Goal: Task Accomplishment & Management: Complete application form

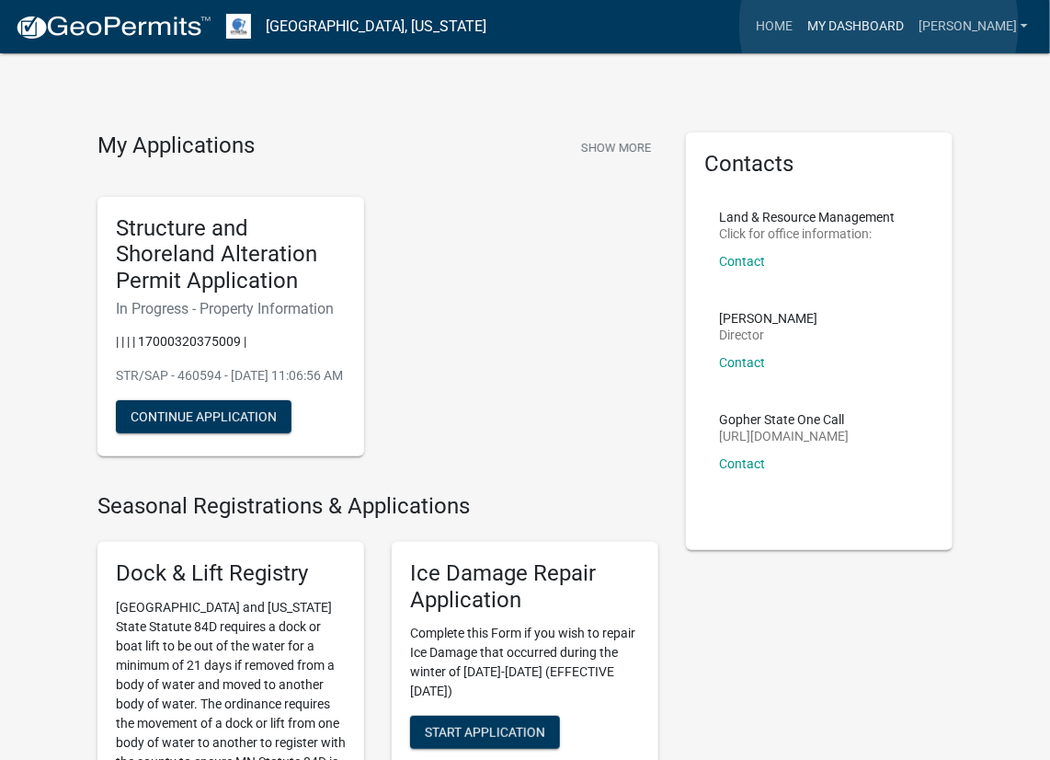
click at [879, 25] on link "My Dashboard" at bounding box center [855, 26] width 111 height 35
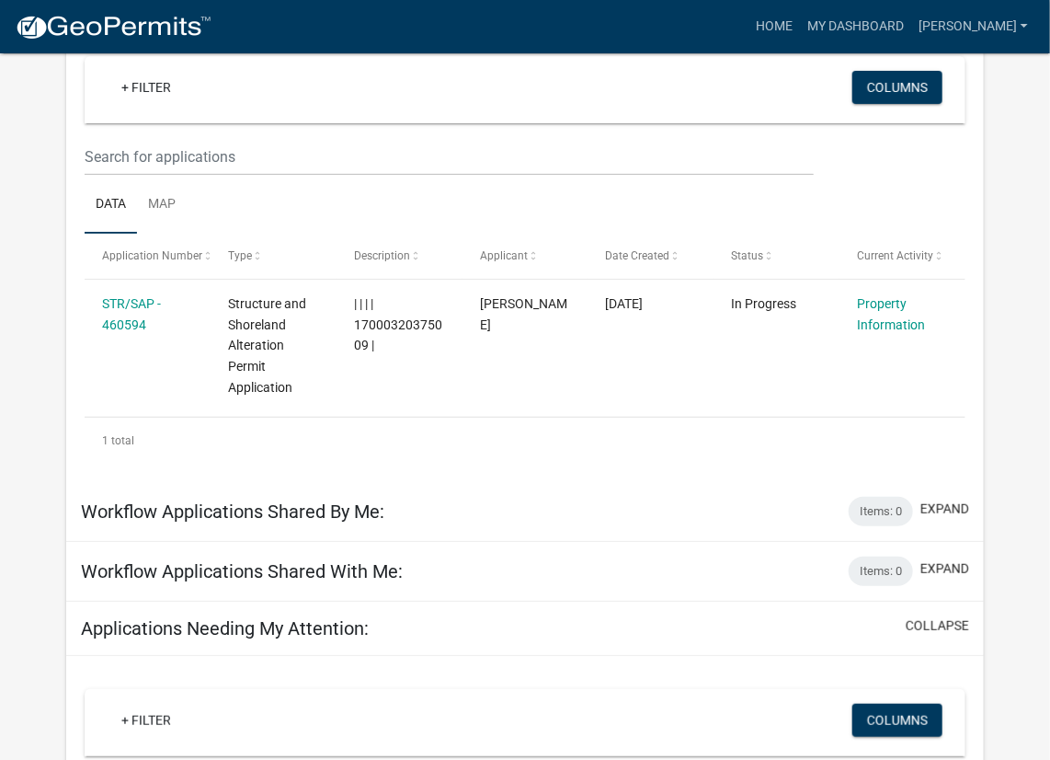
scroll to position [184, 0]
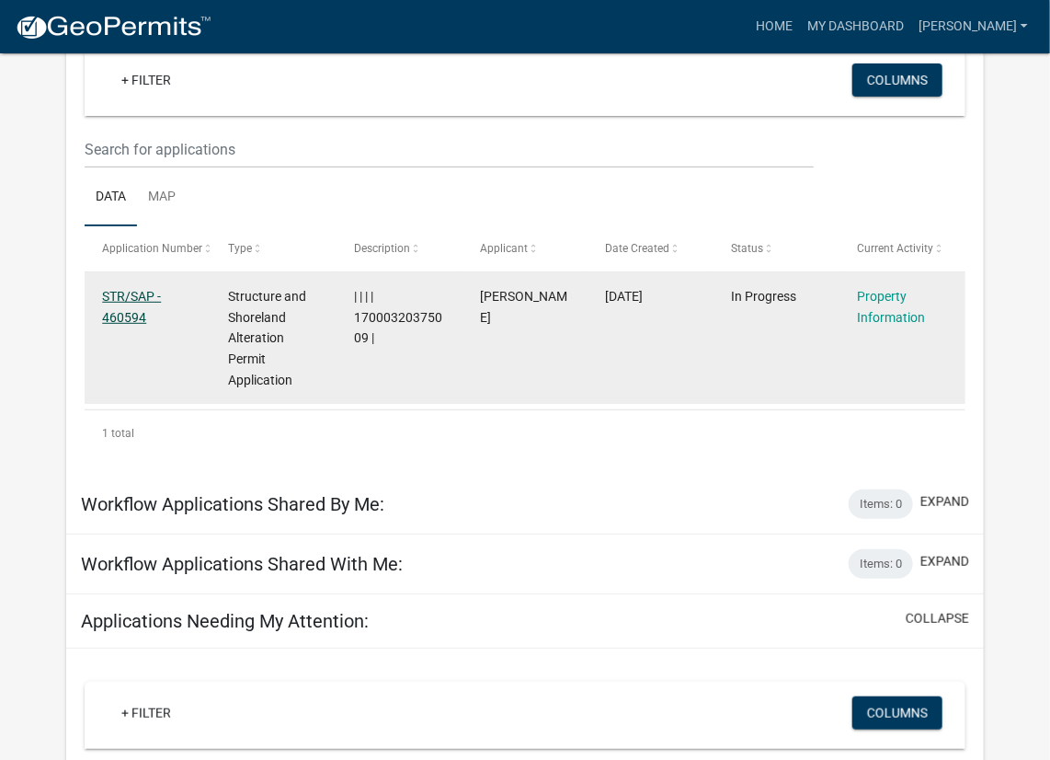
click at [133, 298] on link "STR/SAP - 460594" at bounding box center [131, 307] width 59 height 36
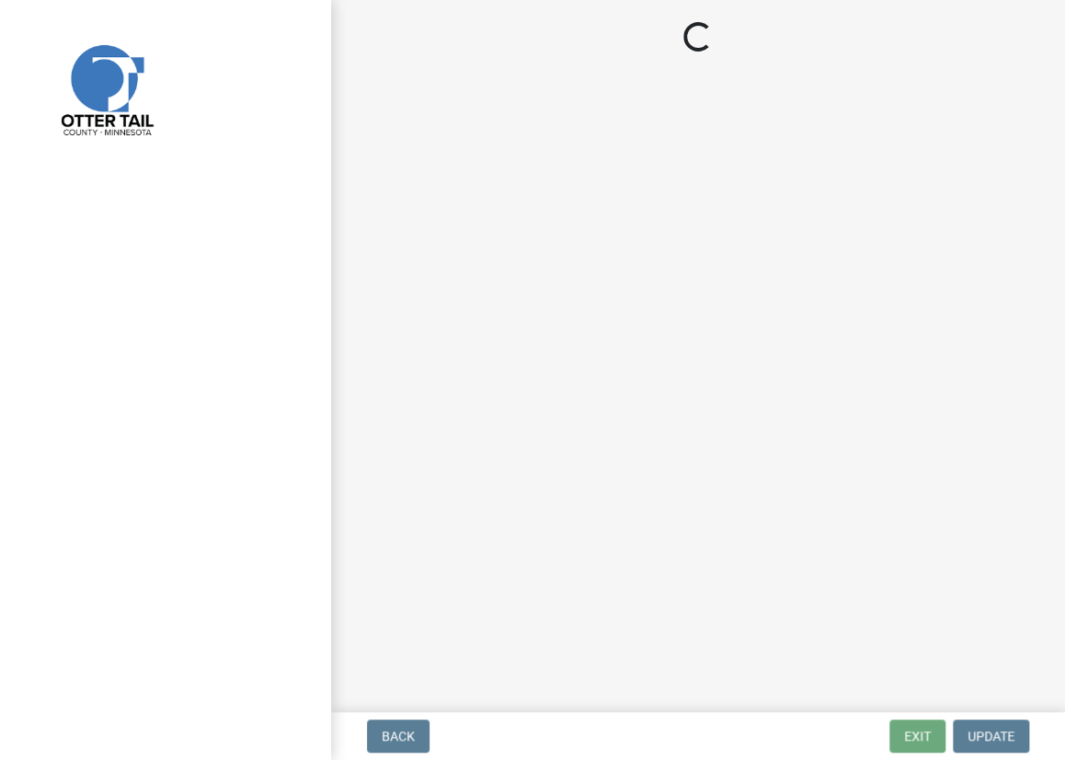
select select "21cdef33-1681-41da-b7a6-3f3c66787771"
select select "bc95ce3f-9706-43bd-97a5-80c1e912429f"
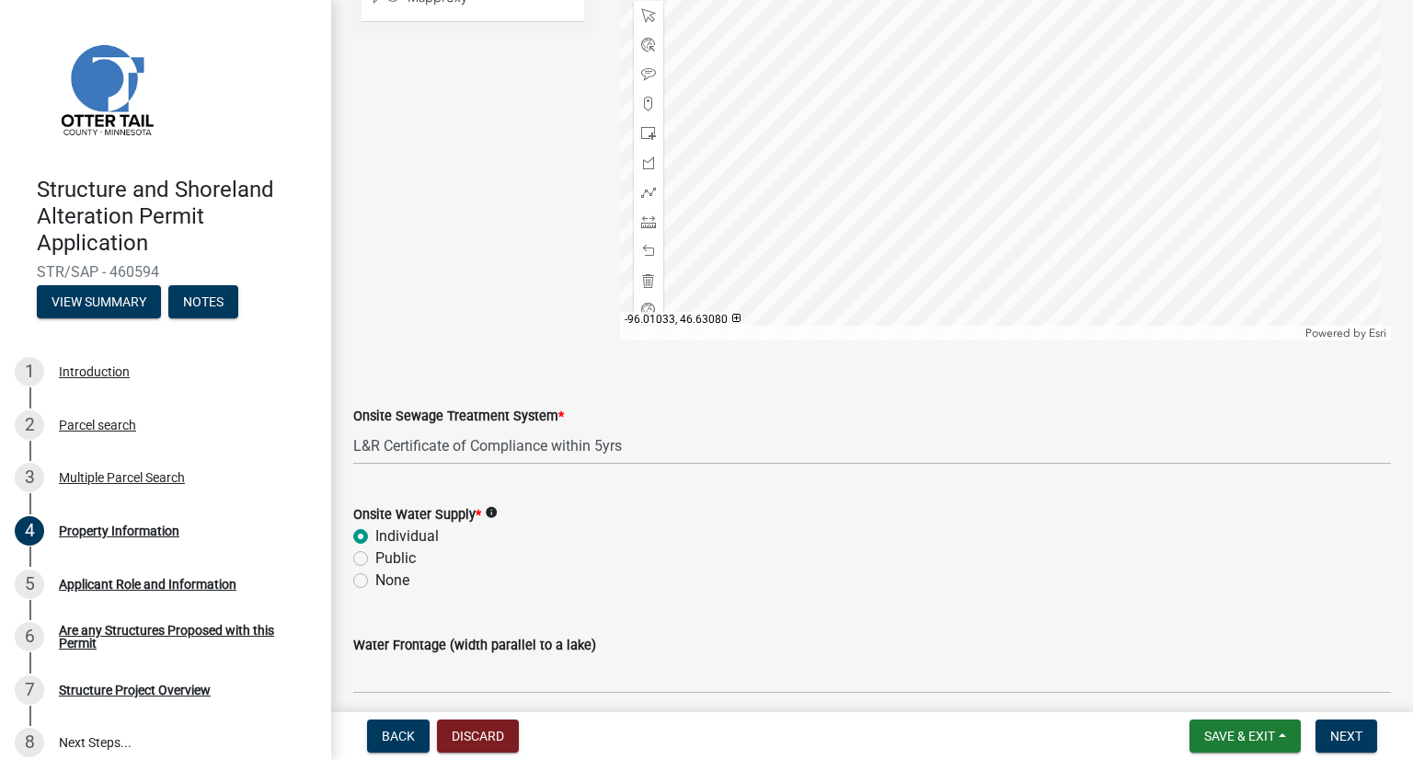
scroll to position [1163, 0]
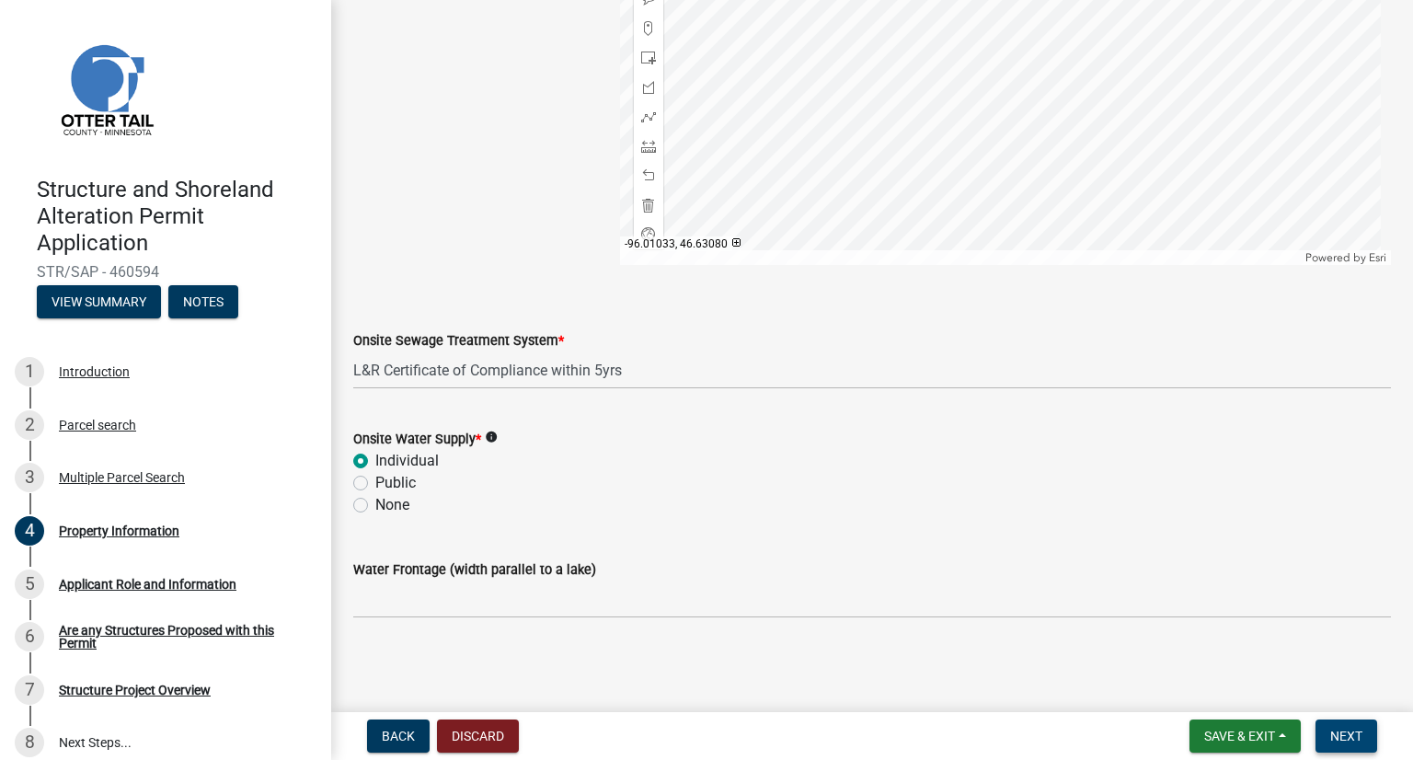
click at [1064, 736] on span "Next" at bounding box center [1346, 735] width 32 height 15
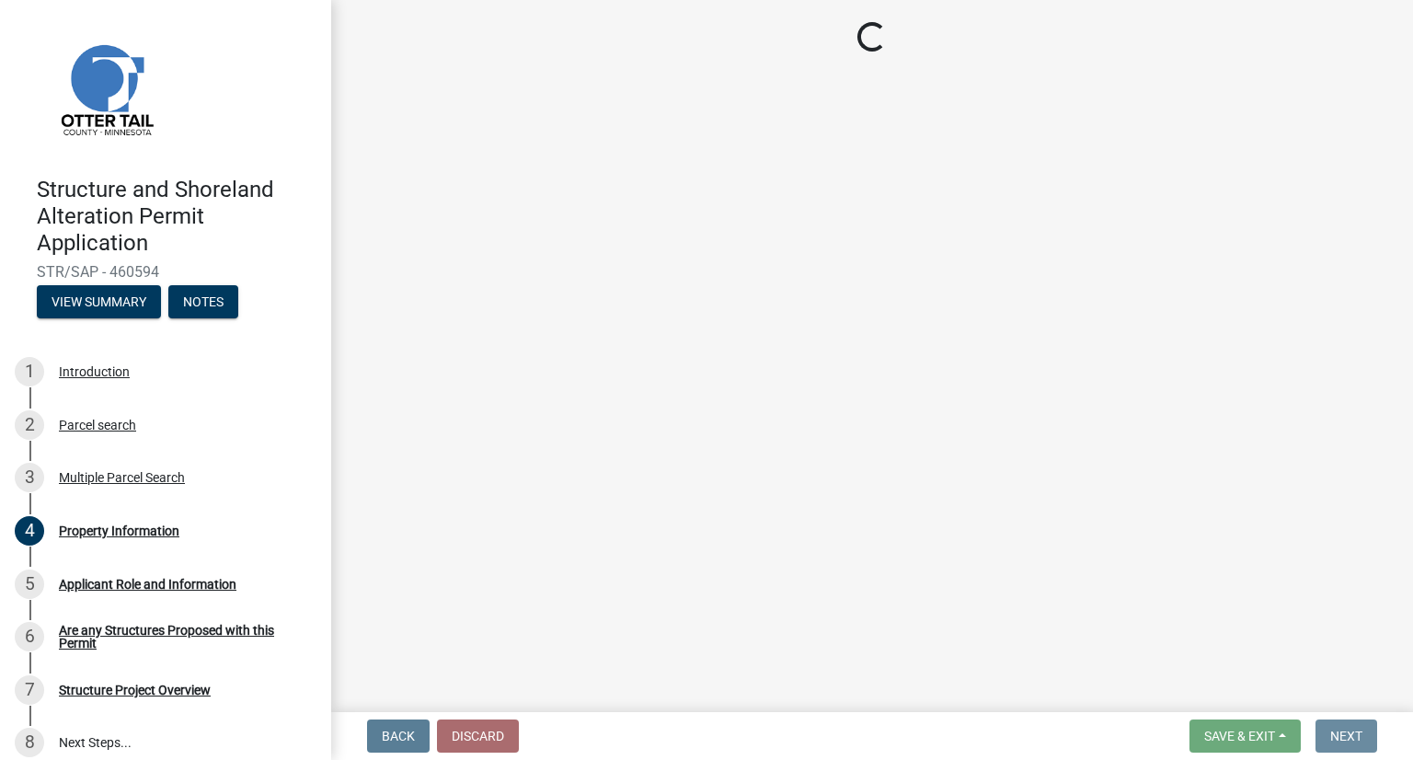
scroll to position [0, 0]
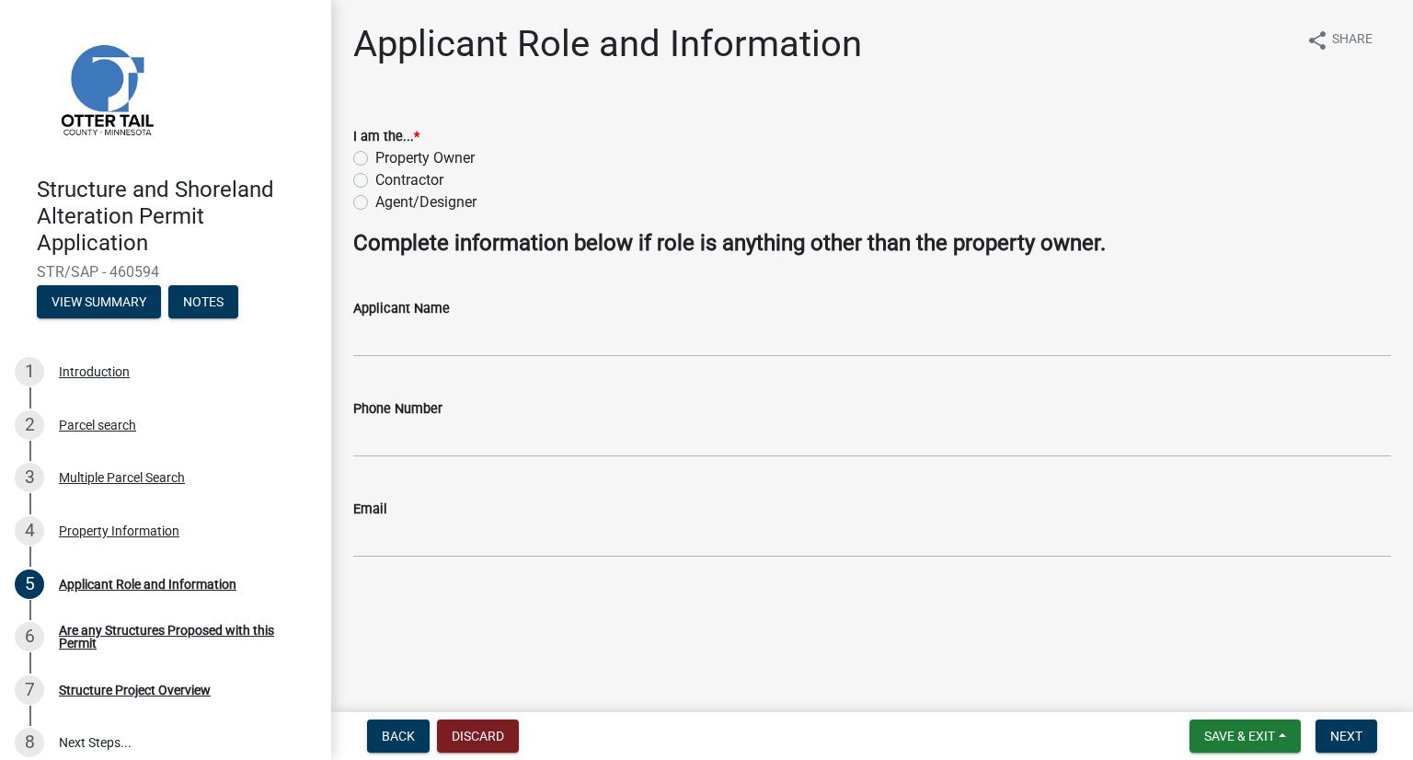
click at [375, 182] on label "Contractor" at bounding box center [409, 180] width 68 height 22
click at [375, 181] on input "Contractor" at bounding box center [381, 175] width 12 height 12
radio input "true"
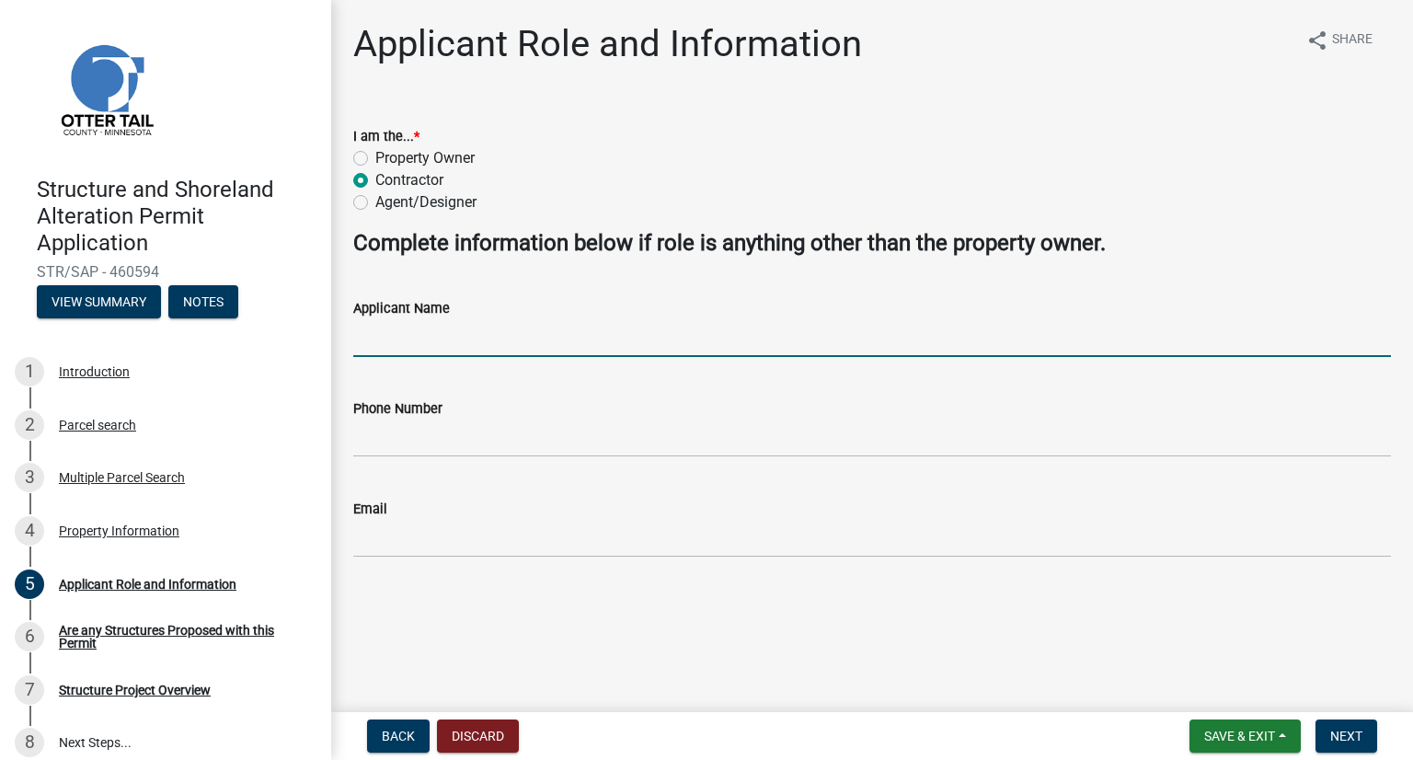
click at [414, 342] on input "Applicant Name" at bounding box center [872, 338] width 1038 height 38
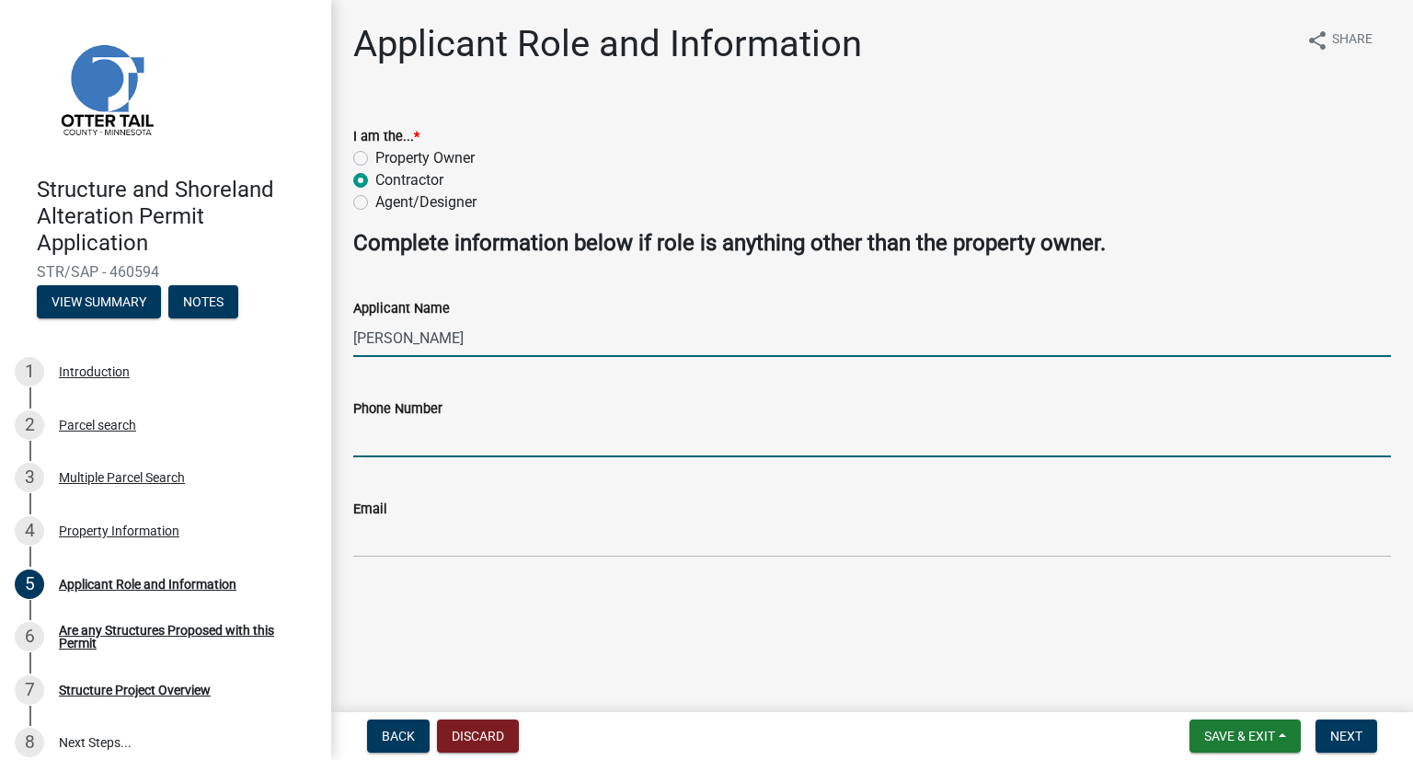
click at [419, 335] on input "[PERSON_NAME]" at bounding box center [872, 338] width 1038 height 38
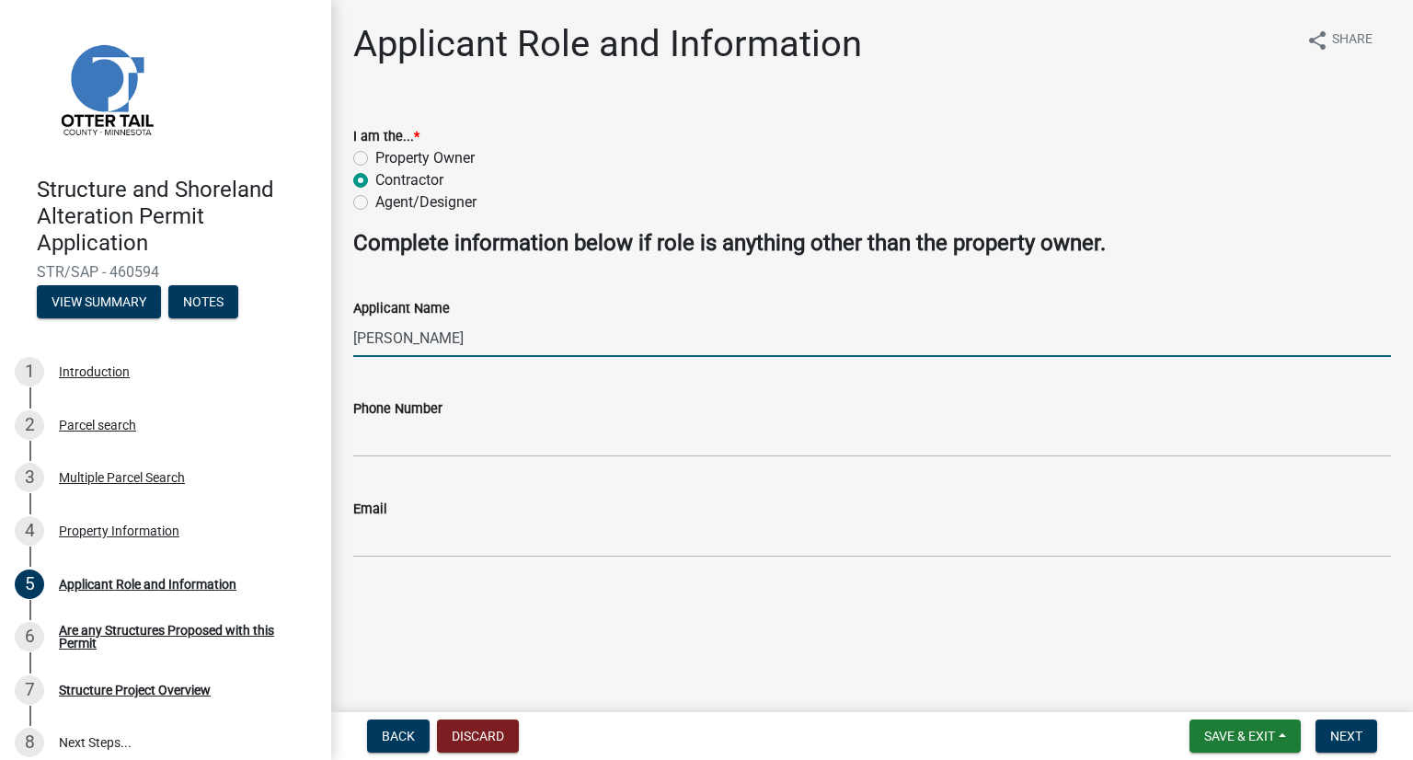
type input "[PERSON_NAME]"
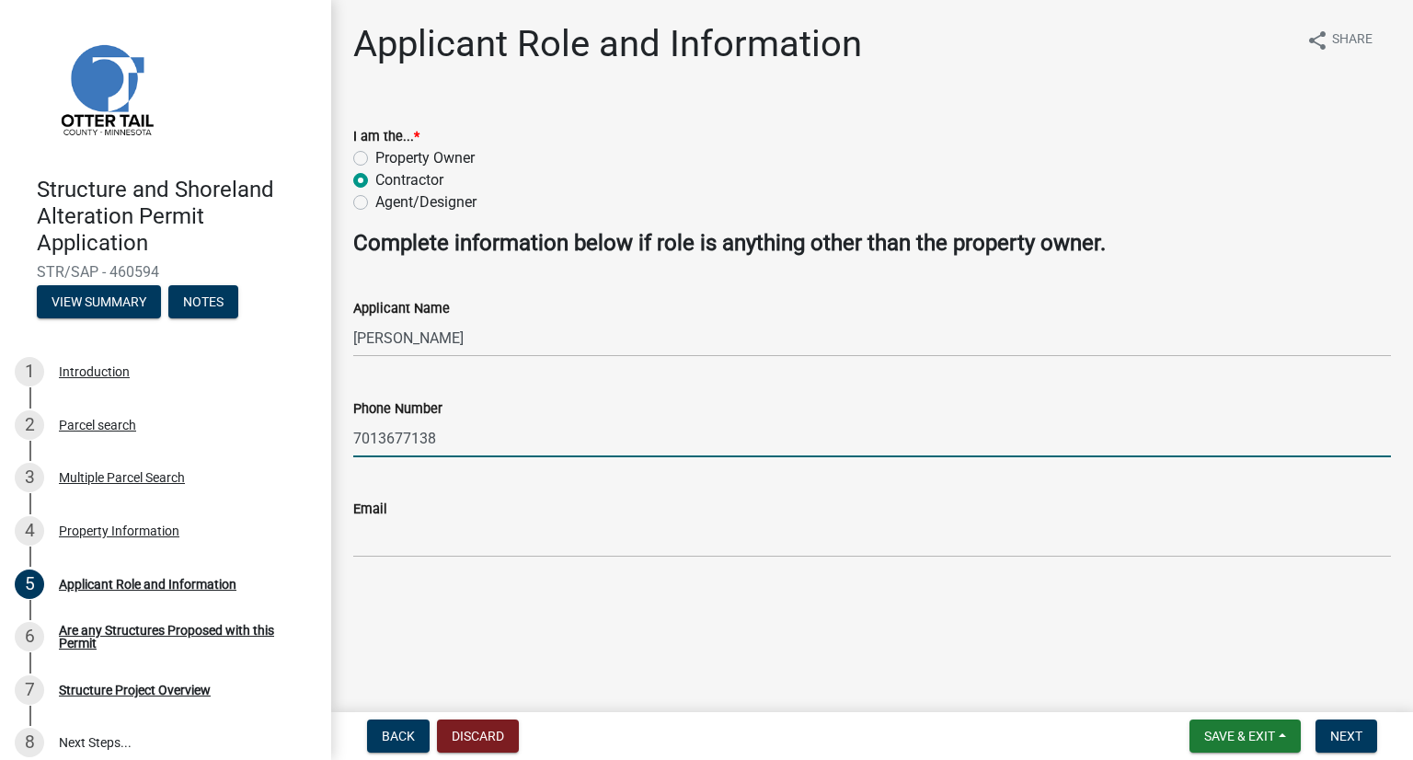
type input "7013677138"
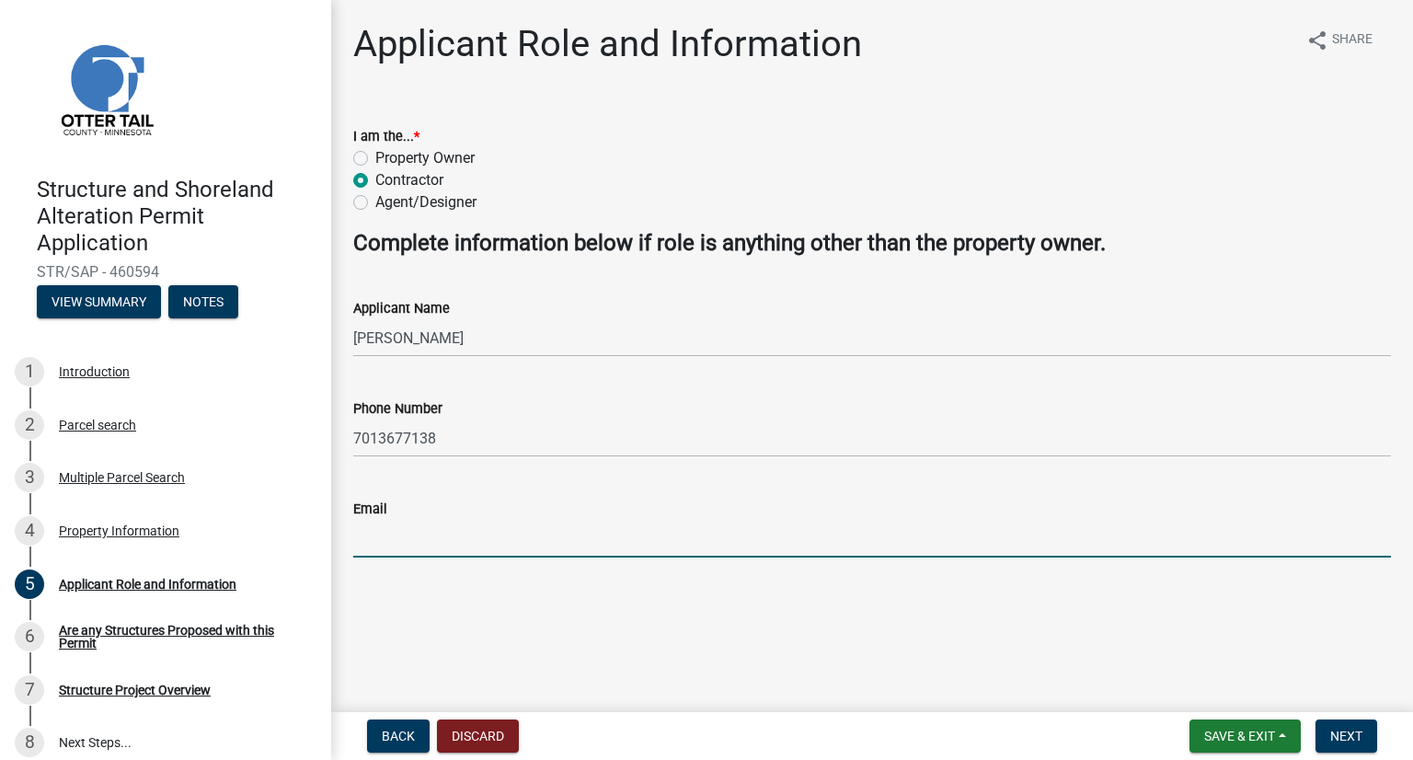
click at [393, 534] on input "Email" at bounding box center [872, 539] width 1038 height 38
type input "[PERSON_NAME][EMAIL_ADDRESS][DOMAIN_NAME]"
click at [1064, 729] on span "Next" at bounding box center [1346, 735] width 32 height 15
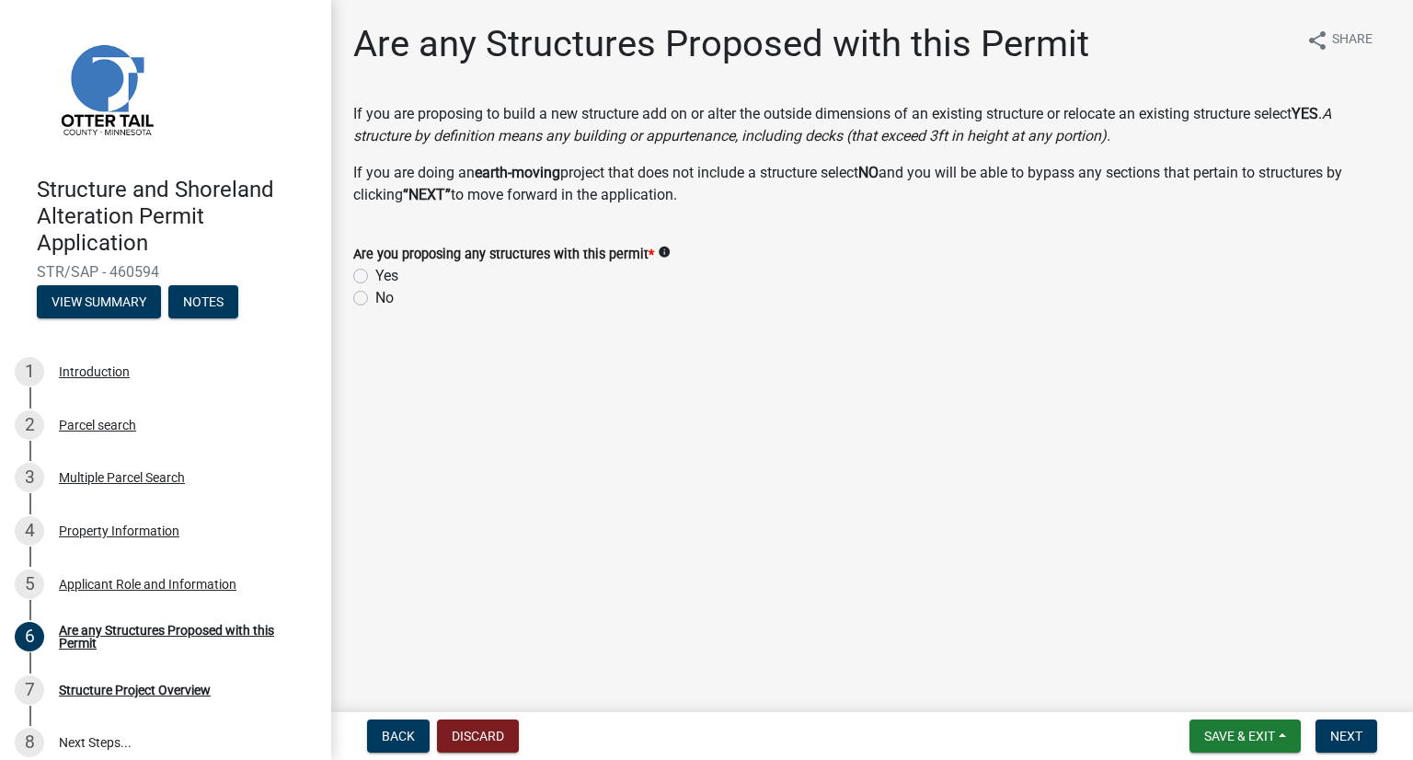
click at [359, 284] on div "Yes" at bounding box center [872, 276] width 1038 height 22
click at [375, 273] on label "Yes" at bounding box center [386, 276] width 23 height 22
click at [375, 273] on input "Yes" at bounding box center [381, 271] width 12 height 12
radio input "true"
click at [1064, 737] on span "Next" at bounding box center [1346, 735] width 32 height 15
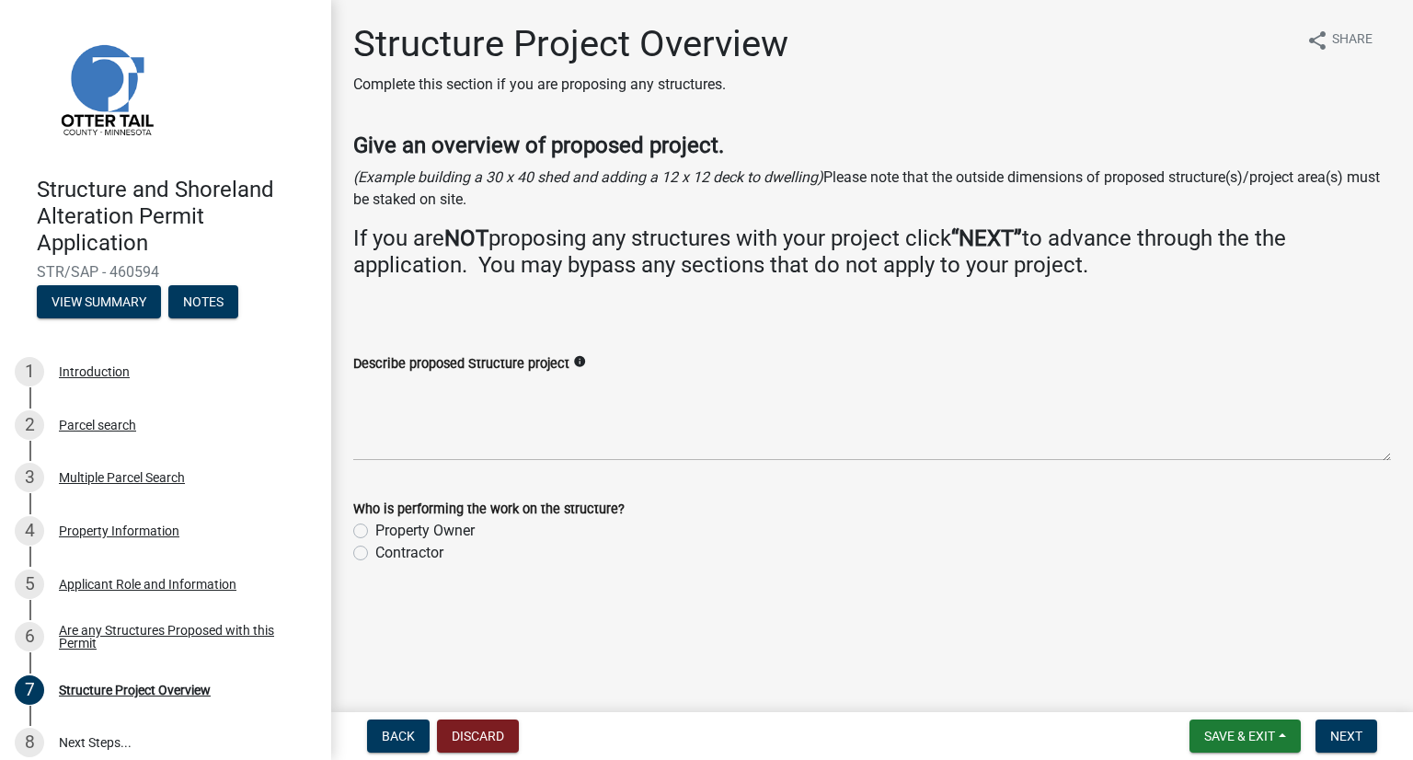
click at [375, 535] on label "Property Owner" at bounding box center [424, 531] width 99 height 22
click at [375, 532] on input "Property Owner" at bounding box center [381, 526] width 12 height 12
radio input "true"
click at [375, 556] on label "Contractor" at bounding box center [409, 553] width 68 height 22
click at [375, 554] on input "Contractor" at bounding box center [381, 548] width 12 height 12
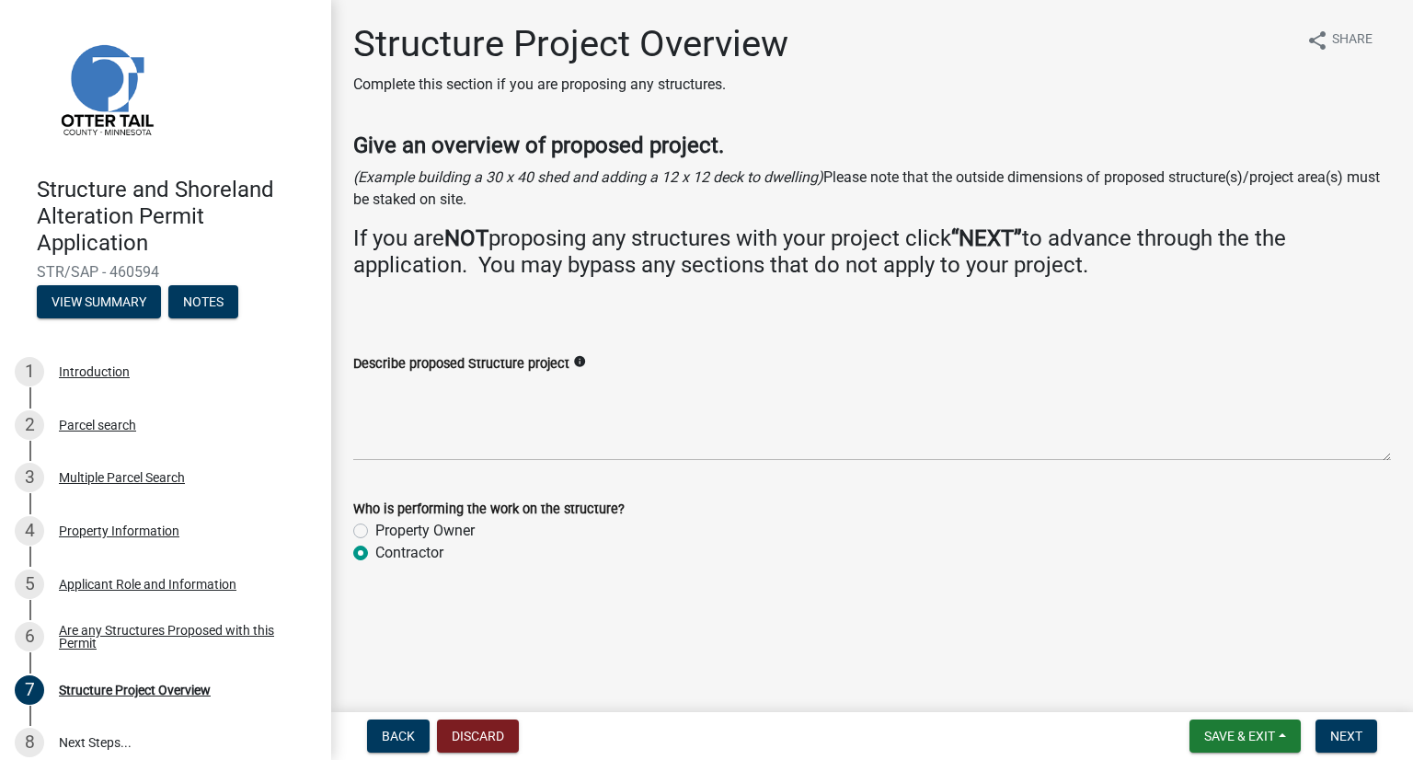
radio input "true"
click at [447, 434] on textarea "Describe proposed Structure project" at bounding box center [872, 417] width 1038 height 86
click at [393, 728] on span "Back" at bounding box center [398, 735] width 33 height 15
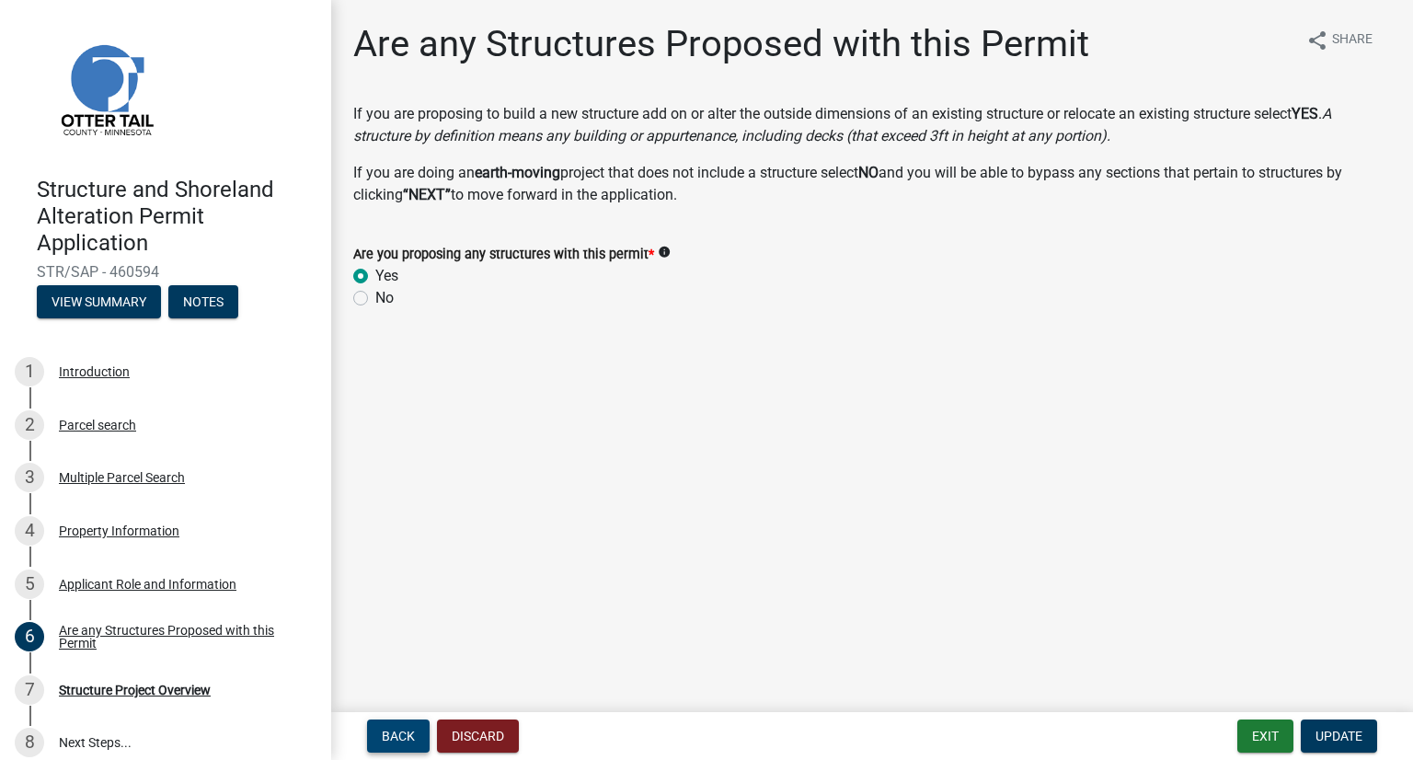
click at [394, 729] on span "Back" at bounding box center [398, 735] width 33 height 15
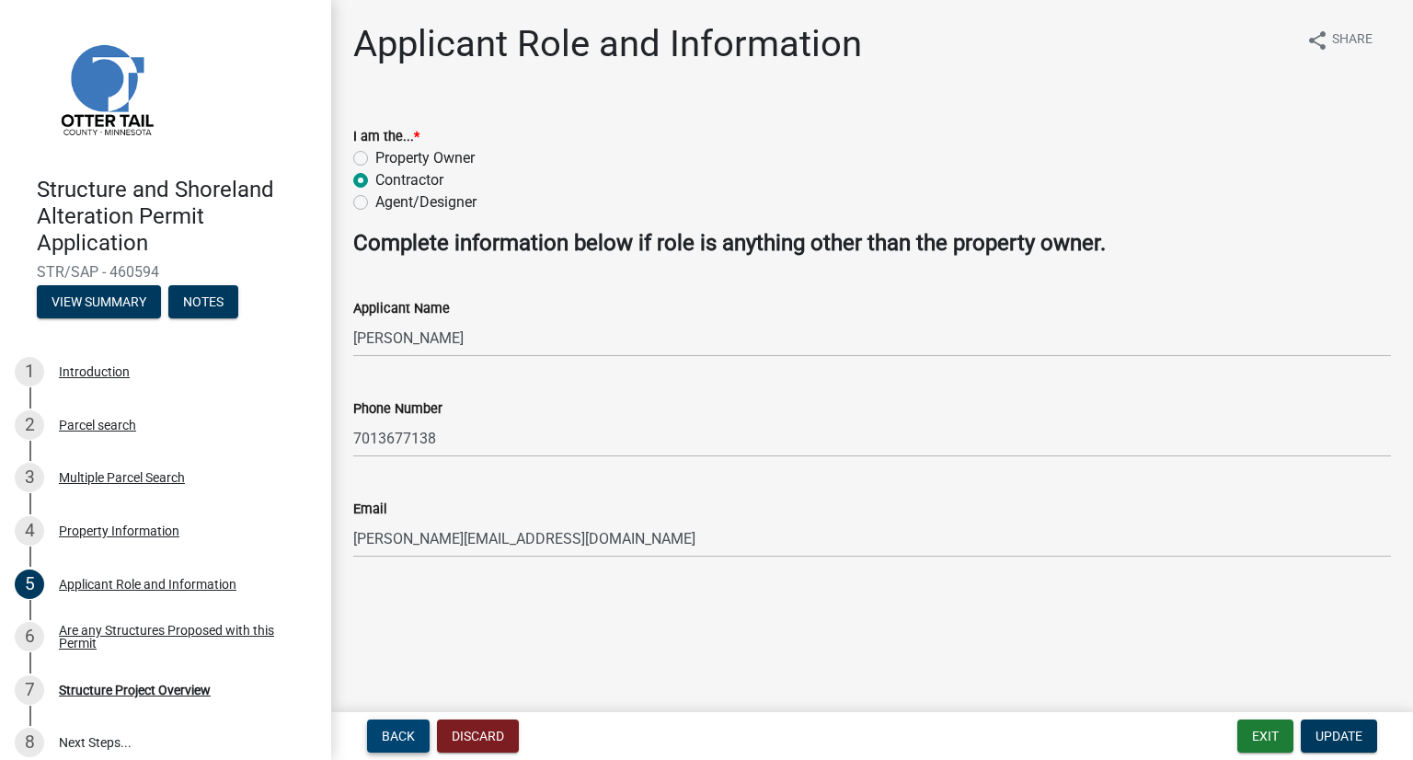
click at [394, 729] on span "Back" at bounding box center [398, 735] width 33 height 15
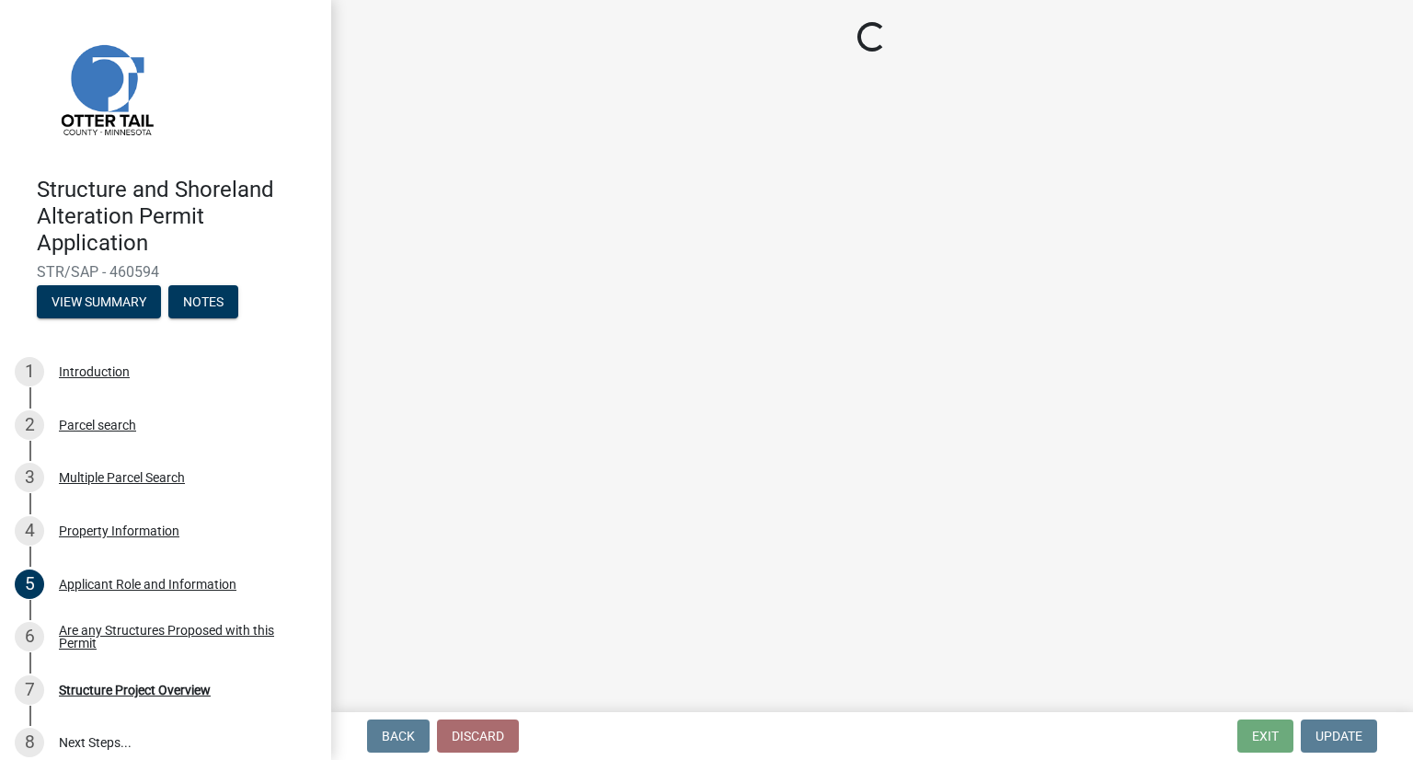
select select "21cdef33-1681-41da-b7a6-3f3c66787771"
select select "bc95ce3f-9706-43bd-97a5-80c1e912429f"
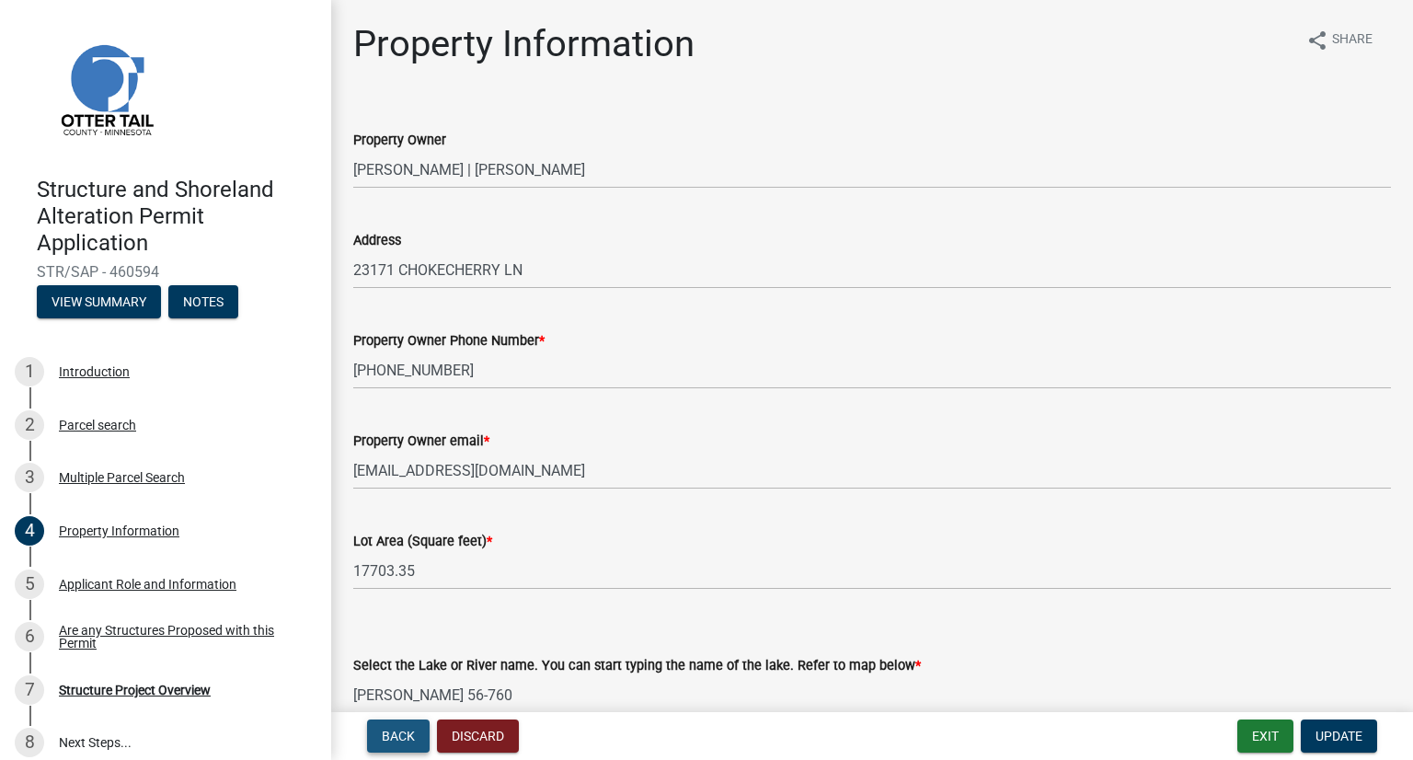
click at [397, 730] on span "Back" at bounding box center [398, 735] width 33 height 15
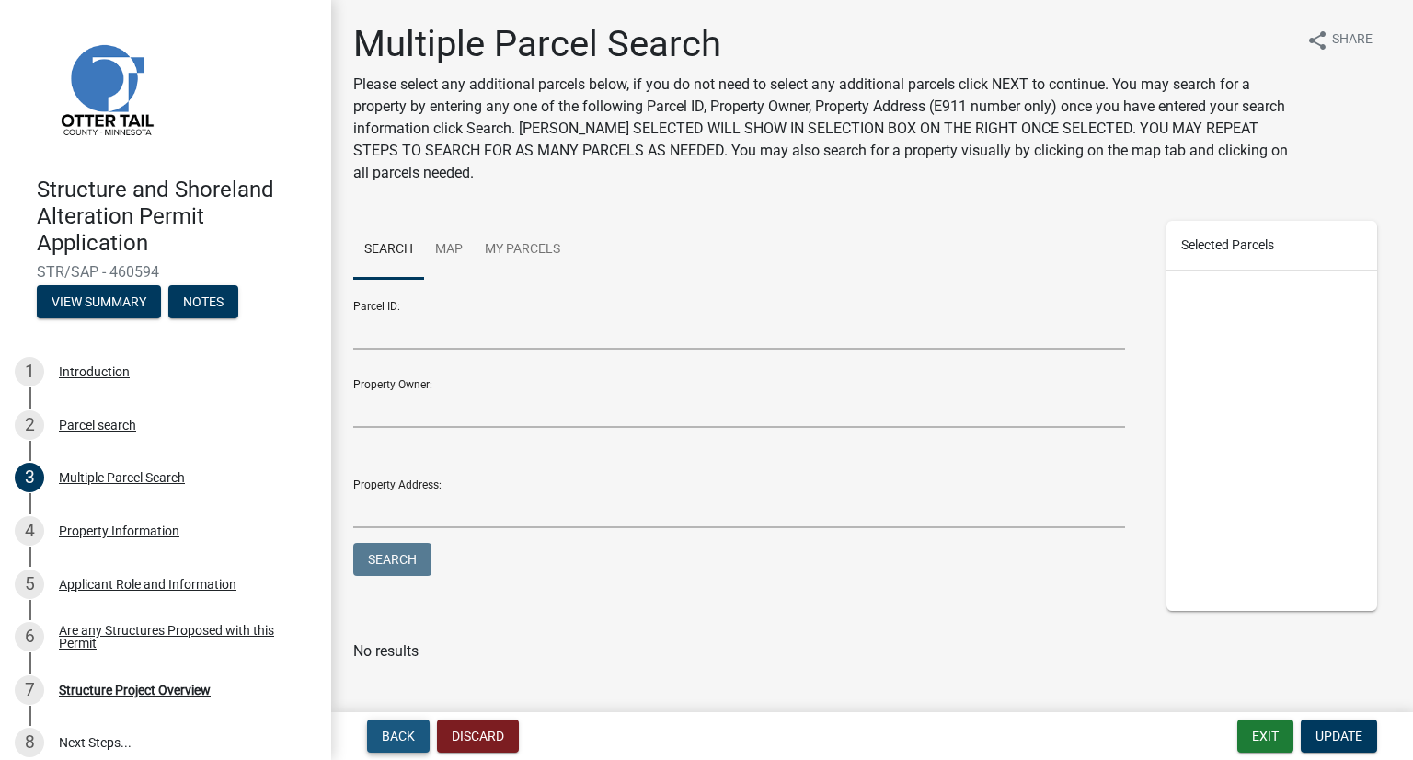
click at [402, 729] on span "Back" at bounding box center [398, 735] width 33 height 15
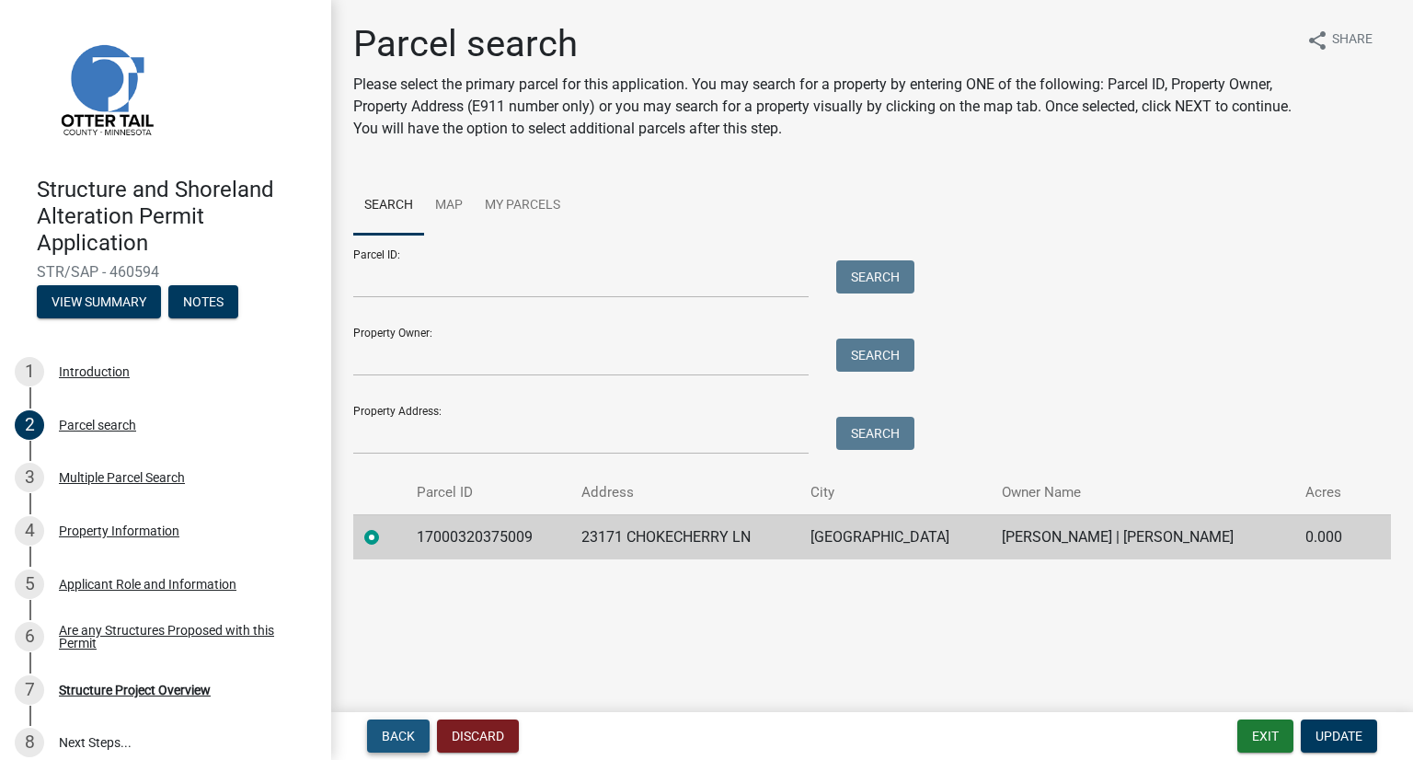
click at [402, 730] on span "Back" at bounding box center [398, 735] width 33 height 15
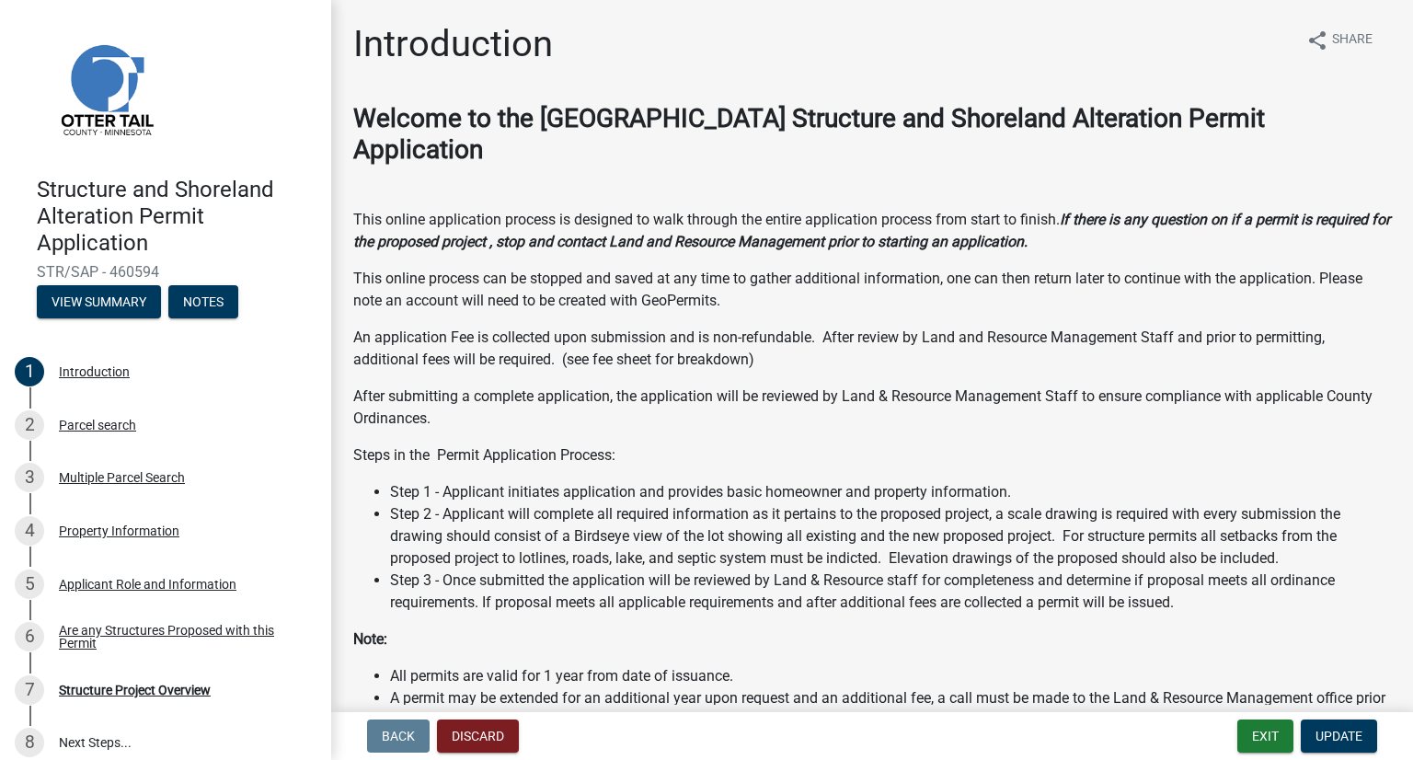
scroll to position [409, 0]
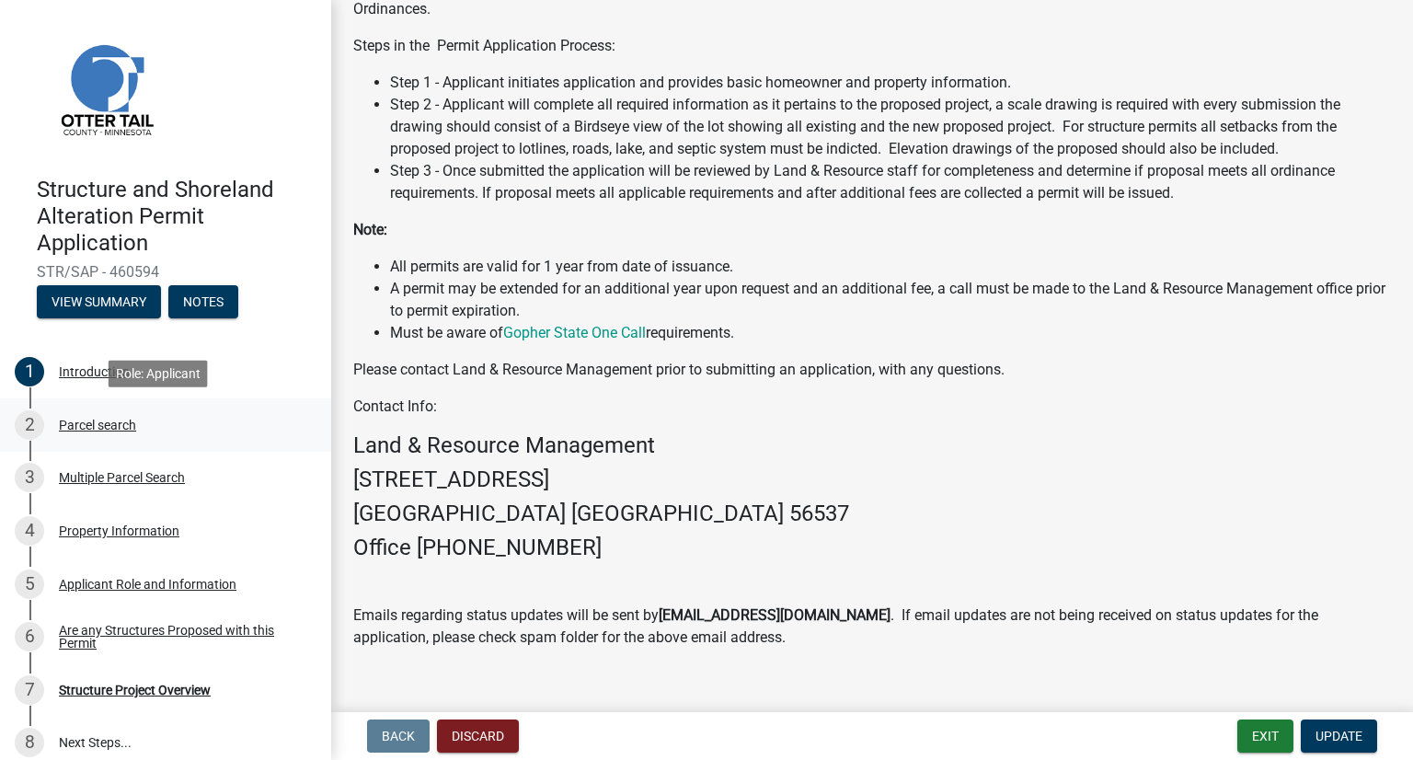
click at [79, 430] on div "Parcel search" at bounding box center [97, 425] width 77 height 13
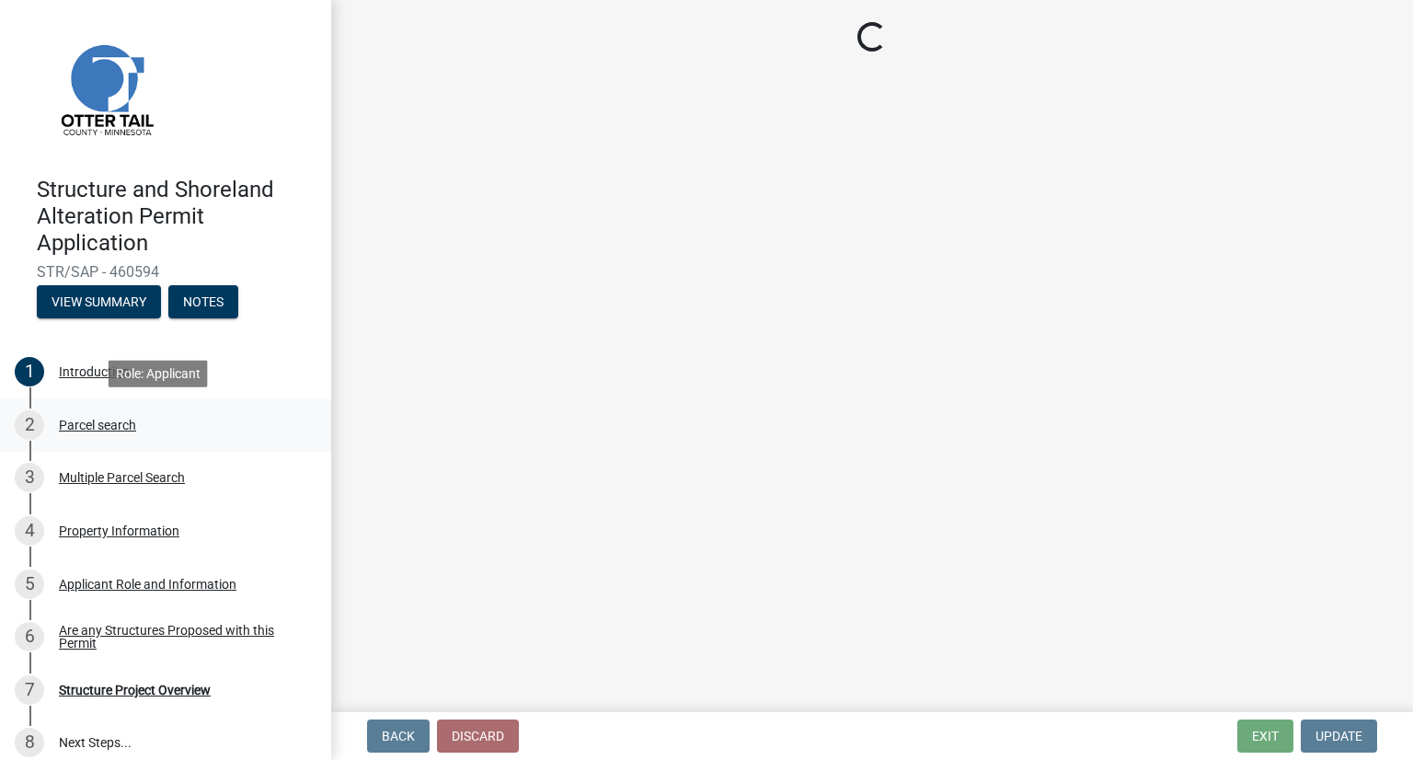
scroll to position [0, 0]
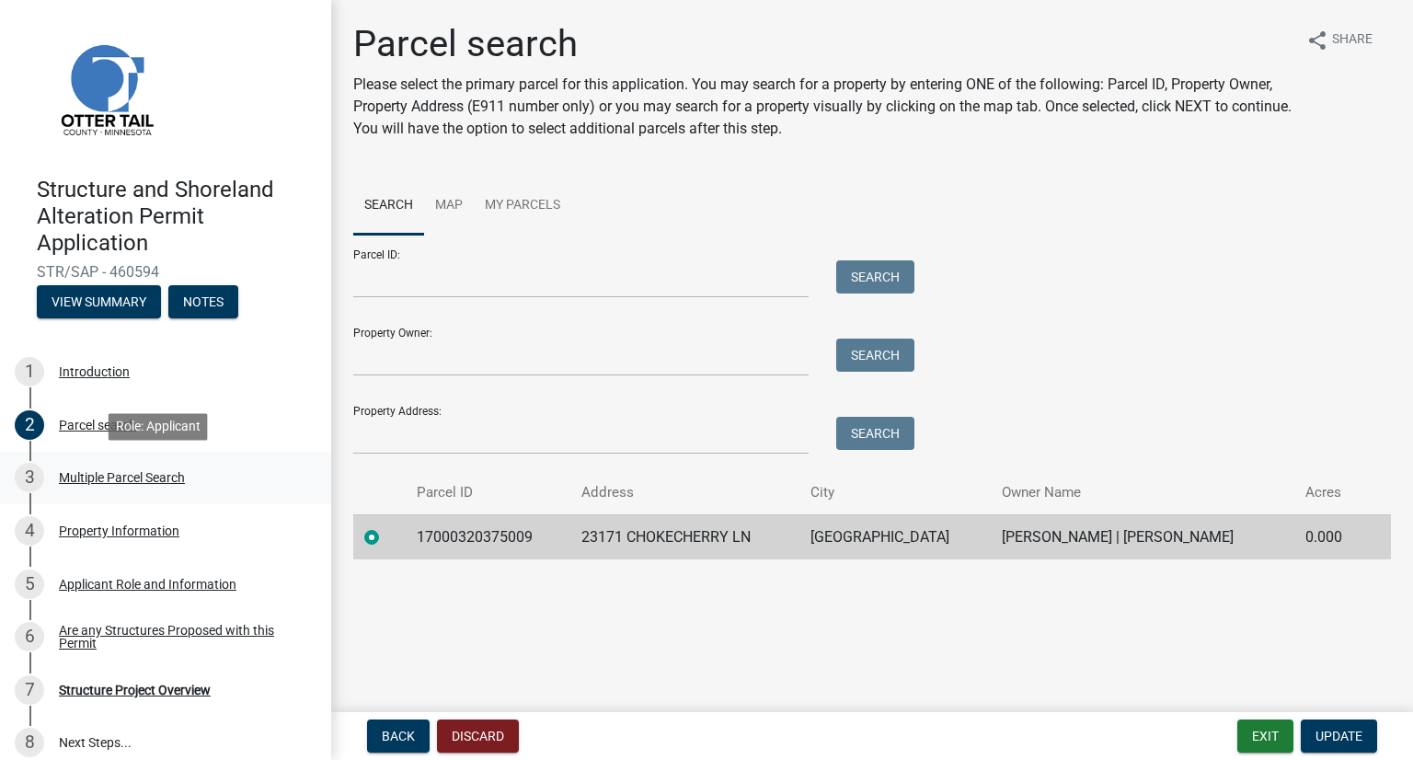
drag, startPoint x: 90, startPoint y: 480, endPoint x: 82, endPoint y: 476, distance: 9.5
click at [86, 476] on div "Multiple Parcel Search" at bounding box center [122, 477] width 126 height 13
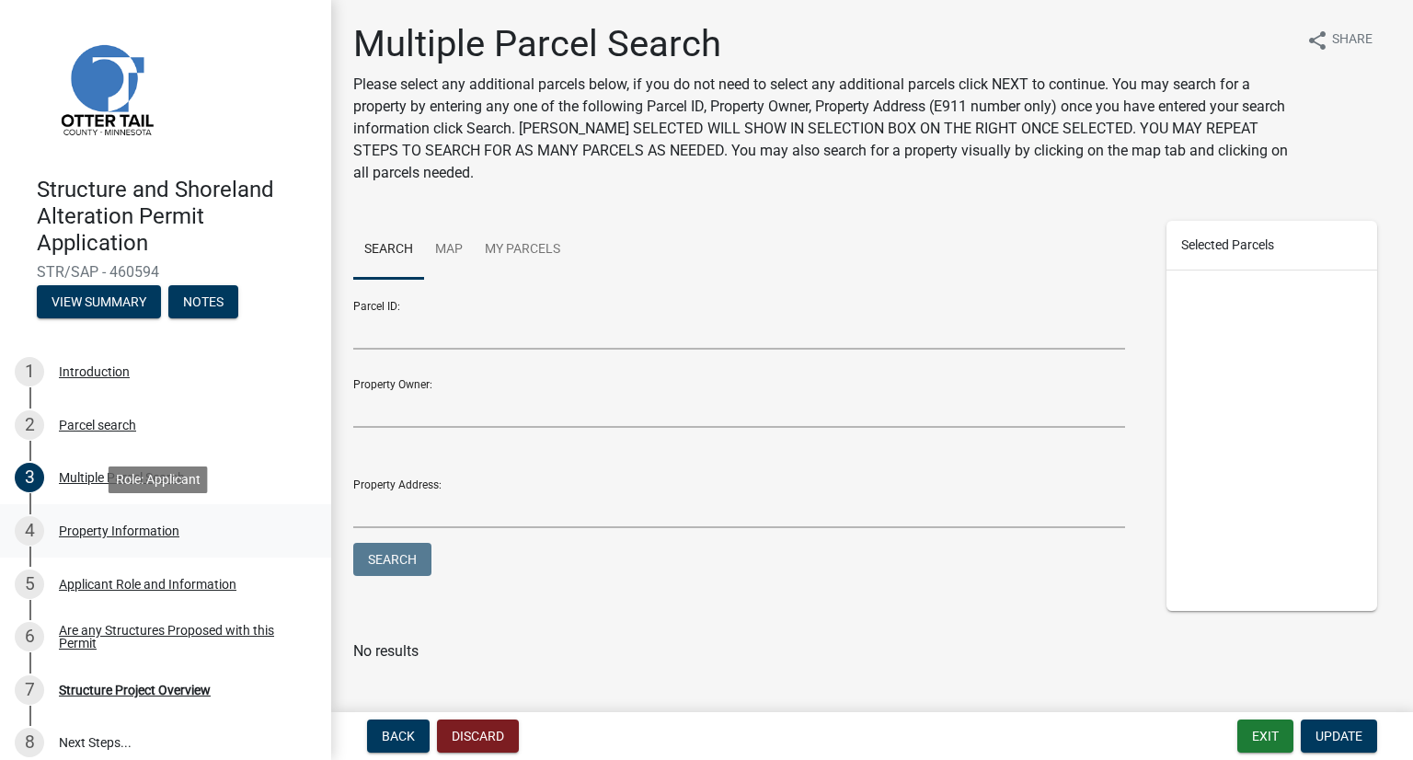
click at [99, 530] on div "Property Information" at bounding box center [119, 530] width 120 height 13
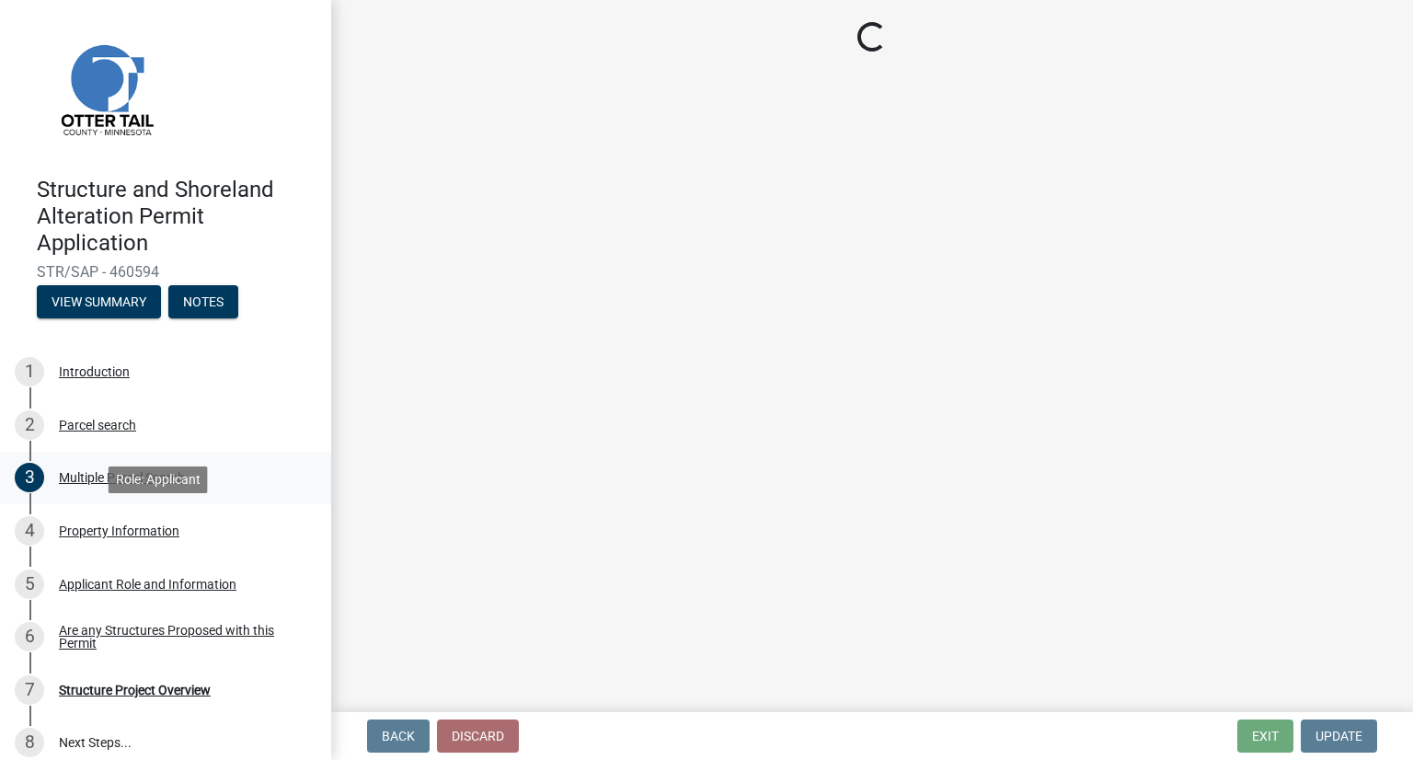
select select "21cdef33-1681-41da-b7a6-3f3c66787771"
select select "bc95ce3f-9706-43bd-97a5-80c1e912429f"
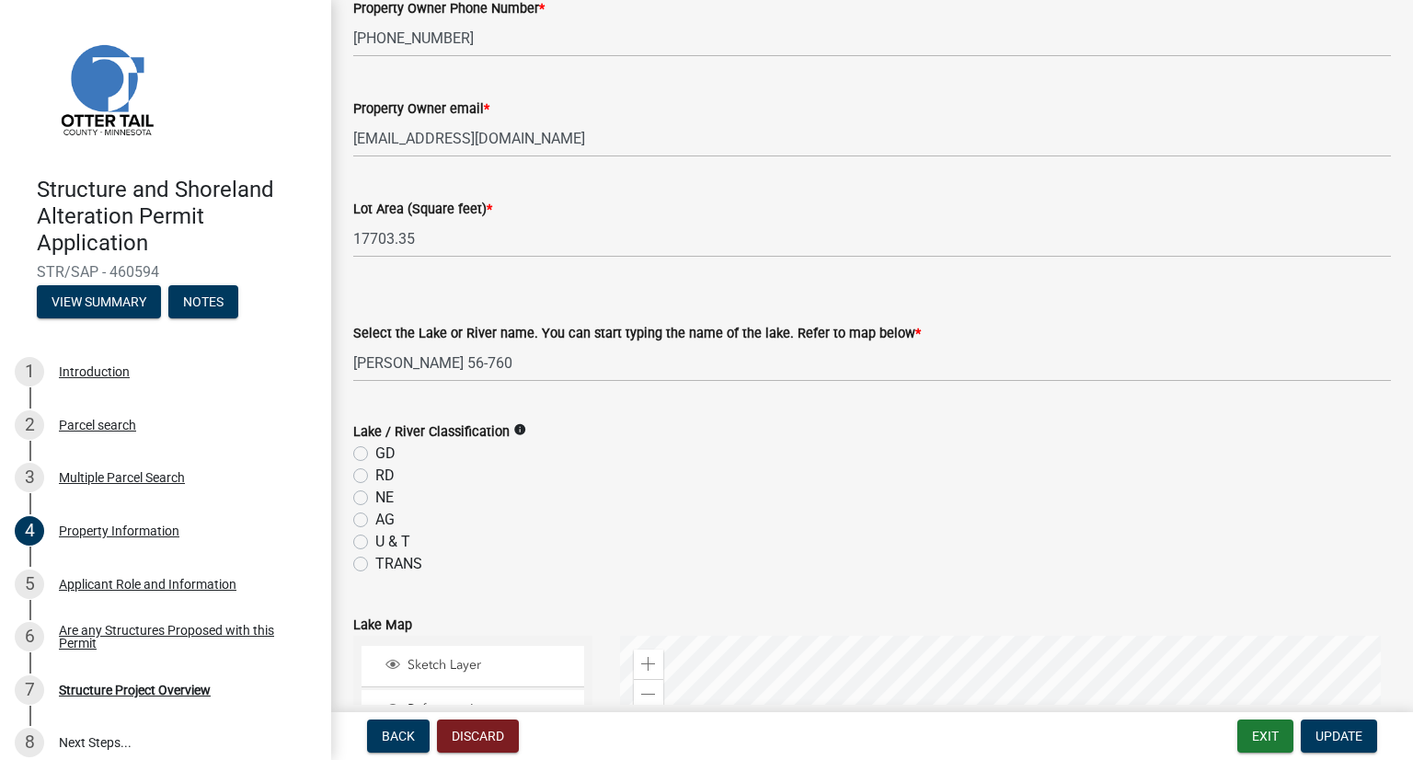
scroll to position [368, 0]
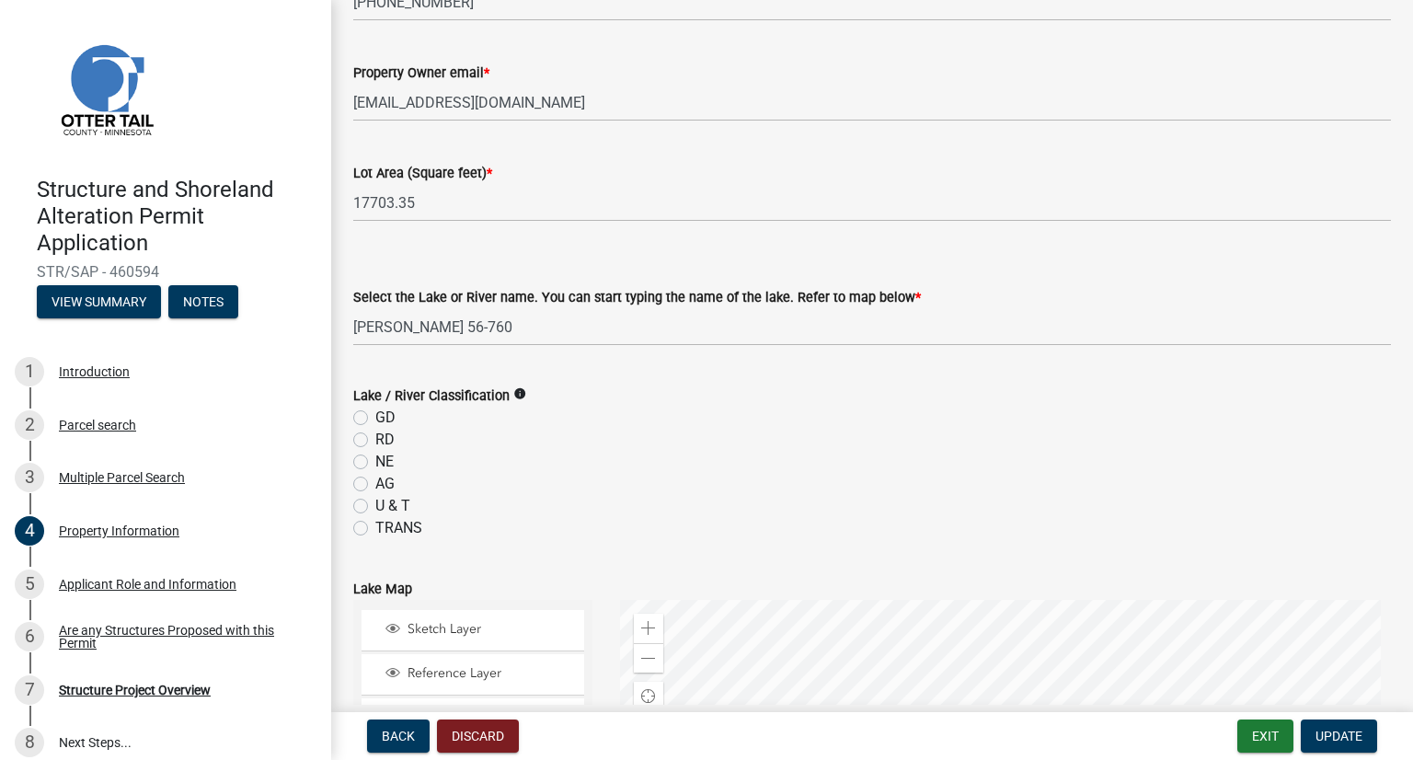
click at [513, 394] on icon "info" at bounding box center [519, 393] width 13 height 13
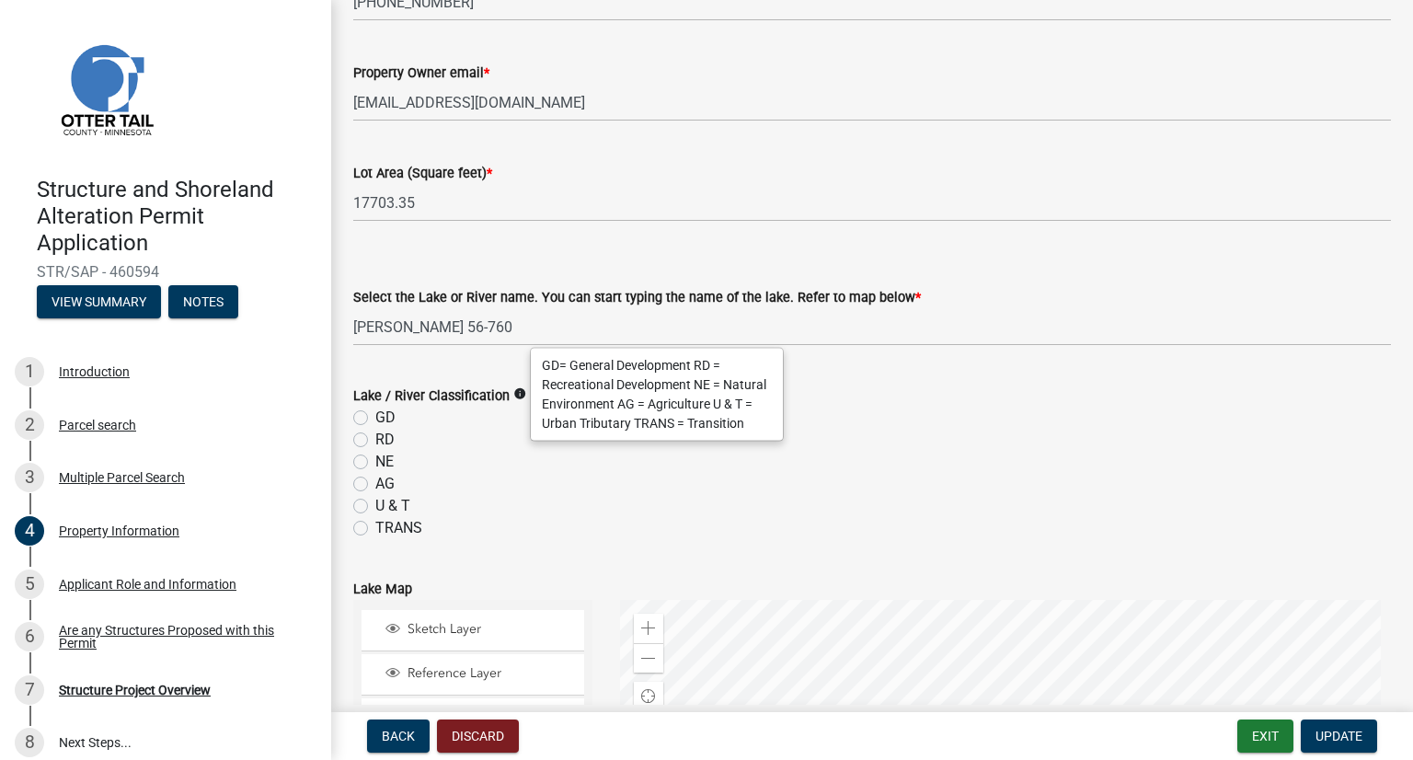
click at [513, 394] on icon "info" at bounding box center [519, 393] width 13 height 13
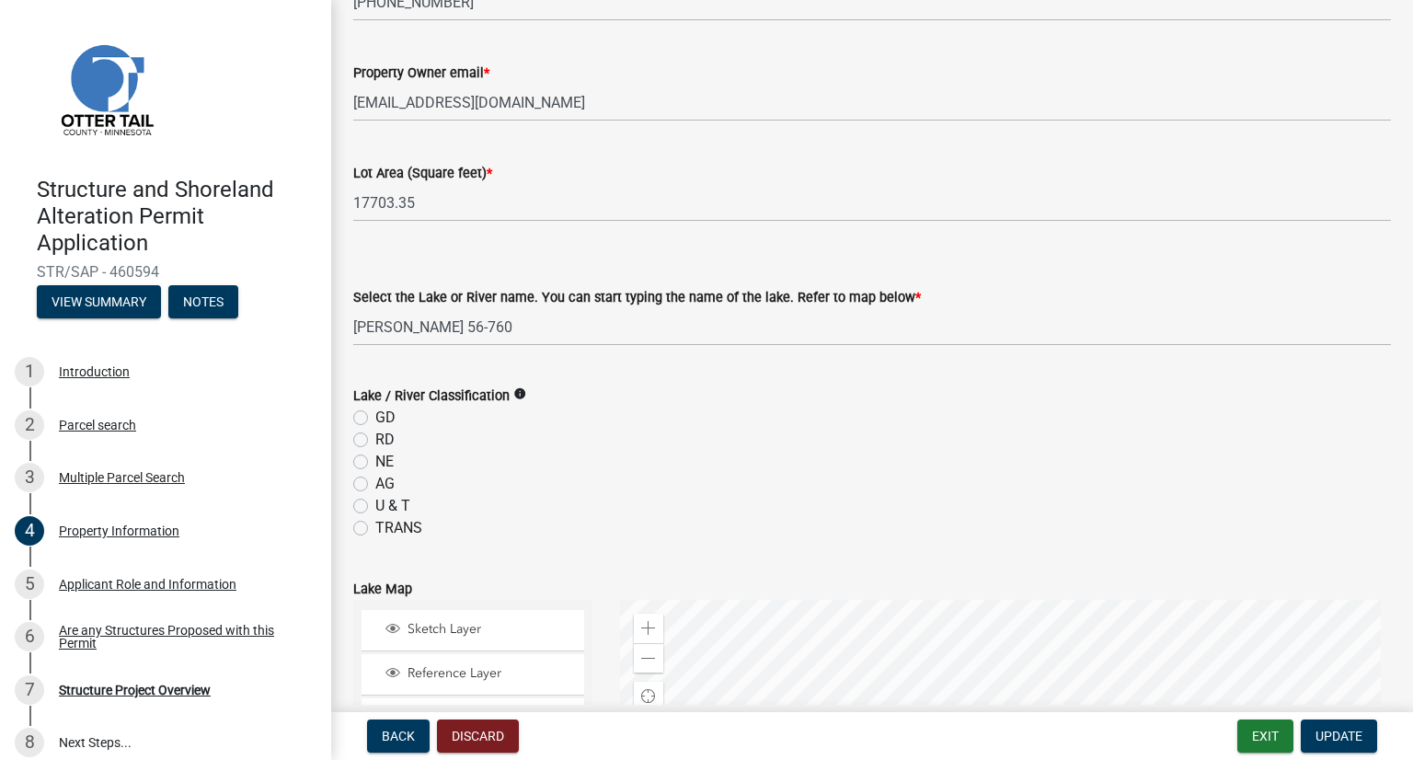
click at [513, 391] on icon "info" at bounding box center [519, 393] width 13 height 13
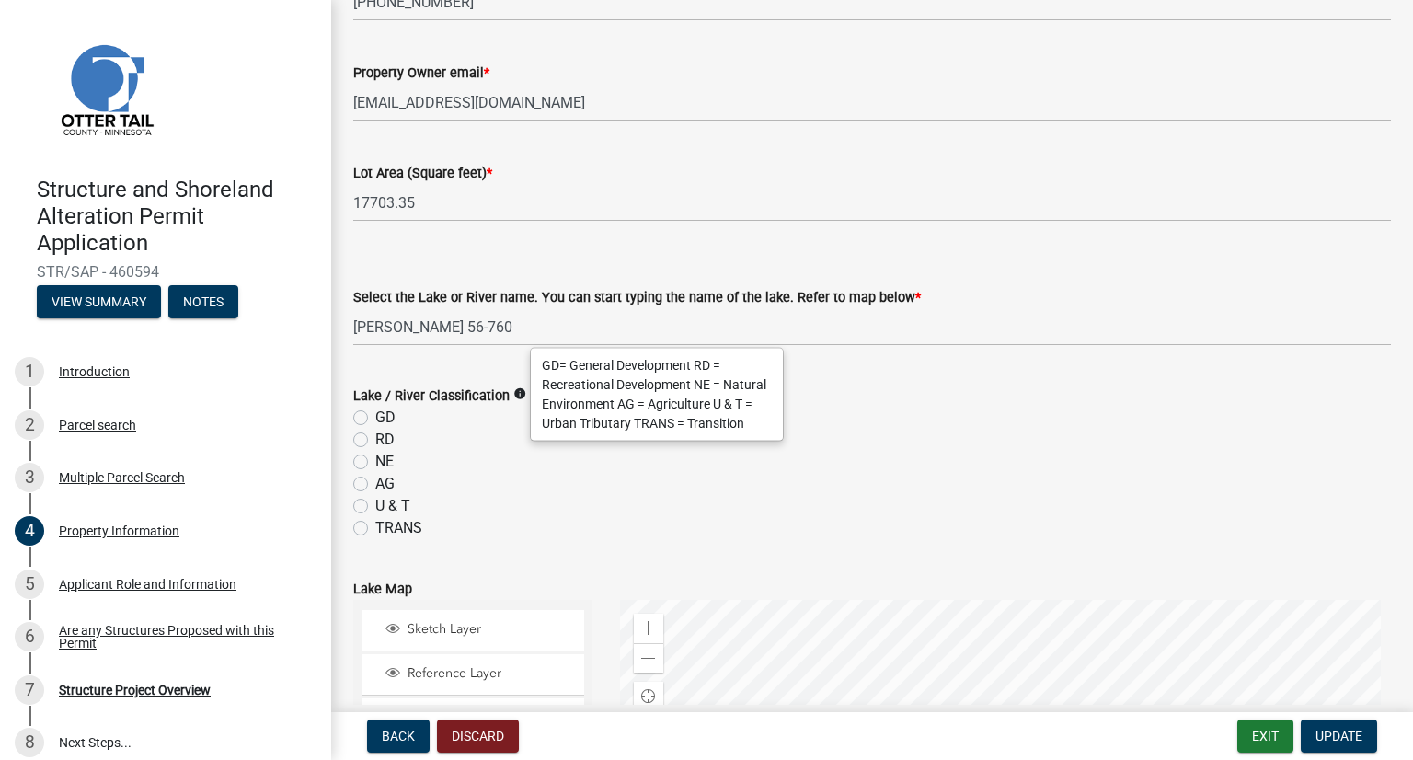
click at [652, 506] on div "U & T" at bounding box center [872, 506] width 1038 height 22
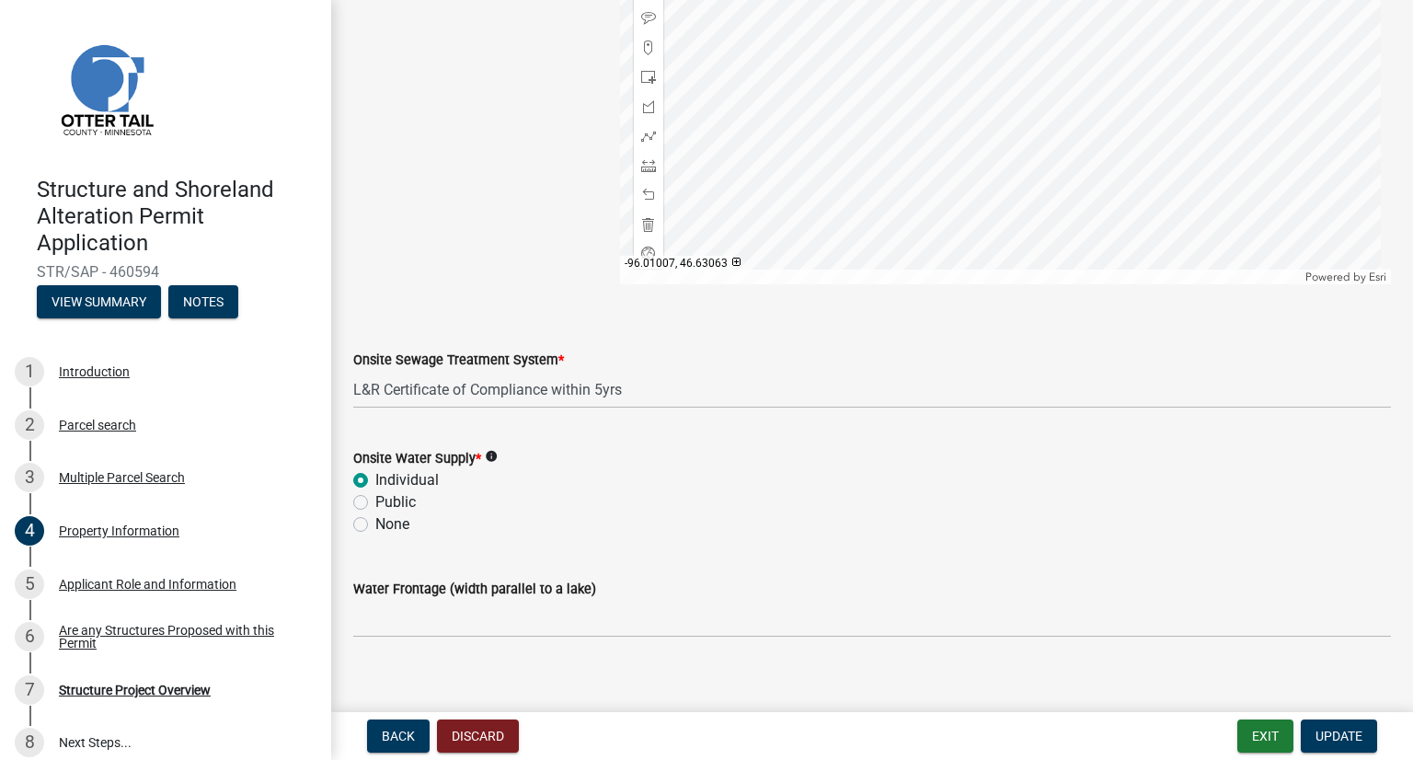
scroll to position [1163, 0]
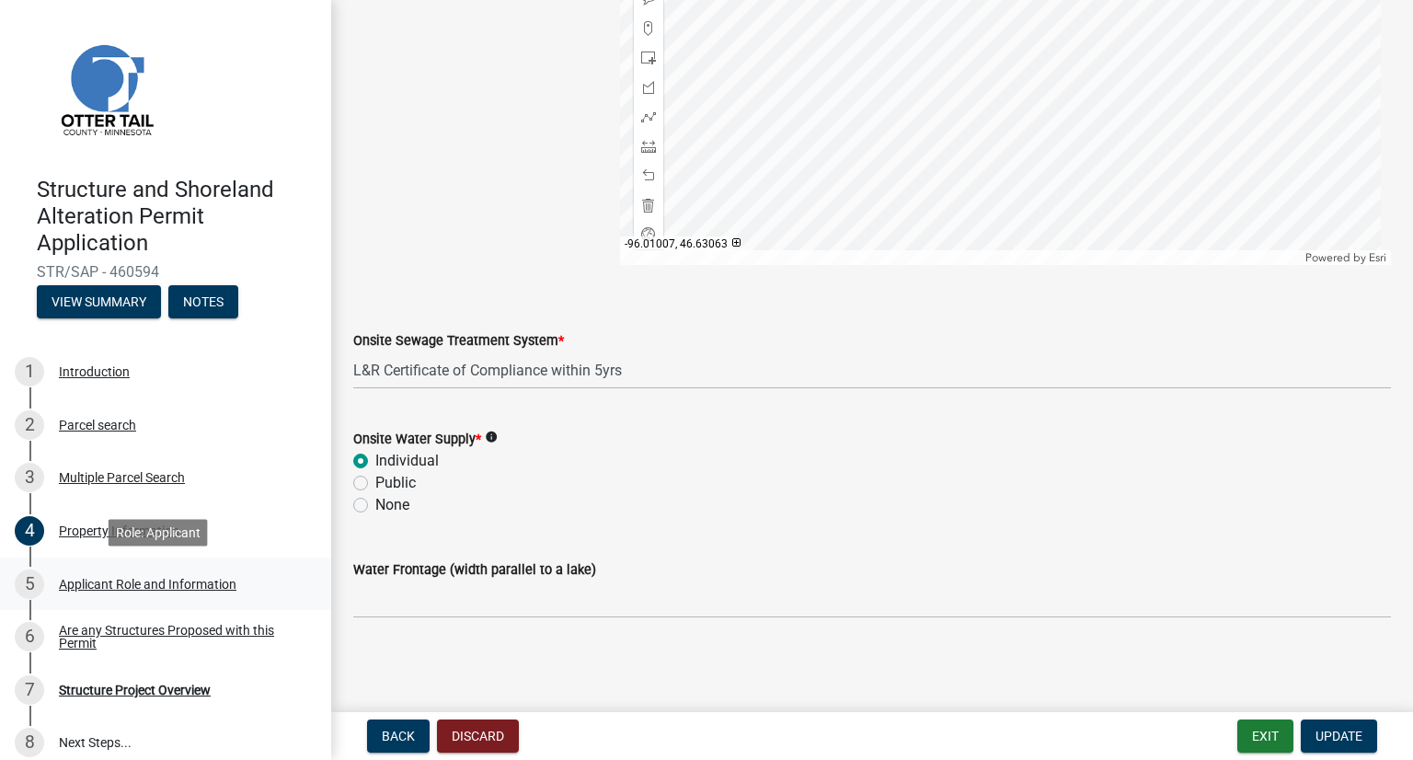
click at [131, 593] on div "5 Applicant Role and Information" at bounding box center [158, 583] width 287 height 29
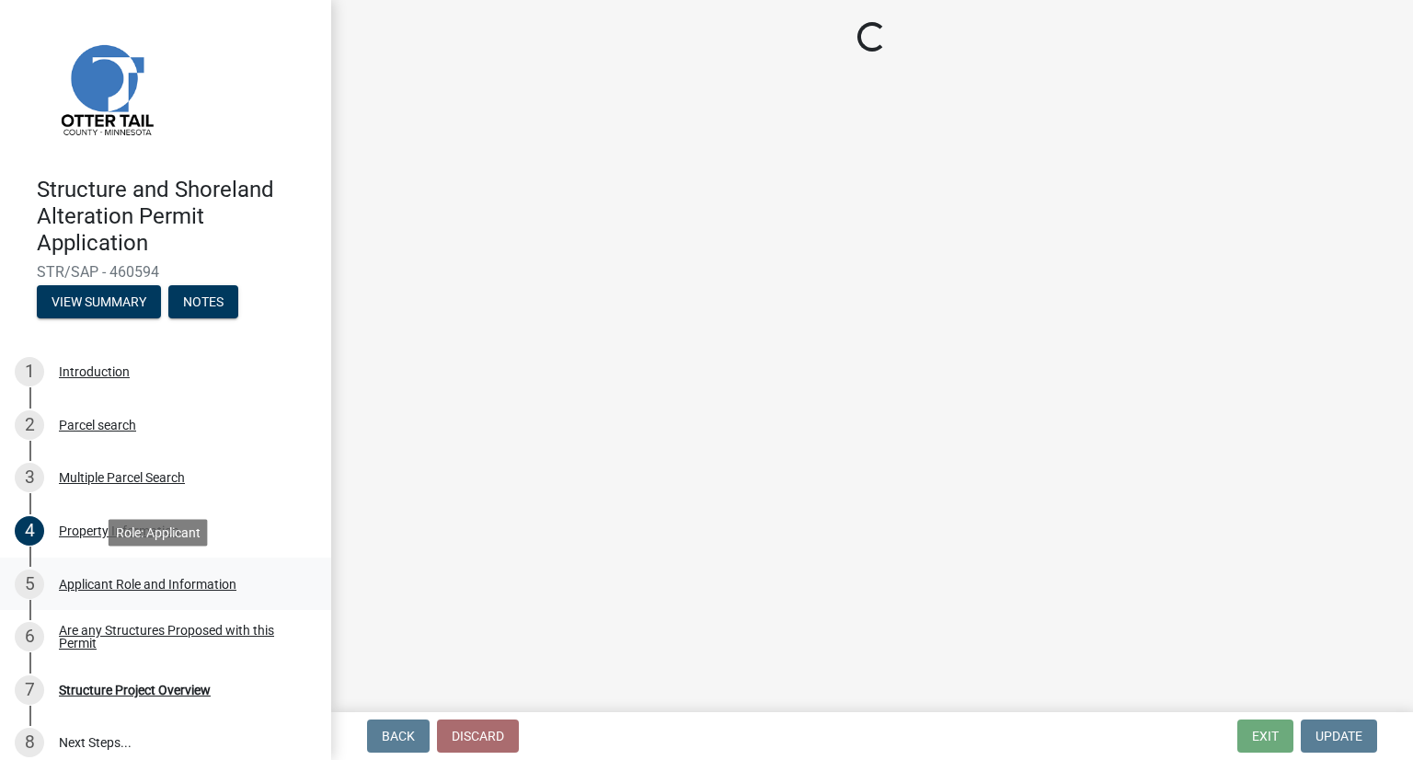
scroll to position [0, 0]
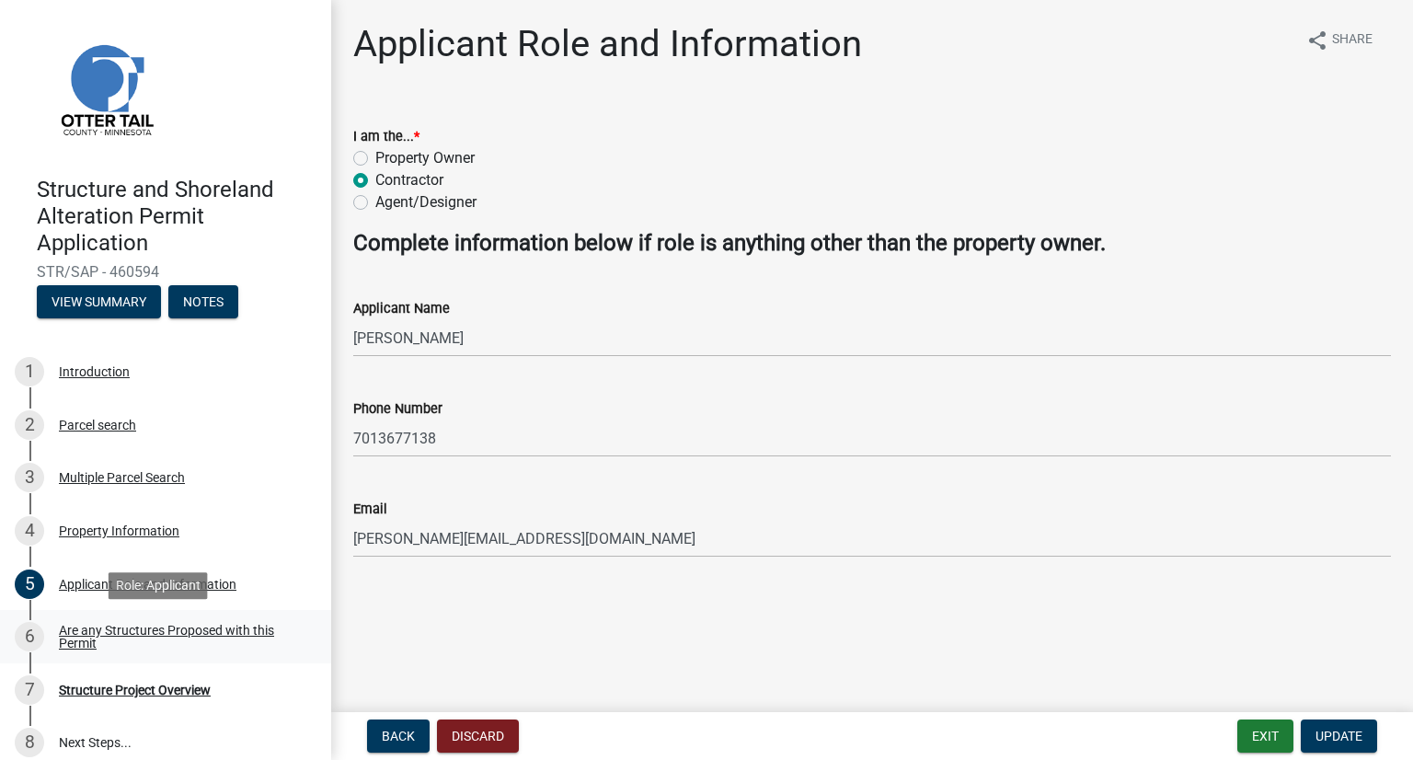
click at [184, 635] on div "Are any Structures Proposed with this Permit" at bounding box center [180, 637] width 243 height 26
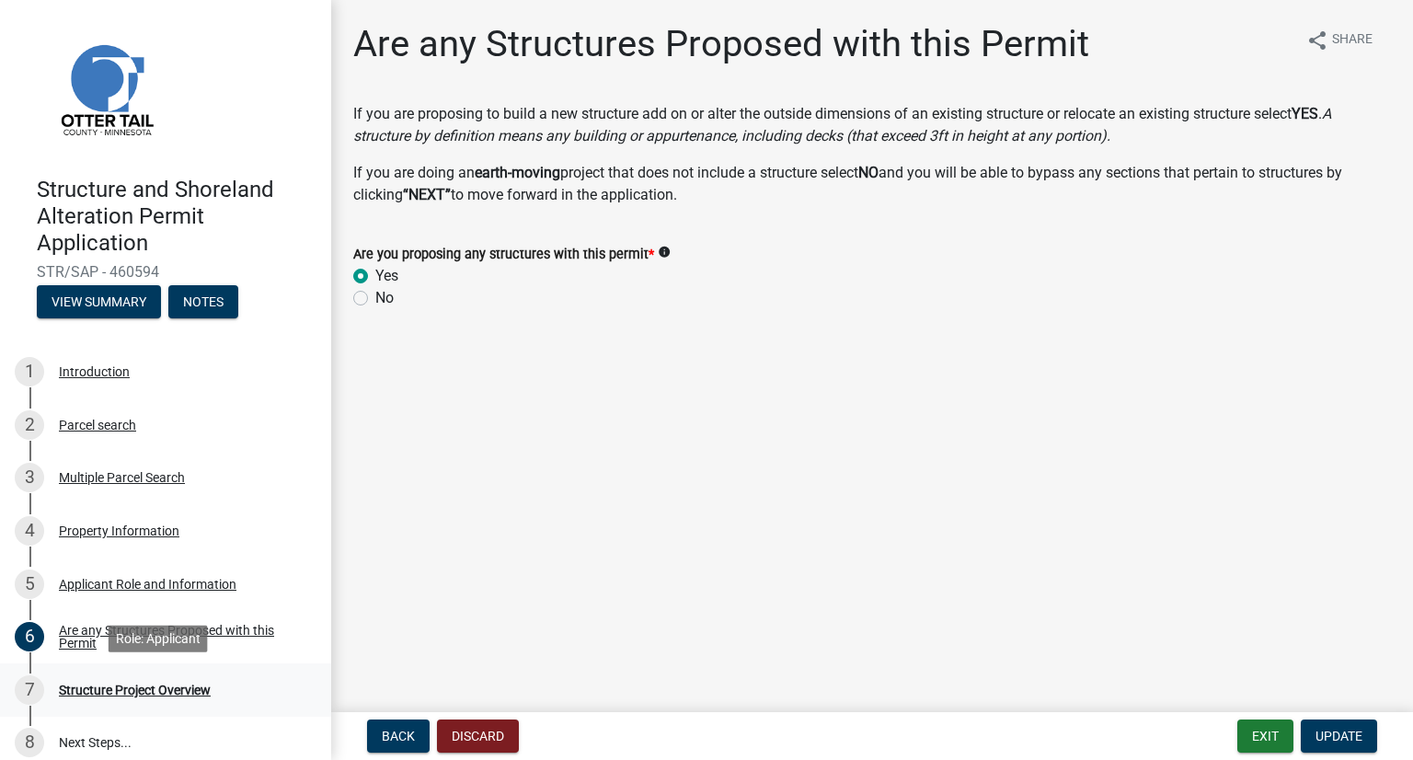
click at [125, 691] on div "Structure Project Overview" at bounding box center [135, 689] width 152 height 13
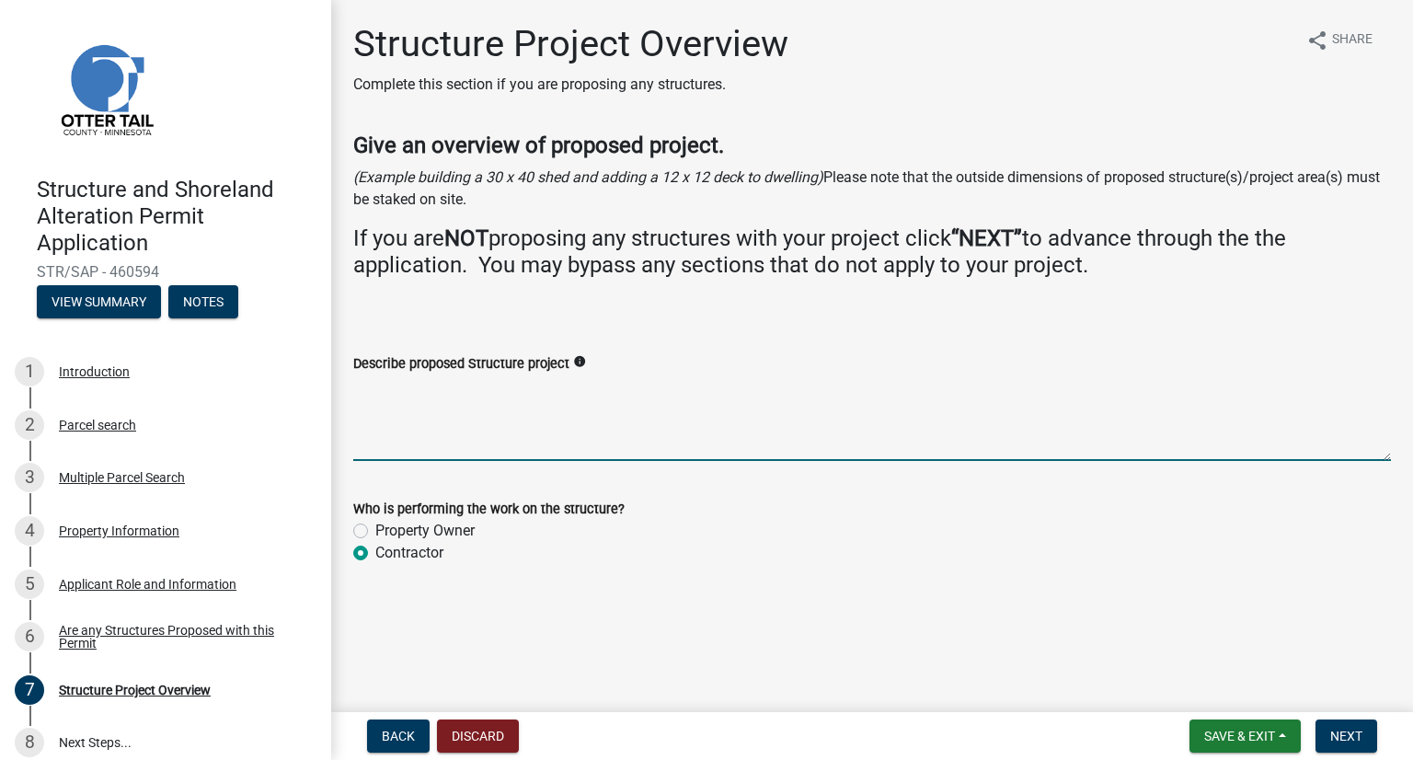
click at [465, 427] on textarea "Describe proposed Structure project" at bounding box center [872, 417] width 1038 height 86
click at [456, 398] on textarea "Describe proposed Structure project" at bounding box center [872, 417] width 1038 height 86
click at [602, 365] on div "Describe proposed Structure project info" at bounding box center [872, 363] width 1038 height 22
click at [434, 397] on textarea "Describe proposed Structure project" at bounding box center [872, 417] width 1038 height 86
click at [600, 387] on textarea "New cabin with a 2,030 s.f. basement and an 836 s.f. garage footprint" at bounding box center [872, 417] width 1038 height 86
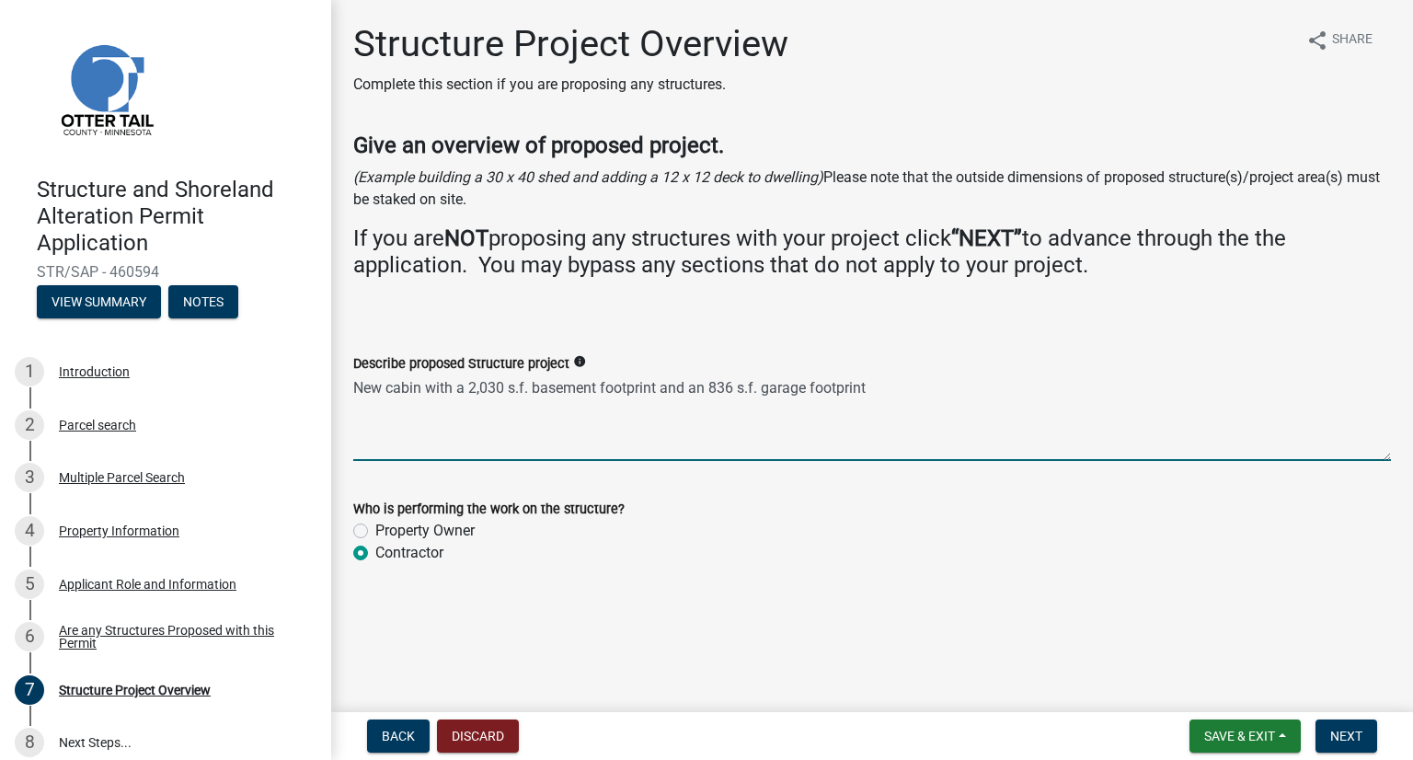
click at [874, 392] on textarea "New cabin with a 2,030 s.f. basement footprint and an 836 s.f. garage footprint" at bounding box center [872, 417] width 1038 height 86
drag, startPoint x: 706, startPoint y: 388, endPoint x: 673, endPoint y: 380, distance: 33.2
click at [656, 384] on textarea "New cabin with a 2,030 s.f. basement footprint and an 836 s.f. garage footprint" at bounding box center [872, 417] width 1038 height 86
click at [839, 385] on textarea "New cabin with a 2,030 s.f. basement footprint, 836 s.f. garage footprint" at bounding box center [872, 417] width 1038 height 86
click at [912, 383] on textarea "New cabin with a 2,030 s.f. basement footprint, 836 s.f. garage footprint and a" at bounding box center [872, 417] width 1038 height 86
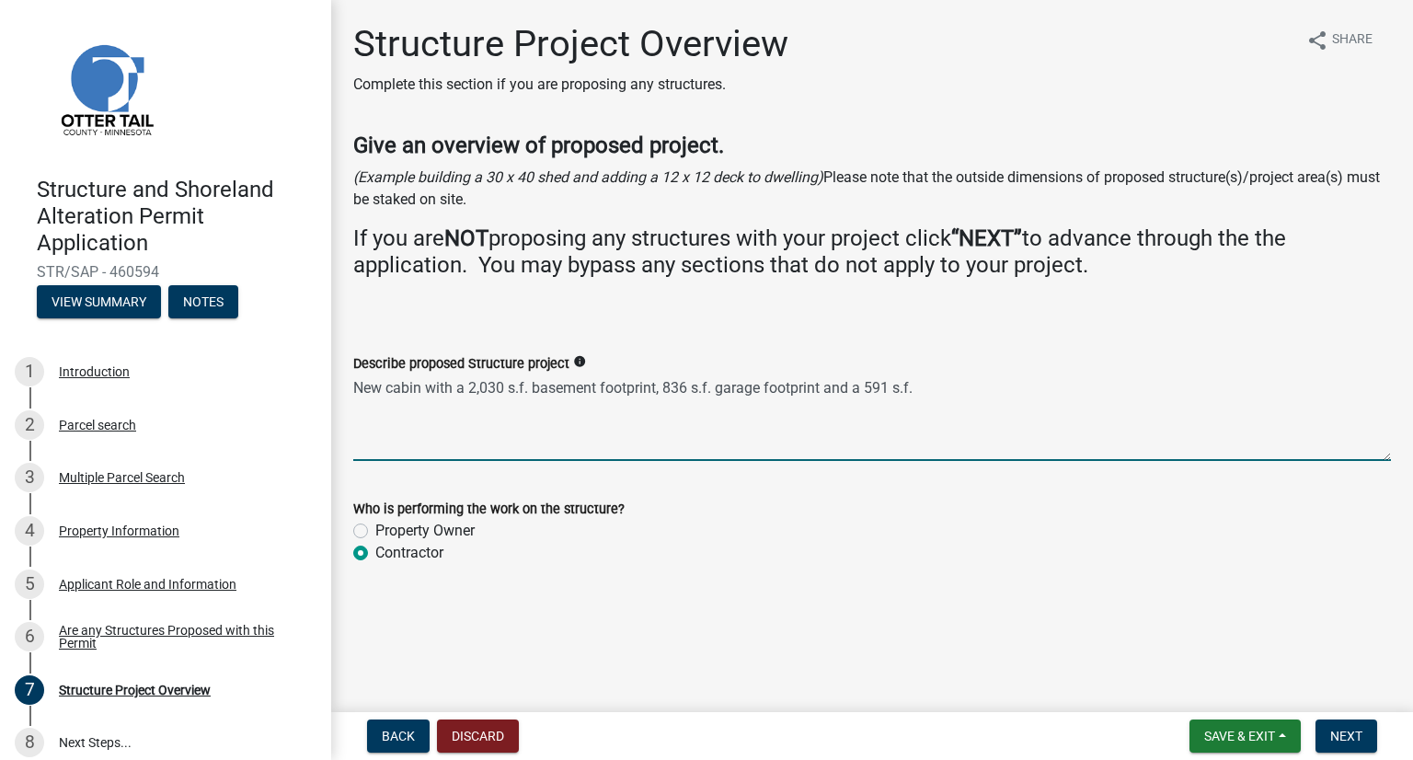
drag, startPoint x: 924, startPoint y: 398, endPoint x: 865, endPoint y: 388, distance: 60.6
click at [865, 388] on textarea "New cabin with a 2,030 s.f. basement footprint, 836 s.f. garage footprint and a…" at bounding box center [872, 417] width 1038 height 86
click at [978, 390] on textarea "New cabin with a 2,030 s.f. basement footprint, 836 s.f. garage footprint and a…" at bounding box center [872, 417] width 1038 height 86
click at [1064, 391] on textarea "New cabin with a 2,030 s.f. basement footprint, 836 s.f. garage footprint and a…" at bounding box center [872, 417] width 1038 height 86
type textarea "New cabin with a 2,030 s.f. basement footprint, 836 s.f. garage footprint and a…"
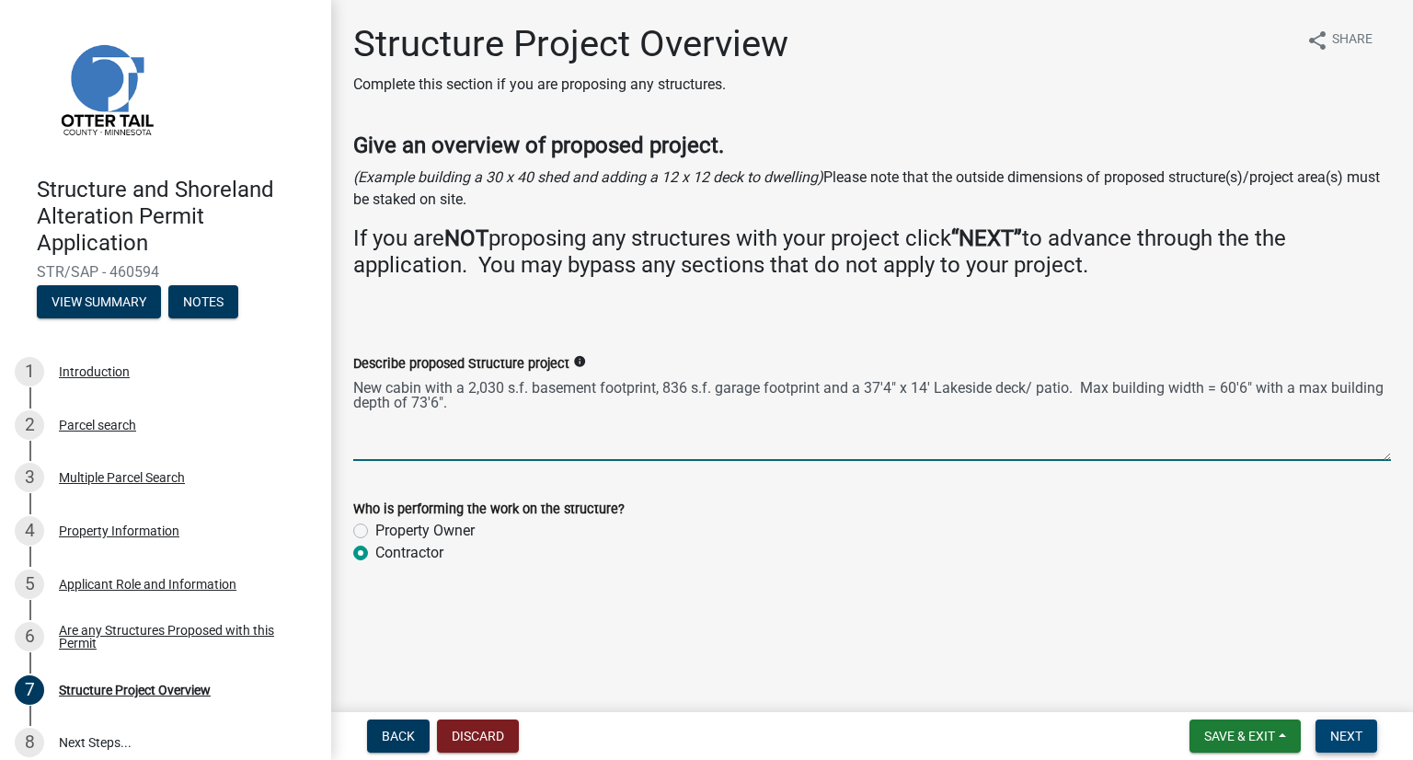
click at [1064, 729] on span "Next" at bounding box center [1346, 735] width 32 height 15
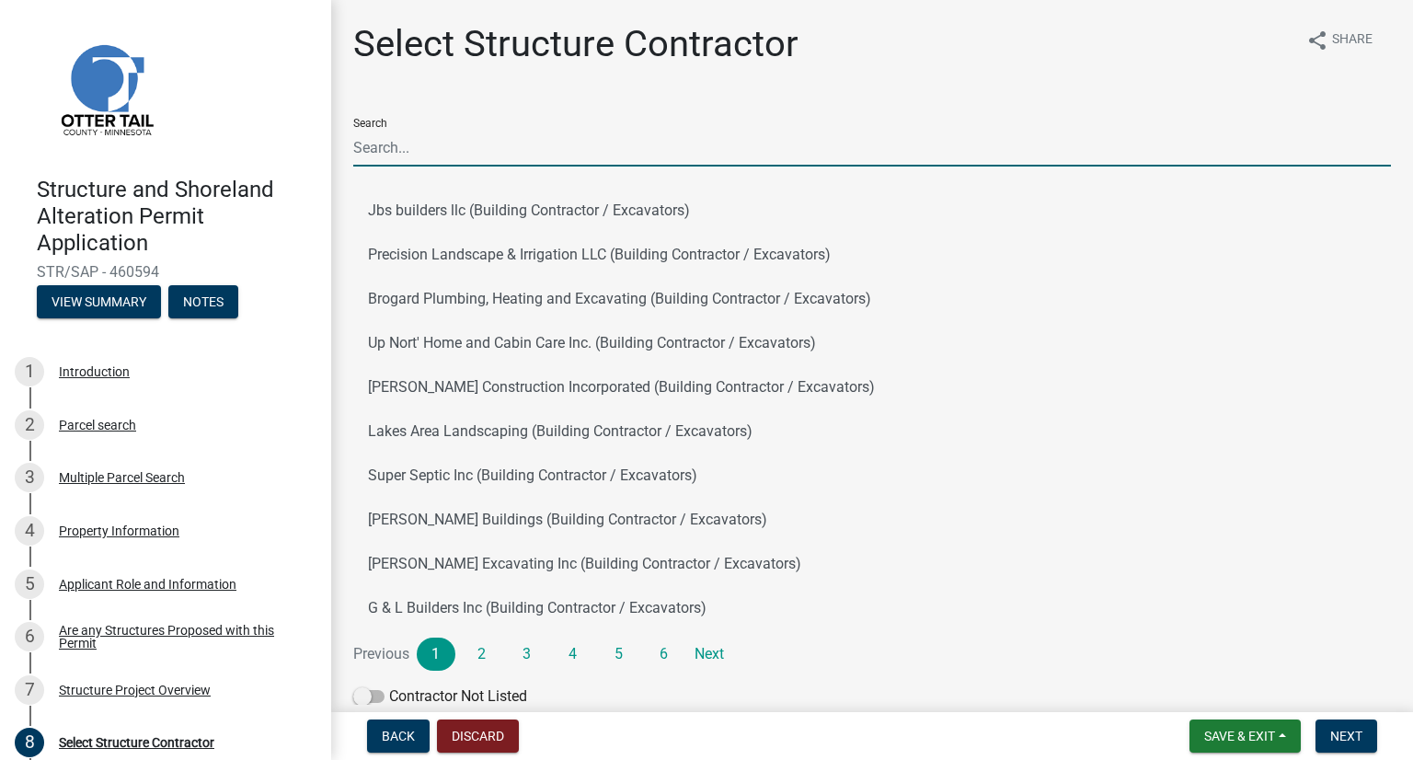
click at [427, 147] on input "Search" at bounding box center [872, 148] width 1038 height 38
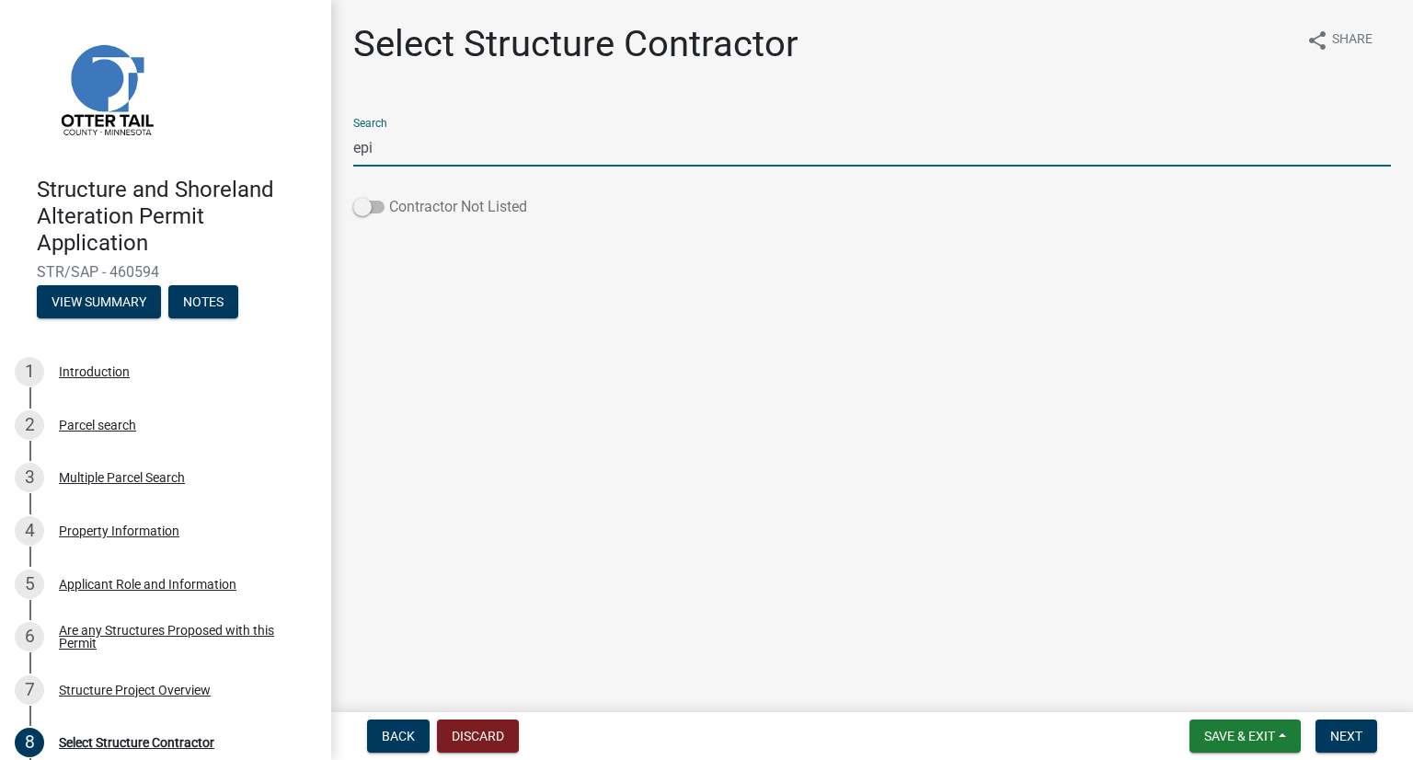
click at [363, 209] on span at bounding box center [368, 207] width 31 height 13
click at [389, 196] on input "Contractor Not Listed" at bounding box center [389, 196] width 0 height 0
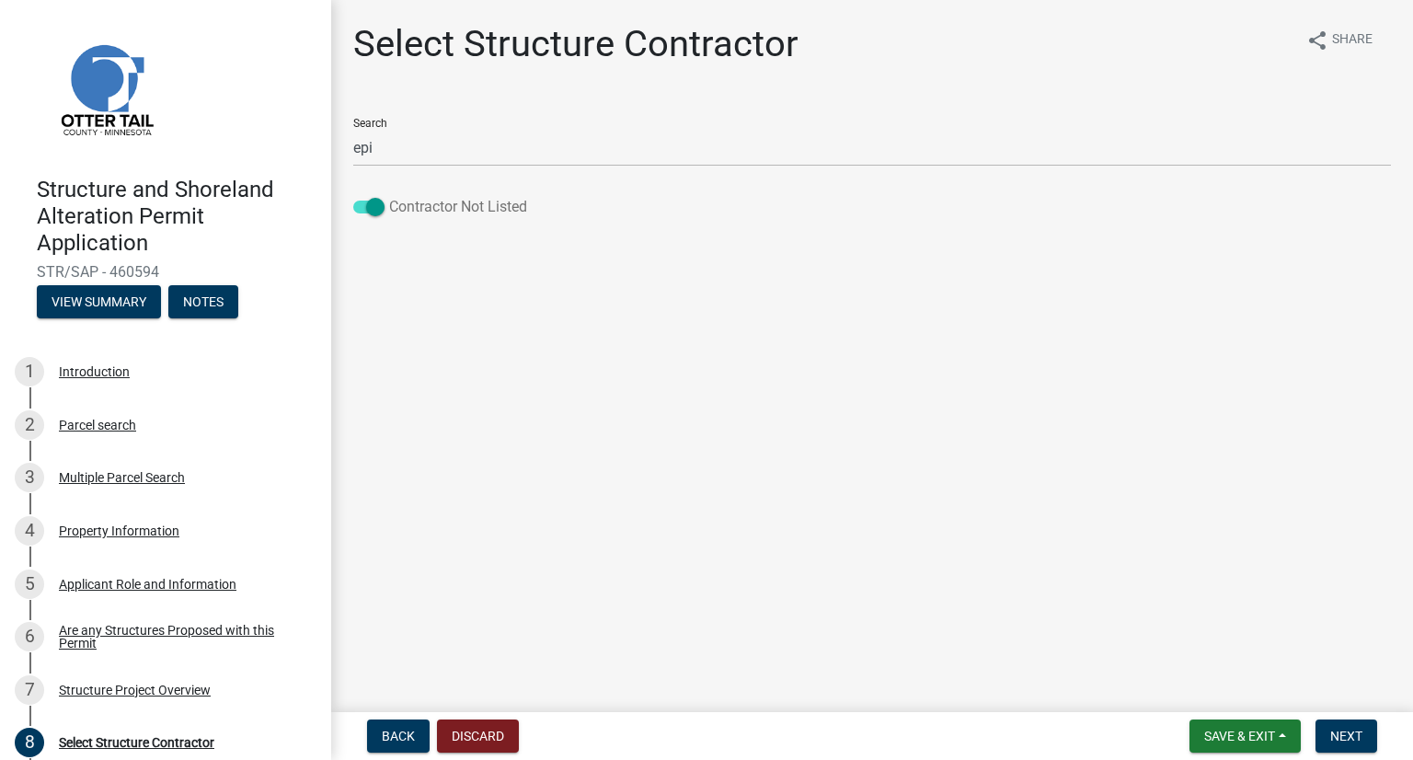
click at [374, 204] on span at bounding box center [368, 207] width 31 height 13
click at [389, 196] on input "Contractor Not Listed" at bounding box center [389, 196] width 0 height 0
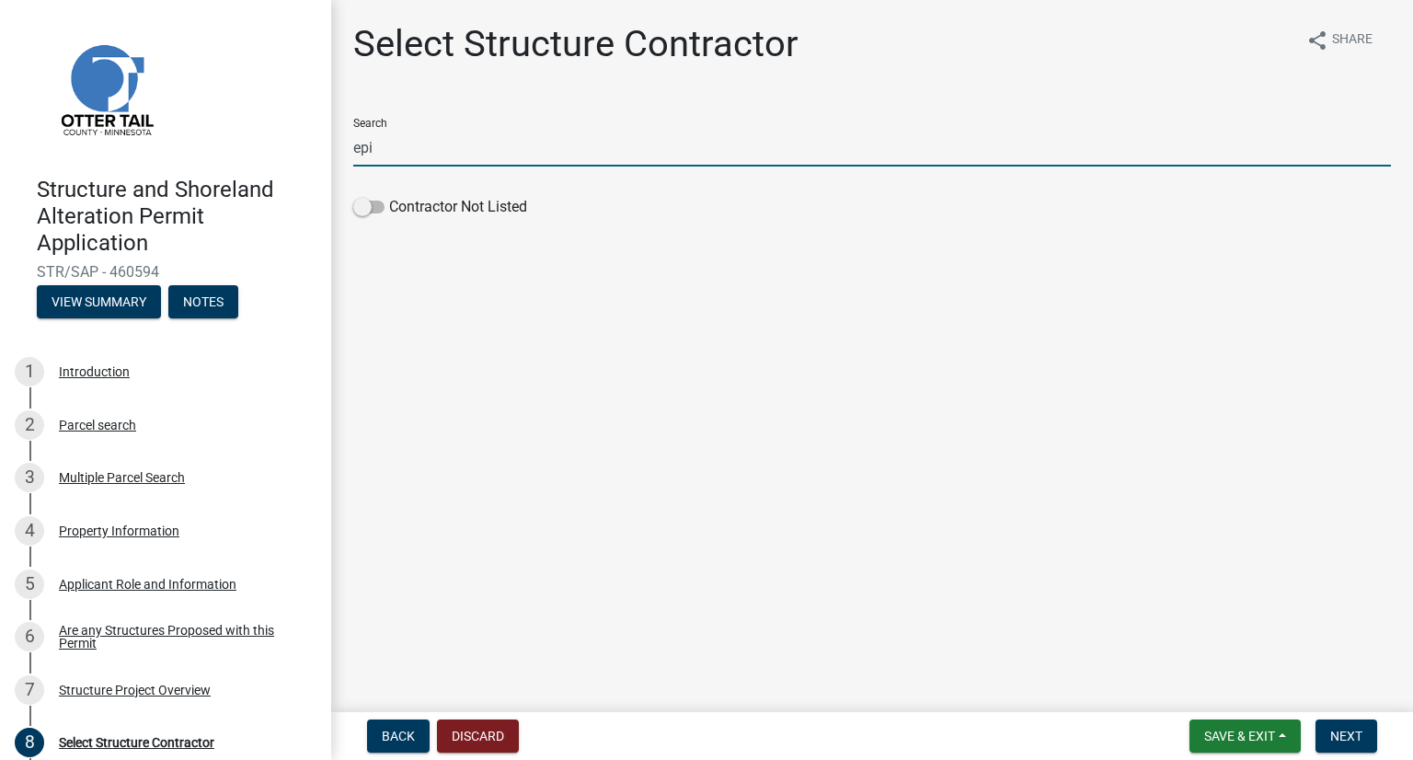
click at [384, 154] on input "epi" at bounding box center [872, 148] width 1038 height 38
type input "e"
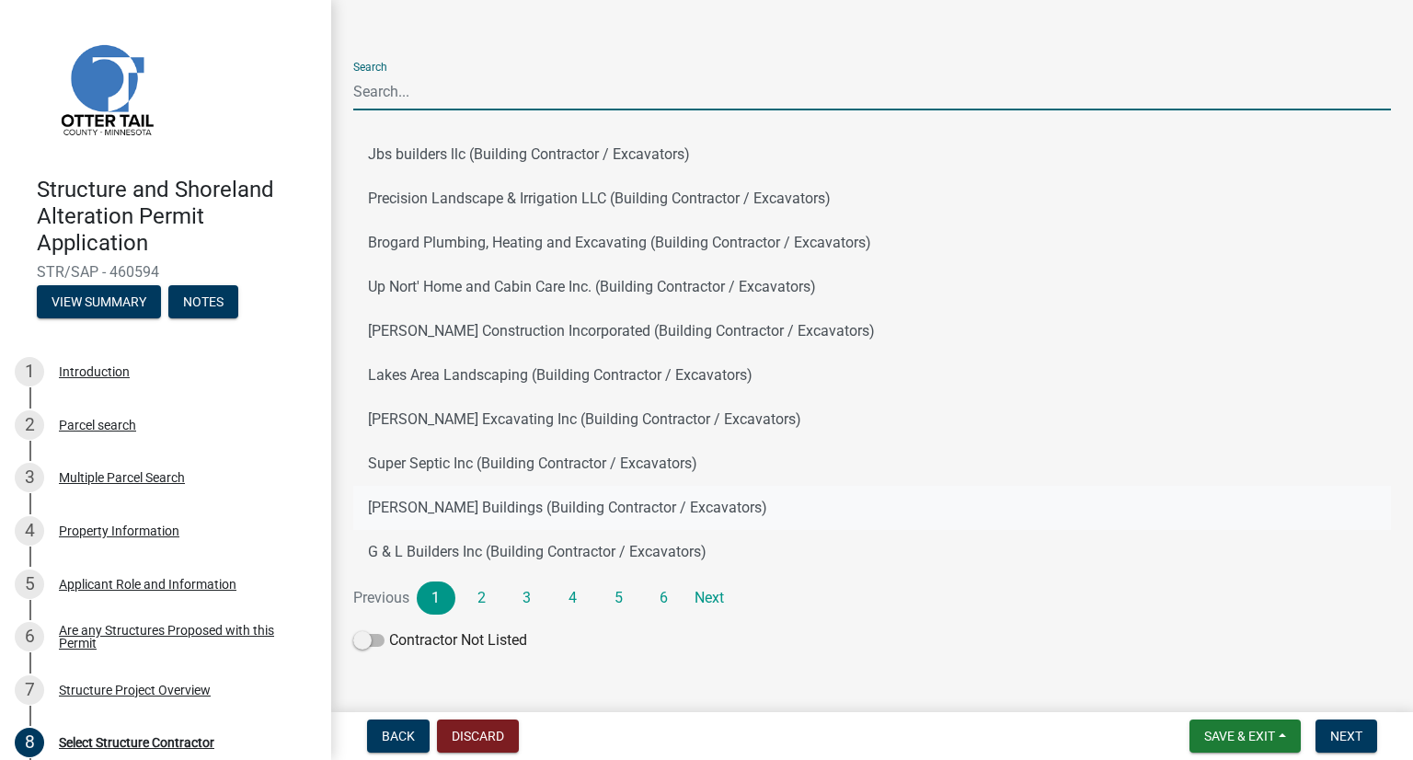
scroll to position [82, 0]
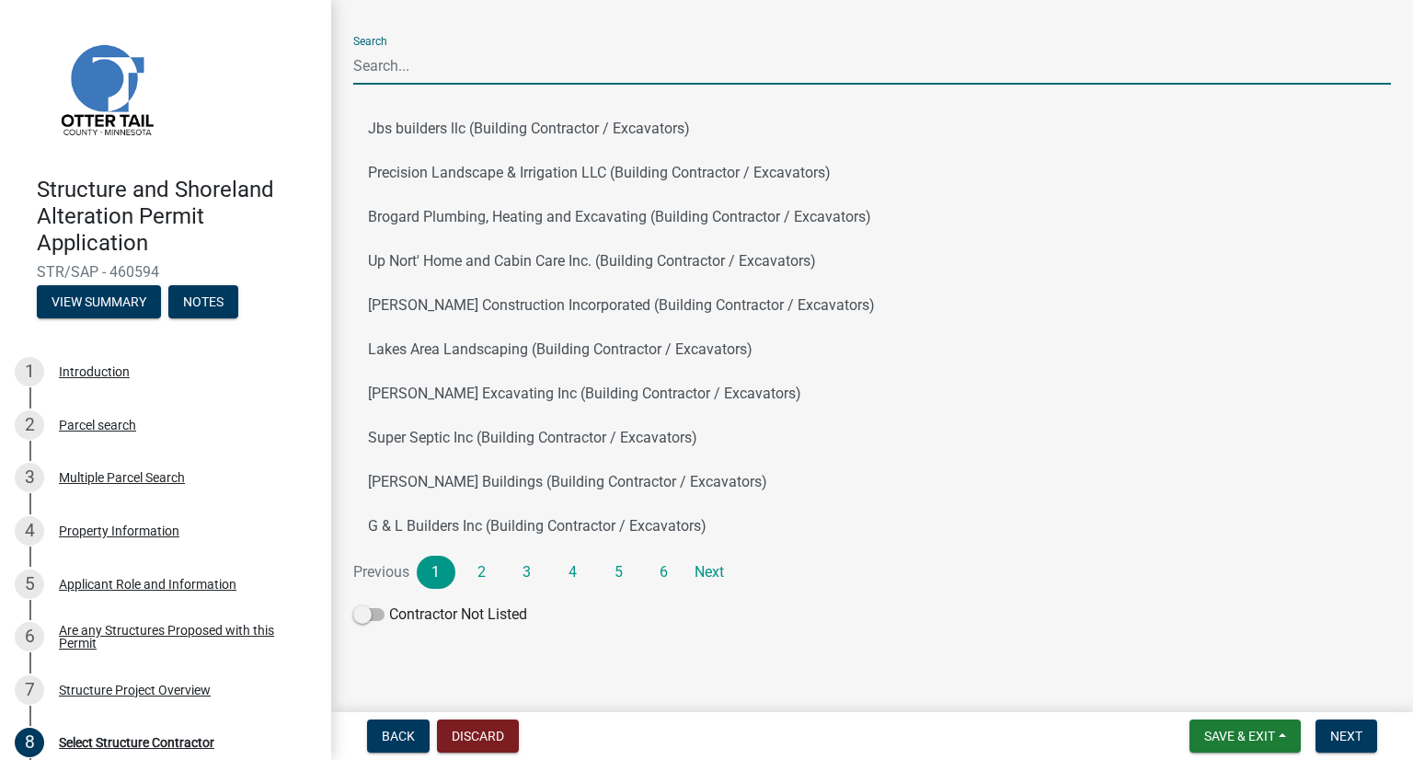
click at [396, 61] on input "Search" at bounding box center [872, 66] width 1038 height 38
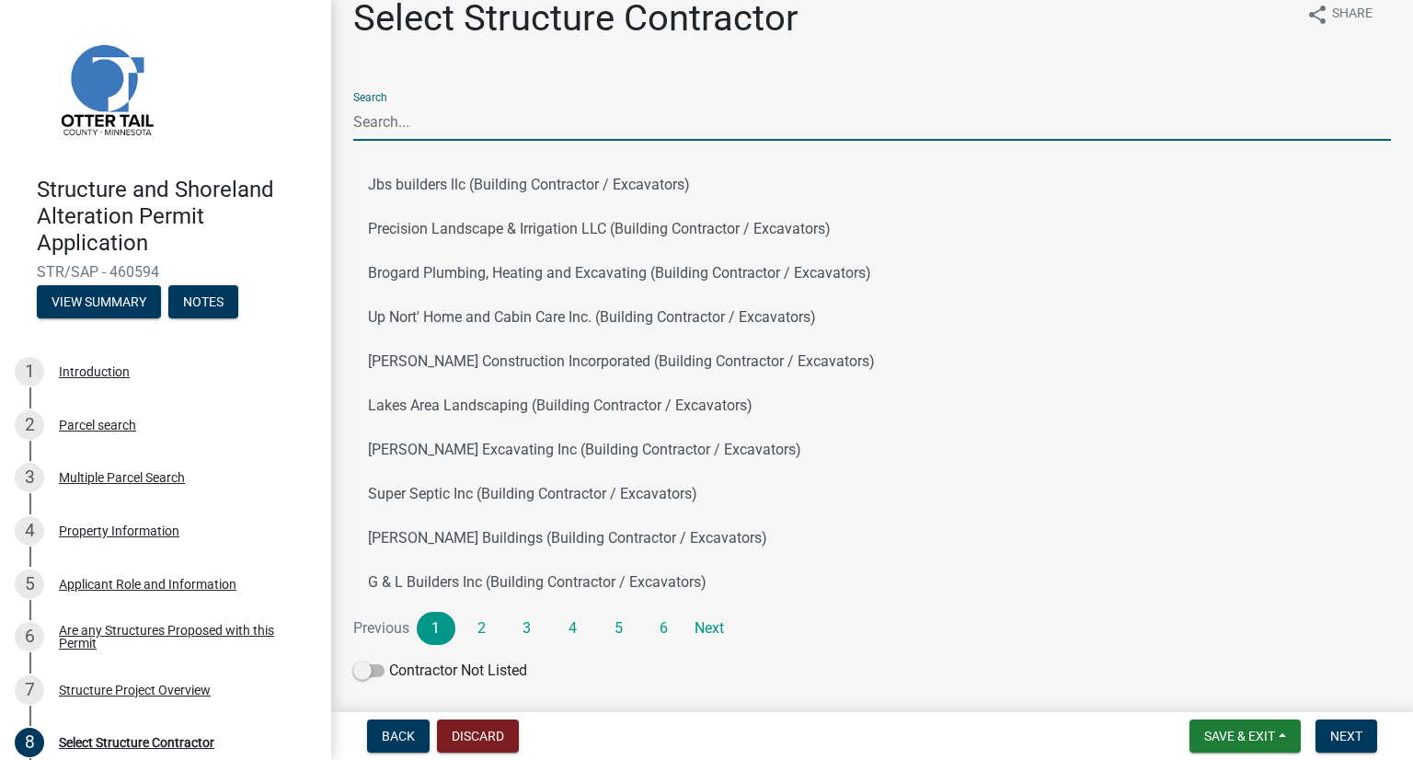
scroll to position [0, 0]
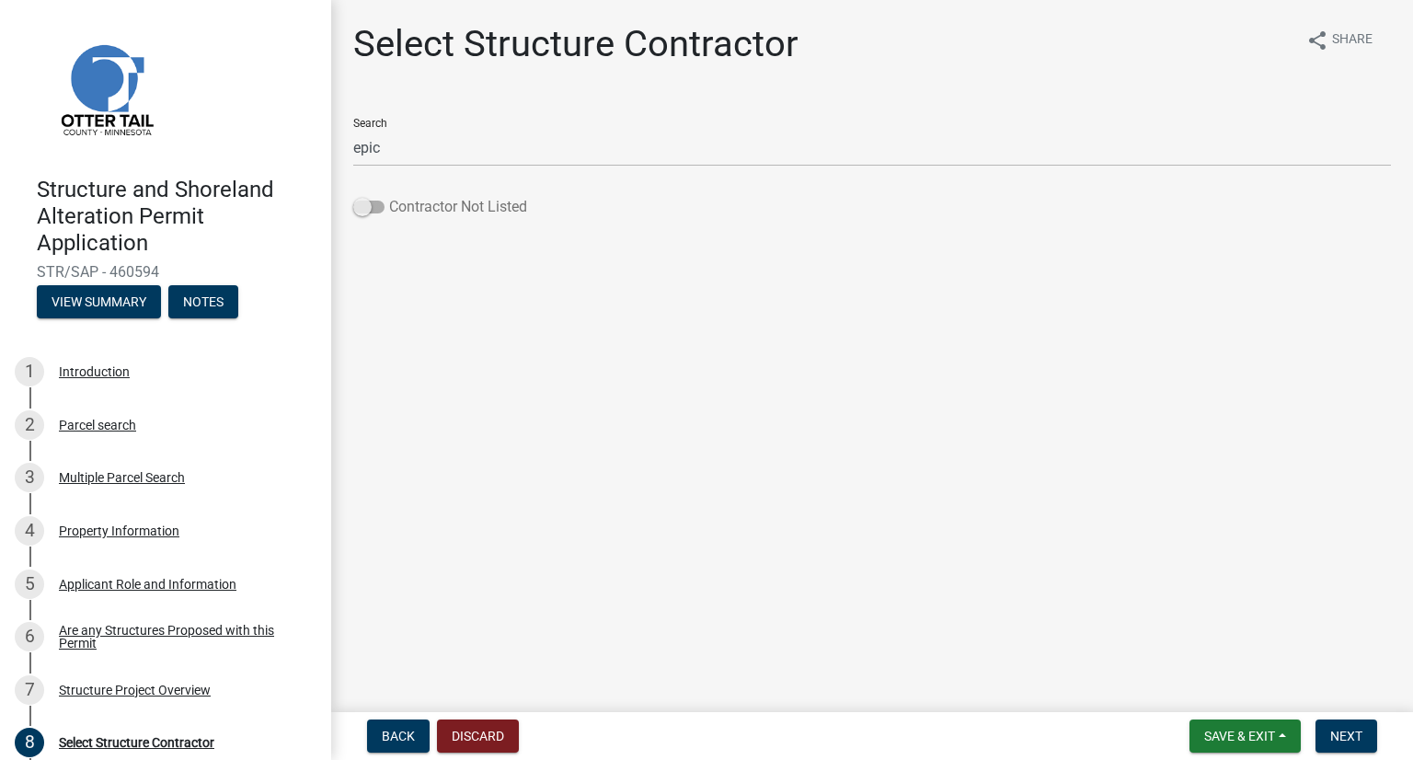
click at [364, 212] on span at bounding box center [368, 207] width 31 height 13
click at [389, 196] on input "Contractor Not Listed" at bounding box center [389, 196] width 0 height 0
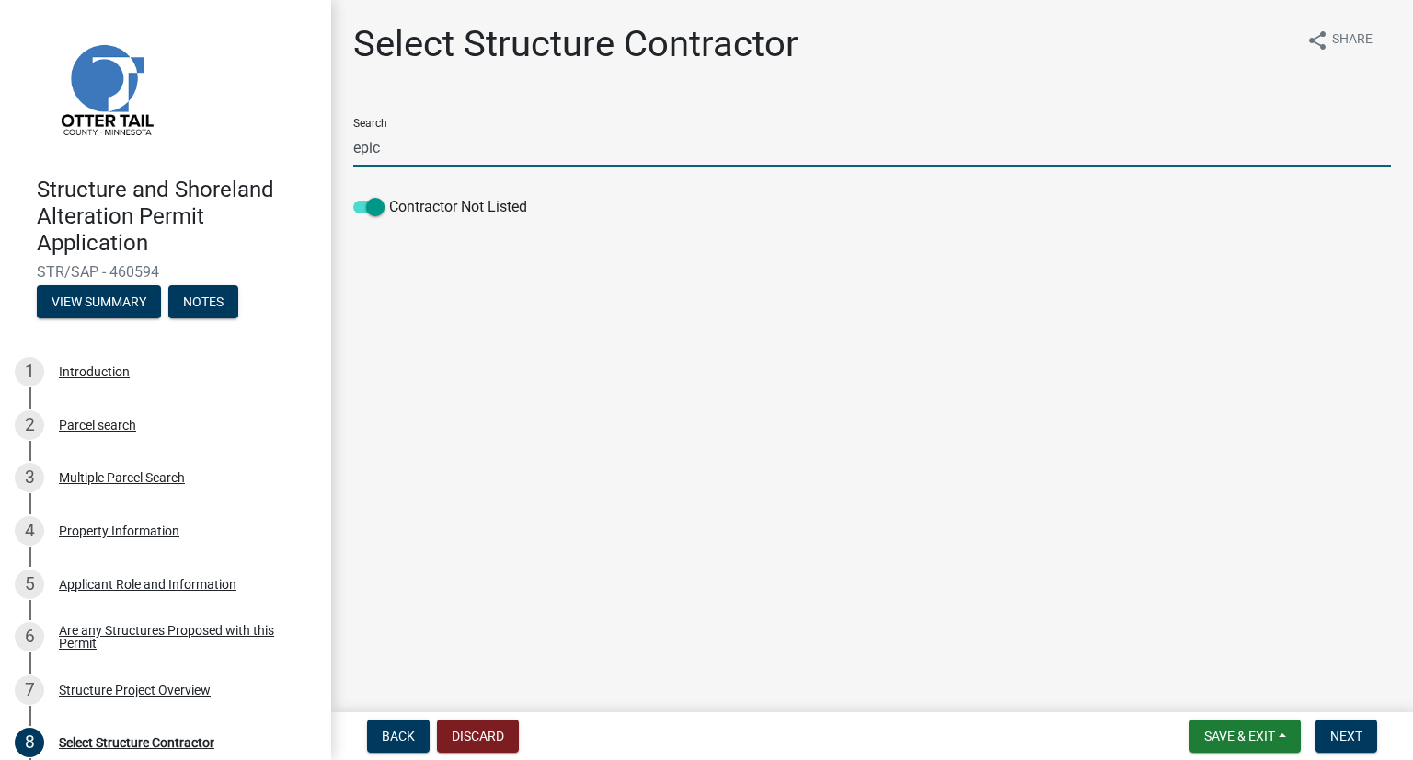
click at [398, 147] on input "epic" at bounding box center [872, 148] width 1038 height 38
drag, startPoint x: 398, startPoint y: 148, endPoint x: 314, endPoint y: 136, distance: 85.5
click at [315, 136] on div "Structure and Shoreland Alteration Permit Application STR/SAP - 460594 View Sum…" at bounding box center [706, 380] width 1413 height 760
type input "Epic Built"
click at [1064, 726] on button "Next" at bounding box center [1346, 735] width 62 height 33
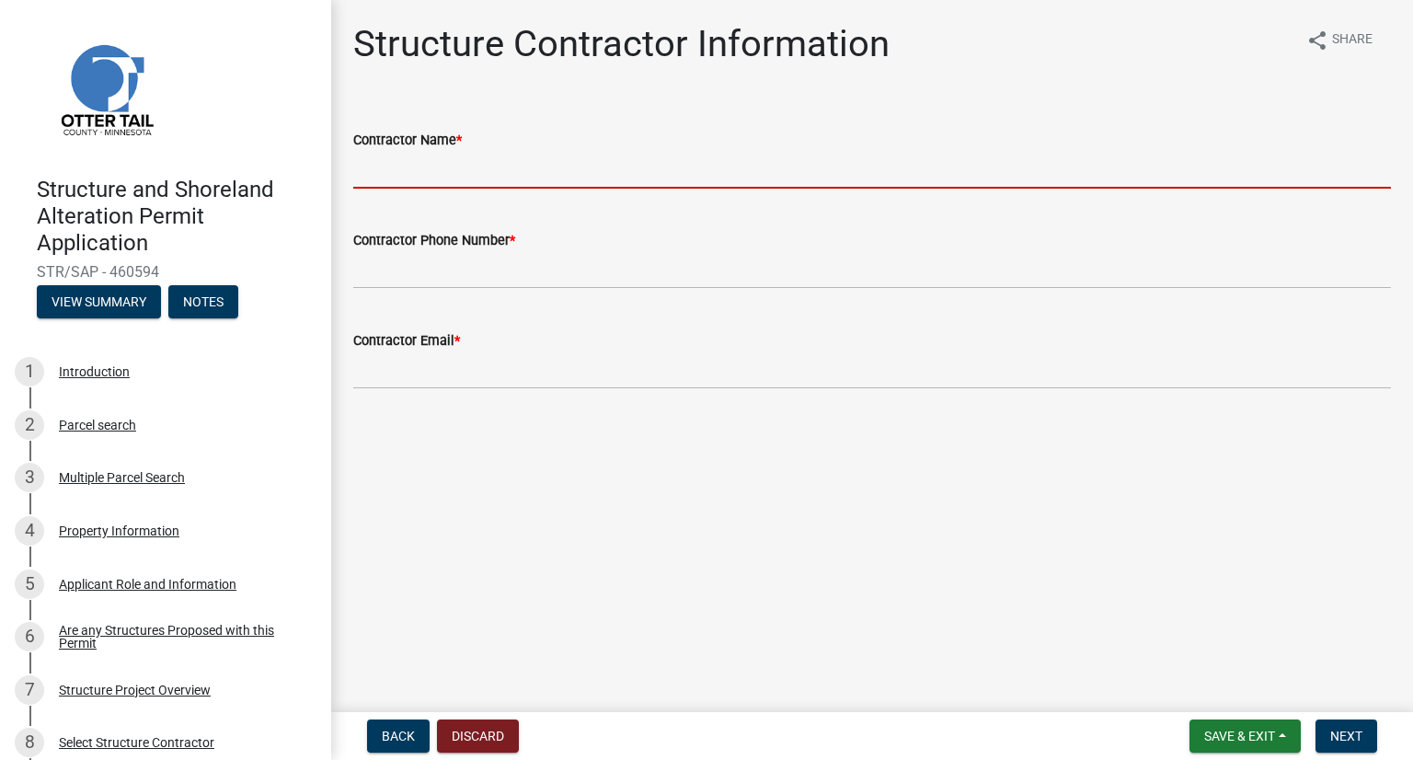
click at [467, 166] on input "Contractor Name *" at bounding box center [872, 170] width 1038 height 38
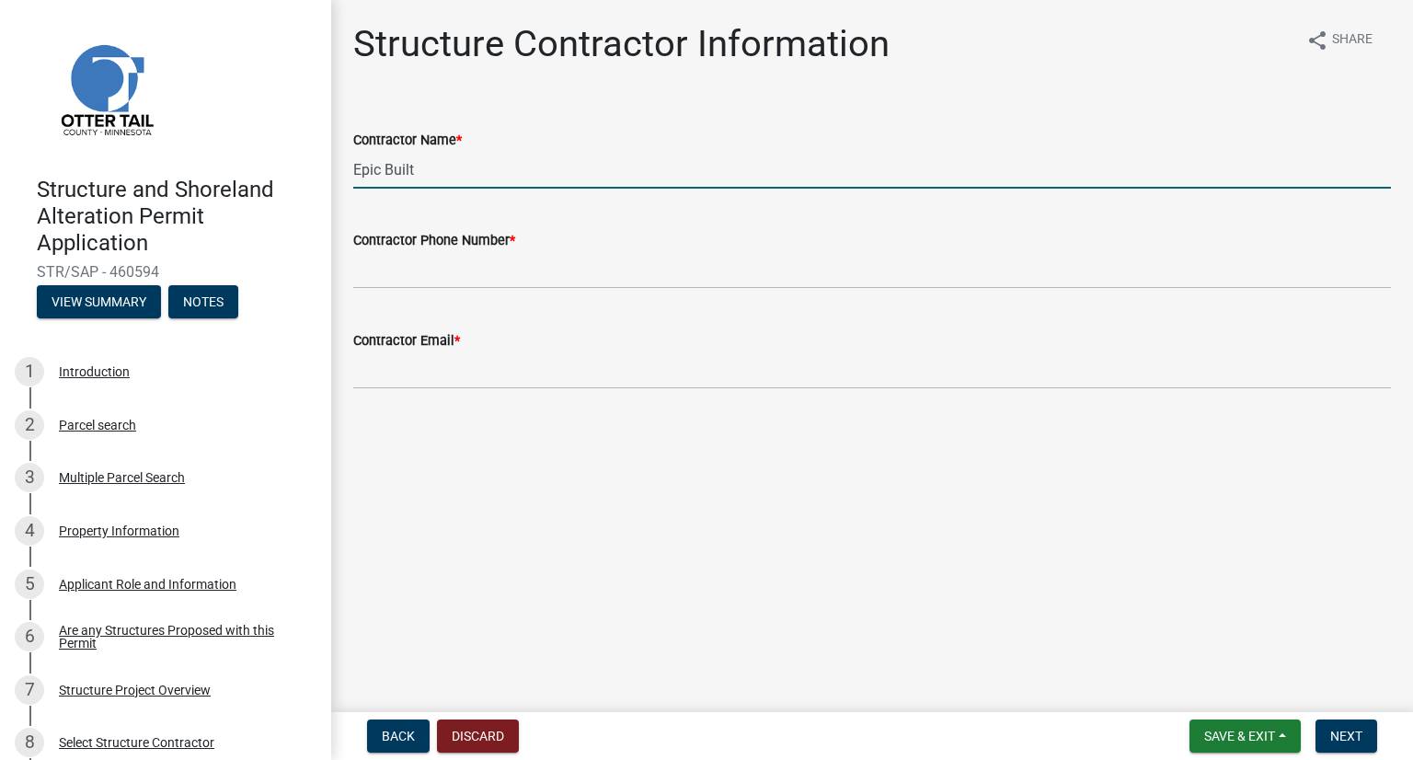
type input "Epic Built"
click at [512, 278] on input "Contractor Phone Number *" at bounding box center [872, 270] width 1038 height 38
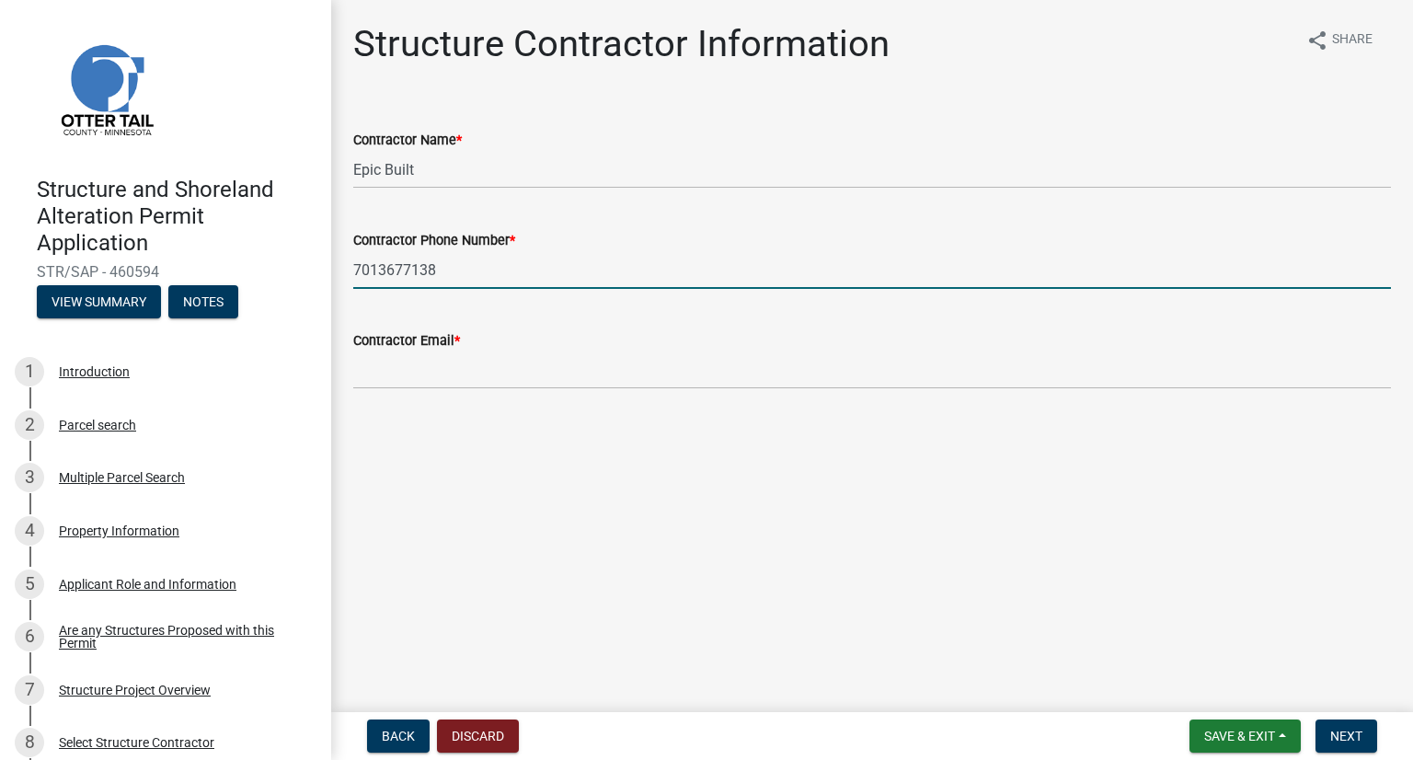
type input "7013677138"
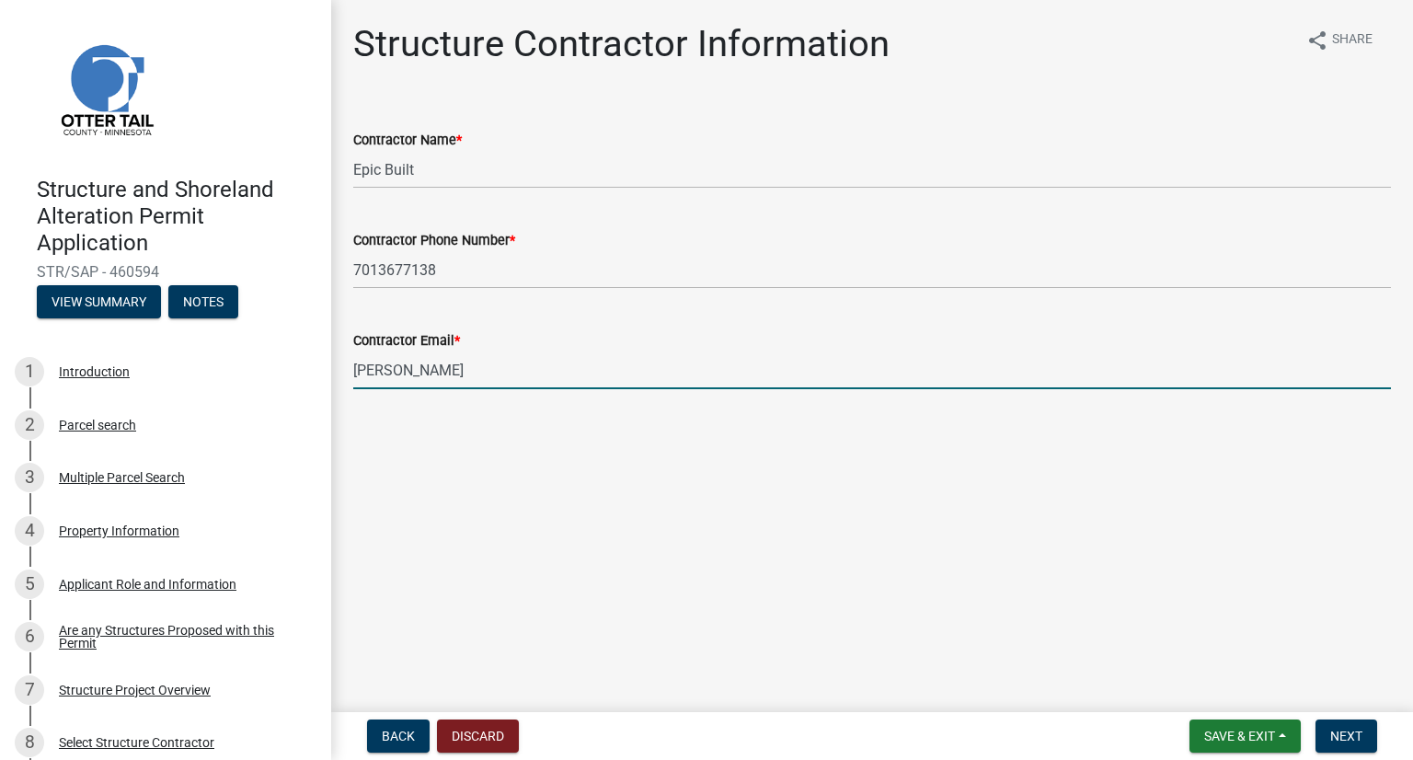
type input "[PERSON_NAME][EMAIL_ADDRESS][DOMAIN_NAME]"
click at [1064, 740] on span "Next" at bounding box center [1346, 735] width 32 height 15
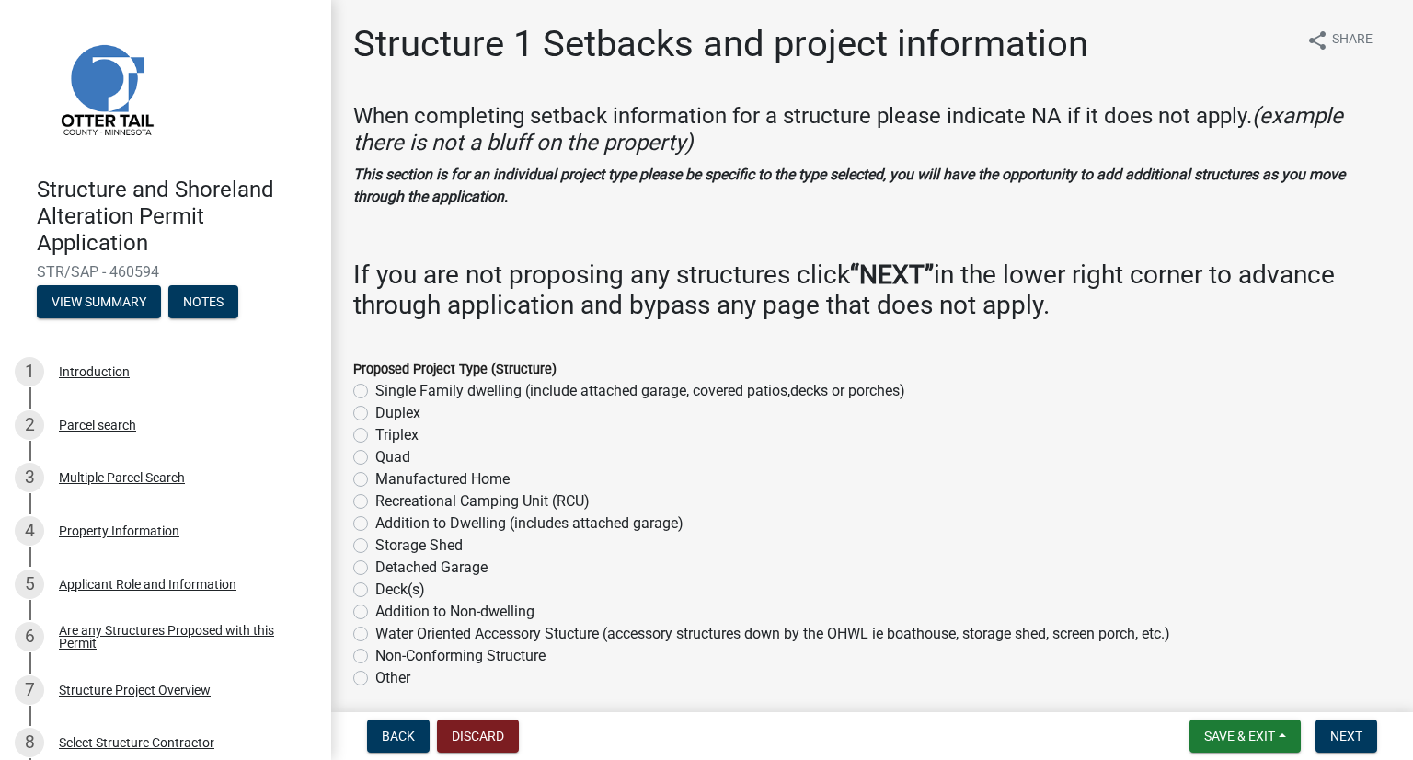
click at [375, 387] on label "Single Family dwelling (include attached garage, covered patios,decks or porche…" at bounding box center [640, 391] width 530 height 22
click at [375, 387] on input "Single Family dwelling (include attached garage, covered patios,decks or porche…" at bounding box center [381, 386] width 12 height 12
radio input "true"
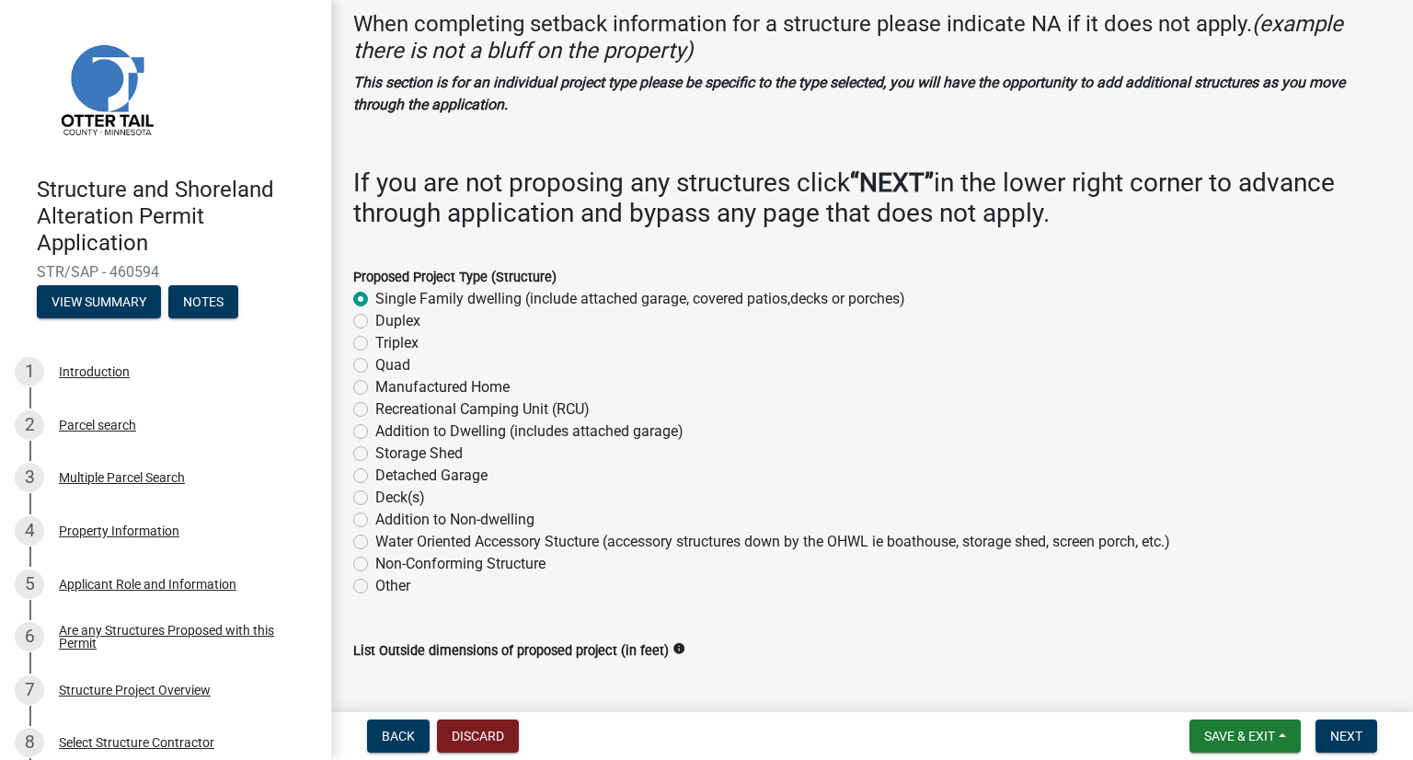
click at [375, 457] on label "Storage Shed" at bounding box center [418, 453] width 87 height 22
click at [375, 454] on input "Storage Shed" at bounding box center [381, 448] width 12 height 12
radio input "true"
click at [375, 479] on label "Detached Garage" at bounding box center [431, 476] width 112 height 22
click at [375, 476] on input "Detached Garage" at bounding box center [381, 471] width 12 height 12
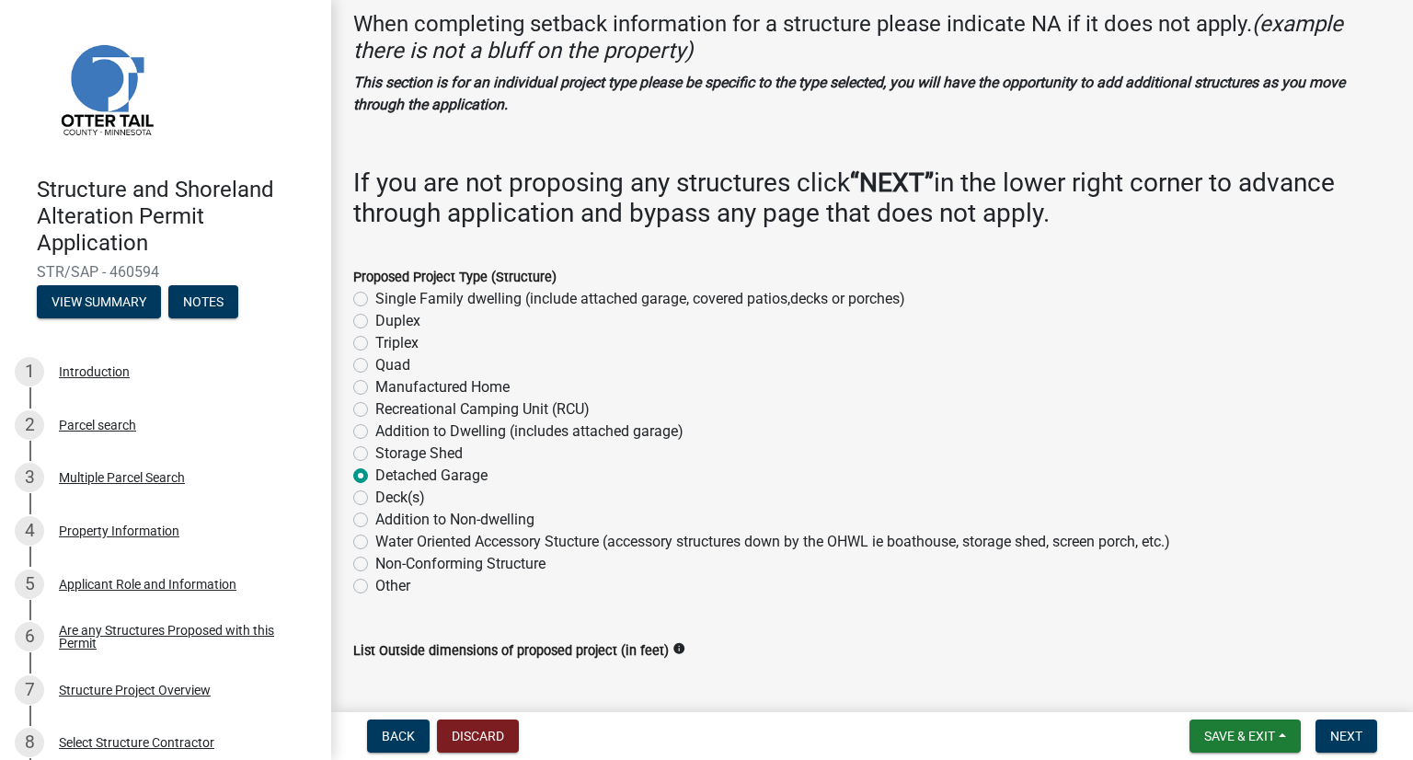
radio input "true"
click at [375, 301] on label "Single Family dwelling (include attached garage, covered patios,decks or porche…" at bounding box center [640, 299] width 530 height 22
click at [375, 300] on input "Single Family dwelling (include attached garage, covered patios,decks or porche…" at bounding box center [381, 294] width 12 height 12
radio input "true"
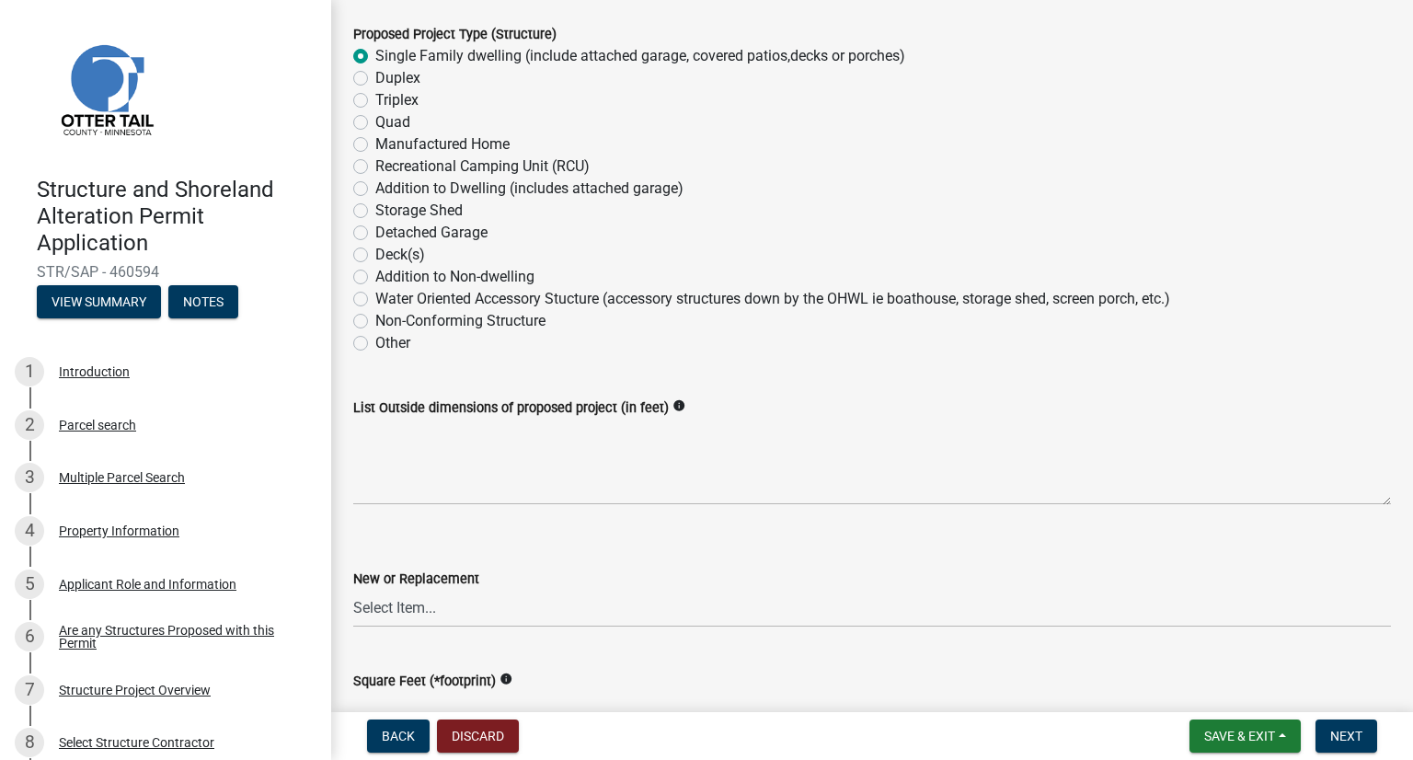
scroll to position [368, 0]
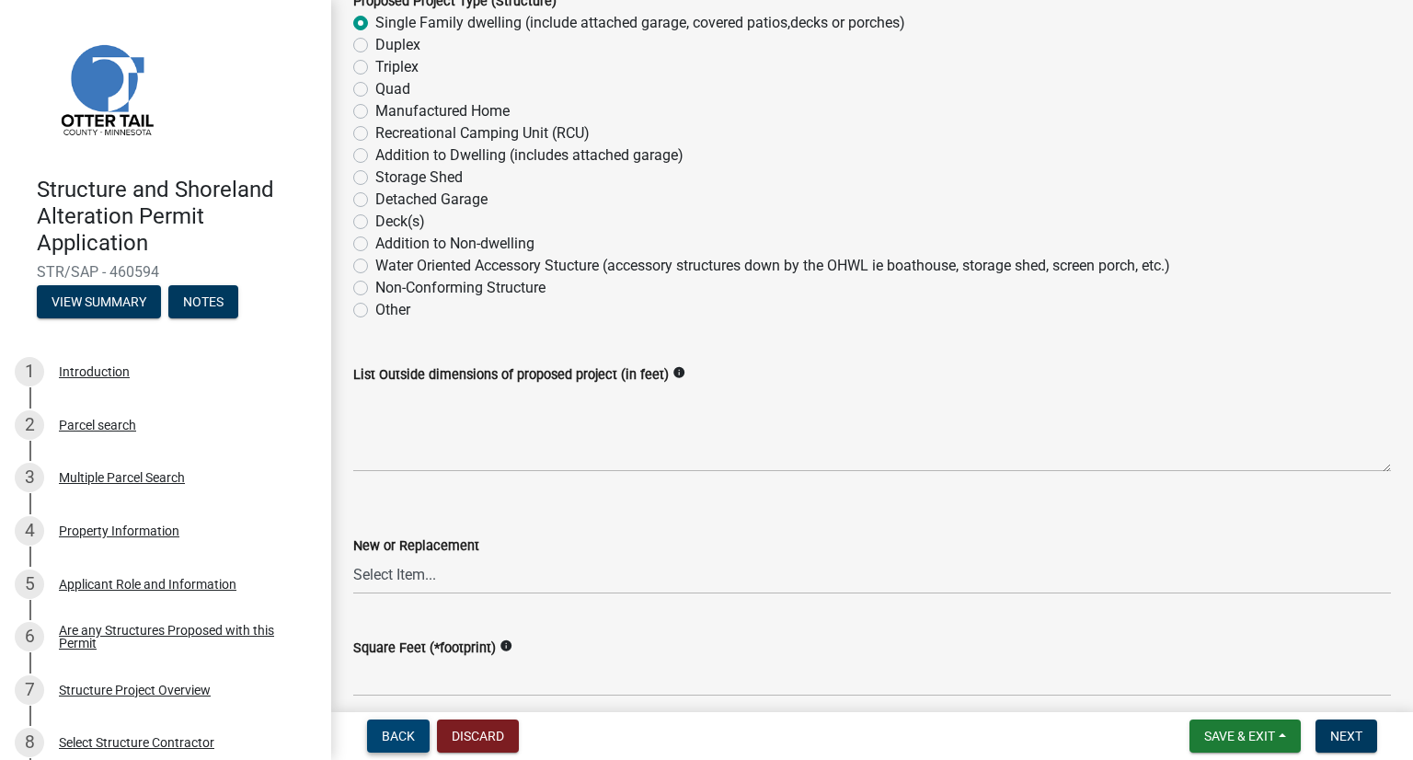
click at [398, 730] on span "Back" at bounding box center [398, 735] width 33 height 15
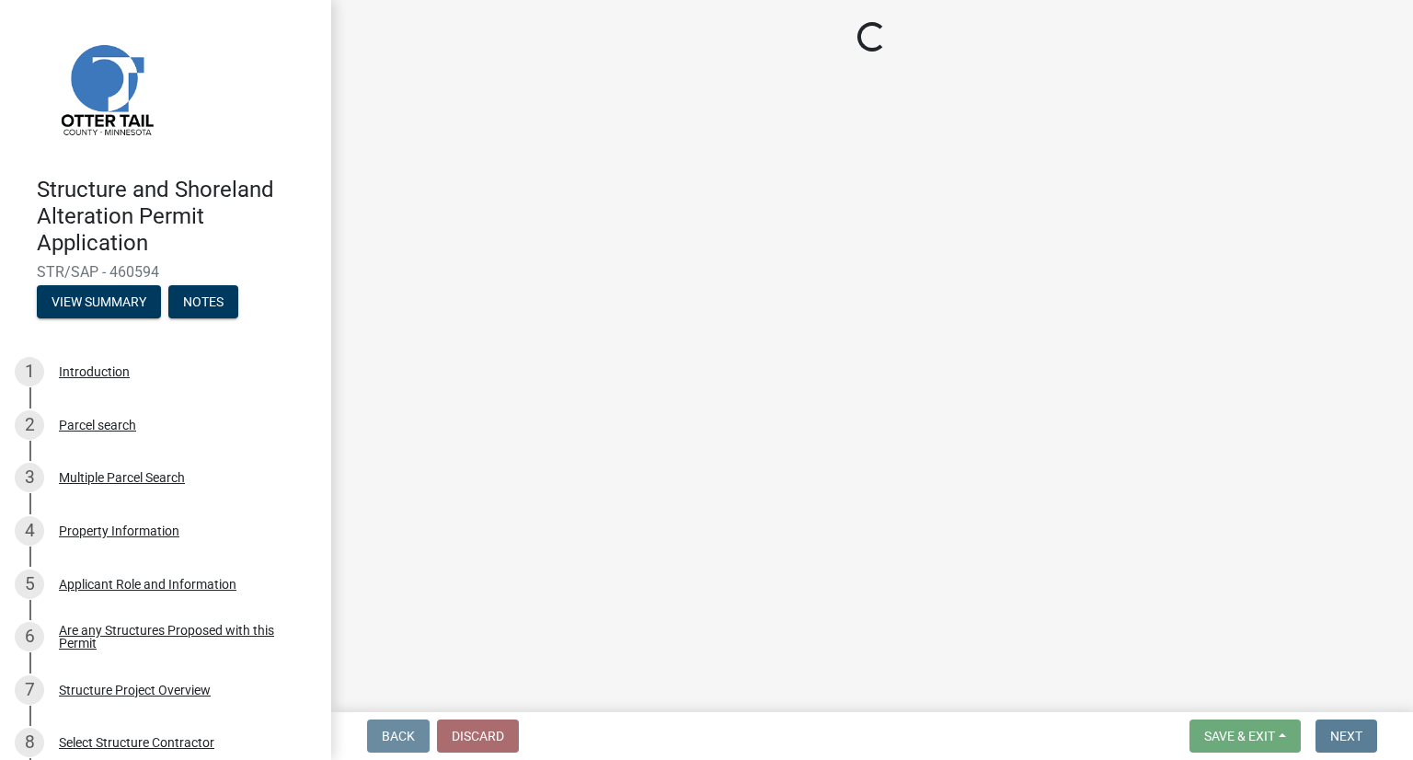
scroll to position [0, 0]
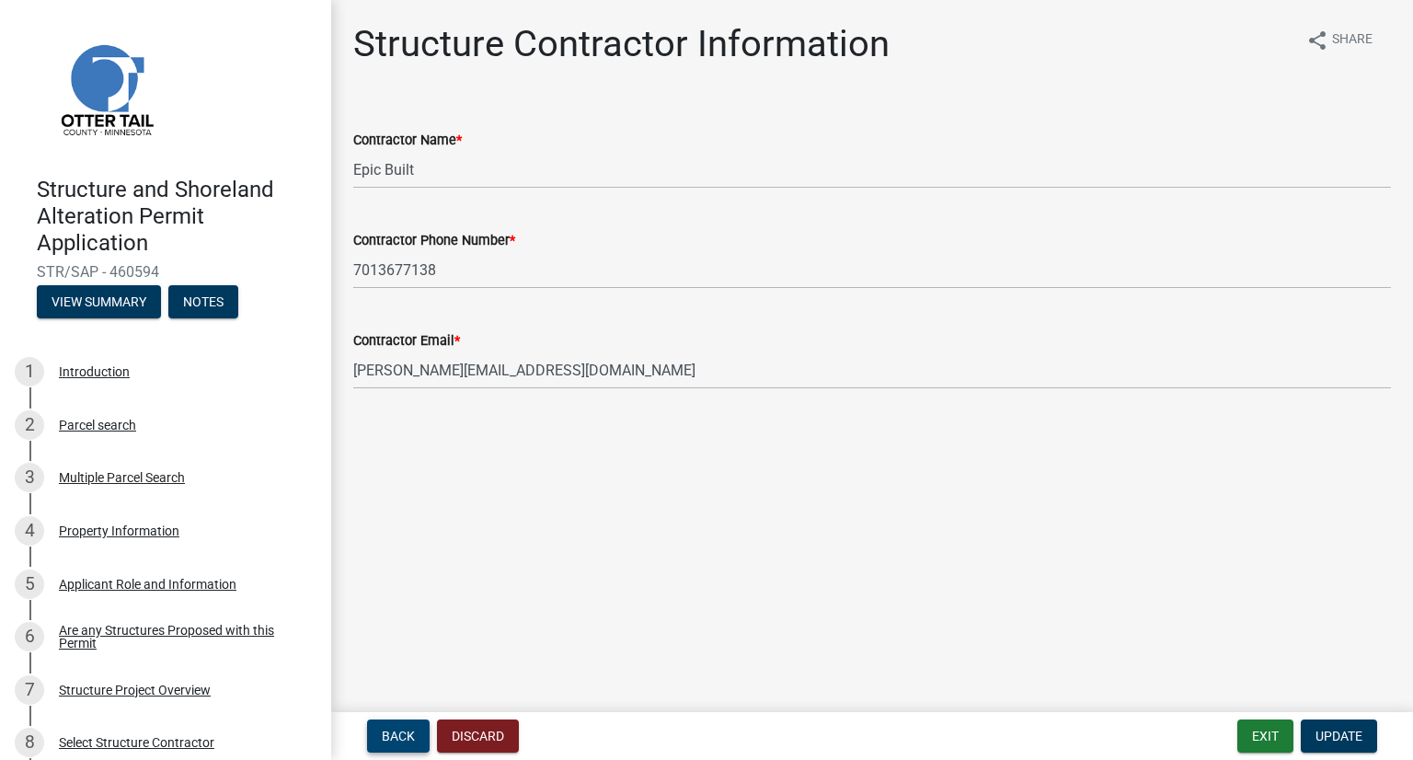
click at [397, 730] on span "Back" at bounding box center [398, 735] width 33 height 15
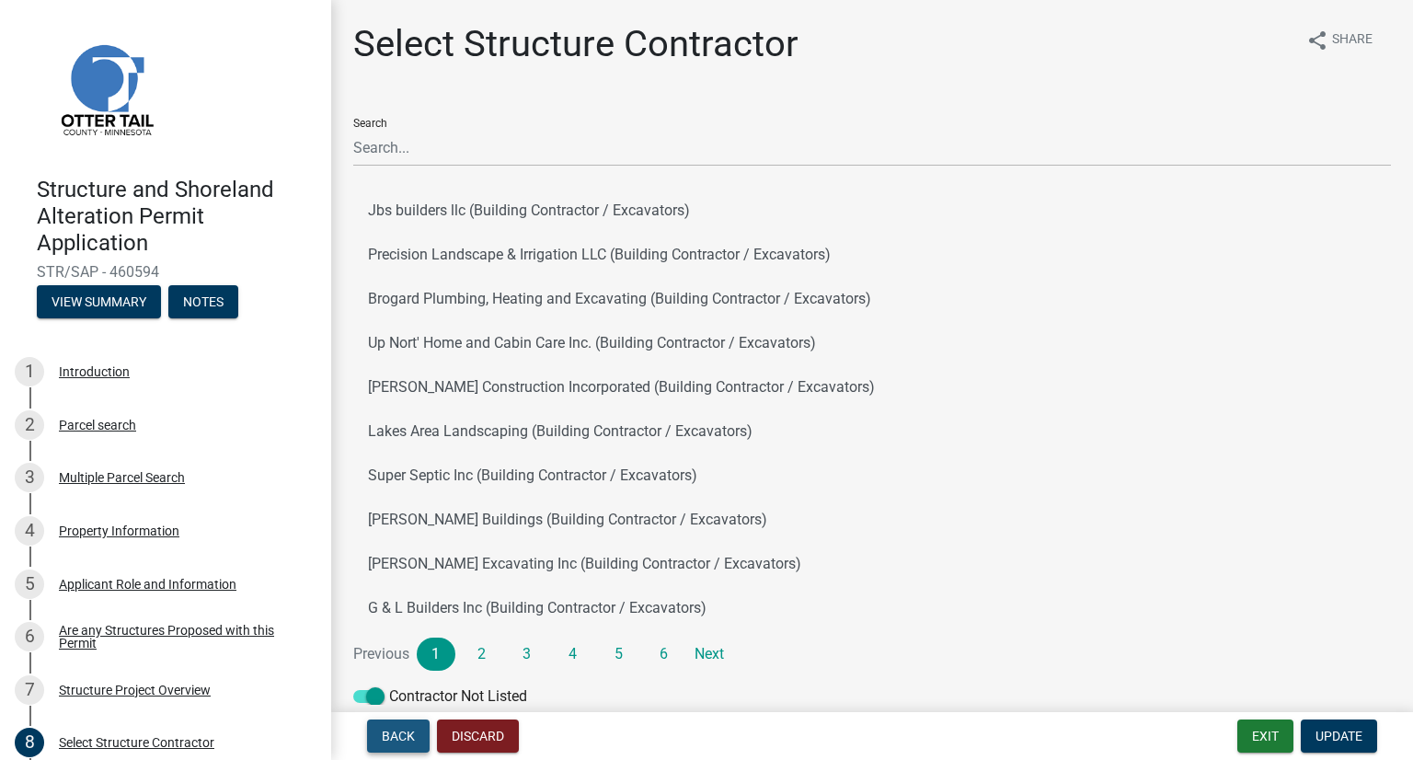
click at [397, 726] on button "Back" at bounding box center [398, 735] width 63 height 33
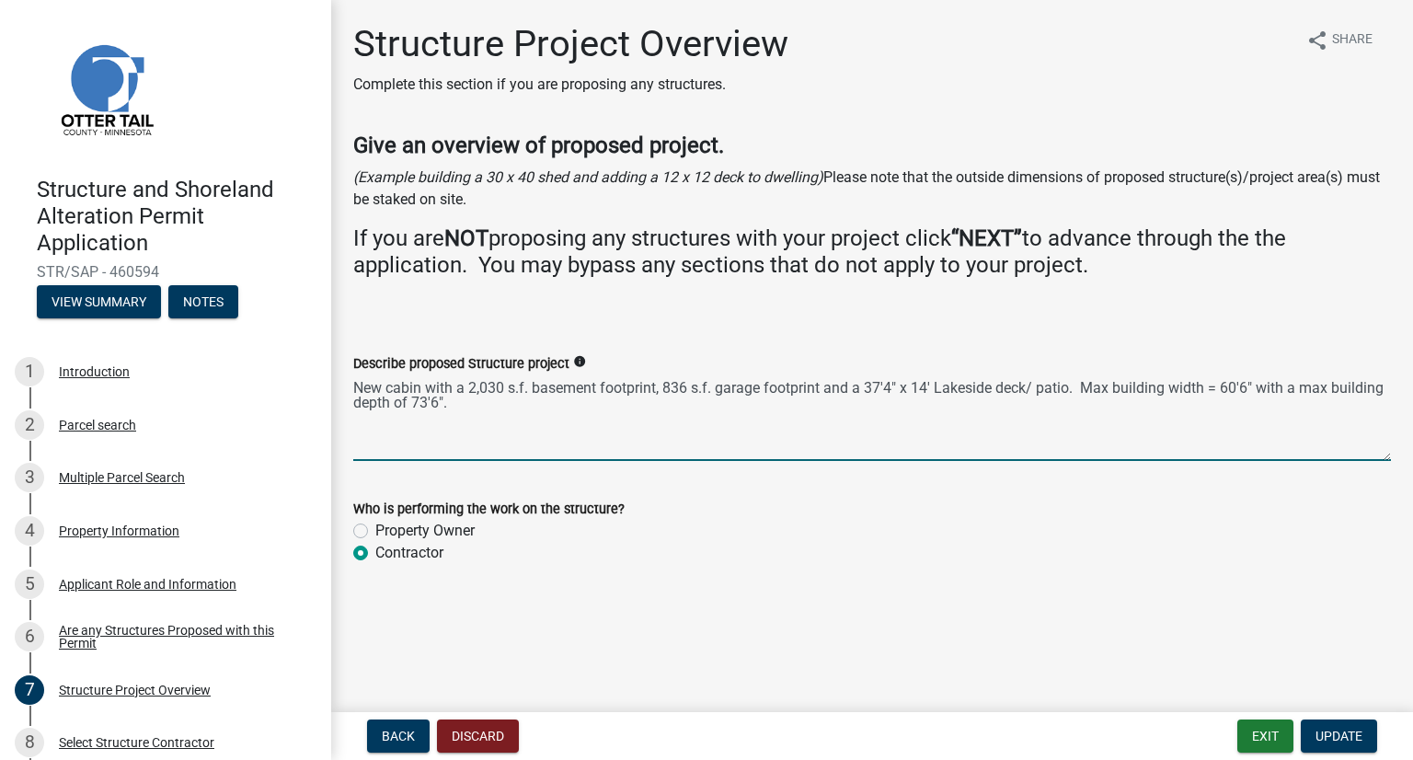
drag, startPoint x: 454, startPoint y: 401, endPoint x: 1085, endPoint y: 392, distance: 631.1
click at [1064, 392] on textarea "New cabin with a 2,030 s.f. basement footprint, 836 s.f. garage footprint and a…" at bounding box center [872, 417] width 1038 height 86
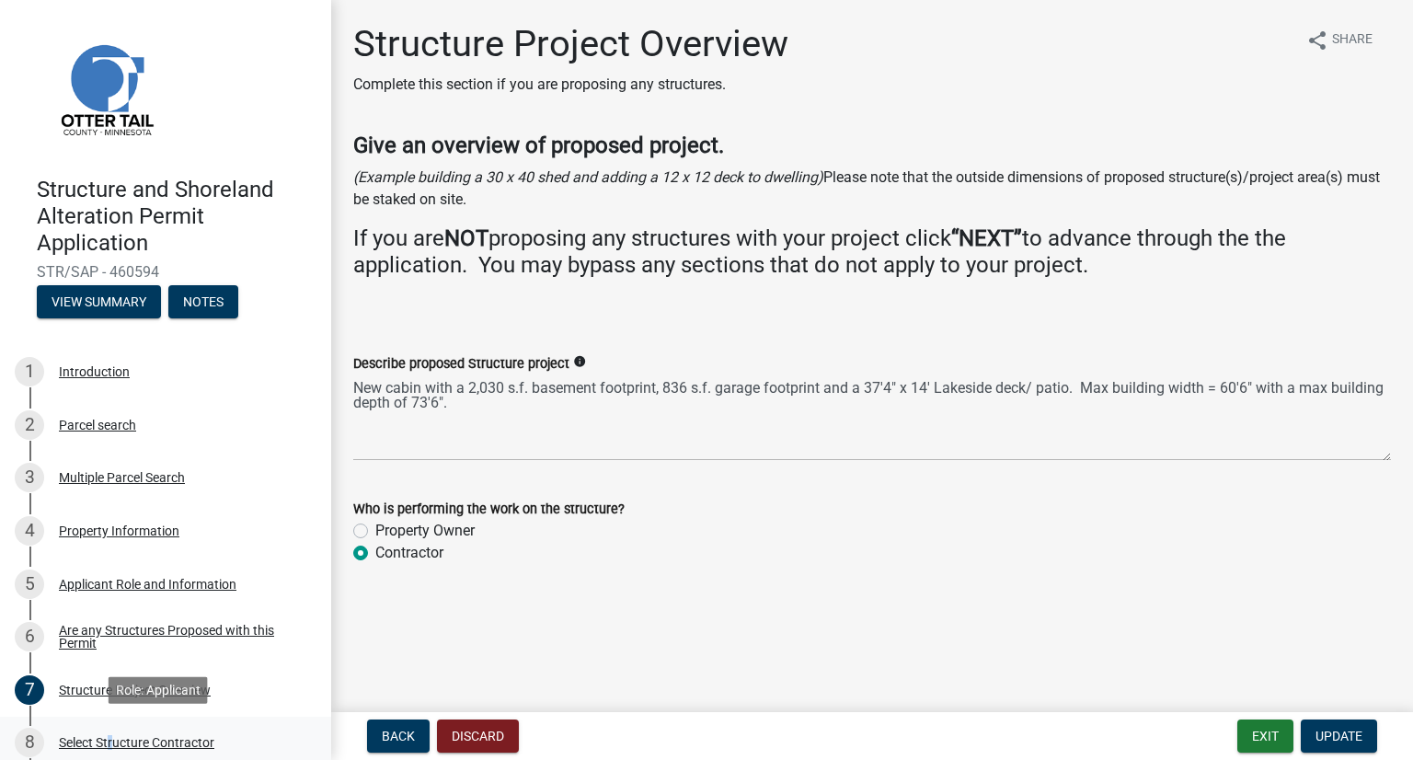
click at [107, 745] on div "8 Select Structure Contractor" at bounding box center [158, 742] width 287 height 29
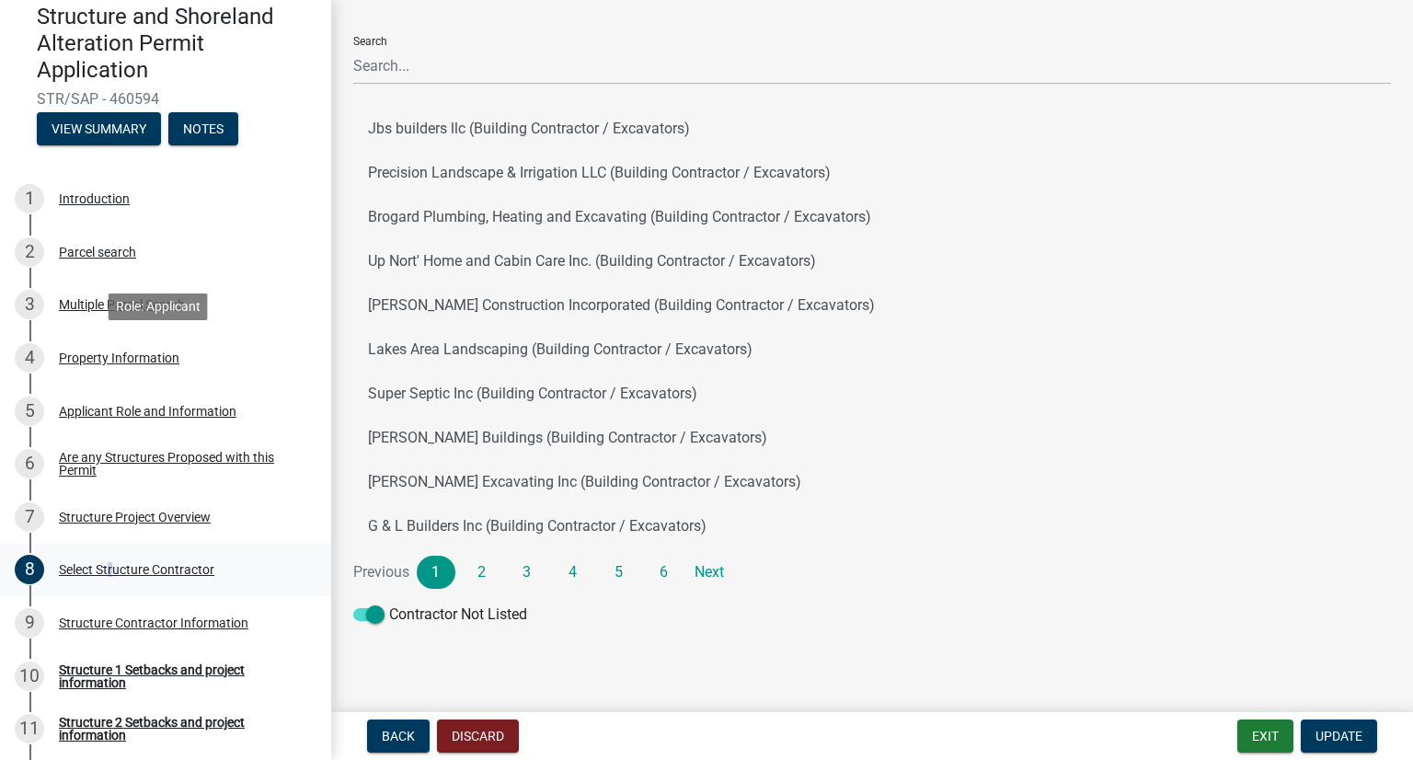
scroll to position [189, 0]
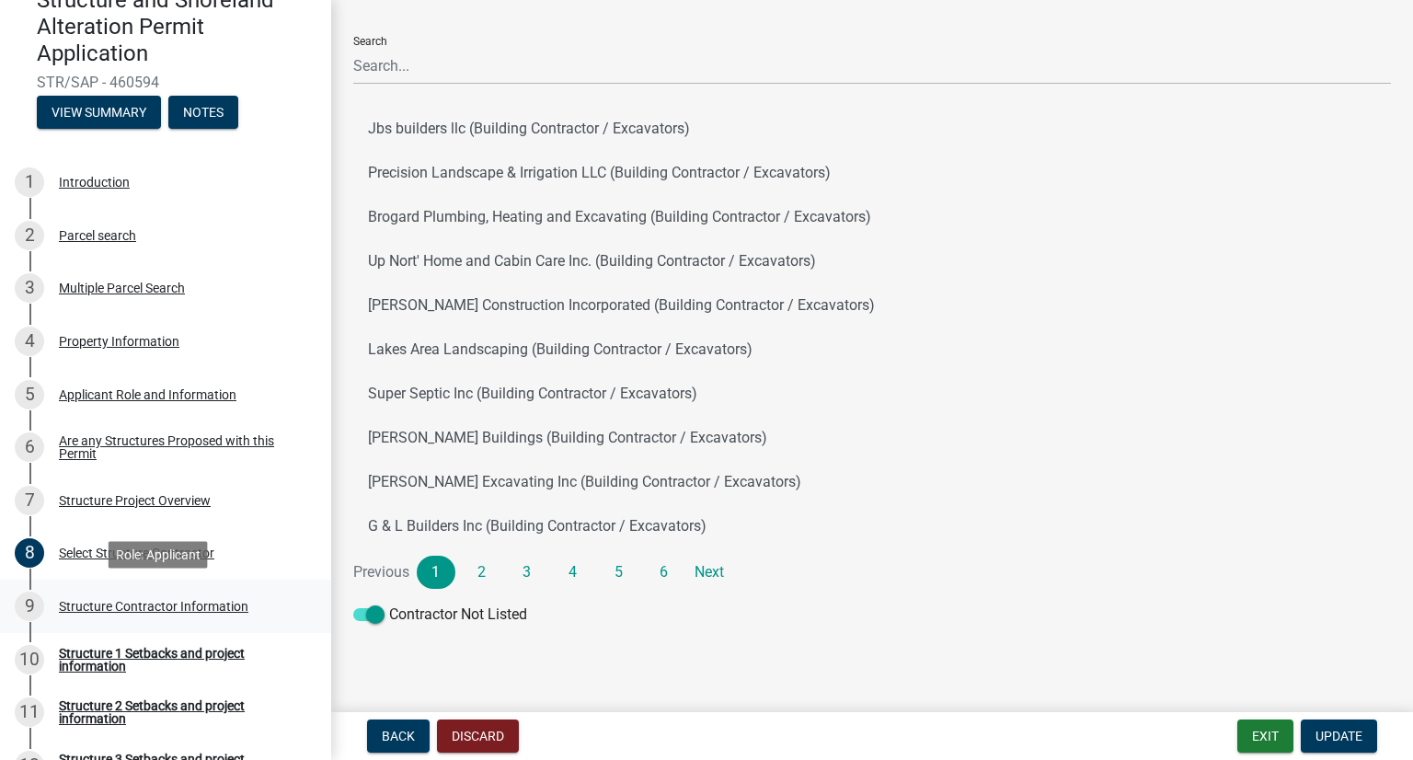
click at [121, 608] on div "Structure Contractor Information" at bounding box center [153, 606] width 189 height 13
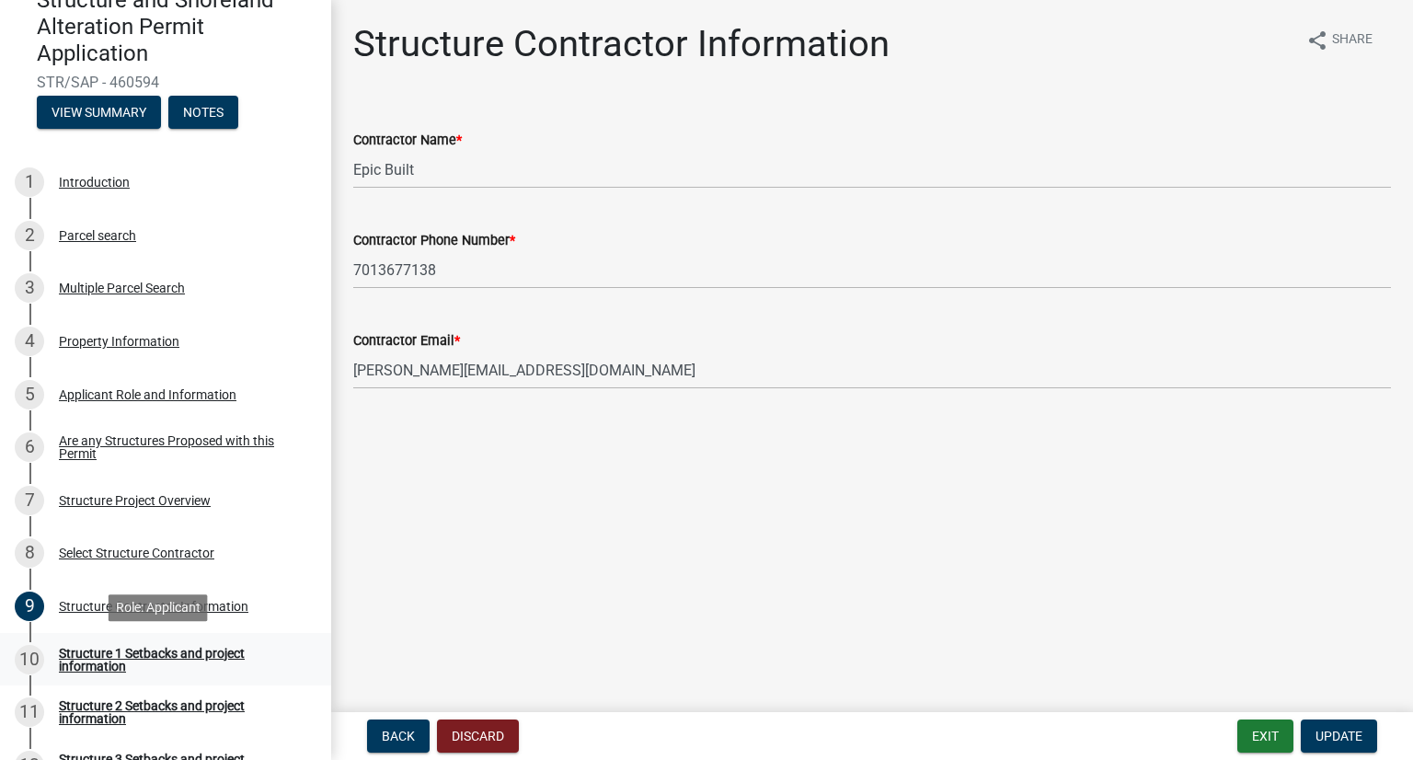
click at [188, 647] on div "Structure 1 Setbacks and project information" at bounding box center [180, 660] width 243 height 26
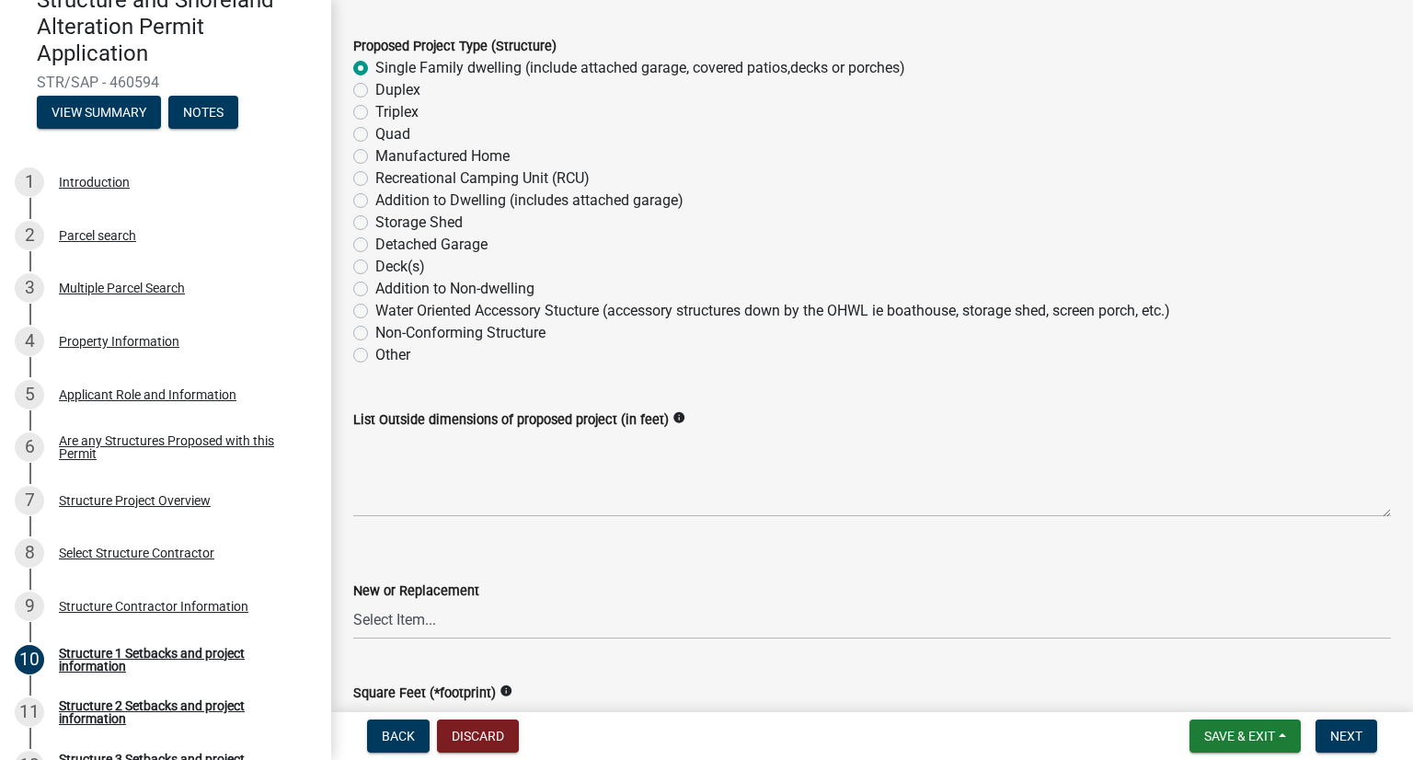
scroll to position [368, 0]
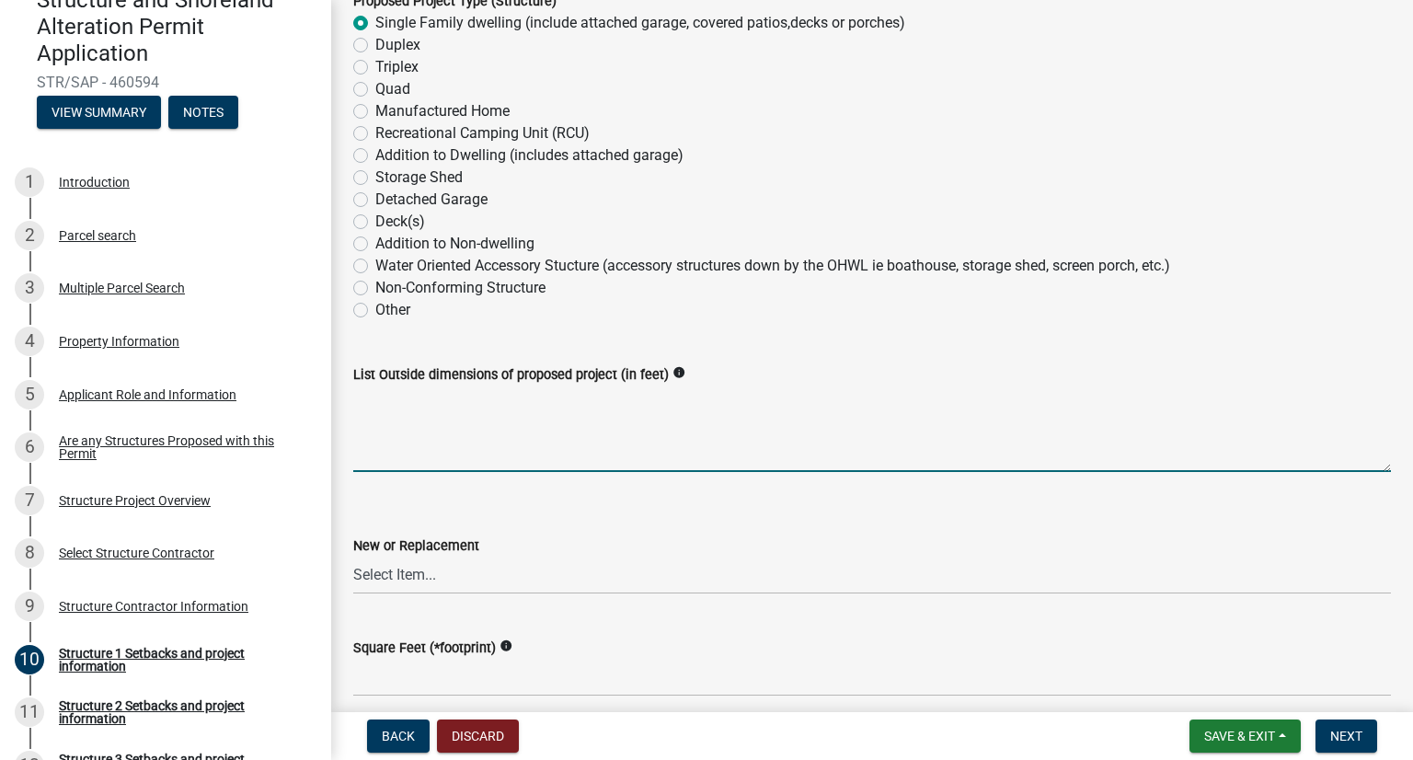
click at [460, 447] on textarea "List Outside dimensions of proposed project (in feet)" at bounding box center [872, 428] width 1038 height 86
paste textarea "Max building width = 60'6" with a max building depth of 73'6"."
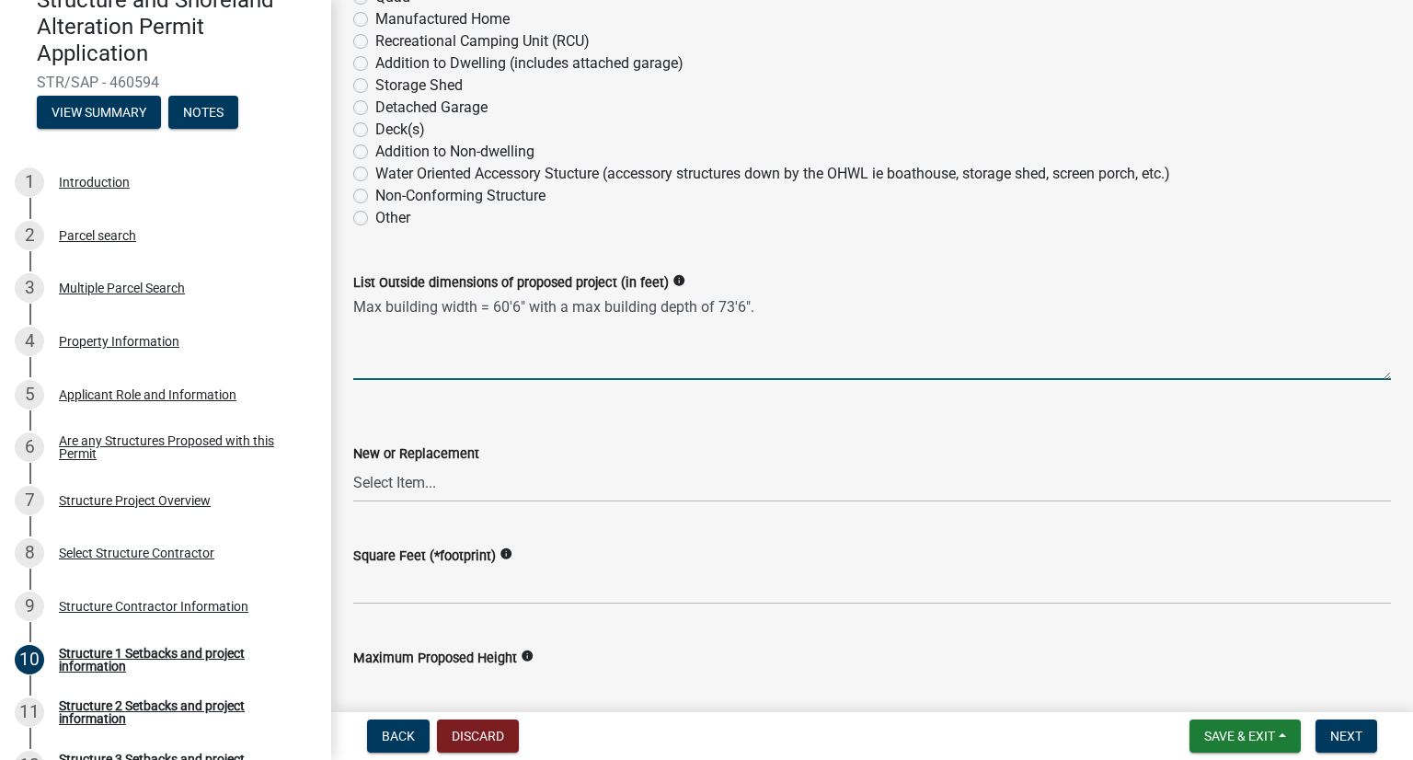
type textarea "Max building width = 60'6" with a max building depth of 73'6"."
click at [448, 494] on select "Select Item... New Replacement" at bounding box center [872, 484] width 1038 height 38
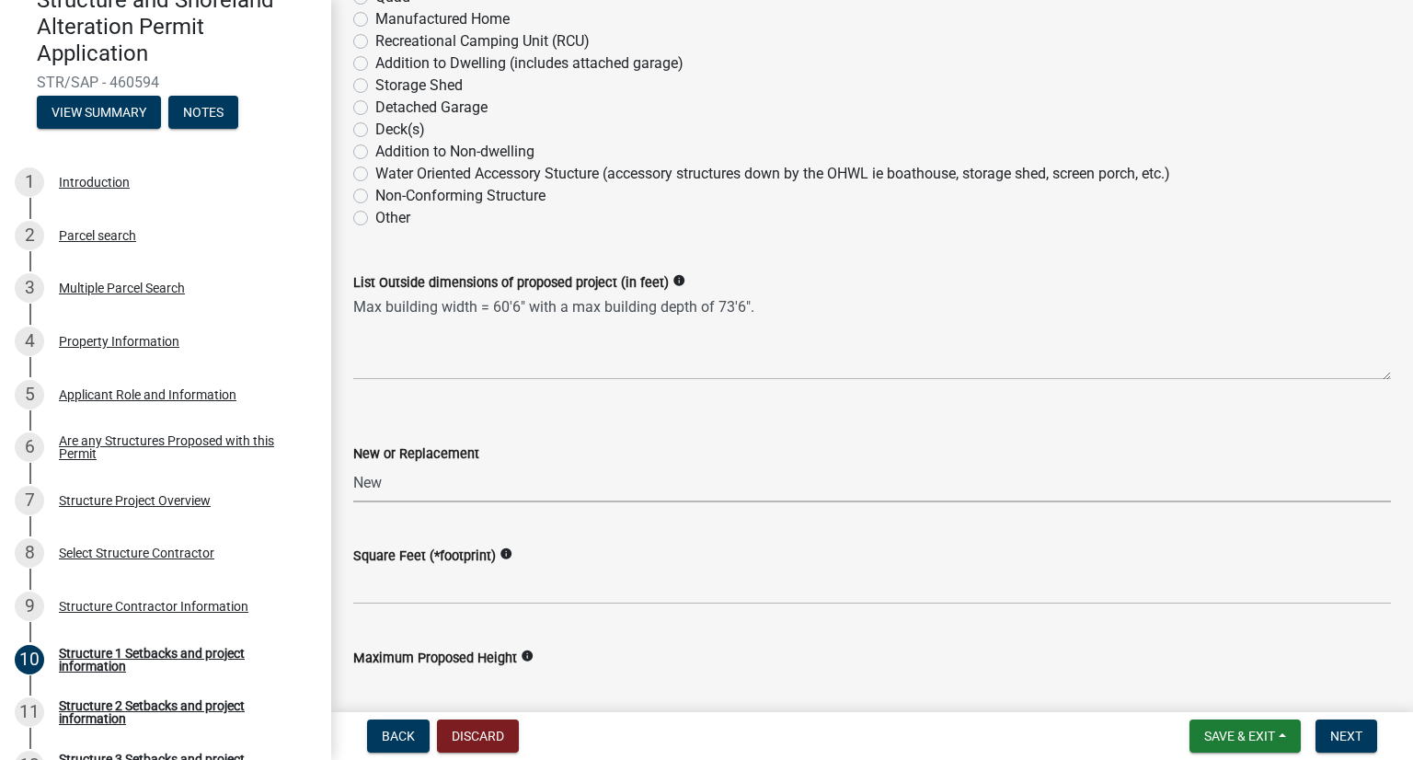
click at [353, 465] on select "Select Item... New Replacement" at bounding box center [872, 484] width 1038 height 38
click at [422, 481] on select "Select Item... New Replacement" at bounding box center [872, 484] width 1038 height 38
click at [353, 465] on select "Select Item... New Replacement" at bounding box center [872, 484] width 1038 height 38
click at [421, 488] on select "Select Item... New Replacement" at bounding box center [872, 484] width 1038 height 38
click at [353, 465] on select "Select Item... New Replacement" at bounding box center [872, 484] width 1038 height 38
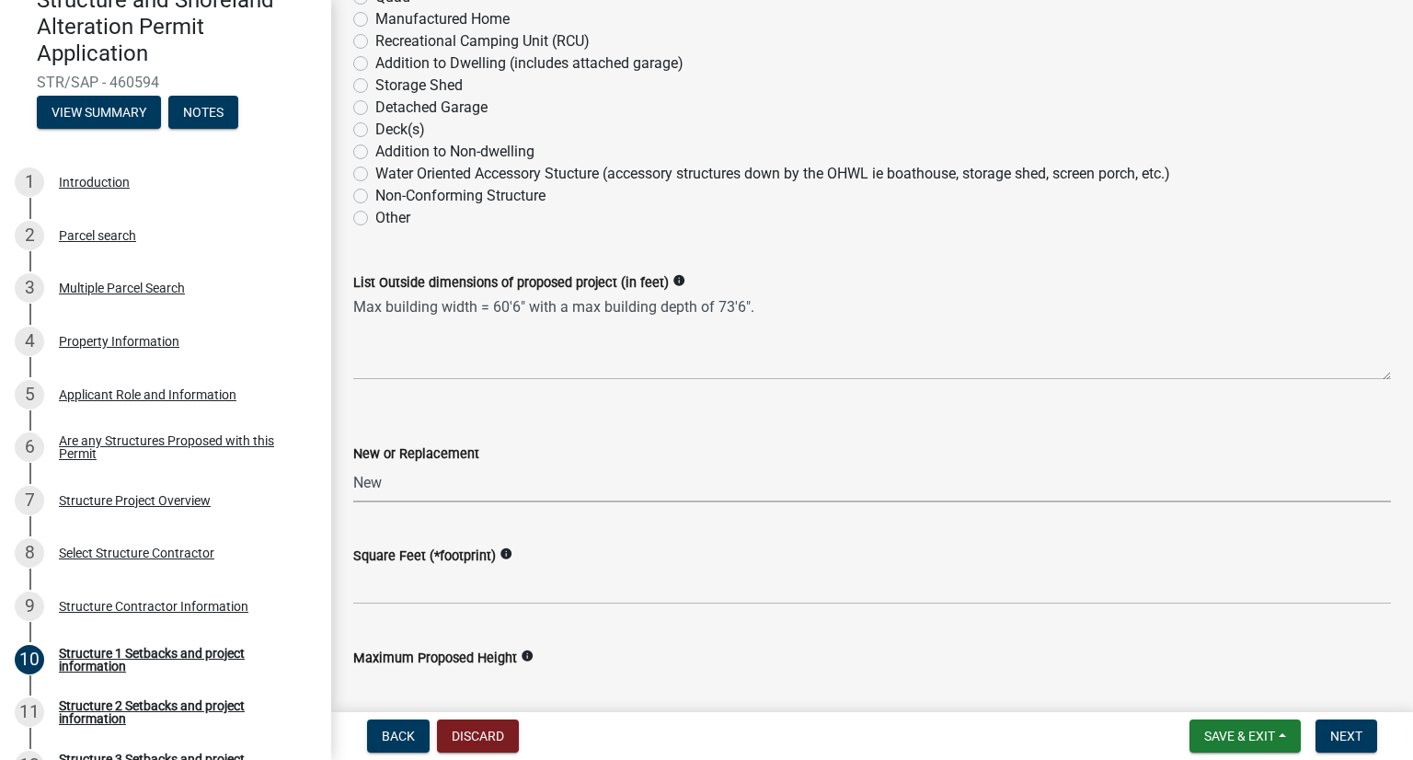
select select "c185e313-3403-4239-bd61-bb563c58a77a"
click at [419, 476] on select "Select Item... New Replacement" at bounding box center [872, 484] width 1038 height 38
click at [407, 484] on select "Select Item... New Replacement" at bounding box center [872, 484] width 1038 height 38
click at [406, 482] on select "Select Item... New Replacement" at bounding box center [872, 484] width 1038 height 38
click at [353, 465] on select "Select Item... New Replacement" at bounding box center [872, 484] width 1038 height 38
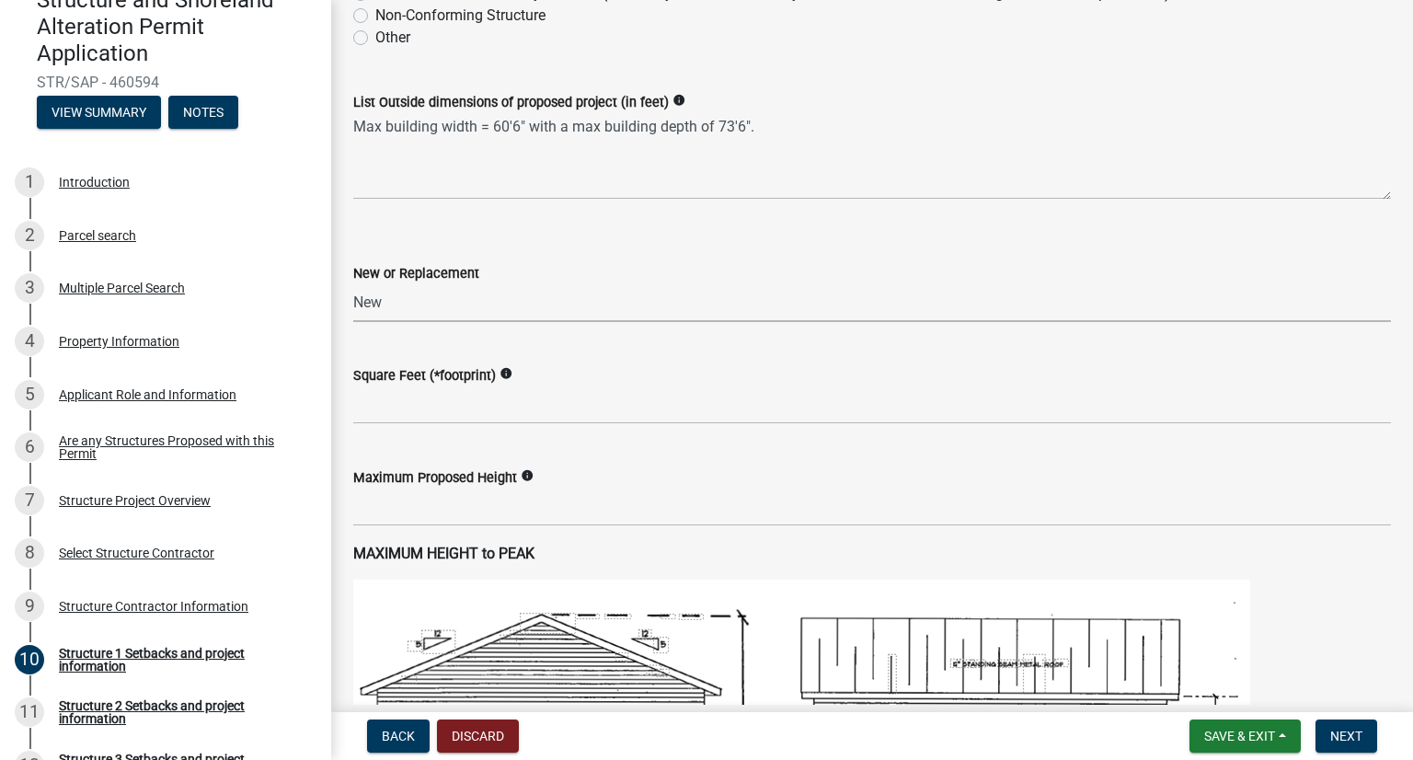
scroll to position [644, 0]
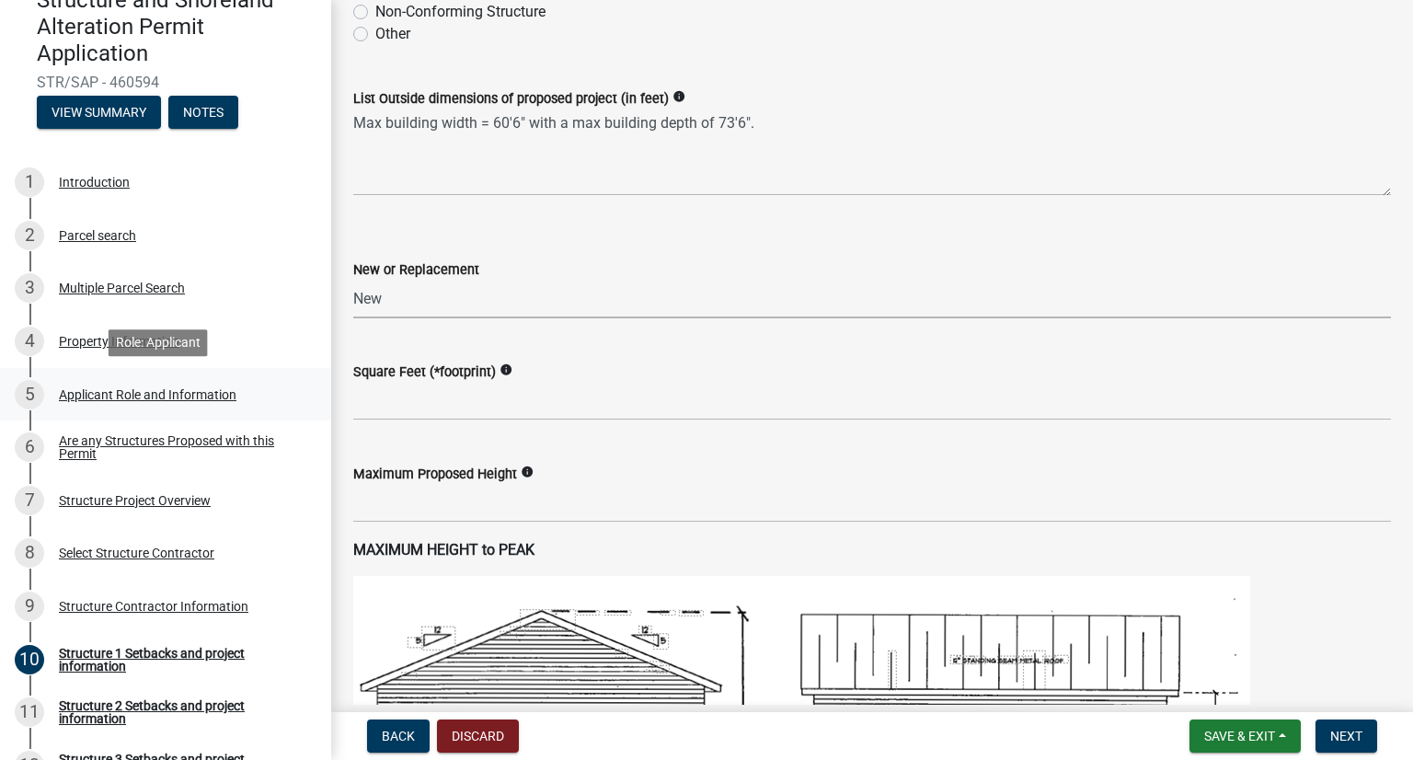
click at [127, 389] on div "Applicant Role and Information" at bounding box center [148, 394] width 178 height 13
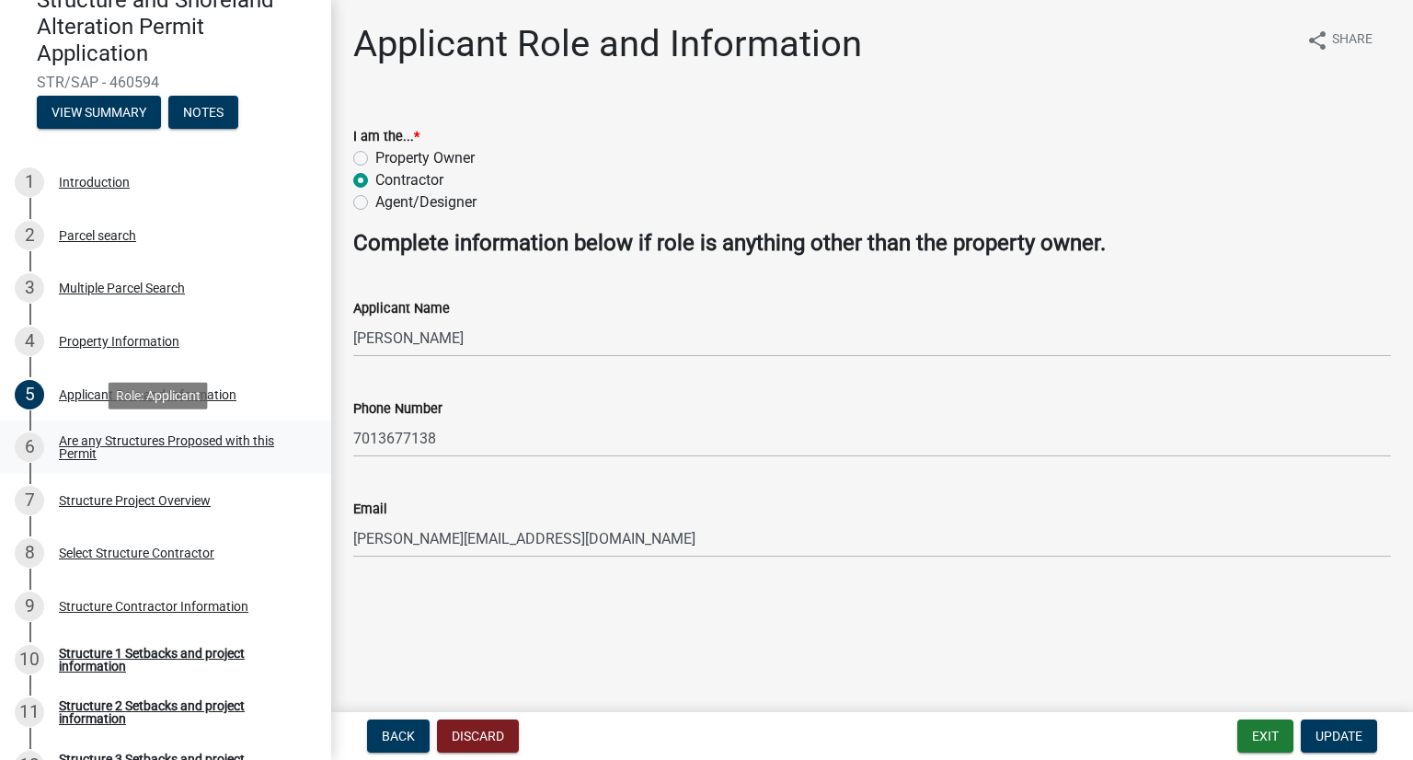
click at [117, 439] on div "Are any Structures Proposed with this Permit" at bounding box center [180, 447] width 243 height 26
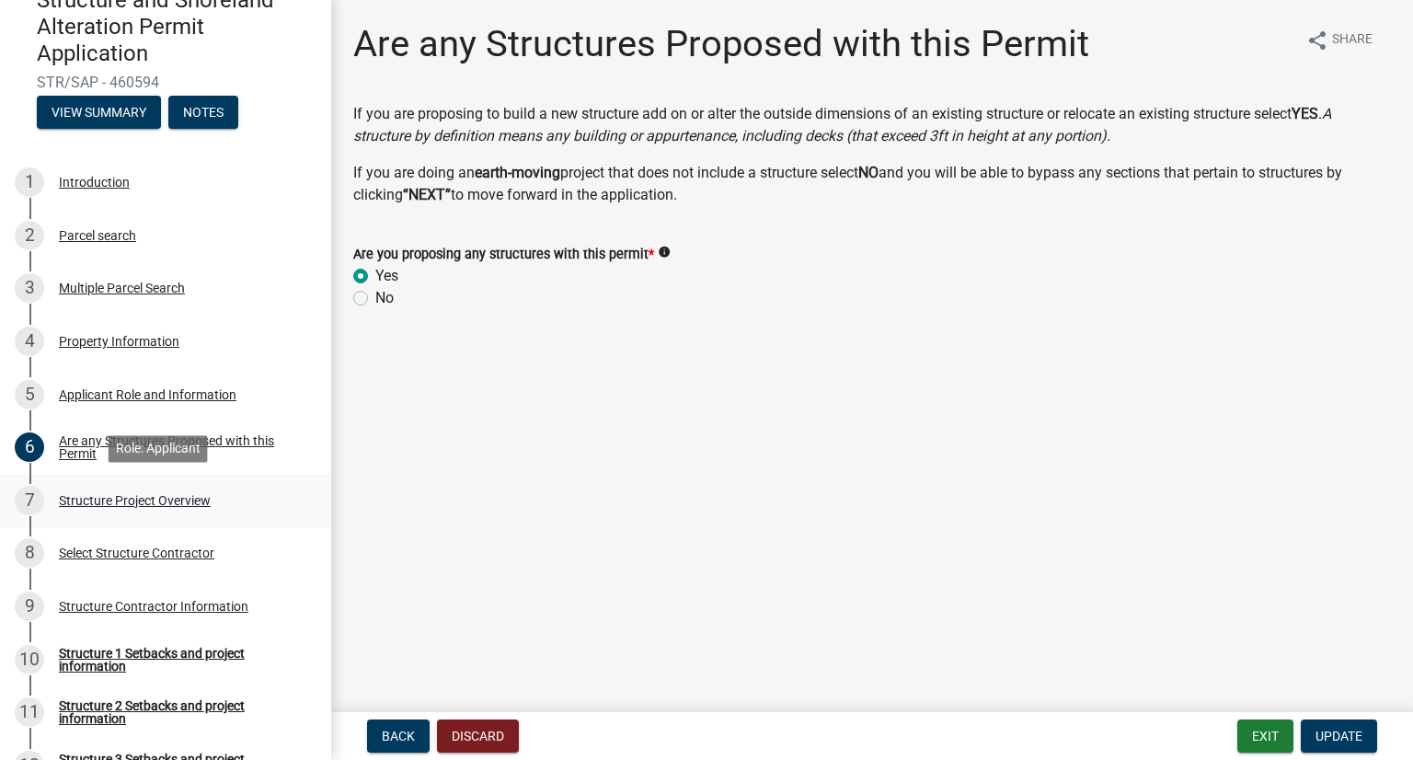
click at [138, 516] on link "7 Structure Project Overview" at bounding box center [165, 500] width 331 height 53
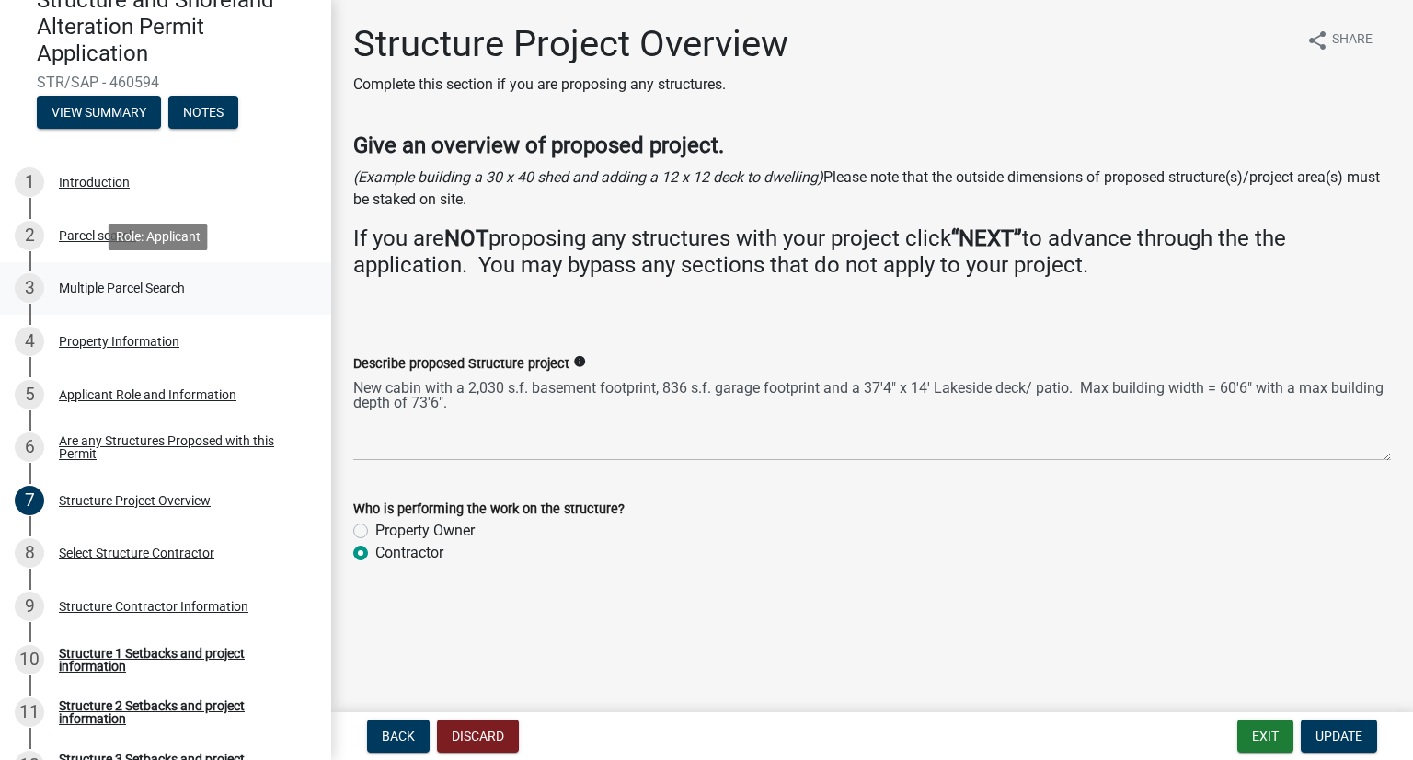
click at [106, 296] on div "3 Multiple Parcel Search" at bounding box center [158, 287] width 287 height 29
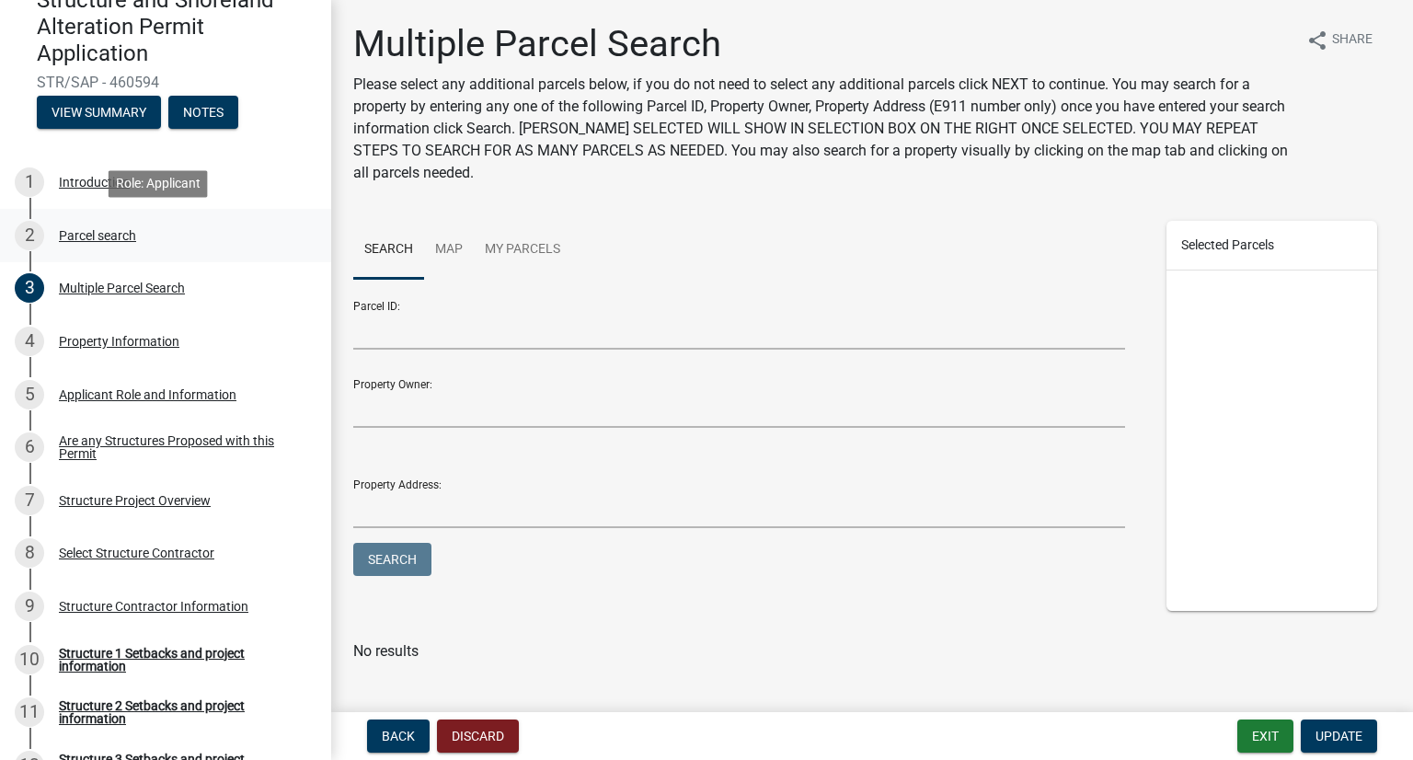
click at [81, 242] on div "Parcel search" at bounding box center [97, 235] width 77 height 13
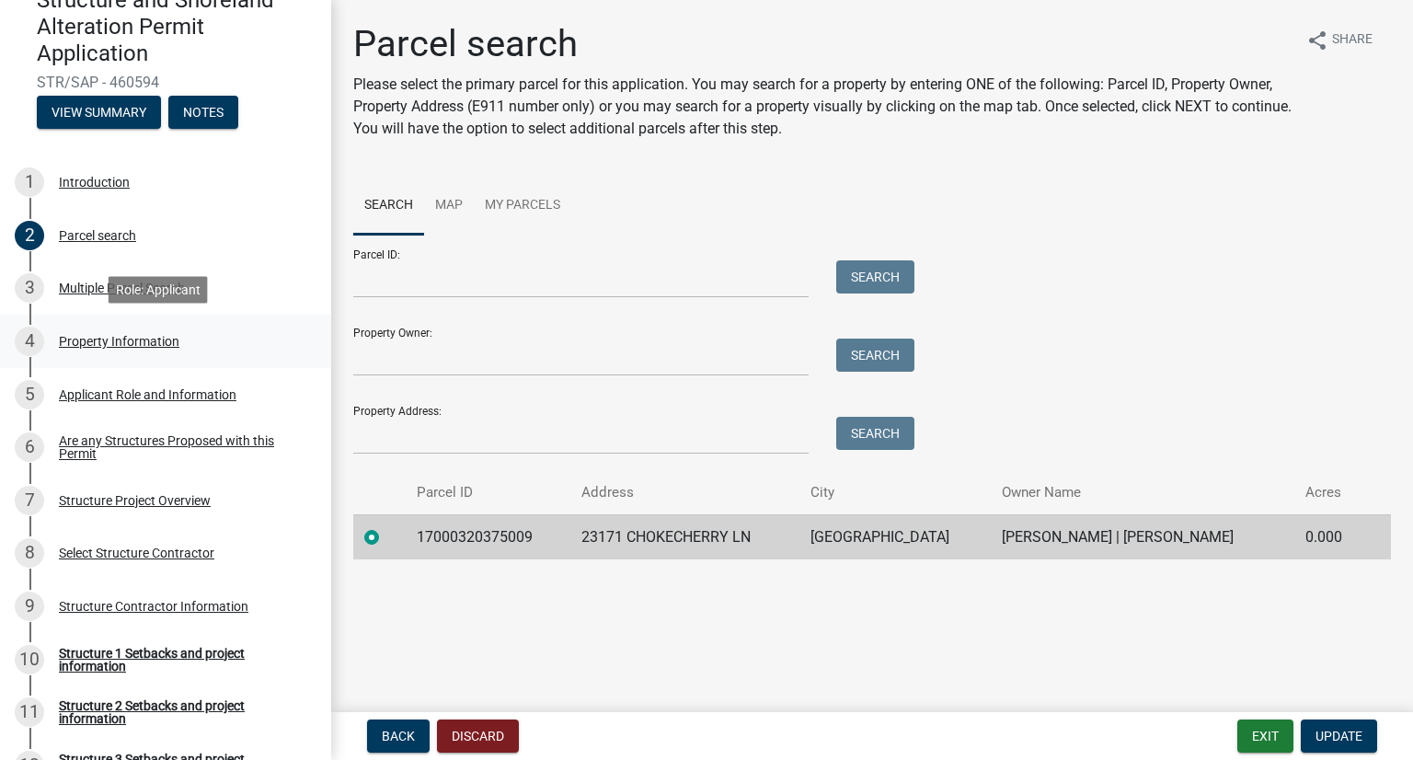
click at [121, 339] on div "Property Information" at bounding box center [119, 341] width 120 height 13
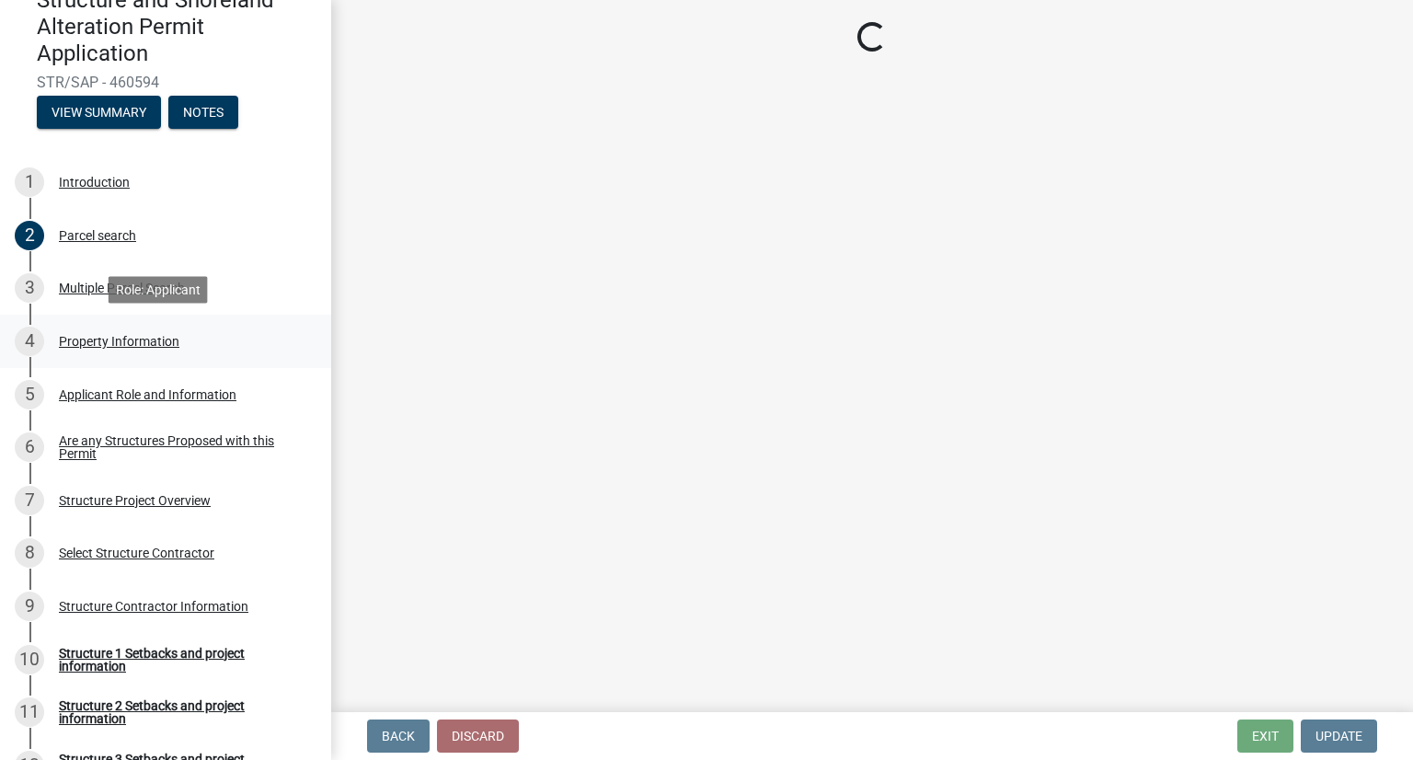
select select "21cdef33-1681-41da-b7a6-3f3c66787771"
select select "bc95ce3f-9706-43bd-97a5-80c1e912429f"
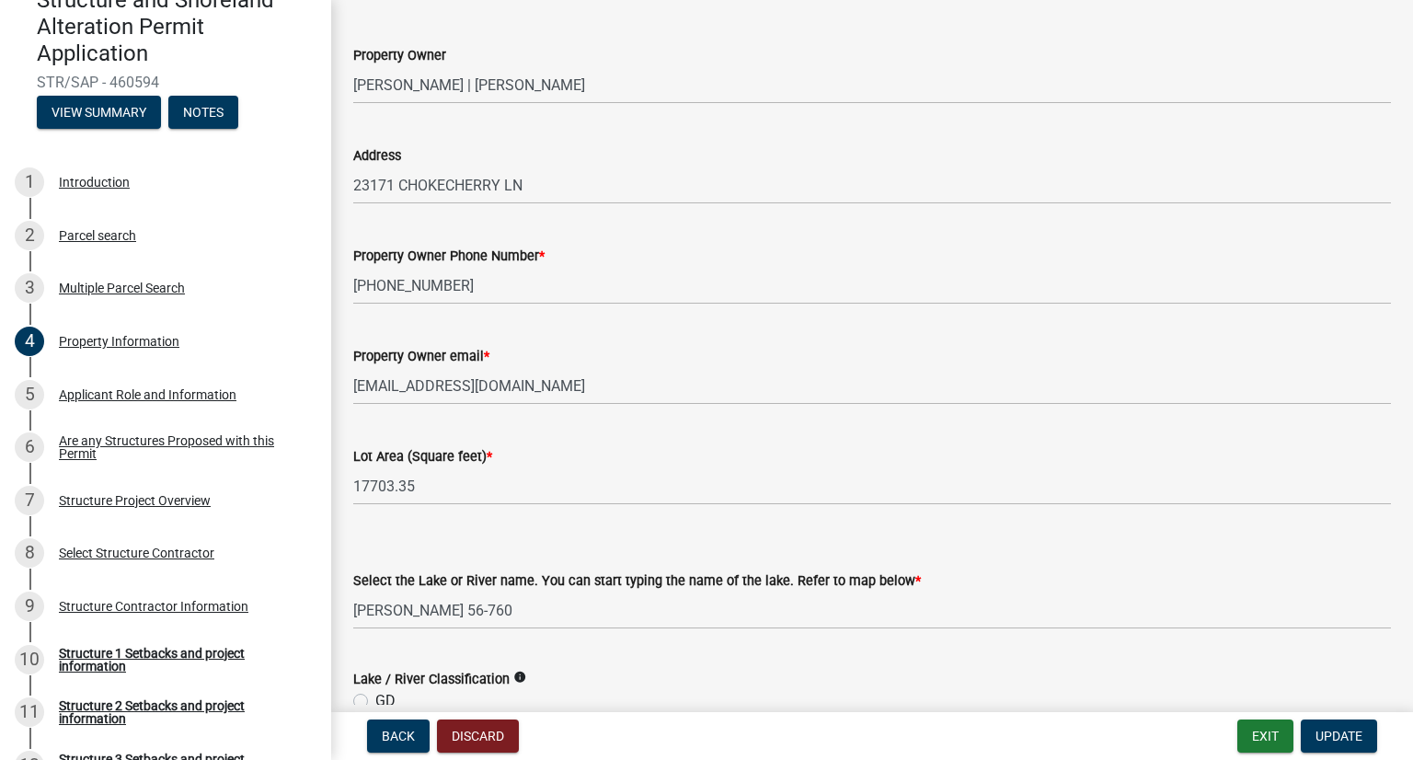
scroll to position [276, 0]
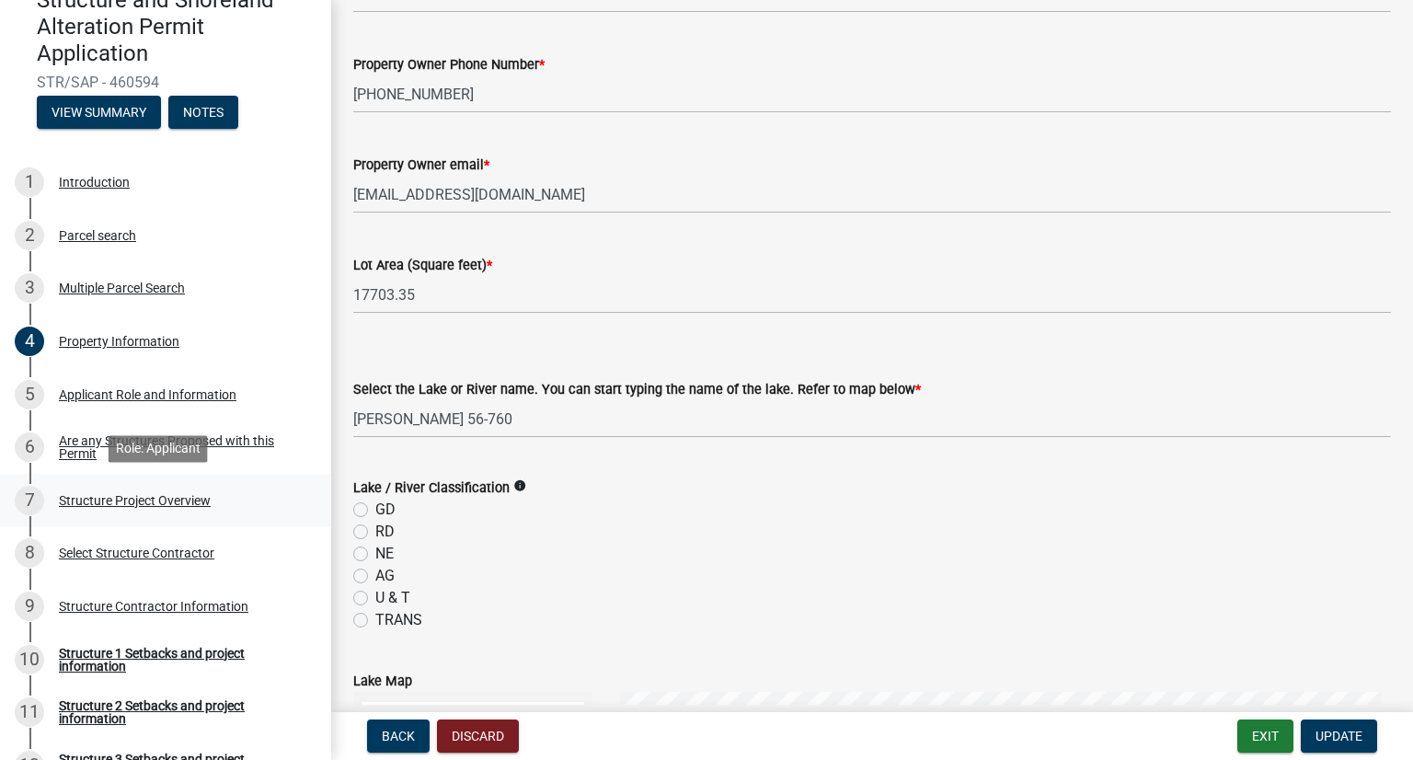
click at [132, 500] on div "Structure Project Overview" at bounding box center [135, 500] width 152 height 13
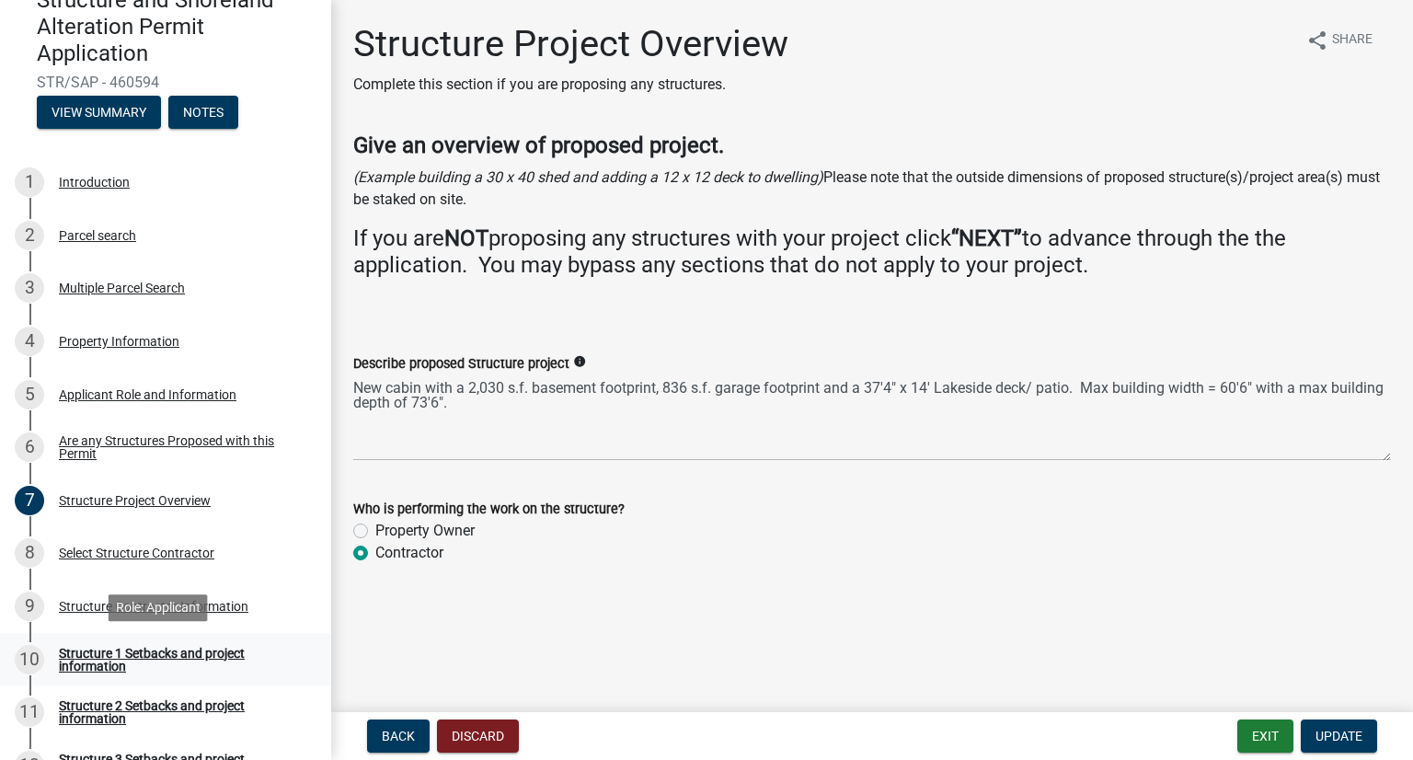
click at [116, 656] on div "Structure 1 Setbacks and project information" at bounding box center [180, 660] width 243 height 26
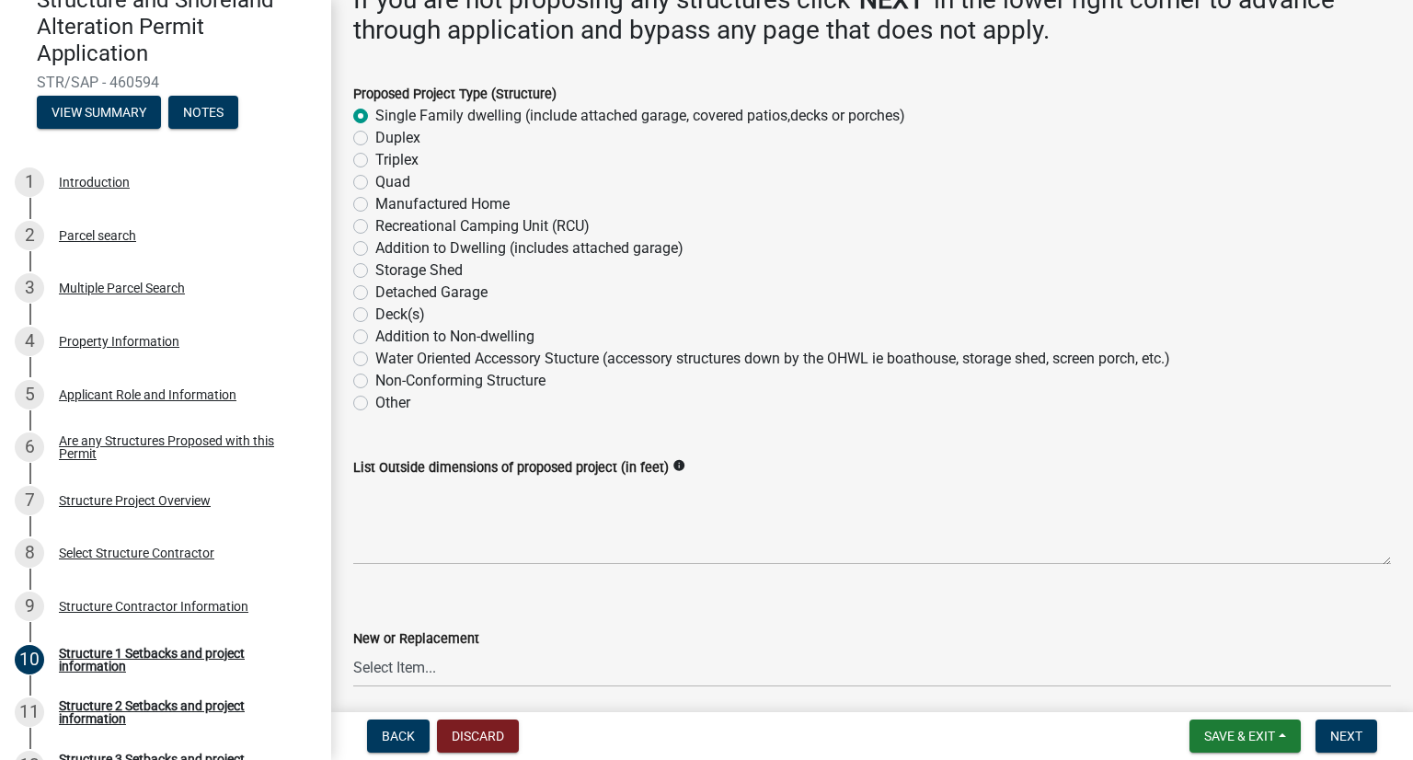
scroll to position [276, 0]
click at [430, 530] on textarea "List Outside dimensions of proposed project (in feet)" at bounding box center [872, 520] width 1038 height 86
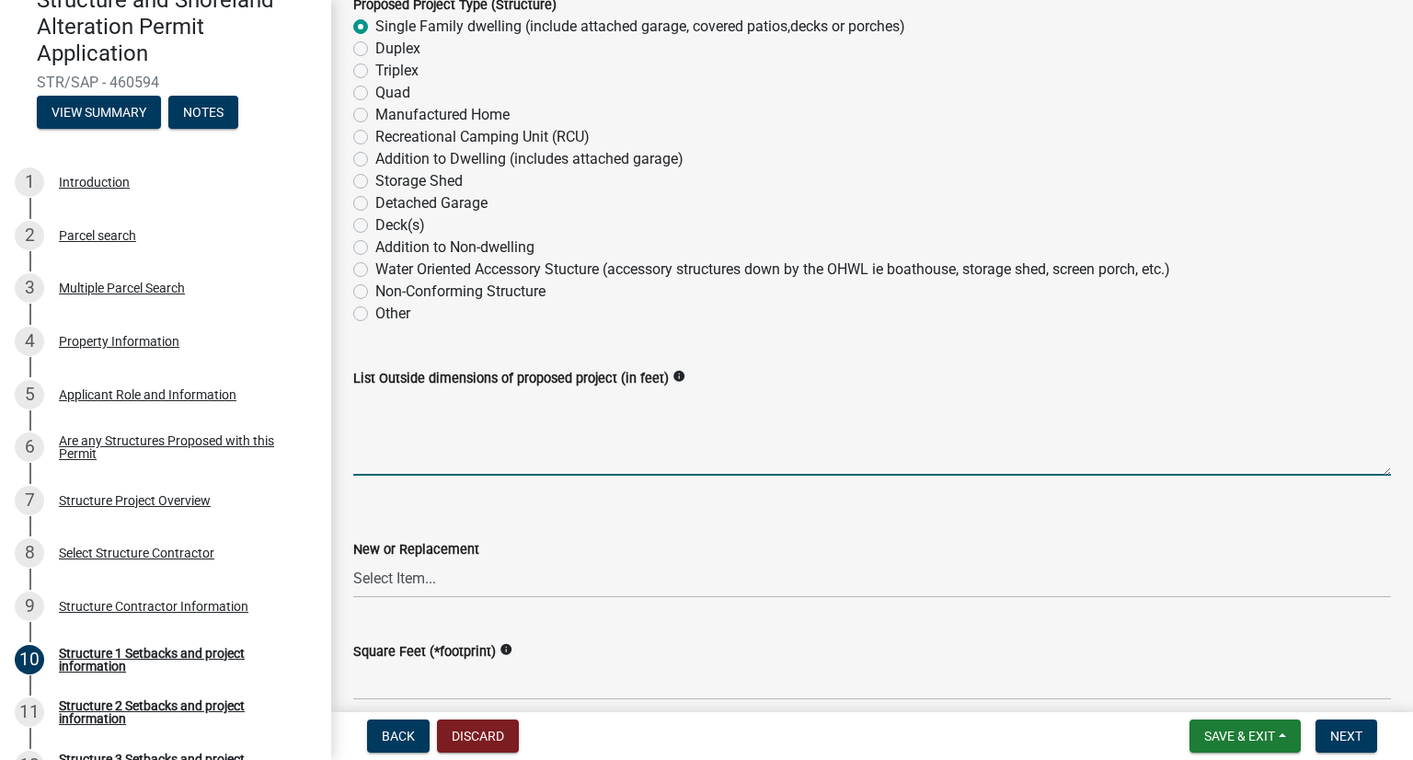
scroll to position [368, 0]
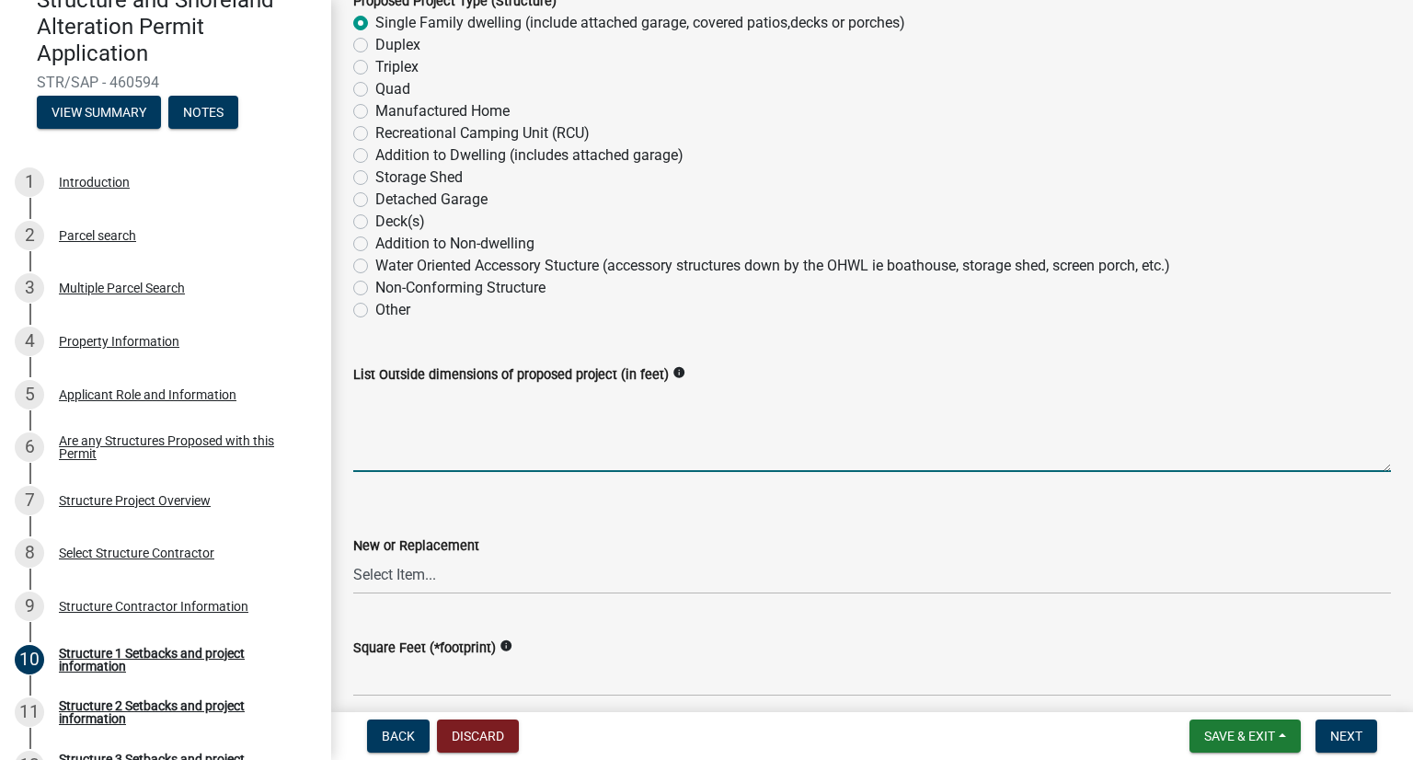
paste textarea "Max building width = 60'6" with a max building depth of 73'6"."
click at [553, 445] on textarea "Max building width = 60'6" with a max building depth of 73'6"." at bounding box center [872, 428] width 1038 height 86
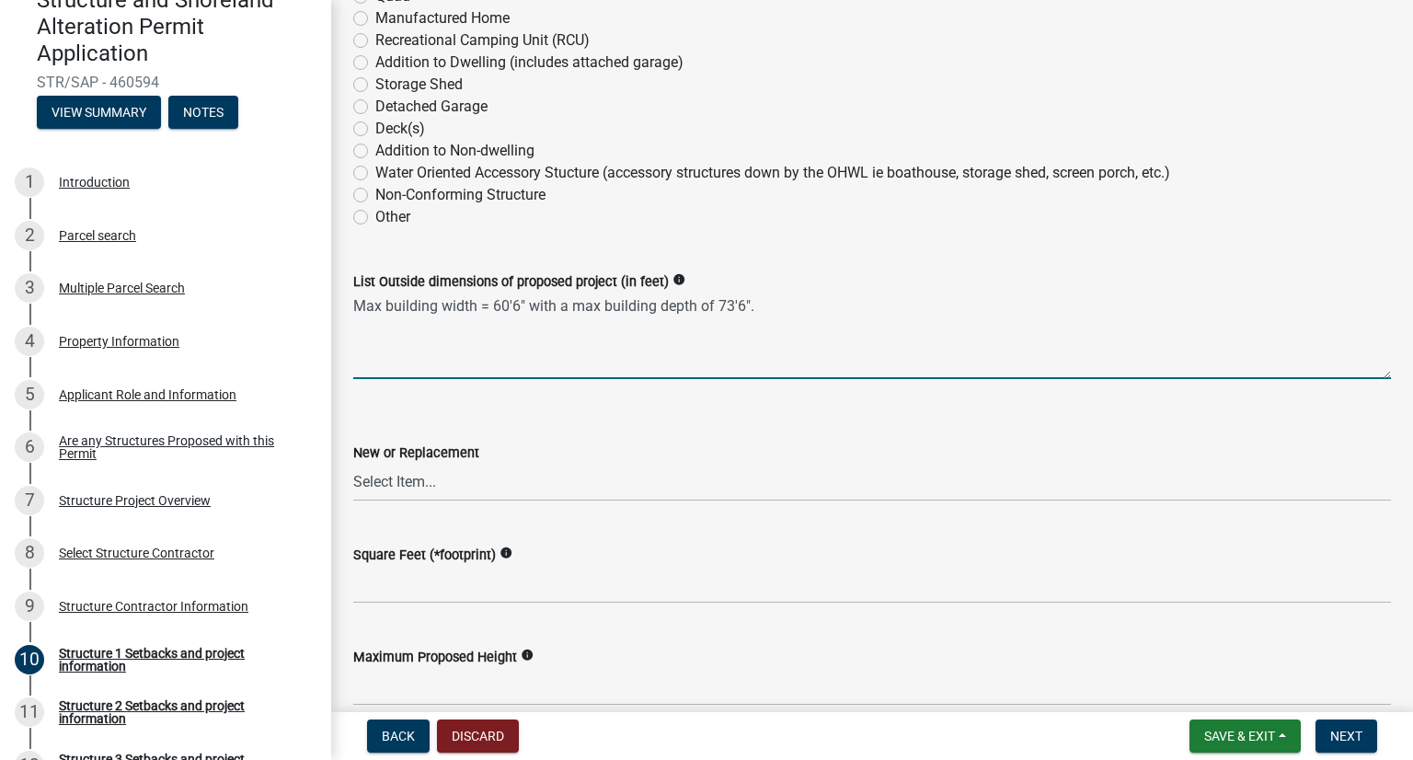
scroll to position [552, 0]
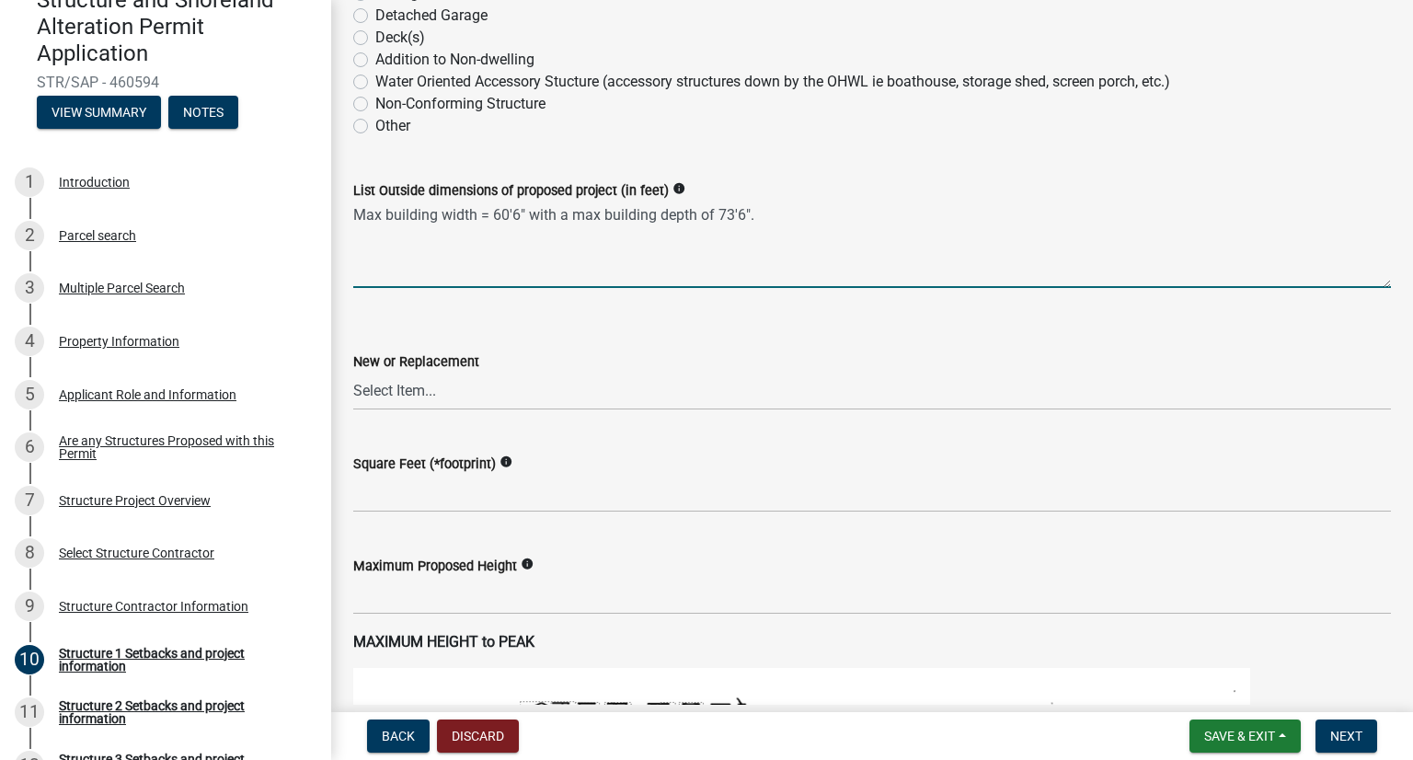
type textarea "Max building width = 60'6" with a max building depth of 73'6"."
click at [405, 392] on select "Select Item... New Replacement" at bounding box center [872, 392] width 1038 height 38
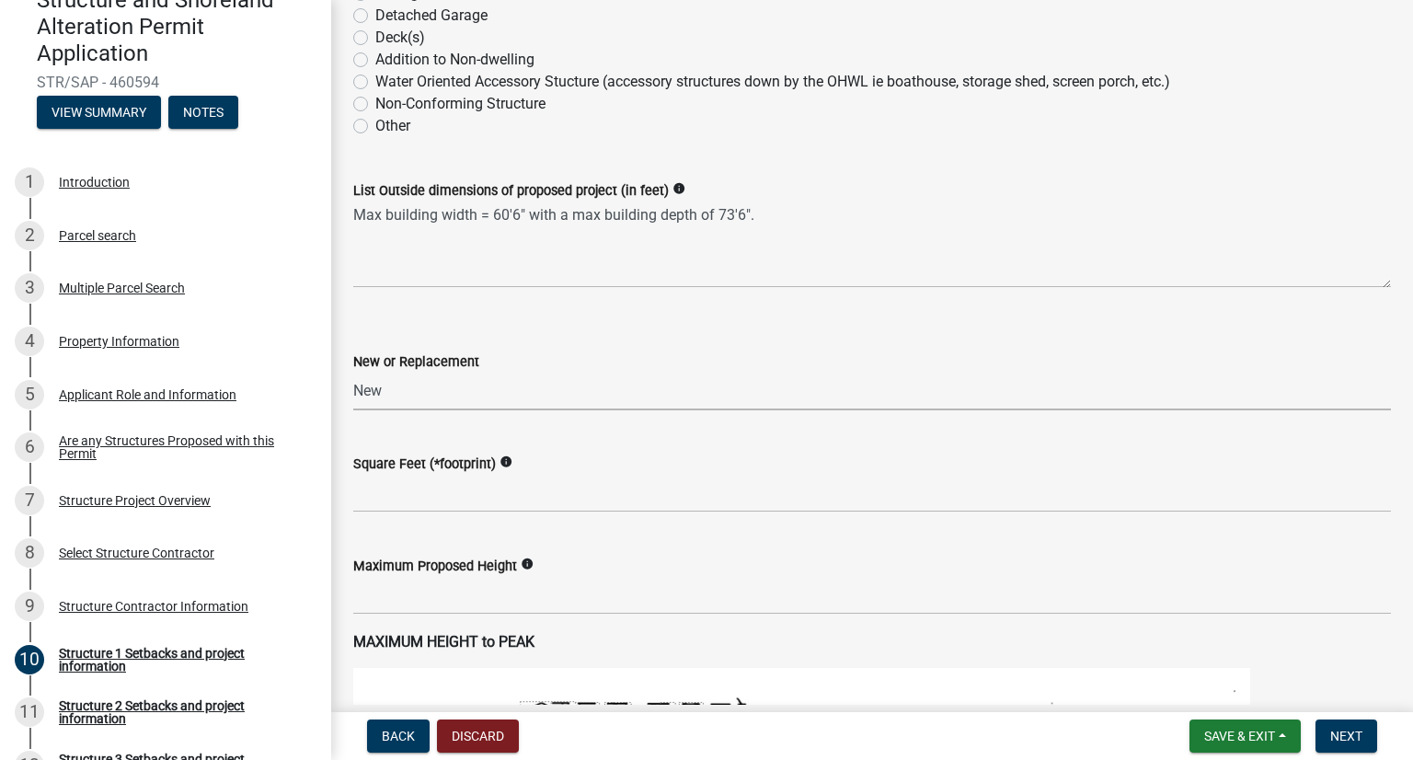
click at [353, 373] on select "Select Item... New Replacement" at bounding box center [872, 392] width 1038 height 38
select select "c185e313-3403-4239-bd61-bb563c58a77a"
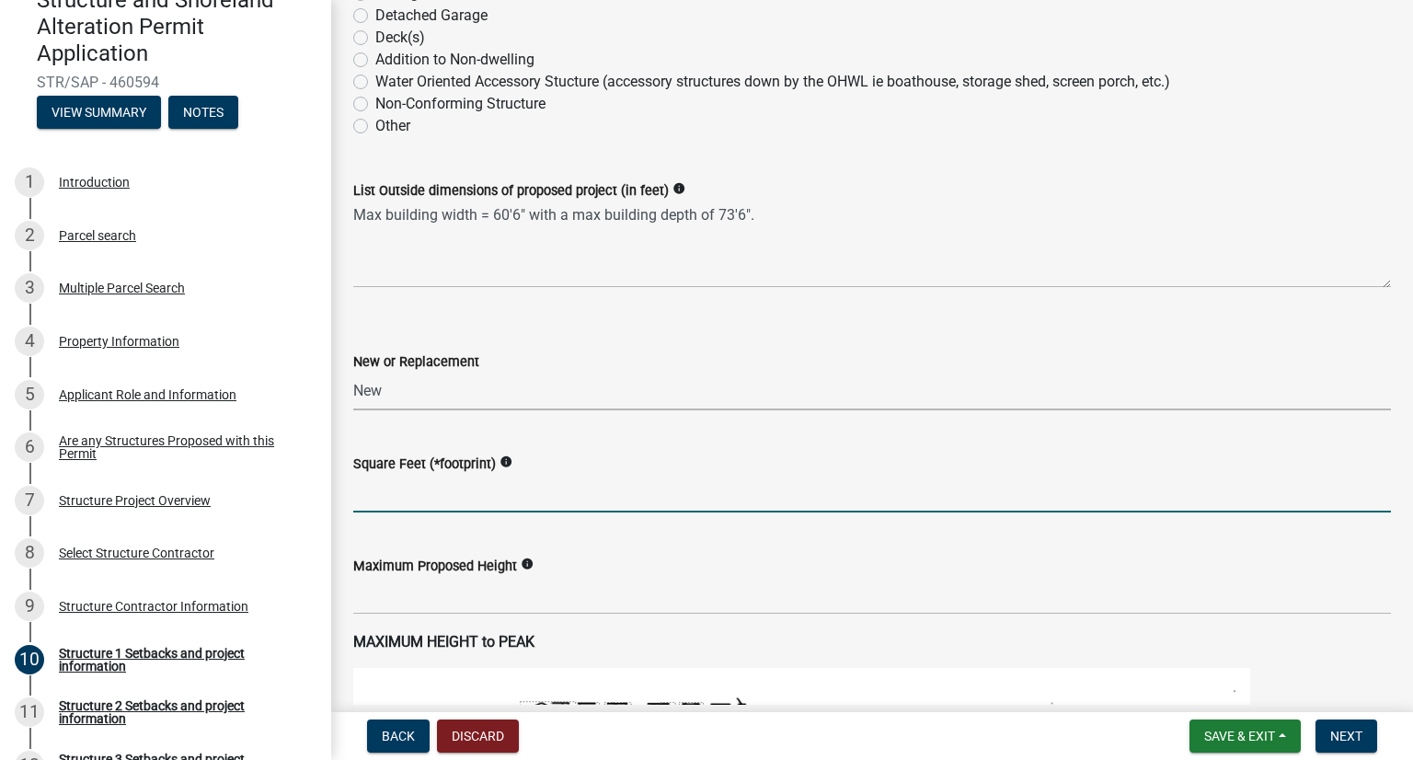
click at [403, 496] on input "text" at bounding box center [872, 494] width 1038 height 38
click at [392, 493] on input "3515 total s.f. -" at bounding box center [872, 494] width 1038 height 38
drag, startPoint x: 454, startPoint y: 499, endPoint x: 390, endPoint y: 490, distance: 65.0
click at [390, 490] on input "3515 total s.f. -" at bounding box center [872, 494] width 1038 height 38
click at [405, 499] on input "0" at bounding box center [872, 494] width 1038 height 38
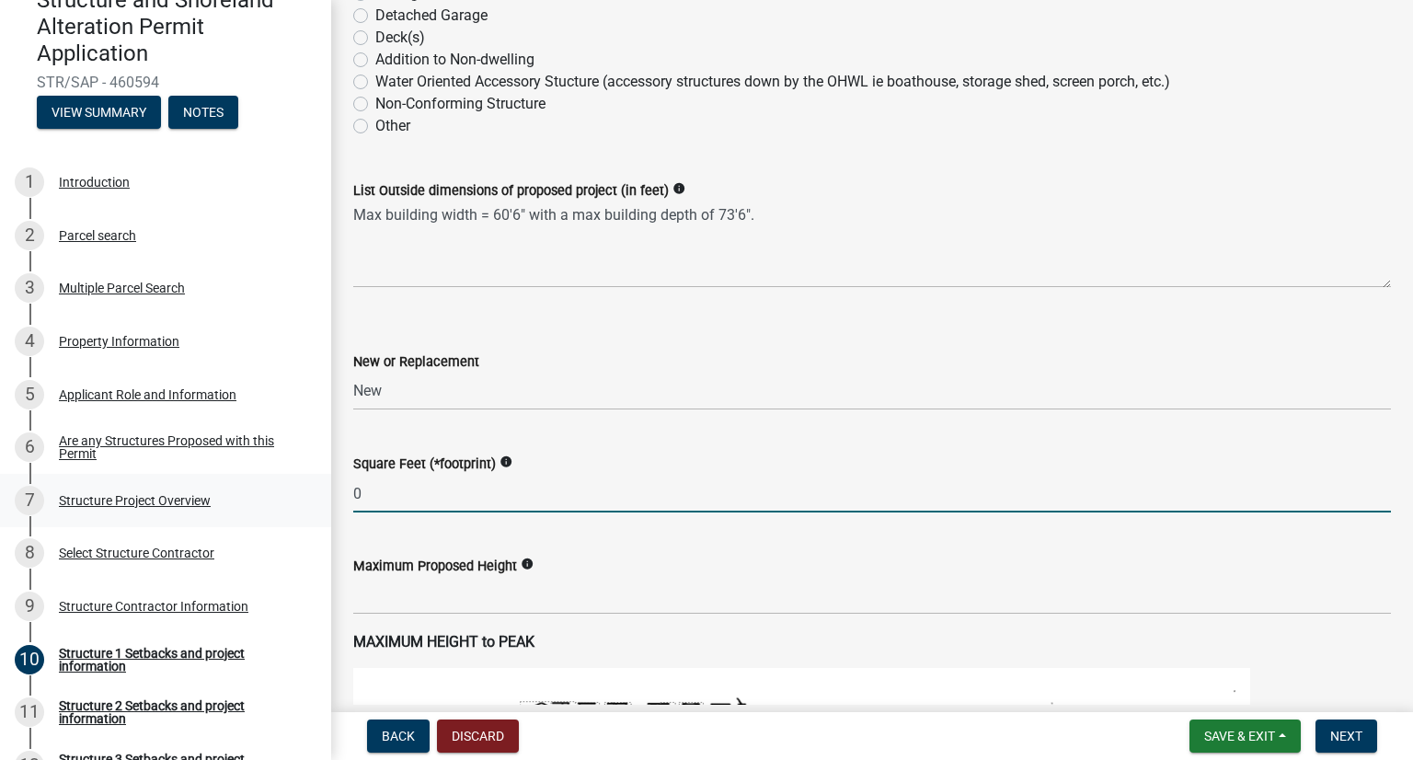
drag, startPoint x: 412, startPoint y: 494, endPoint x: 297, endPoint y: 479, distance: 115.9
click at [298, 479] on div "Structure and Shoreland Alteration Permit Application STR/SAP - 460594 View Sum…" at bounding box center [706, 380] width 1413 height 760
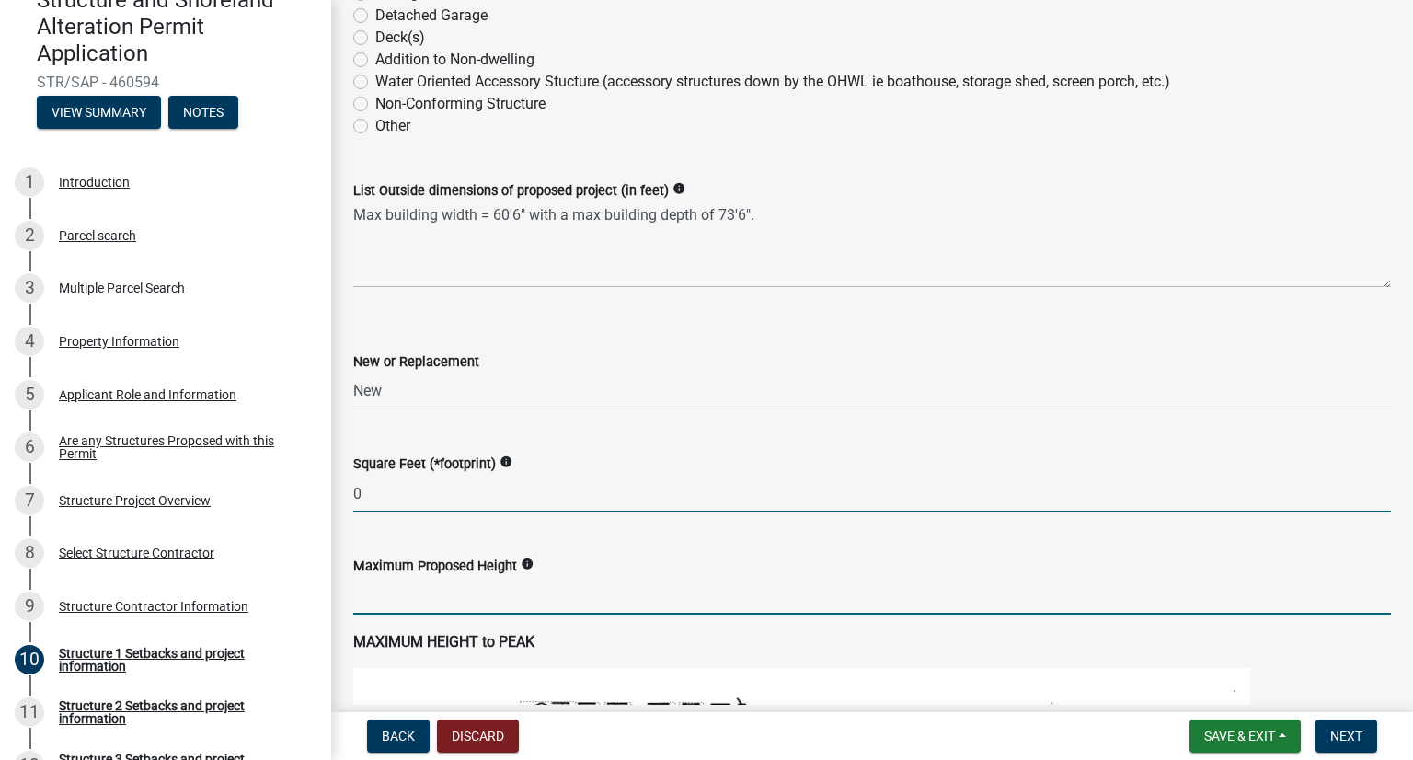
click at [449, 607] on input "text" at bounding box center [872, 596] width 1038 height 38
click at [451, 488] on input "0" at bounding box center [872, 494] width 1038 height 38
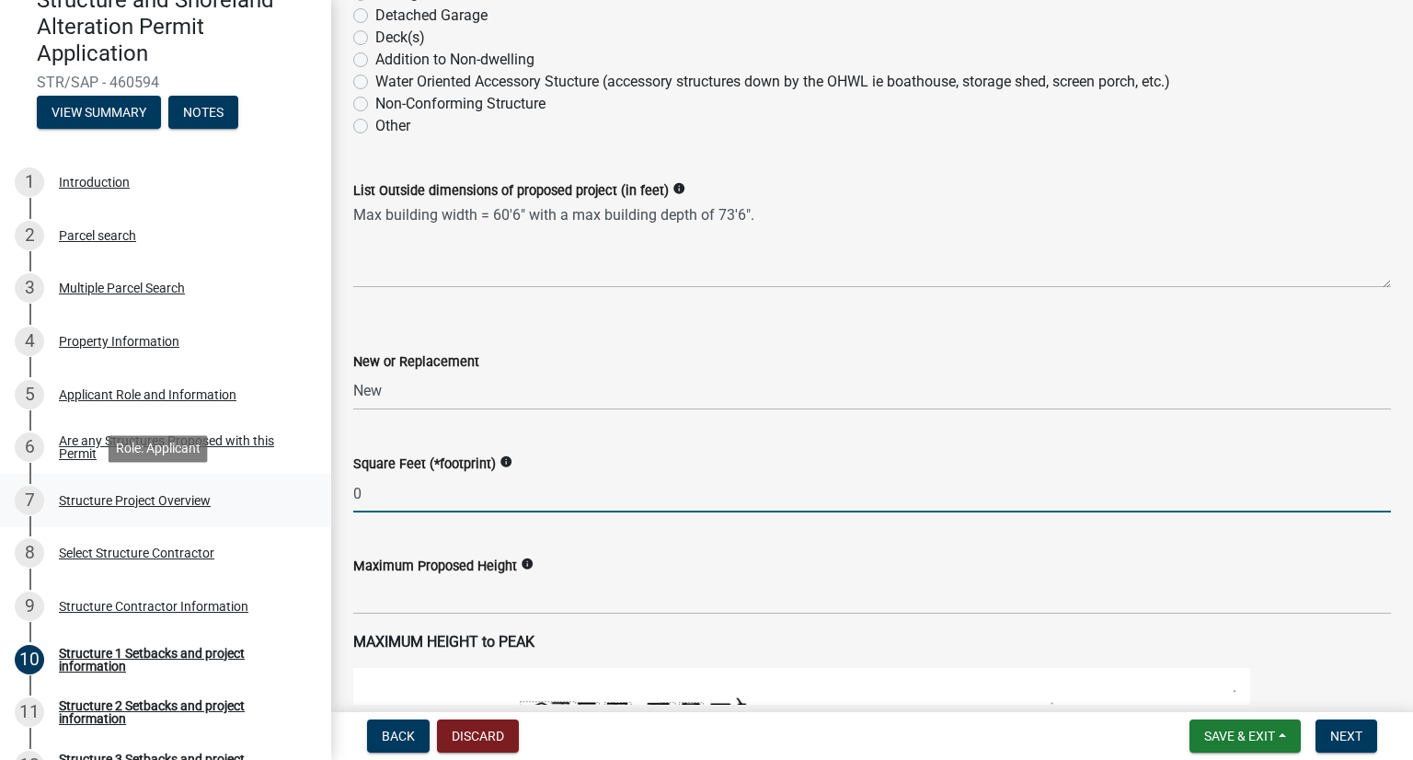
drag, startPoint x: 453, startPoint y: 487, endPoint x: 276, endPoint y: 481, distance: 176.7
click at [276, 481] on div "Structure and Shoreland Alteration Permit Application STR/SAP - 460594 View Sum…" at bounding box center [706, 380] width 1413 height 760
type input "3515"
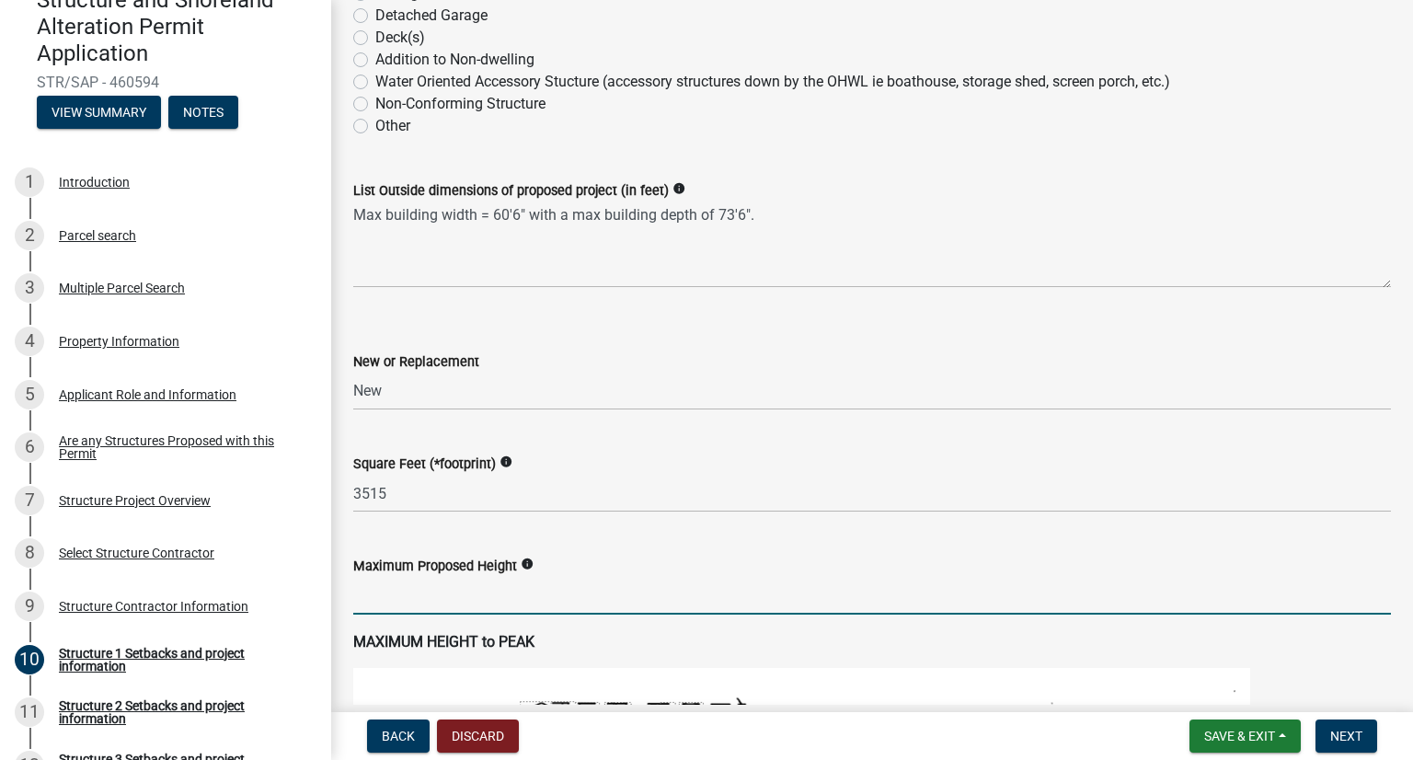
click at [442, 590] on input "text" at bounding box center [872, 596] width 1038 height 38
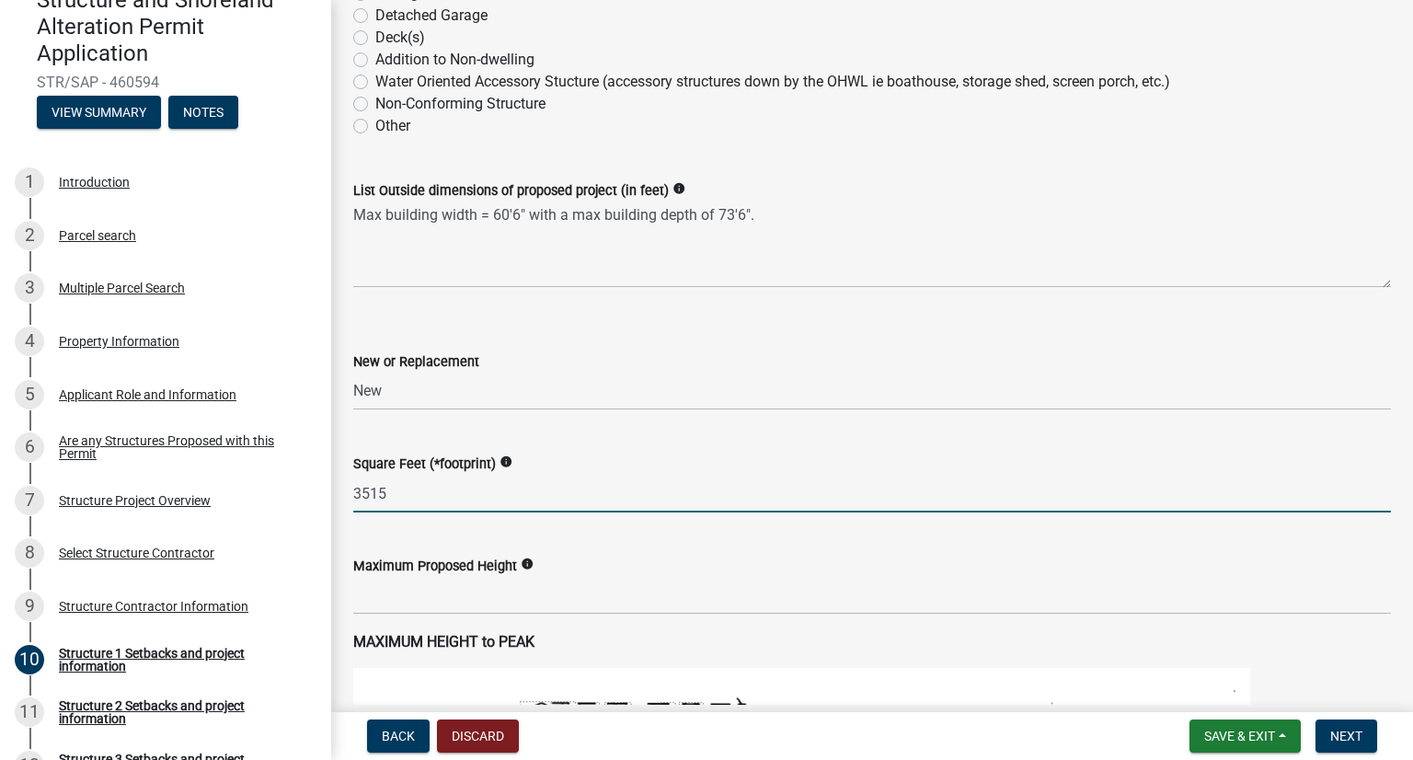
click at [455, 490] on input "3515" at bounding box center [872, 494] width 1038 height 38
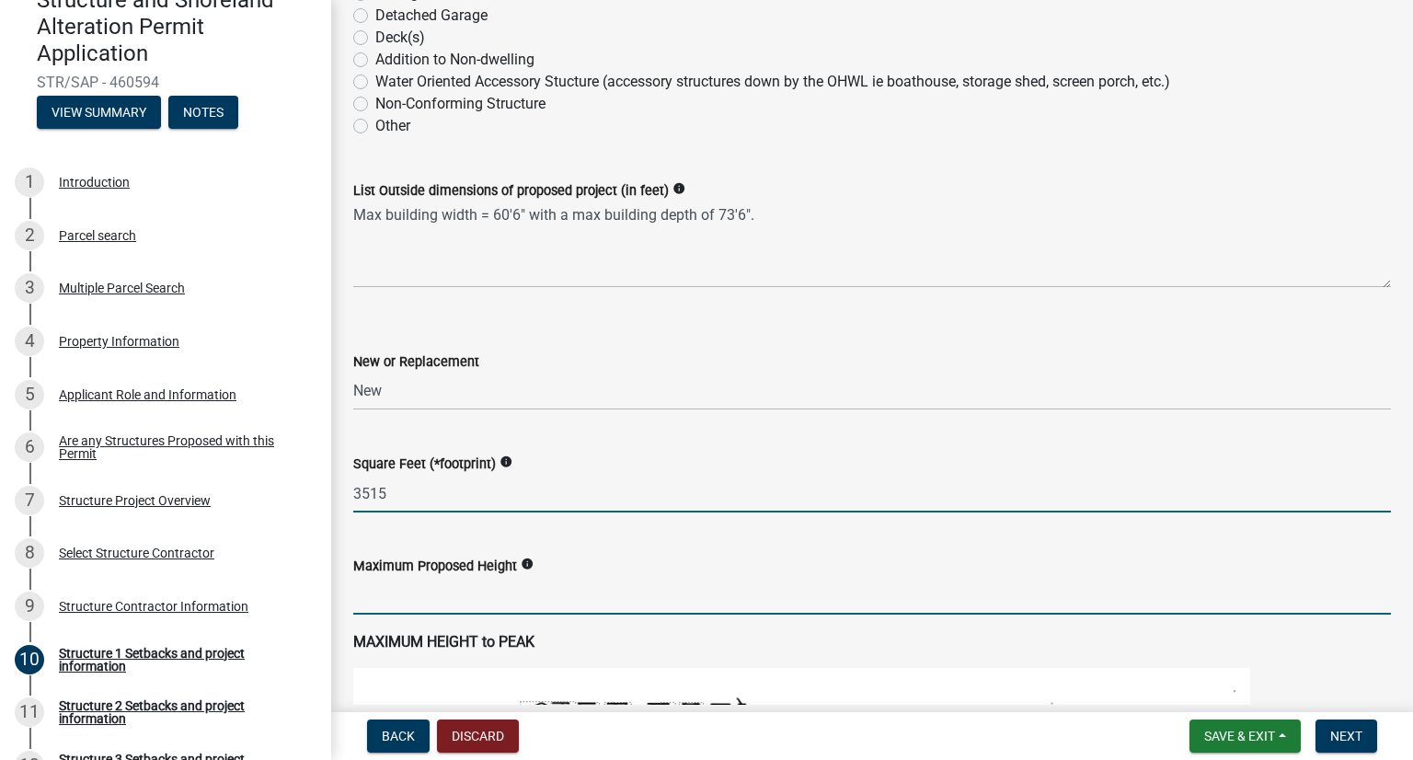
click at [524, 597] on input "text" at bounding box center [872, 596] width 1038 height 38
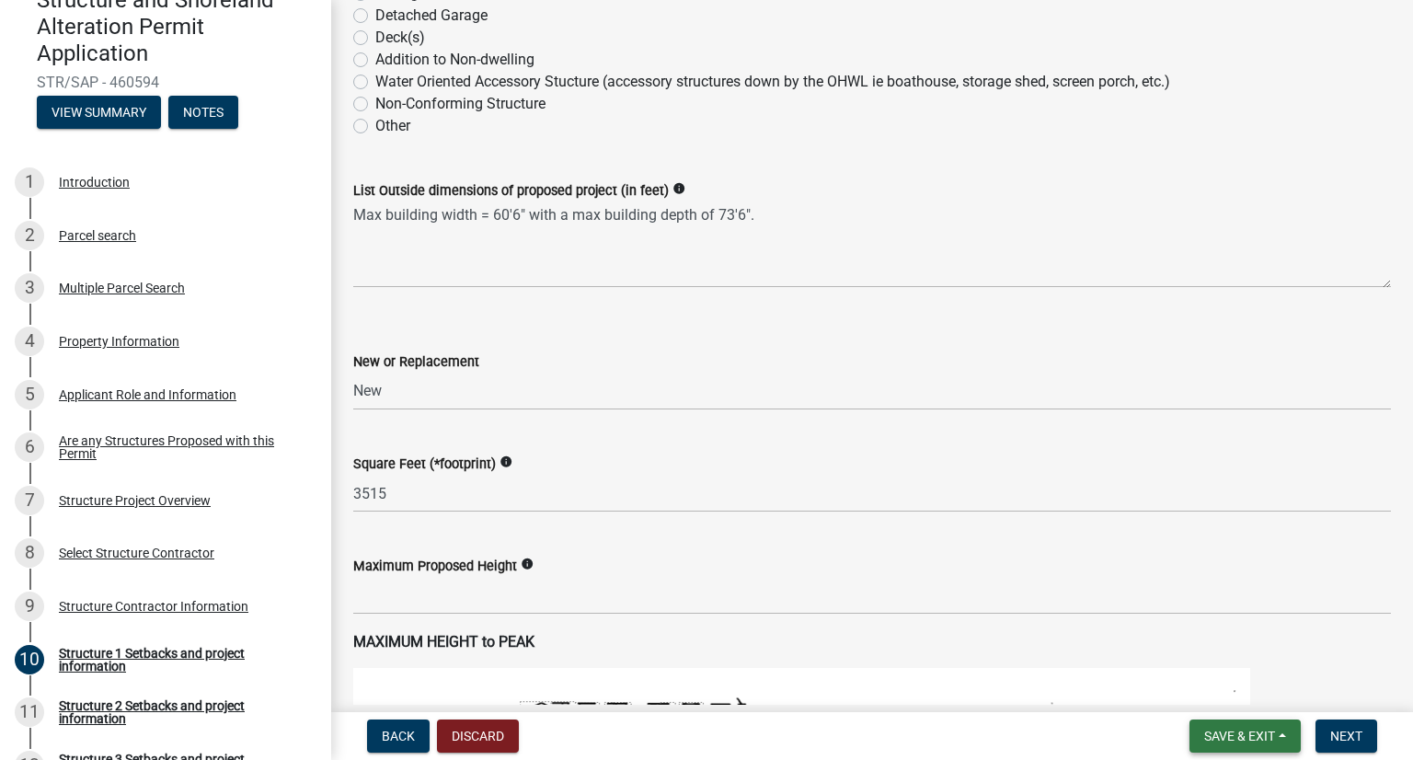
click at [1064, 737] on button "Save & Exit" at bounding box center [1244, 735] width 111 height 33
click at [1064, 647] on button "Save" at bounding box center [1226, 644] width 147 height 44
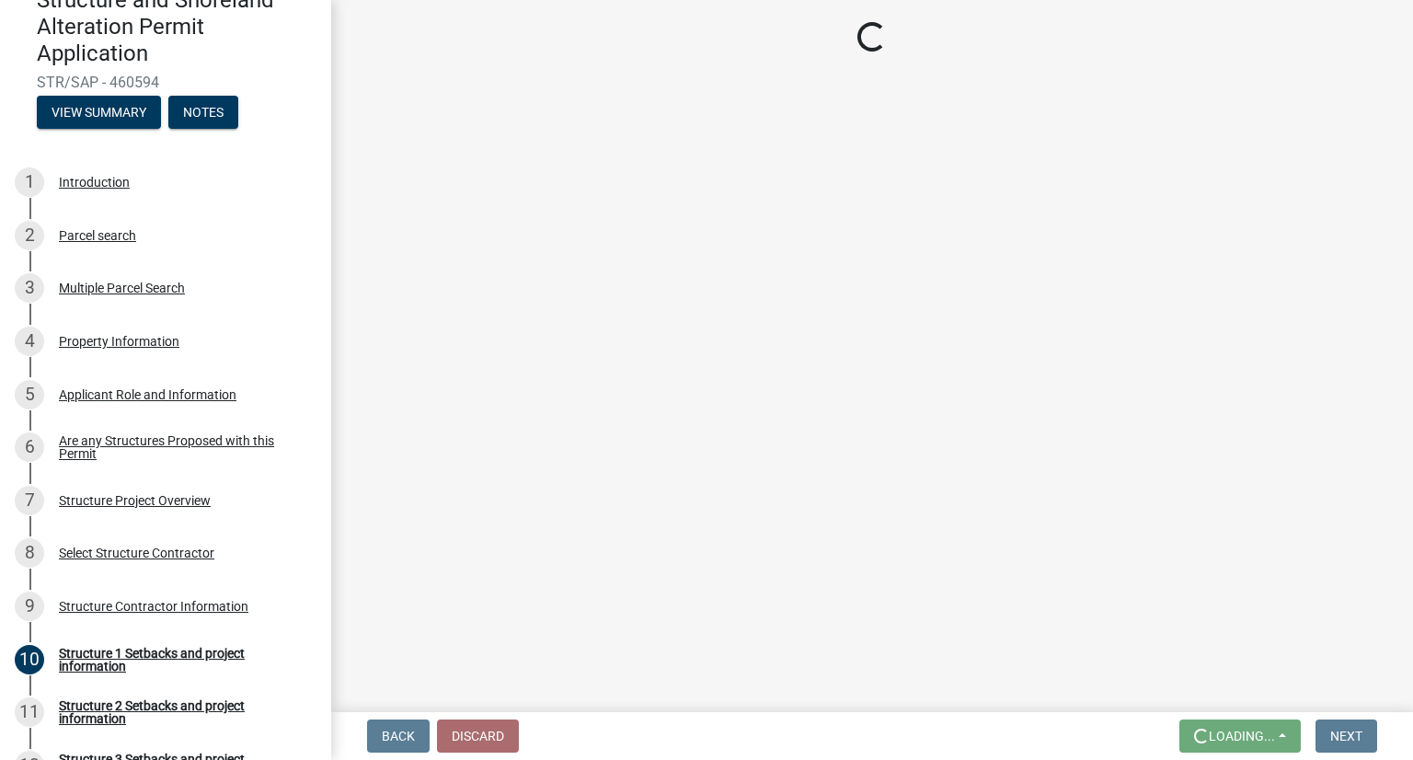
scroll to position [0, 0]
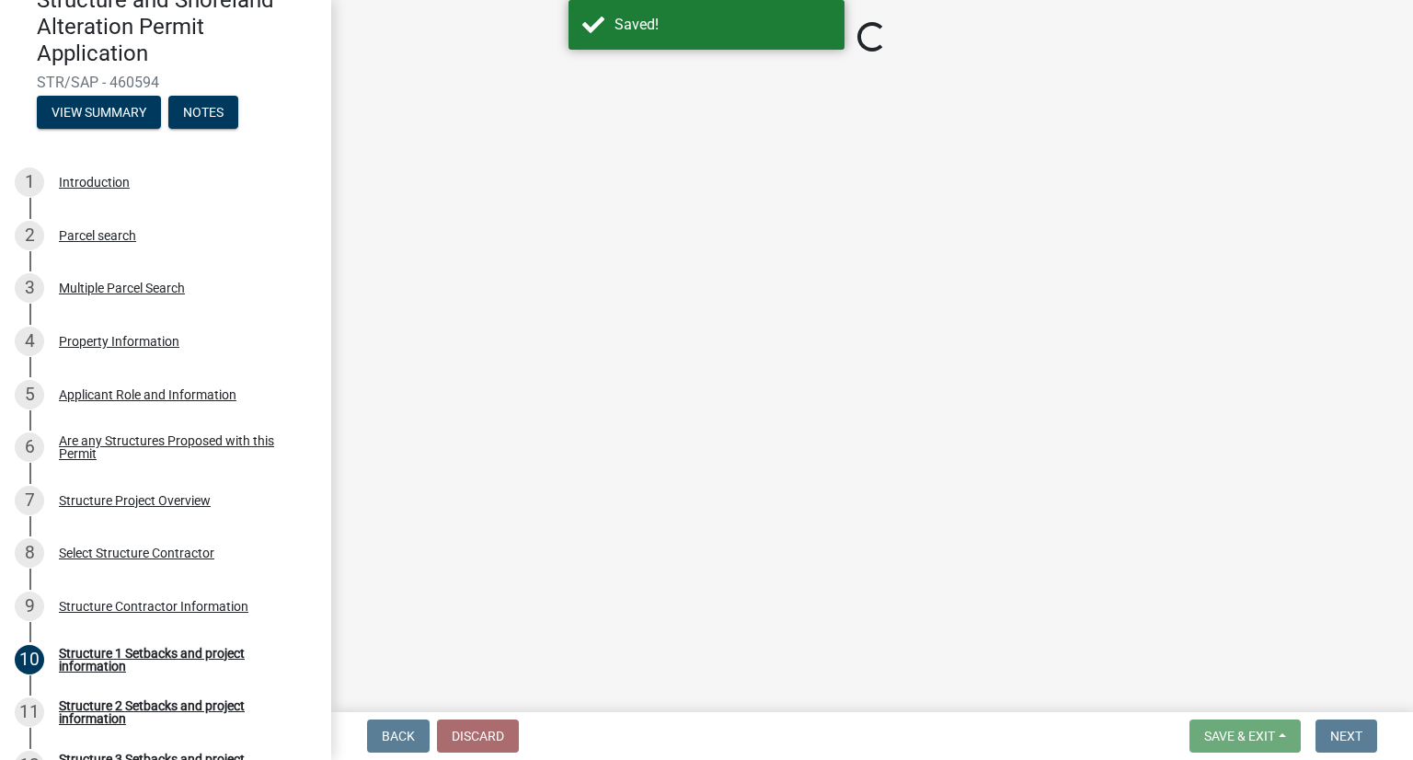
select select "c185e313-3403-4239-bd61-bb563c58a77a"
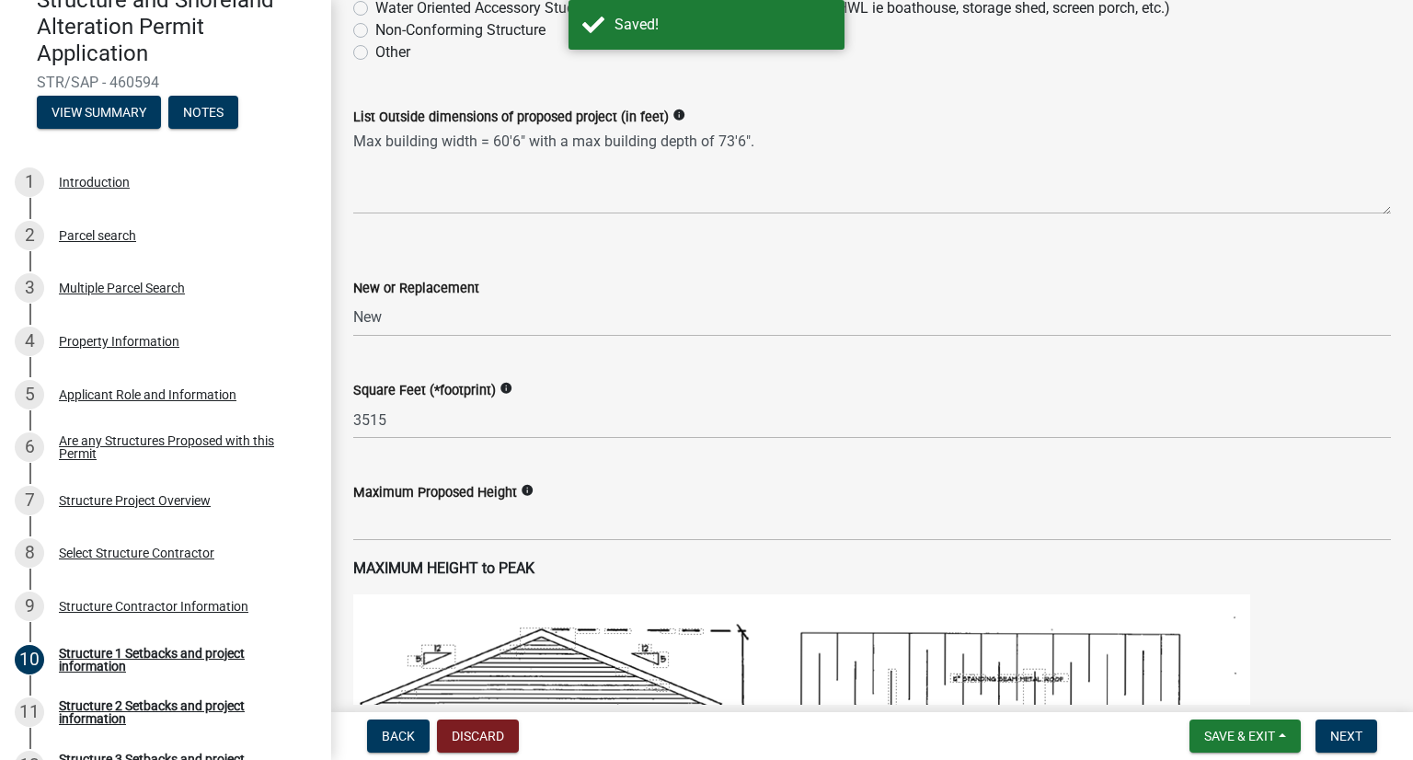
scroll to position [644, 0]
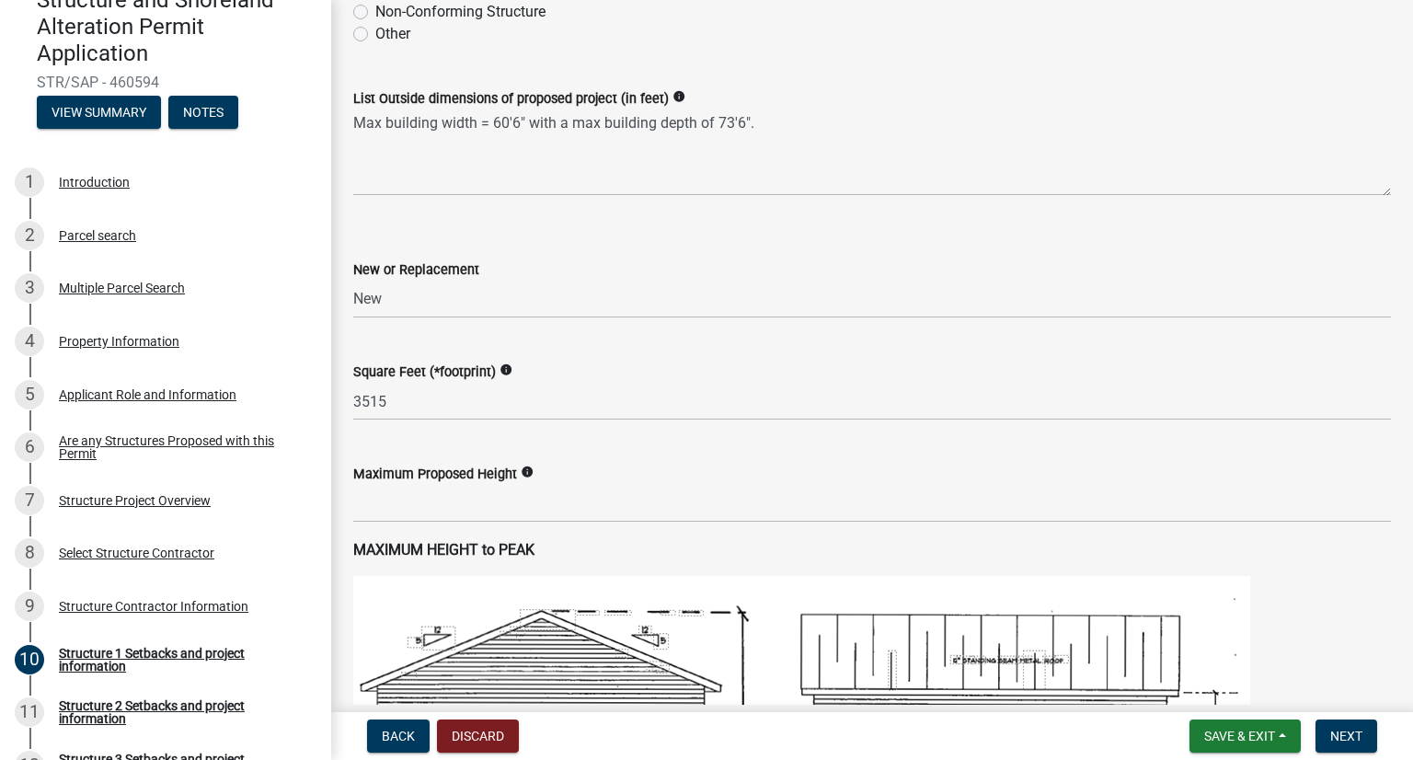
click at [494, 381] on div "Square Feet (*footprint) info" at bounding box center [872, 372] width 1038 height 22
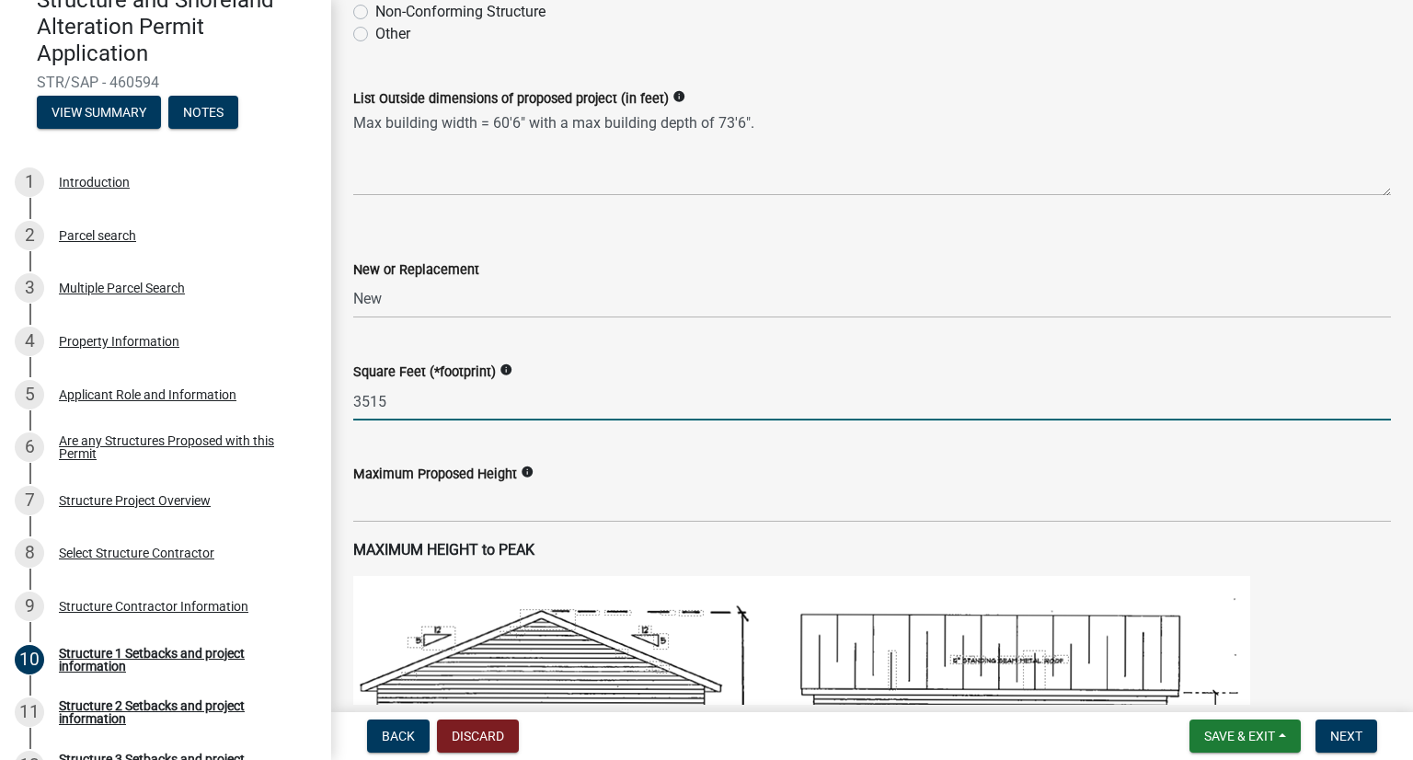
click at [489, 397] on input "3515" at bounding box center [872, 402] width 1038 height 38
type input "3515"
click at [450, 498] on input "text" at bounding box center [872, 504] width 1038 height 38
click at [439, 399] on input "3515" at bounding box center [872, 402] width 1038 height 38
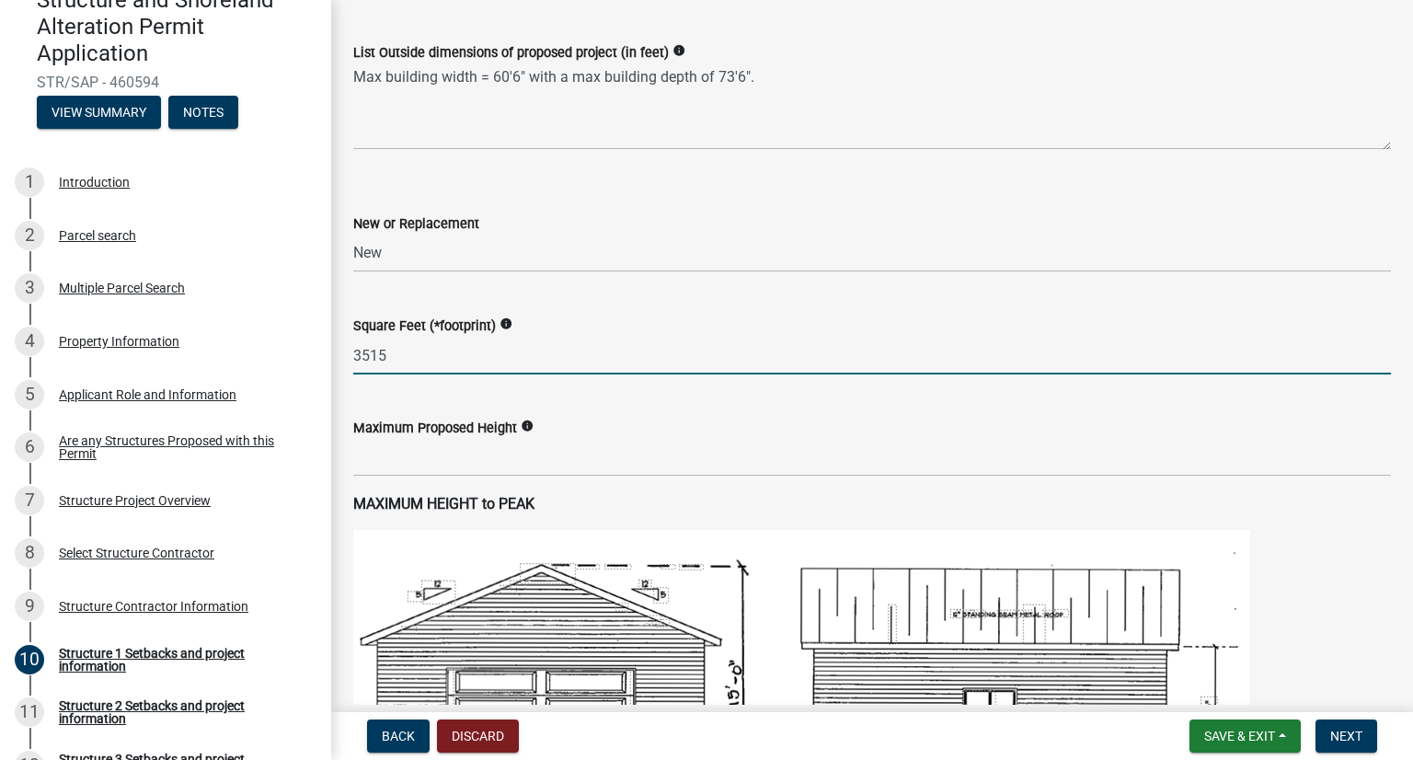
scroll to position [736, 0]
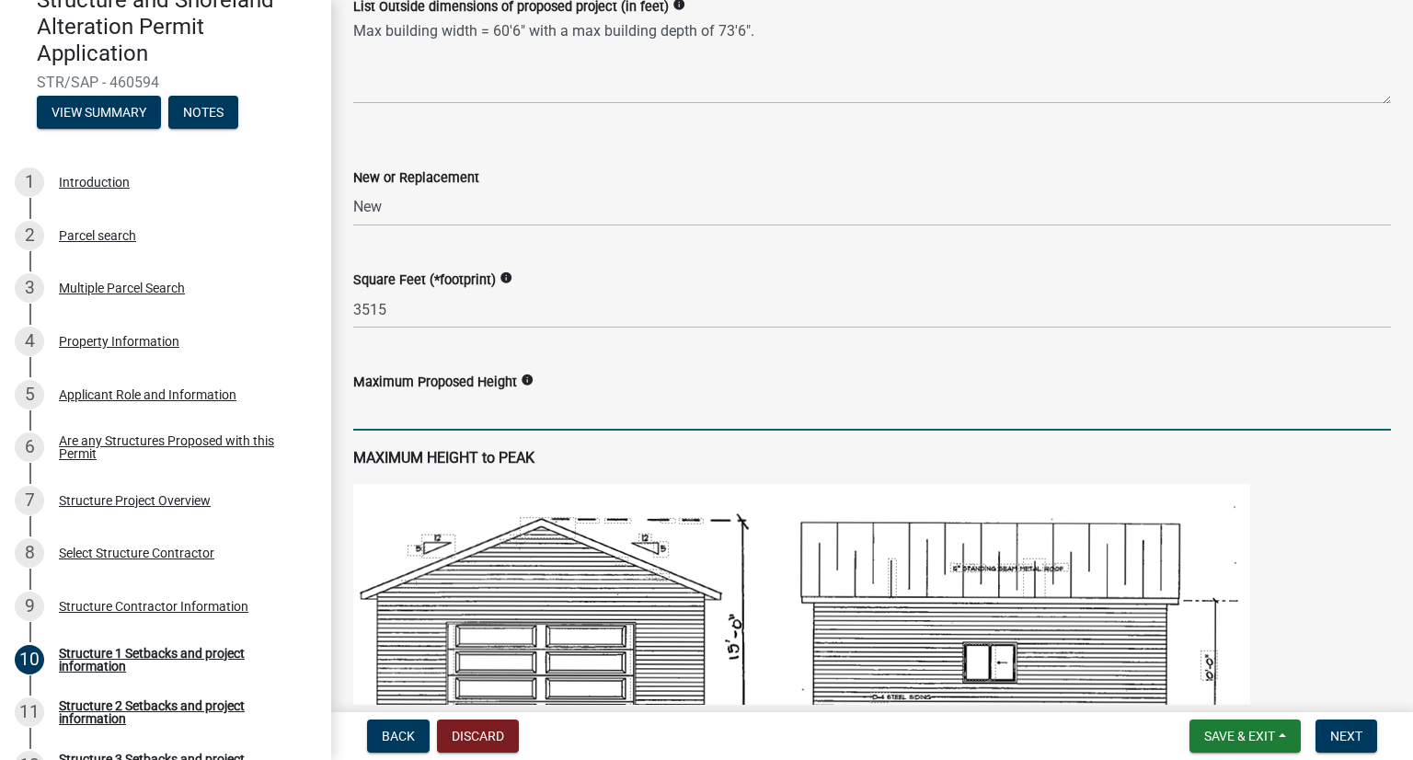
click at [394, 409] on input "text" at bounding box center [872, 412] width 1038 height 38
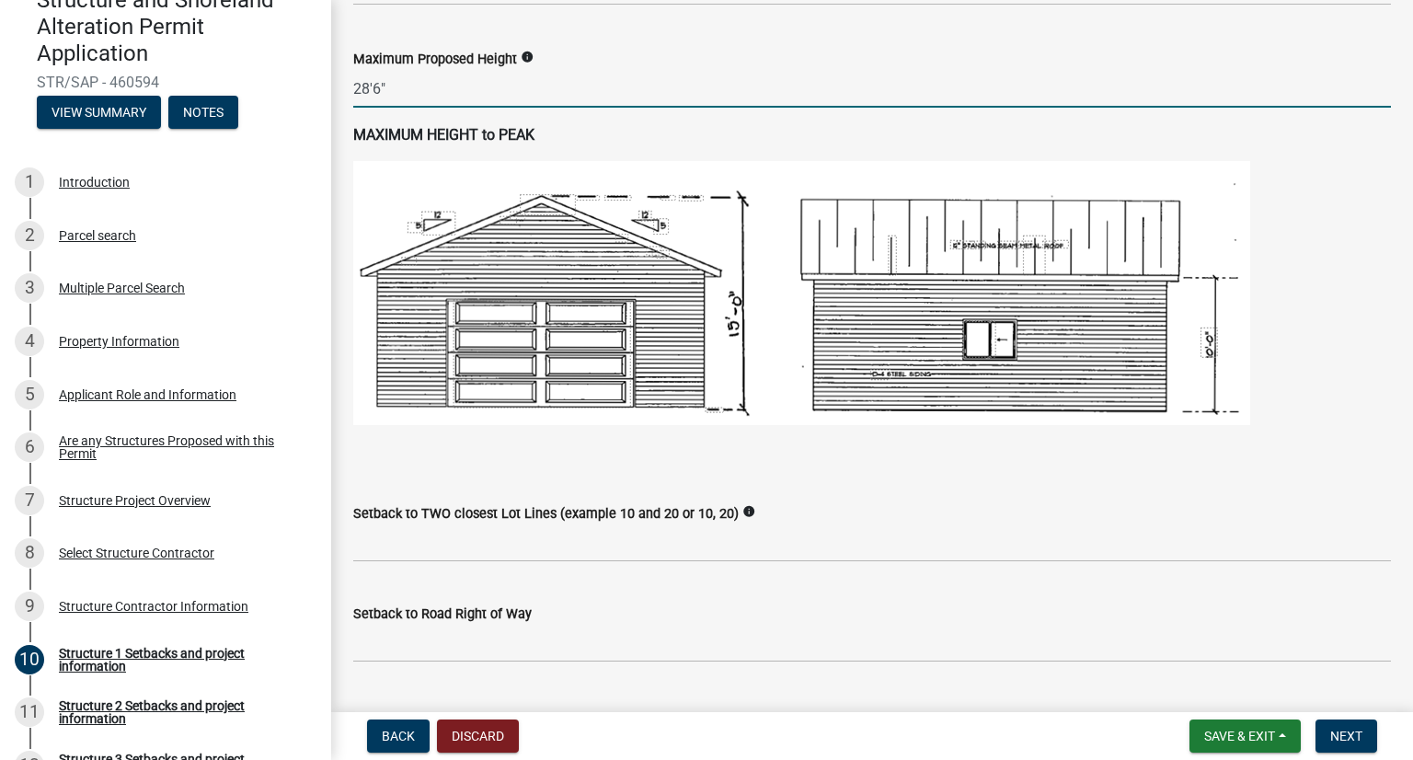
scroll to position [1104, 0]
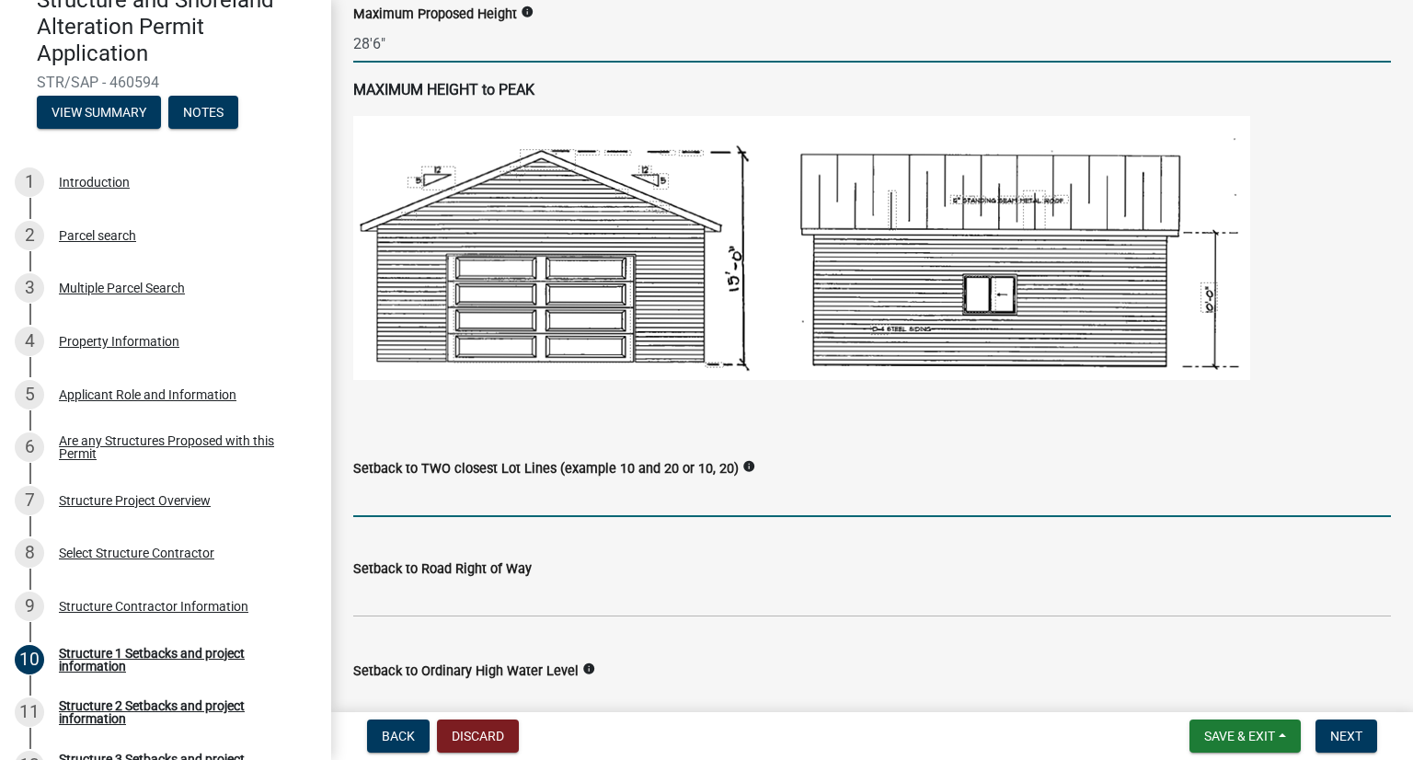
type input "286"
click at [475, 504] on input "Setback to TWO closest Lot Lines (example 10 and 20 or 10, 20)" at bounding box center [872, 498] width 1038 height 38
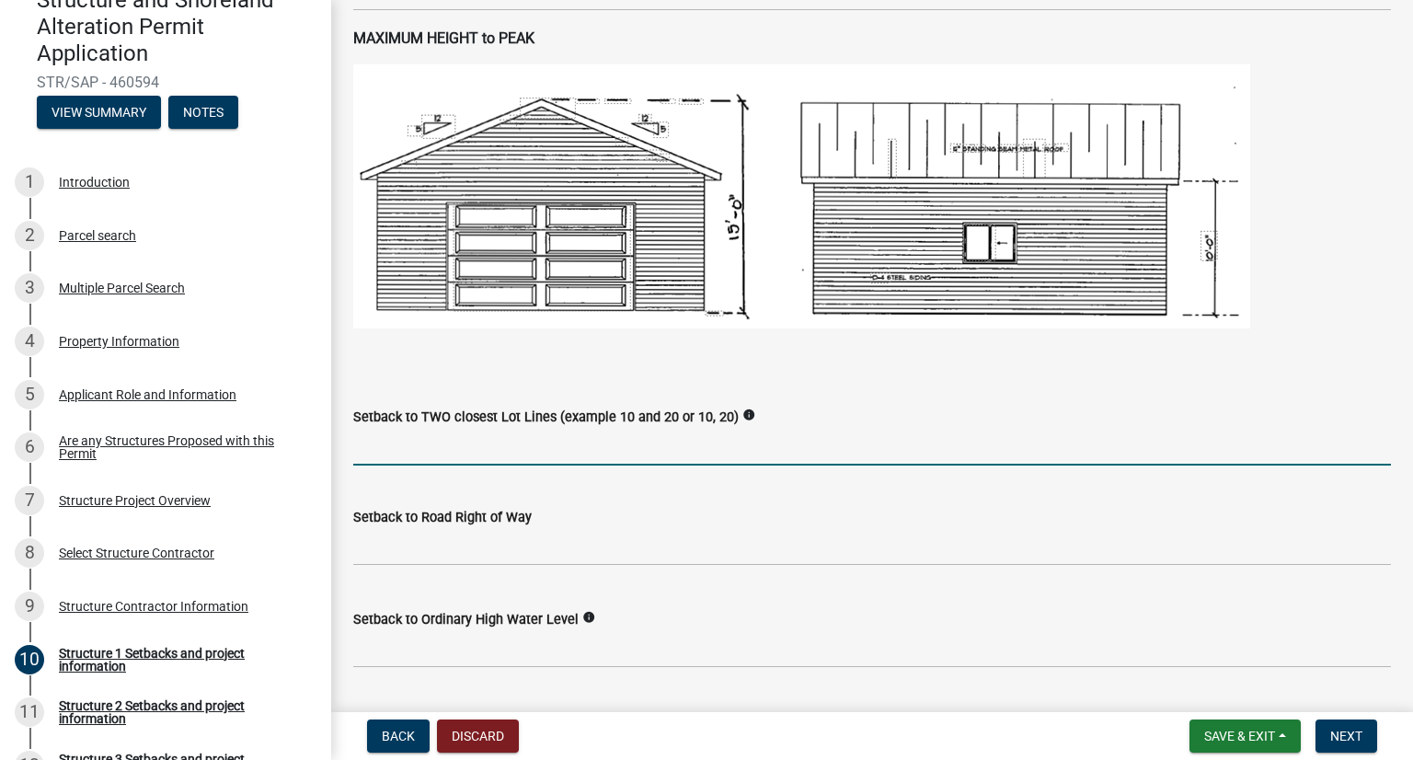
scroll to position [1196, 0]
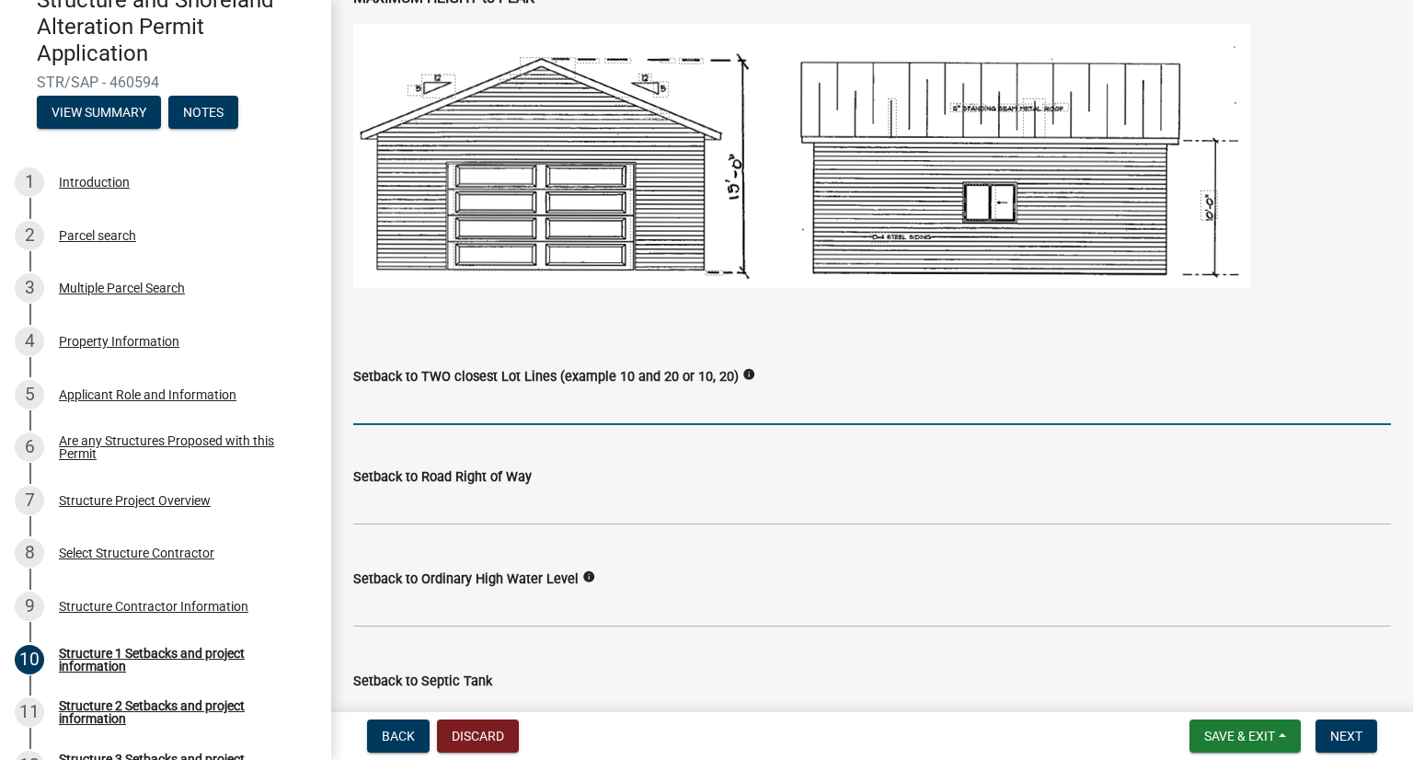
click at [430, 402] on input "Setback to TWO closest Lot Lines (example 10 and 20 or 10, 20)" at bounding box center [872, 406] width 1038 height 38
click at [422, 393] on input "Setback to TWO closest Lot Lines (example 10 and 20 or 10, 20)" at bounding box center [872, 406] width 1038 height 38
type input "1"
type input "10 and 12"
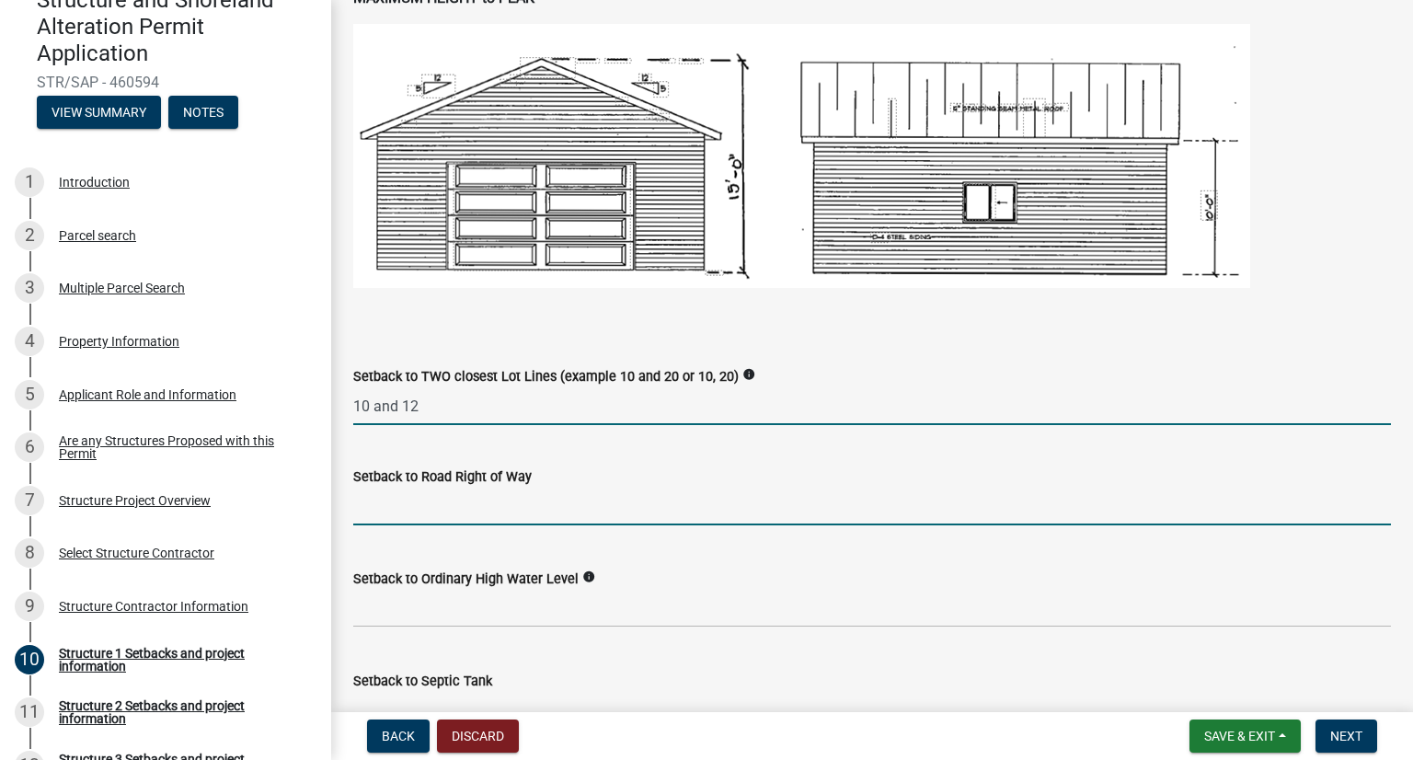
click at [401, 512] on input "text" at bounding box center [872, 507] width 1038 height 38
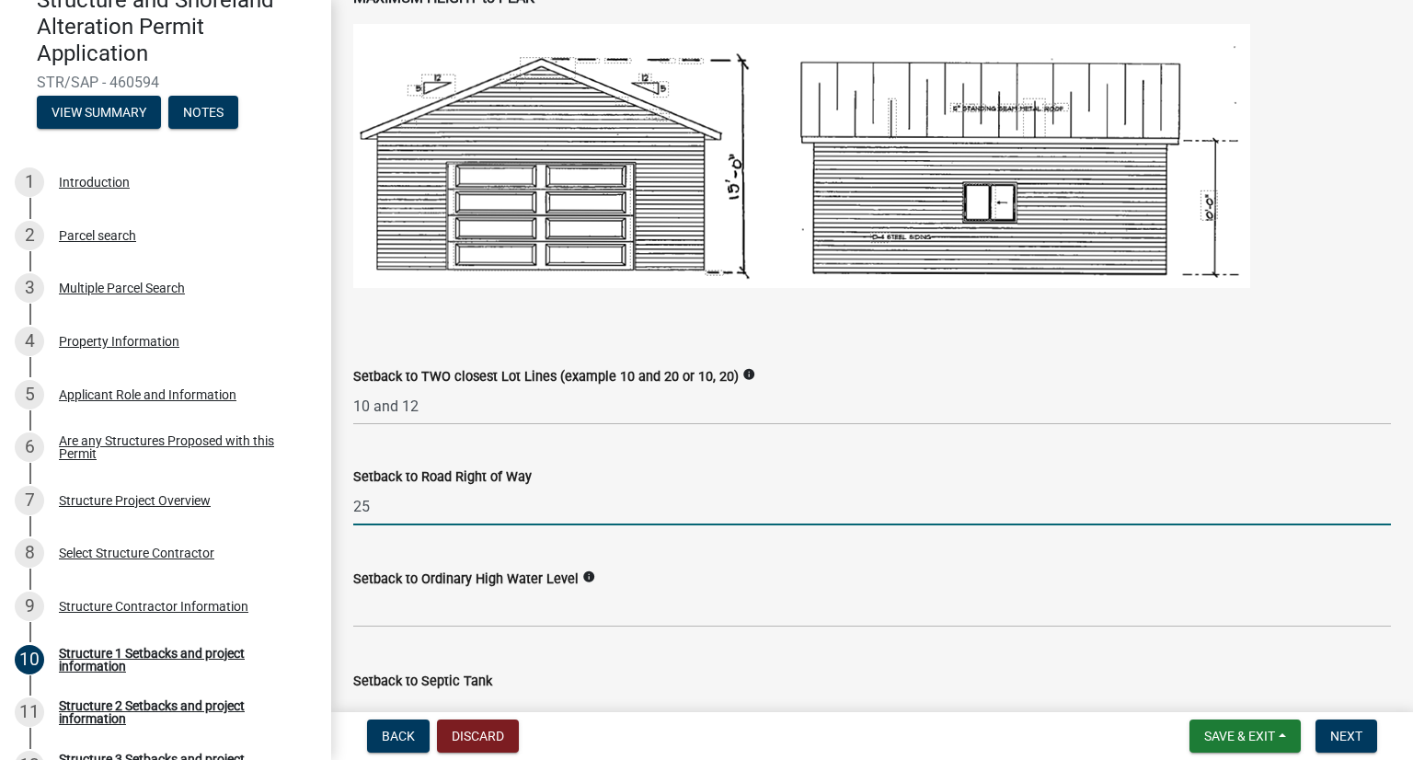
type input "25"
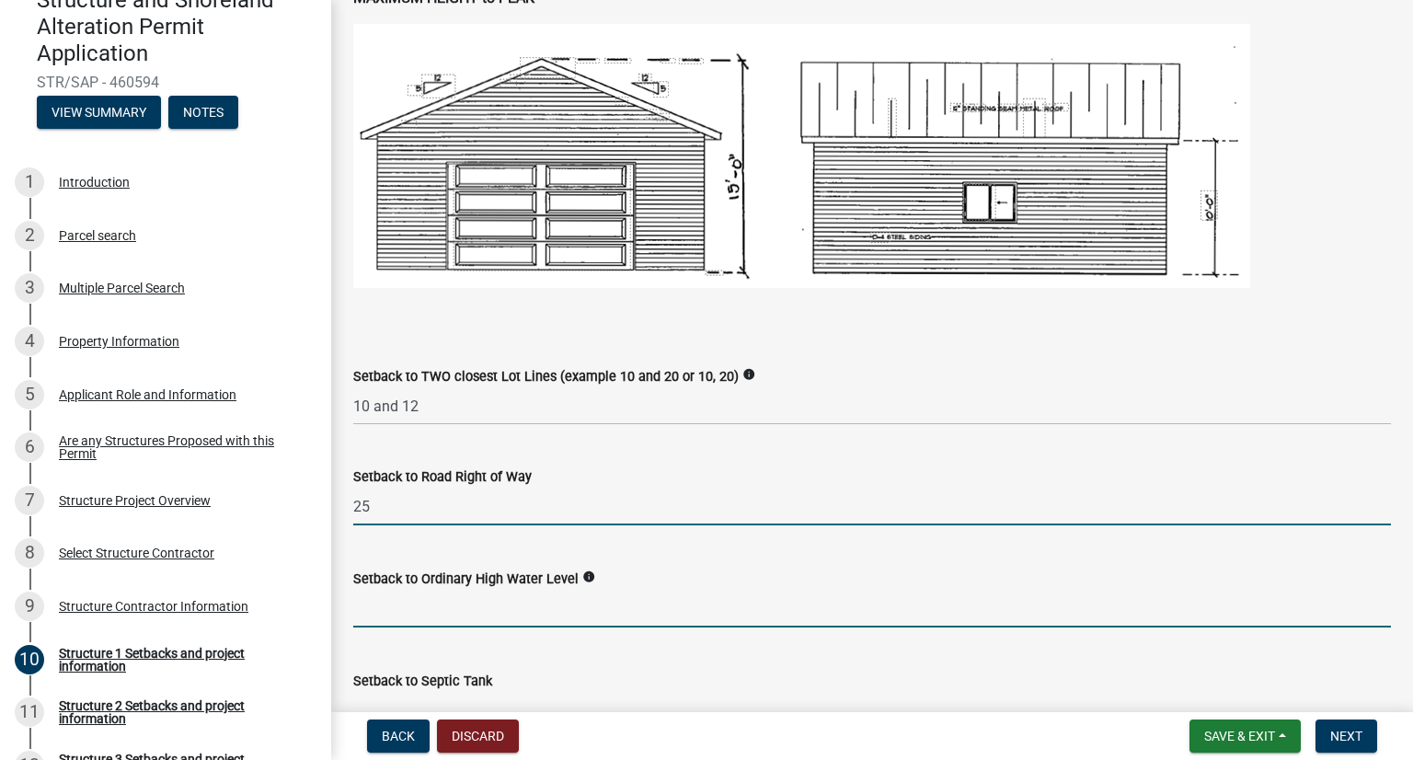
click at [401, 616] on input "text" at bounding box center [872, 609] width 1038 height 38
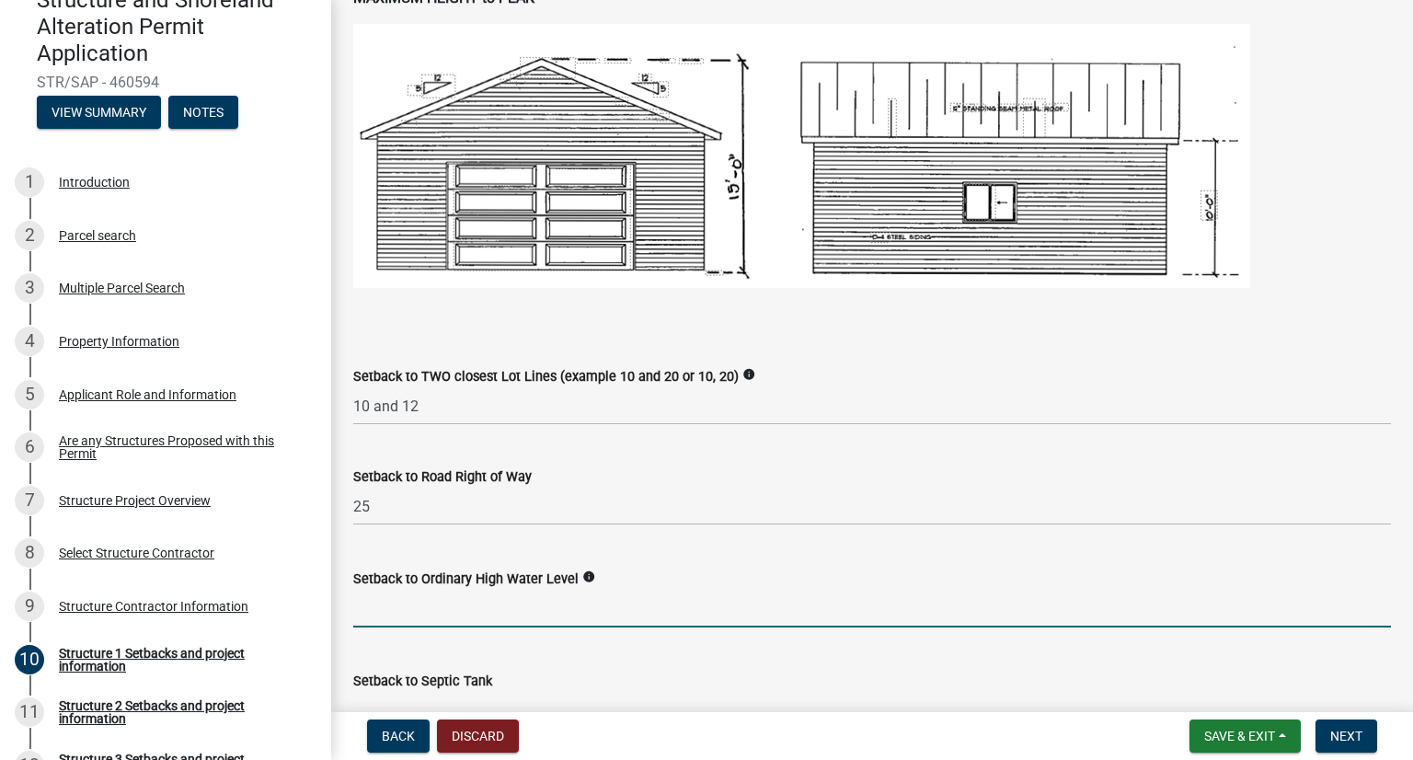
click at [587, 572] on icon "info" at bounding box center [588, 576] width 13 height 13
click at [564, 608] on input "text" at bounding box center [872, 609] width 1038 height 38
type input "100"
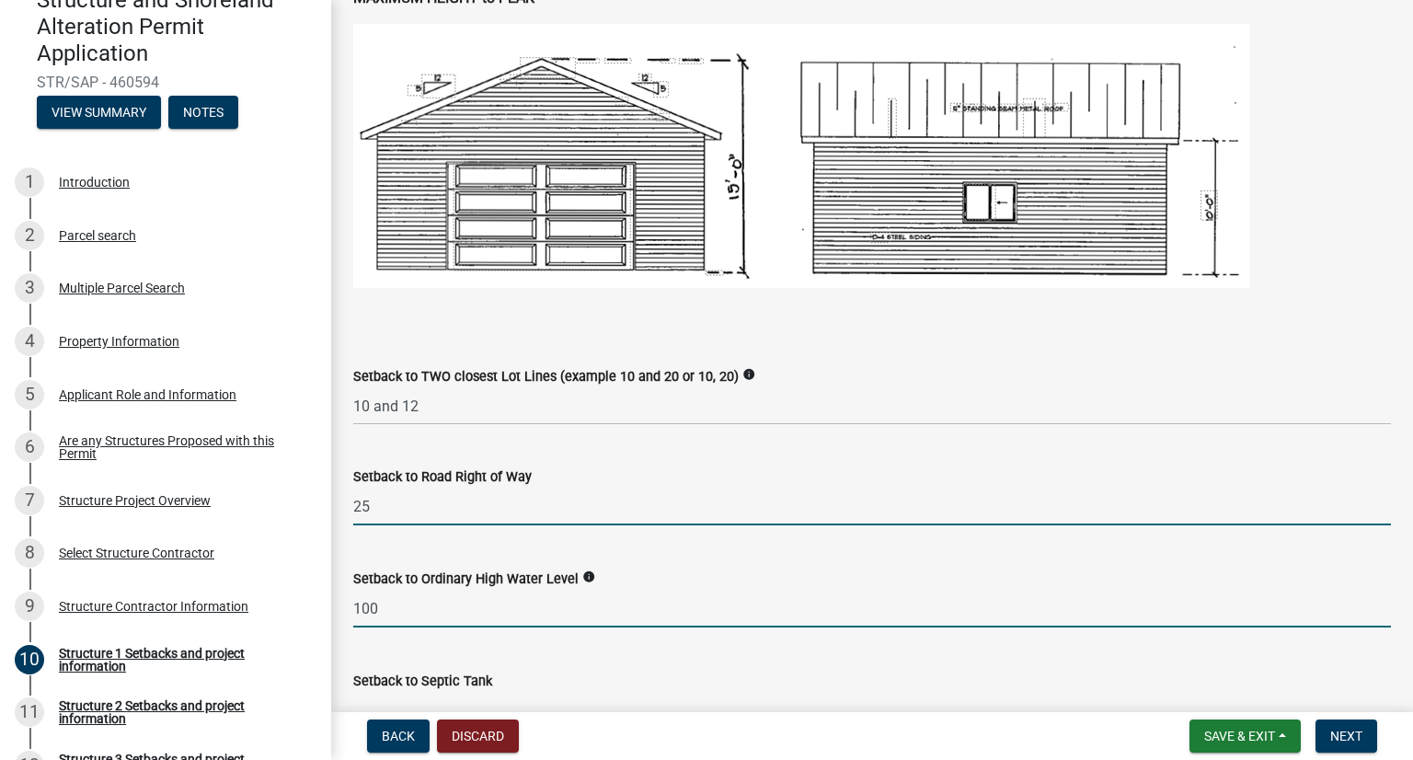
click at [554, 489] on input "25" at bounding box center [872, 507] width 1038 height 38
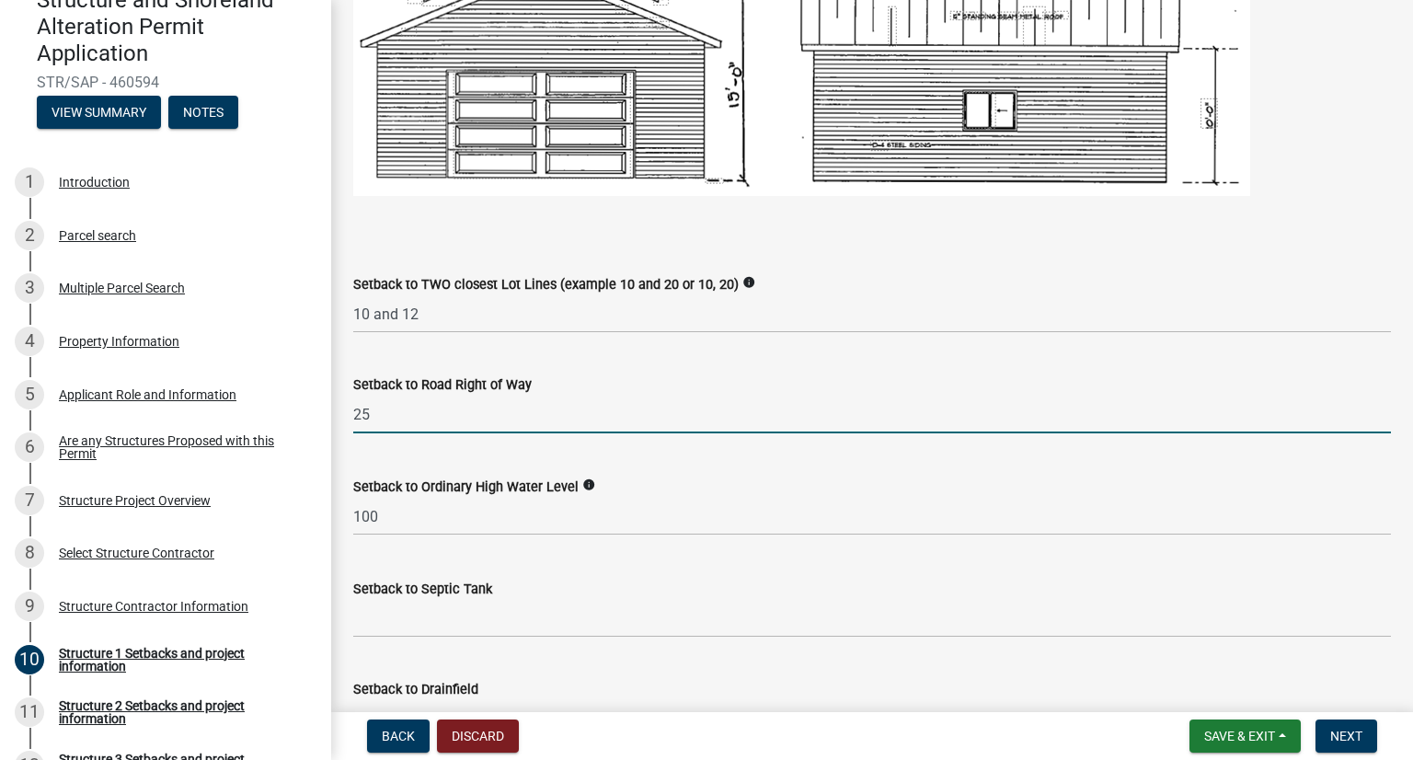
scroll to position [1380, 0]
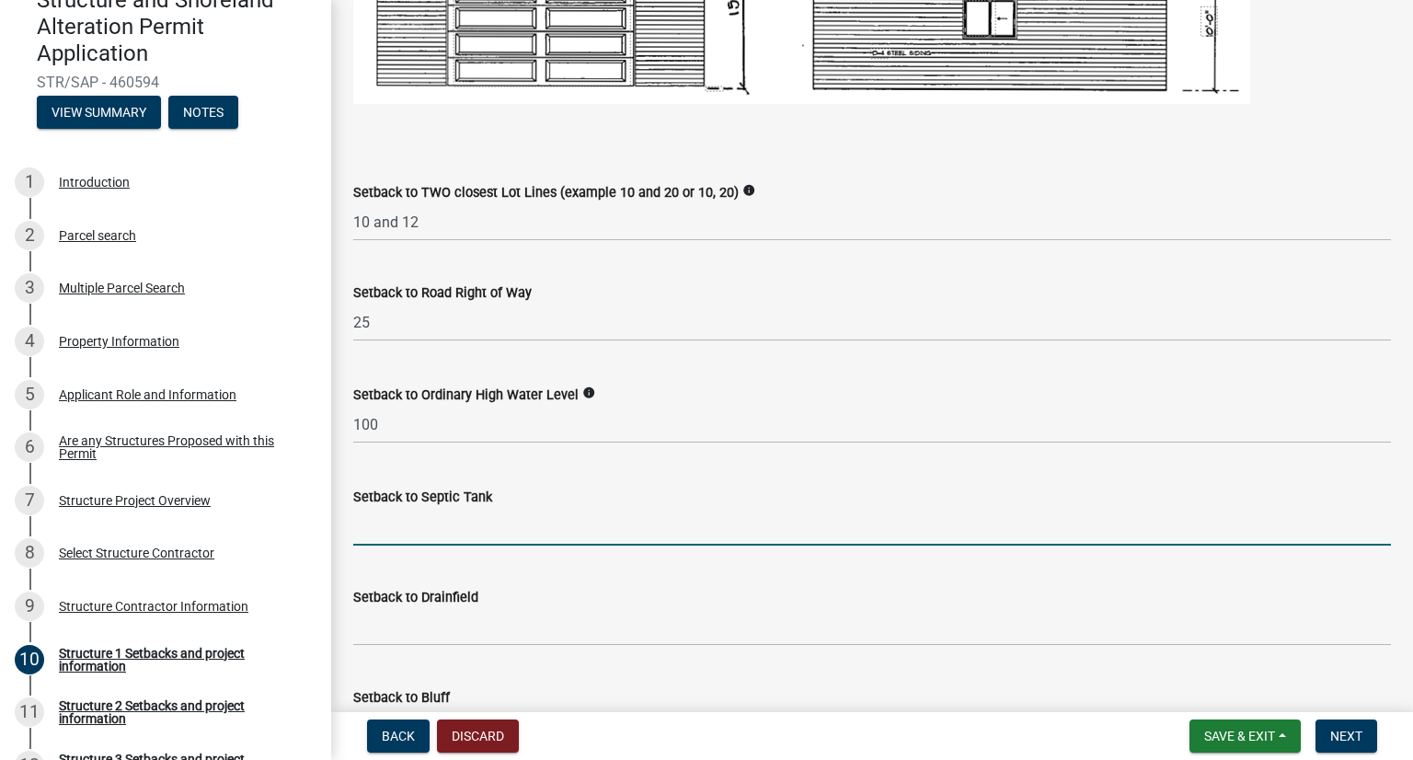
click at [382, 531] on input "Setback to Septic Tank" at bounding box center [872, 527] width 1038 height 38
type input "20"
click at [467, 625] on input "Setback to Drainfield" at bounding box center [872, 627] width 1038 height 38
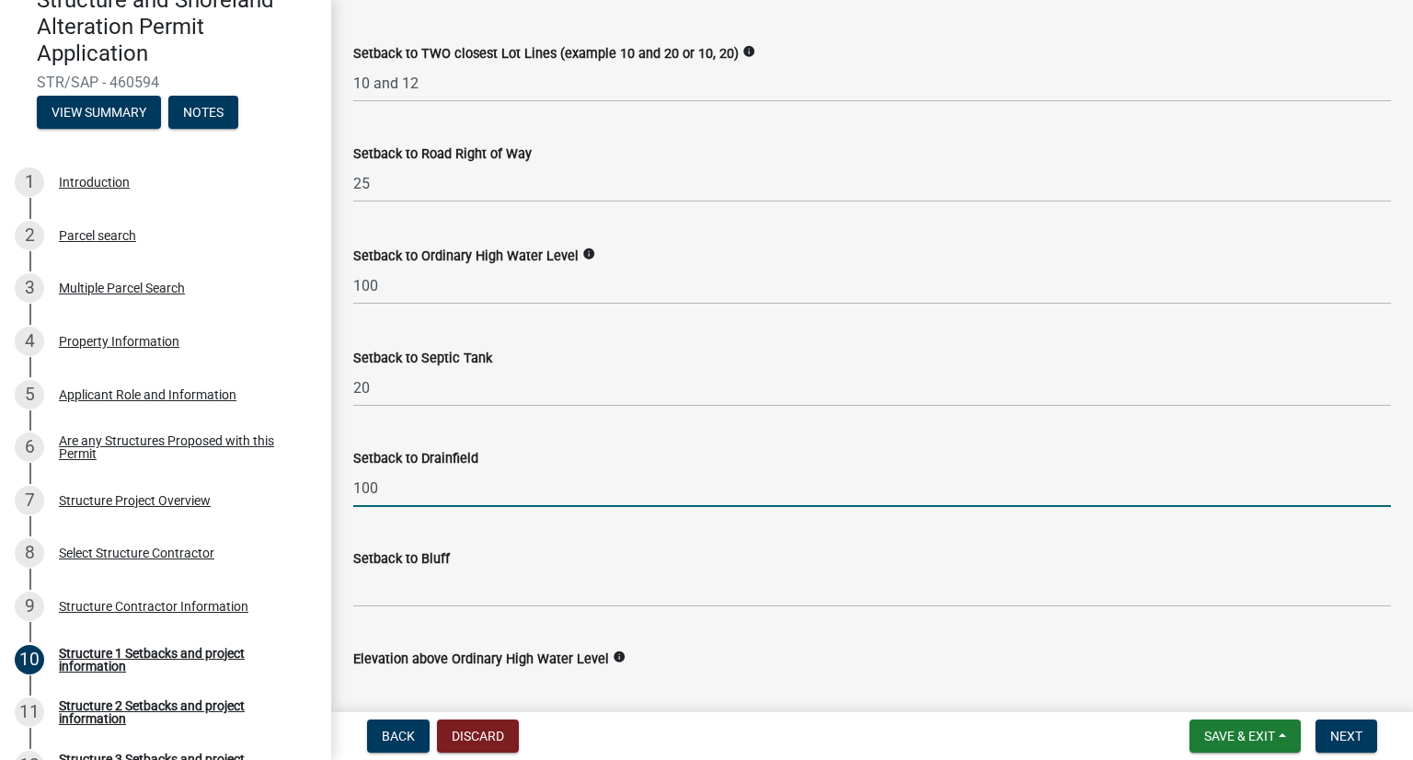
scroll to position [1564, 0]
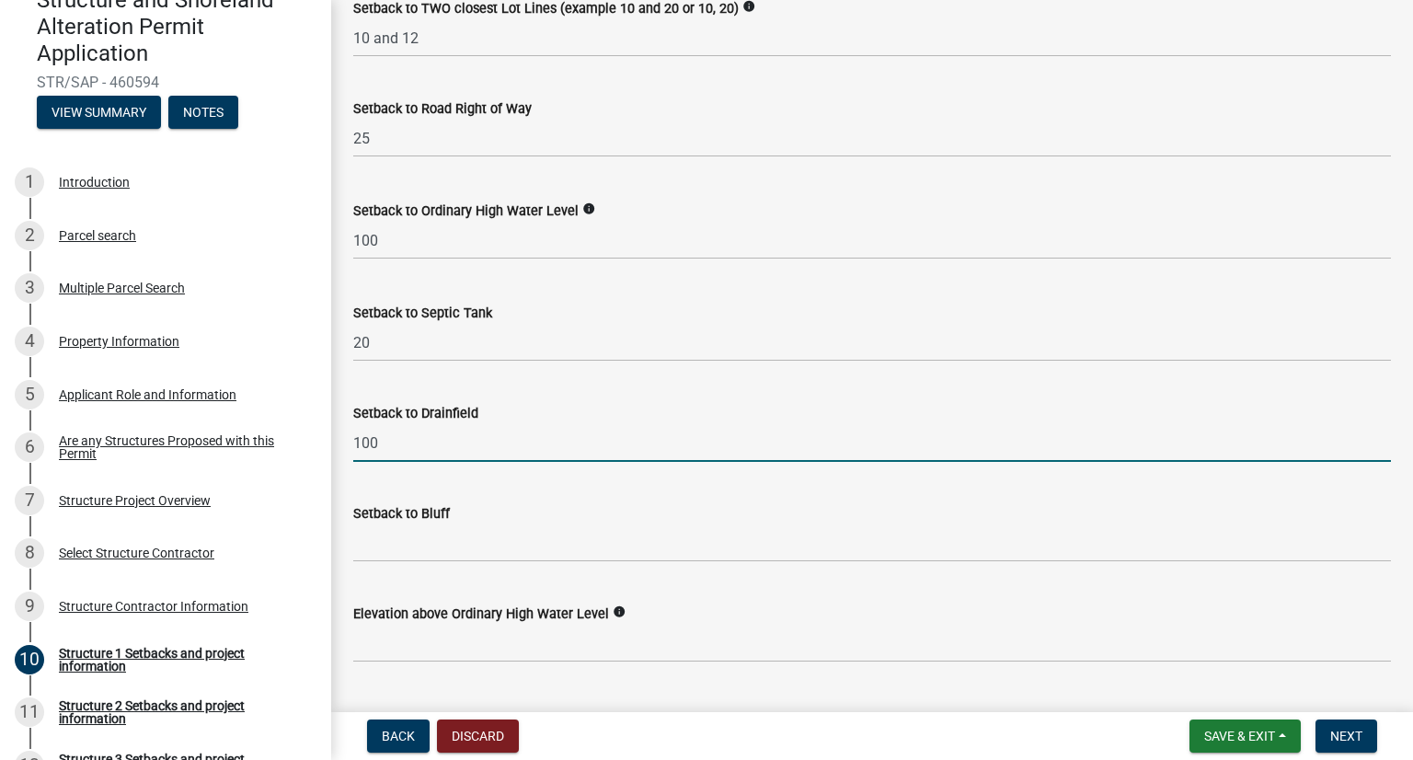
type input "100"
click at [407, 541] on input "Setback to Bluff" at bounding box center [872, 543] width 1038 height 38
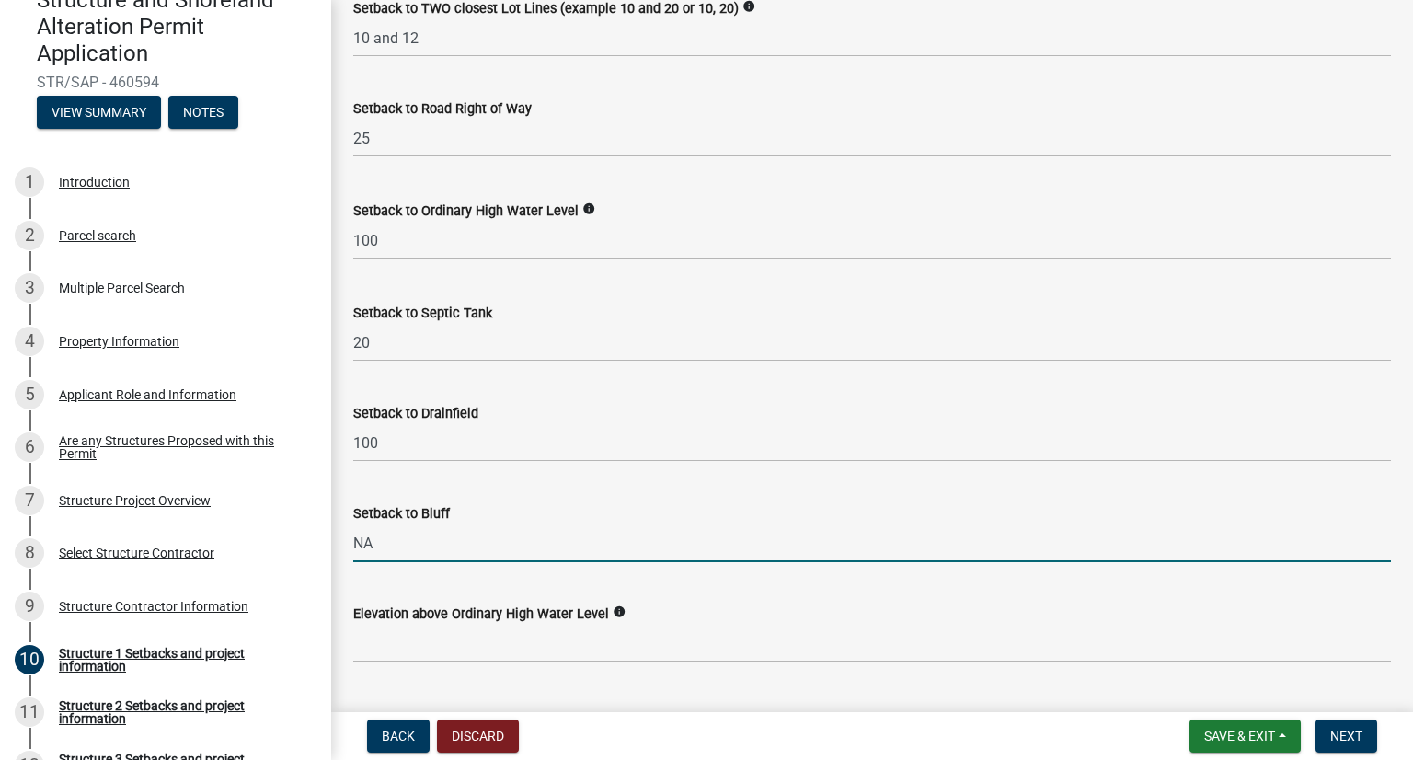
type input "NA"
click at [613, 611] on icon "info" at bounding box center [619, 611] width 13 height 13
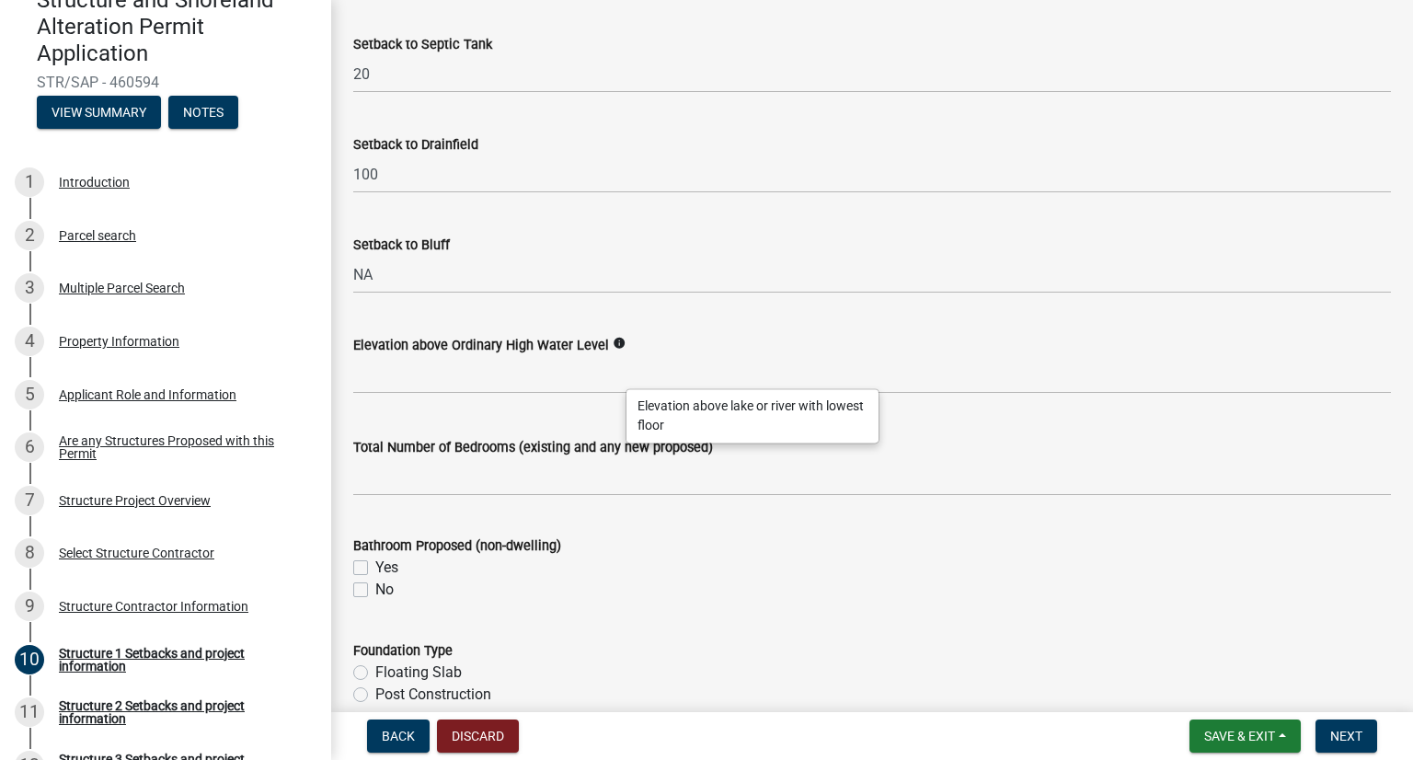
scroll to position [1840, 0]
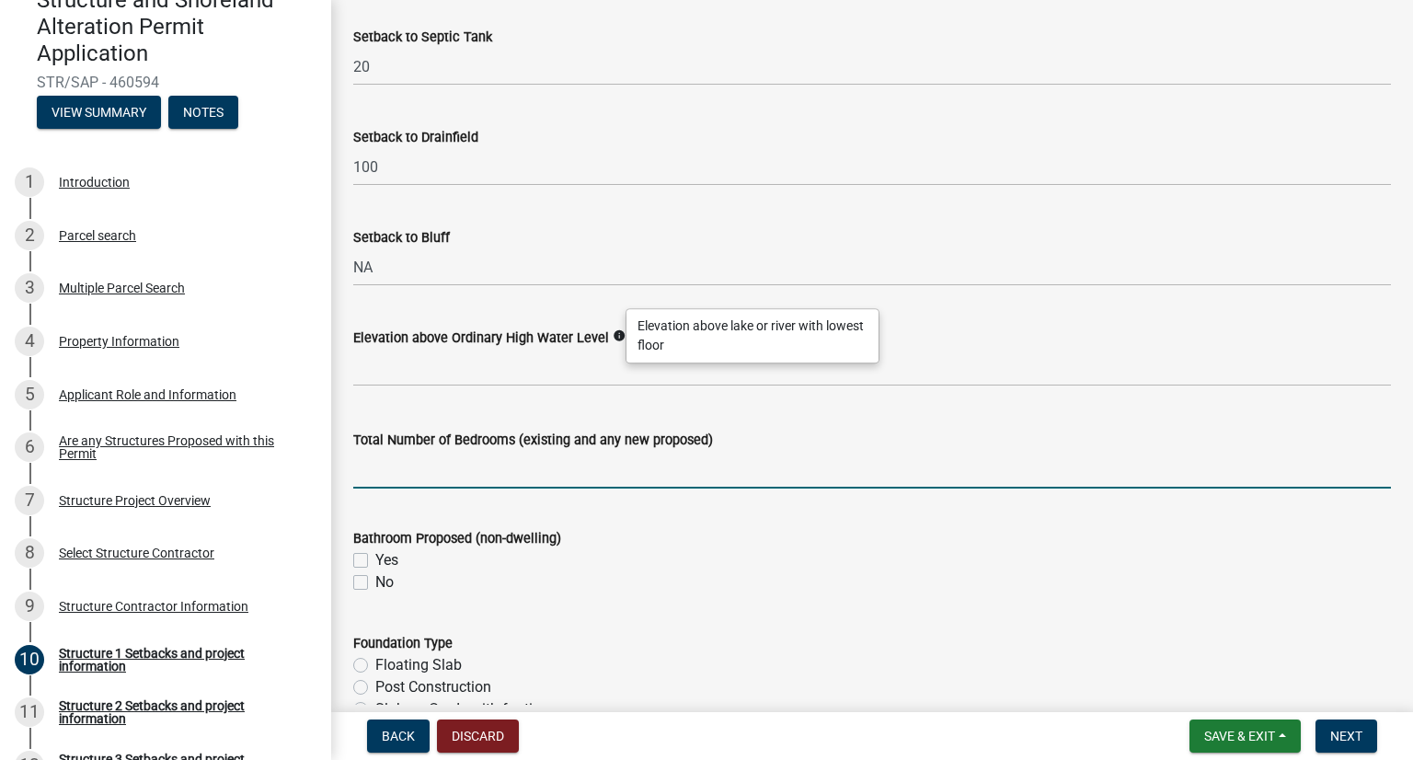
click at [519, 465] on input "text" at bounding box center [872, 470] width 1038 height 38
type input "3"
click at [1064, 744] on button "Save & Exit" at bounding box center [1244, 735] width 111 height 33
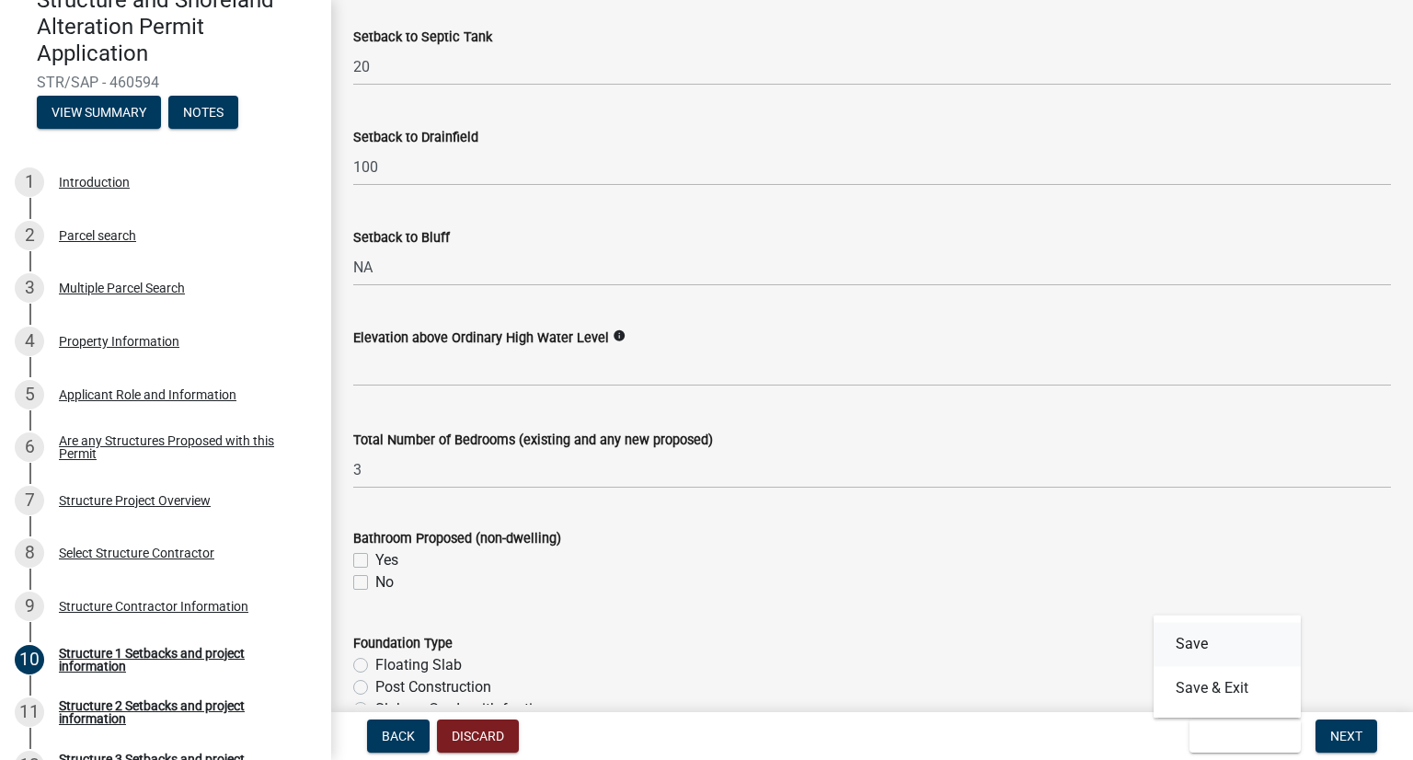
click at [1064, 652] on button "Save" at bounding box center [1226, 644] width 147 height 44
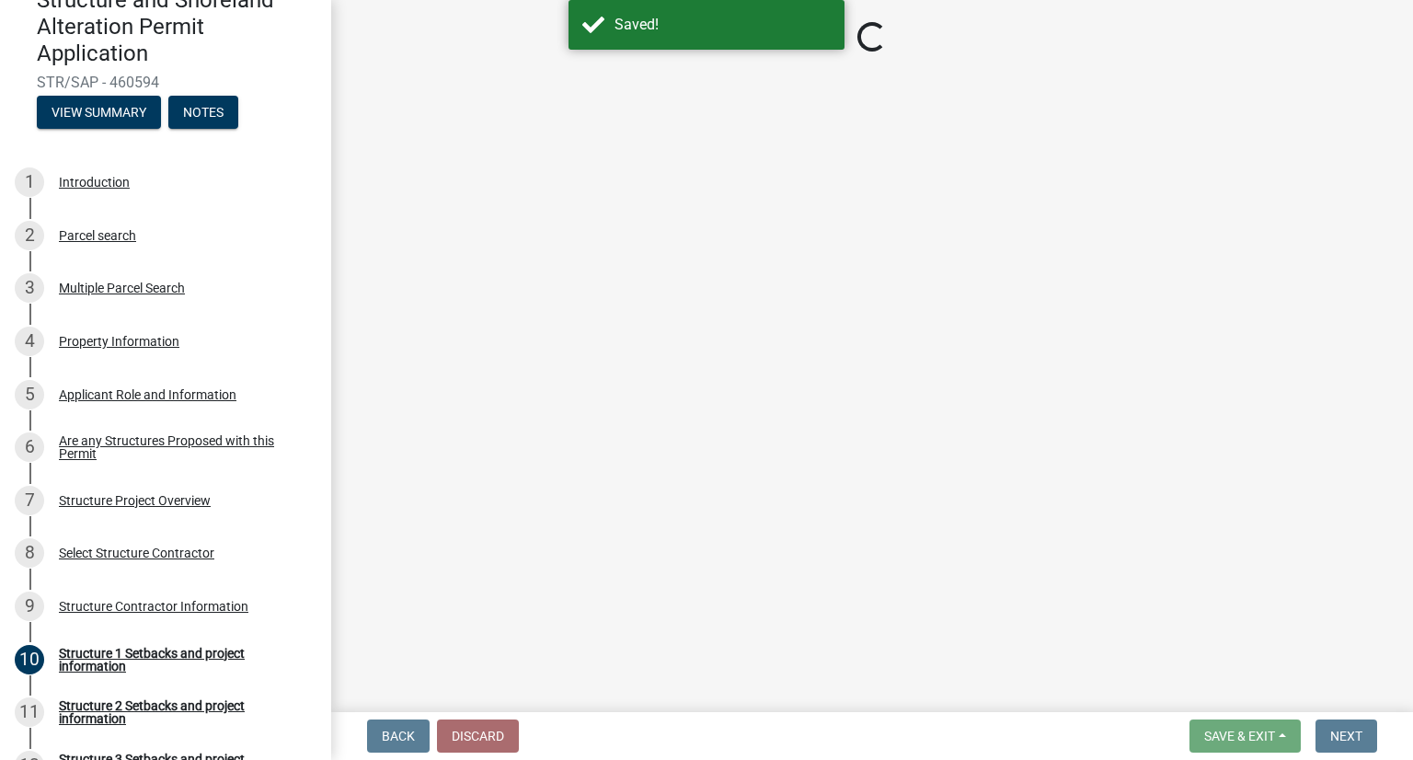
select select "c185e313-3403-4239-bd61-bb563c58a77a"
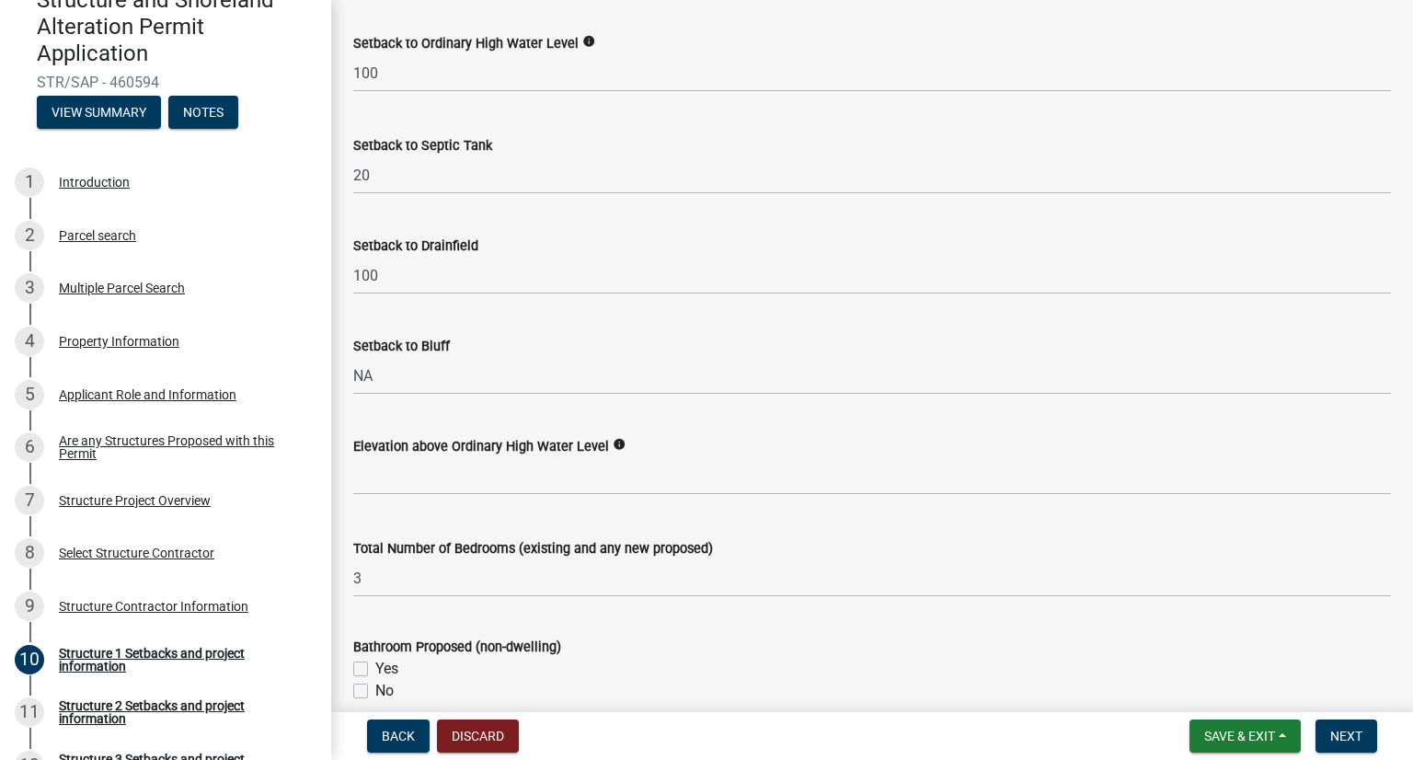
scroll to position [1748, 0]
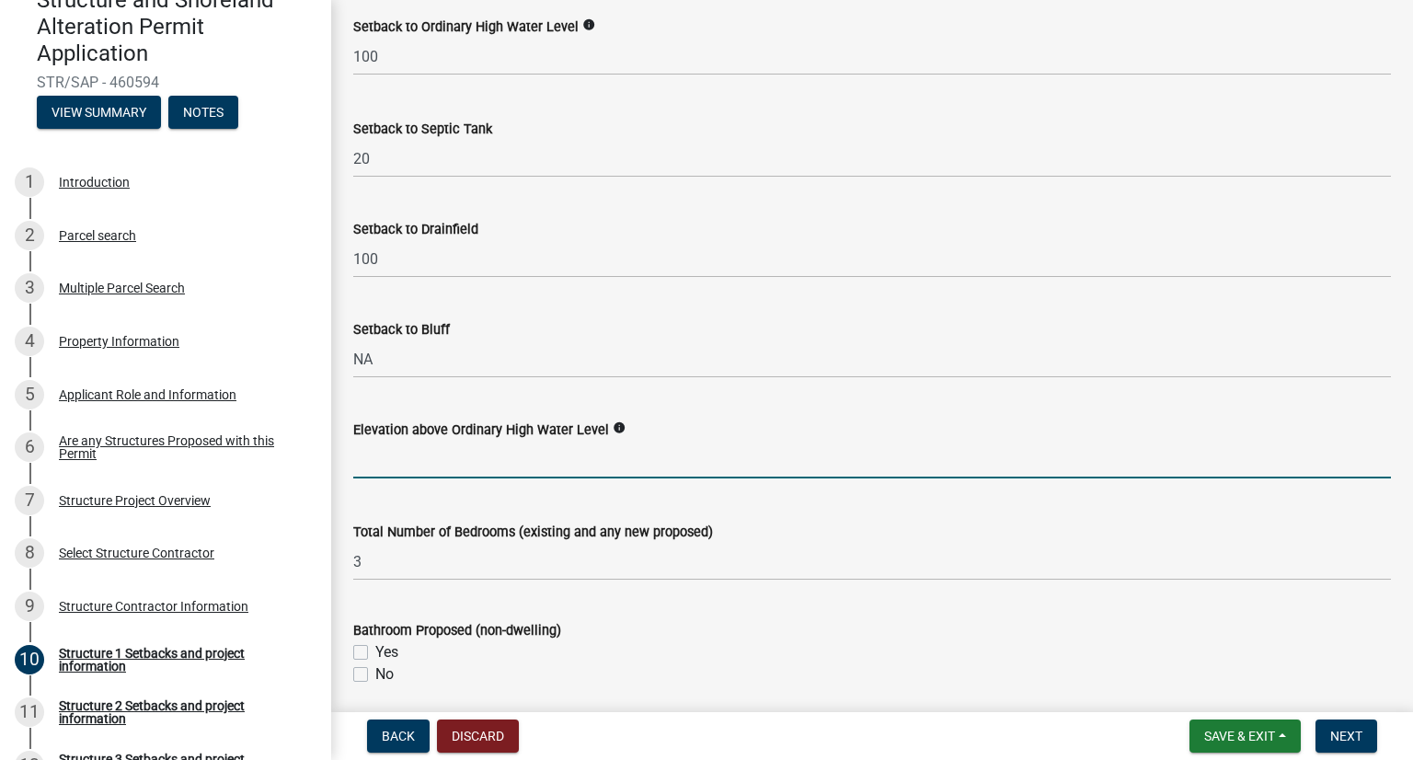
click at [429, 452] on input "text" at bounding box center [872, 460] width 1038 height 38
type input "6"
click at [511, 556] on input "3" at bounding box center [872, 562] width 1038 height 38
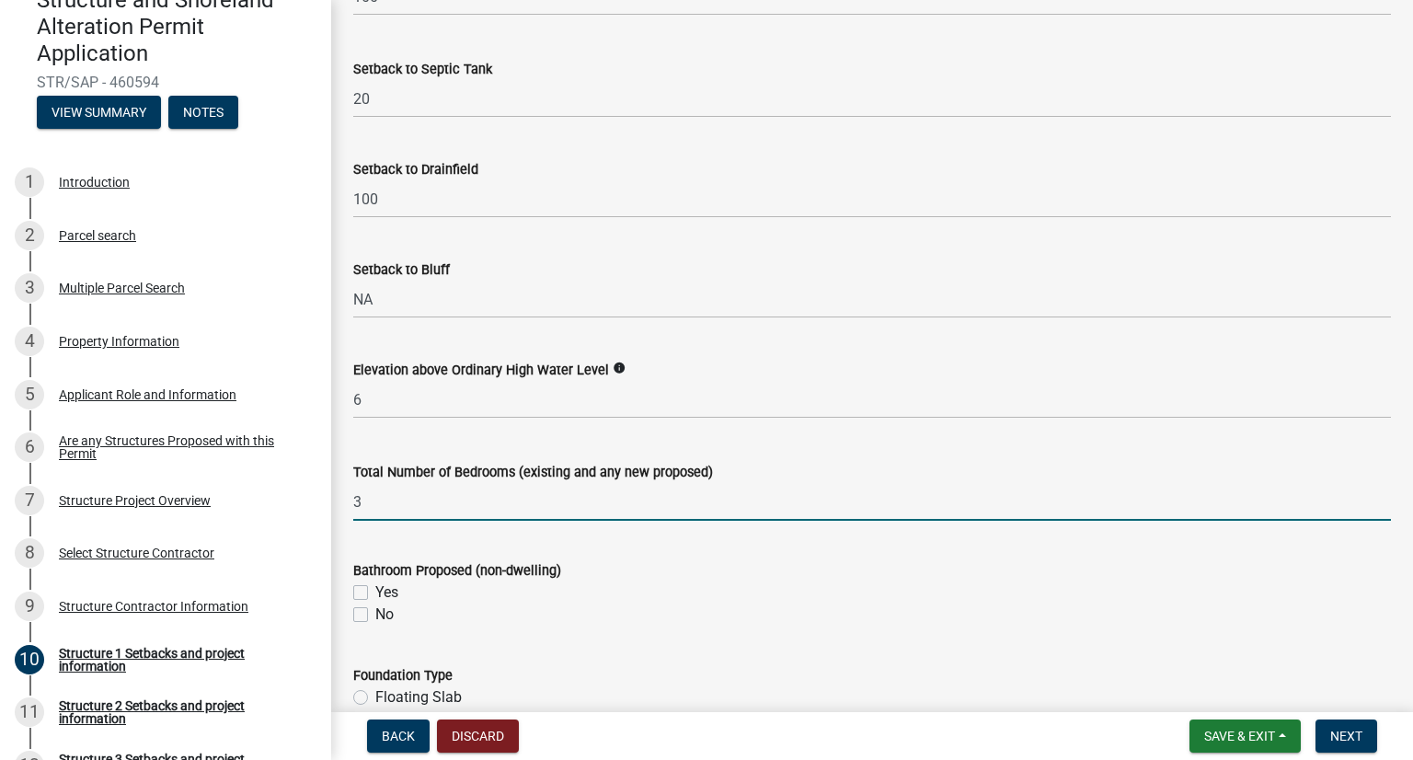
scroll to position [1840, 0]
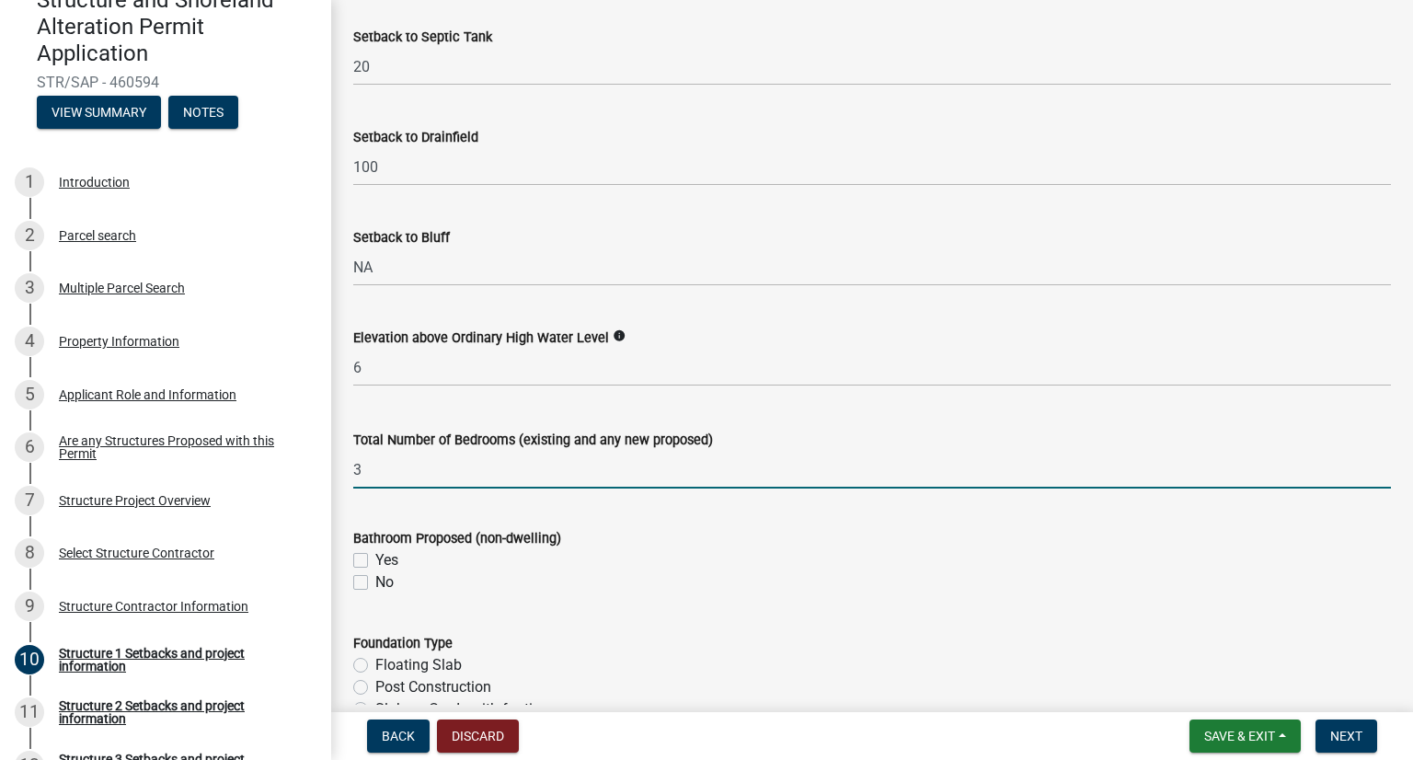
click at [375, 585] on label "No" at bounding box center [384, 582] width 18 height 22
click at [375, 583] on input "No" at bounding box center [381, 577] width 12 height 12
checkbox input "true"
checkbox input "false"
checkbox input "true"
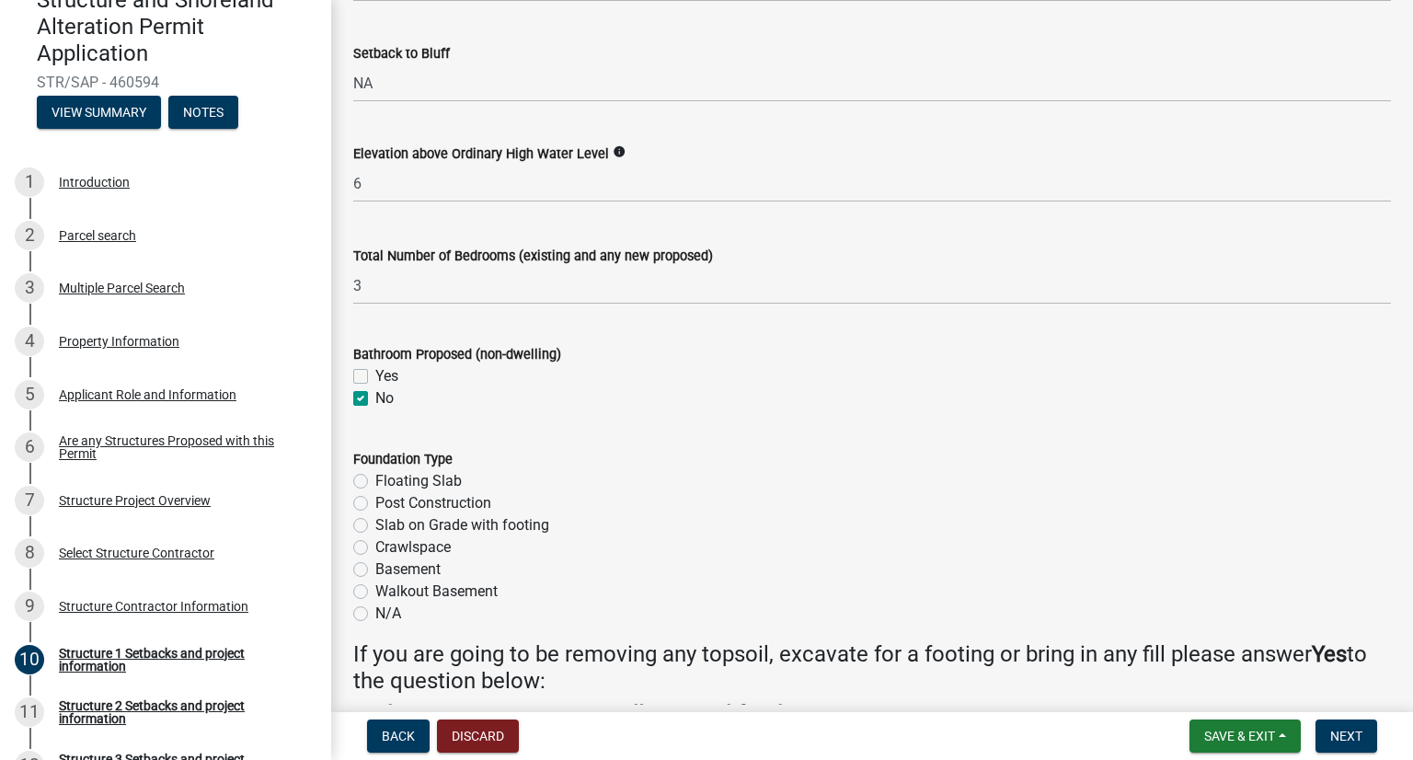
scroll to position [2116, 0]
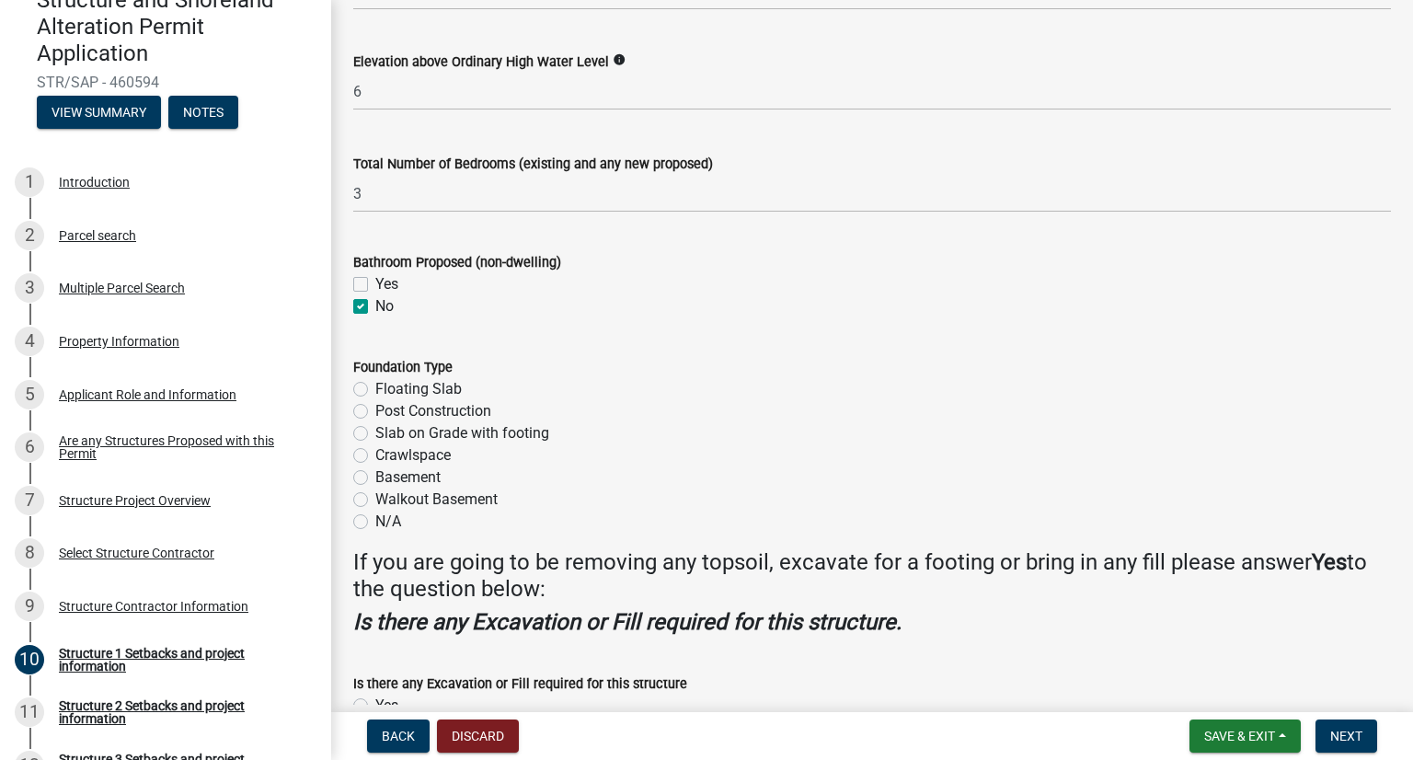
click at [375, 476] on label "Basement" at bounding box center [407, 477] width 65 height 22
click at [375, 476] on input "Basement" at bounding box center [381, 472] width 12 height 12
radio input "true"
click at [375, 500] on label "Walkout Basement" at bounding box center [436, 499] width 122 height 22
click at [375, 500] on input "Walkout Basement" at bounding box center [381, 494] width 12 height 12
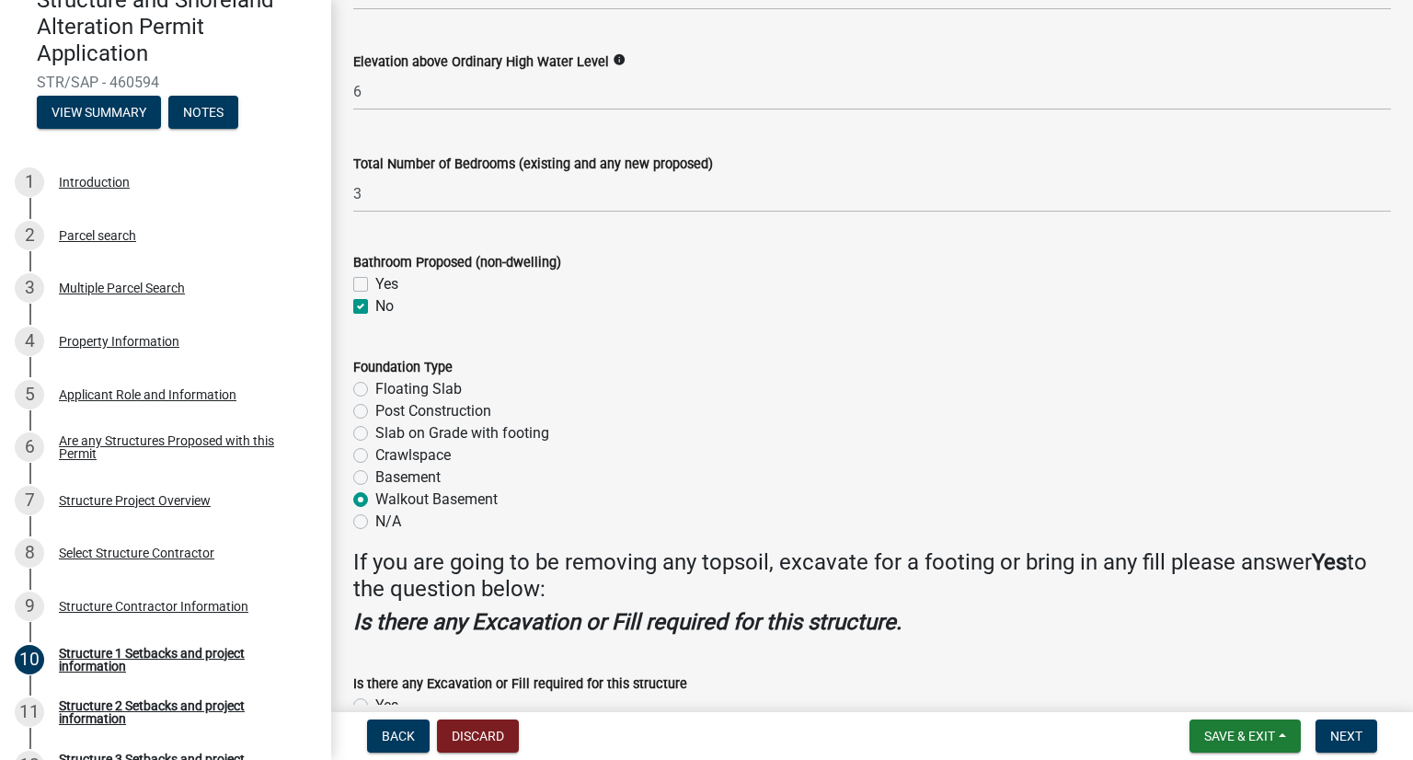
radio input "true"
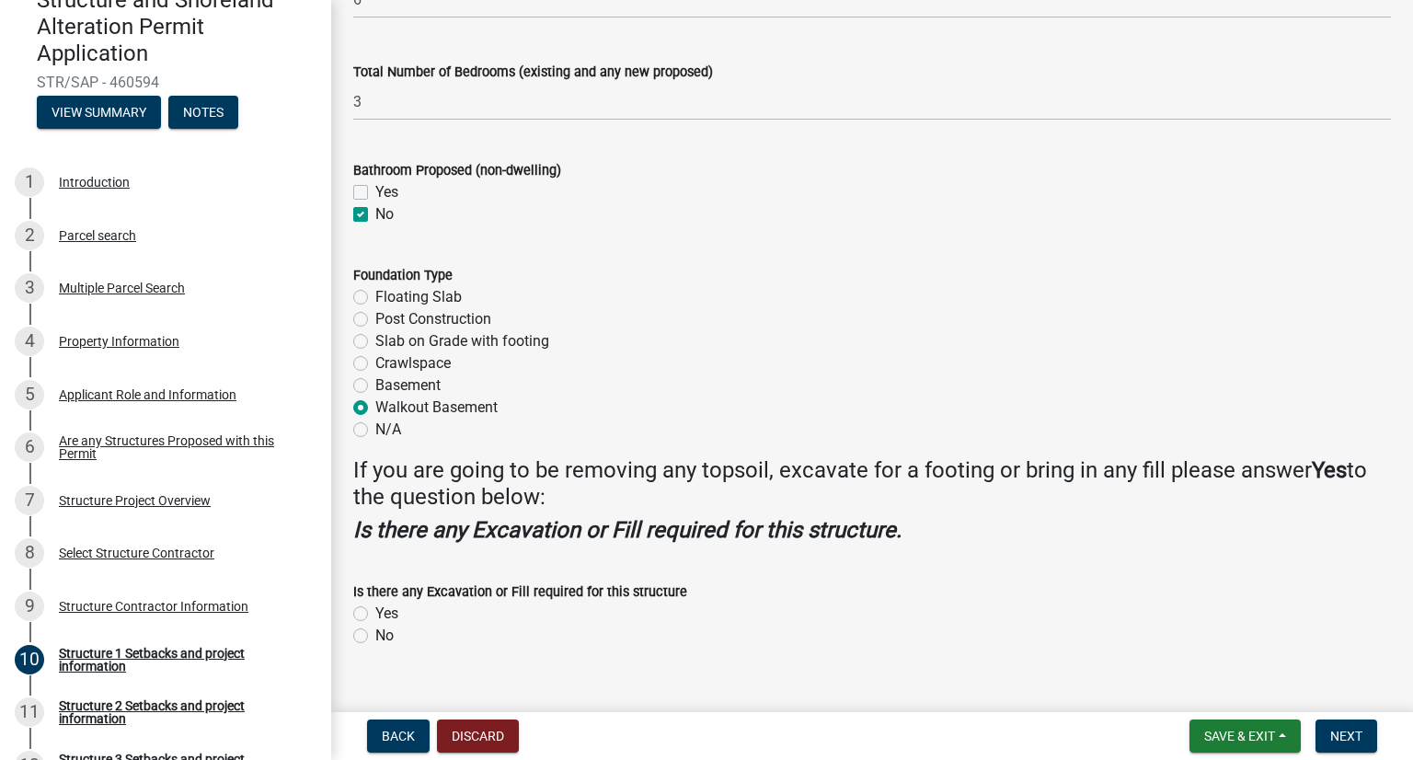
click at [375, 615] on label "Yes" at bounding box center [386, 613] width 23 height 22
click at [375, 614] on input "Yes" at bounding box center [381, 608] width 12 height 12
radio input "true"
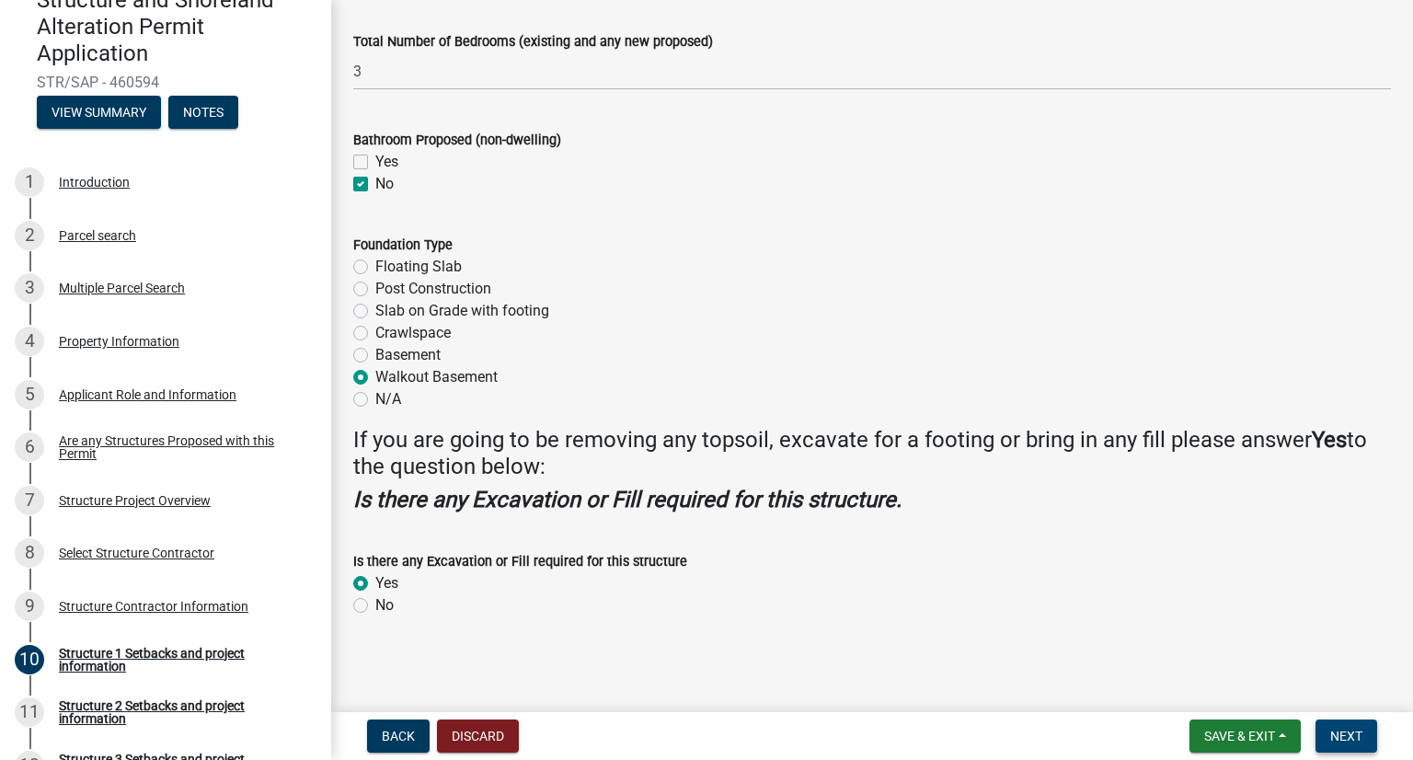
click at [1064, 728] on span "Next" at bounding box center [1346, 735] width 32 height 15
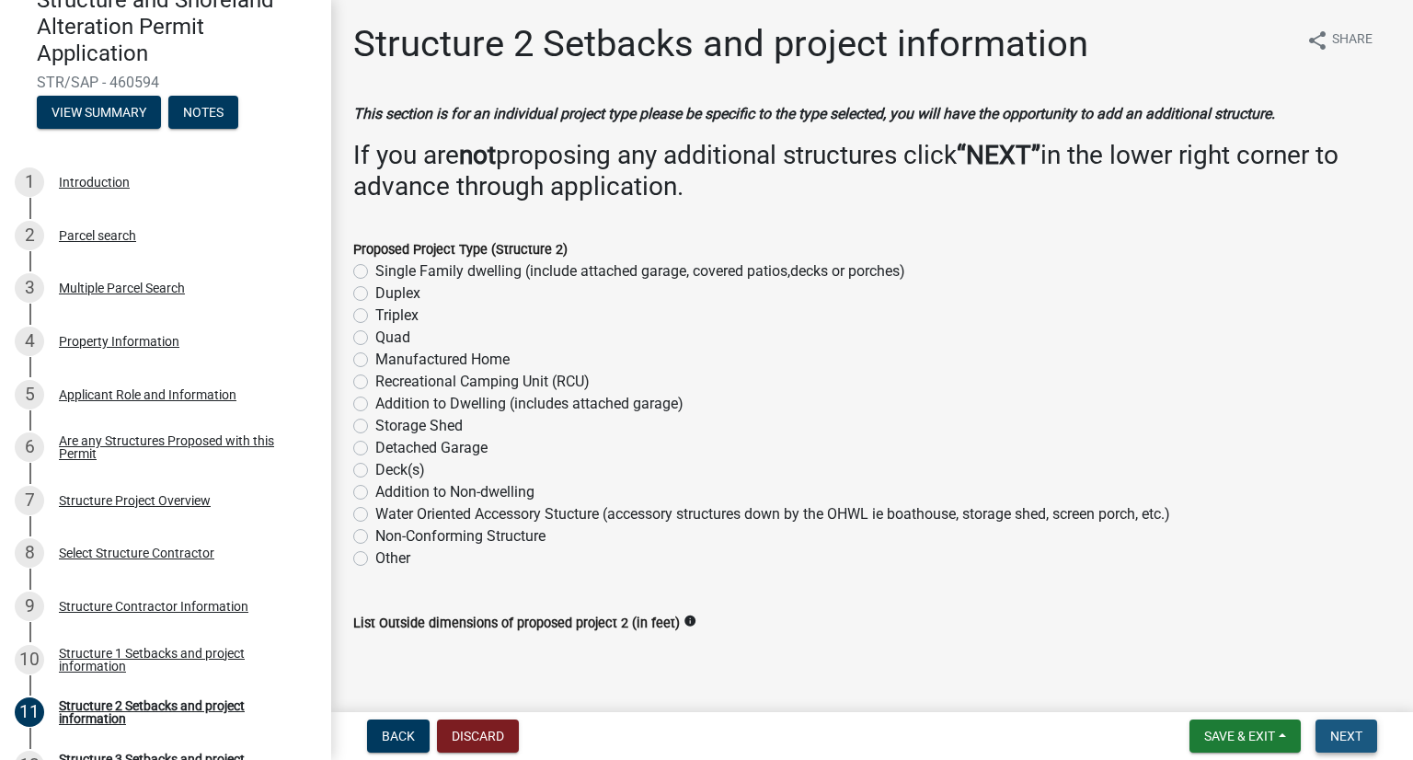
click at [1064, 740] on span "Next" at bounding box center [1346, 735] width 32 height 15
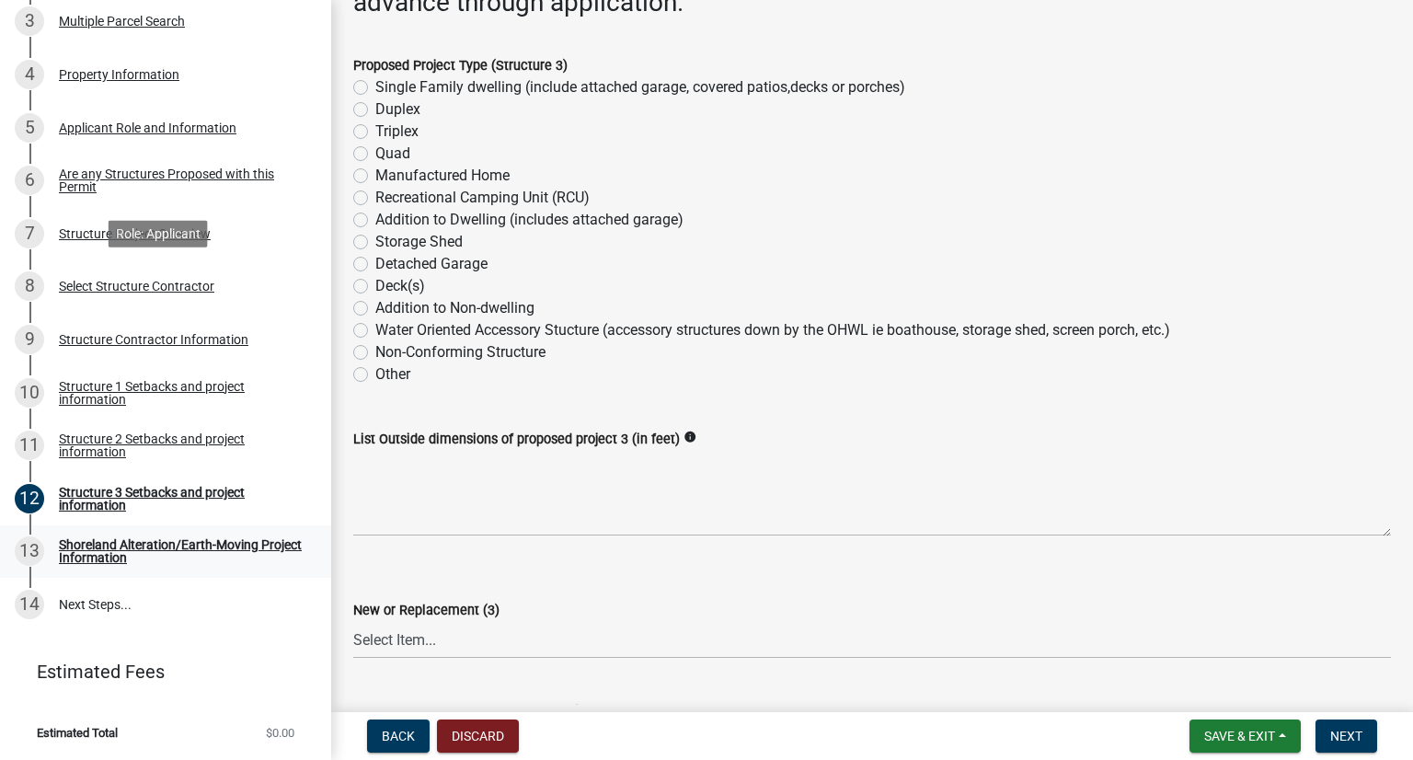
scroll to position [457, 0]
click at [1064, 737] on span "Next" at bounding box center [1346, 735] width 32 height 15
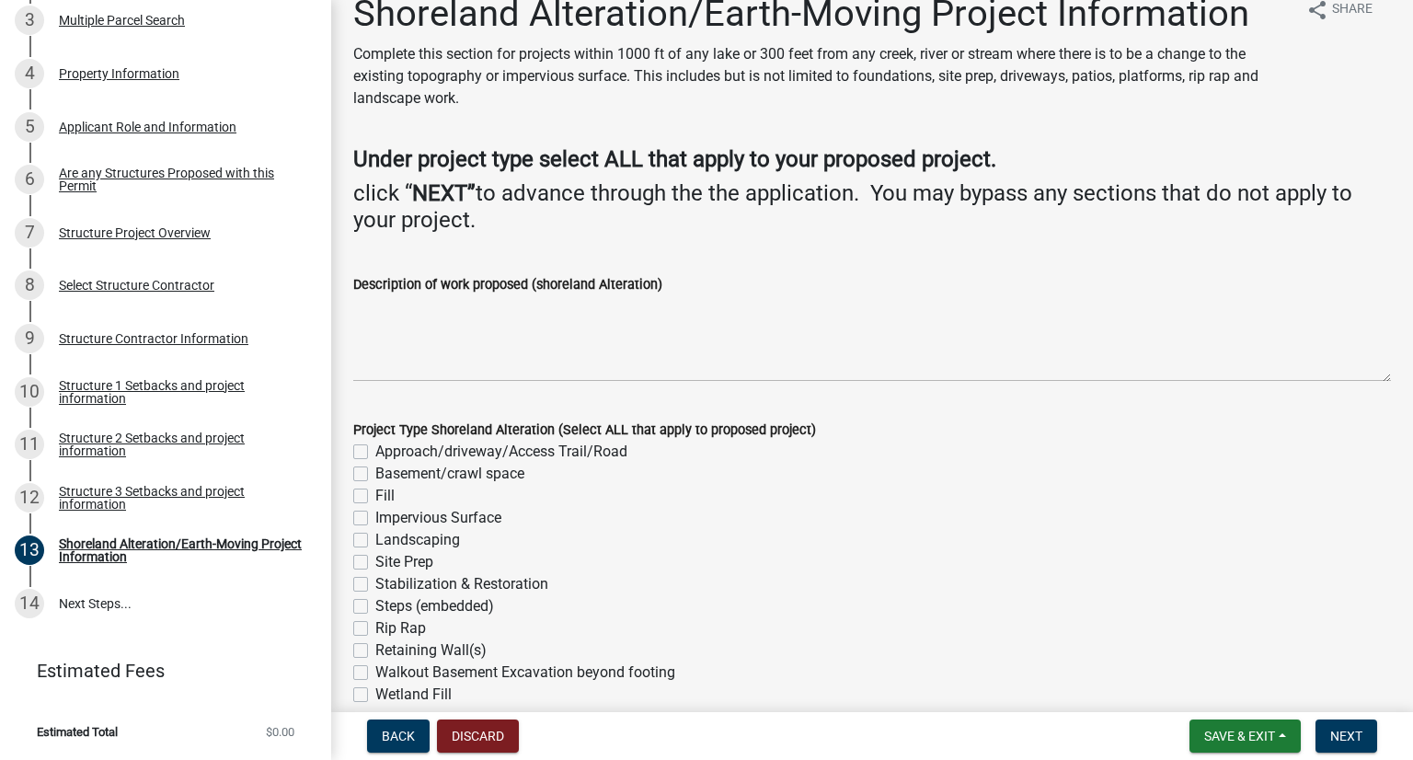
scroll to position [0, 0]
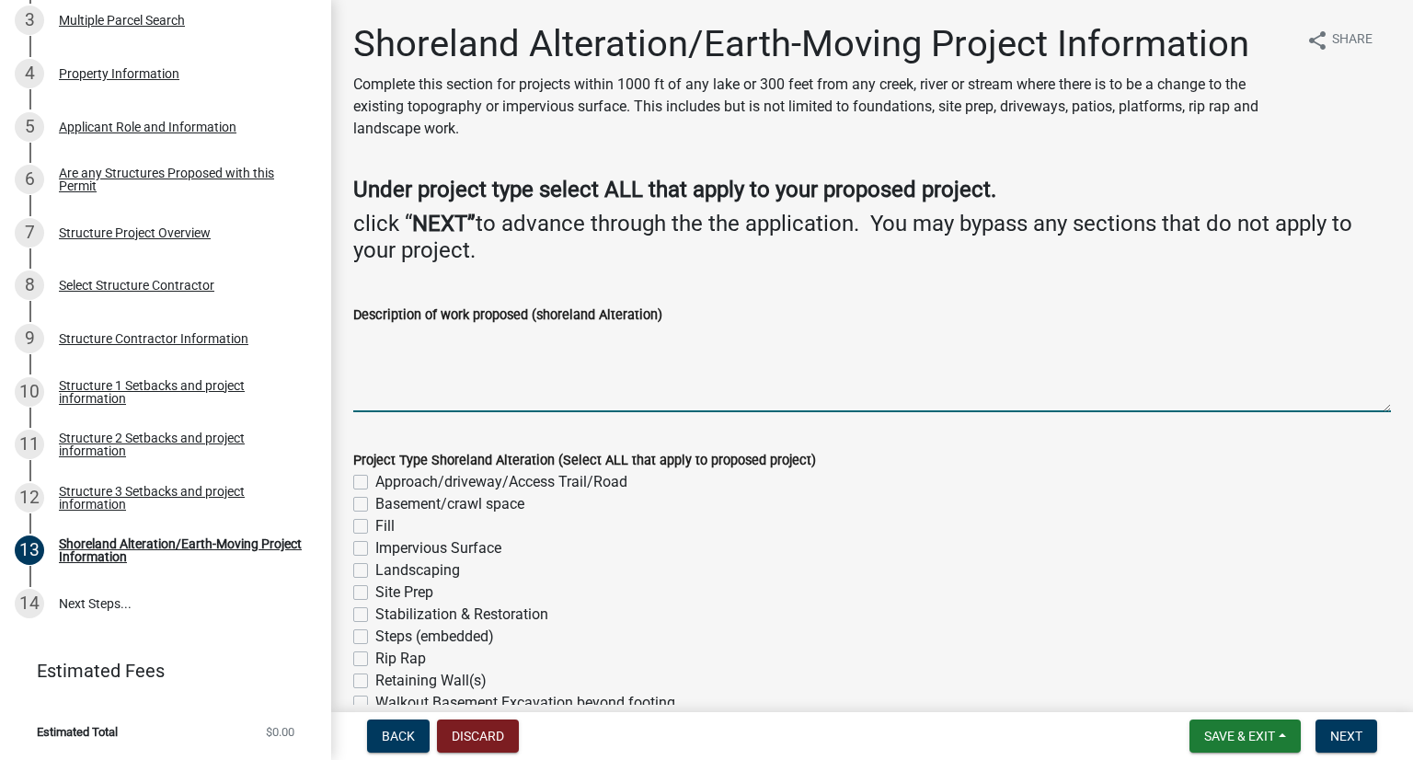
click at [425, 355] on textarea "Description of work proposed (shoreland Alteration)" at bounding box center [872, 369] width 1038 height 86
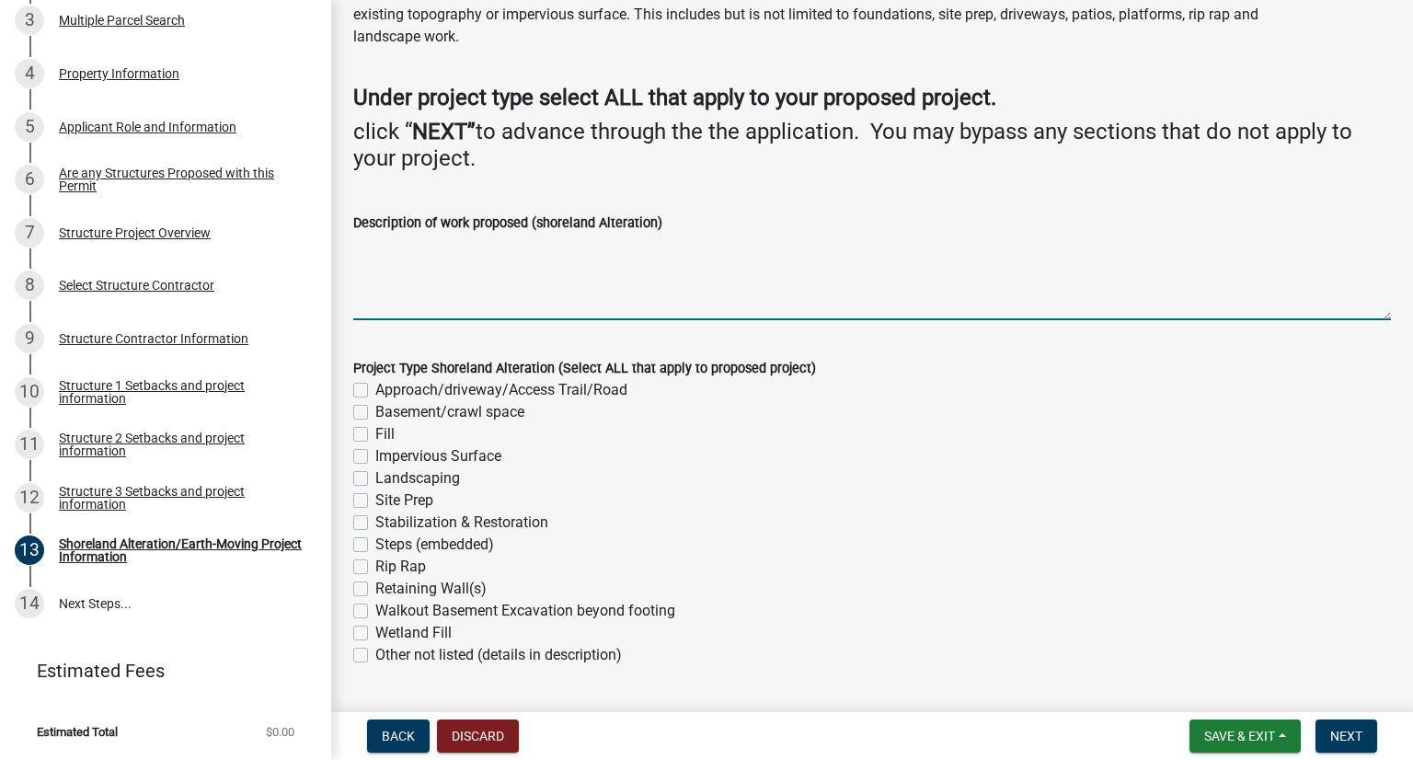
click at [375, 391] on label "Approach/driveway/Access Trail/Road" at bounding box center [501, 390] width 252 height 22
click at [375, 391] on input "Approach/driveway/Access Trail/Road" at bounding box center [381, 385] width 12 height 12
checkbox input "true"
checkbox input "false"
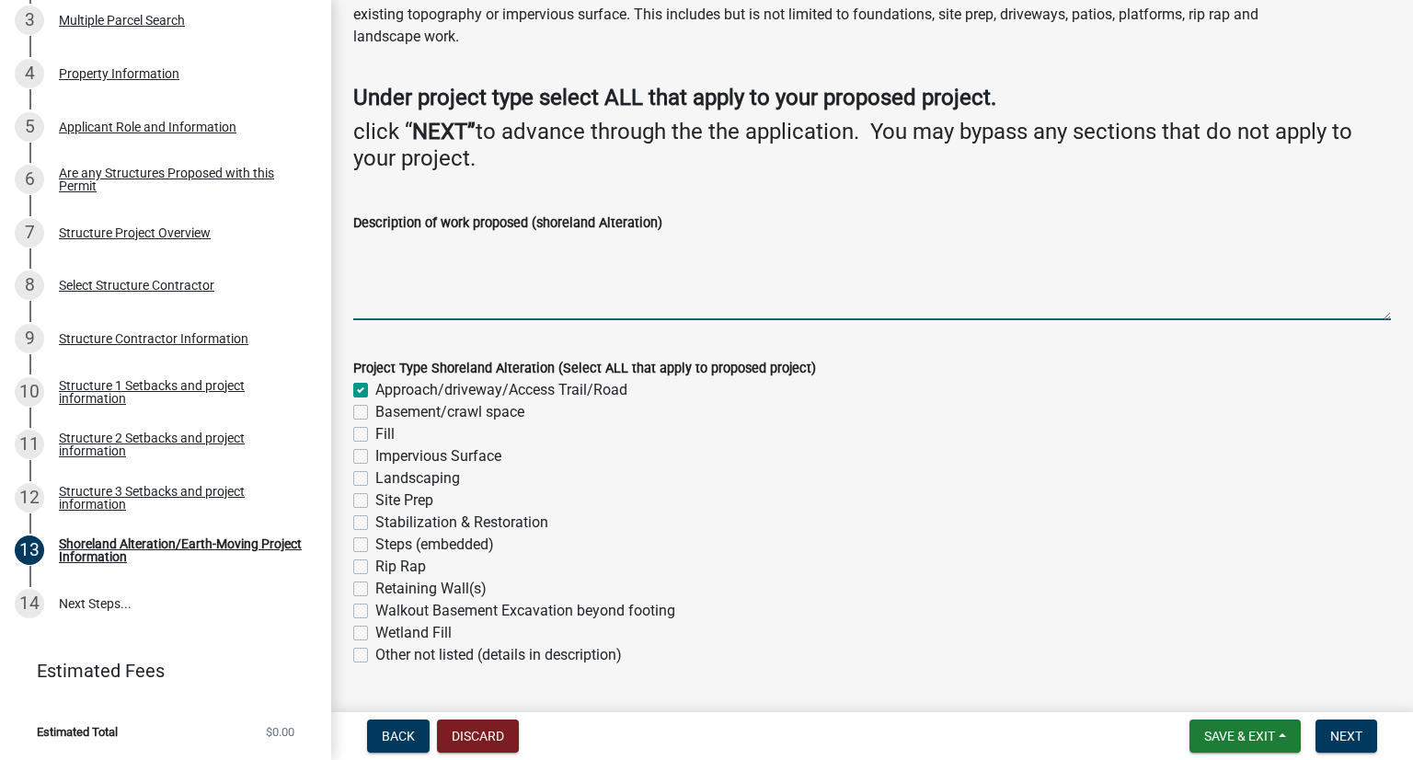
checkbox input "false"
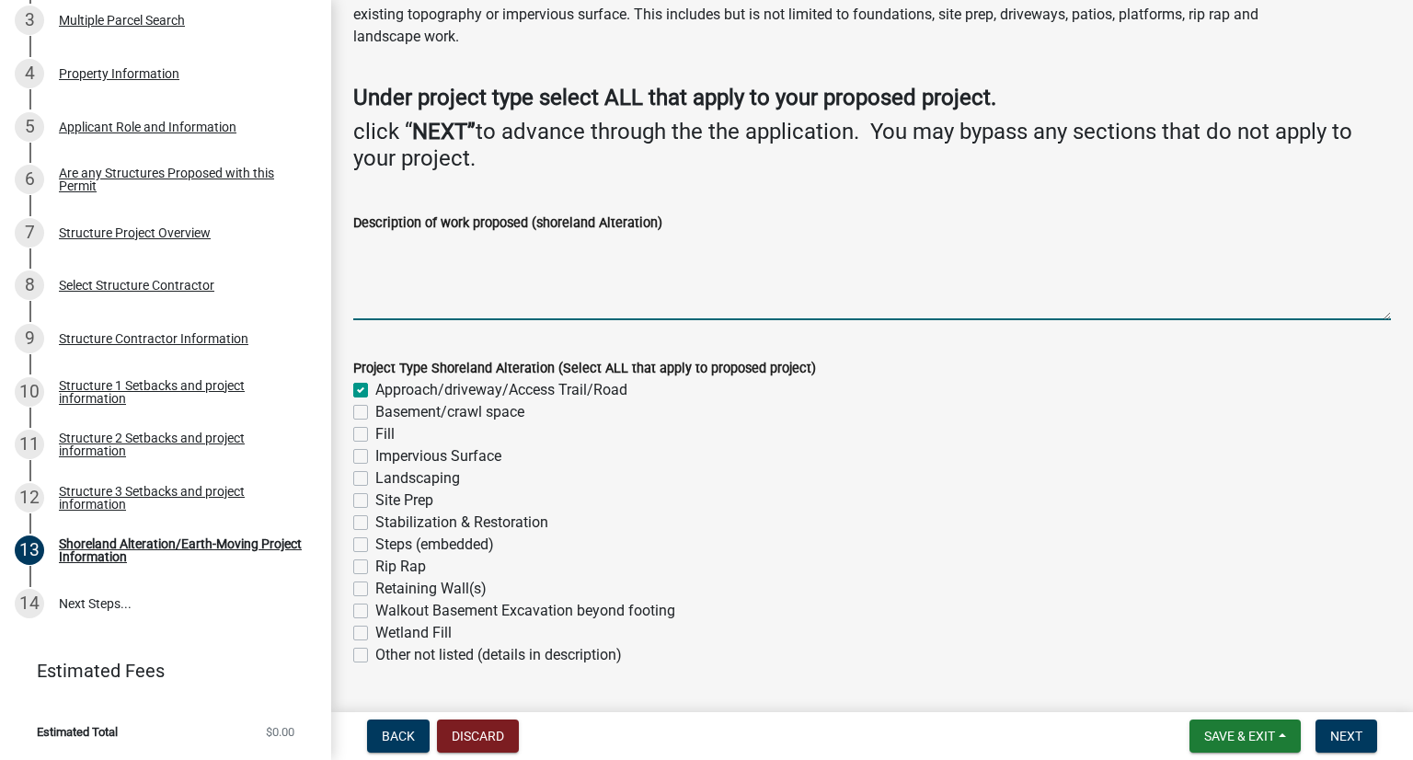
checkbox input "false"
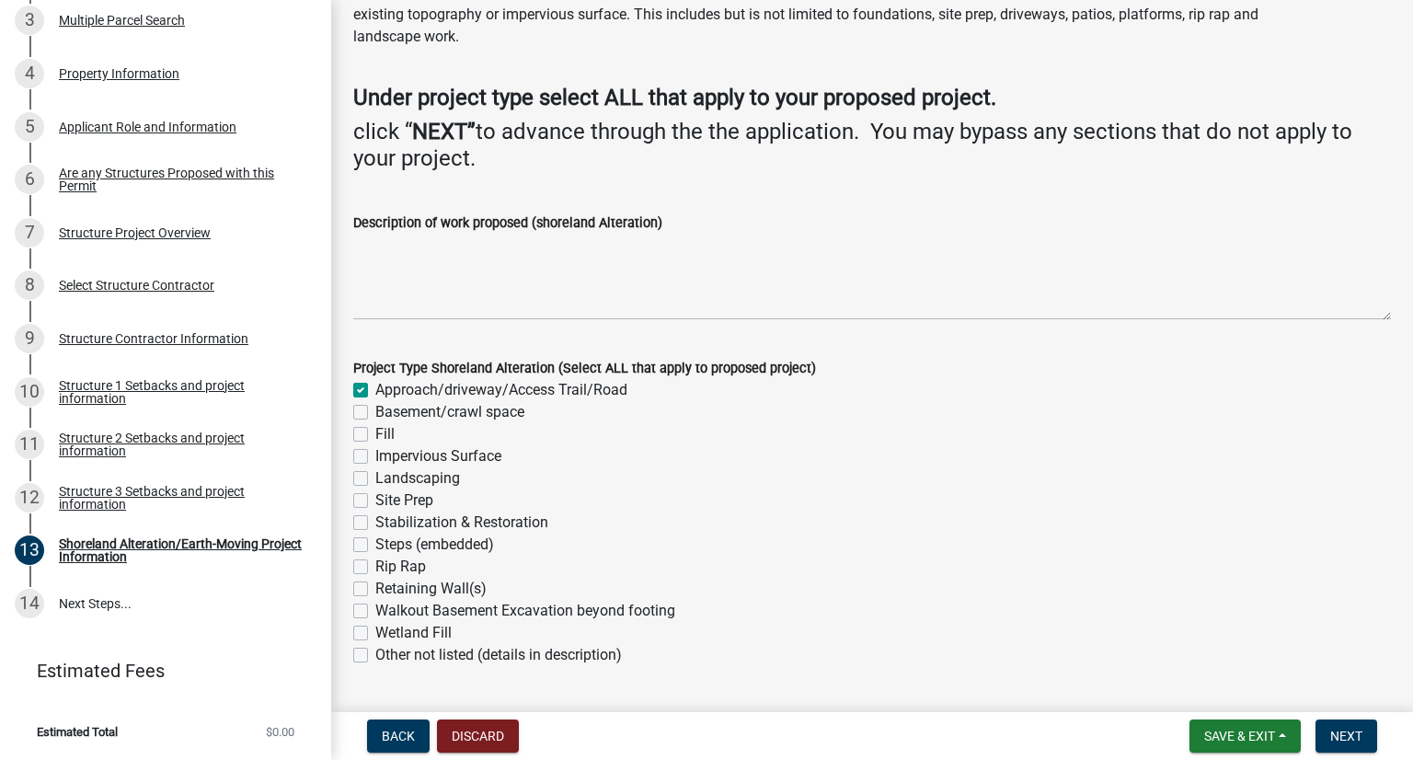
click at [375, 412] on label "Basement/crawl space" at bounding box center [449, 412] width 149 height 22
click at [375, 412] on input "Basement/crawl space" at bounding box center [381, 407] width 12 height 12
checkbox input "true"
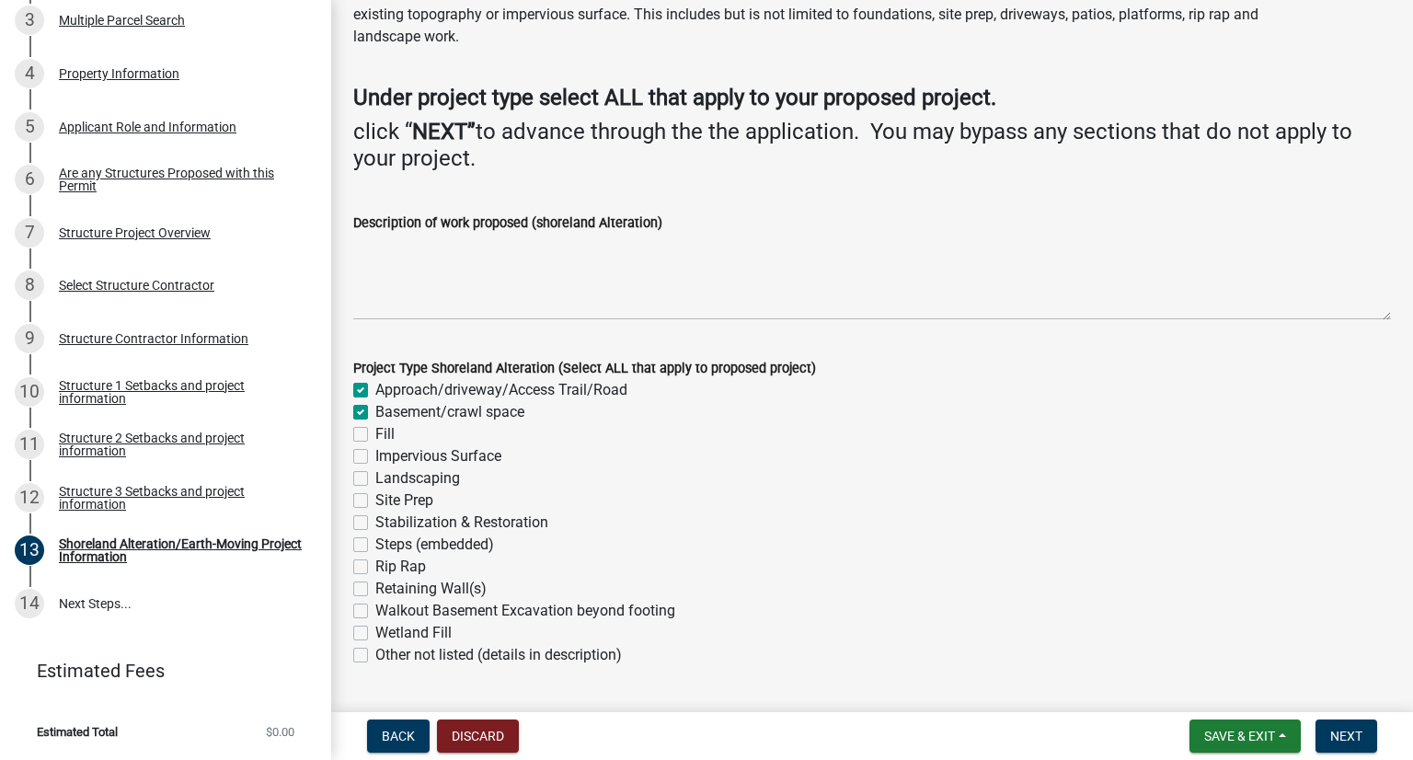
checkbox input "false"
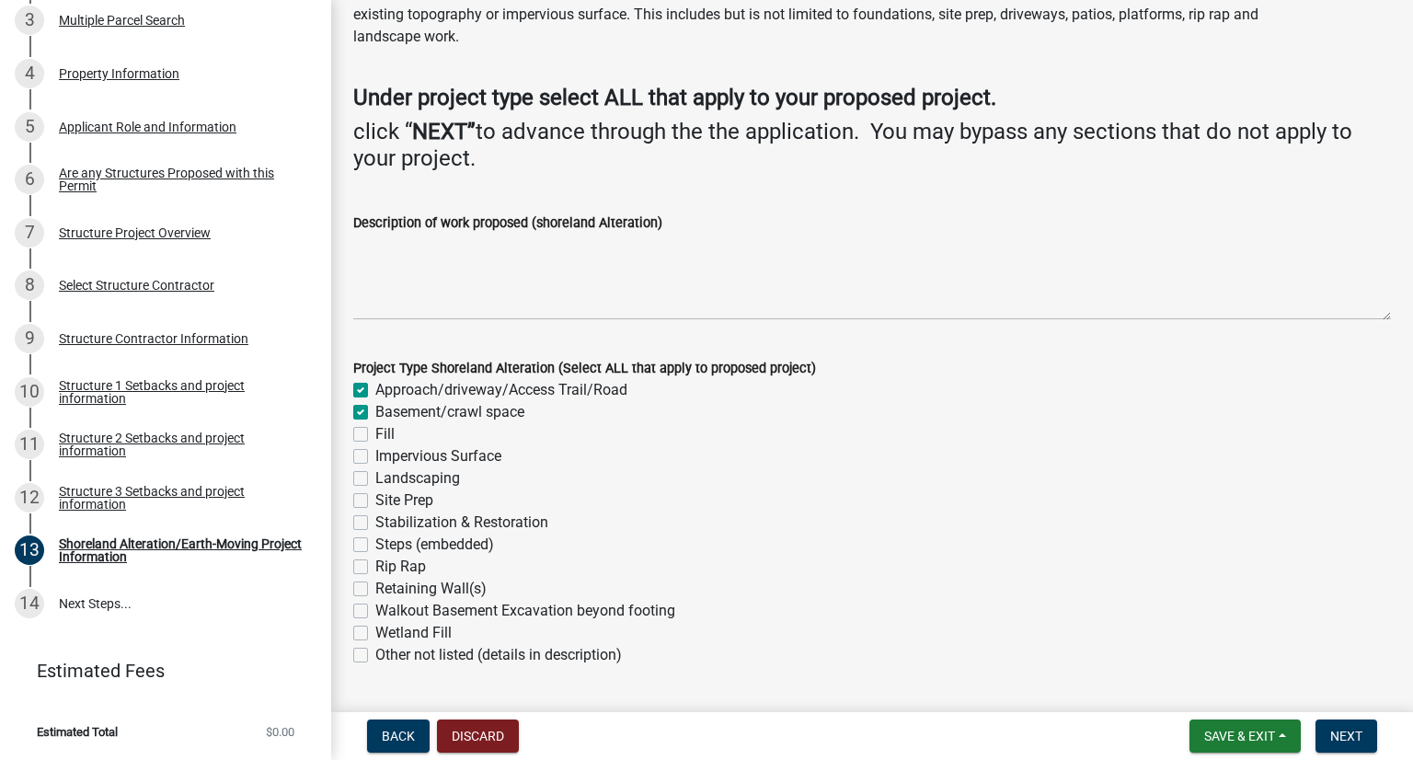
checkbox input "false"
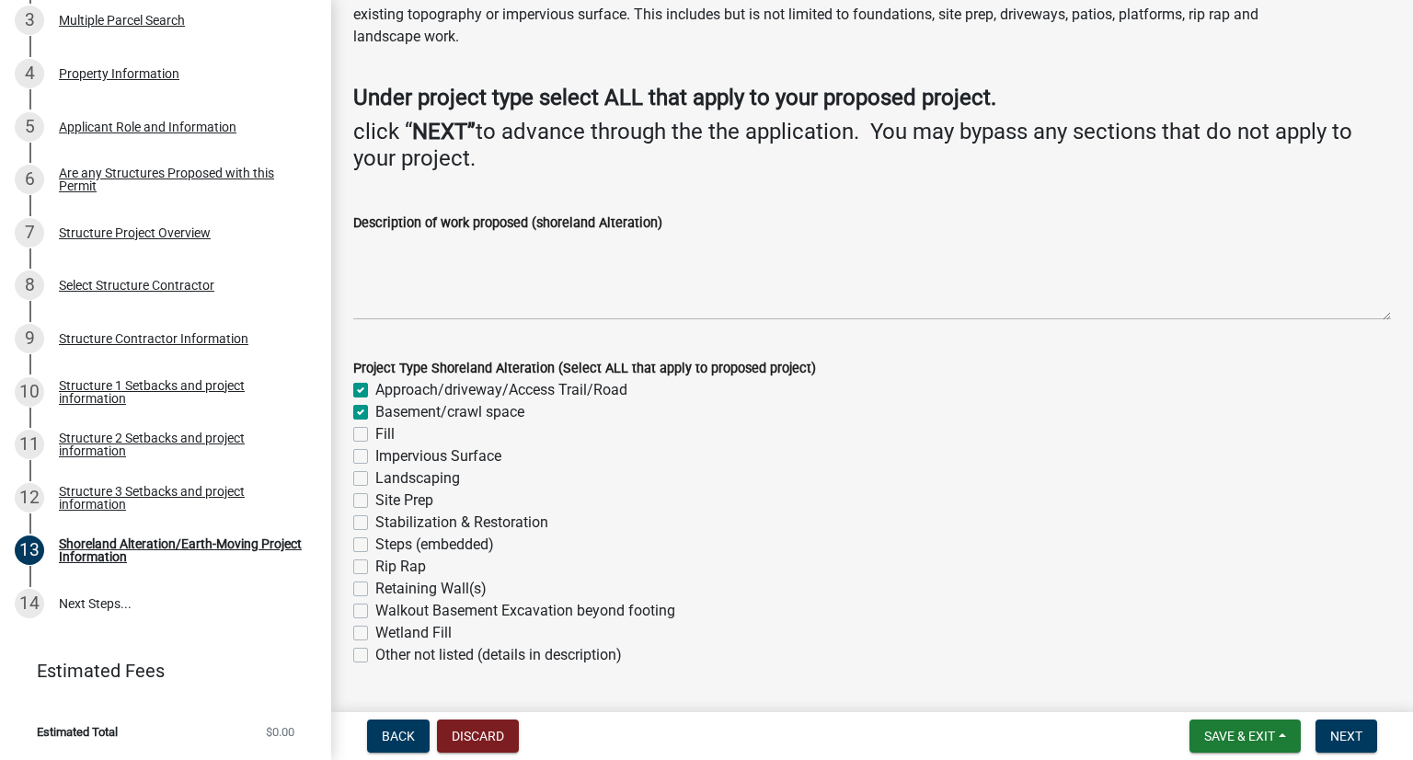
checkbox input "false"
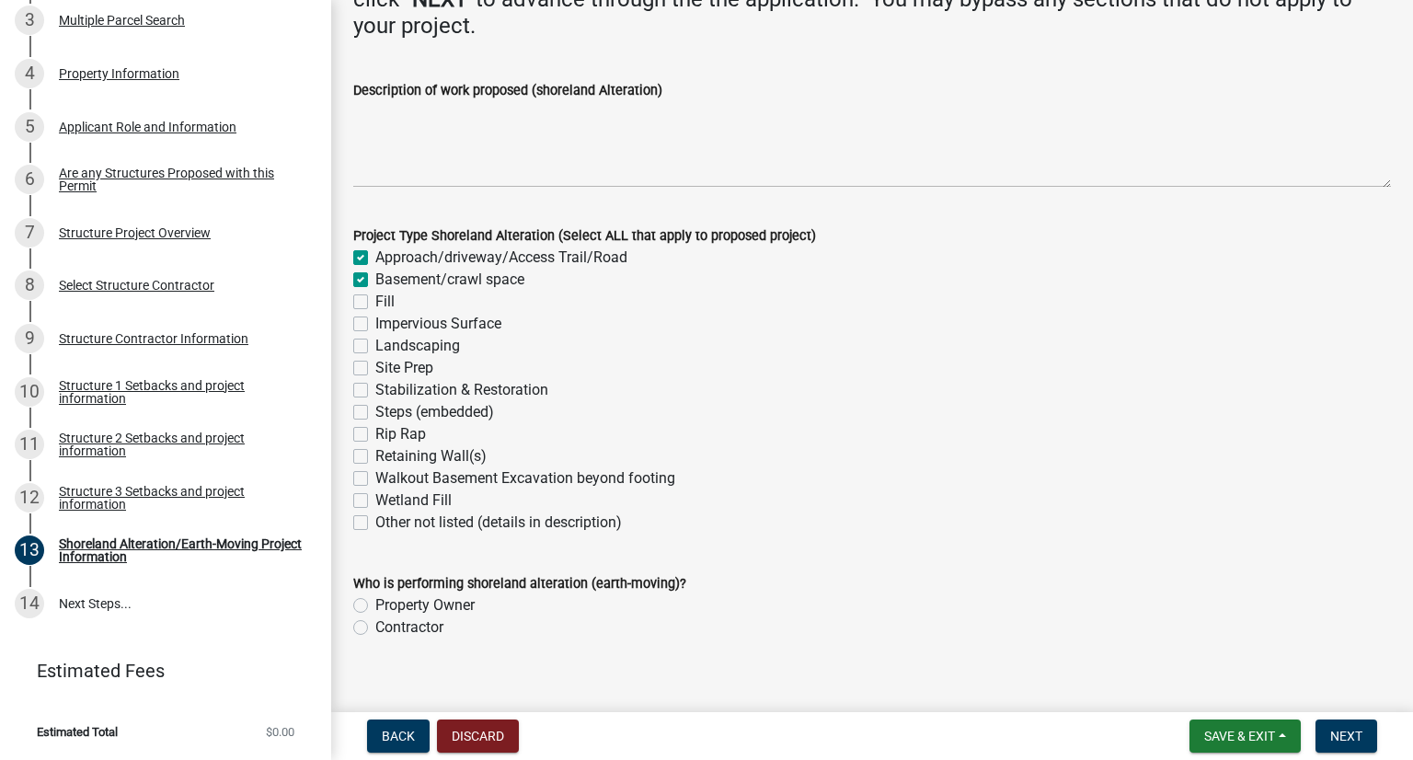
scroll to position [247, 0]
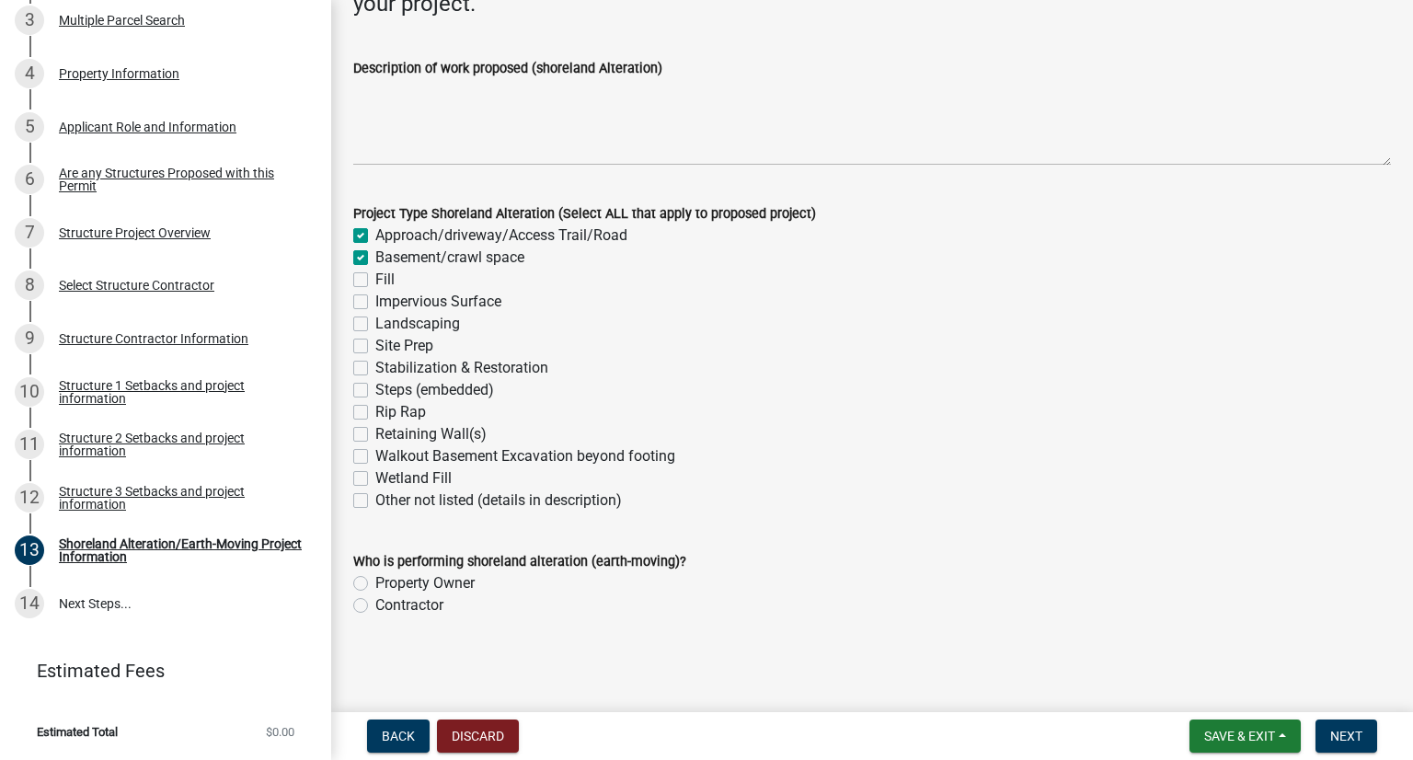
click at [375, 298] on label "Impervious Surface" at bounding box center [438, 302] width 126 height 22
click at [375, 298] on input "Impervious Surface" at bounding box center [381, 297] width 12 height 12
checkbox input "true"
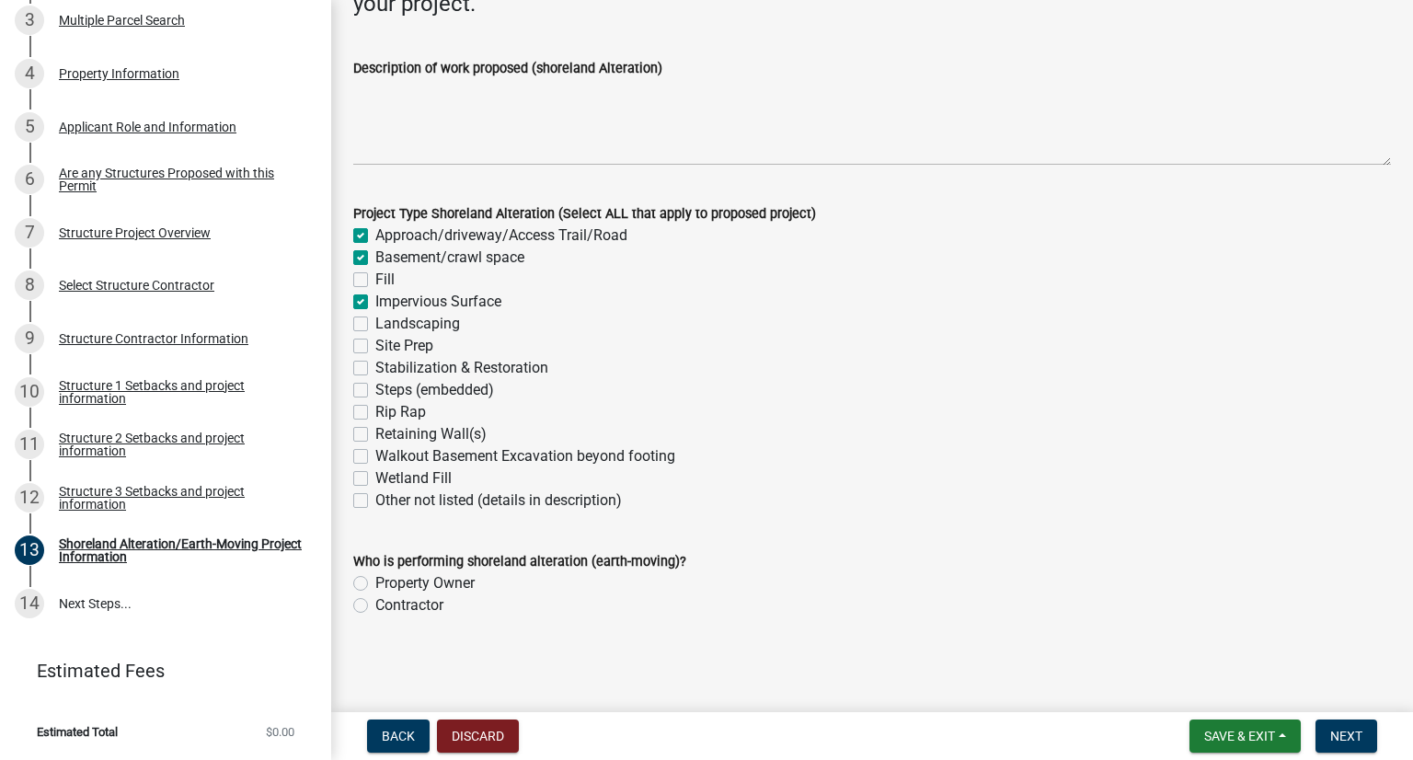
checkbox input "false"
checkbox input "true"
checkbox input "false"
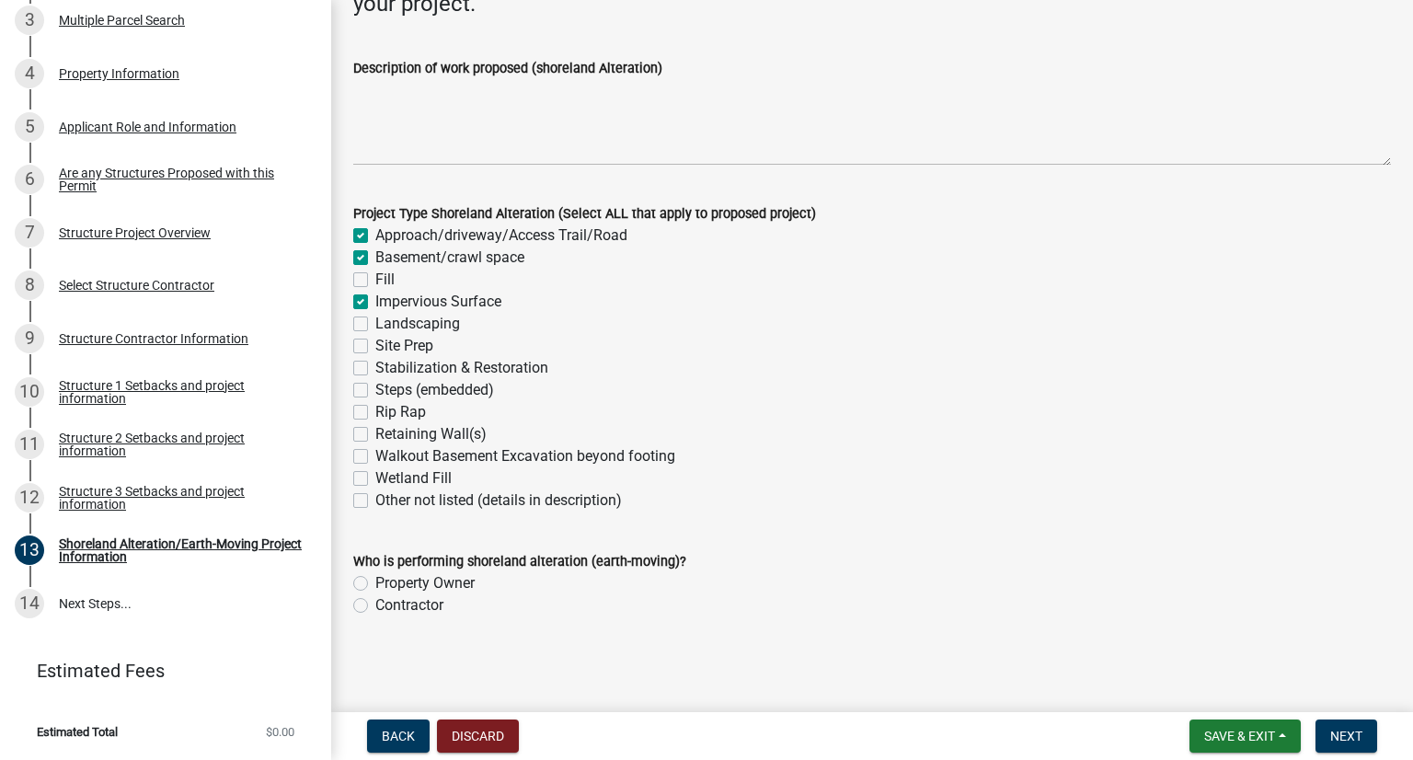
checkbox input "false"
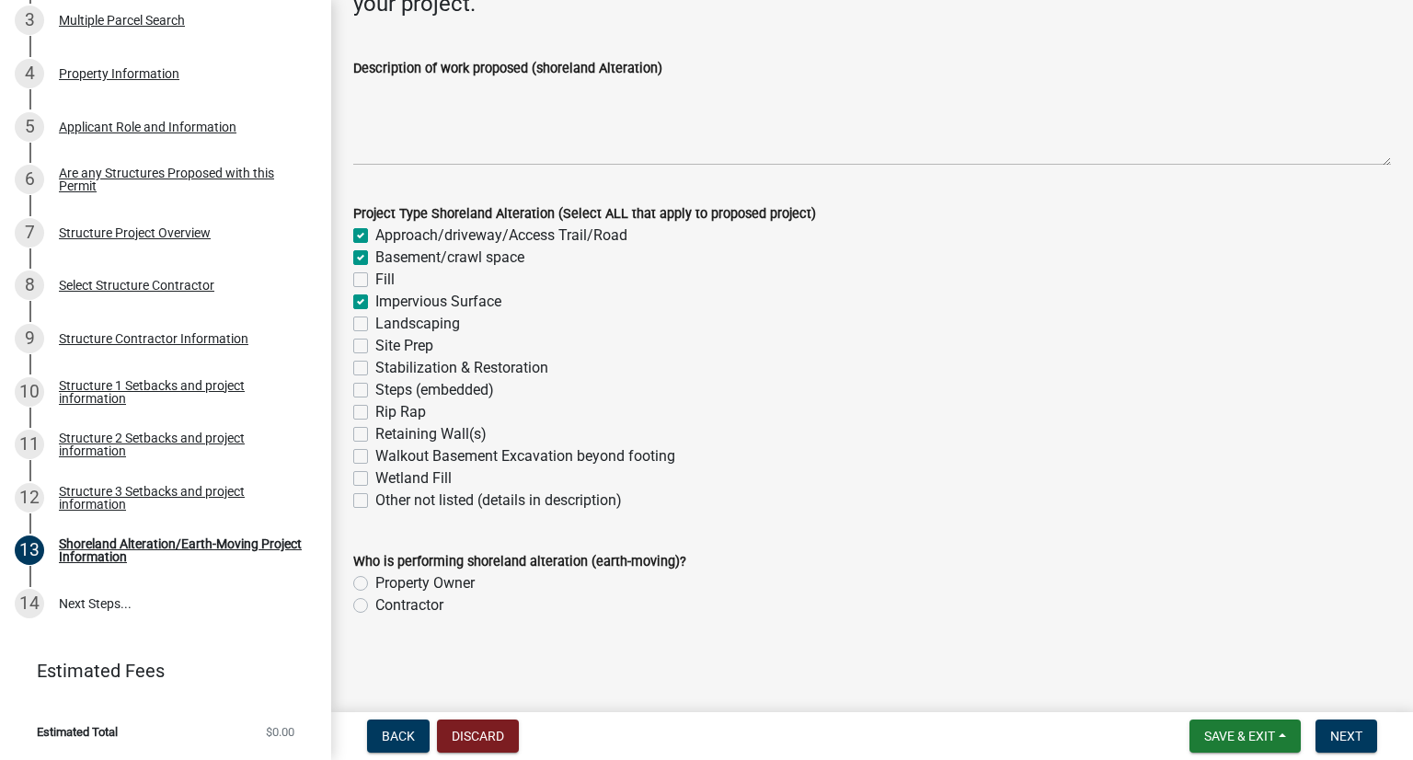
checkbox input "false"
click at [375, 298] on label "Impervious Surface" at bounding box center [438, 302] width 126 height 22
click at [375, 298] on input "Impervious Surface" at bounding box center [381, 297] width 12 height 12
checkbox input "false"
checkbox input "true"
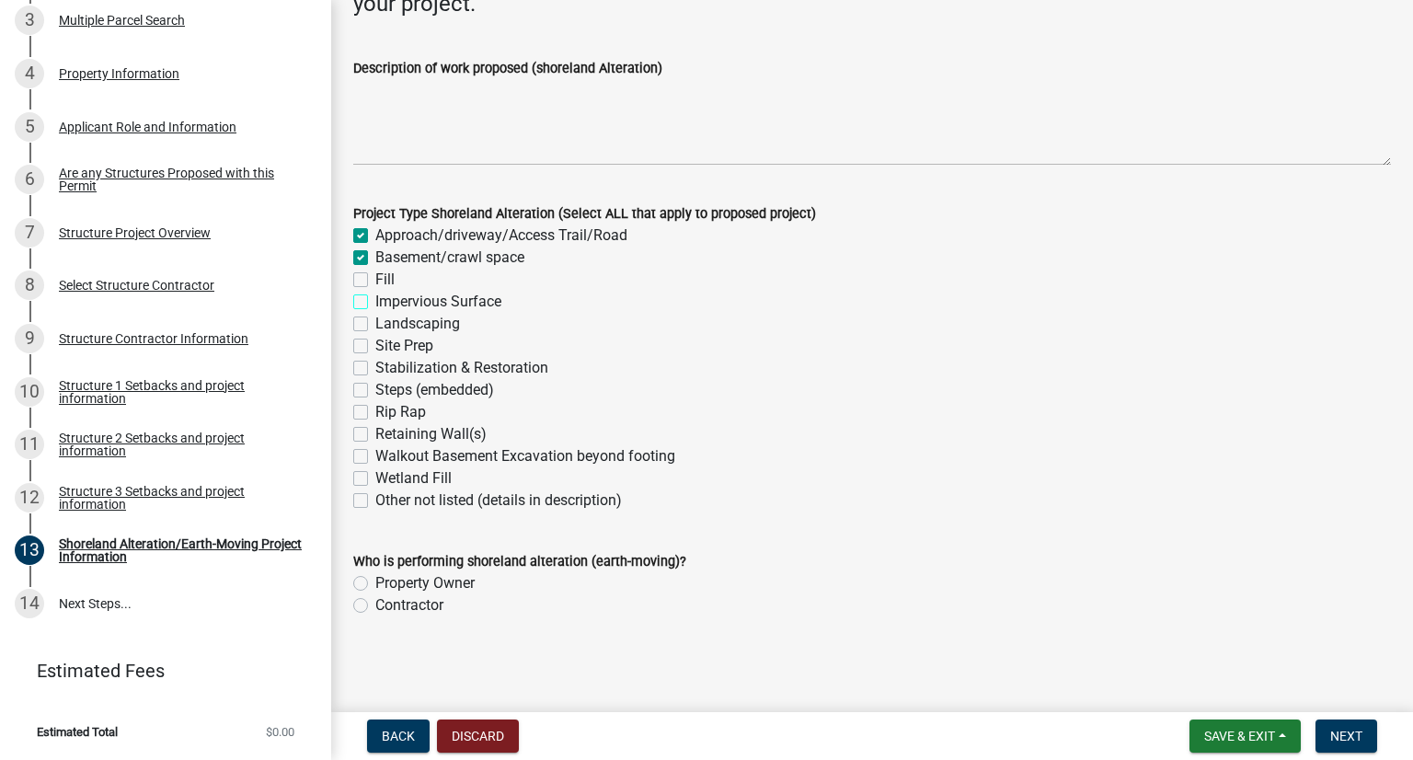
checkbox input "true"
checkbox input "false"
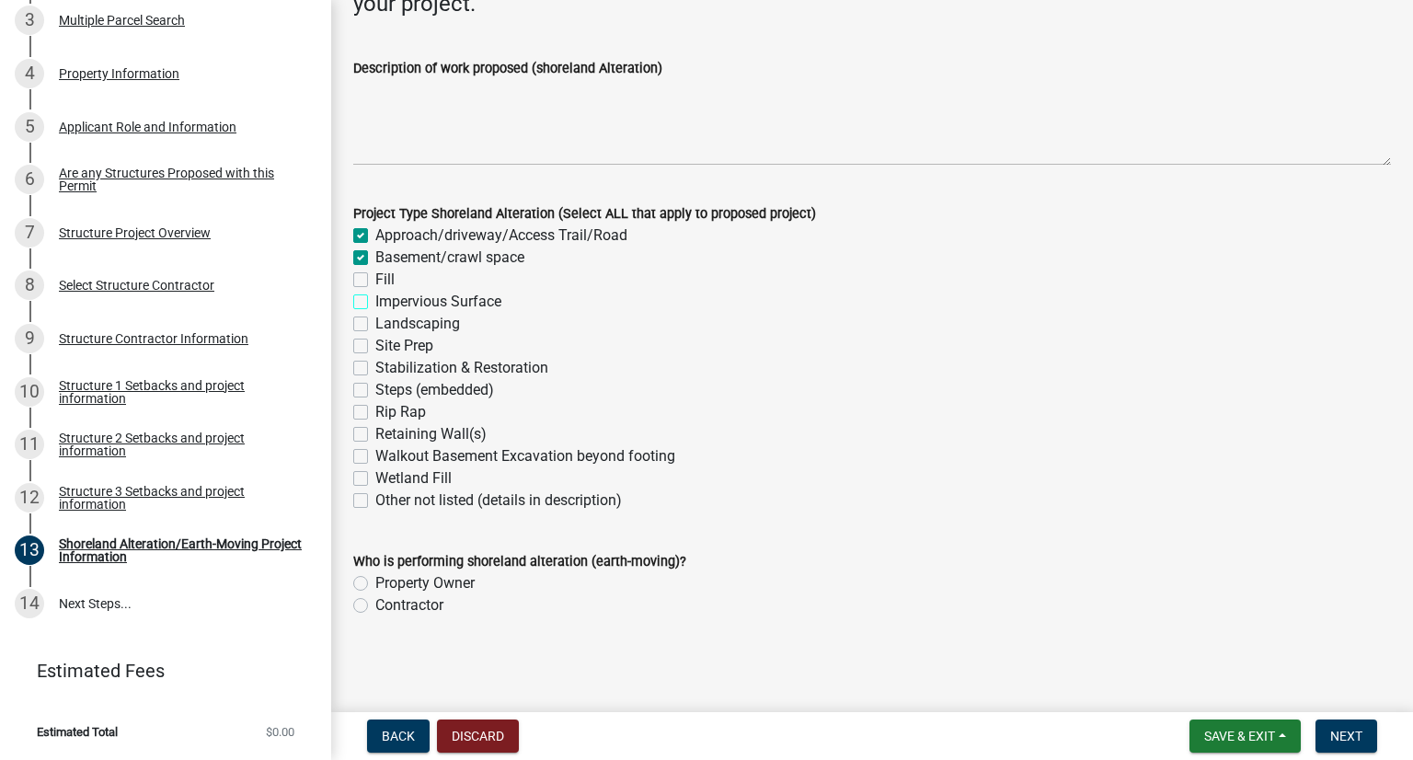
checkbox input "false"
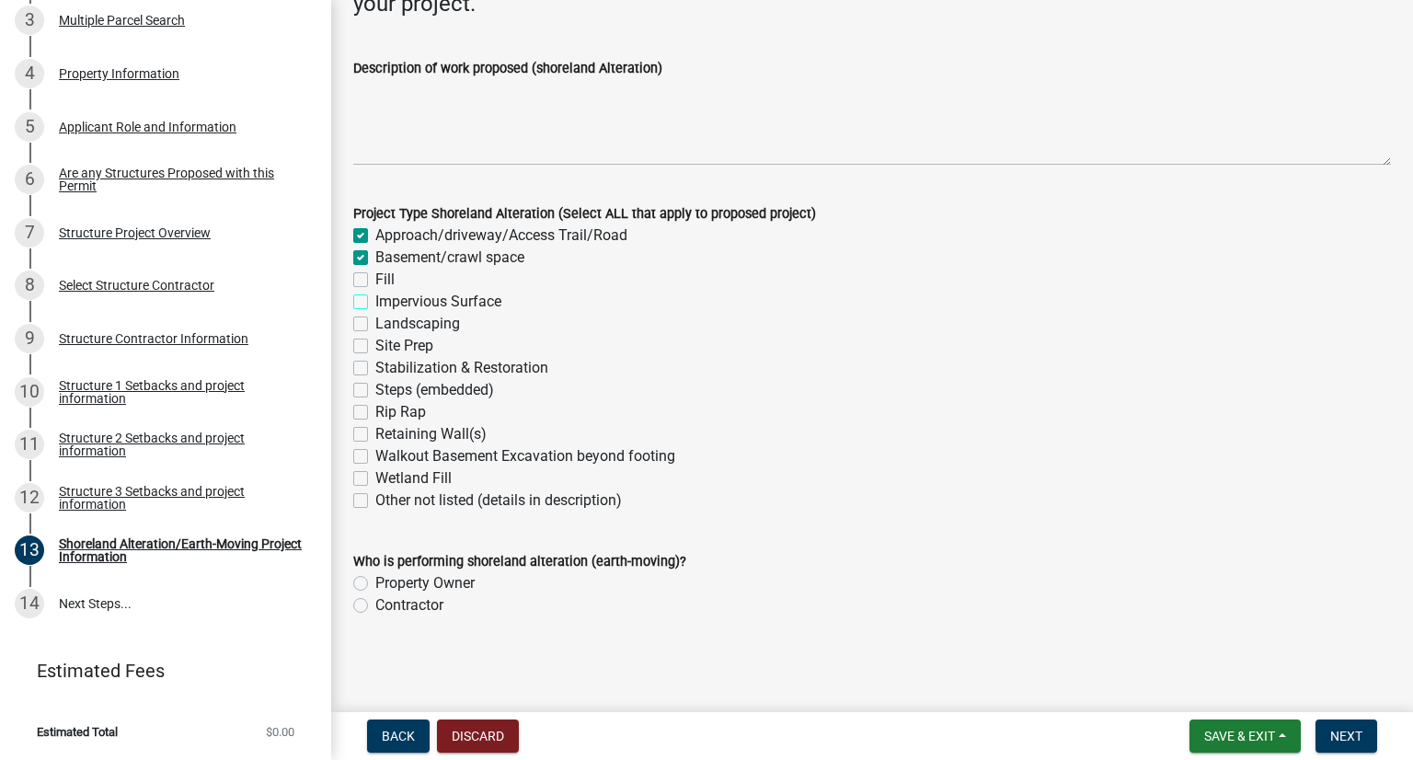
checkbox input "false"
click at [368, 347] on div "Site Prep" at bounding box center [872, 346] width 1038 height 22
click at [375, 340] on label "Site Prep" at bounding box center [404, 346] width 58 height 22
click at [375, 340] on input "Site Prep" at bounding box center [381, 341] width 12 height 12
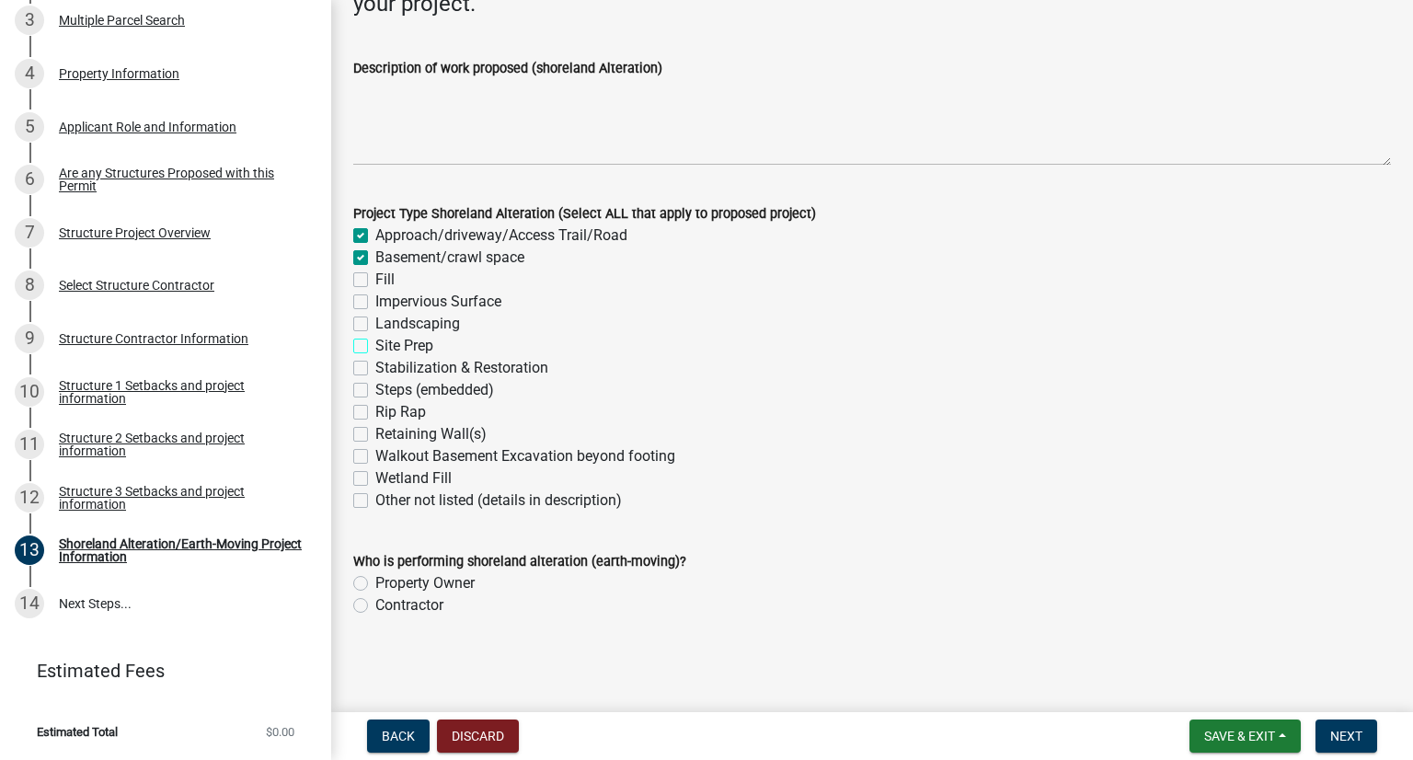
checkbox input "true"
checkbox input "false"
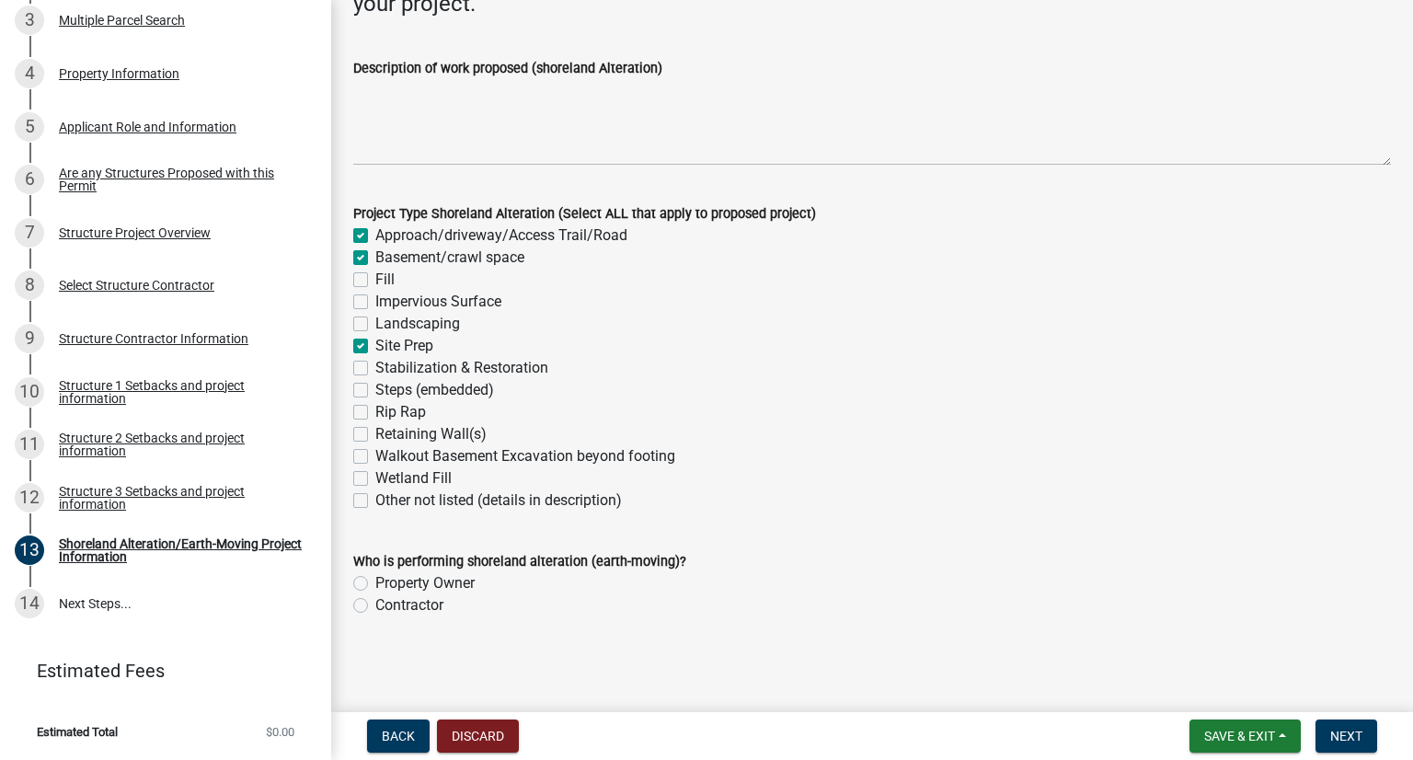
checkbox input "false"
checkbox input "true"
checkbox input "false"
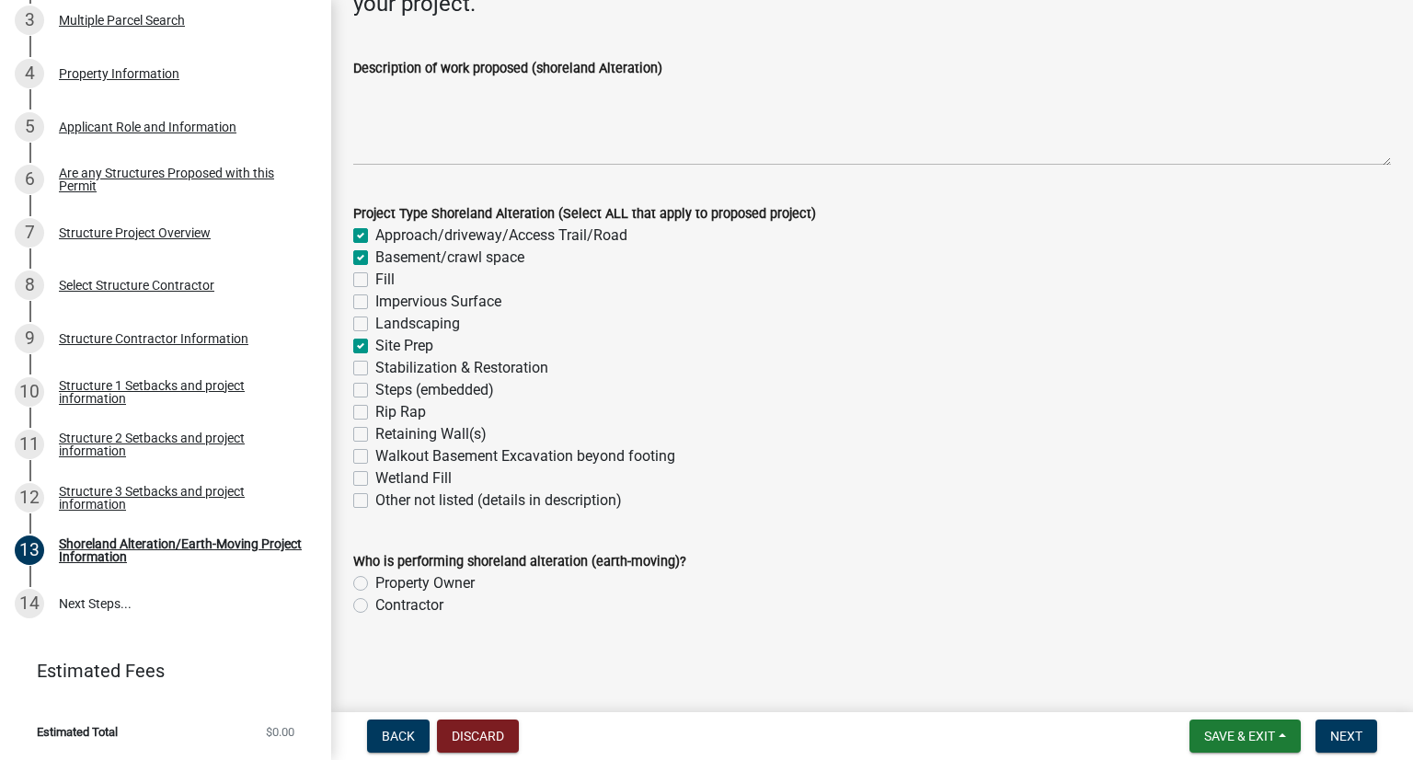
checkbox input "false"
click at [375, 604] on label "Contractor" at bounding box center [409, 605] width 68 height 22
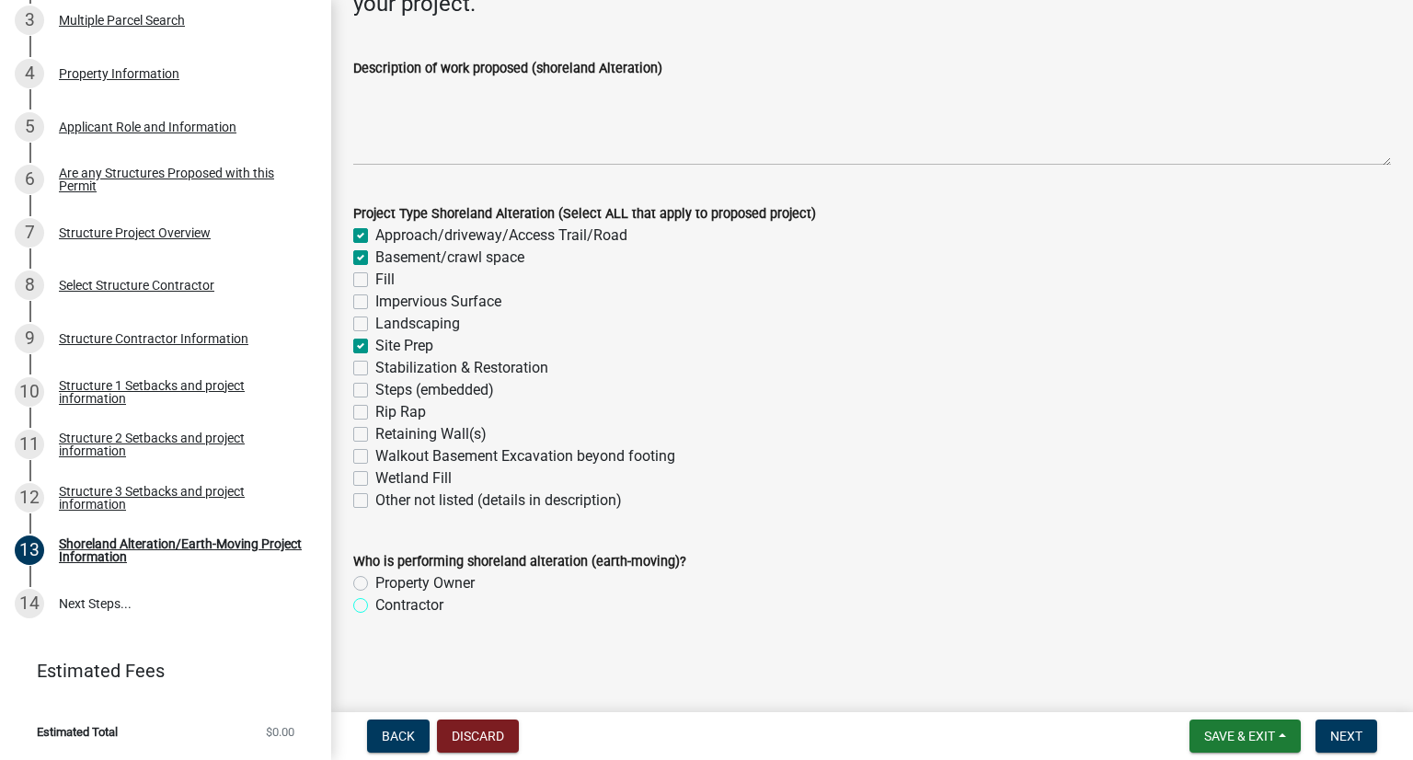
click at [375, 604] on input "Contractor" at bounding box center [381, 600] width 12 height 12
radio input "true"
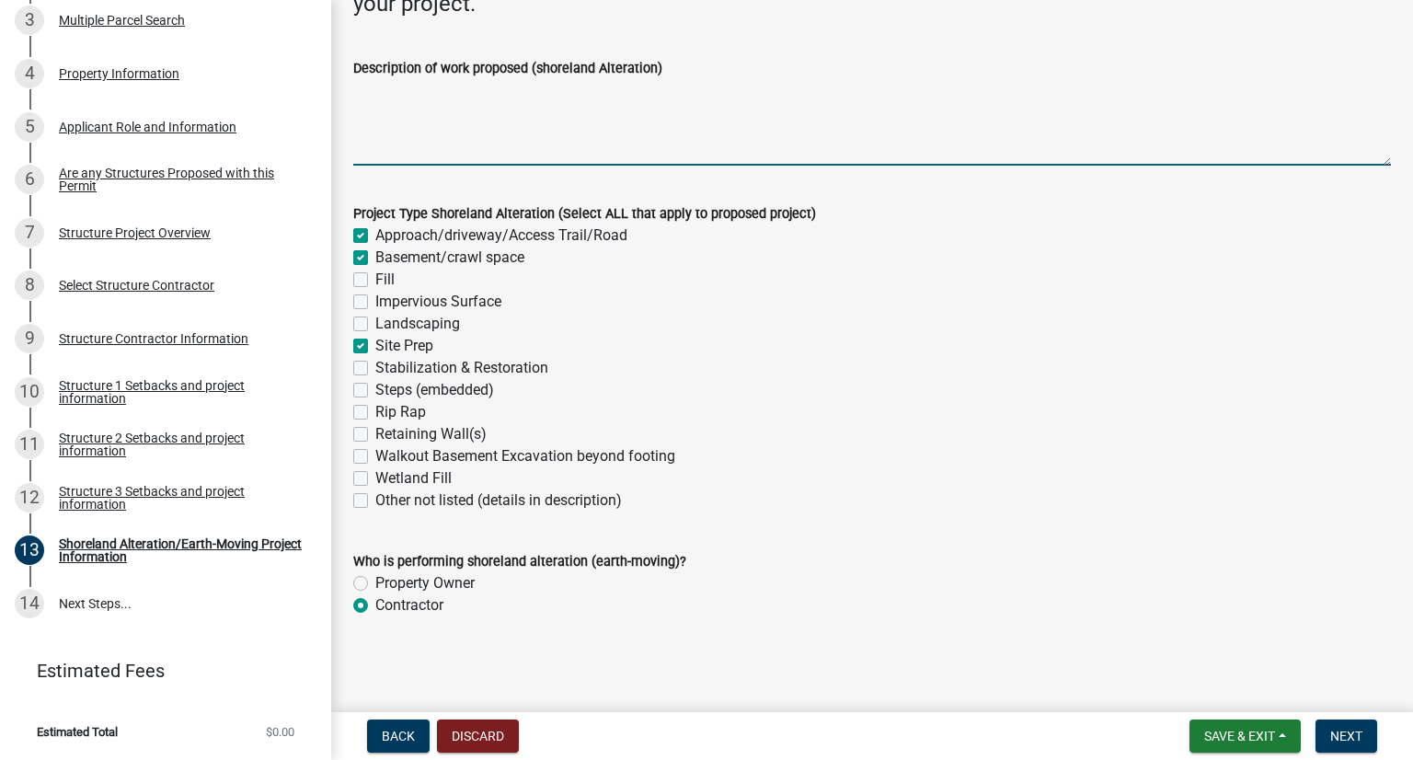
click at [447, 104] on textarea "Description of work proposed (shoreland Alteration)" at bounding box center [872, 122] width 1038 height 86
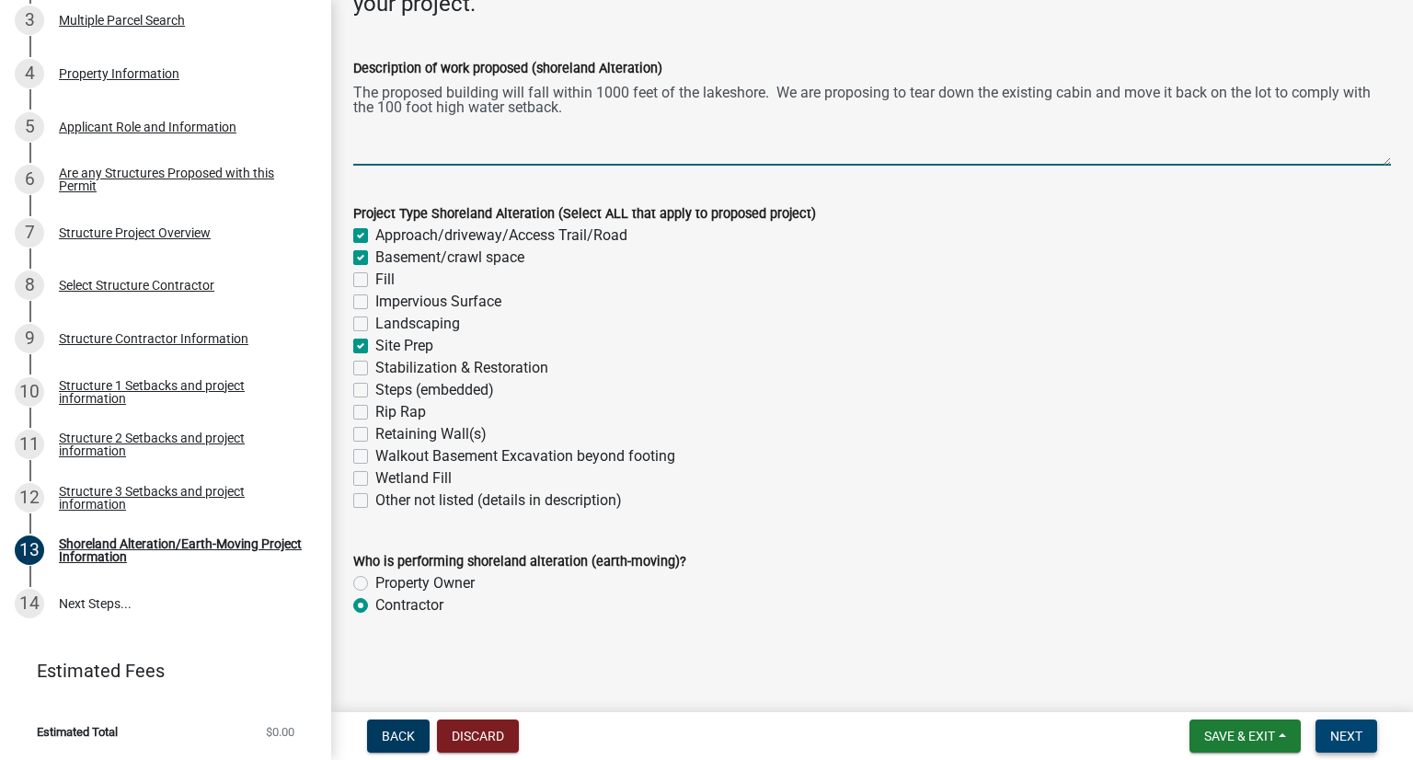
type textarea "The proposed building will fall within 1000 feet of the lakeshore. We are propo…"
click at [1064, 728] on span "Next" at bounding box center [1346, 735] width 32 height 15
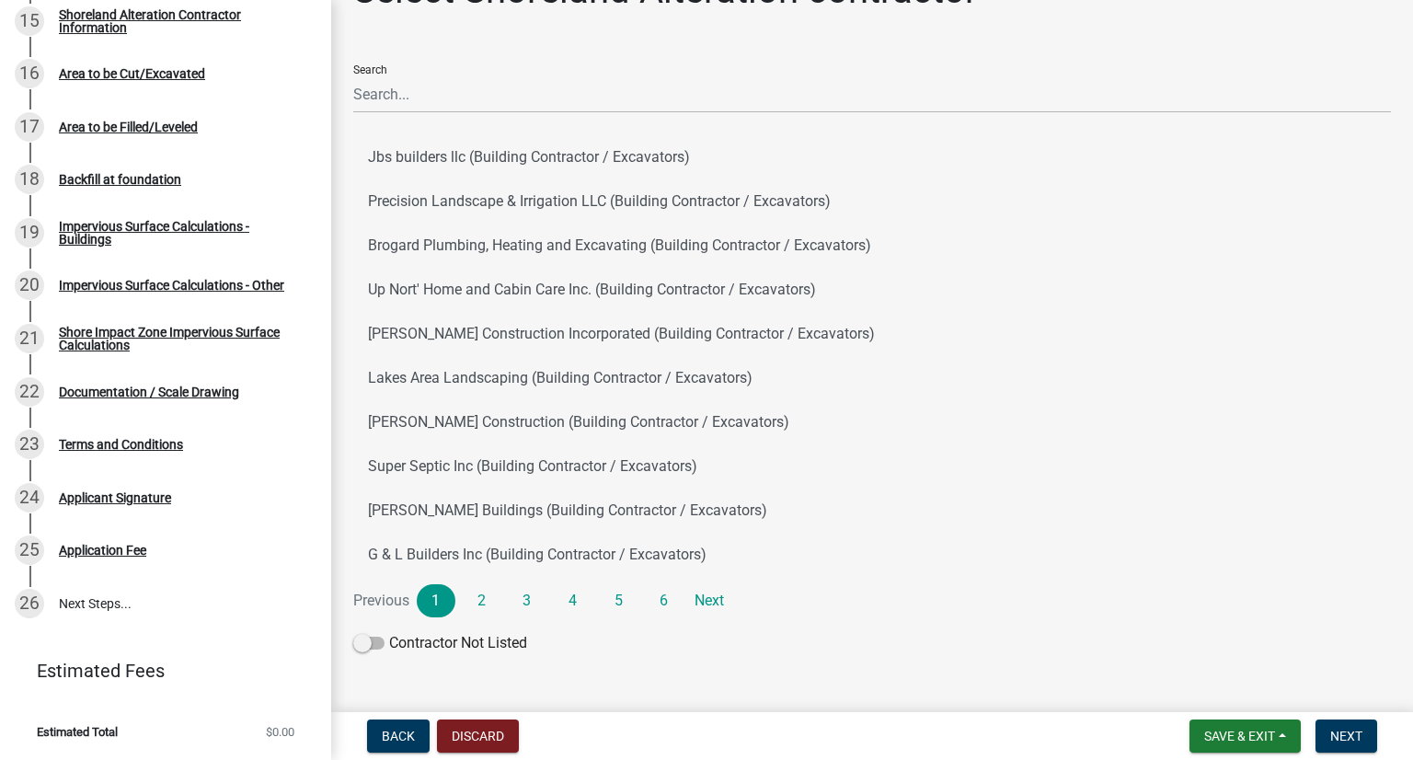
scroll to position [82, 0]
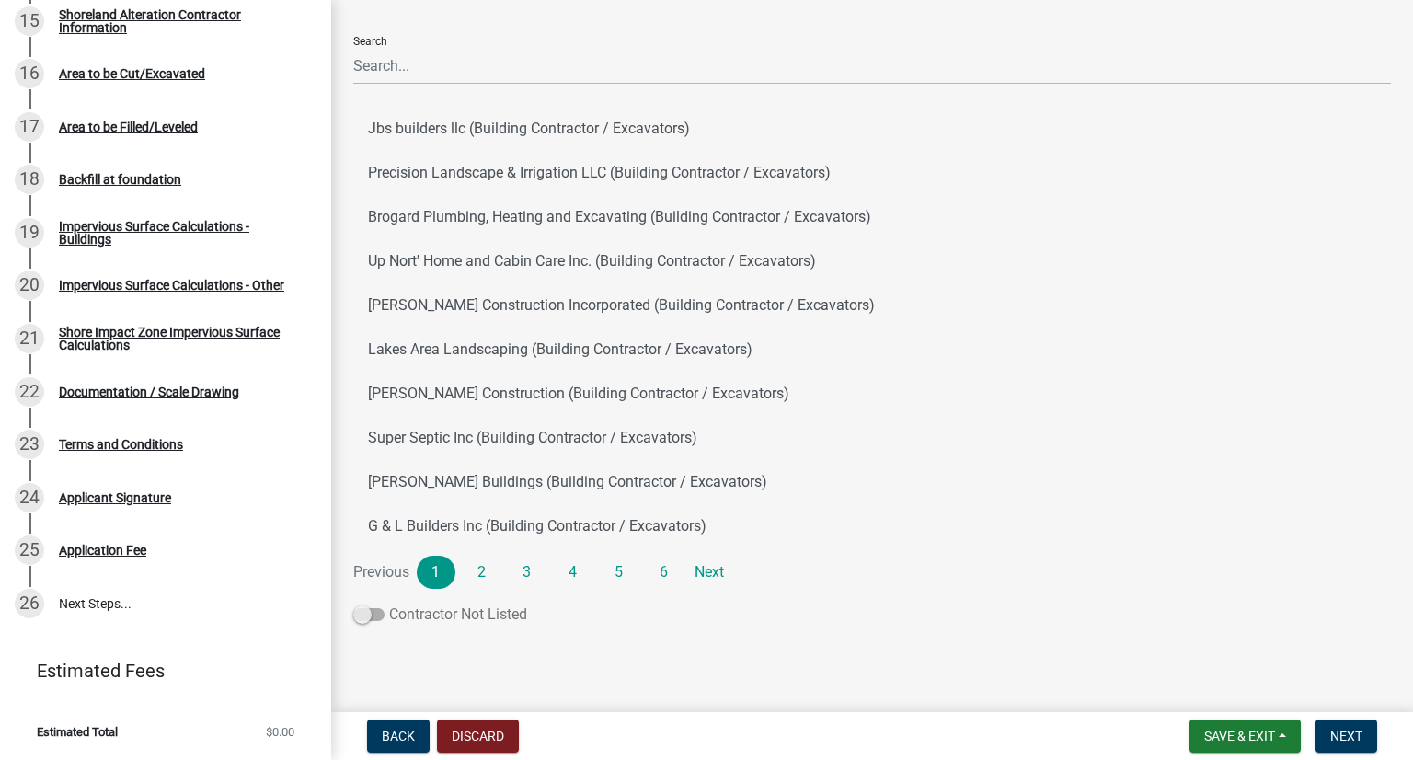
click at [370, 619] on span at bounding box center [368, 614] width 31 height 13
click at [389, 603] on input "Contractor Not Listed" at bounding box center [389, 603] width 0 height 0
click at [1064, 739] on span "Next" at bounding box center [1346, 735] width 32 height 15
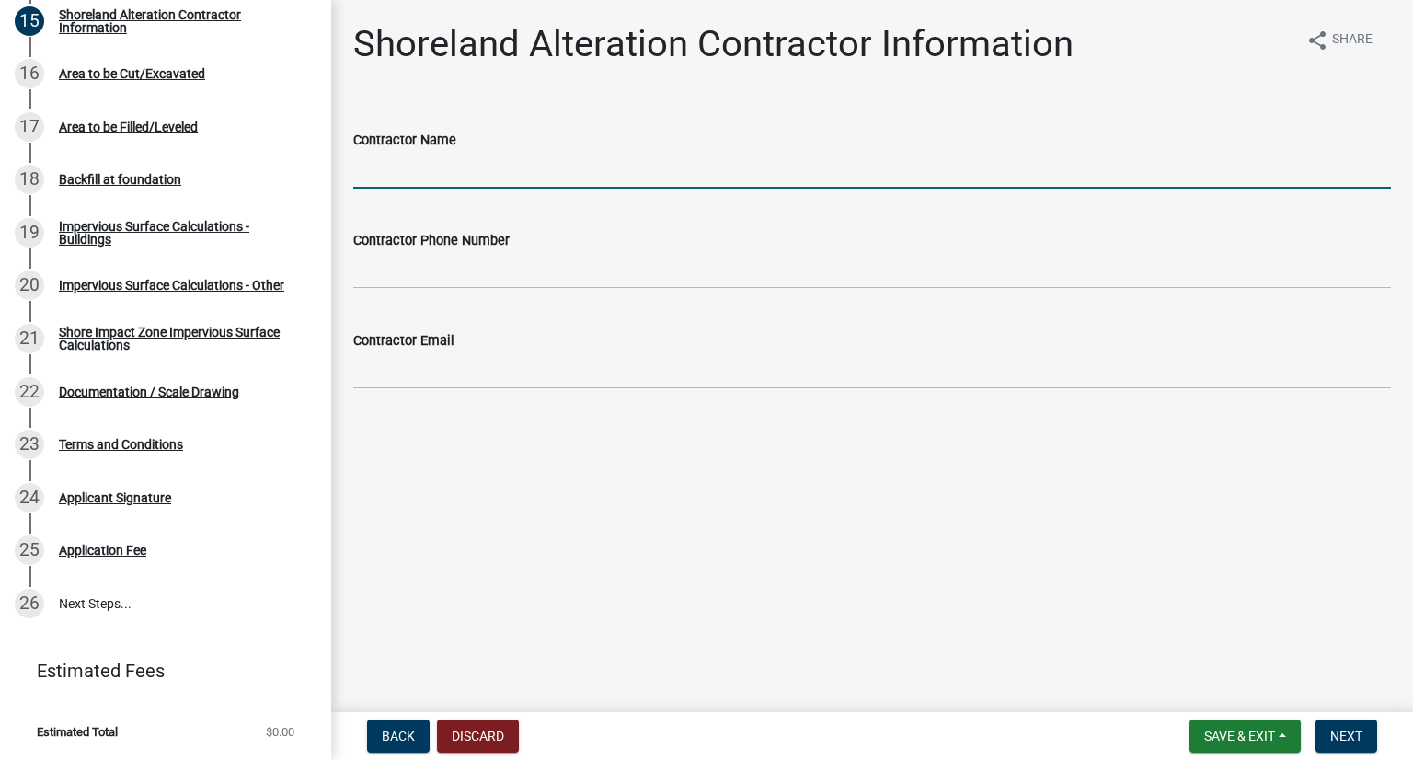
click at [460, 176] on input "Contractor Name" at bounding box center [872, 170] width 1038 height 38
type input "Epic Built"
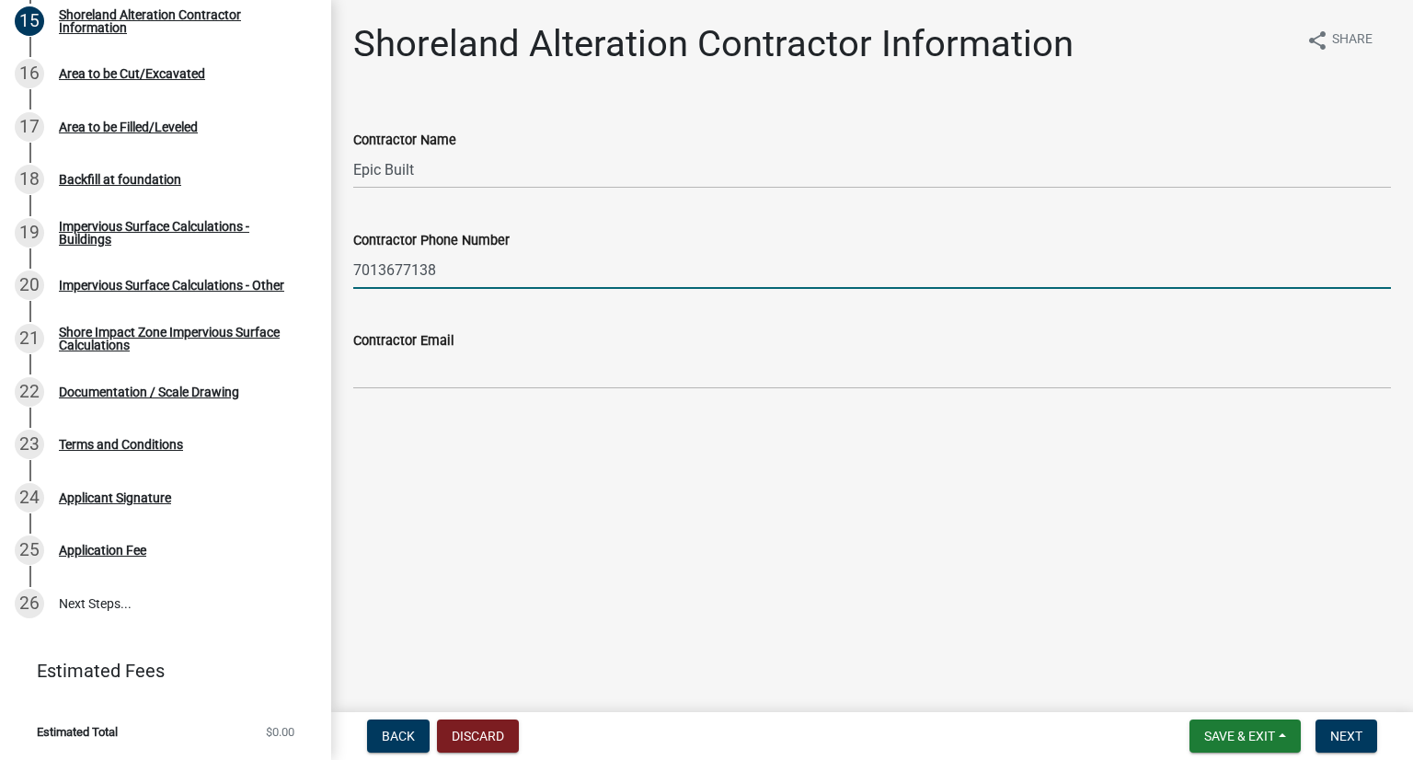
type input "7013677138"
click at [459, 382] on input "Contractor Email" at bounding box center [872, 370] width 1038 height 38
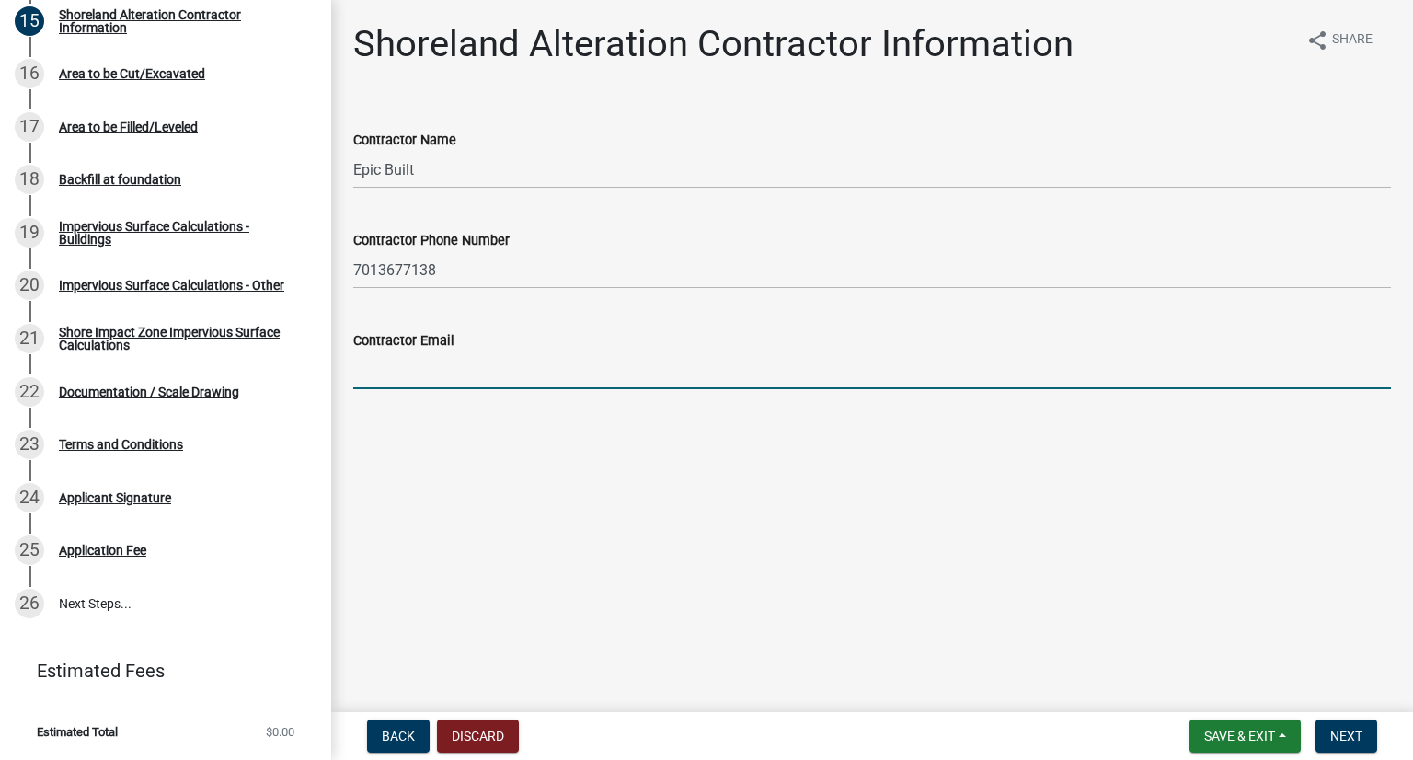
type input "[PERSON_NAME][EMAIL_ADDRESS][DOMAIN_NAME]"
click at [496, 430] on main "Shoreland Alteration Contractor Information share Share Contractor Name Epic Bu…" at bounding box center [872, 352] width 1082 height 705
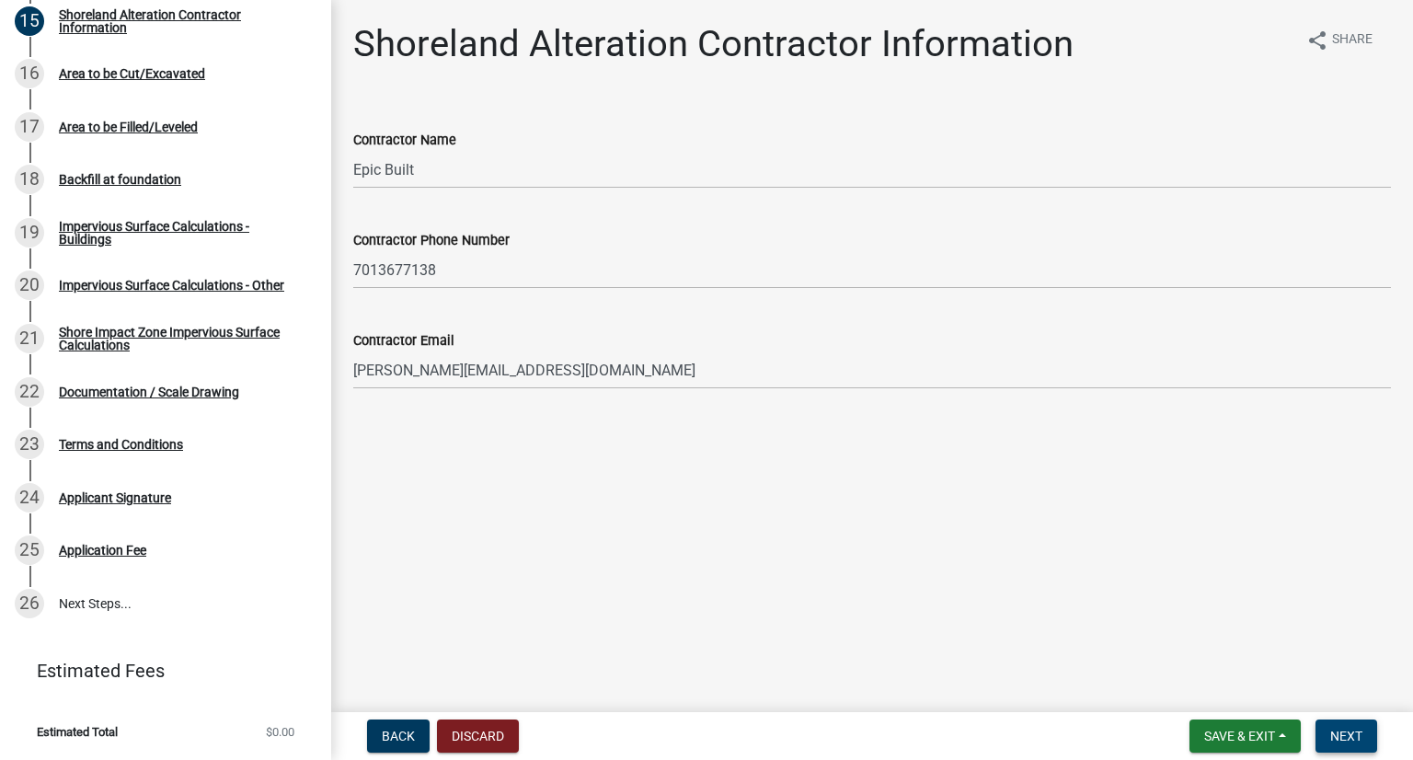
click at [1064, 735] on span "Next" at bounding box center [1346, 735] width 32 height 15
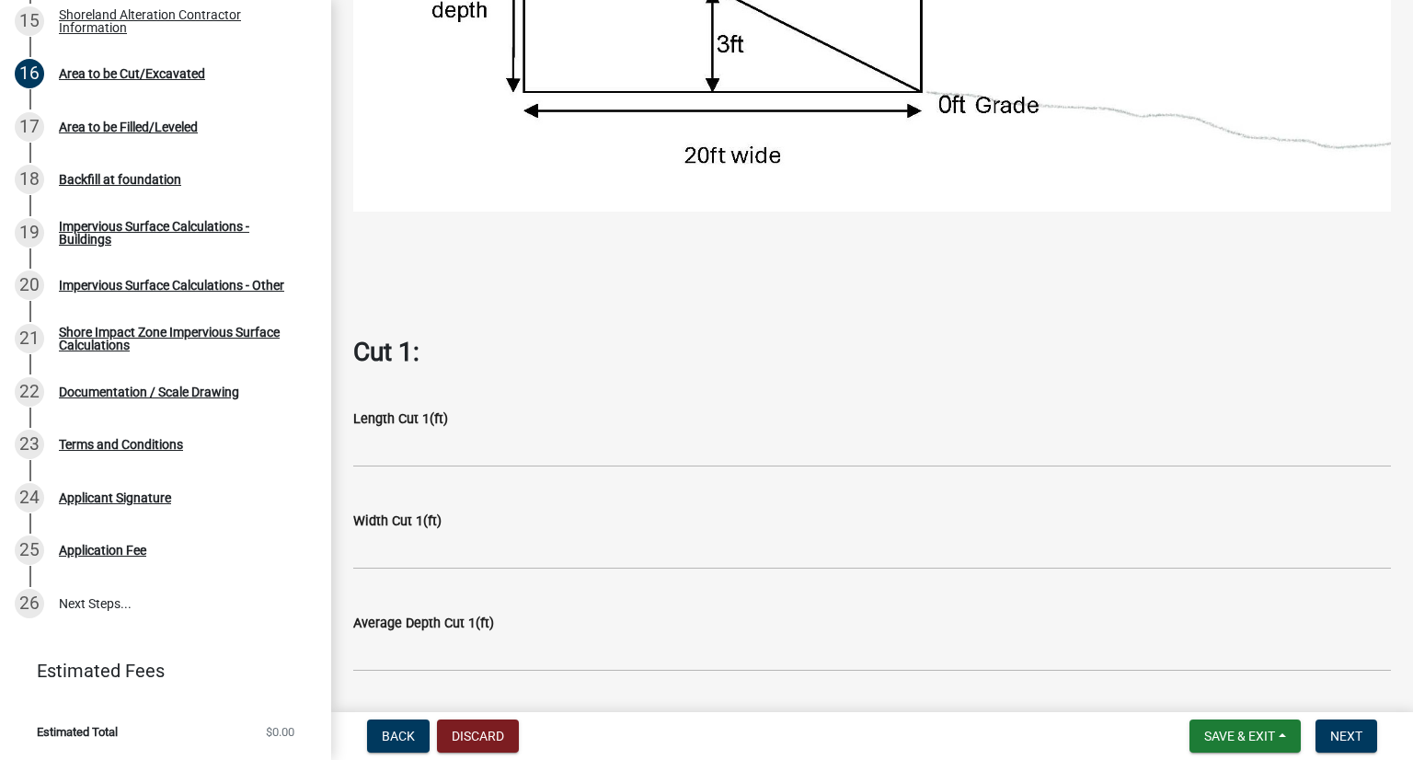
scroll to position [644, 0]
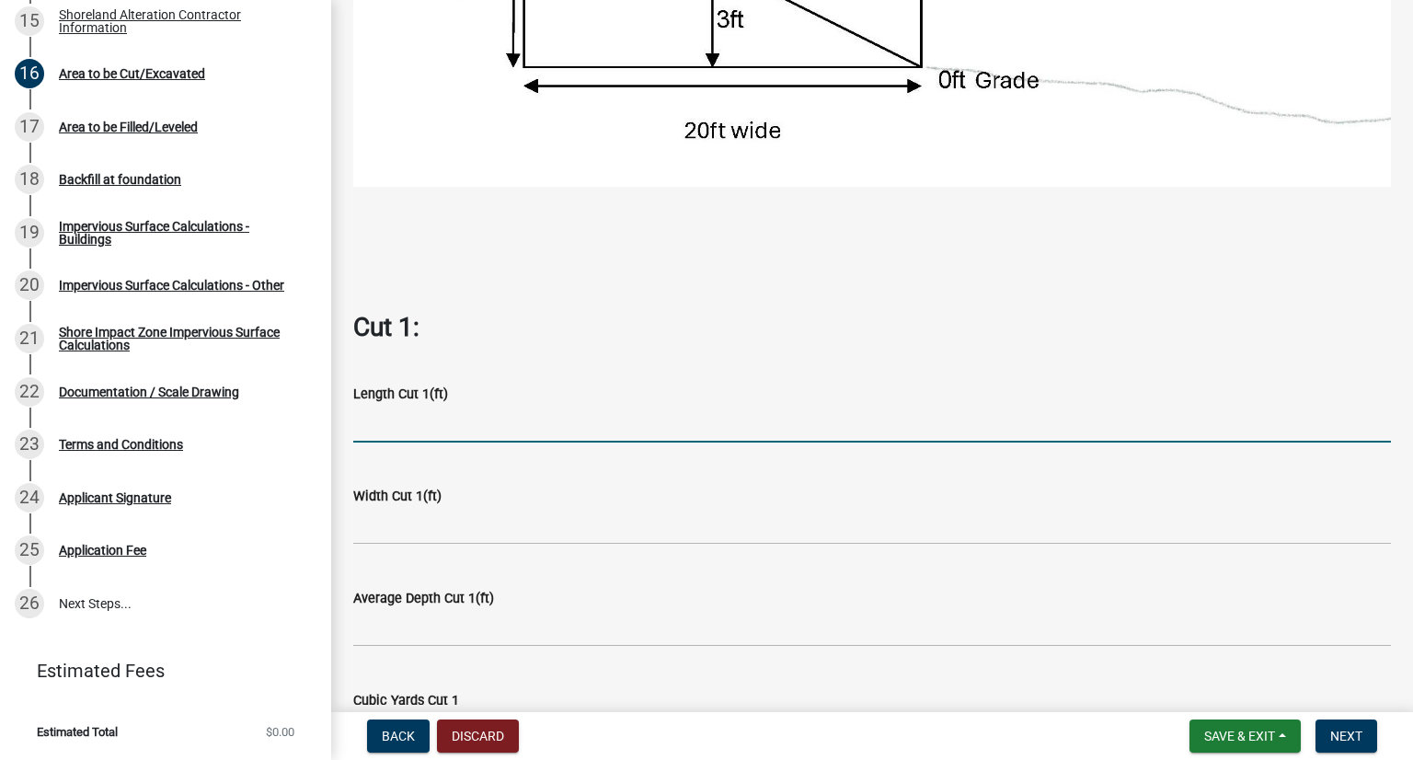
click at [401, 416] on input "text" at bounding box center [872, 424] width 1038 height 38
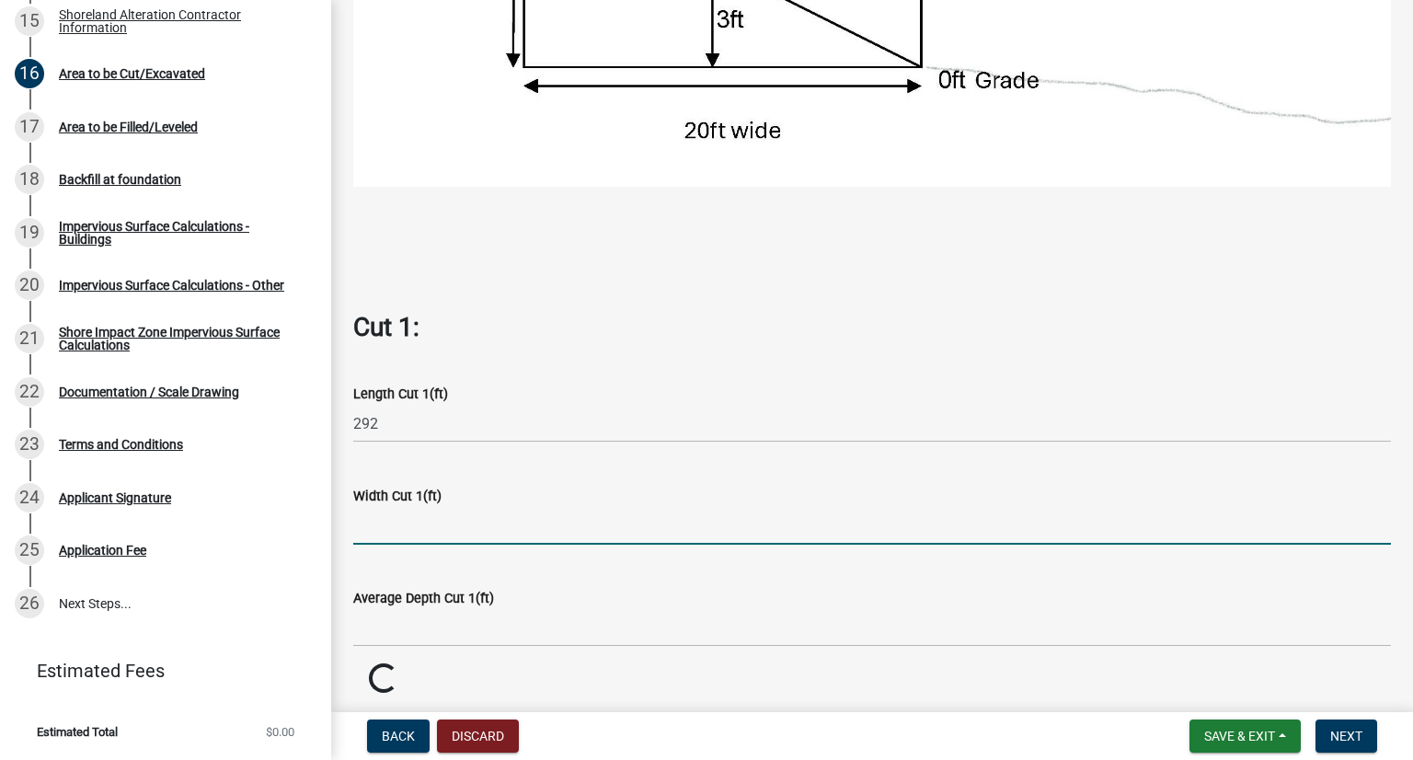
click at [409, 520] on input "text" at bounding box center [872, 526] width 1038 height 38
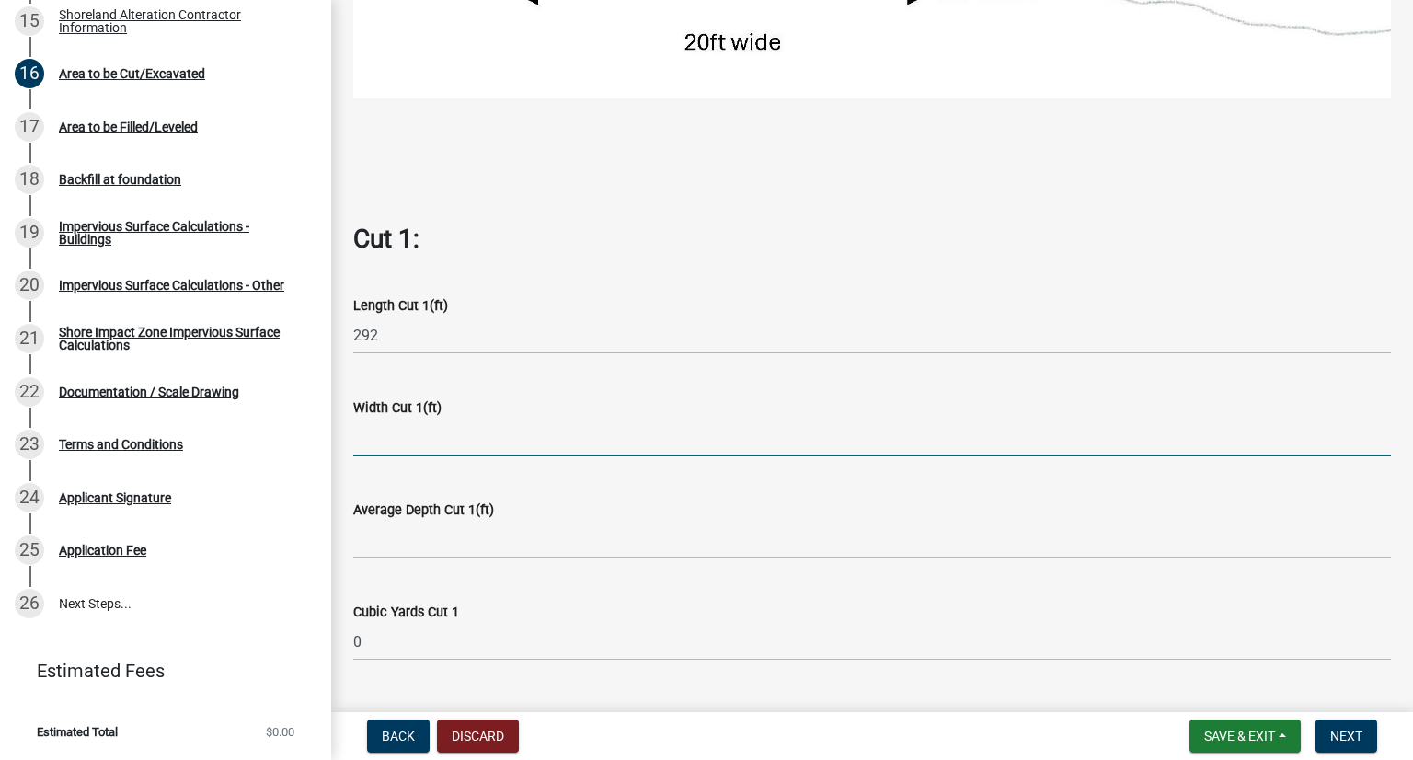
scroll to position [736, 0]
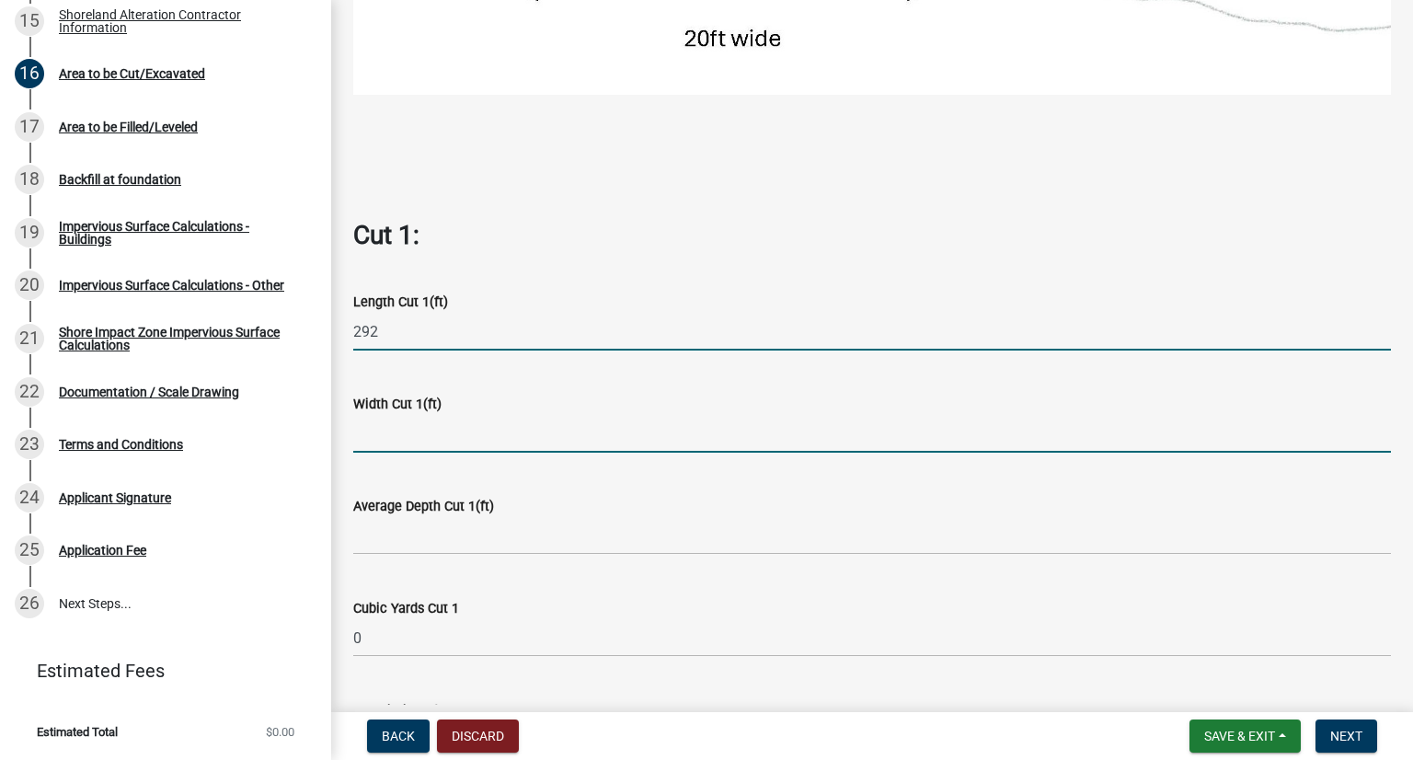
click at [387, 317] on input "292" at bounding box center [872, 332] width 1038 height 38
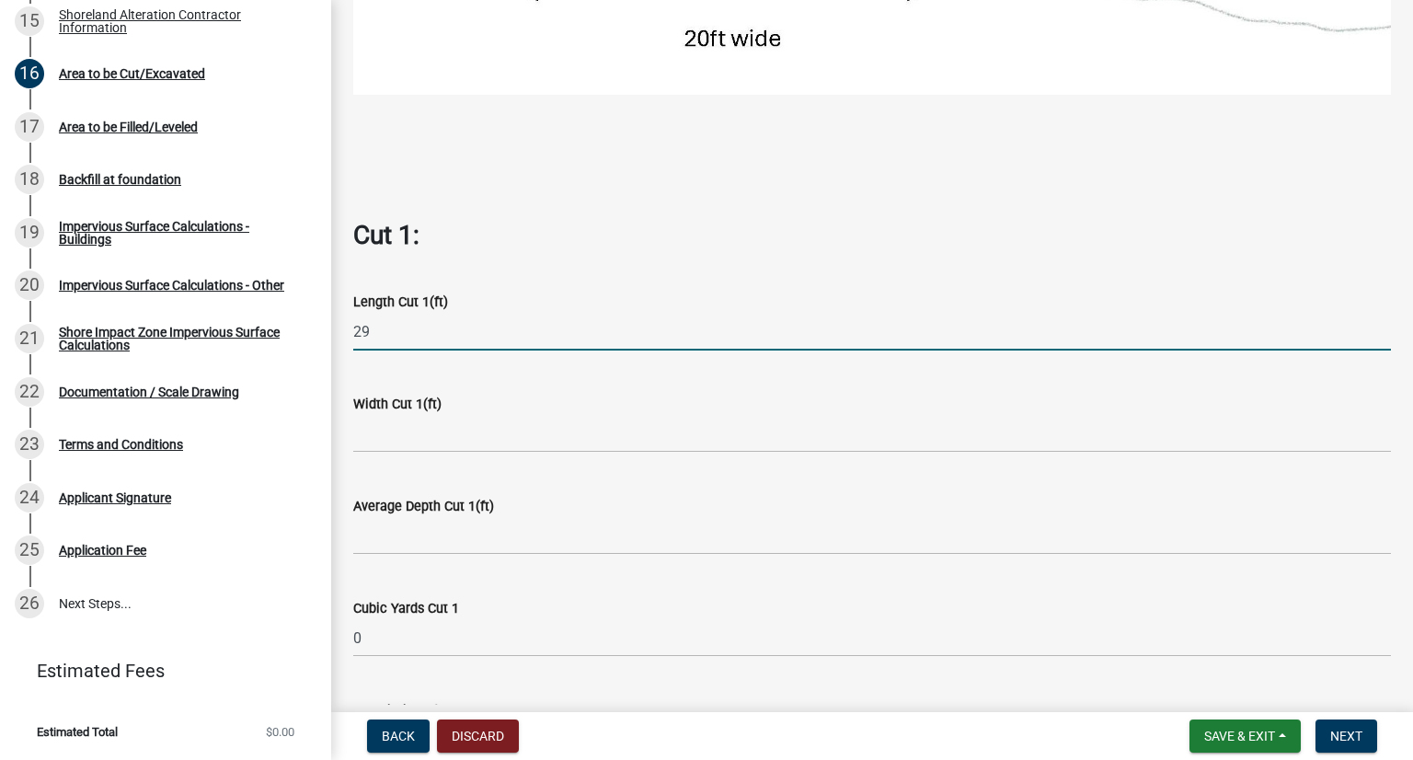
type input "29"
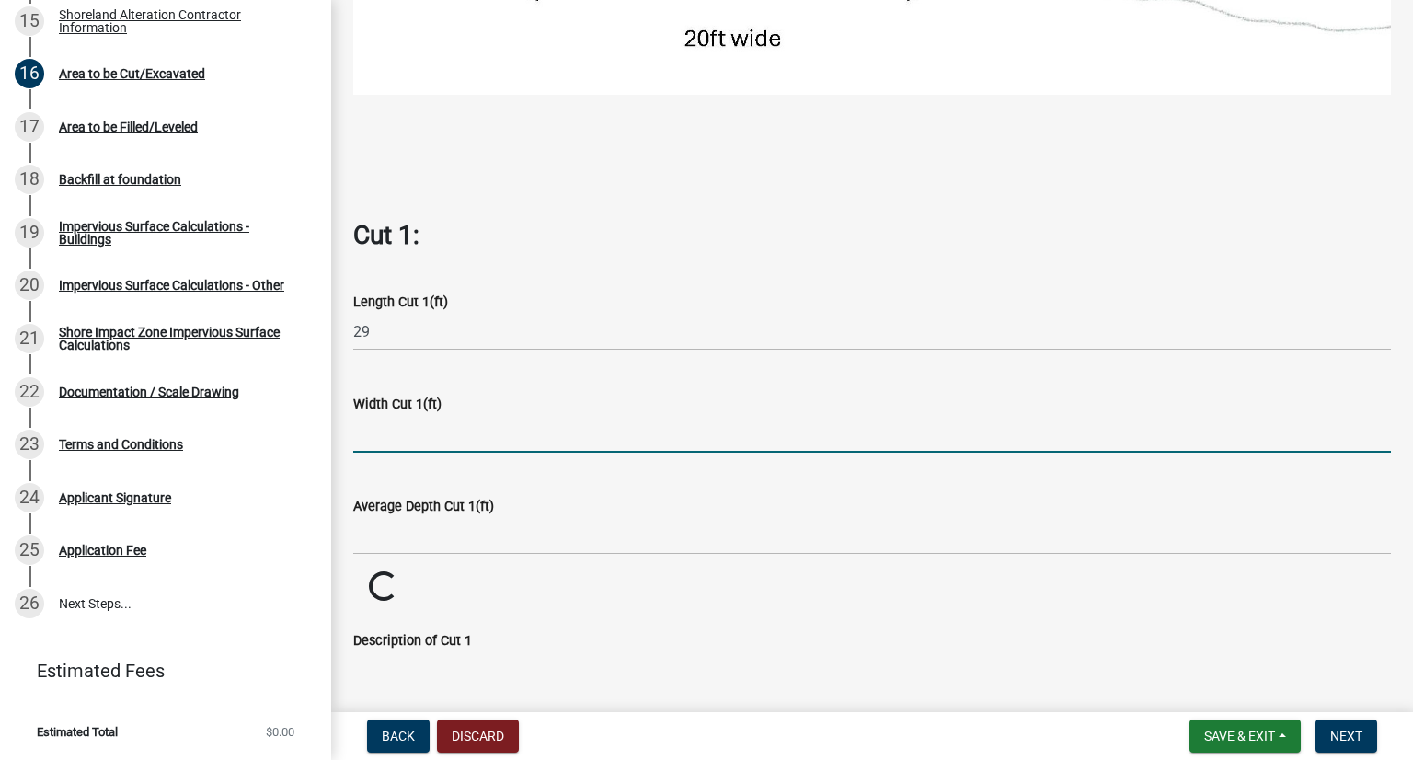
click at [399, 428] on input "text" at bounding box center [872, 434] width 1038 height 38
click at [374, 430] on input "text" at bounding box center [872, 434] width 1038 height 38
type input "59"
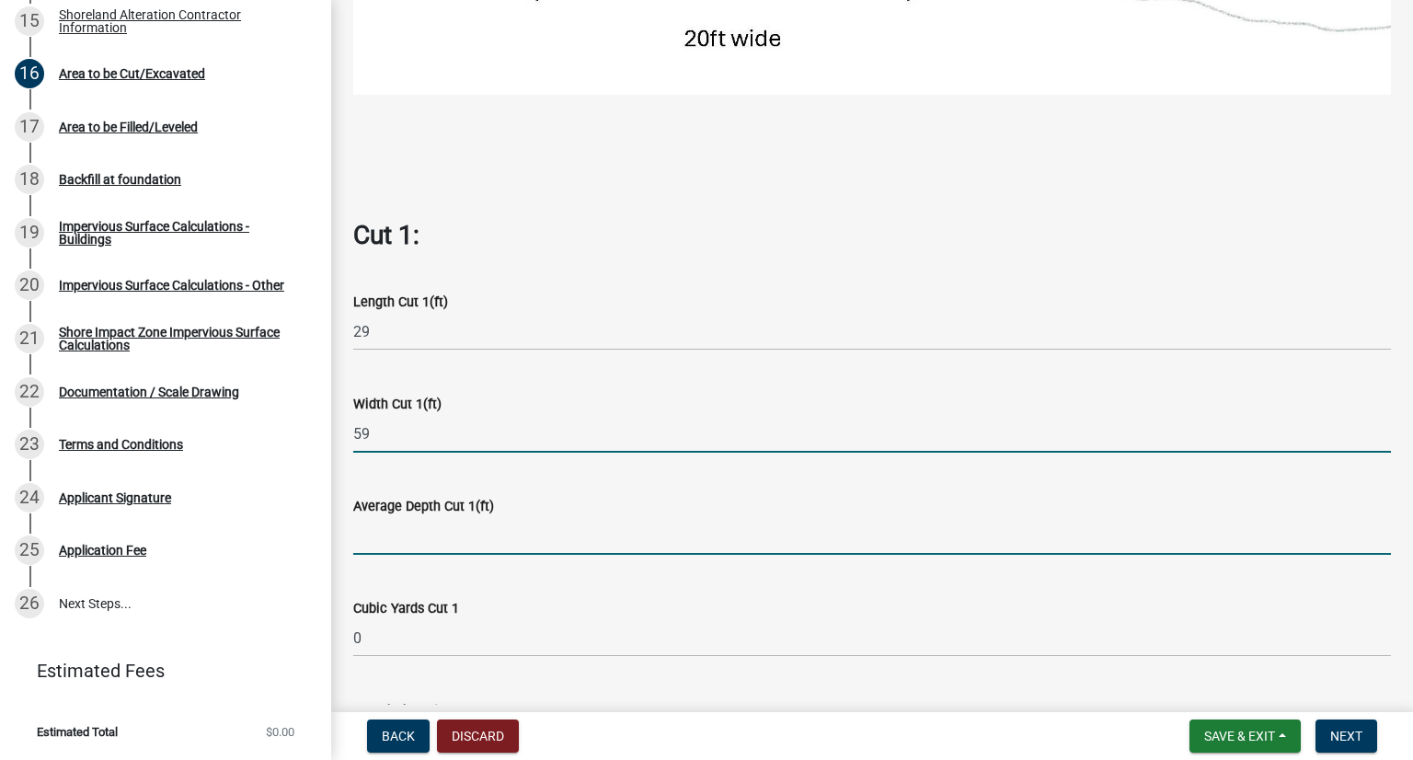
click at [386, 528] on input "text" at bounding box center [872, 536] width 1038 height 38
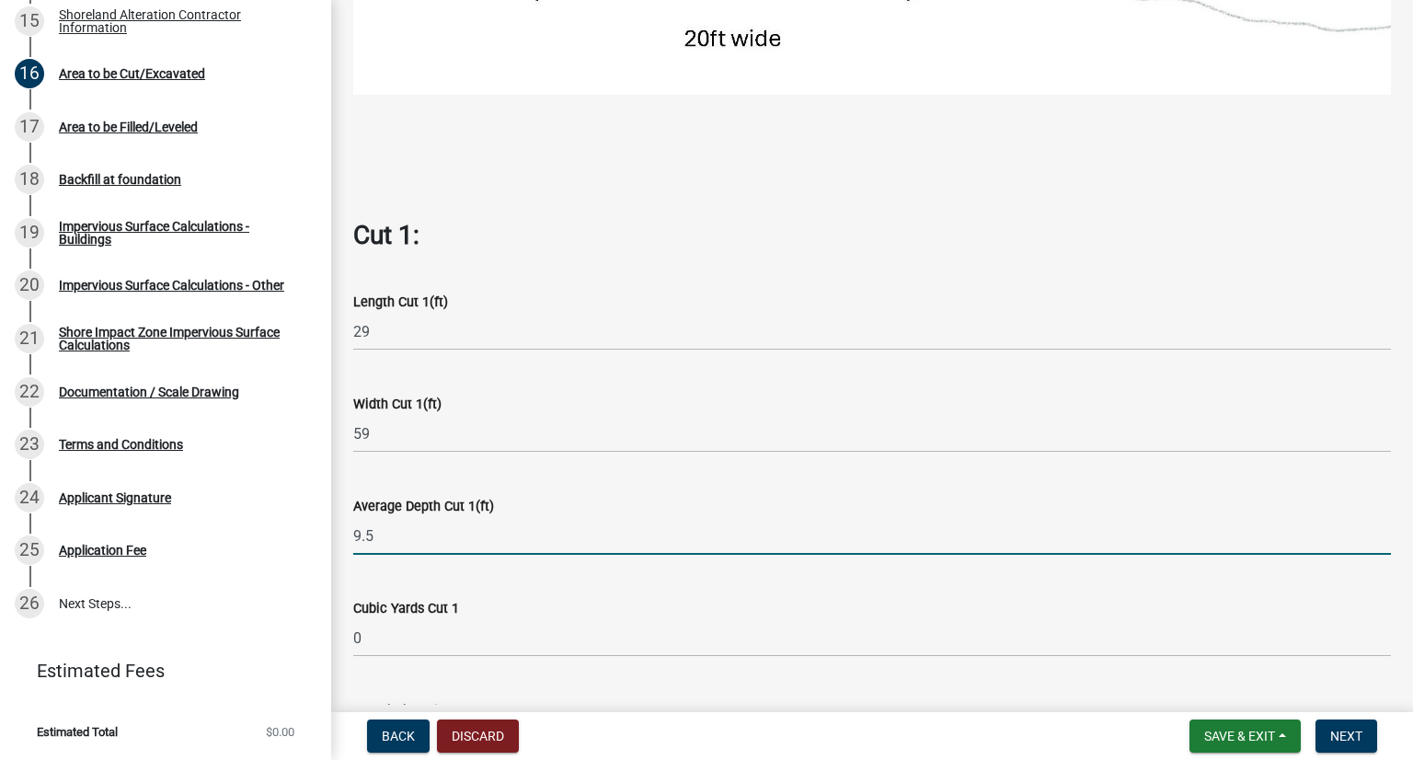
type input "9.5"
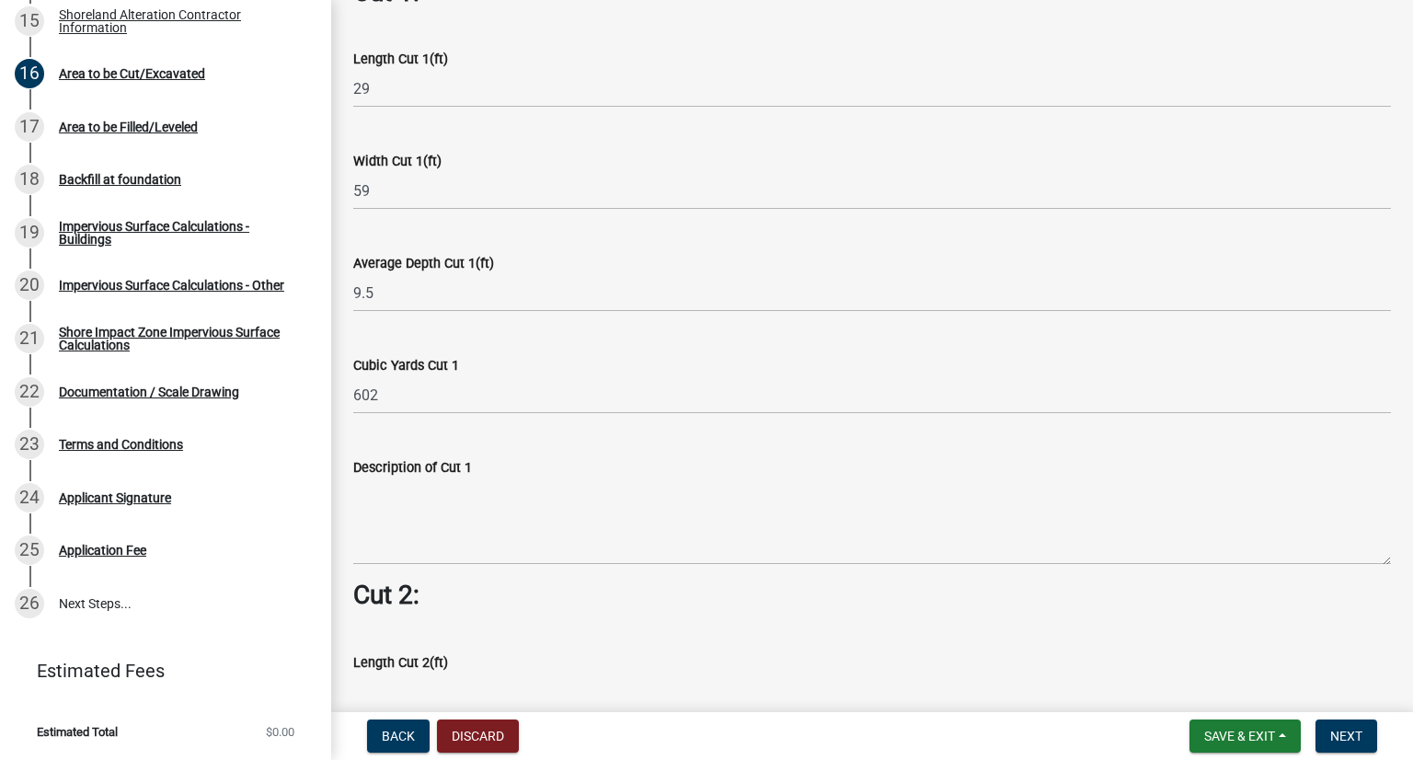
scroll to position [1012, 0]
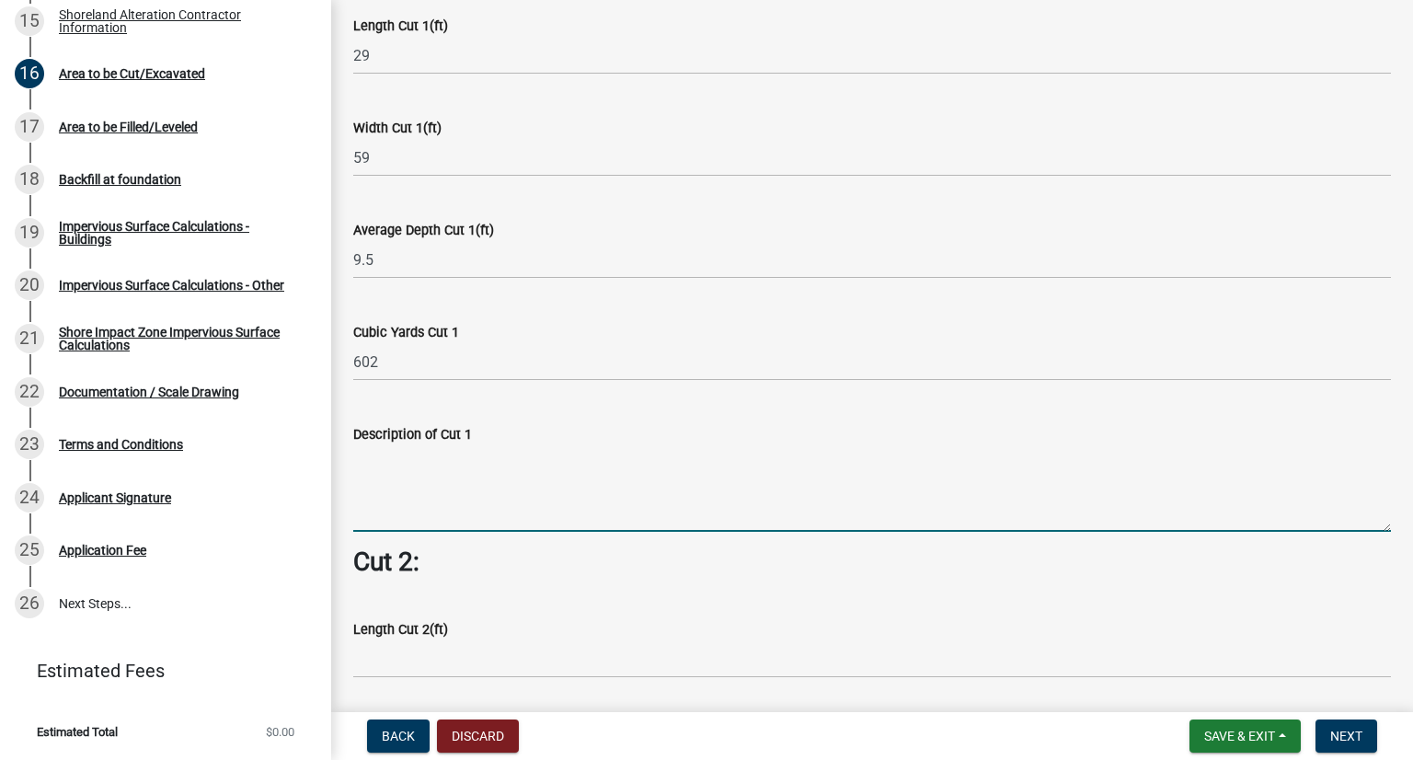
click at [438, 487] on textarea "Description of Cut 1" at bounding box center [872, 488] width 1038 height 86
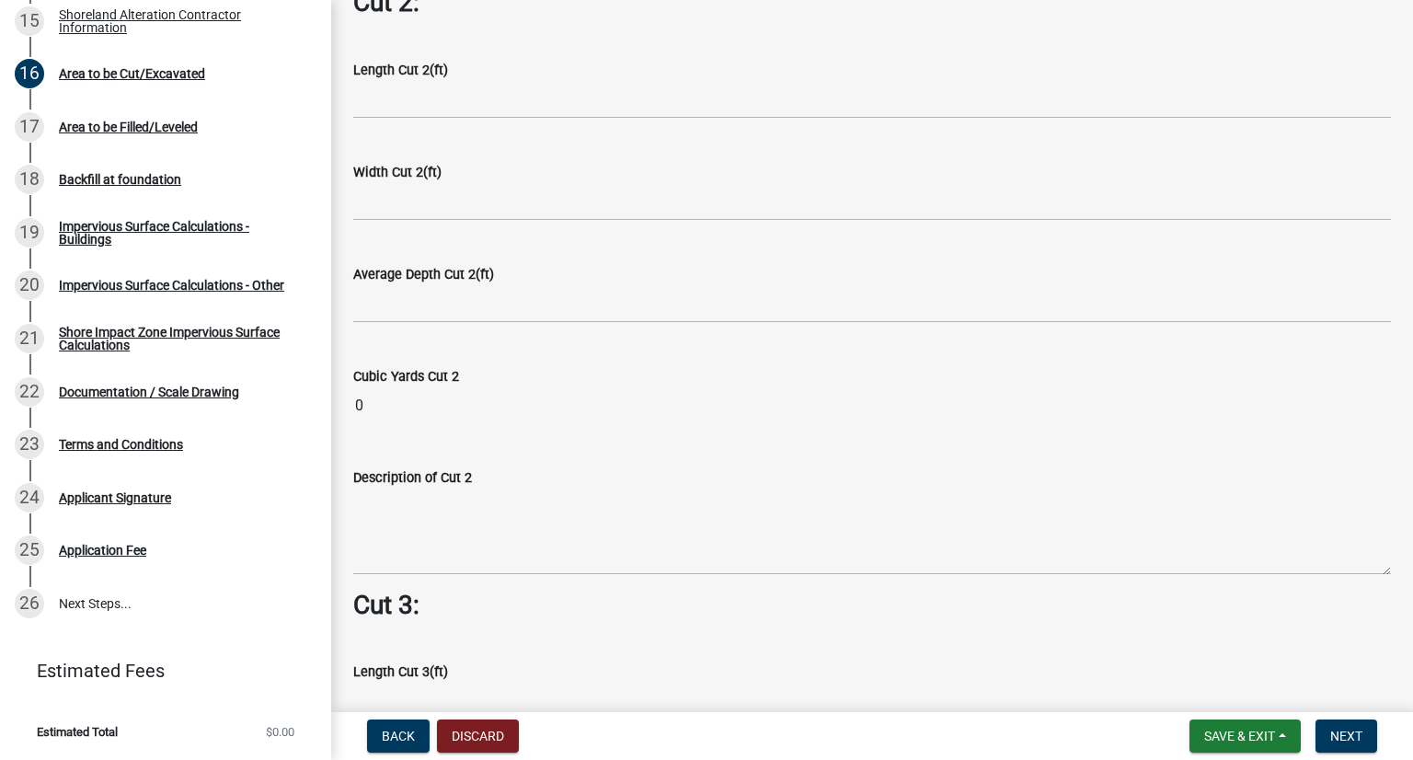
scroll to position [1577, 0]
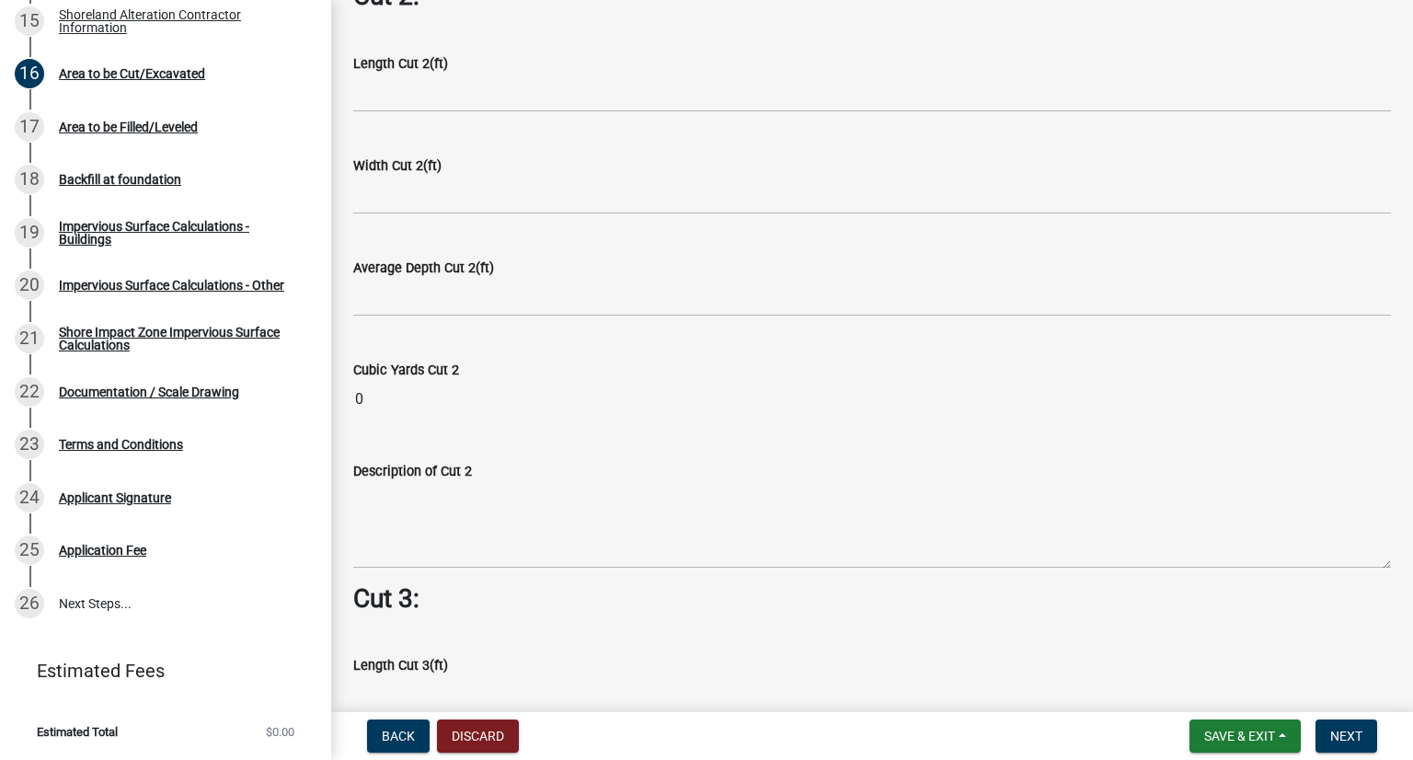
type textarea "Walk Out Basement"
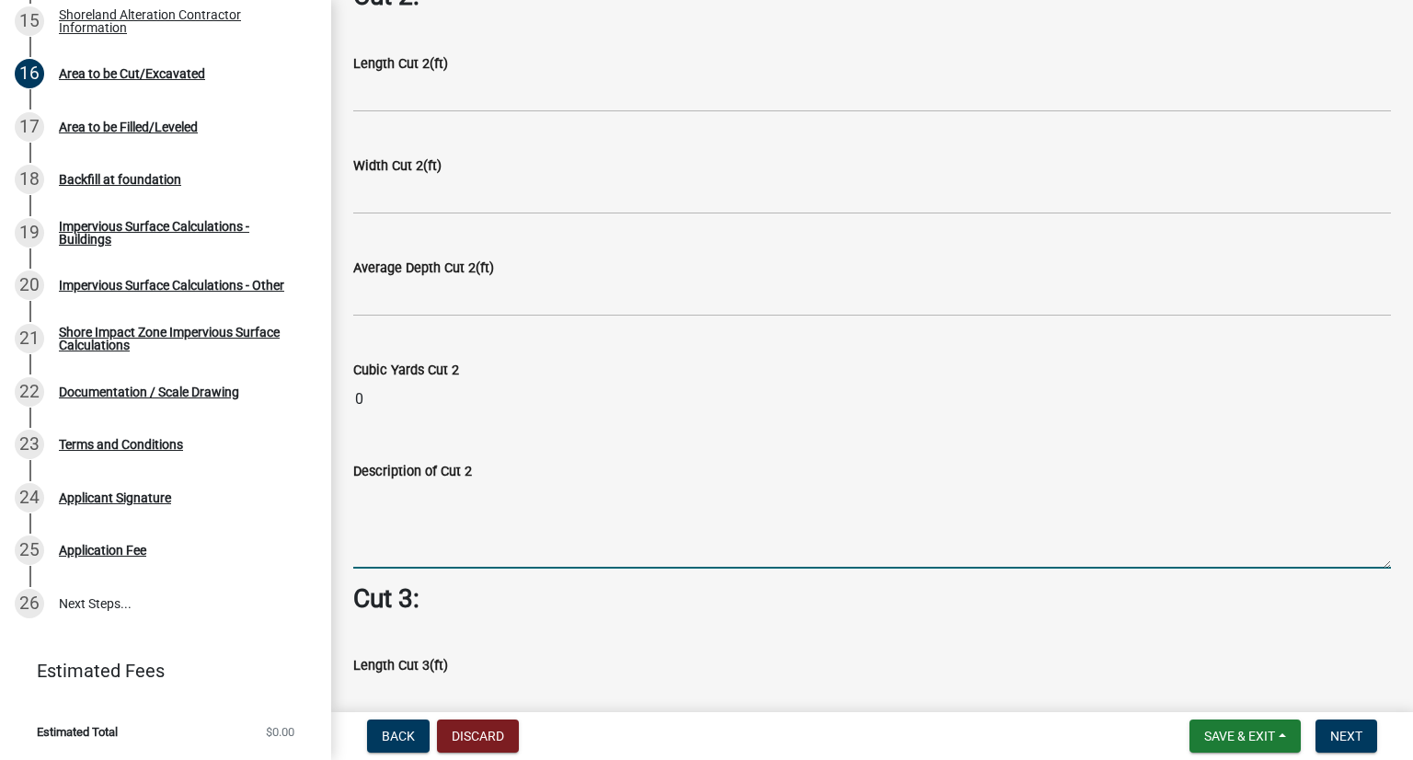
click at [396, 519] on textarea "Description of Cut 2" at bounding box center [872, 525] width 1038 height 86
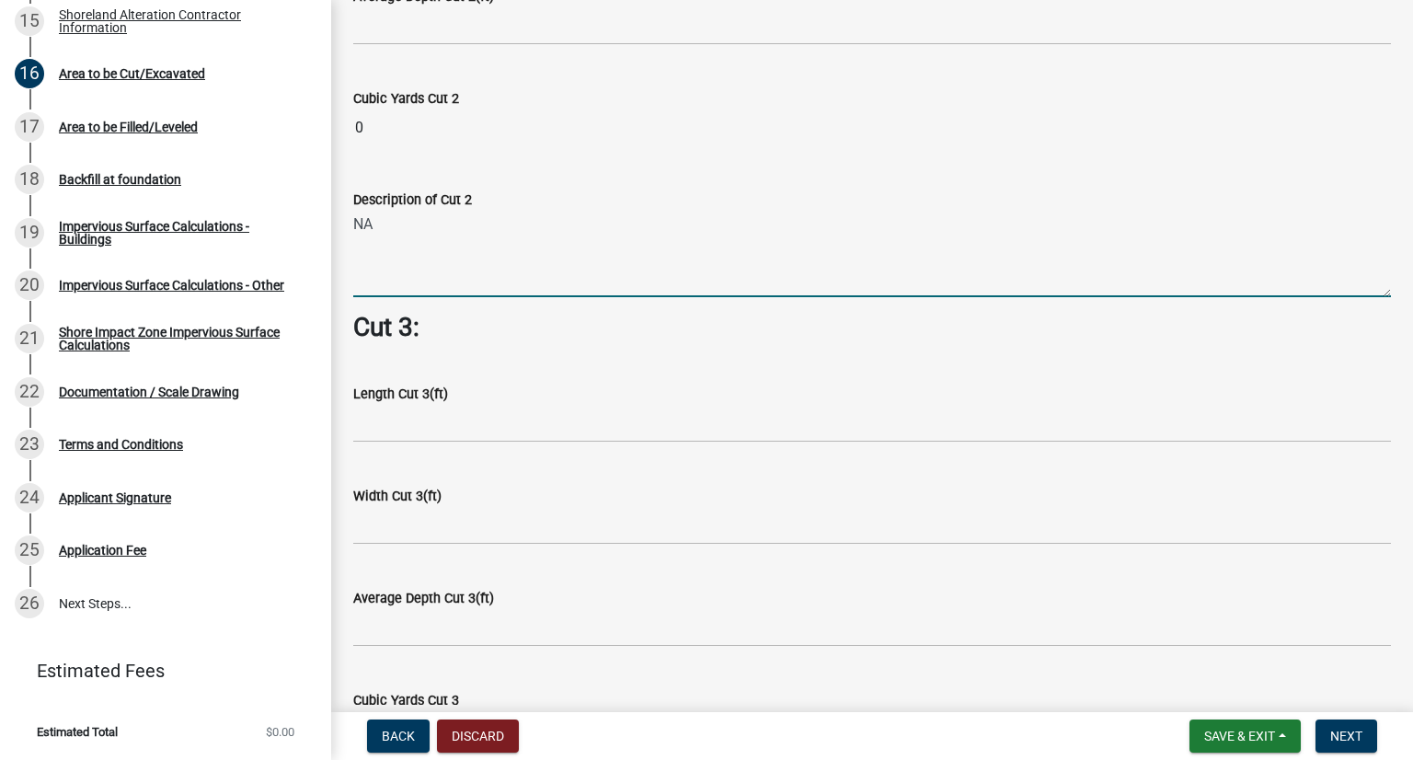
scroll to position [2129, 0]
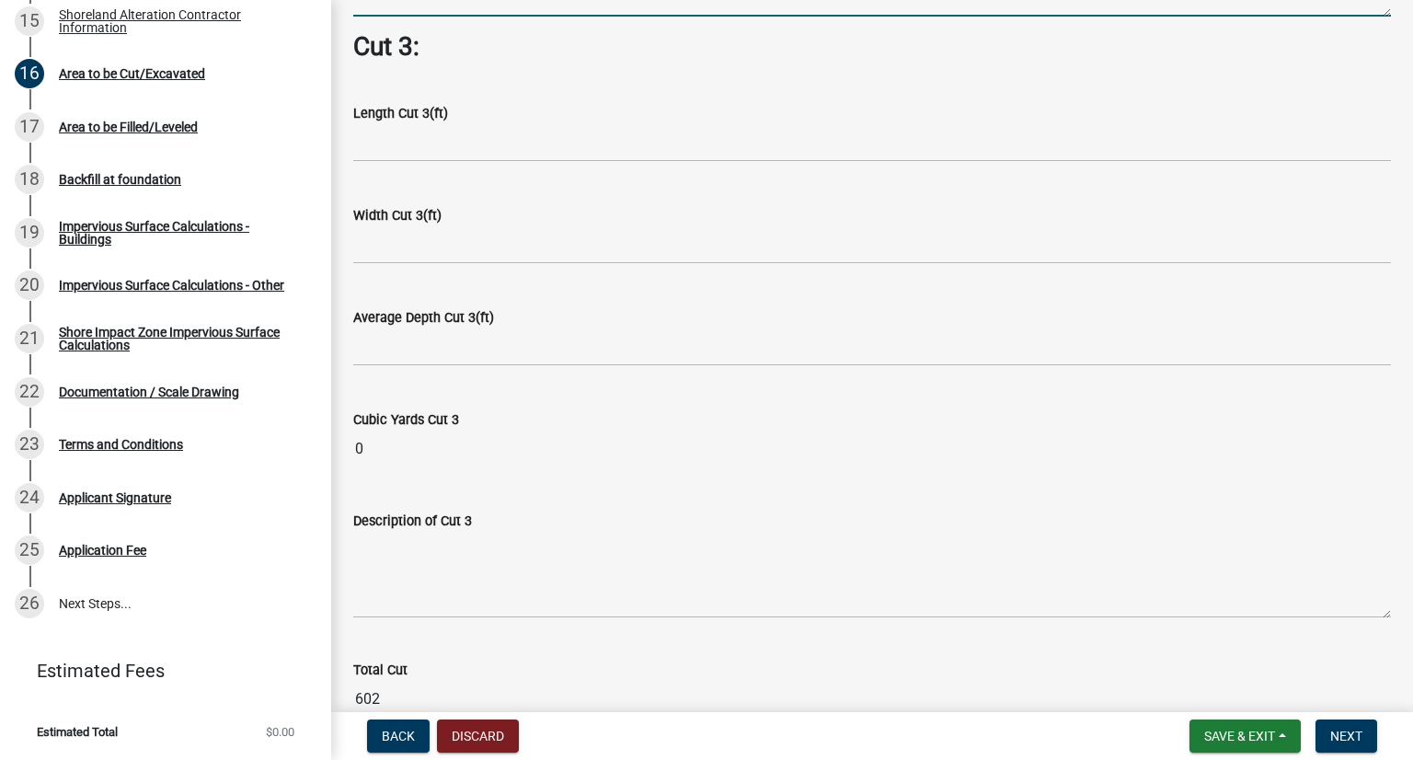
type textarea "NA"
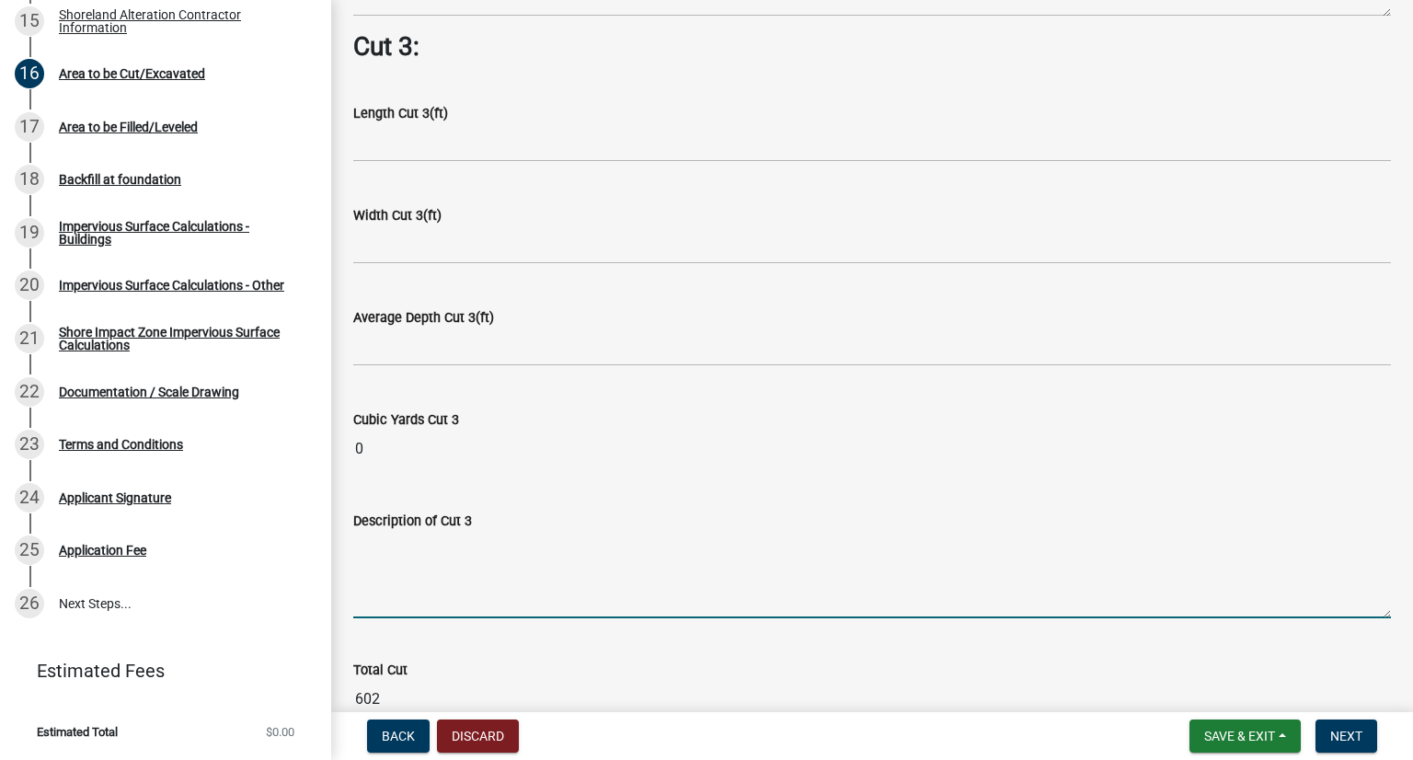
click at [422, 571] on textarea "Description of Cut 3" at bounding box center [872, 575] width 1038 height 86
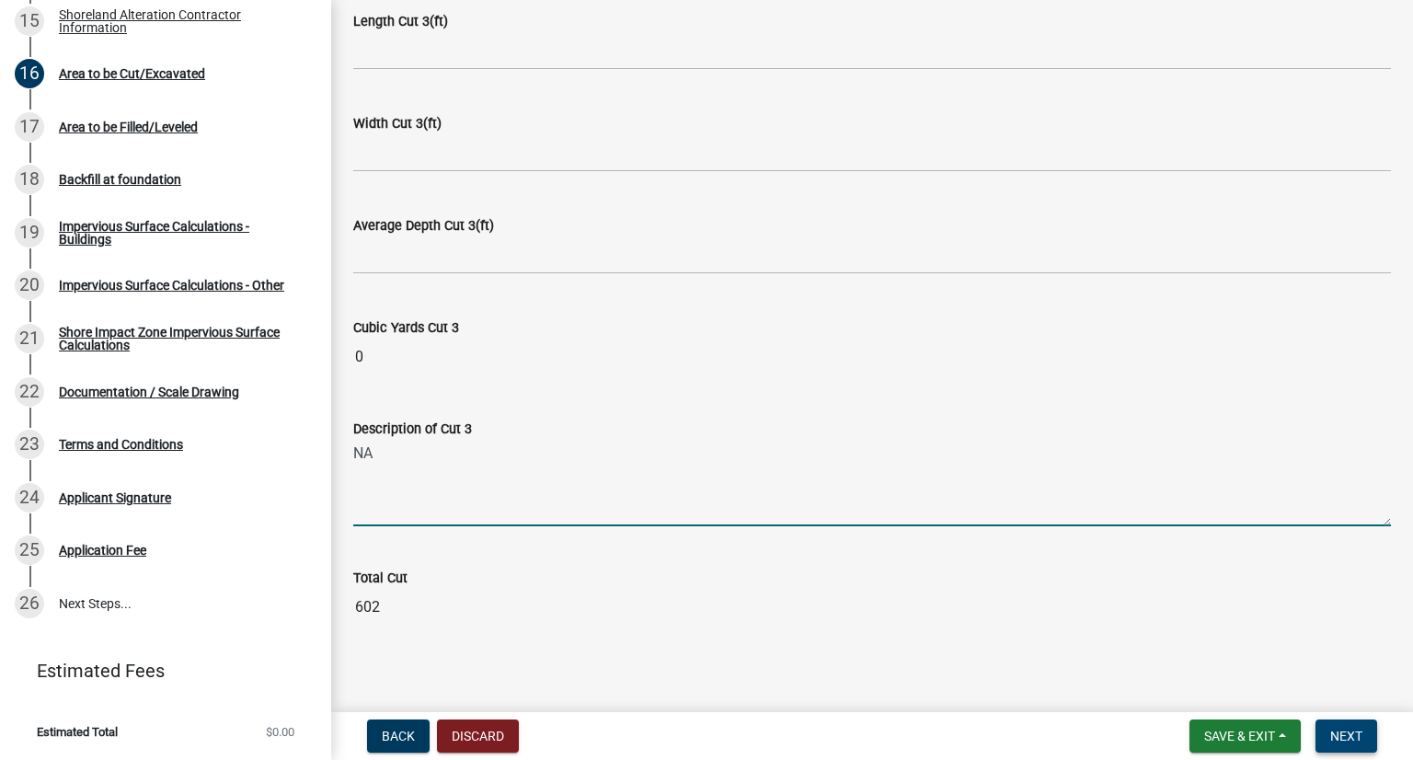
type textarea "NA"
click at [1064, 728] on button "Next" at bounding box center [1346, 735] width 62 height 33
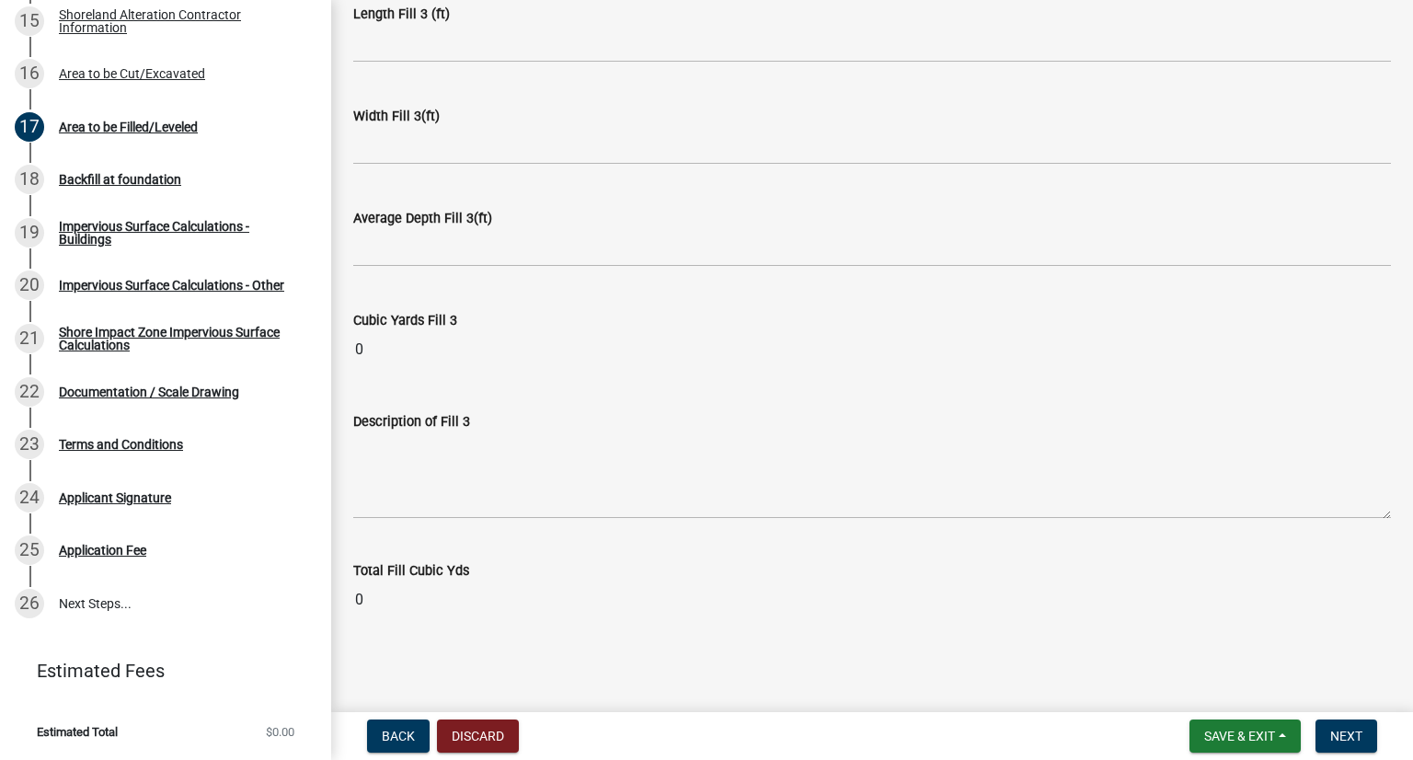
scroll to position [1405, 0]
click at [1064, 733] on span "Next" at bounding box center [1346, 735] width 32 height 15
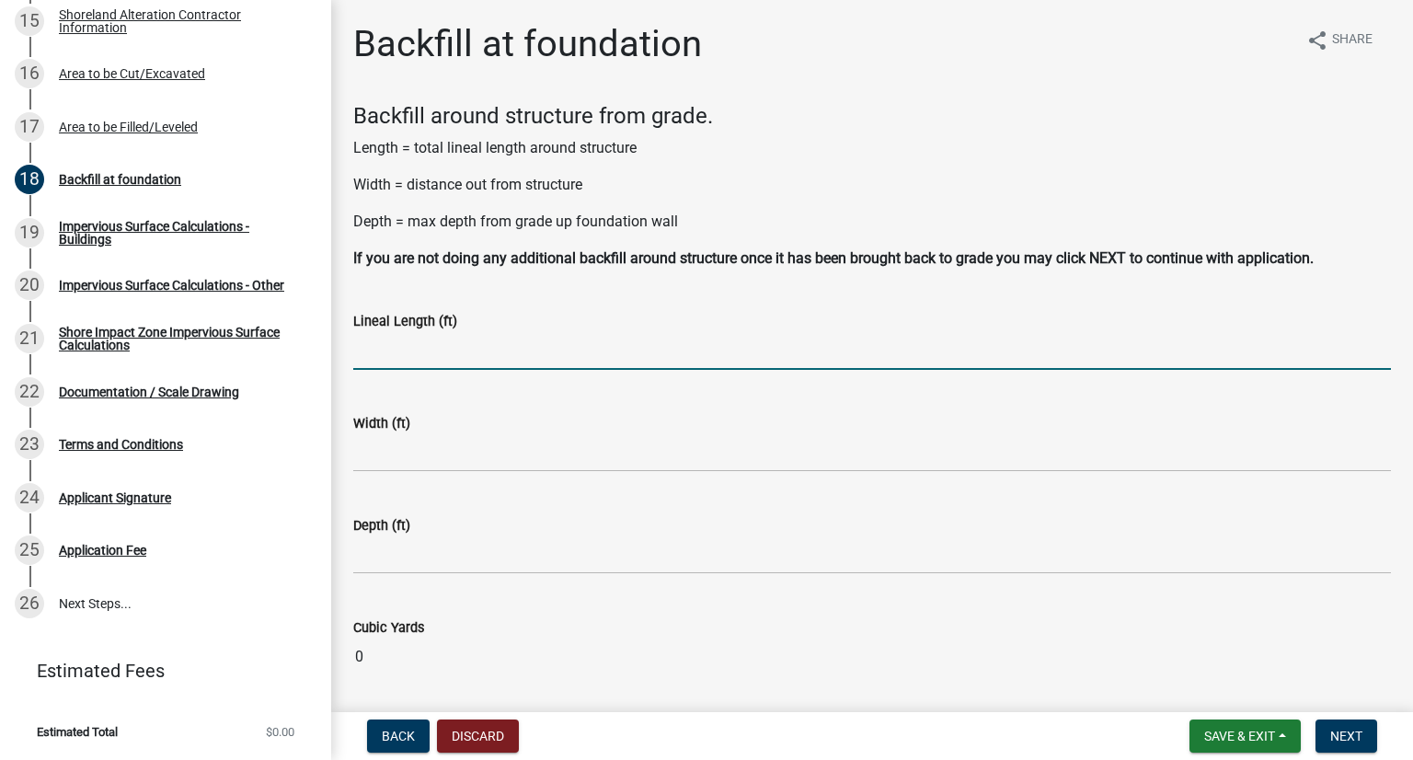
click at [401, 339] on input "text" at bounding box center [872, 351] width 1038 height 38
type input "290"
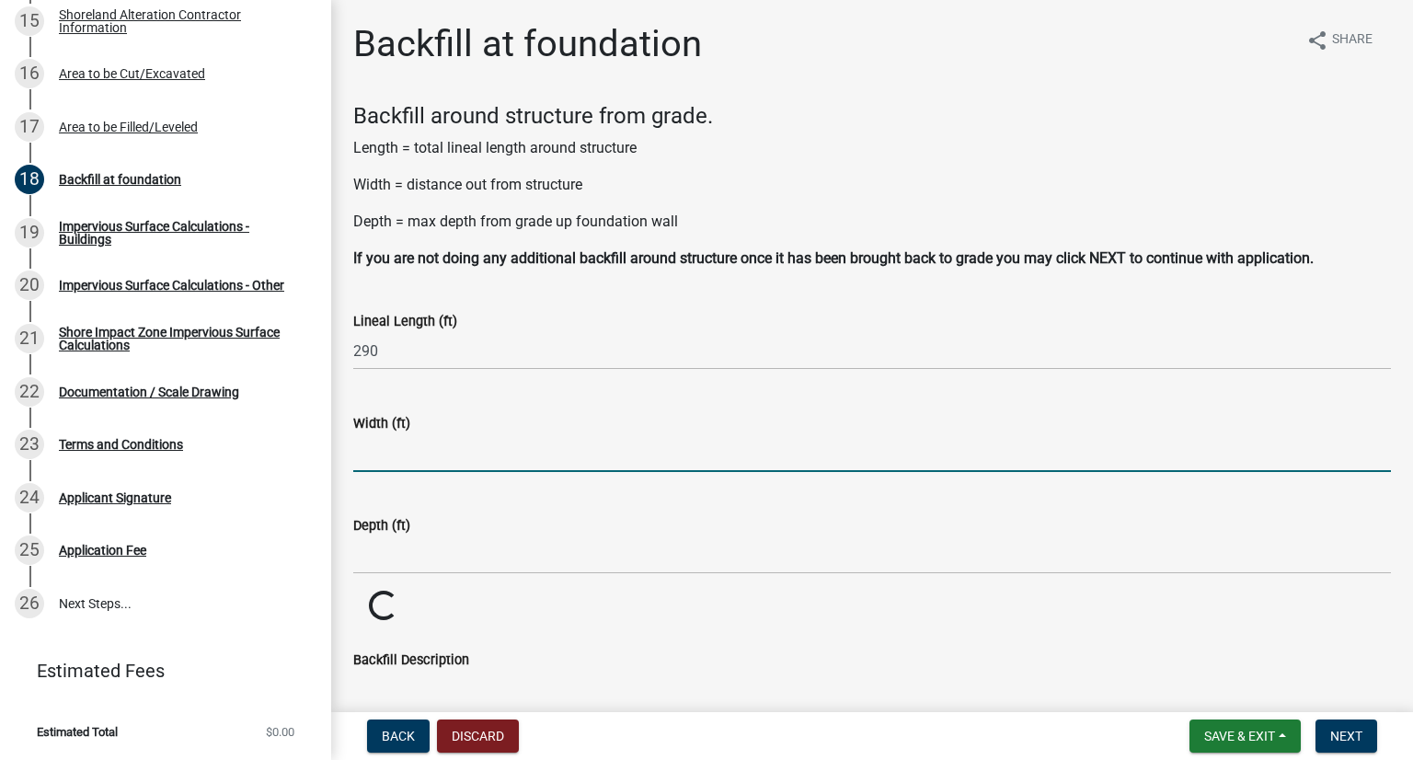
click at [433, 471] on input "text" at bounding box center [872, 453] width 1038 height 38
type input "4"
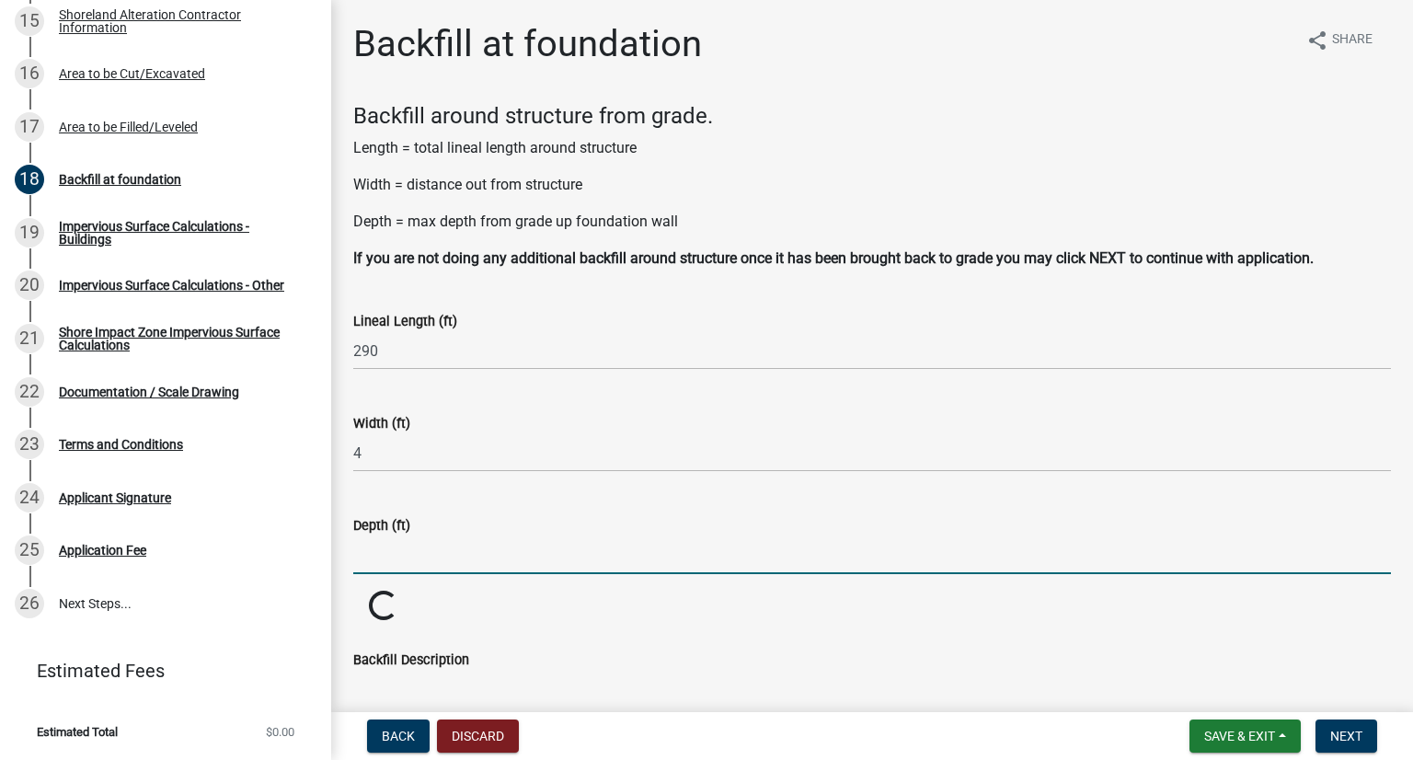
click at [428, 560] on input "text" at bounding box center [872, 555] width 1038 height 38
type input "5"
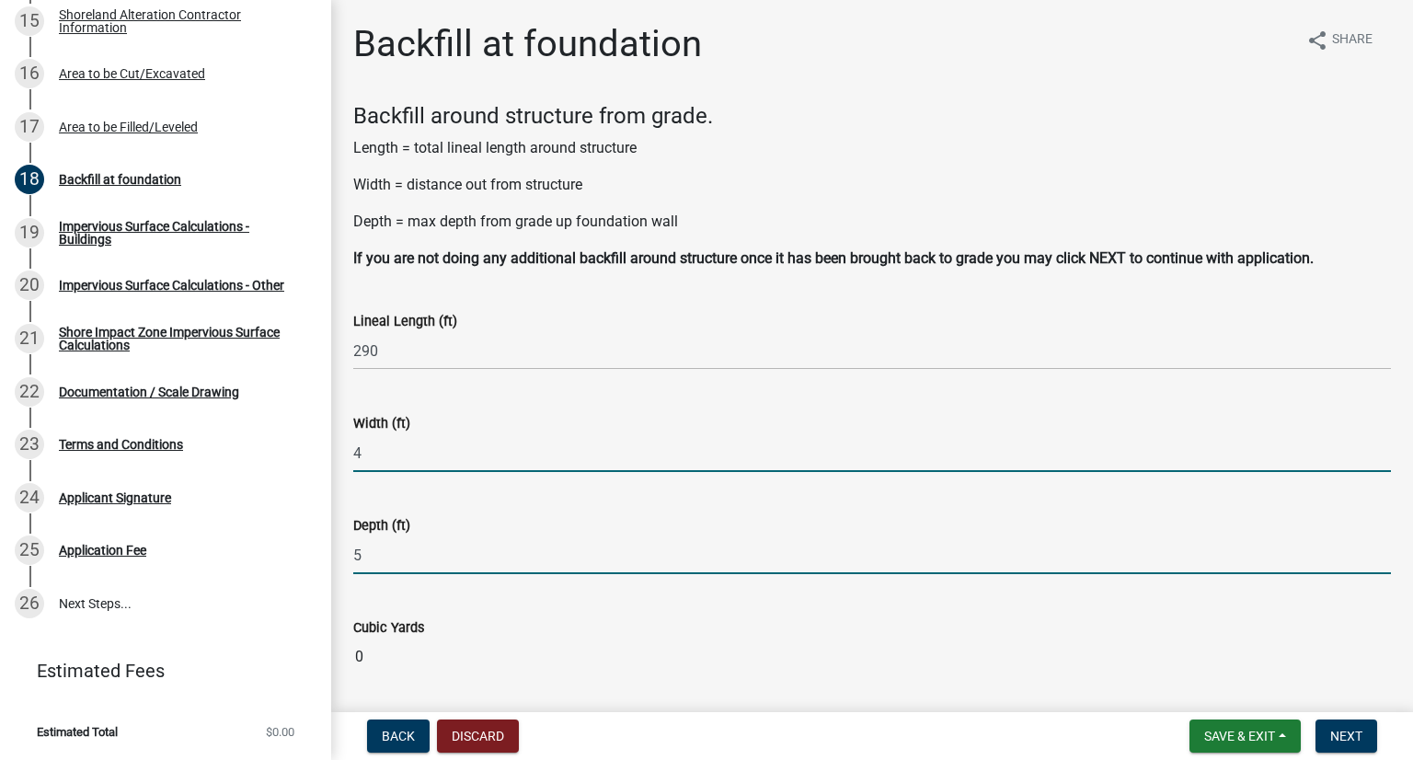
click at [441, 442] on input "4" at bounding box center [872, 453] width 1038 height 38
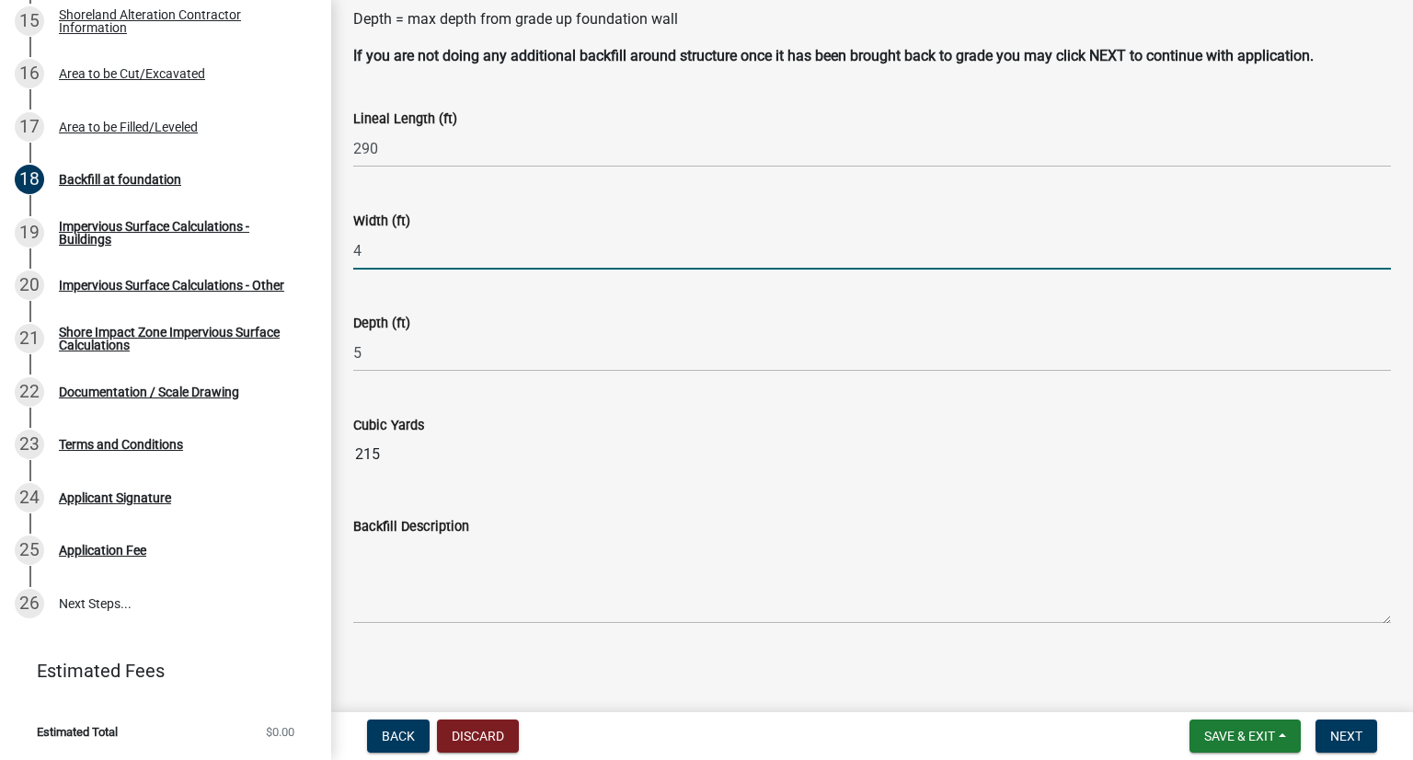
scroll to position [207, 0]
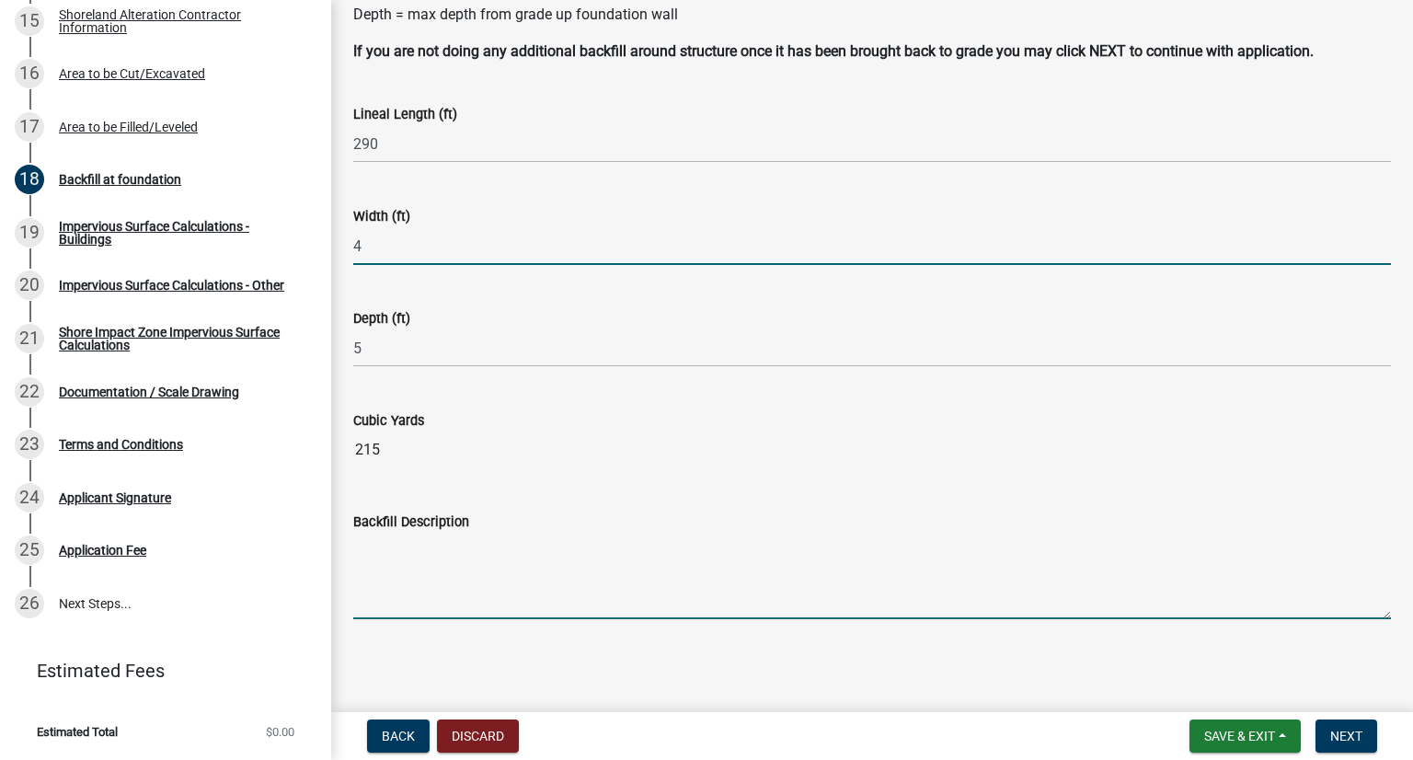
click at [413, 578] on textarea "Backfill Description" at bounding box center [872, 576] width 1038 height 86
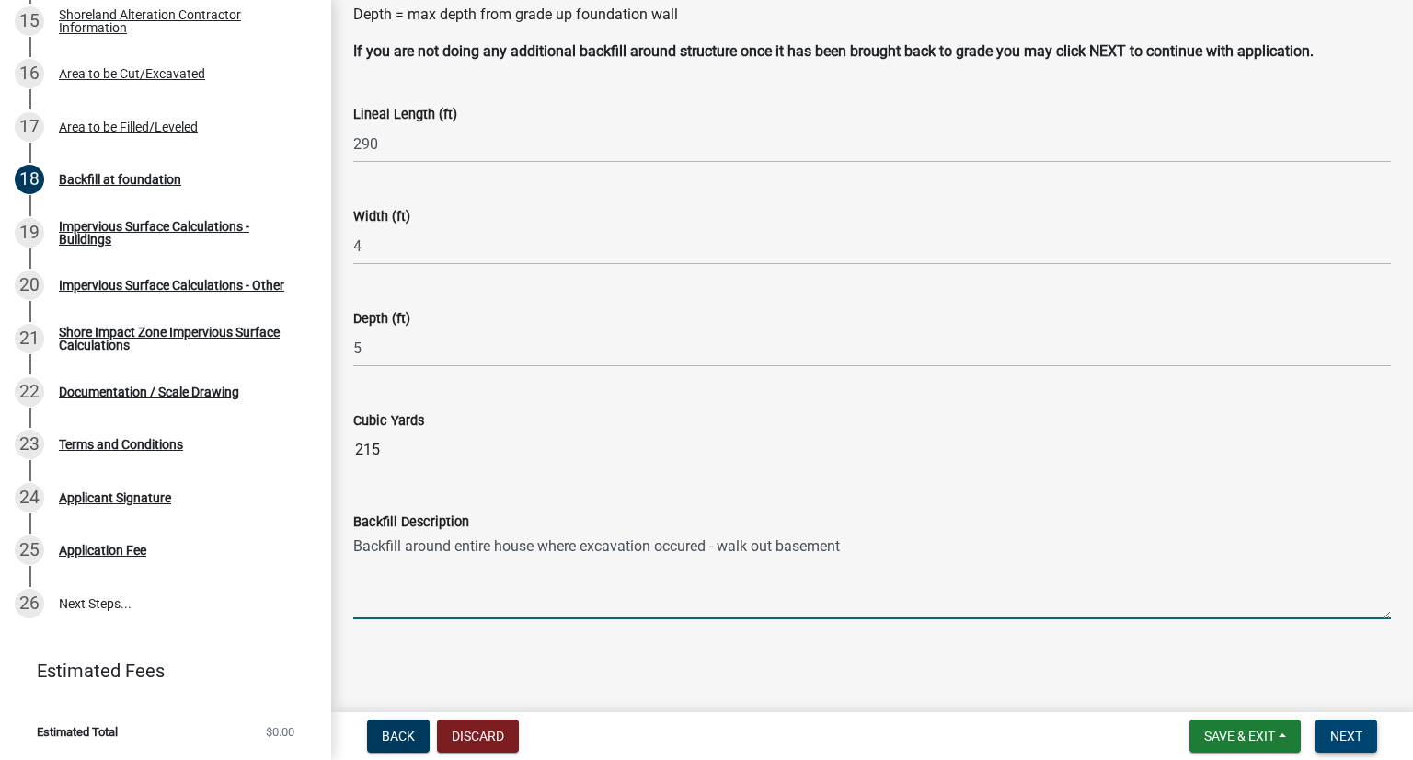
type textarea "Backfill around entire house where excavation occured - walk out basement"
click at [1064, 728] on span "Next" at bounding box center [1346, 735] width 32 height 15
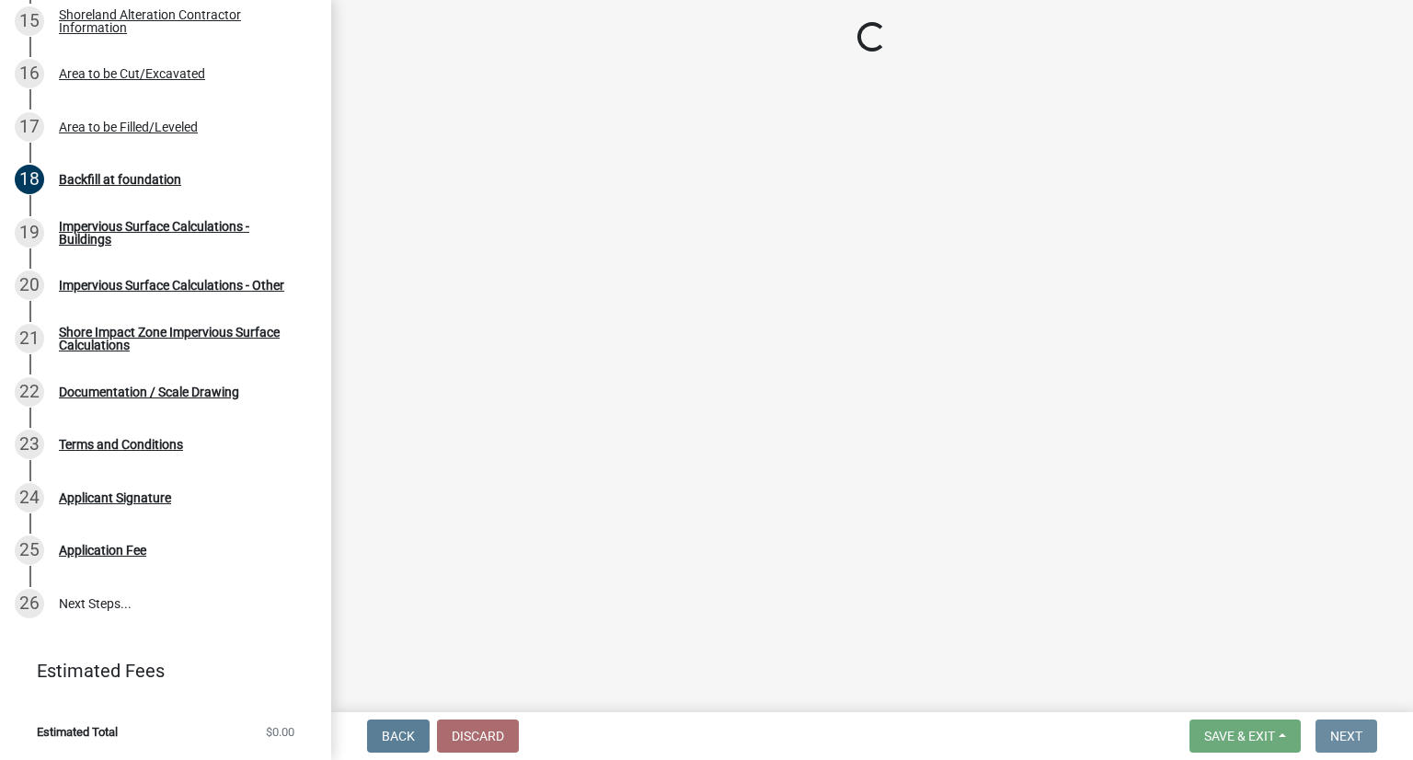
scroll to position [0, 0]
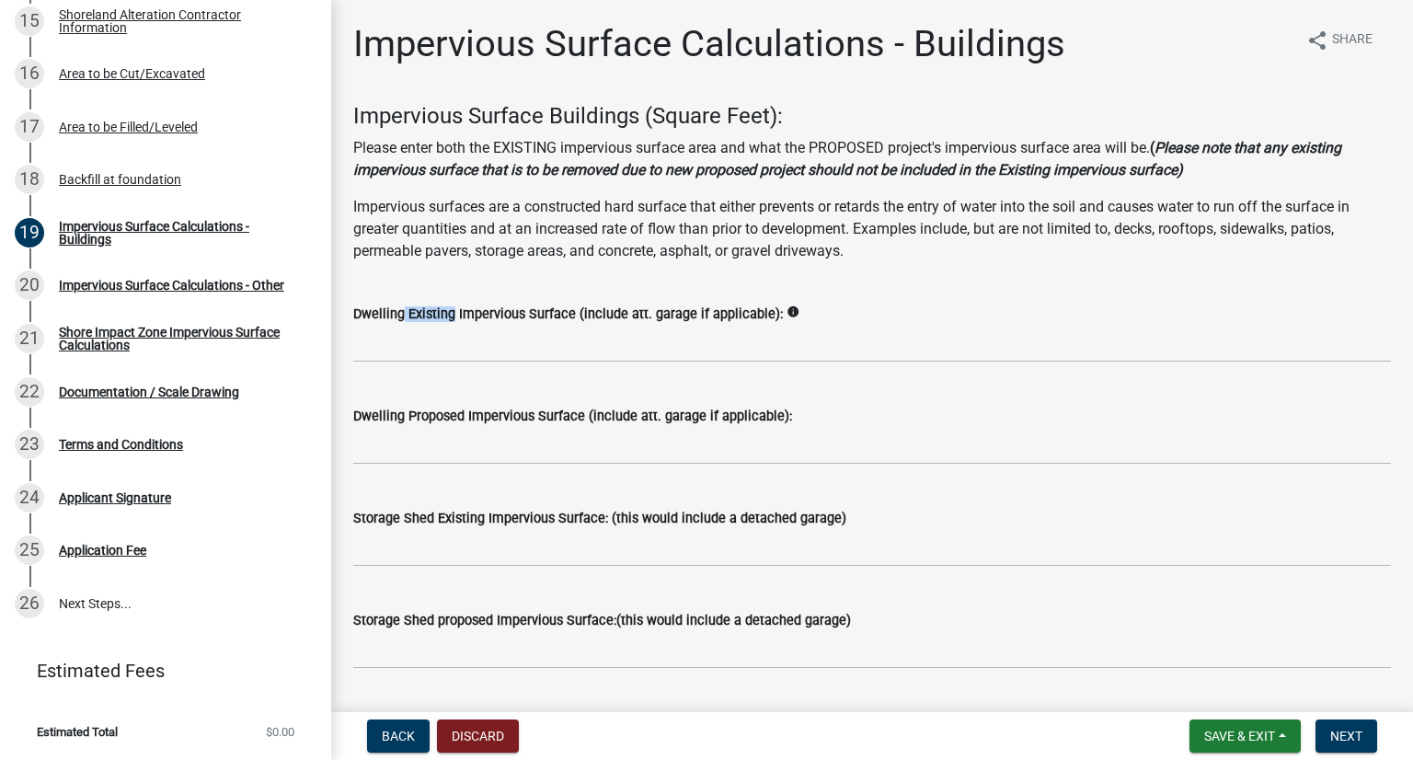
drag, startPoint x: 442, startPoint y: 310, endPoint x: 394, endPoint y: 317, distance: 48.4
click at [394, 317] on label "Dwelling Existing Impervious Surface (include att. garage if applicable):" at bounding box center [568, 314] width 430 height 13
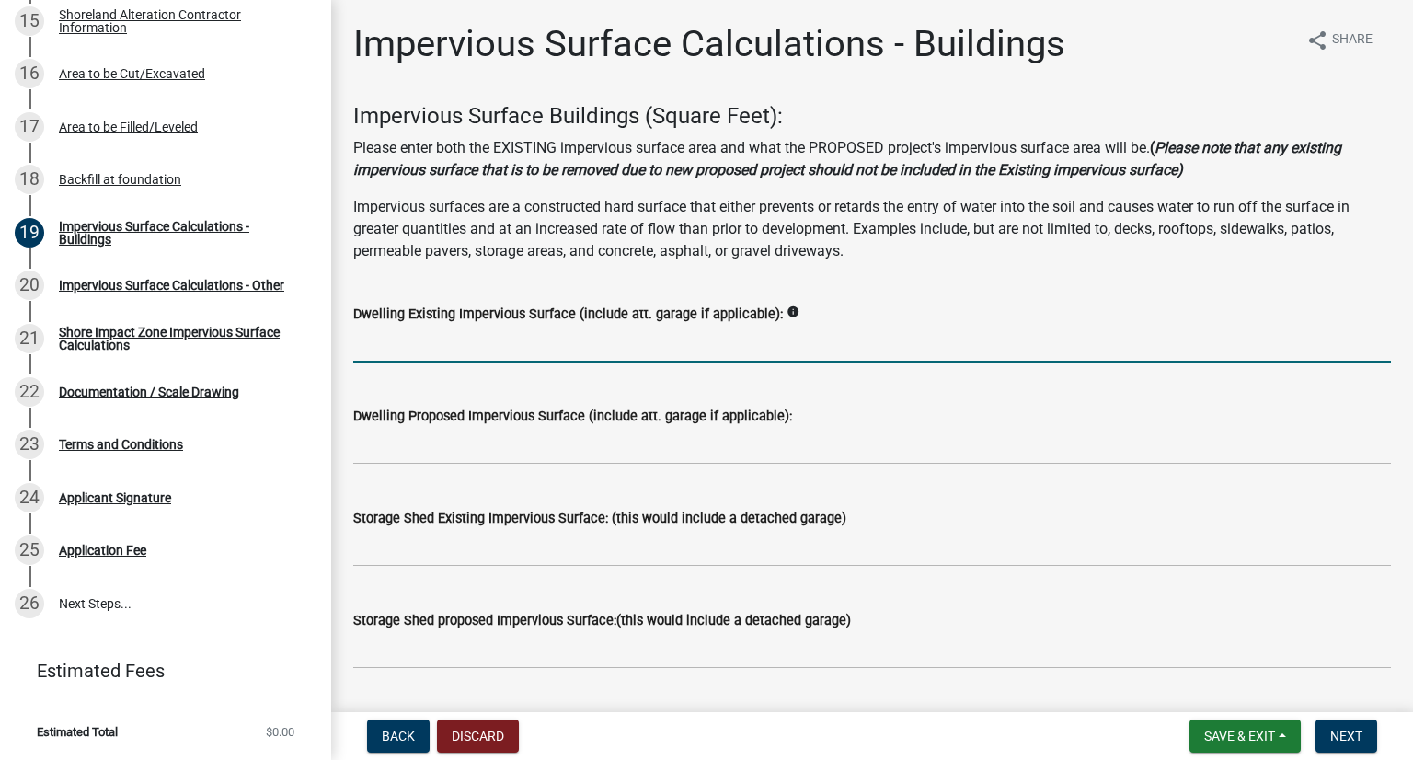
click at [419, 340] on input "text" at bounding box center [872, 344] width 1038 height 38
click at [418, 451] on input "text" at bounding box center [872, 446] width 1038 height 38
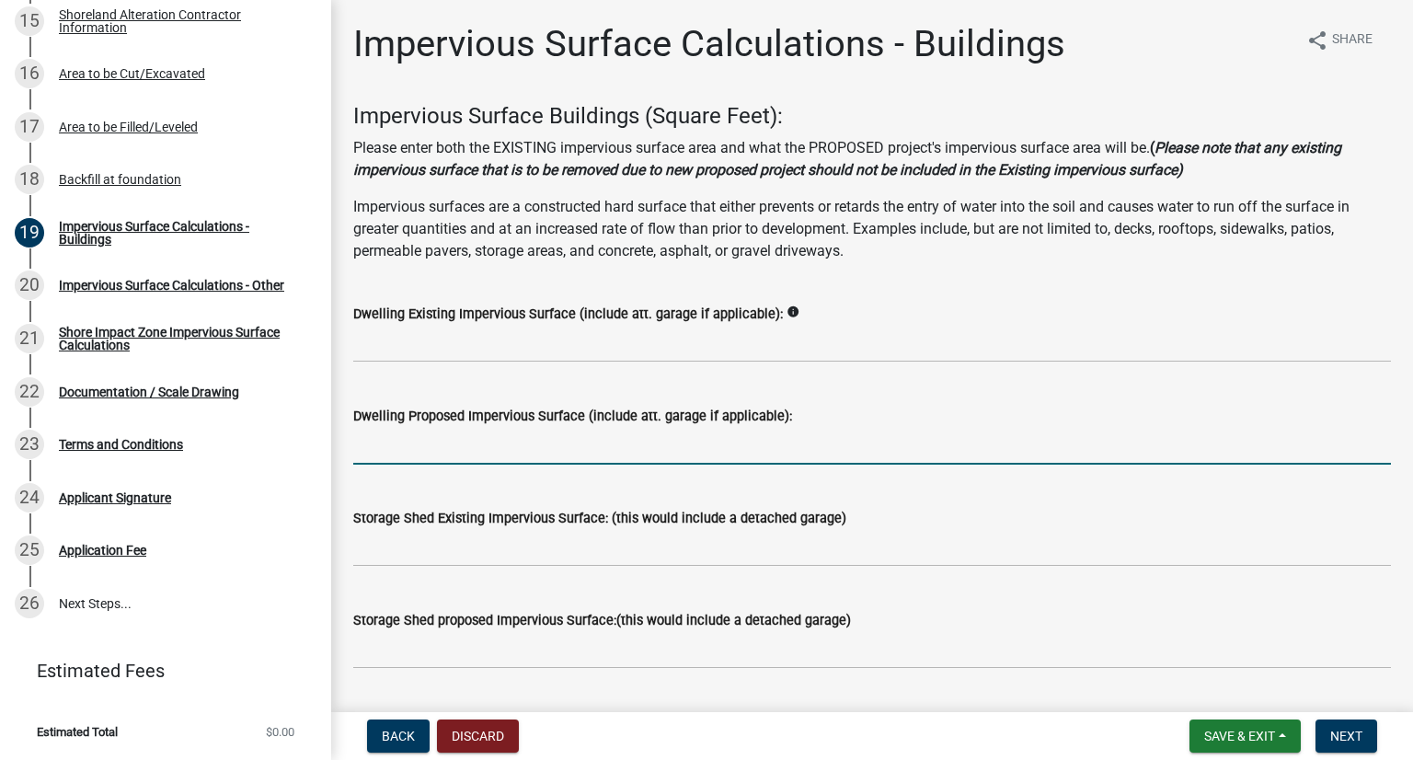
click at [786, 314] on icon "info" at bounding box center [792, 311] width 13 height 13
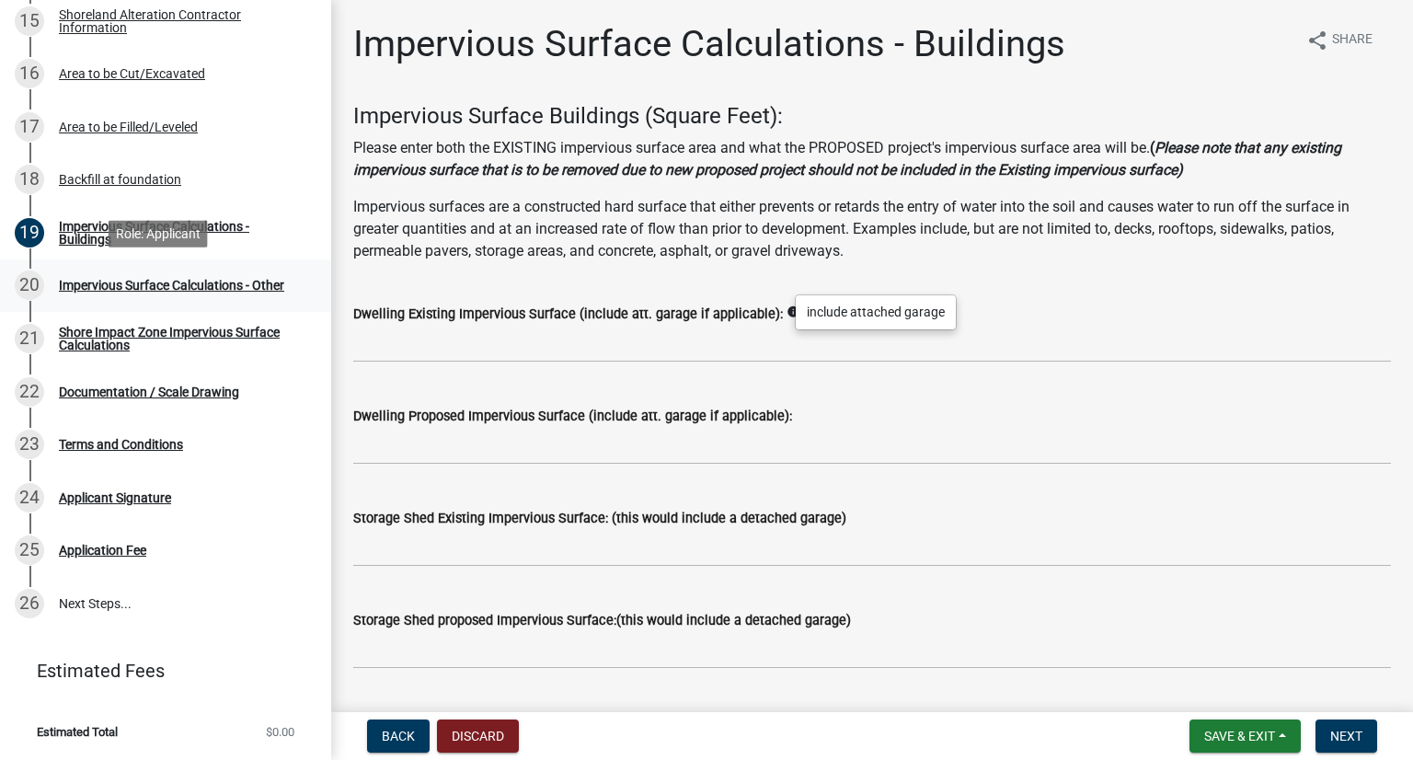
click at [189, 288] on div "Impervious Surface Calculations - Other" at bounding box center [171, 285] width 225 height 13
click at [1064, 731] on span "Save & Exit" at bounding box center [1239, 735] width 71 height 15
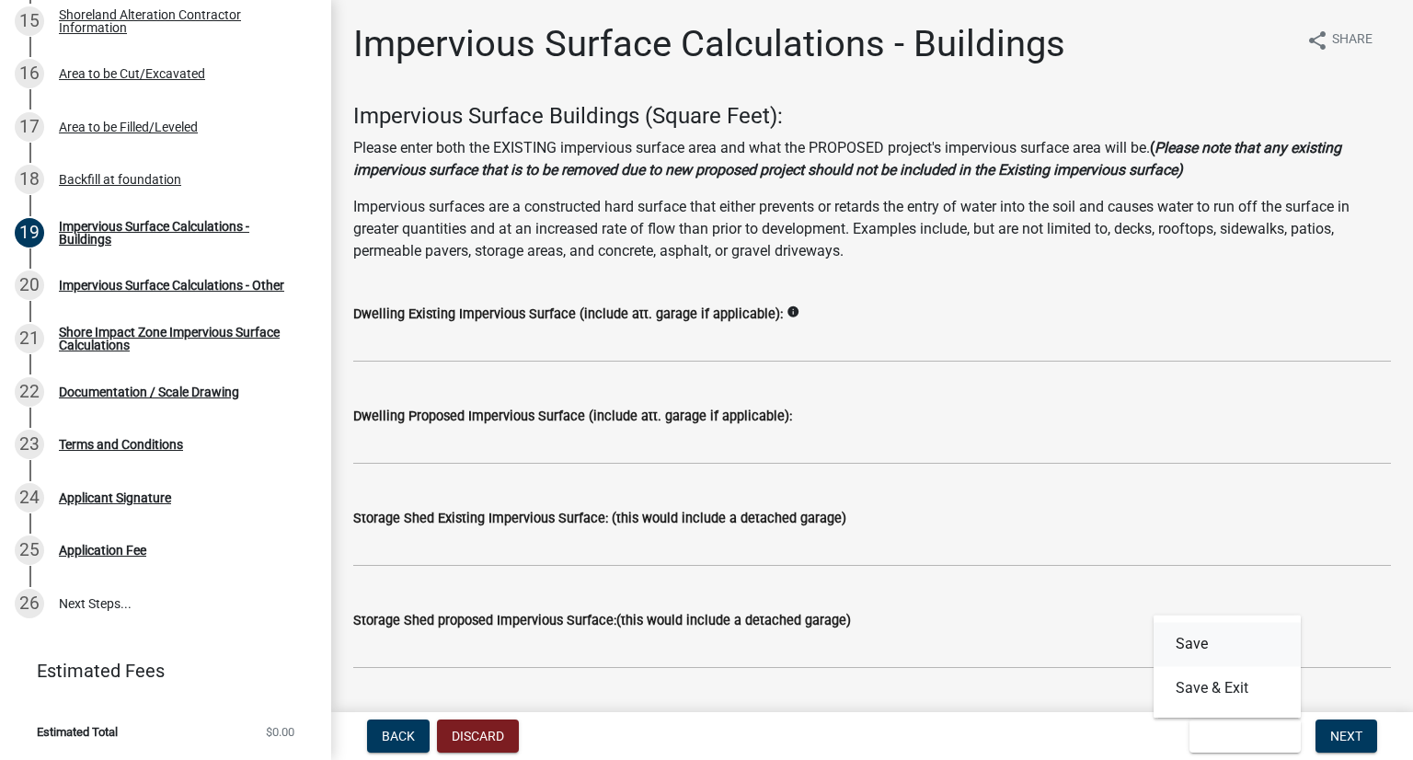
click at [1064, 650] on button "Save" at bounding box center [1226, 644] width 147 height 44
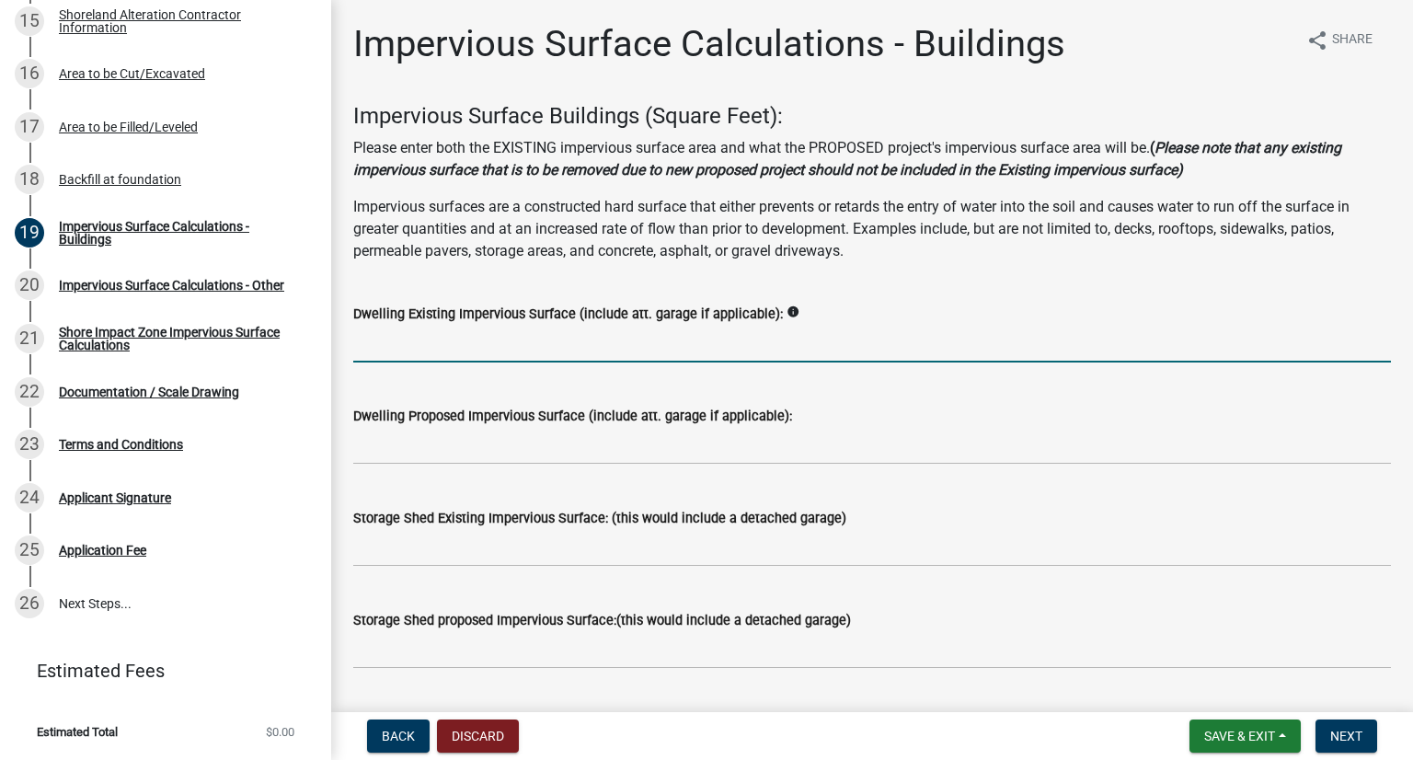
click at [464, 338] on input "text" at bounding box center [872, 344] width 1038 height 38
type input "2800"
click at [438, 453] on input "text" at bounding box center [872, 446] width 1038 height 38
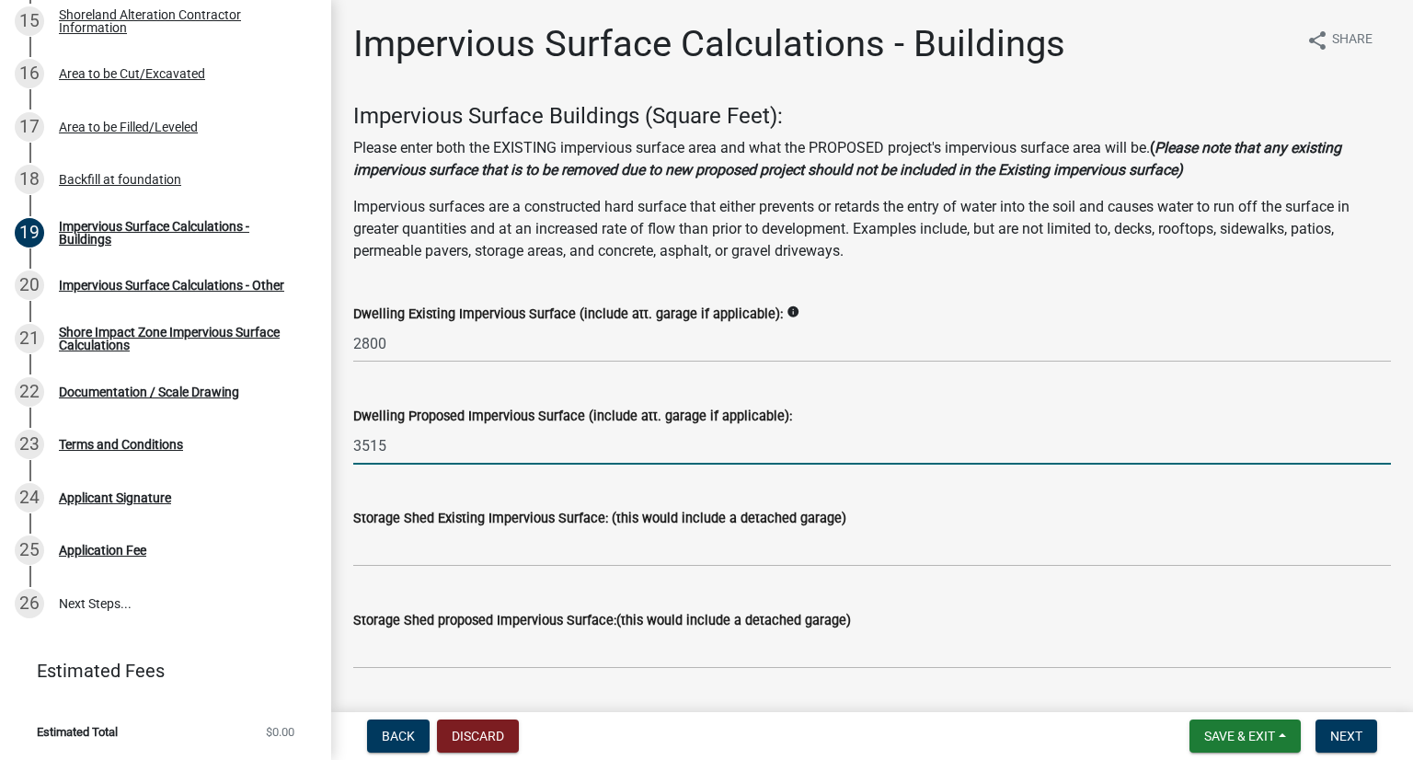
type input "3515"
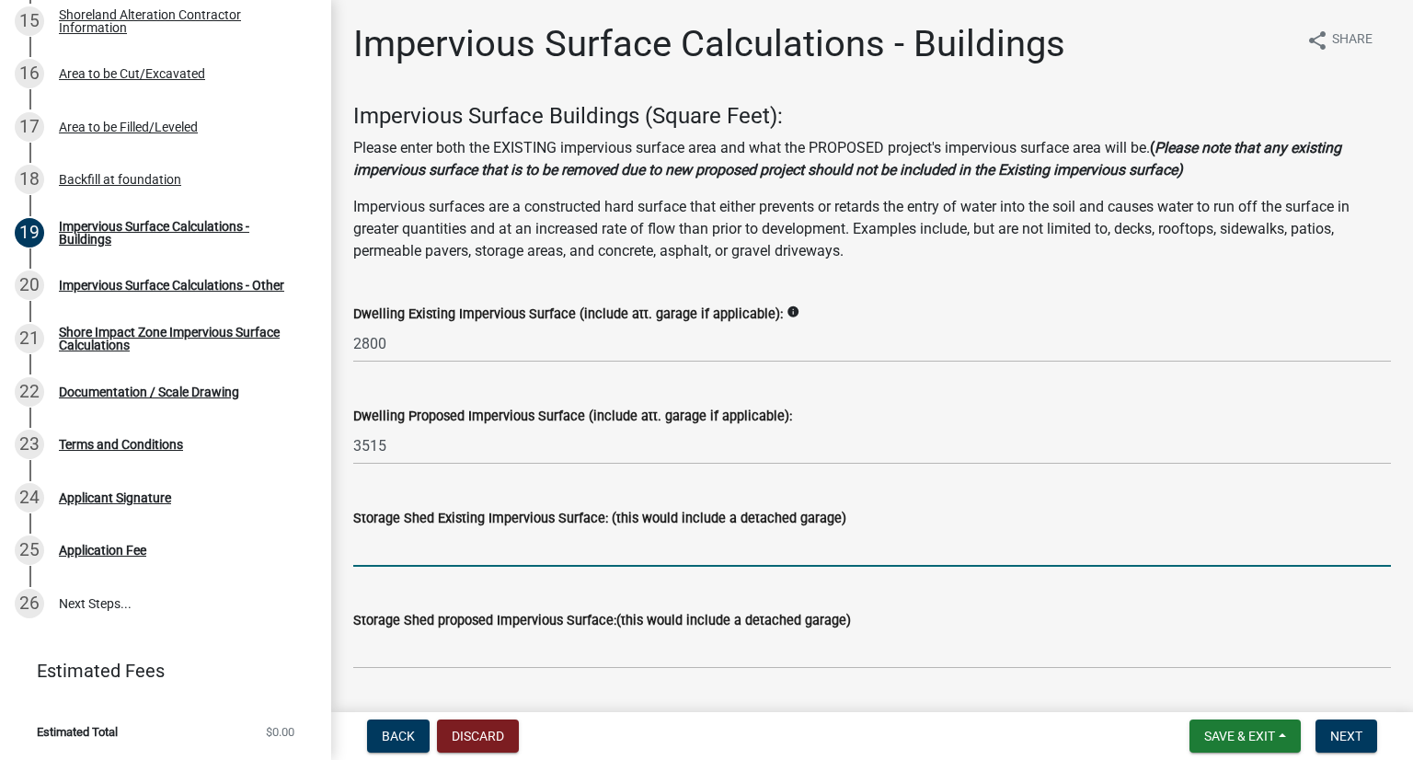
click at [423, 559] on input "text" at bounding box center [872, 548] width 1038 height 38
type input "700"
click at [467, 654] on input "text" at bounding box center [872, 650] width 1038 height 38
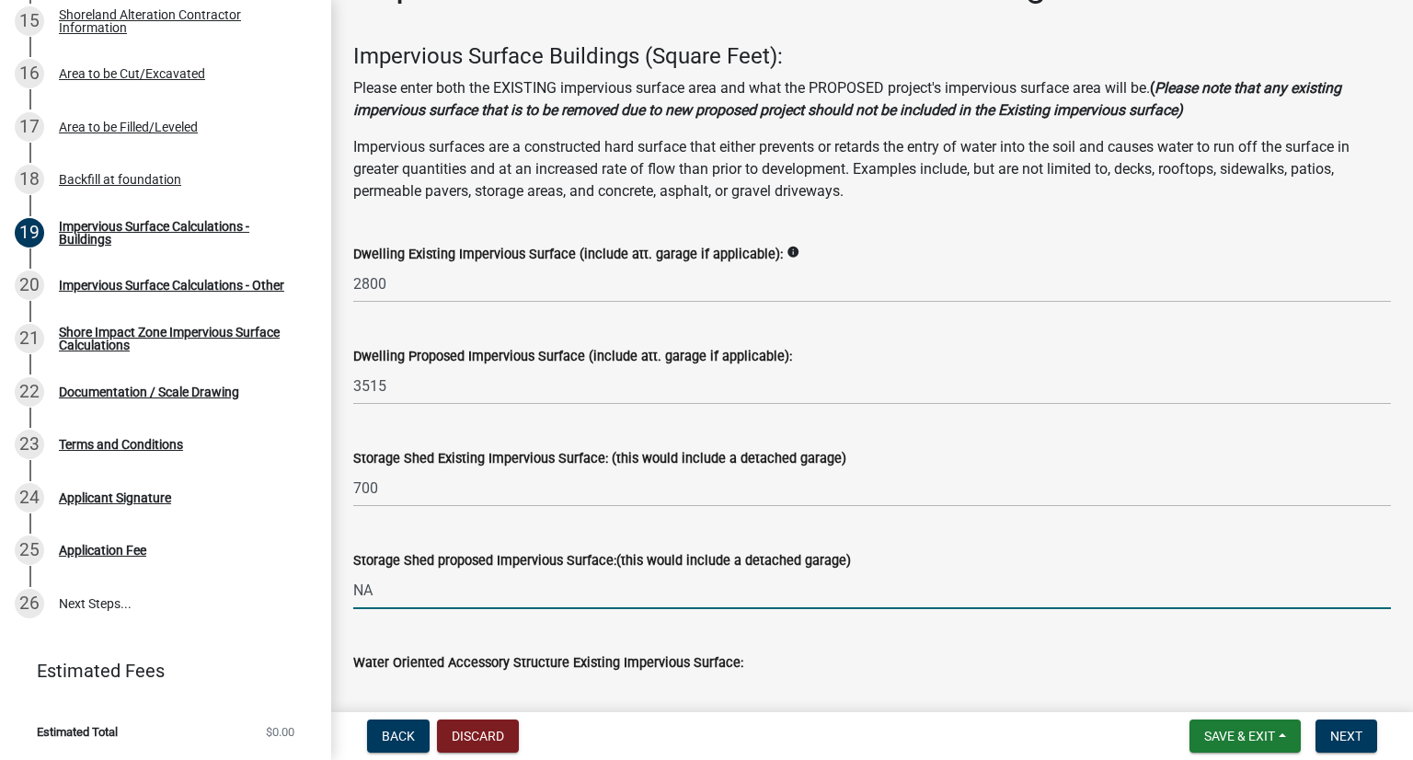
scroll to position [92, 0]
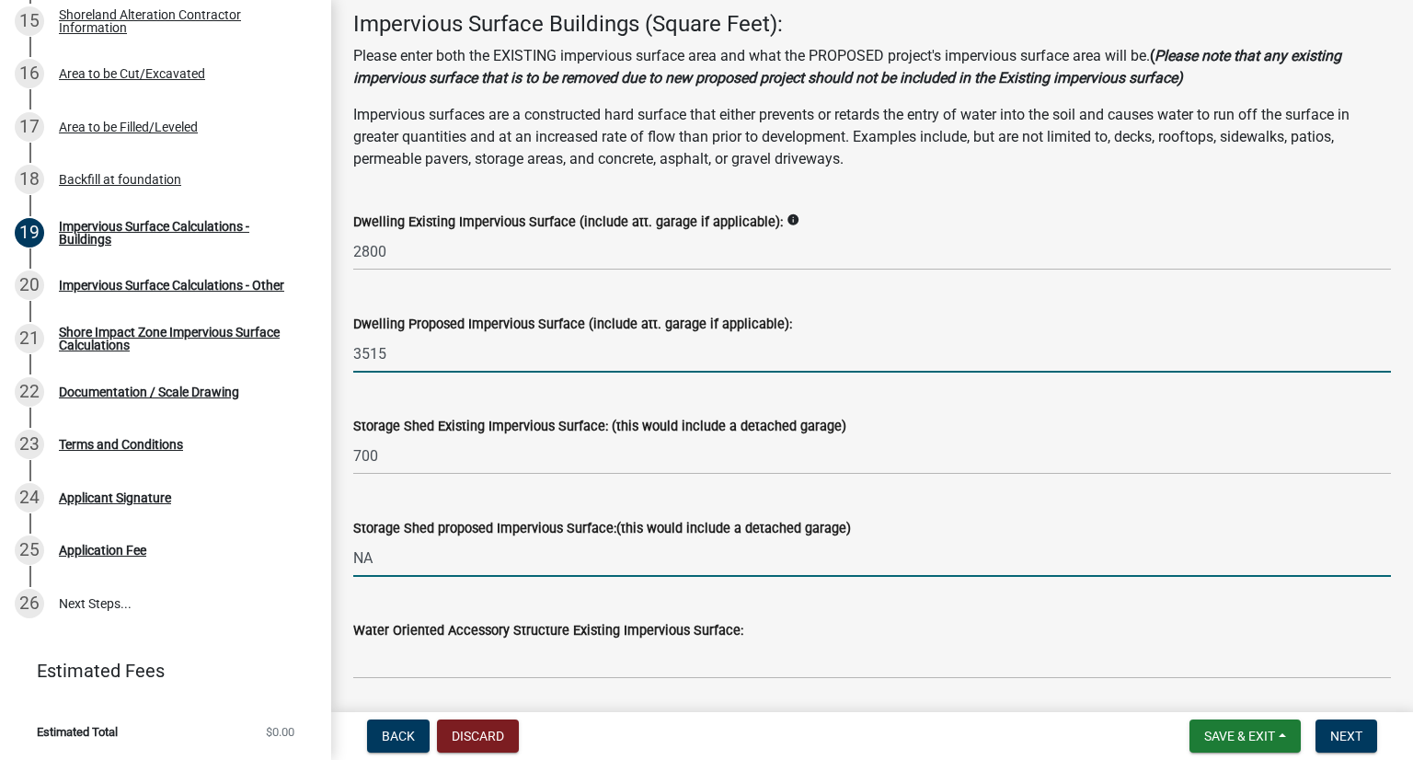
type input "0"
drag, startPoint x: 386, startPoint y: 357, endPoint x: 350, endPoint y: 346, distance: 37.5
click at [350, 346] on div "Dwelling Proposed Impervious Surface (include att. garage if applicable): 3515" at bounding box center [871, 330] width 1065 height 86
drag, startPoint x: 384, startPoint y: 559, endPoint x: 353, endPoint y: 546, distance: 33.0
click at [353, 546] on input "0" at bounding box center [872, 558] width 1038 height 38
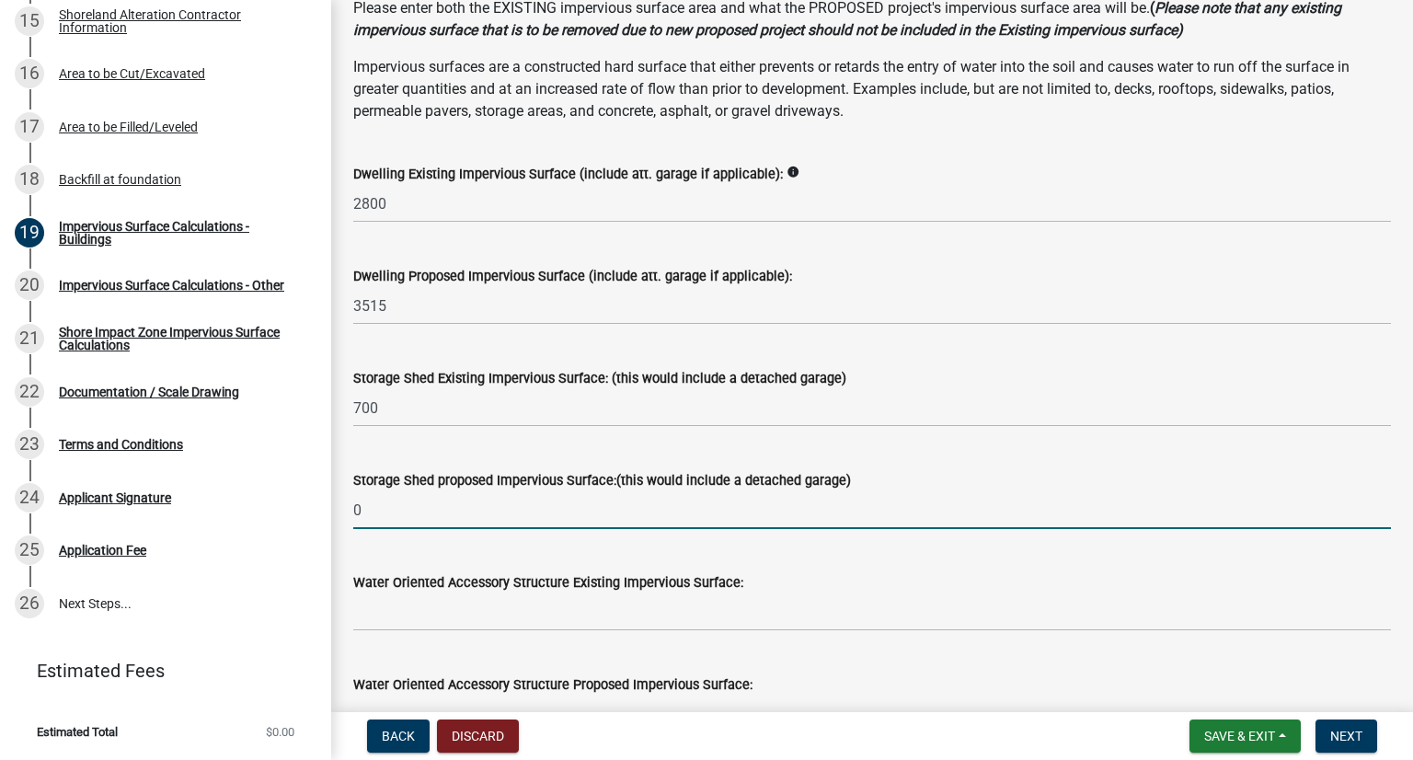
scroll to position [184, 0]
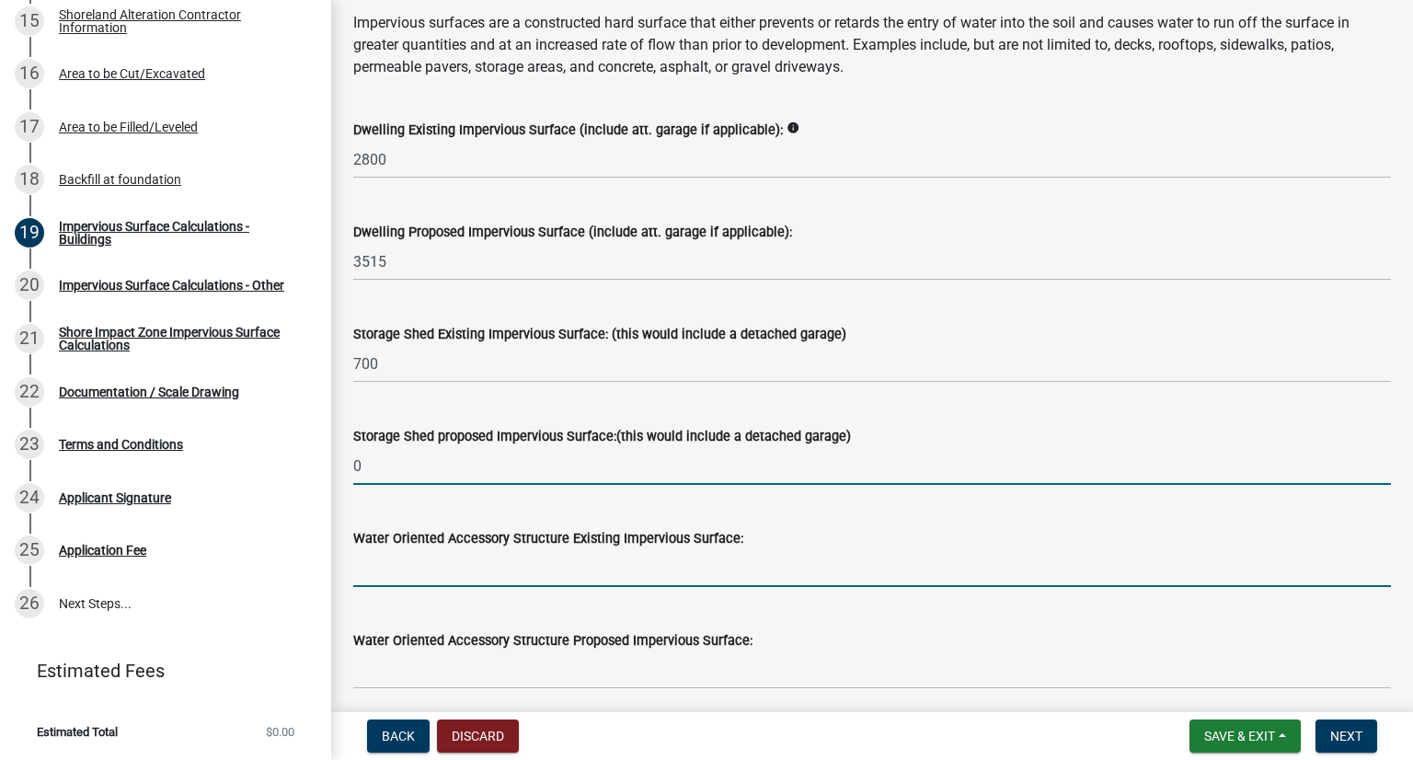
click at [445, 564] on input "text" at bounding box center [872, 568] width 1038 height 38
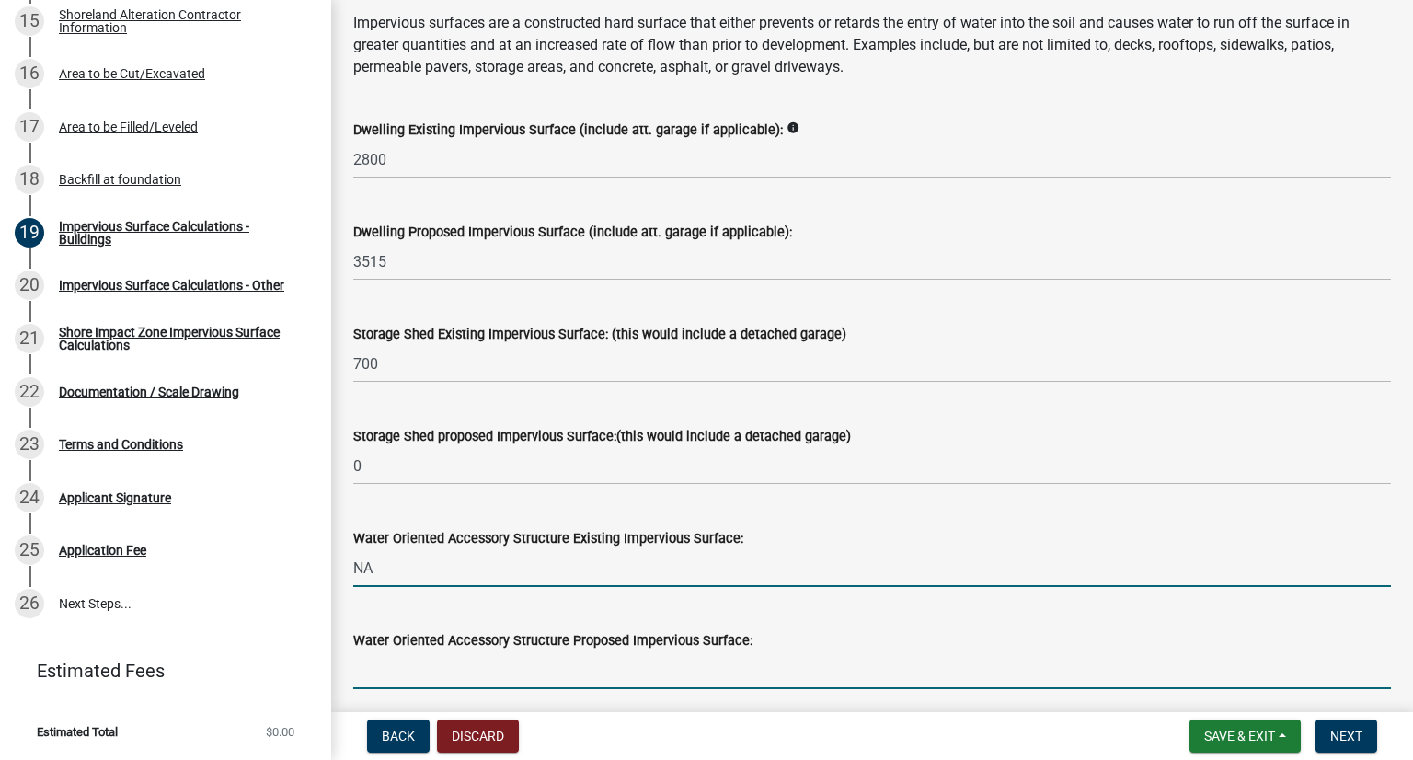
type input "0"
click at [471, 667] on input "text" at bounding box center [872, 670] width 1038 height 38
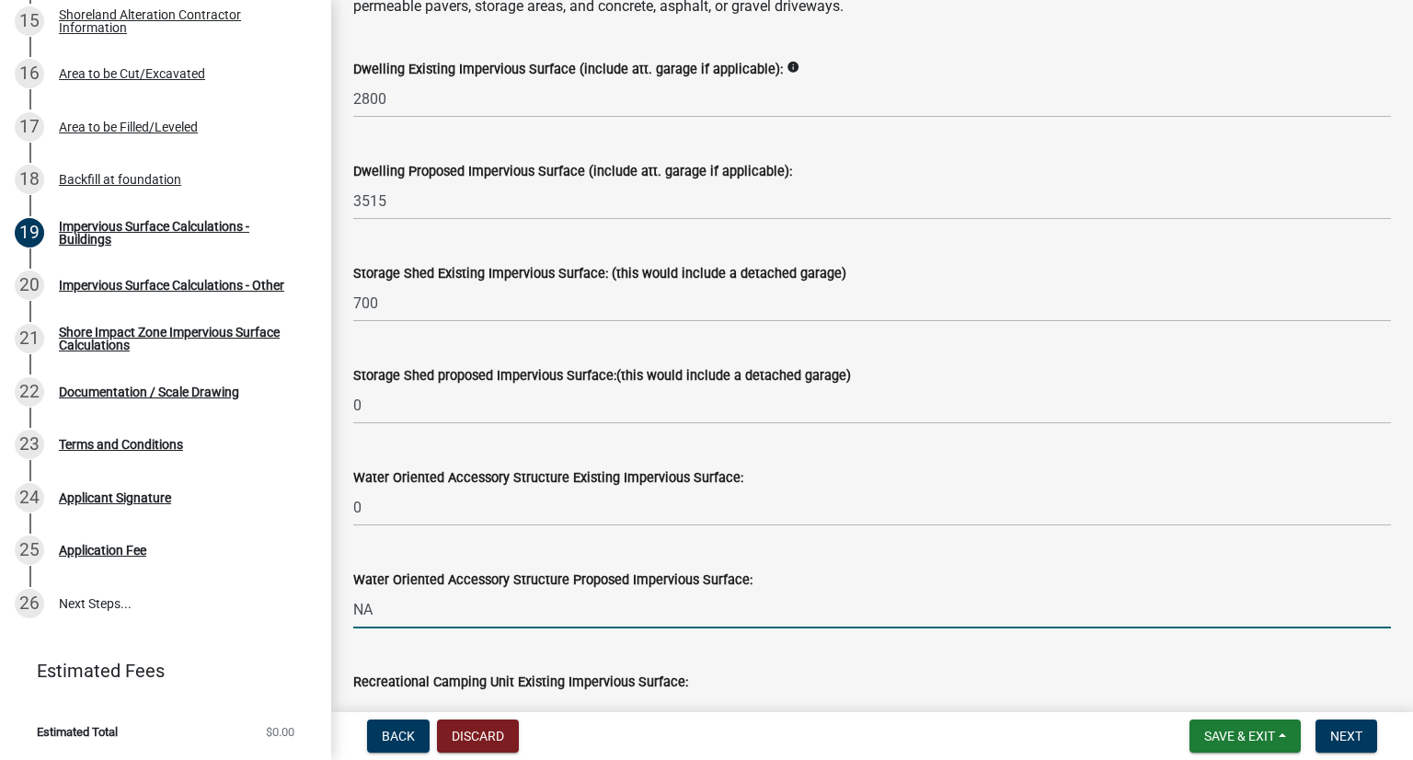
scroll to position [368, 0]
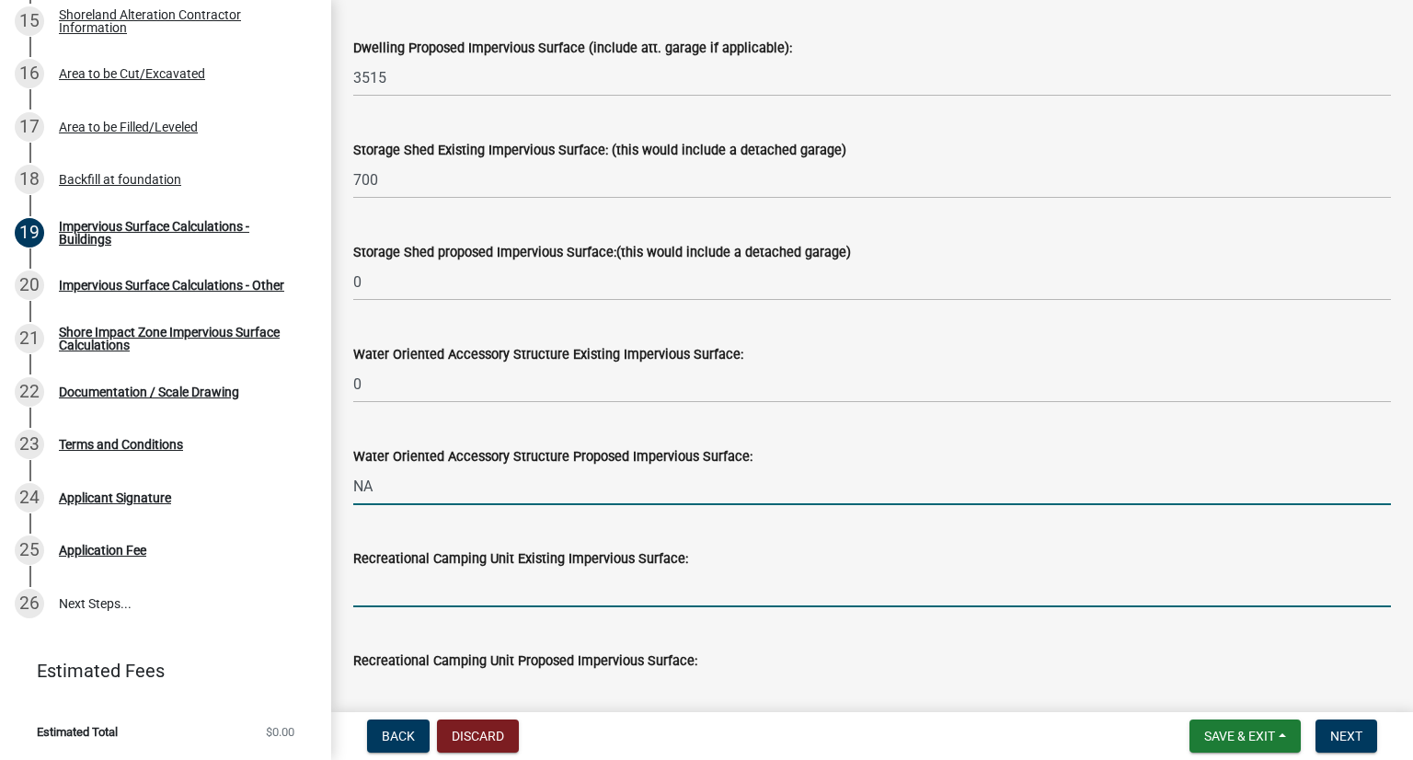
type input "0"
click at [529, 585] on input "text" at bounding box center [872, 588] width 1038 height 38
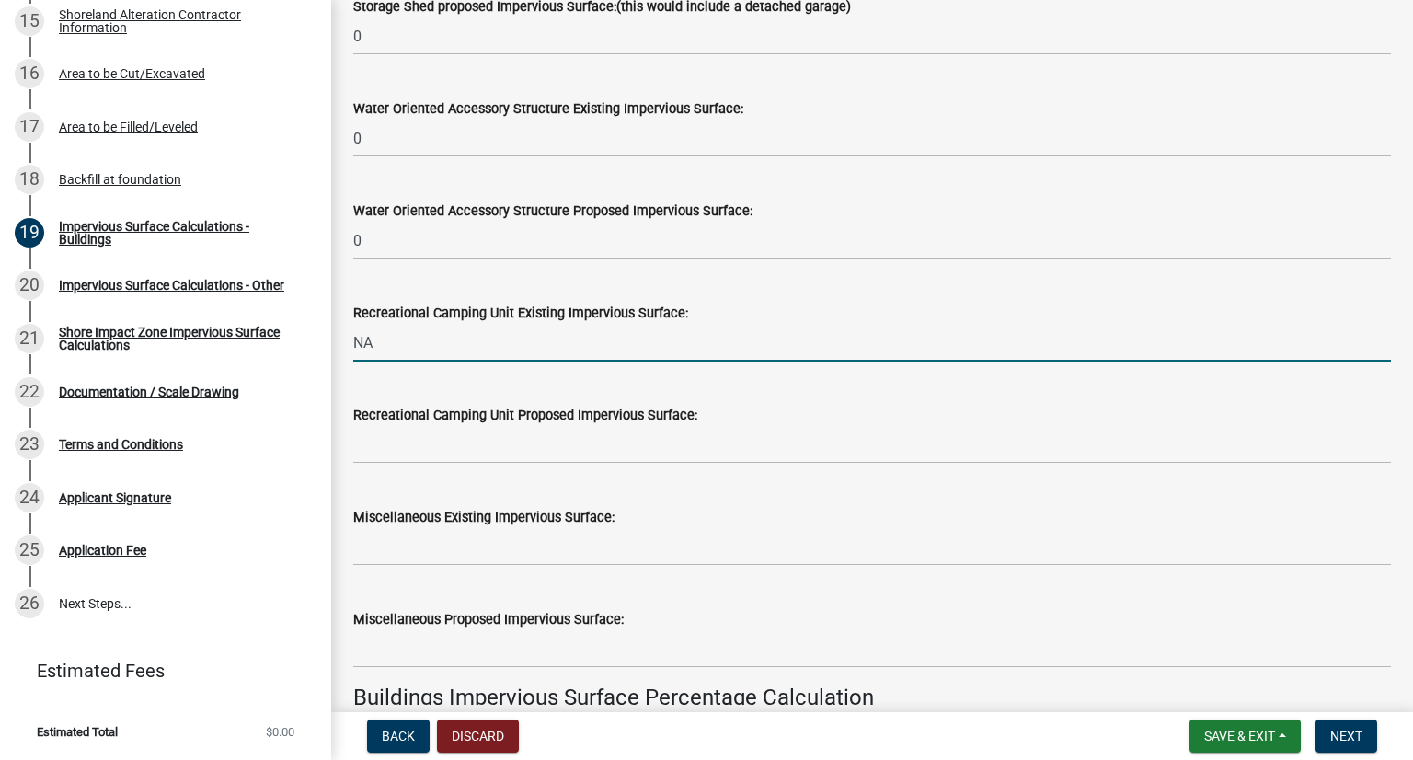
scroll to position [644, 0]
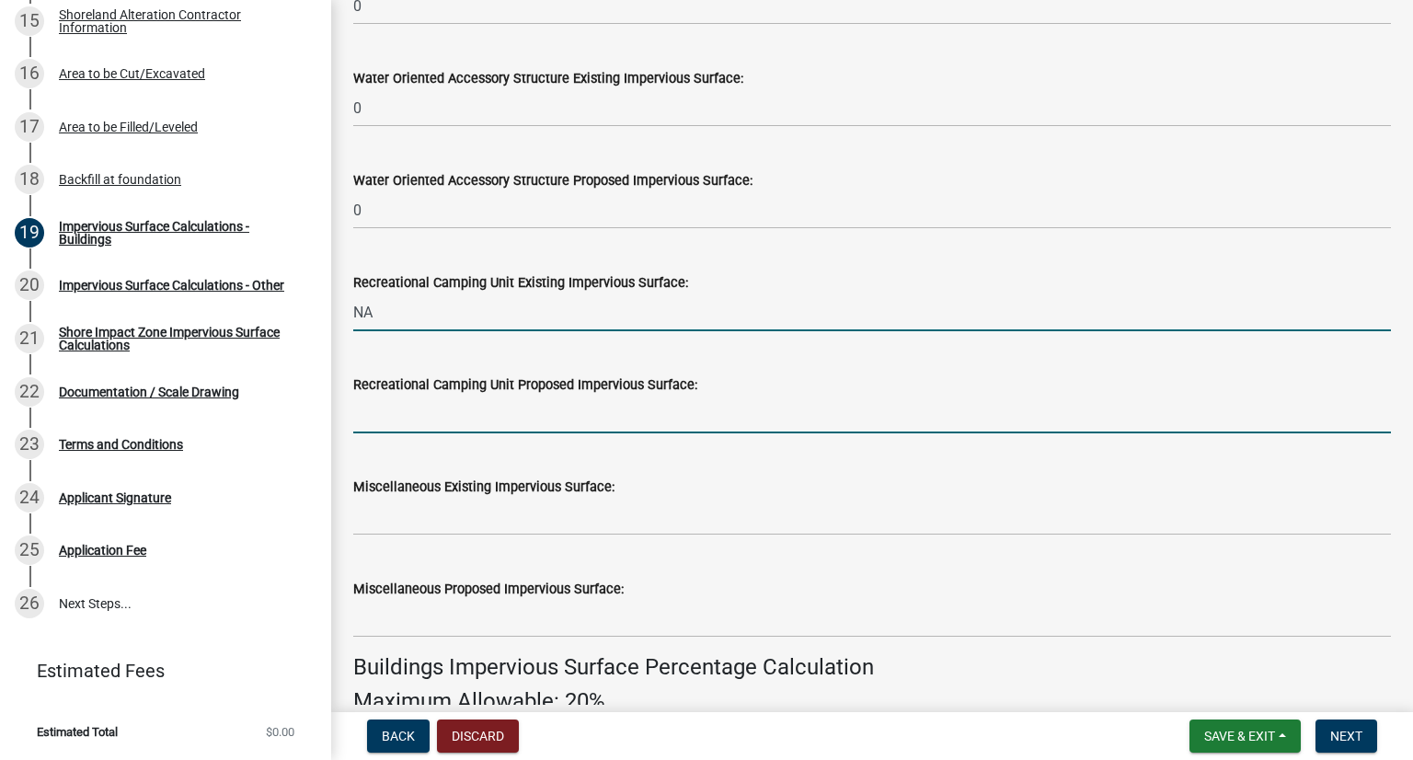
type input "0"
click at [511, 407] on input "text" at bounding box center [872, 415] width 1038 height 38
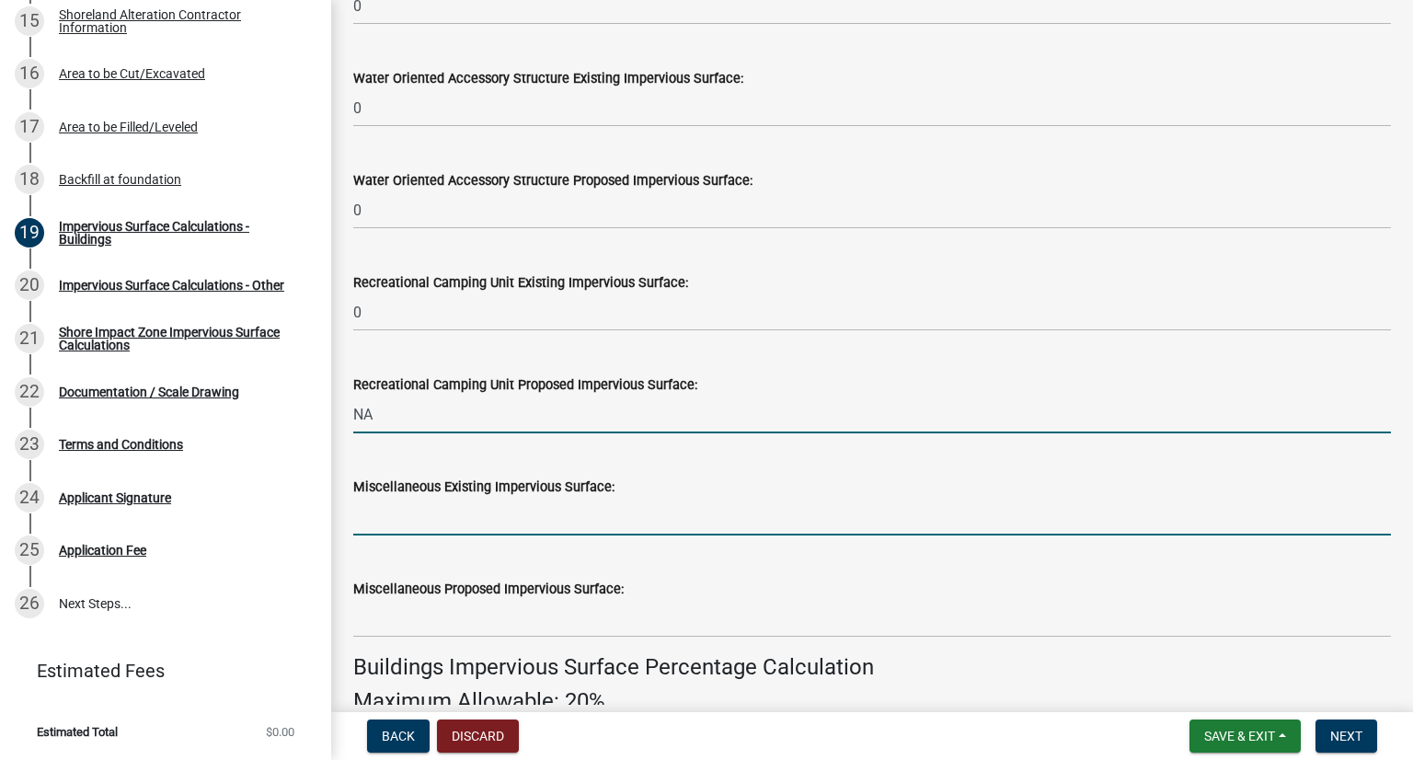
type input "0"
click at [449, 520] on input "text" at bounding box center [872, 517] width 1038 height 38
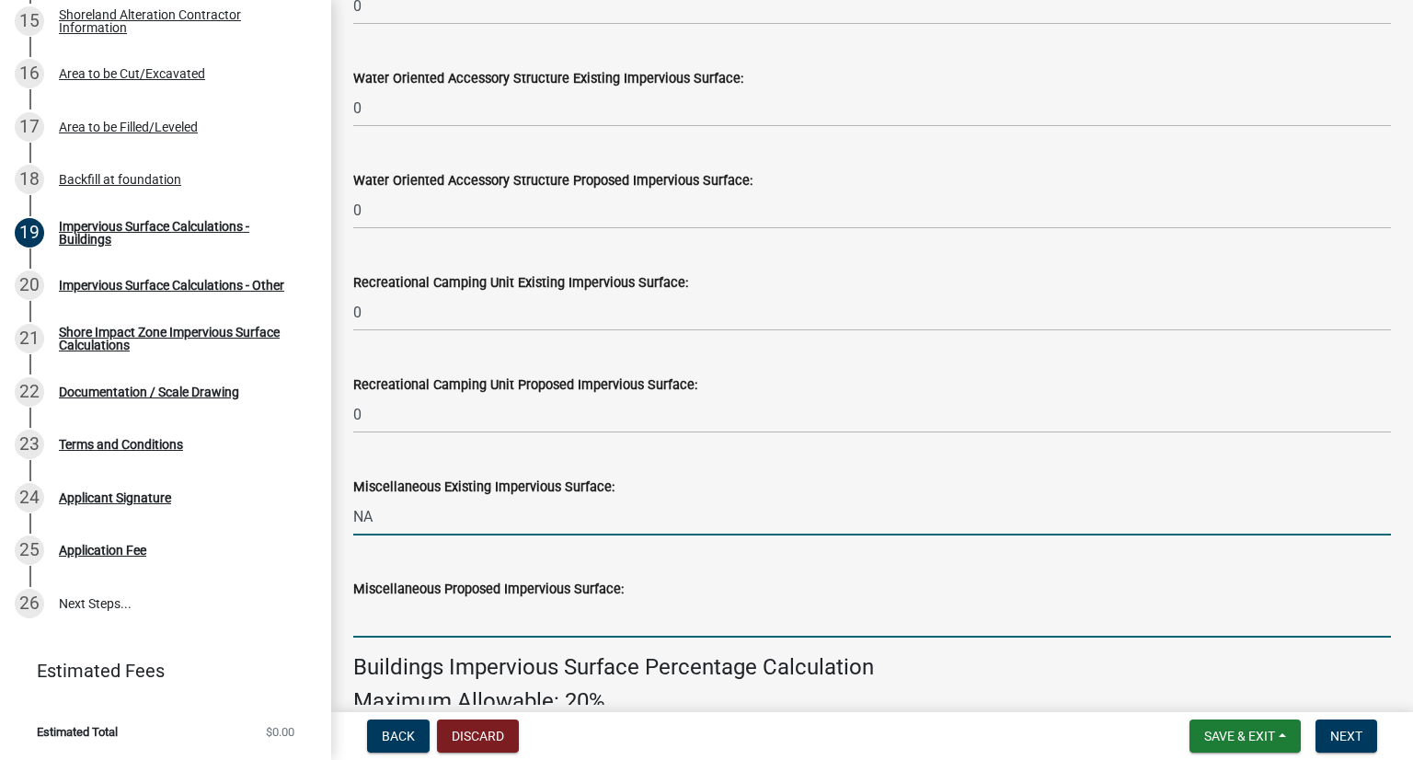
type input "0"
click at [439, 619] on input "text" at bounding box center [872, 619] width 1038 height 38
type input "0"
click at [481, 514] on input "0" at bounding box center [872, 517] width 1038 height 38
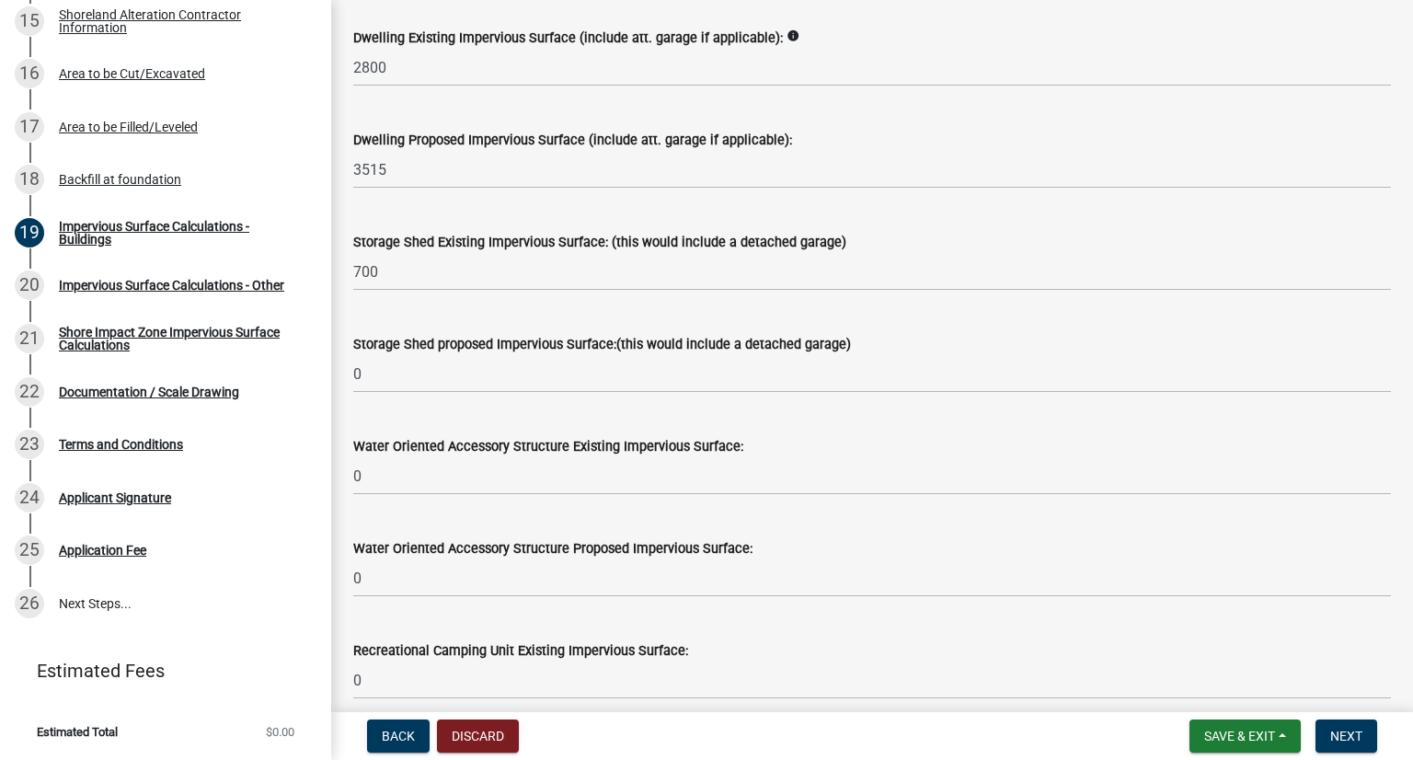
scroll to position [0, 0]
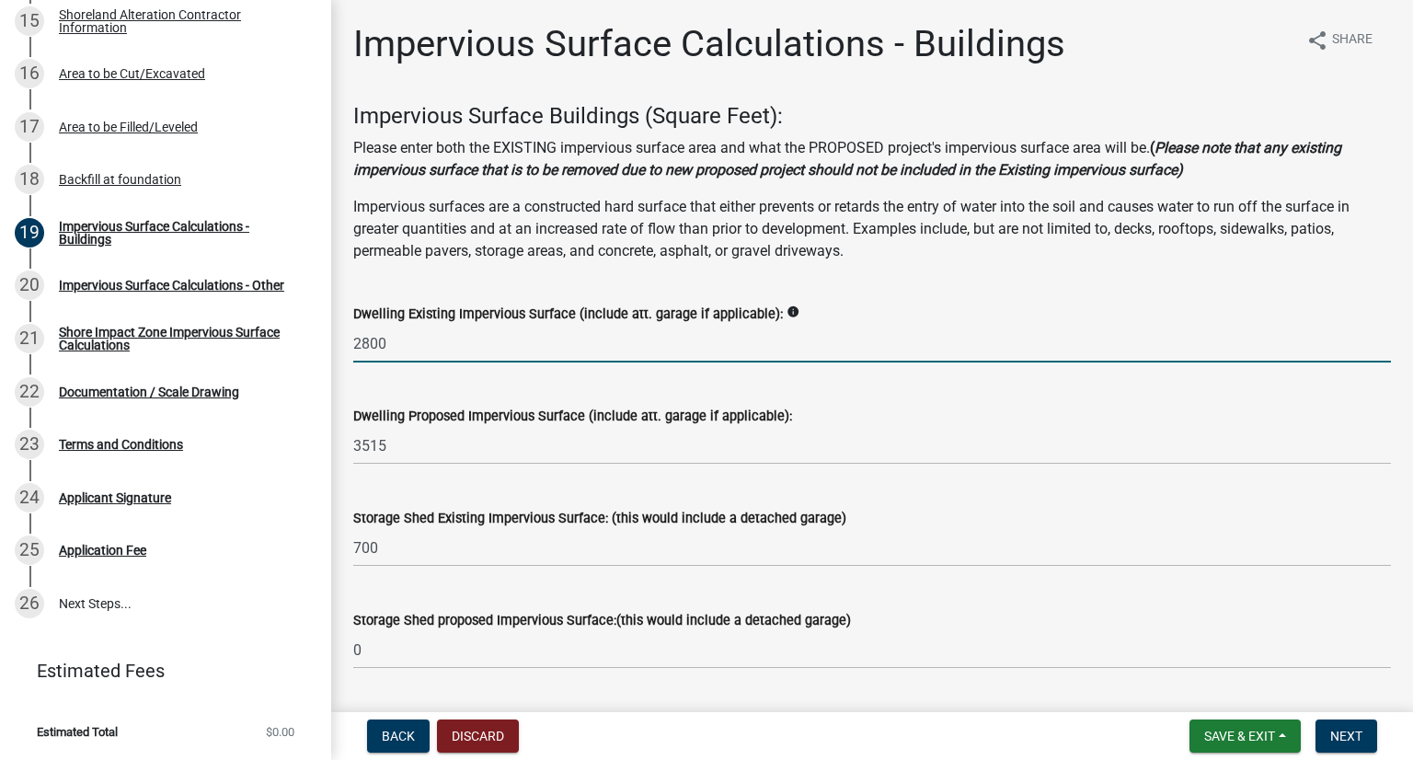
drag, startPoint x: 400, startPoint y: 348, endPoint x: 316, endPoint y: 315, distance: 90.0
click at [291, 331] on div "Structure and Shoreland Alteration Permit Application STR/SAP - 460594 View Sum…" at bounding box center [706, 380] width 1413 height 760
type input "0"
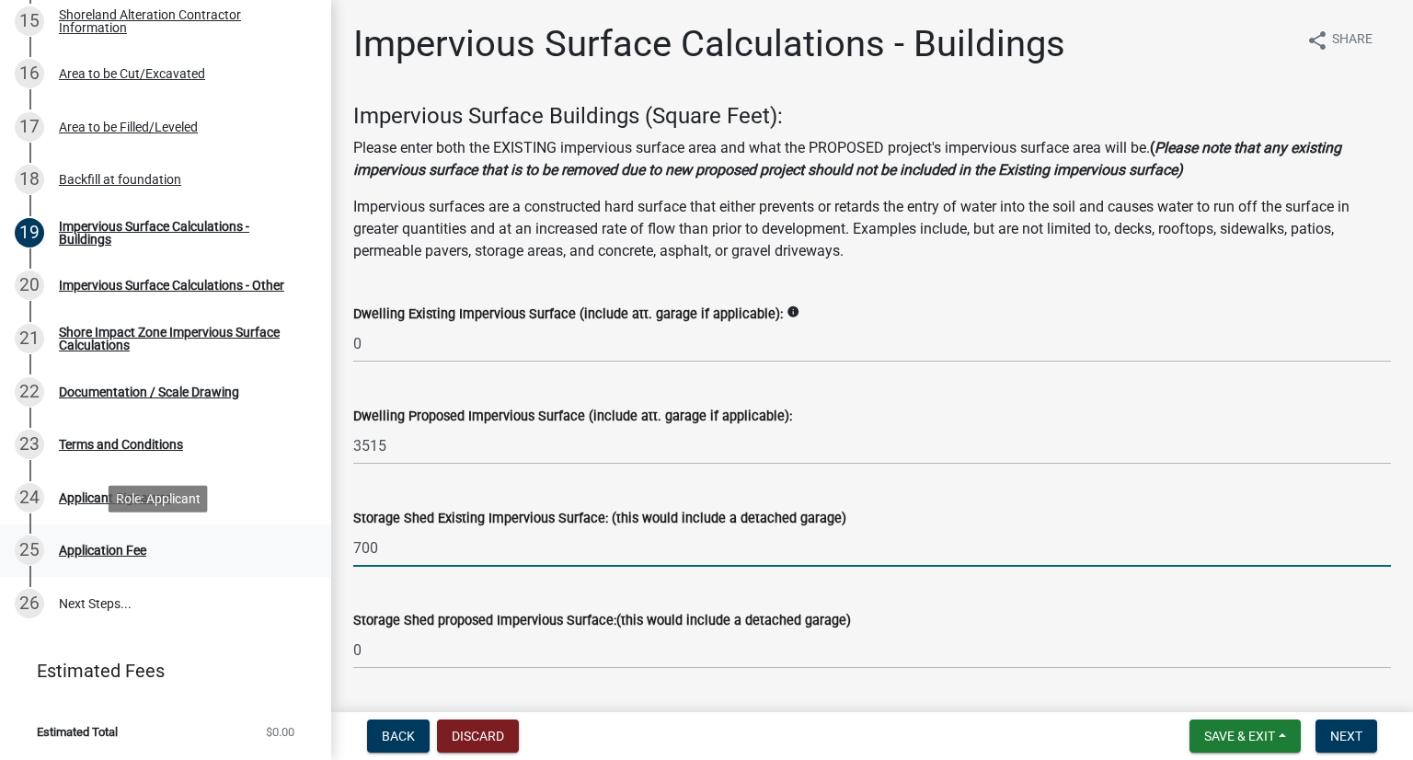
drag, startPoint x: 393, startPoint y: 550, endPoint x: 299, endPoint y: 541, distance: 94.3
click at [288, 543] on div "Structure and Shoreland Alteration Permit Application STR/SAP - 460594 View Sum…" at bounding box center [706, 380] width 1413 height 760
click at [394, 543] on input "0" at bounding box center [872, 548] width 1038 height 38
type input "0"
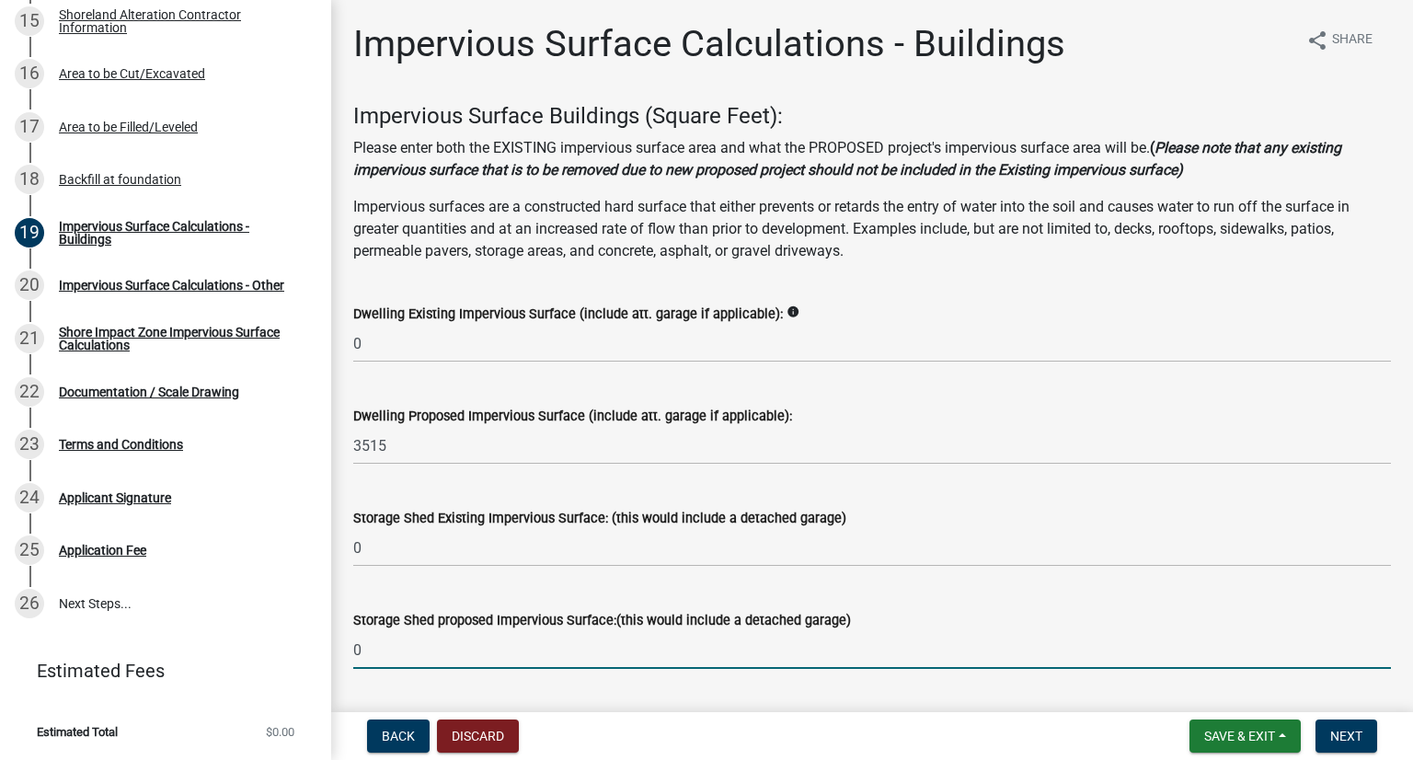
click at [397, 640] on input "0" at bounding box center [872, 650] width 1038 height 38
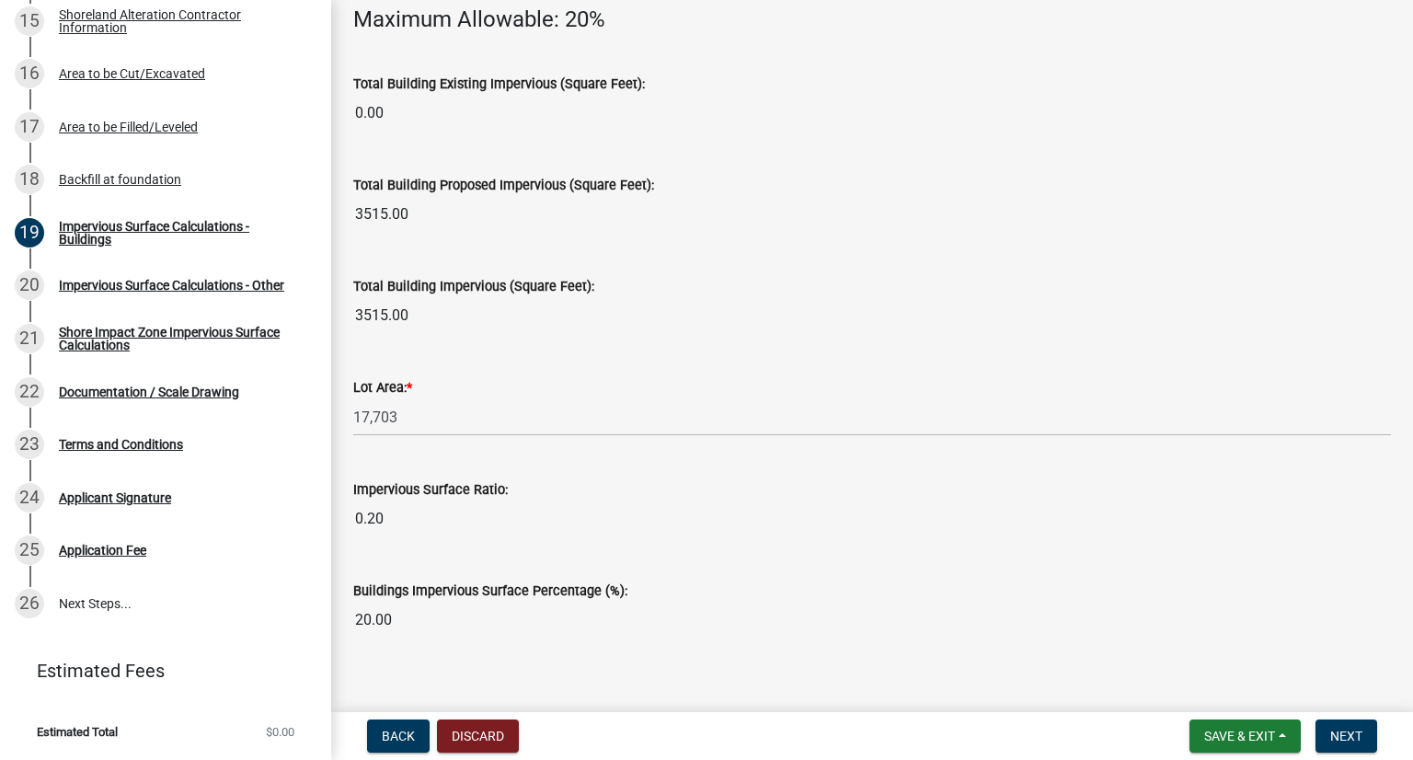
scroll to position [1347, 0]
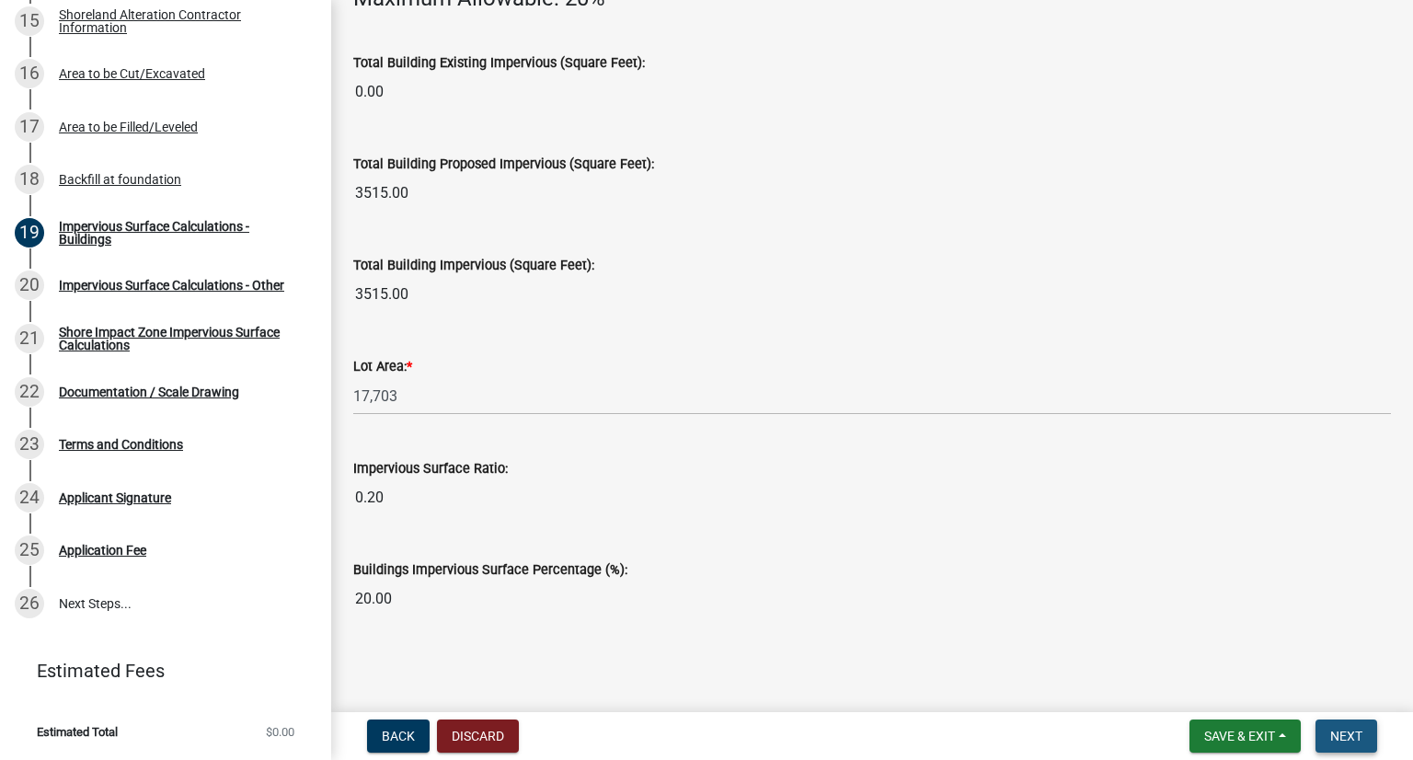
click at [1064, 739] on span "Next" at bounding box center [1346, 735] width 32 height 15
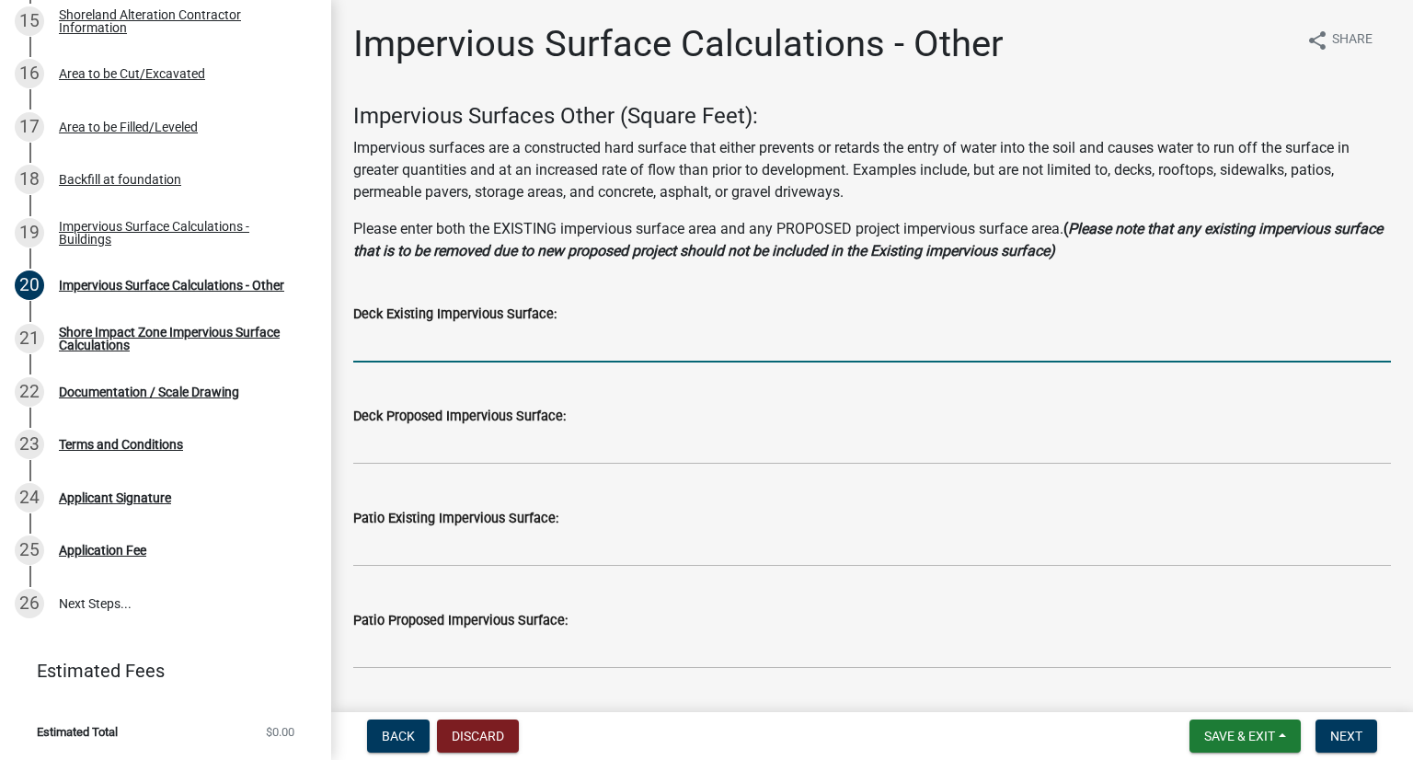
click at [455, 343] on input "text" at bounding box center [872, 344] width 1038 height 38
type input "0"
click at [449, 451] on input "text" at bounding box center [872, 446] width 1038 height 38
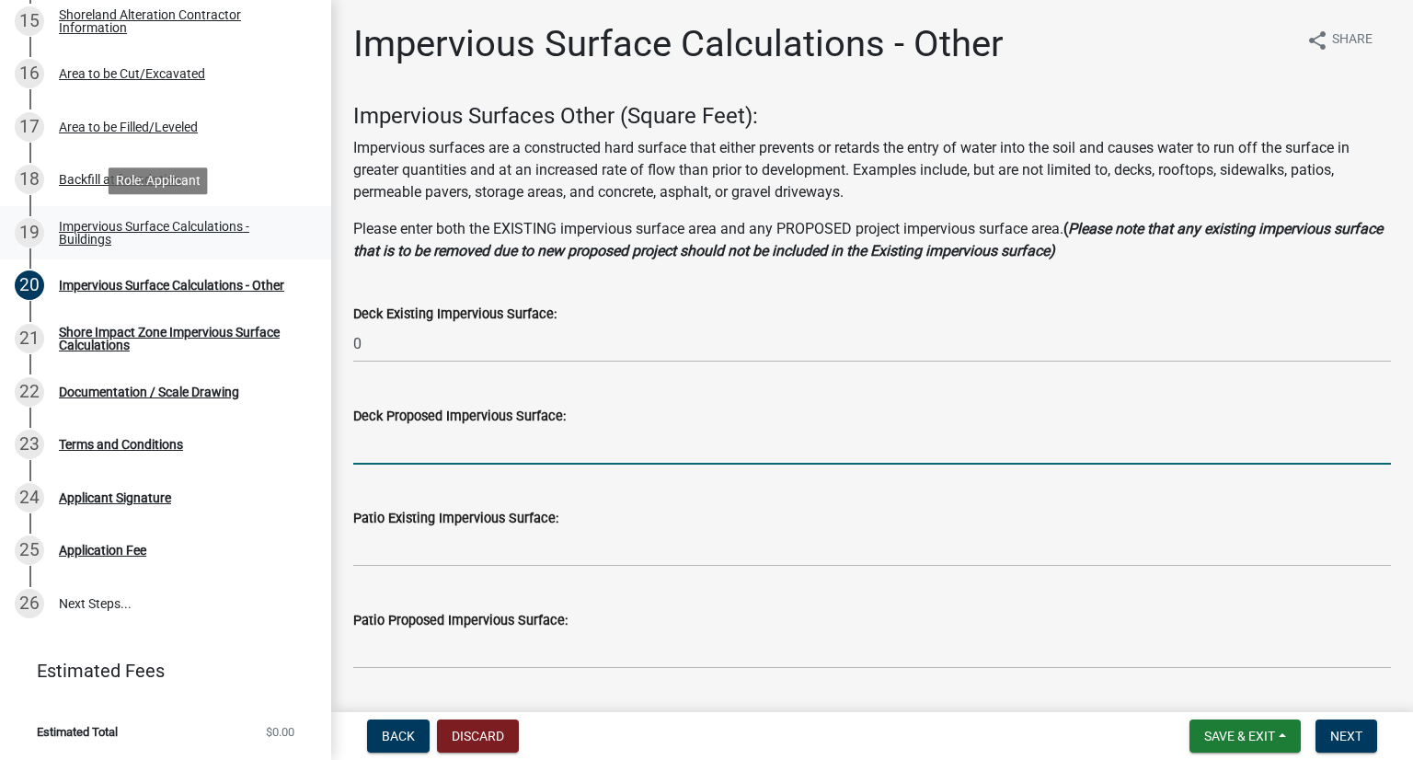
click at [177, 229] on div "Impervious Surface Calculations - Buildings" at bounding box center [180, 233] width 243 height 26
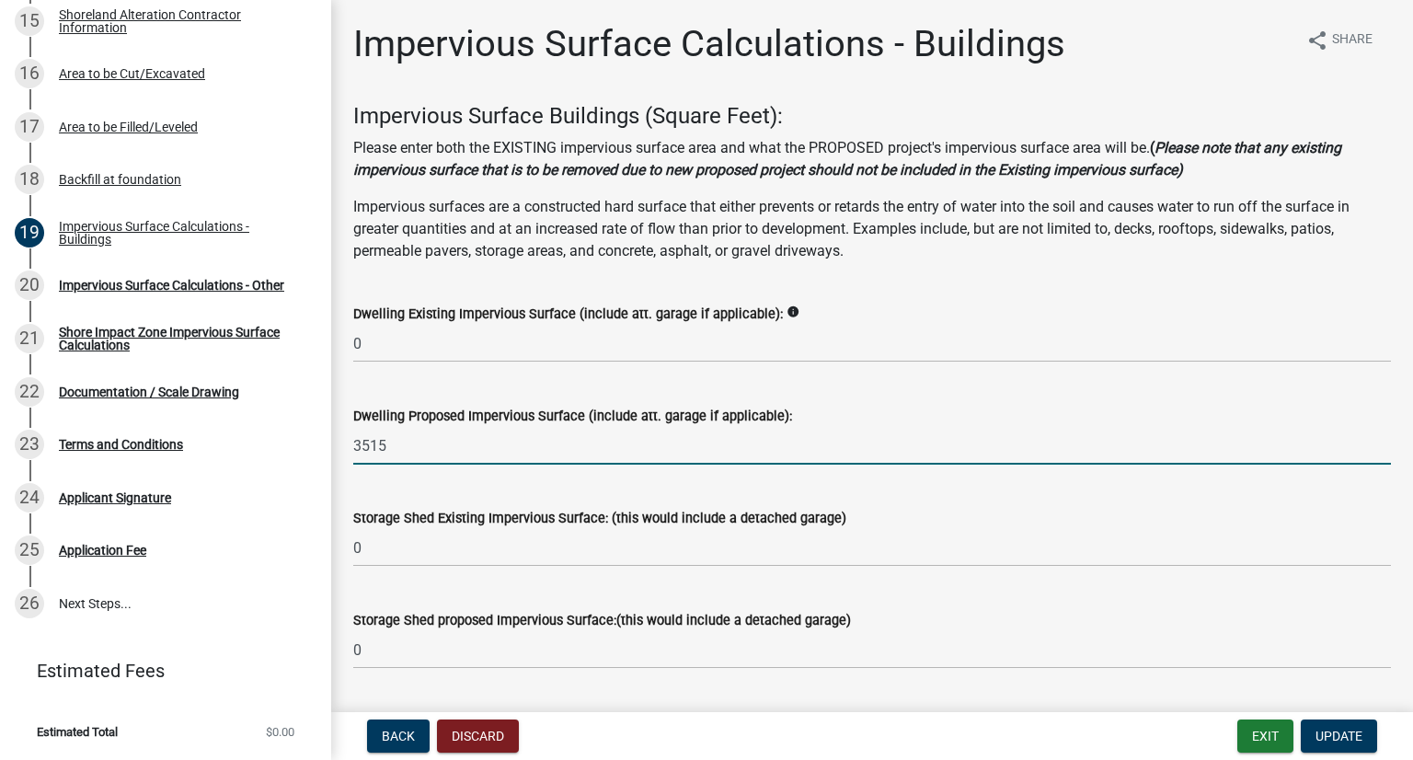
drag, startPoint x: 383, startPoint y: 434, endPoint x: 318, endPoint y: 435, distance: 64.4
click at [317, 437] on div "Structure and Shoreland Alteration Permit Application STR/SAP - 460594 View Sum…" at bounding box center [706, 380] width 1413 height 760
type input "2990"
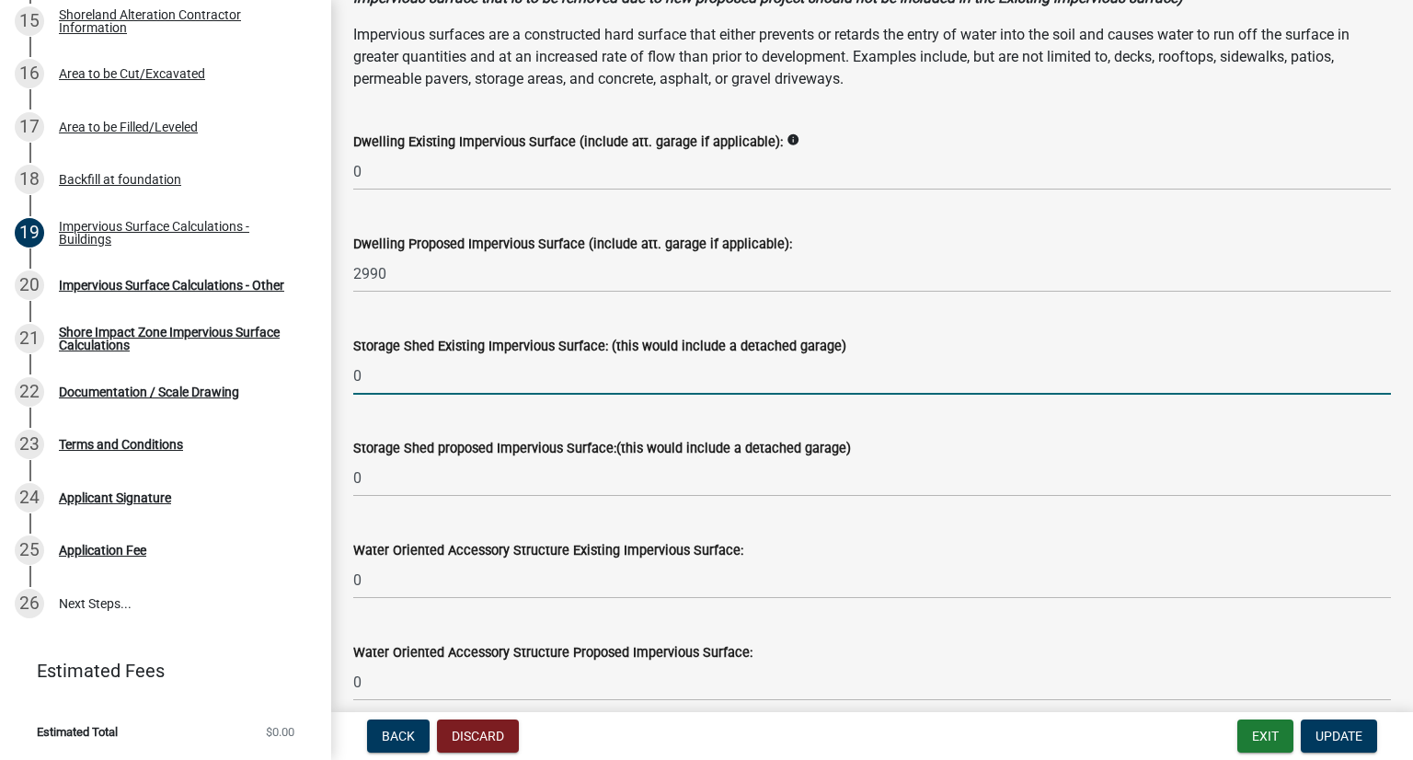
scroll to position [184, 0]
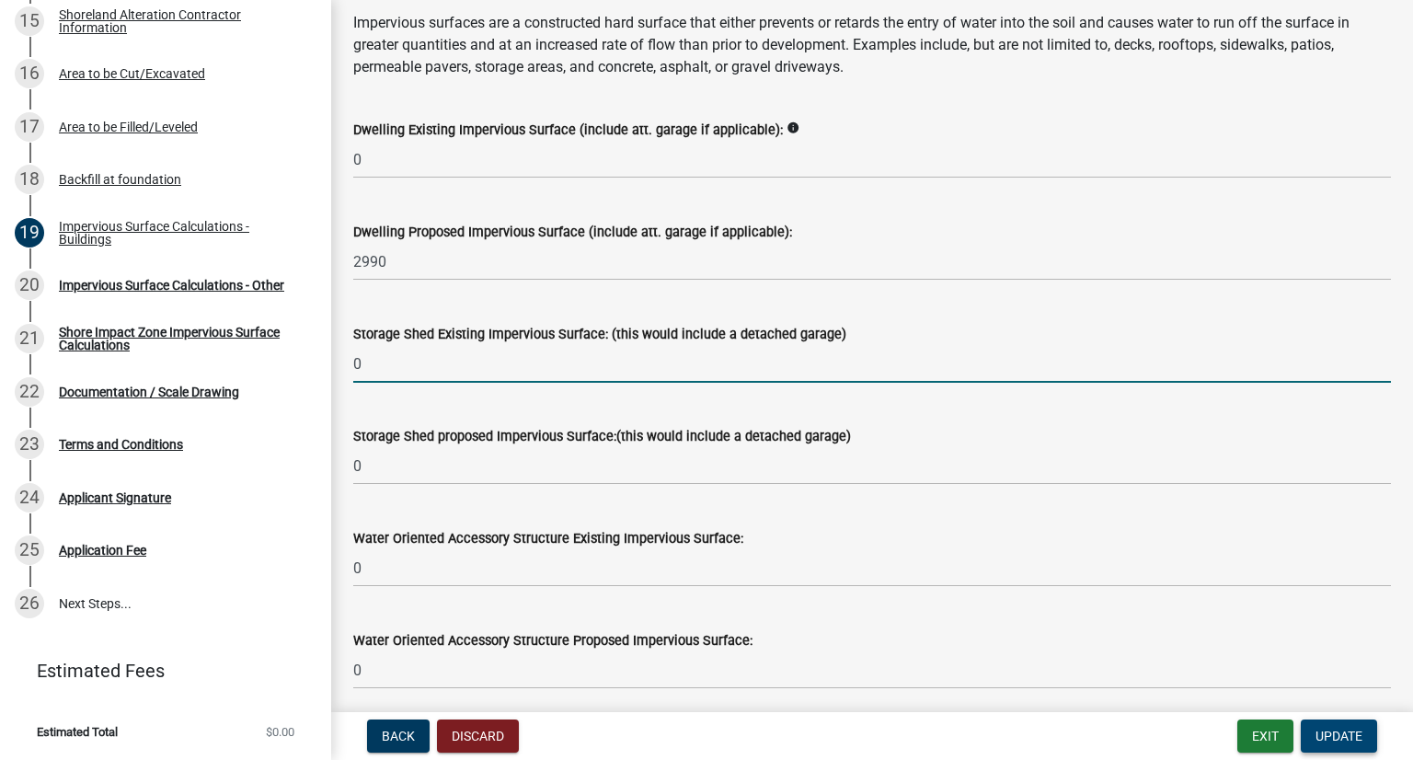
click at [1064, 736] on span "Update" at bounding box center [1338, 735] width 47 height 15
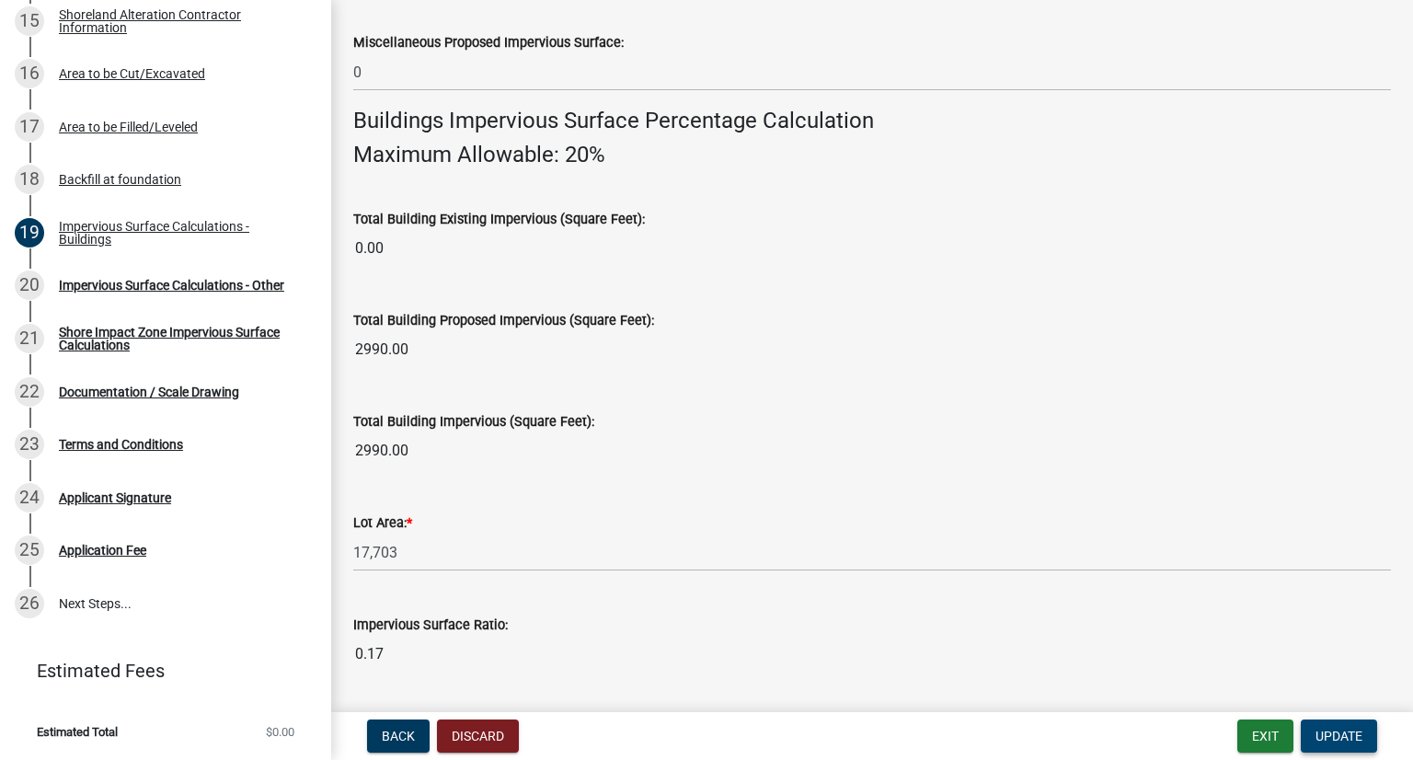
scroll to position [1347, 0]
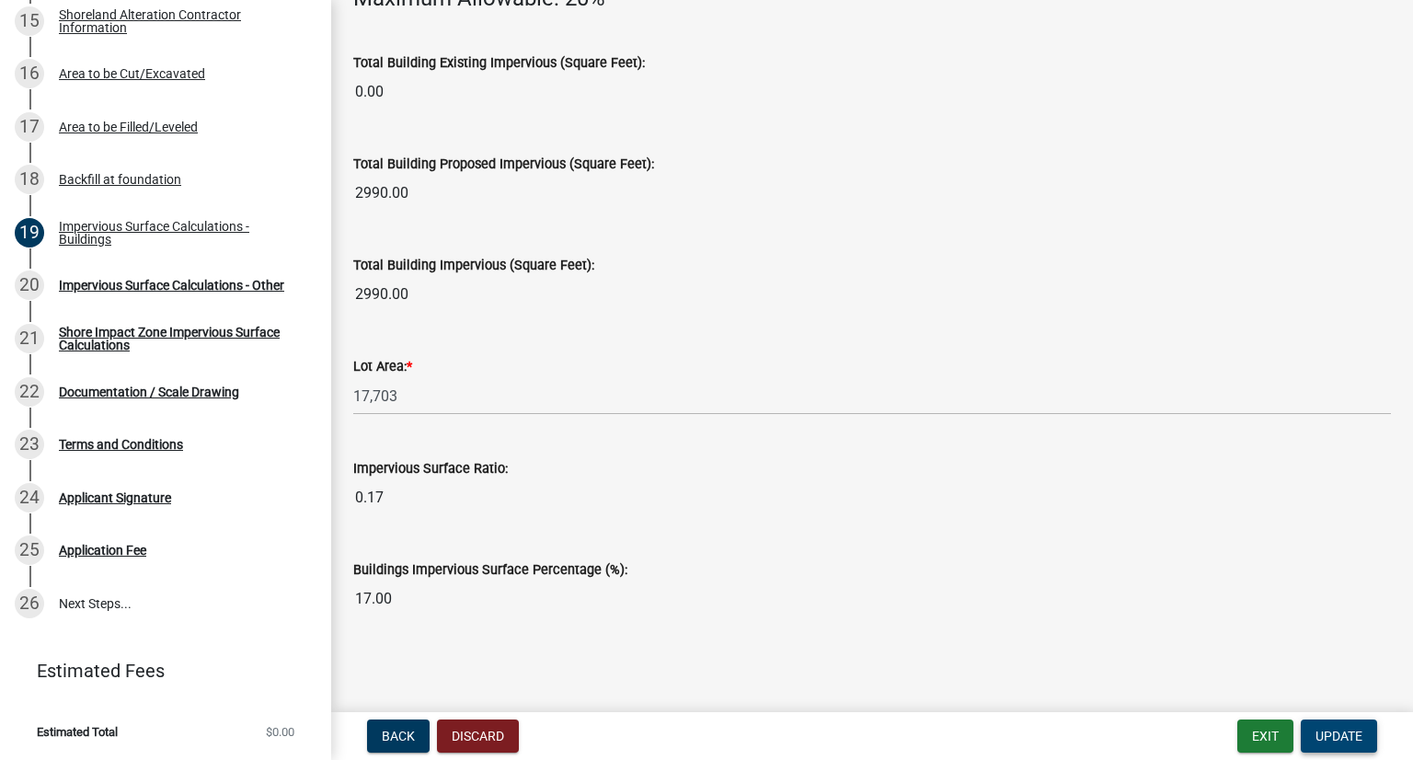
click at [1064, 735] on span "Update" at bounding box center [1338, 735] width 47 height 15
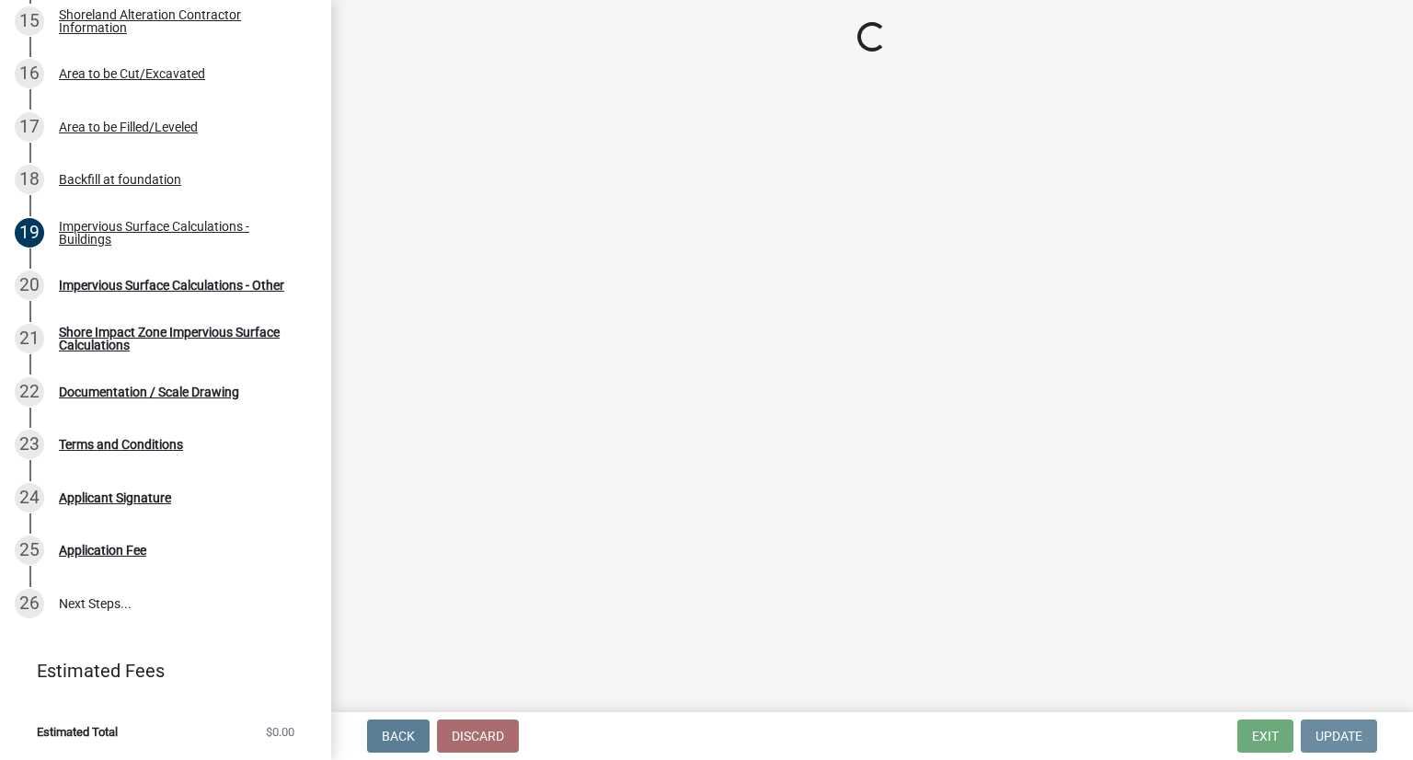
scroll to position [0, 0]
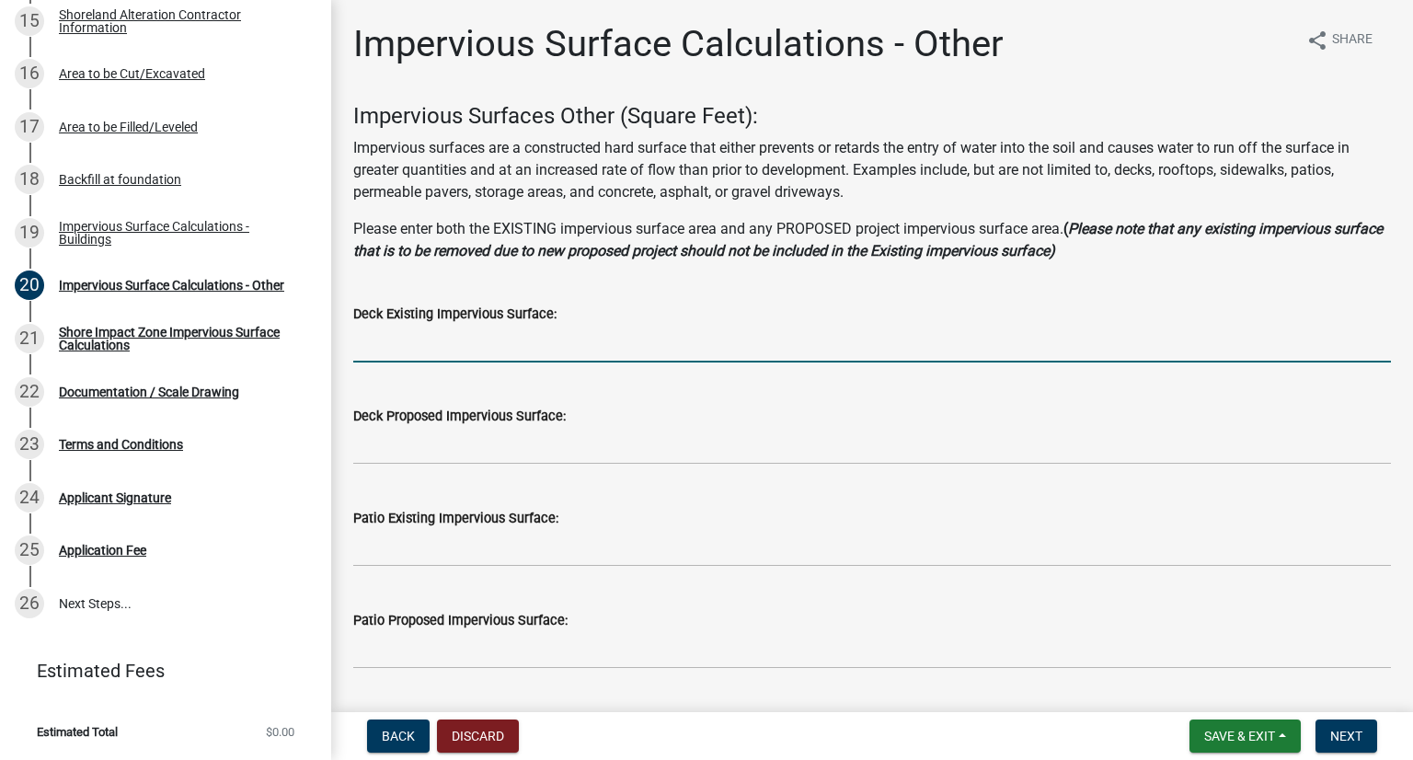
click at [423, 338] on input "text" at bounding box center [872, 344] width 1038 height 38
type input "0"
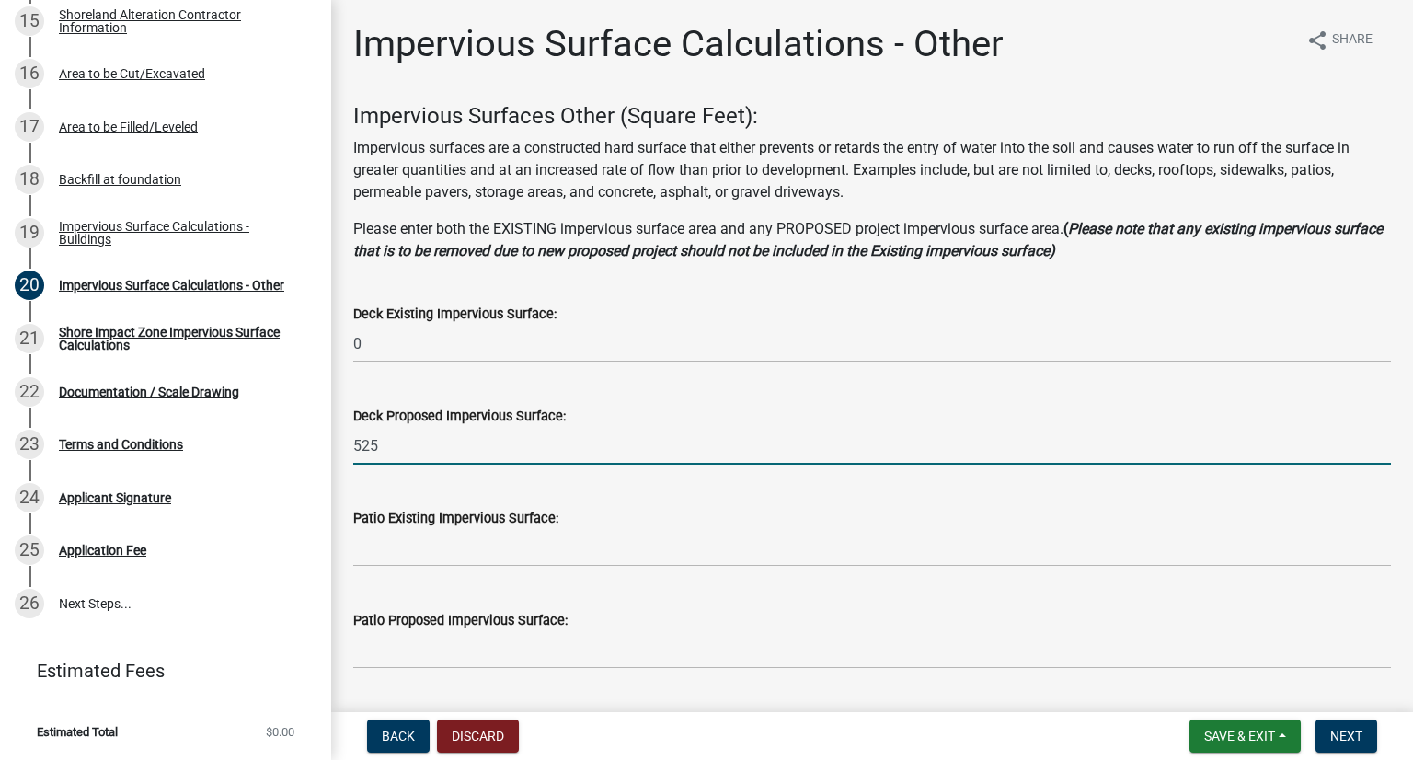
type input "525"
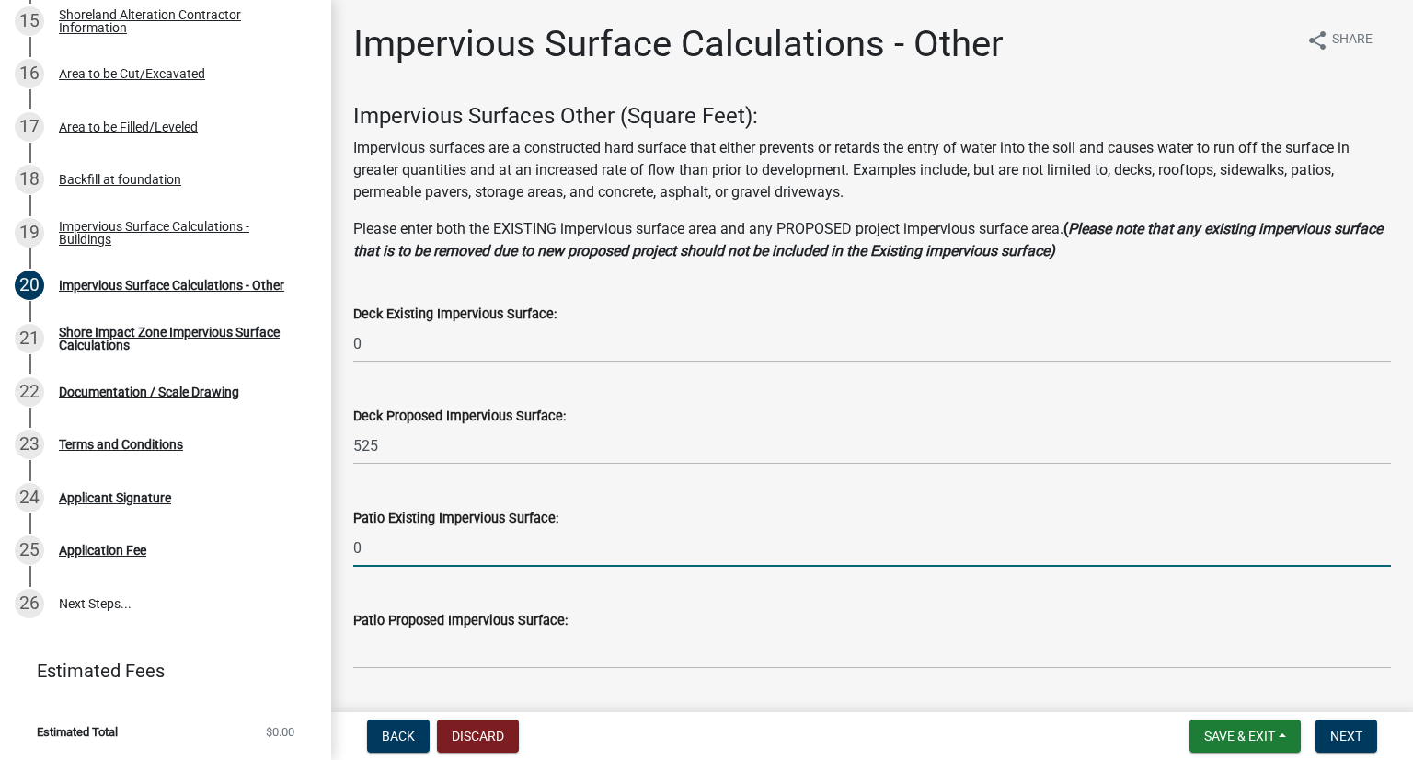
type input "0"
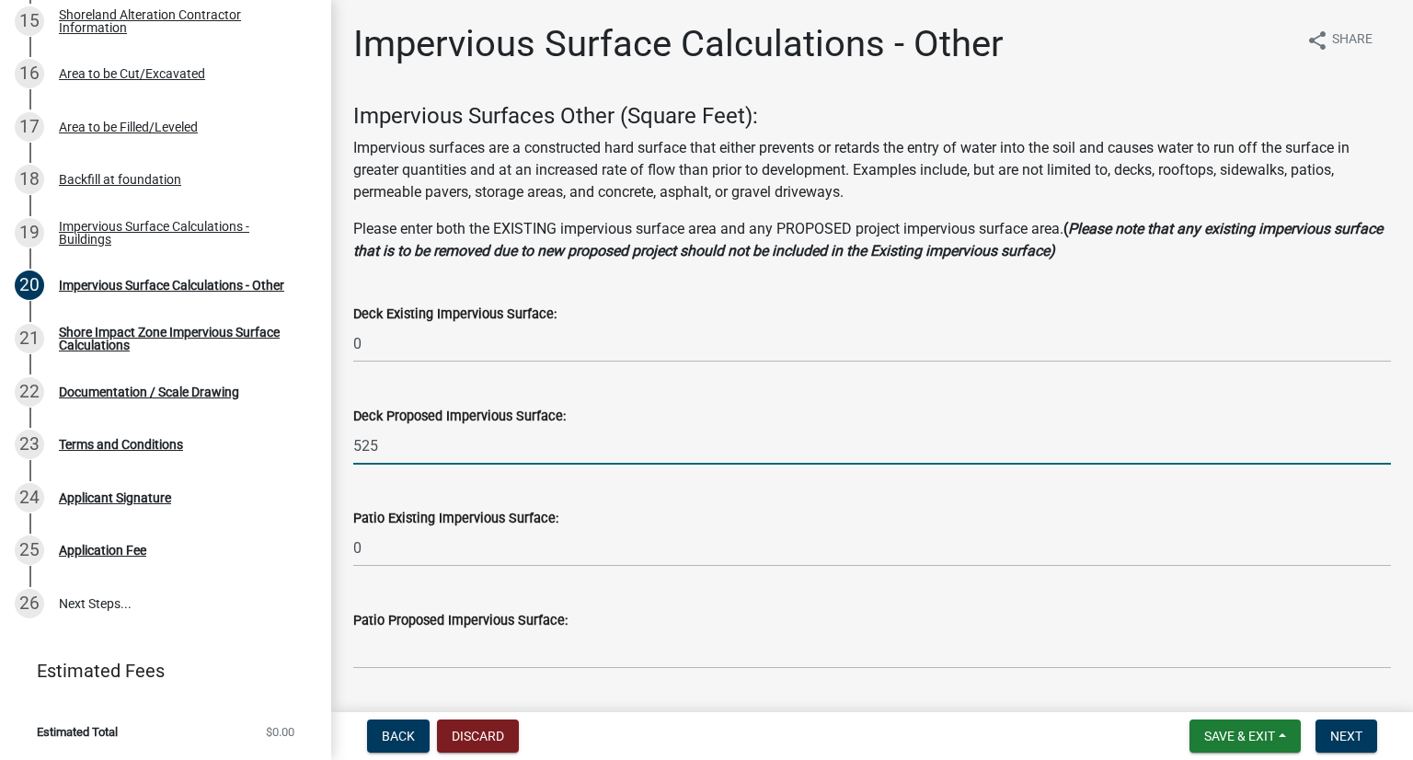
drag, startPoint x: 401, startPoint y: 446, endPoint x: 327, endPoint y: 450, distance: 74.6
click at [327, 450] on div "Structure and Shoreland Alteration Permit Application STR/SAP - 460594 View Sum…" at bounding box center [706, 380] width 1413 height 760
type input "0"
click at [409, 663] on input "text" at bounding box center [872, 650] width 1038 height 38
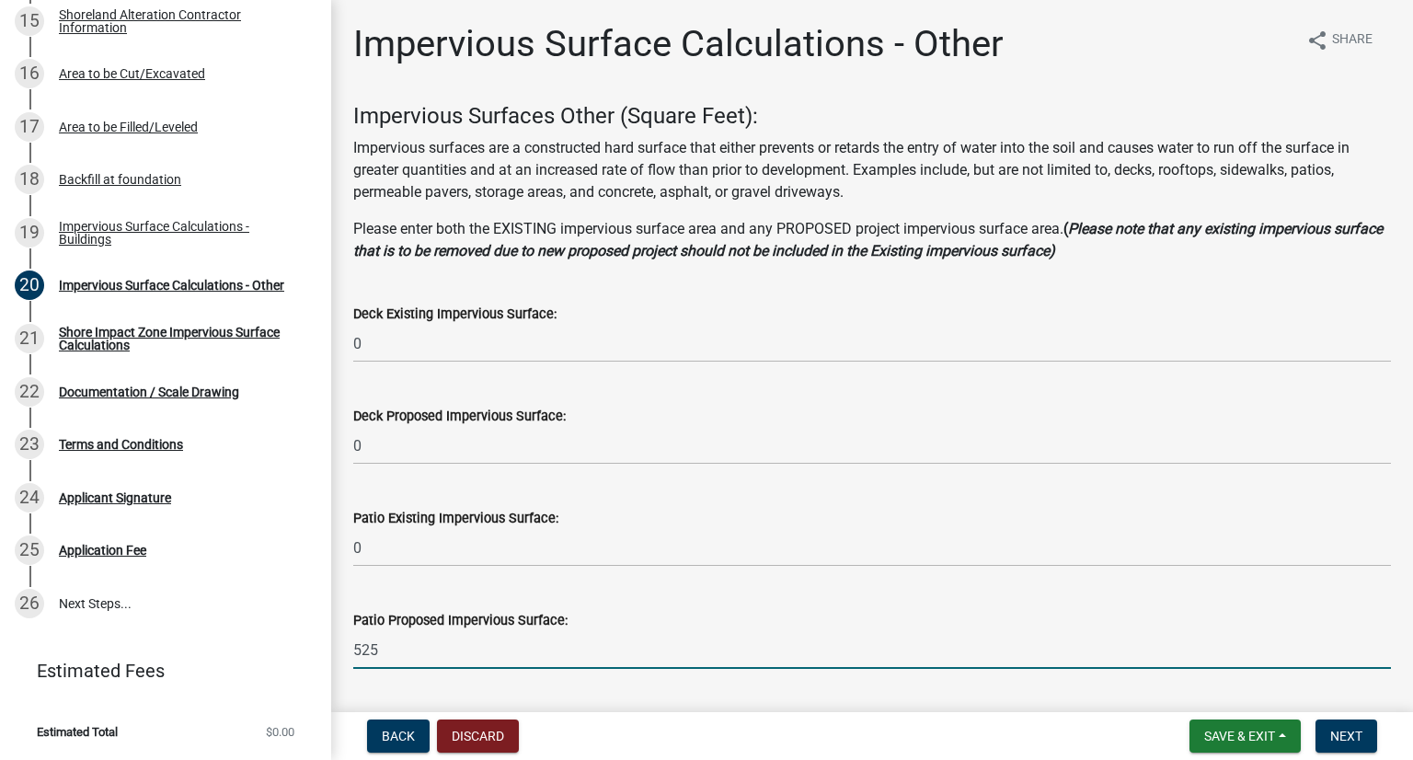
type input "525"
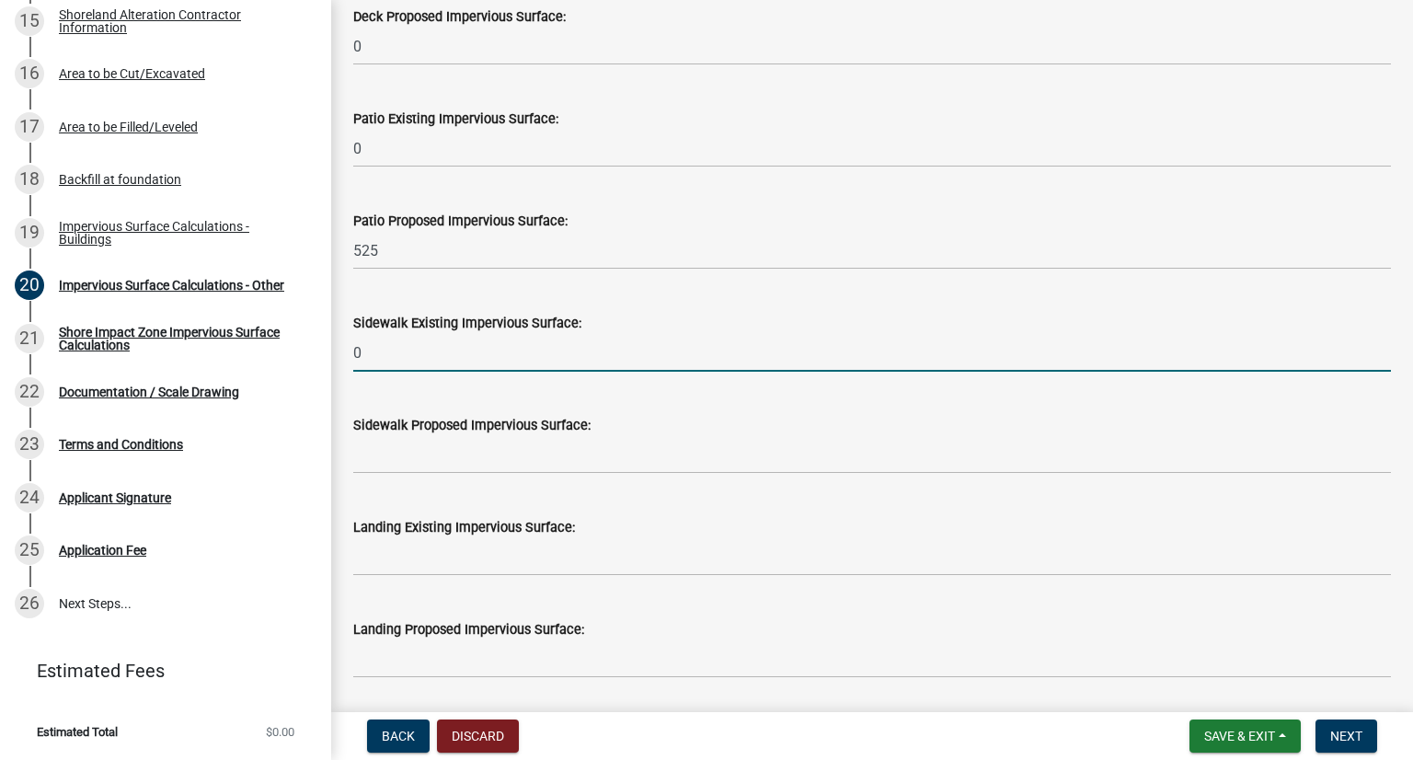
type input "0"
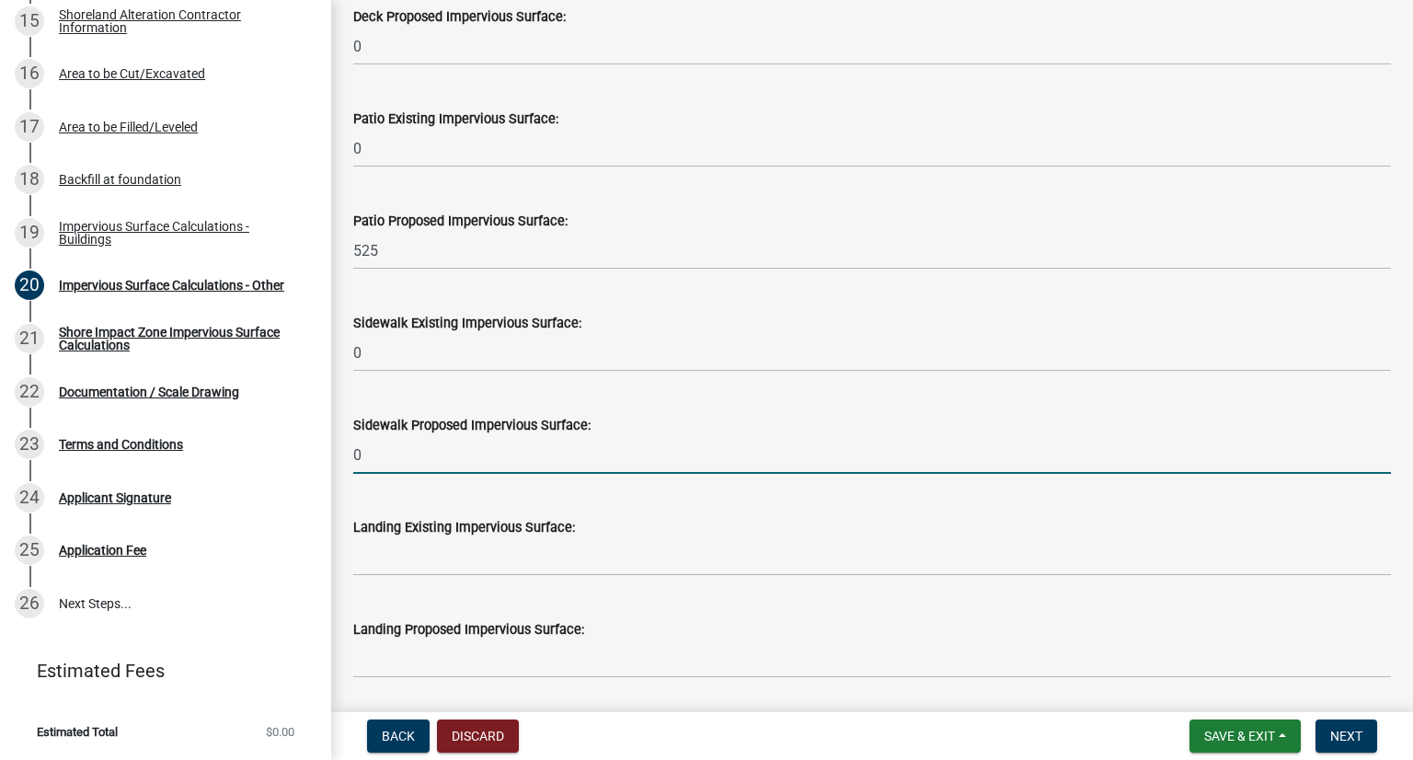
type input "0"
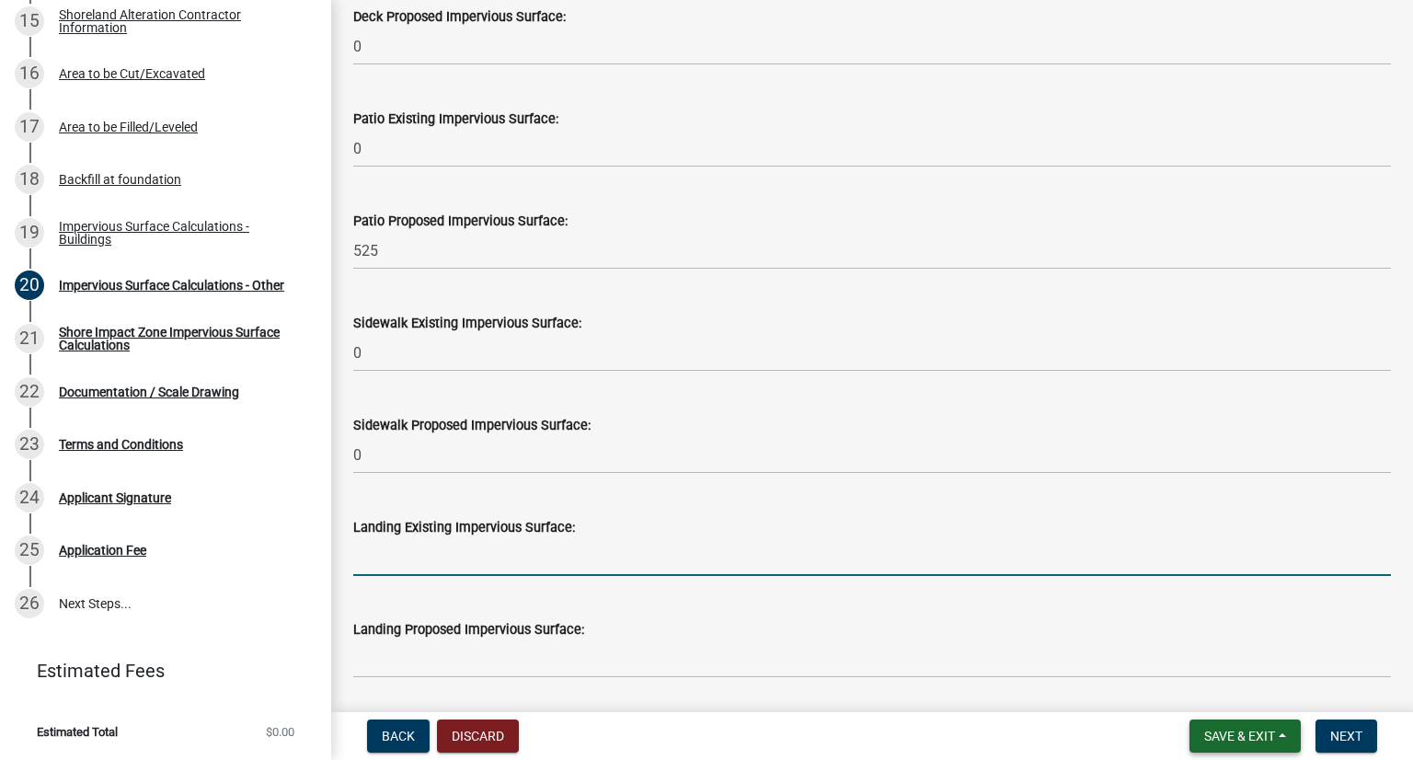
click at [1064, 737] on span "Save & Exit" at bounding box center [1239, 735] width 71 height 15
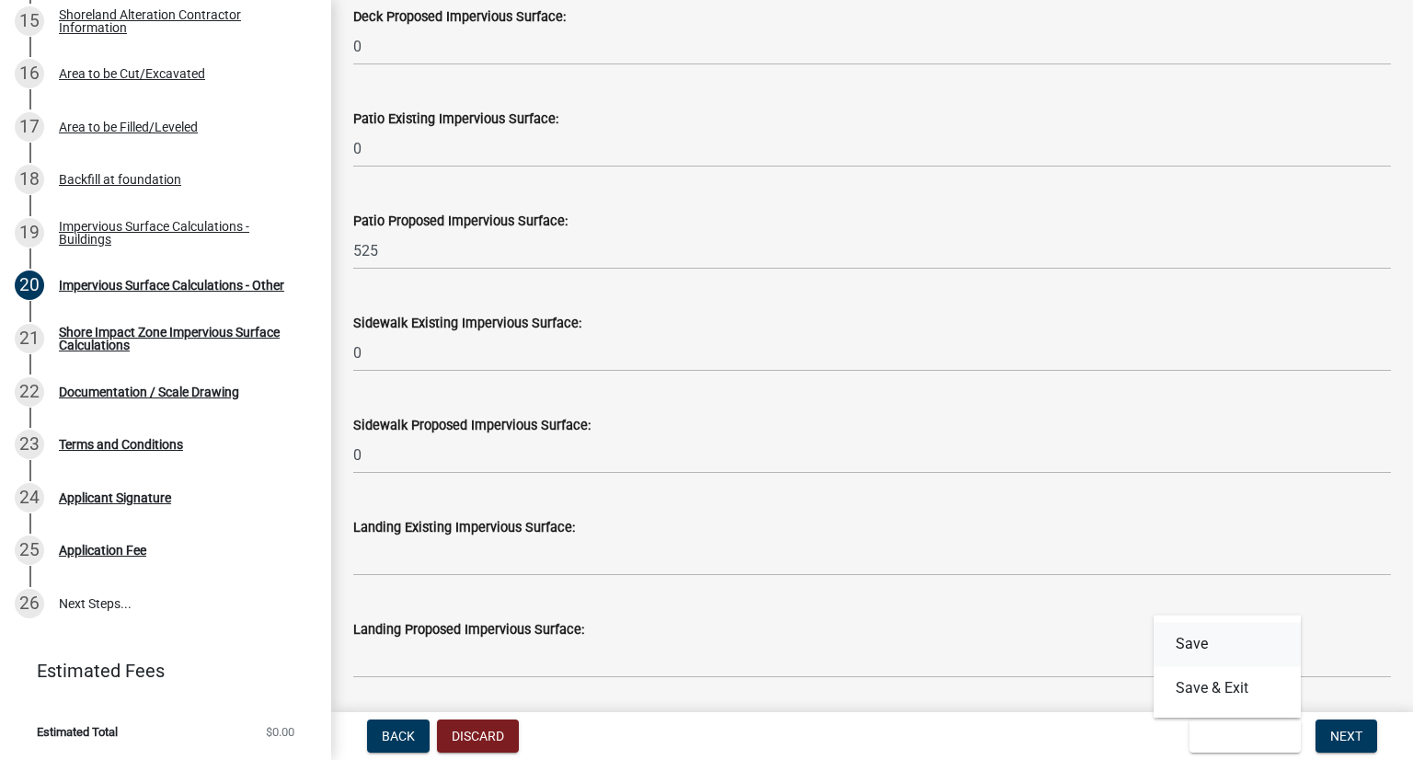
click at [1064, 648] on button "Save" at bounding box center [1226, 644] width 147 height 44
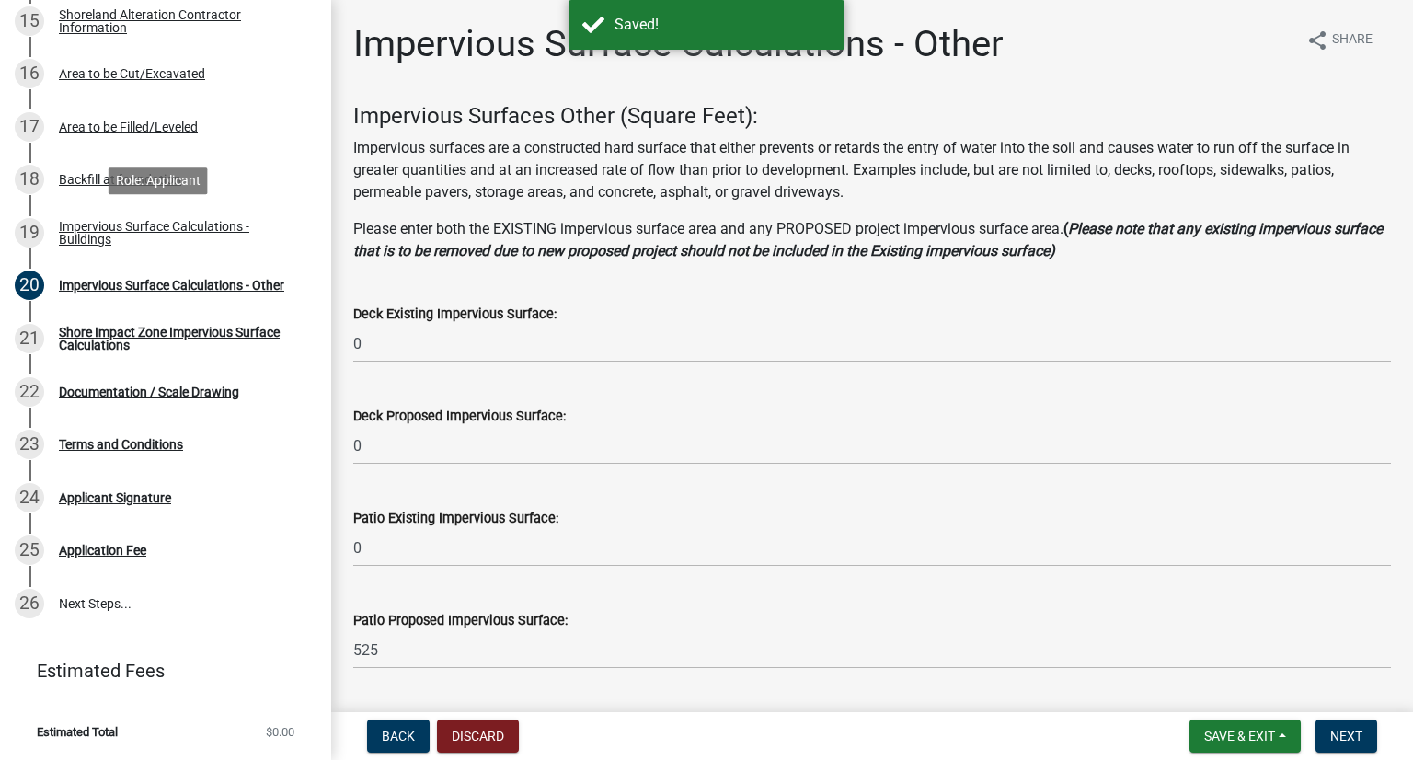
click at [148, 229] on div "Impervious Surface Calculations - Buildings" at bounding box center [180, 233] width 243 height 26
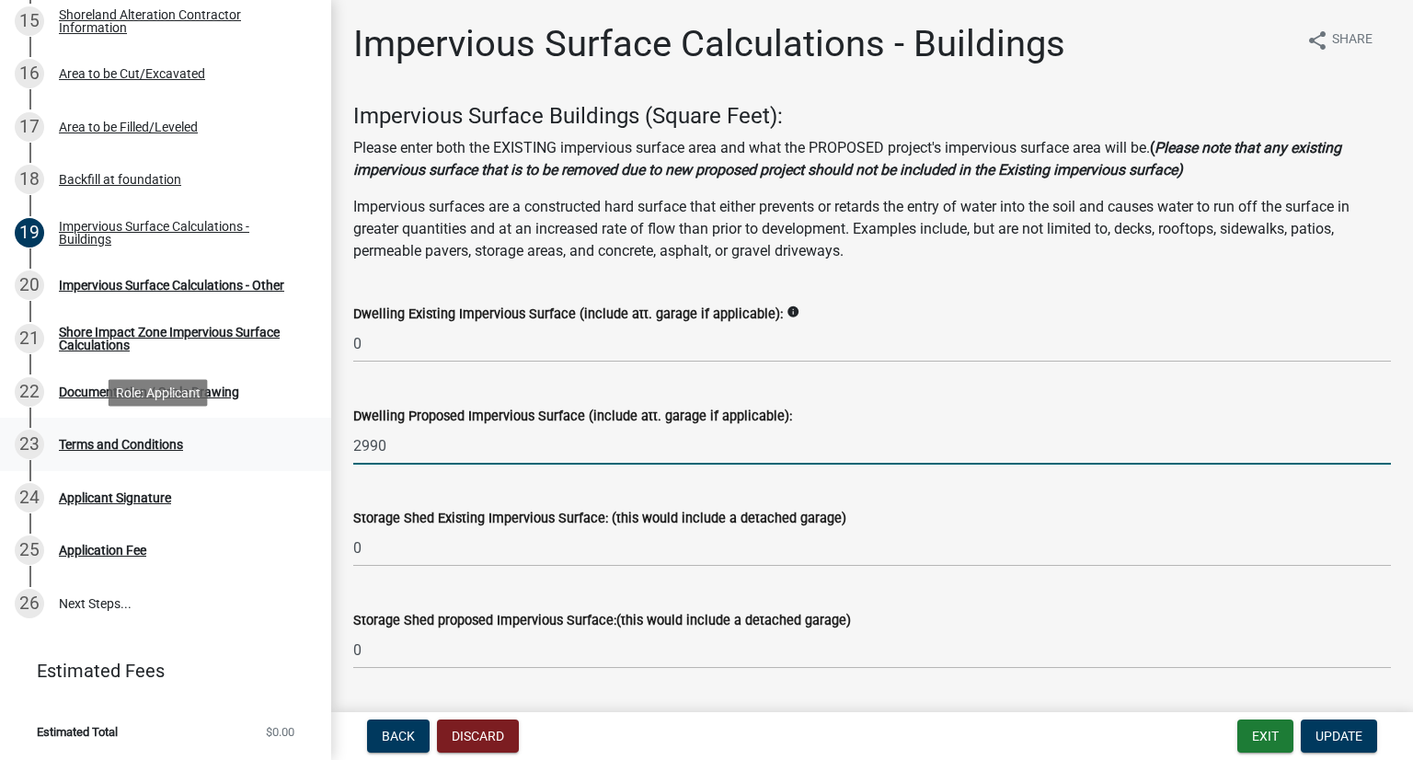
drag, startPoint x: 405, startPoint y: 447, endPoint x: 261, endPoint y: 430, distance: 144.6
click at [261, 430] on div "Structure and Shoreland Alteration Permit Application STR/SAP - 460594 View Sum…" at bounding box center [706, 380] width 1413 height 760
type input "2866"
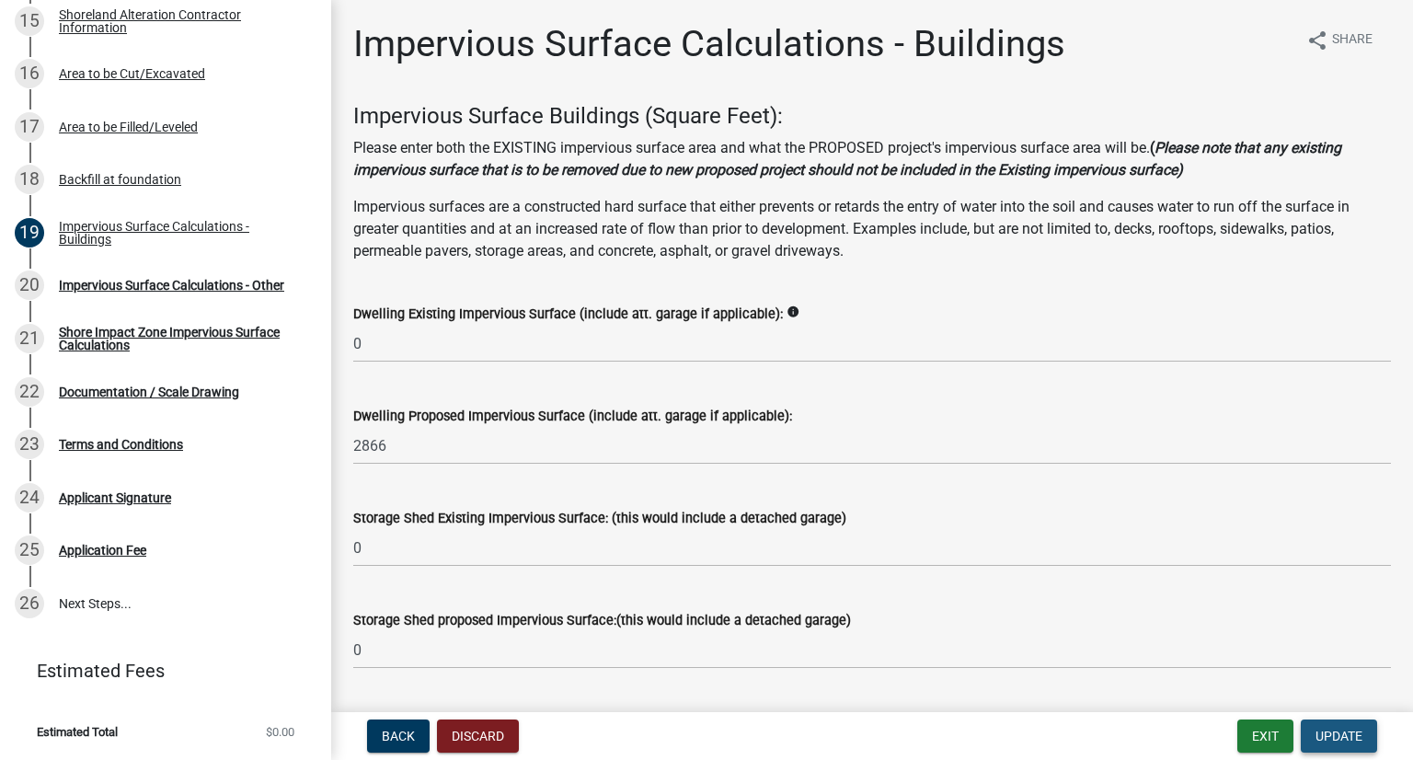
click at [1064, 734] on span "Update" at bounding box center [1338, 735] width 47 height 15
click at [1064, 730] on span "Update" at bounding box center [1338, 735] width 47 height 15
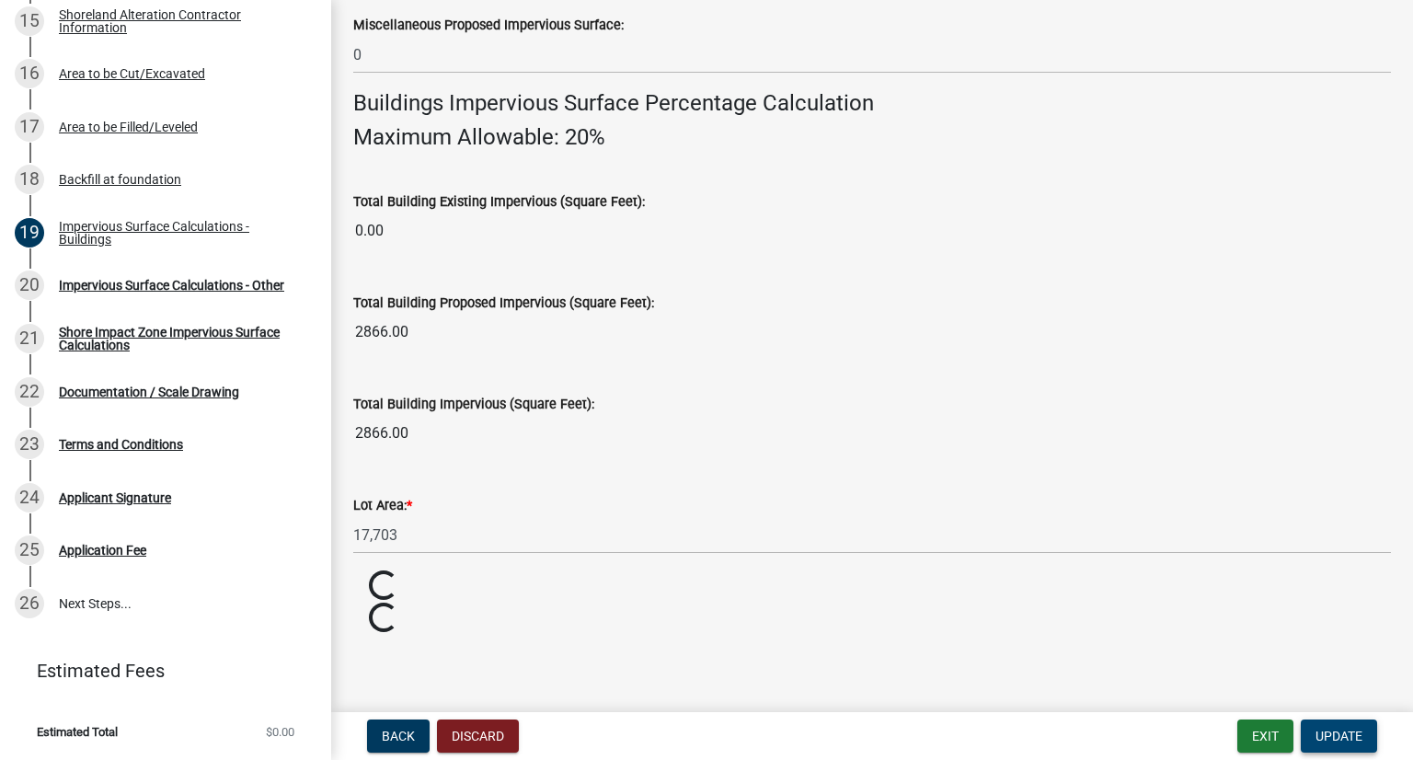
scroll to position [1277, 0]
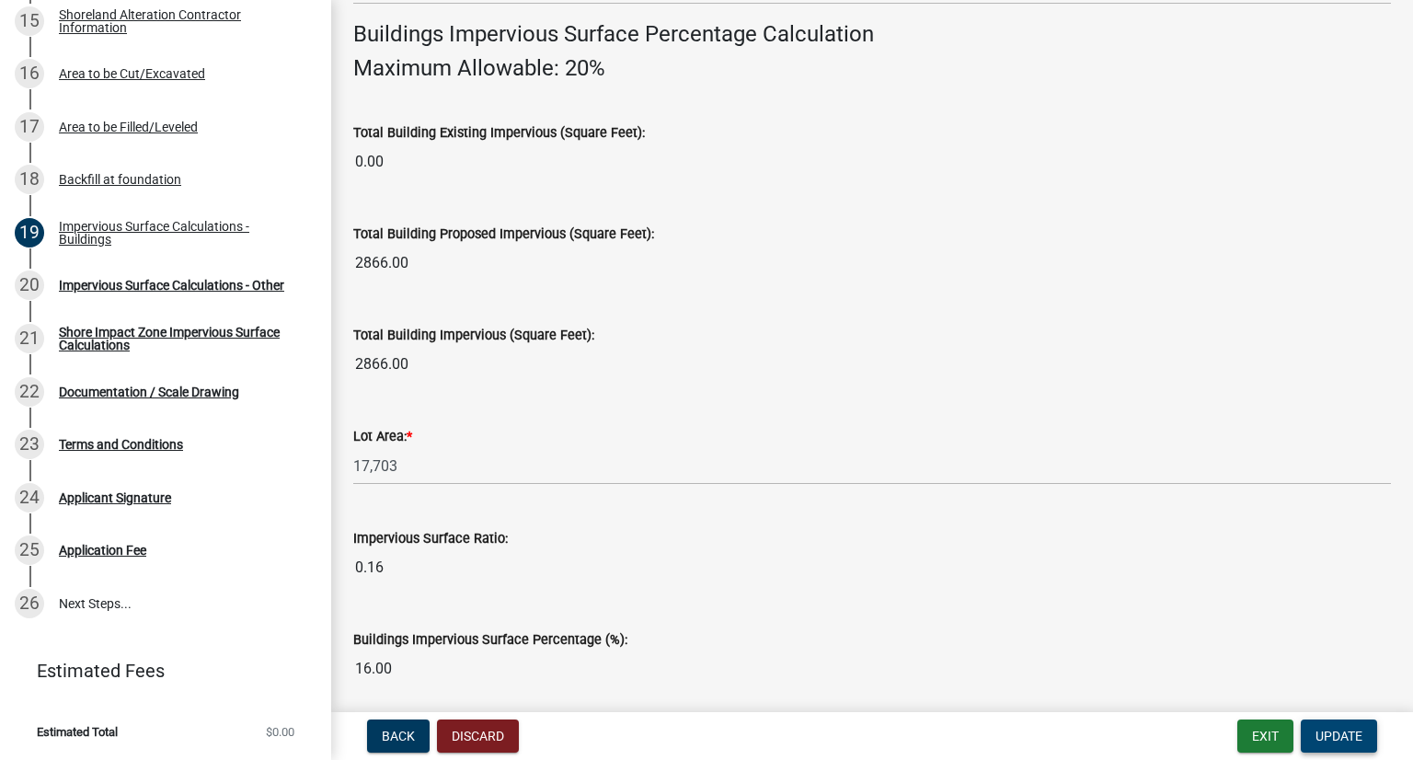
click at [1064, 735] on span "Update" at bounding box center [1338, 735] width 47 height 15
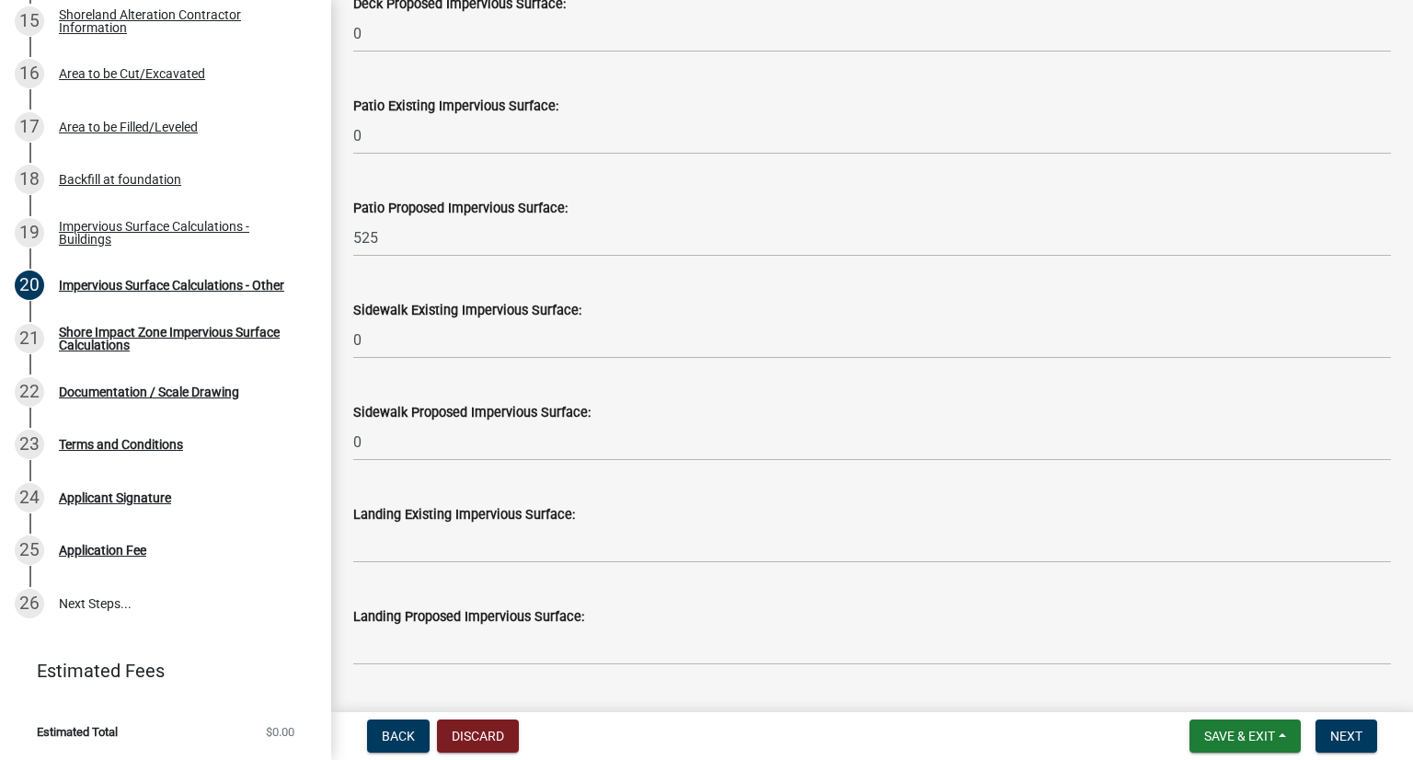
scroll to position [460, 0]
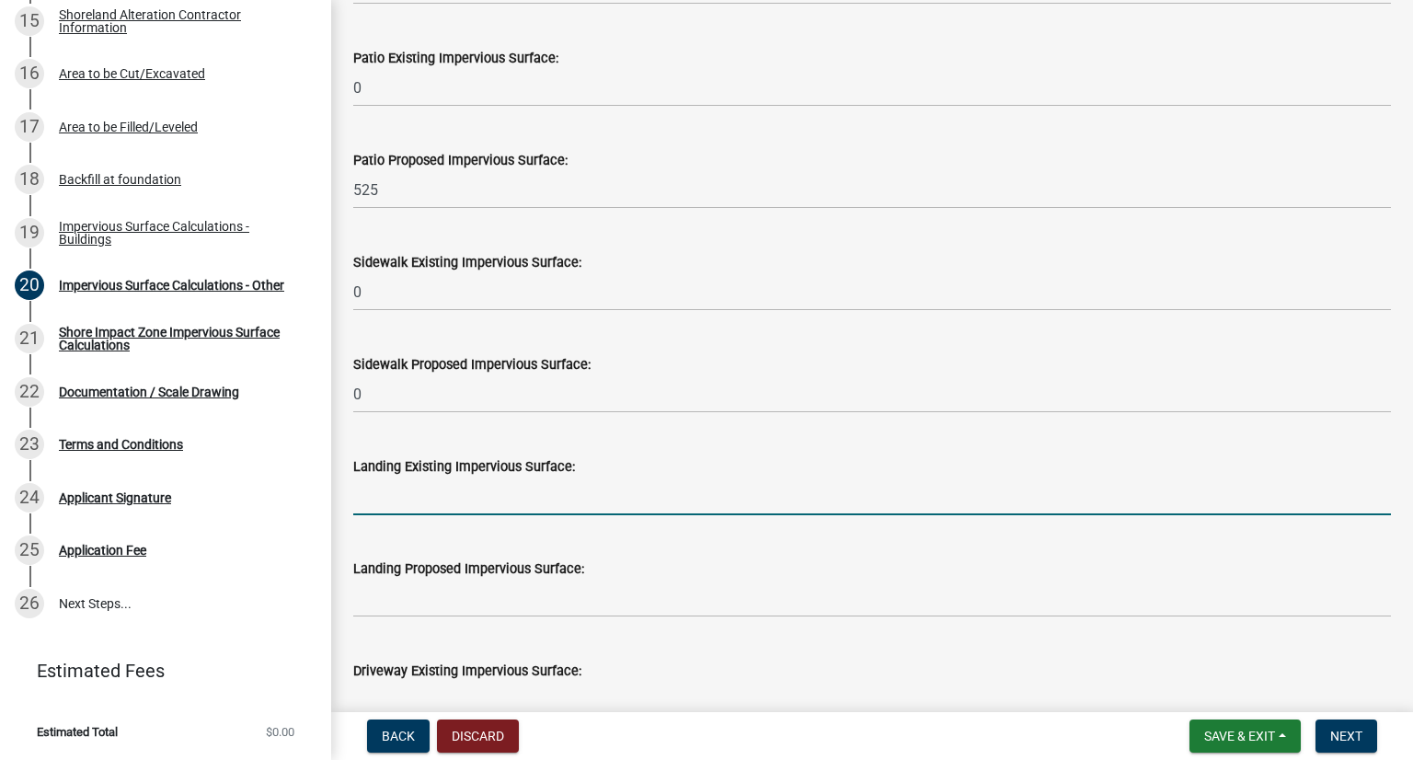
click at [416, 493] on input "text" at bounding box center [872, 496] width 1038 height 38
type input "0"
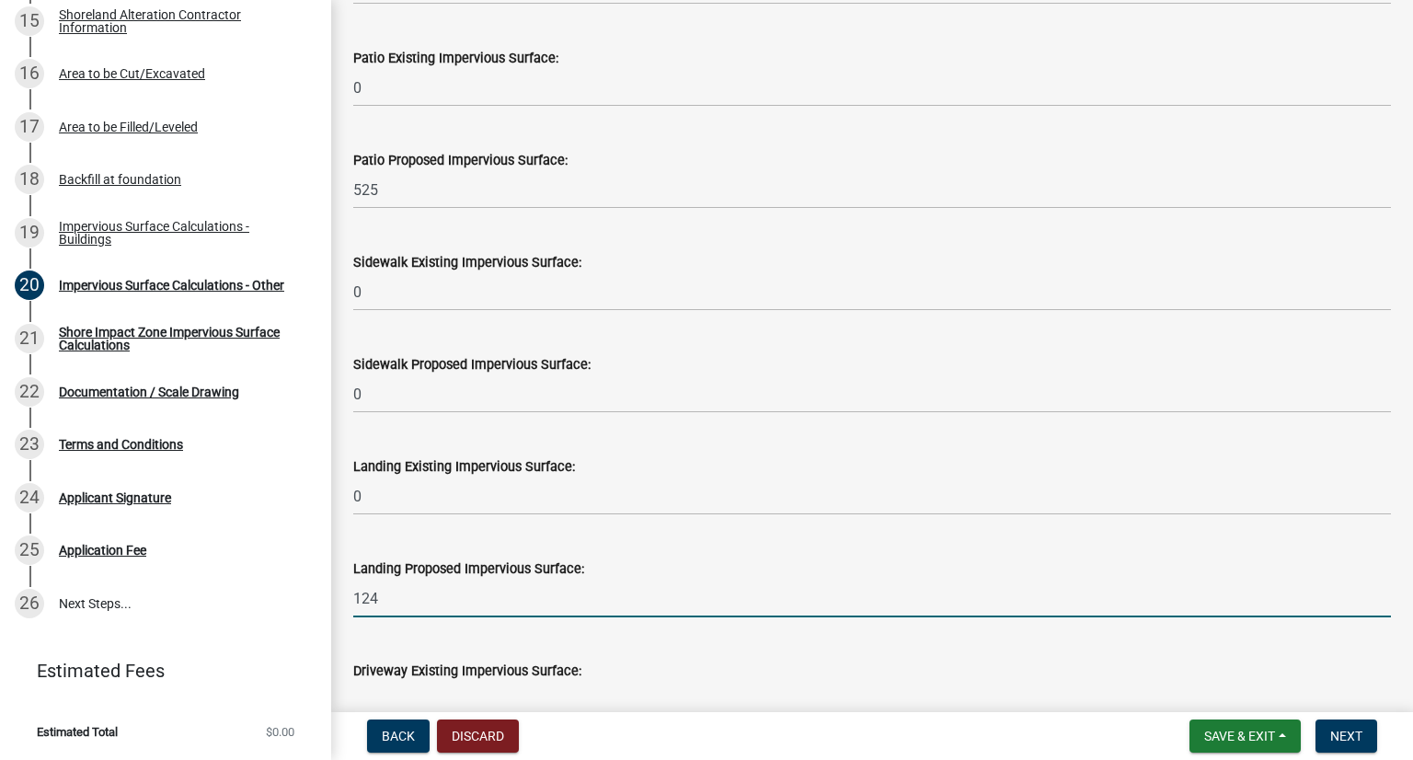
type input "124"
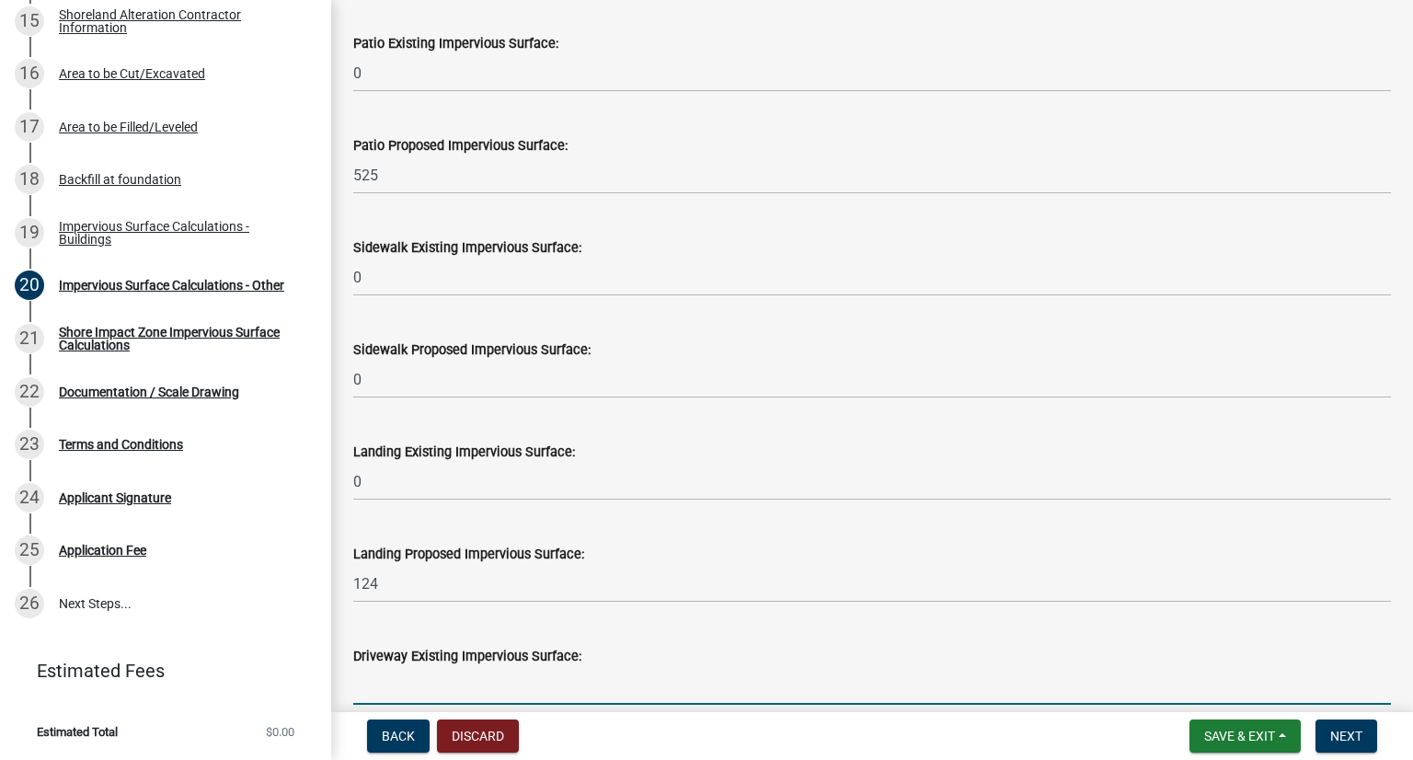
scroll to position [567, 0]
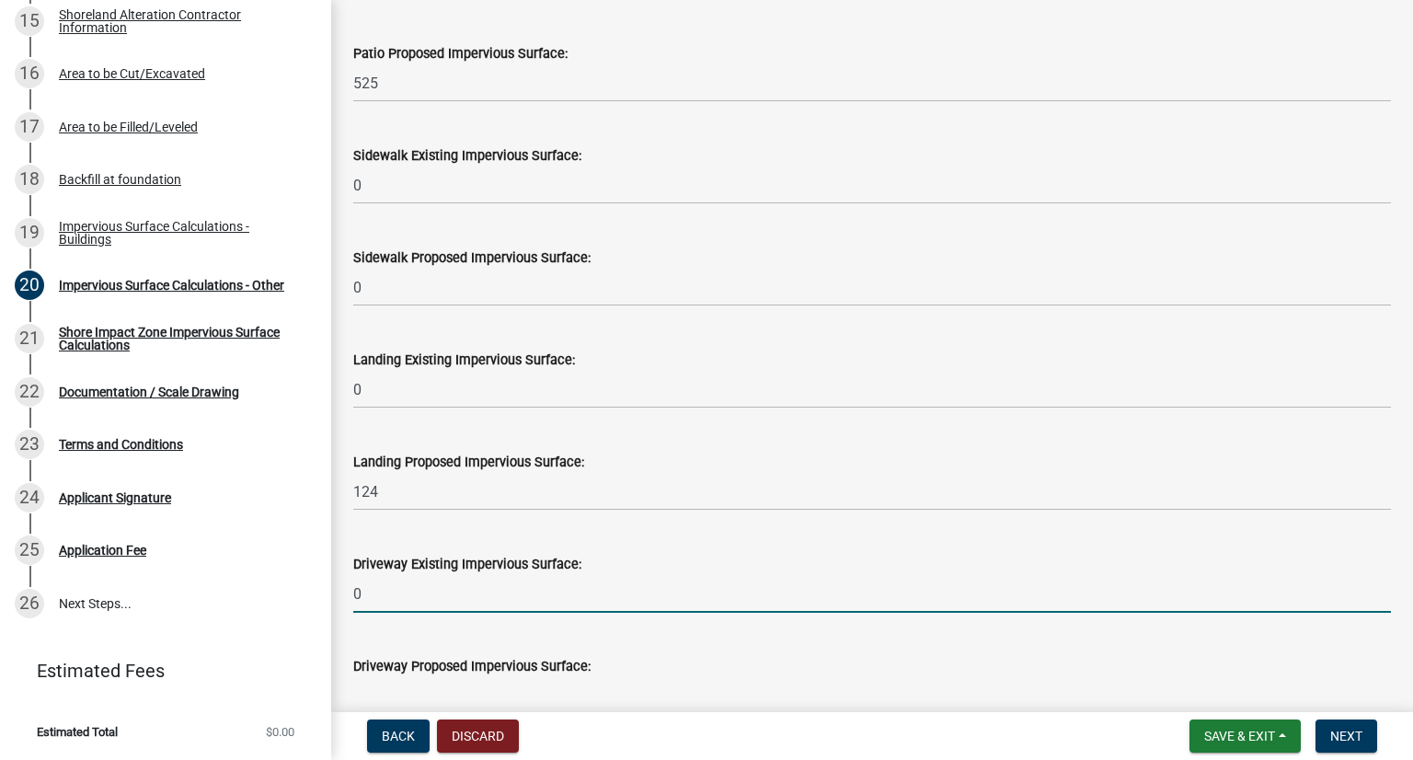
type input "0"
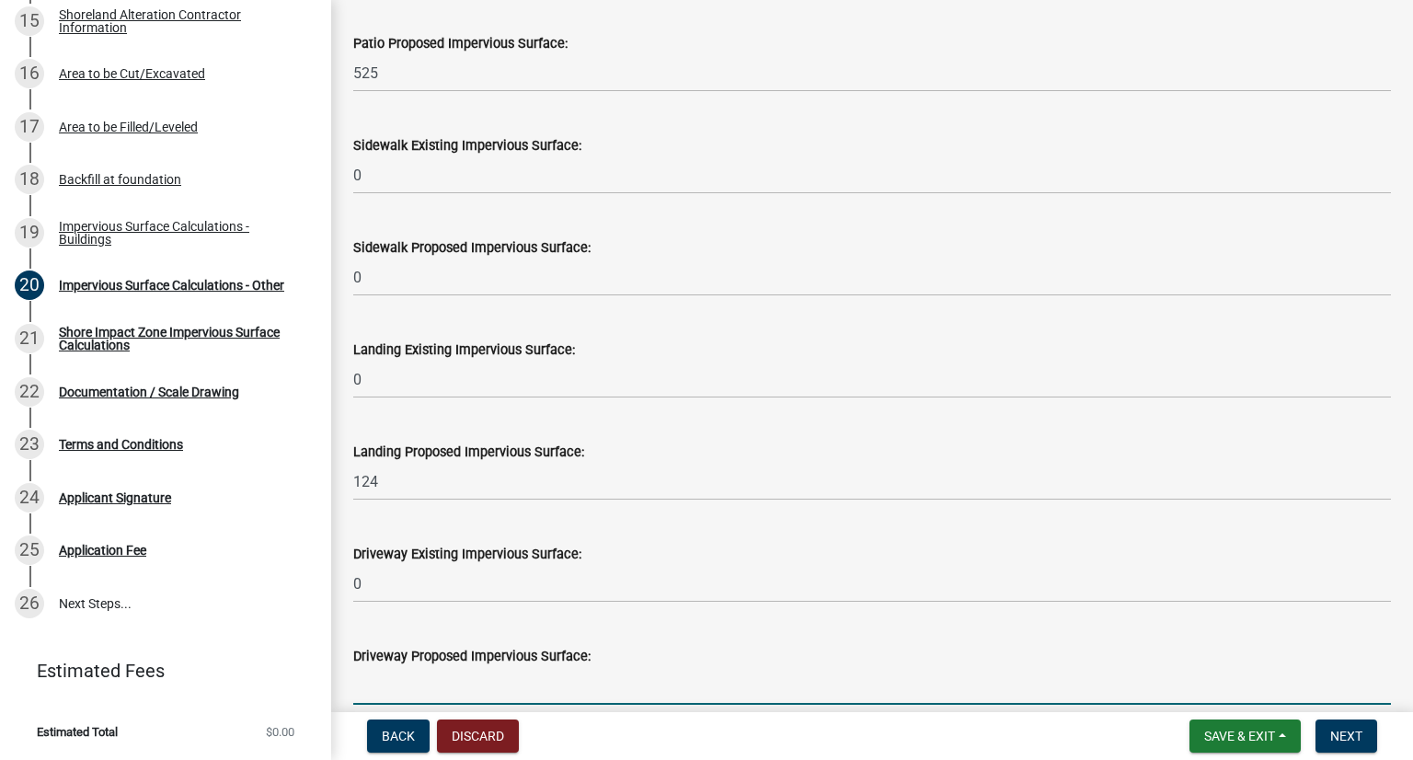
scroll to position [669, 0]
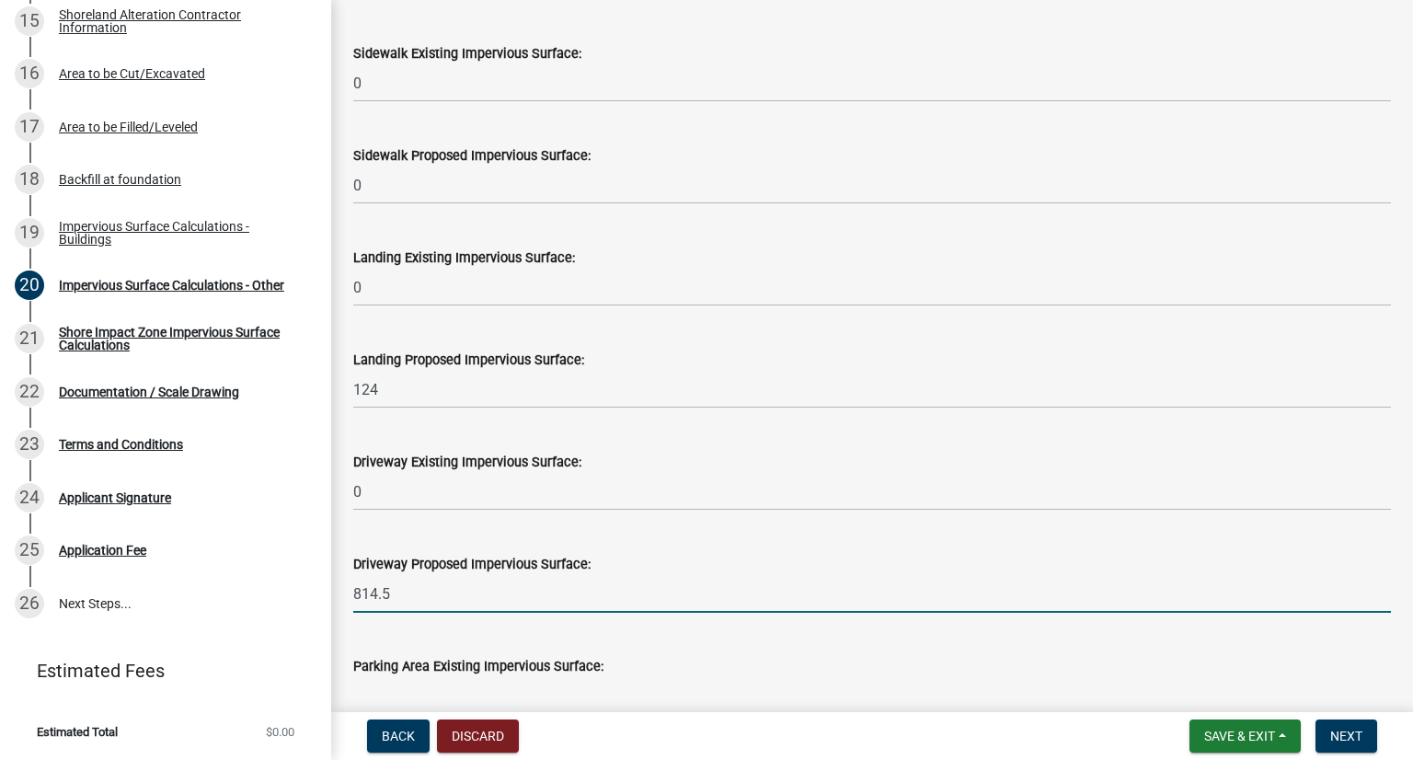
type input "814.5"
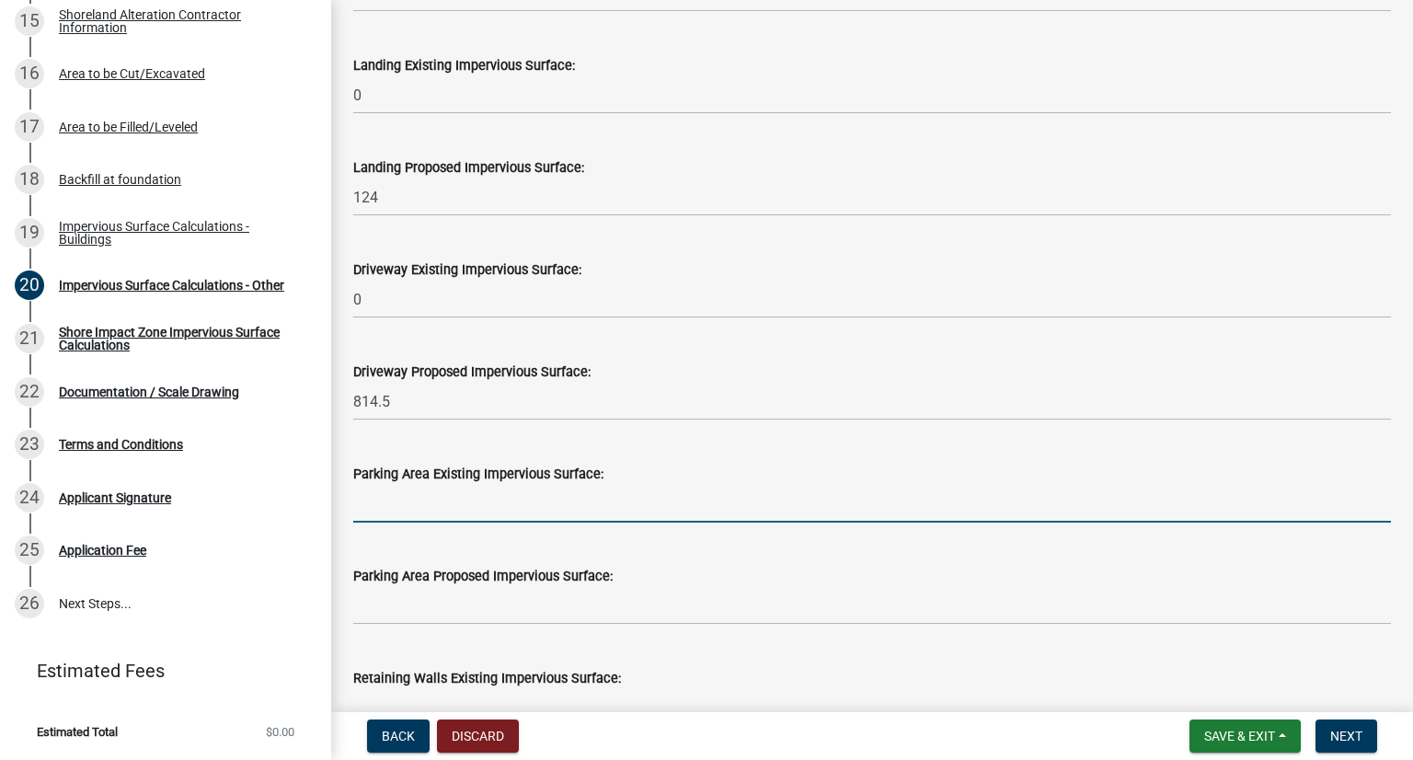
scroll to position [863, 0]
click at [580, 499] on input "text" at bounding box center [872, 502] width 1038 height 38
type input "0"
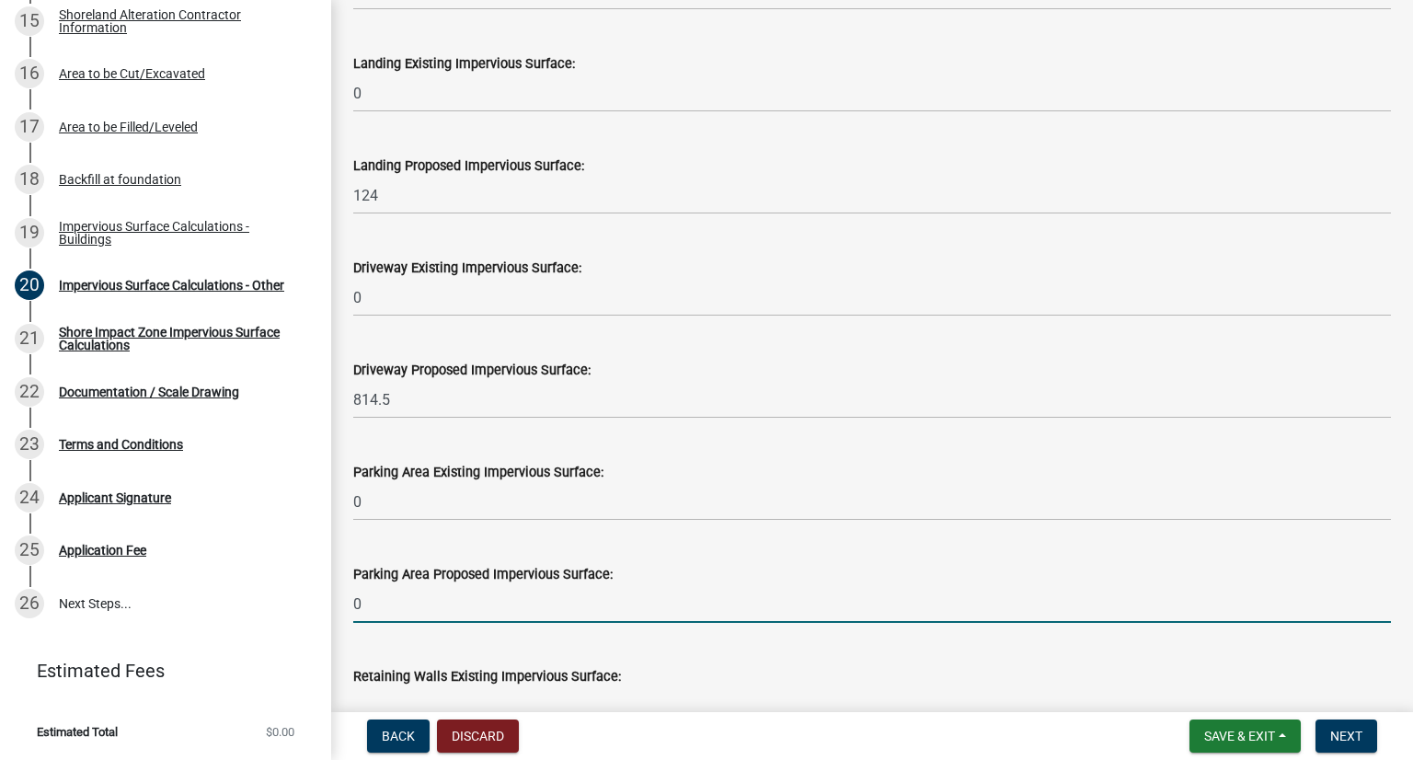
type input "0"
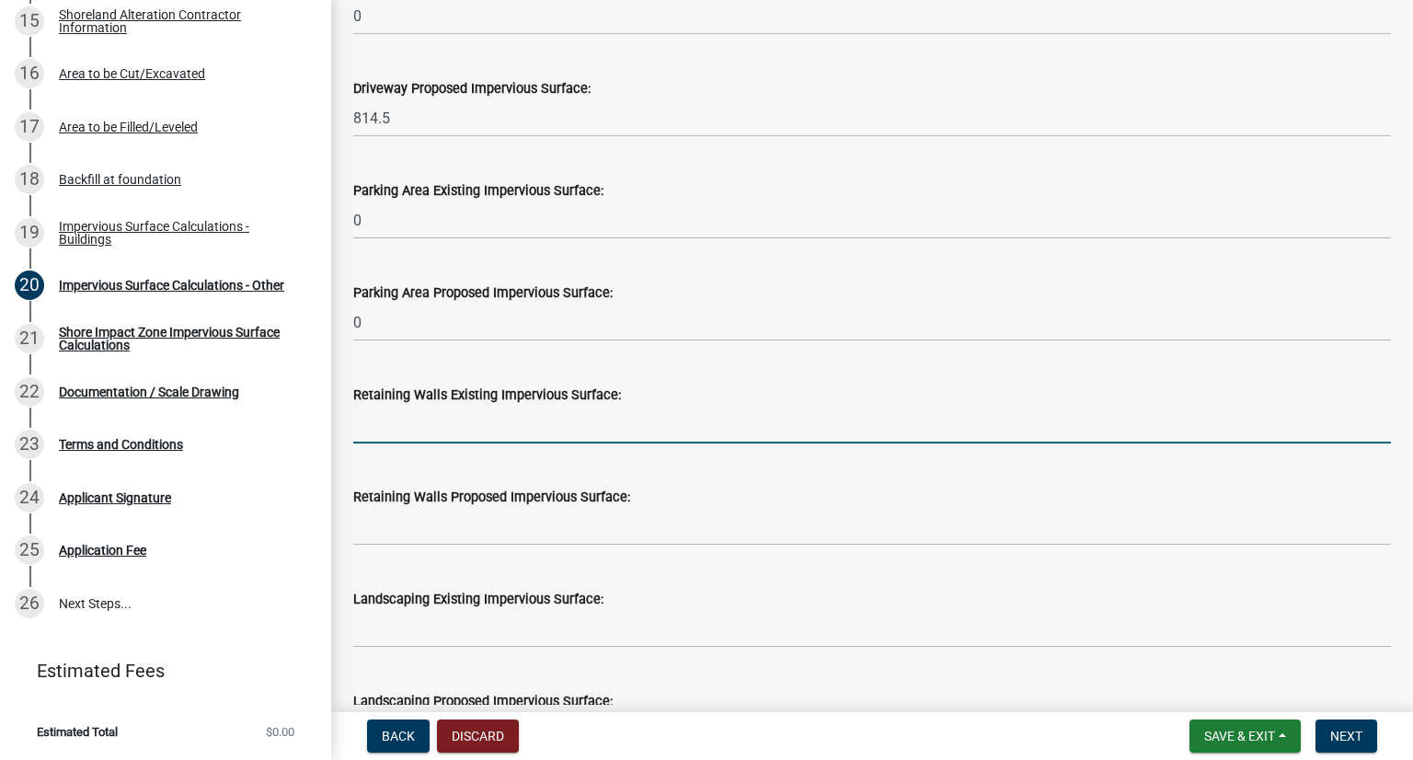
scroll to position [1159, 0]
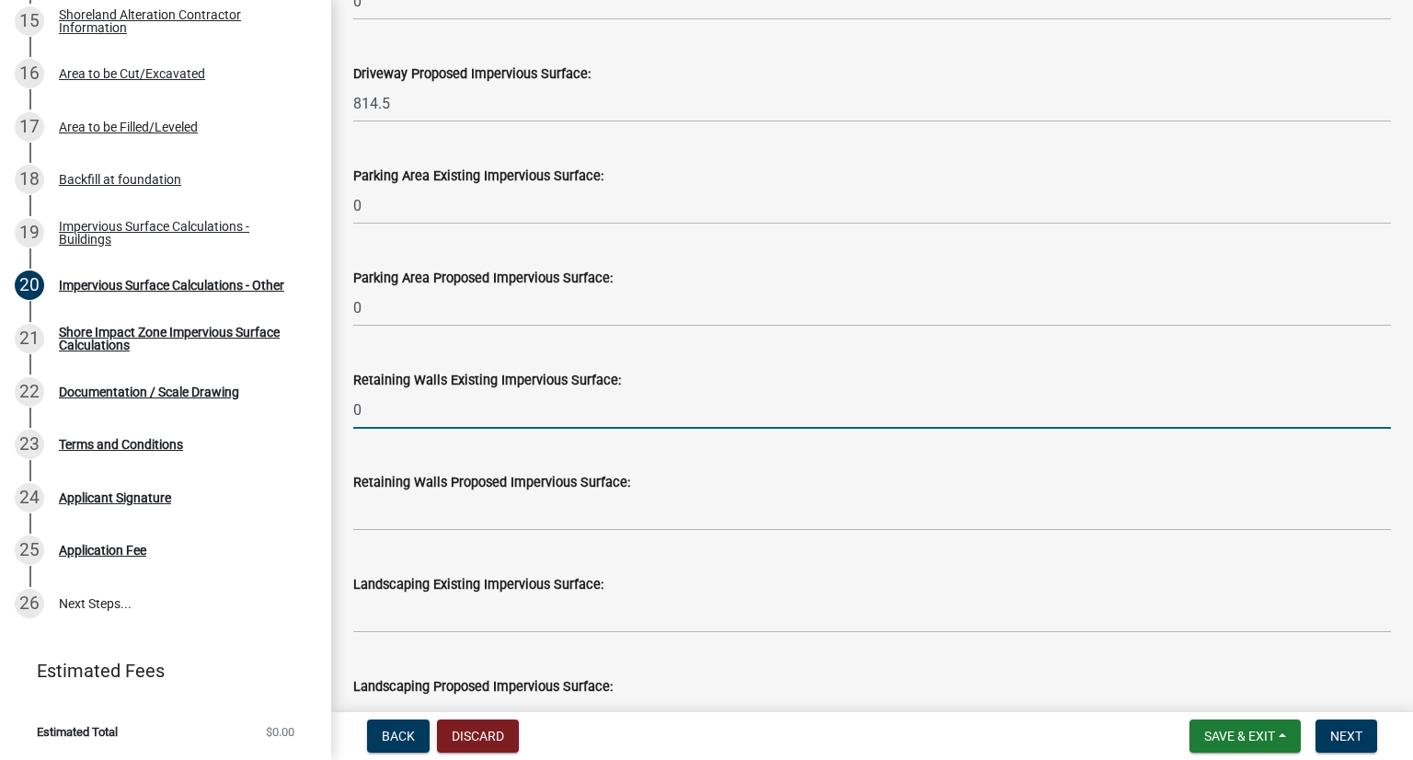
type input "0"
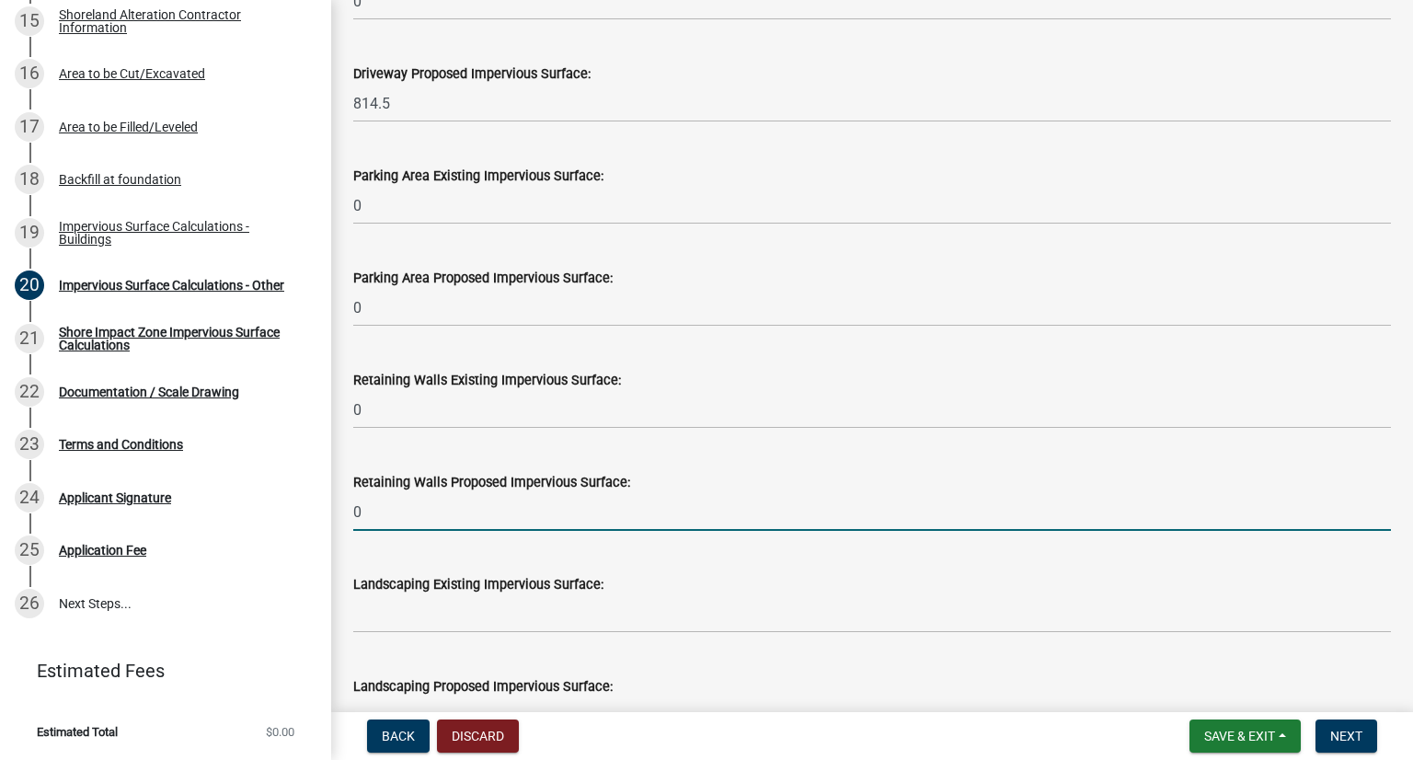
type input "0"
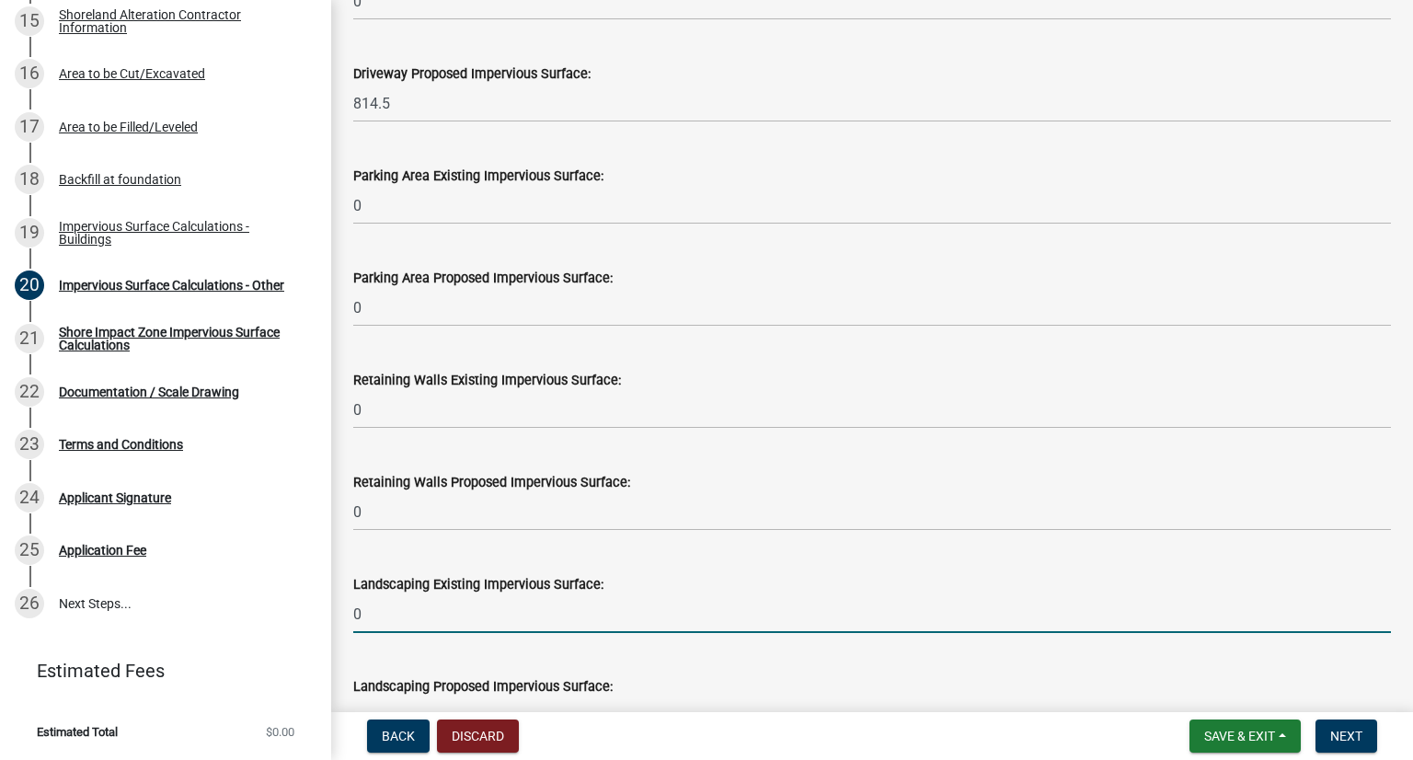
type input "0"
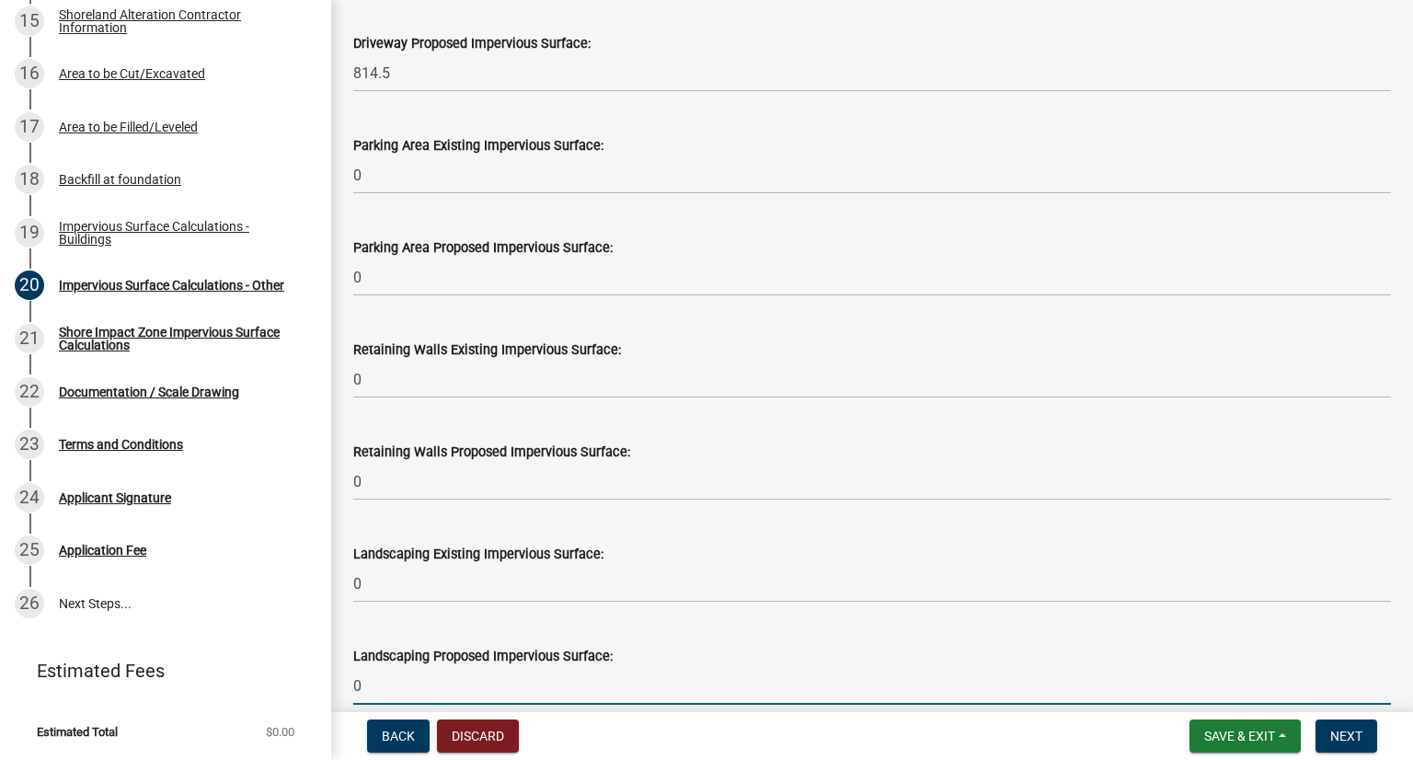
type input "0"
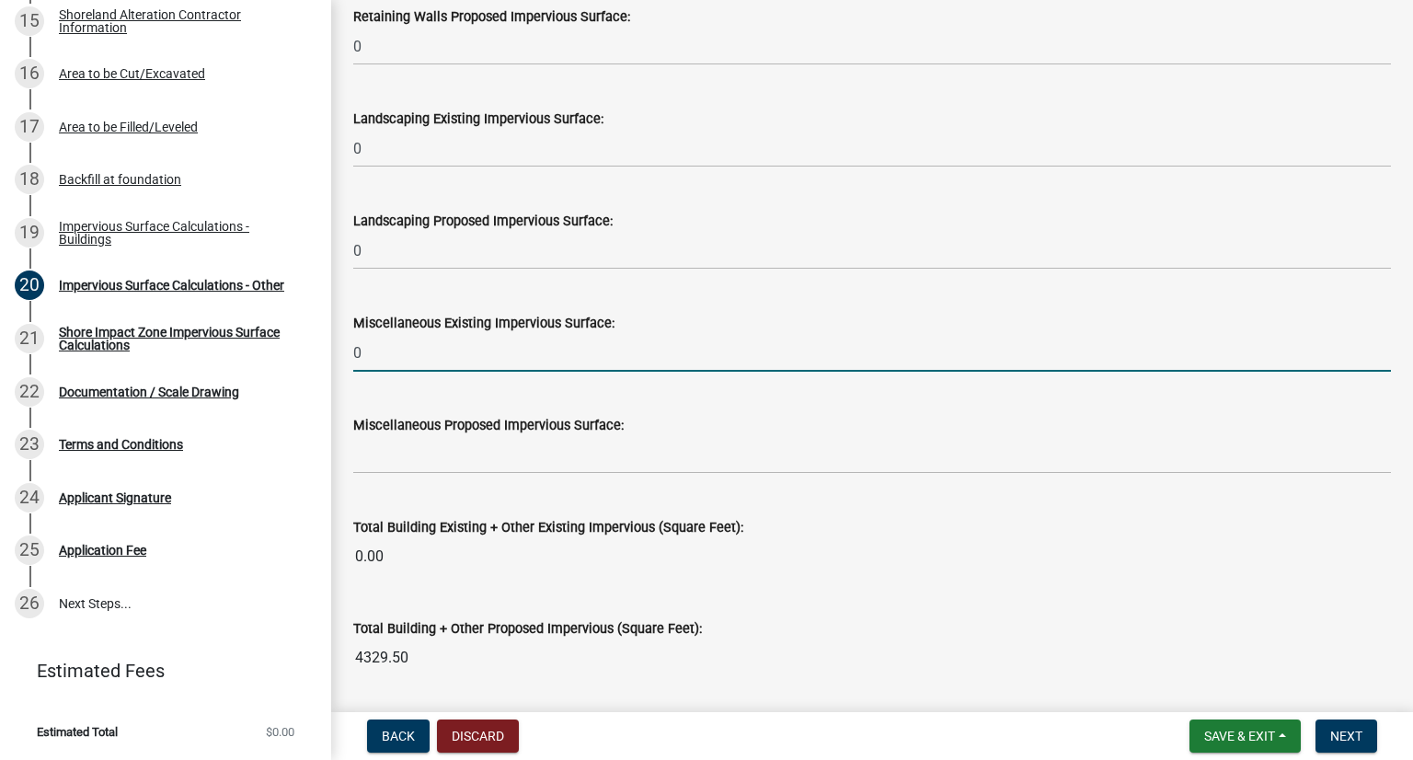
type input "0"
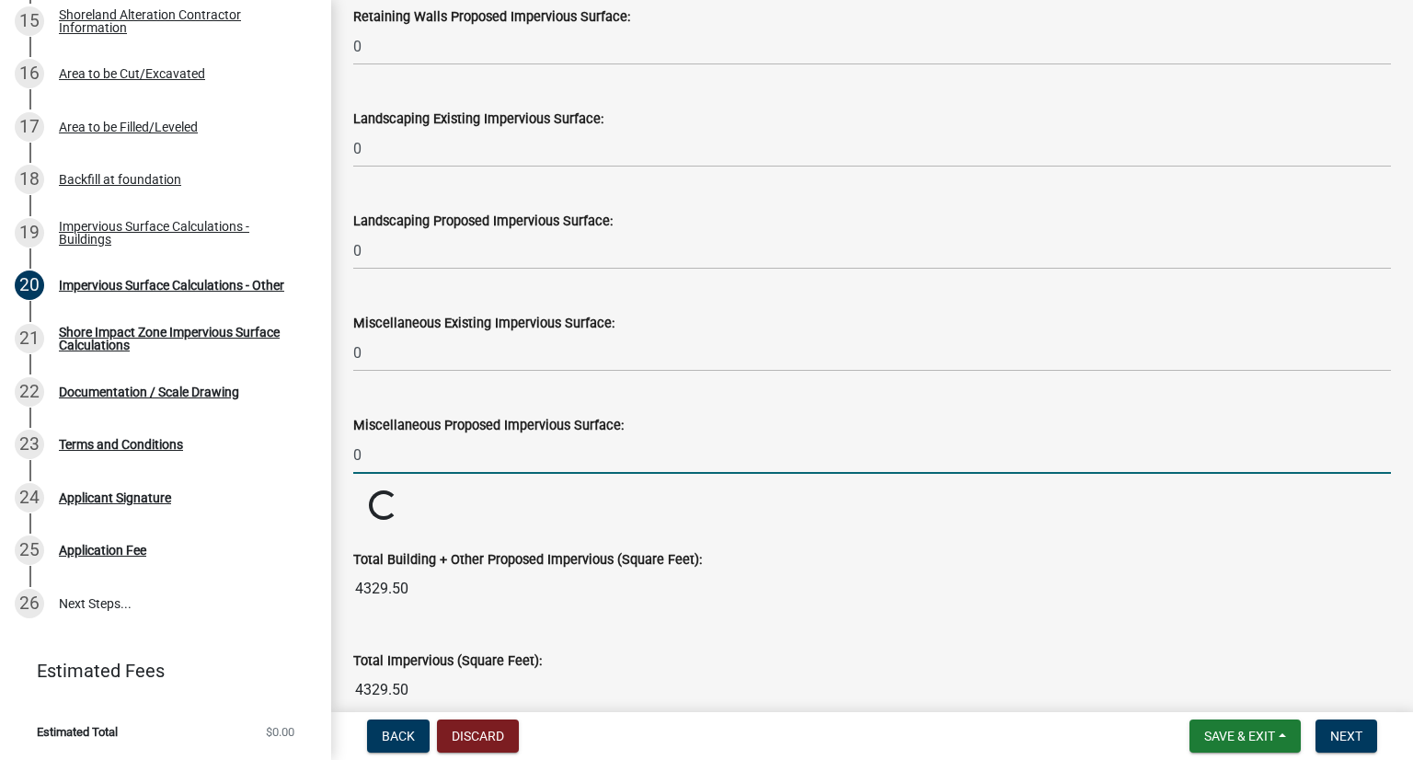
type input "0"
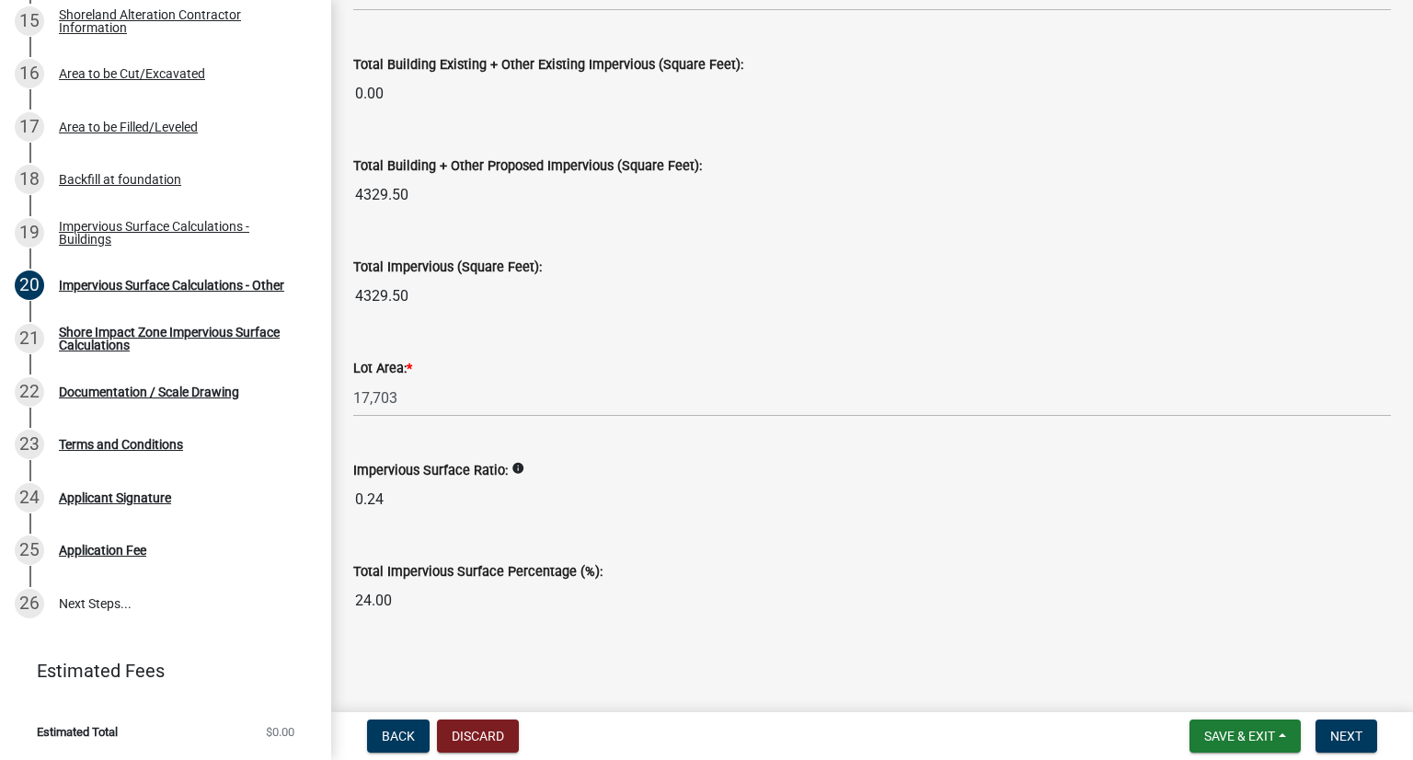
scroll to position [2088, 0]
click at [1064, 744] on button "Next" at bounding box center [1346, 735] width 62 height 33
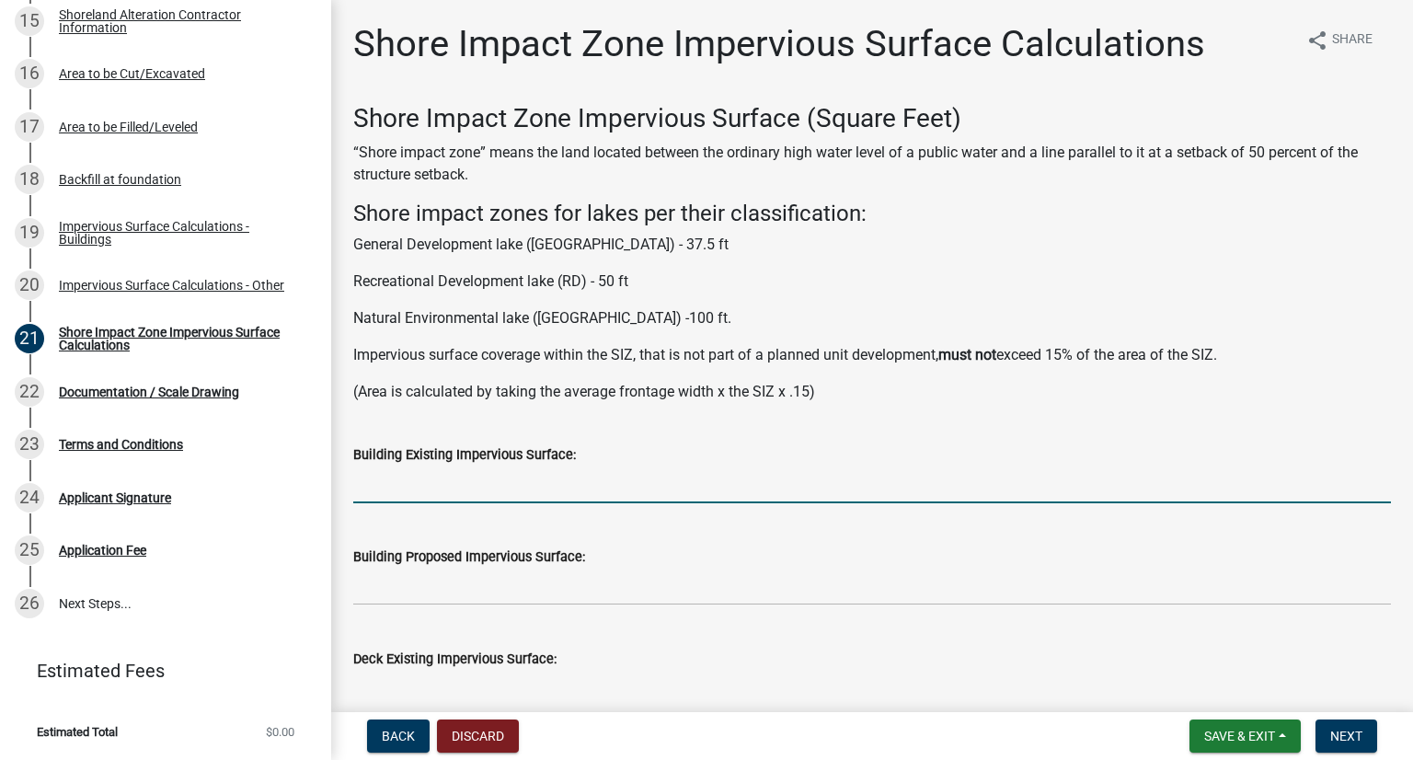
click at [464, 476] on input "text" at bounding box center [872, 484] width 1038 height 38
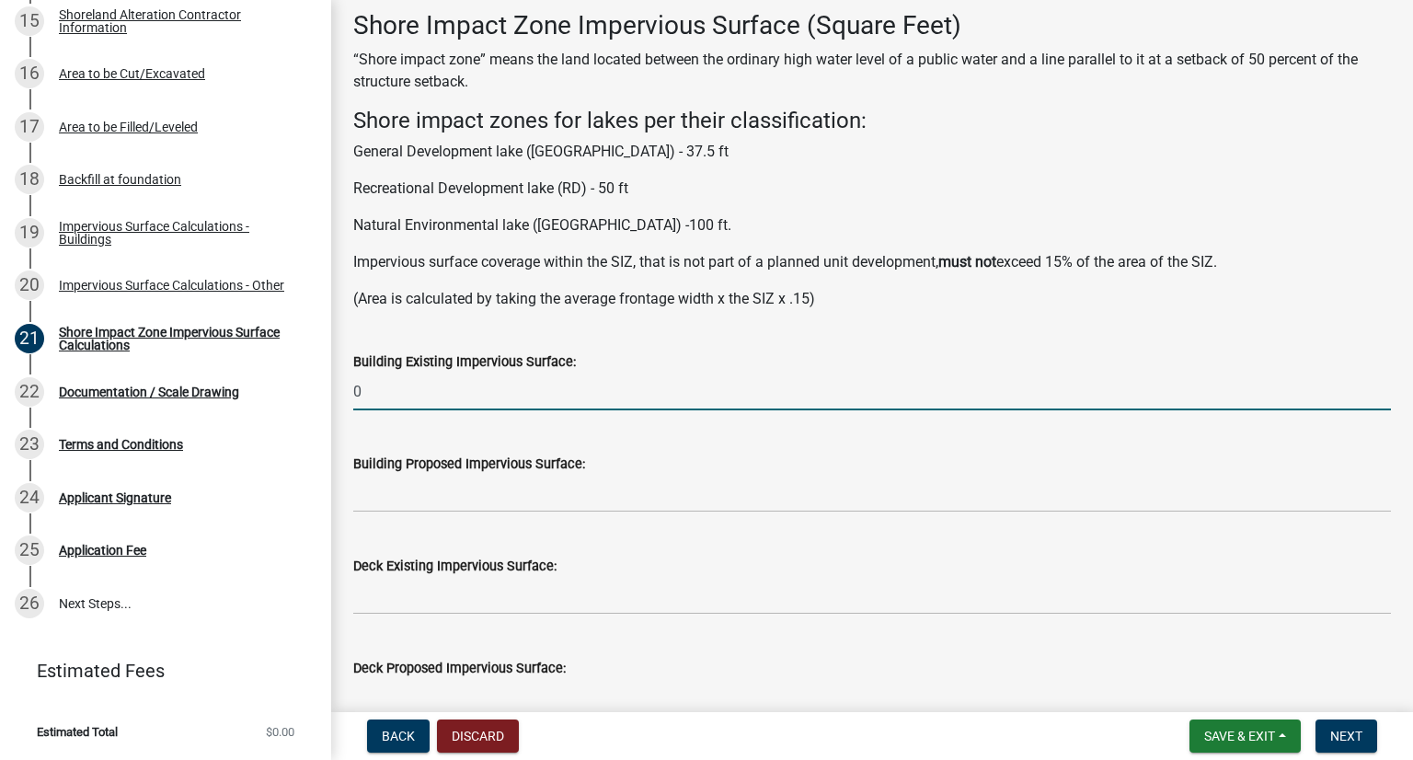
scroll to position [184, 0]
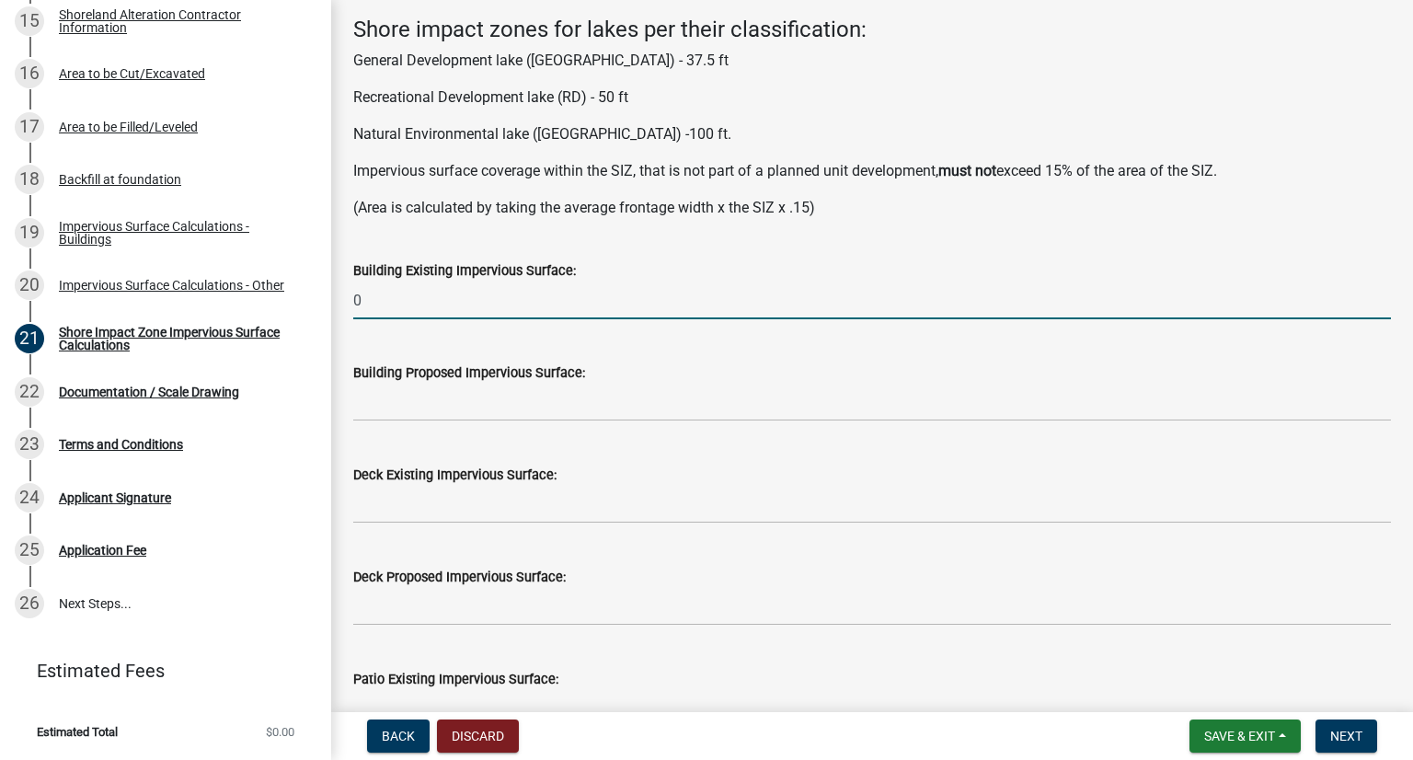
type input "0"
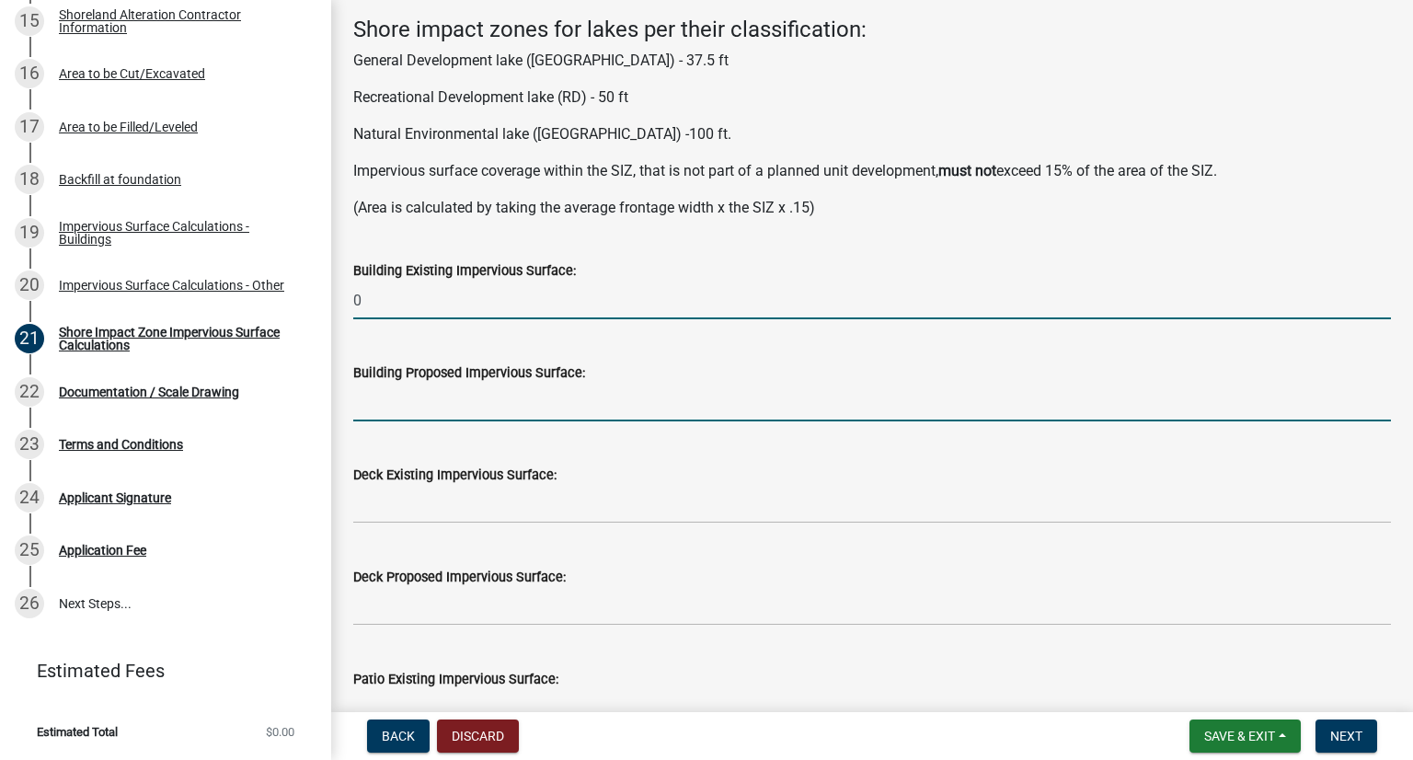
click at [477, 398] on input "text" at bounding box center [872, 403] width 1038 height 38
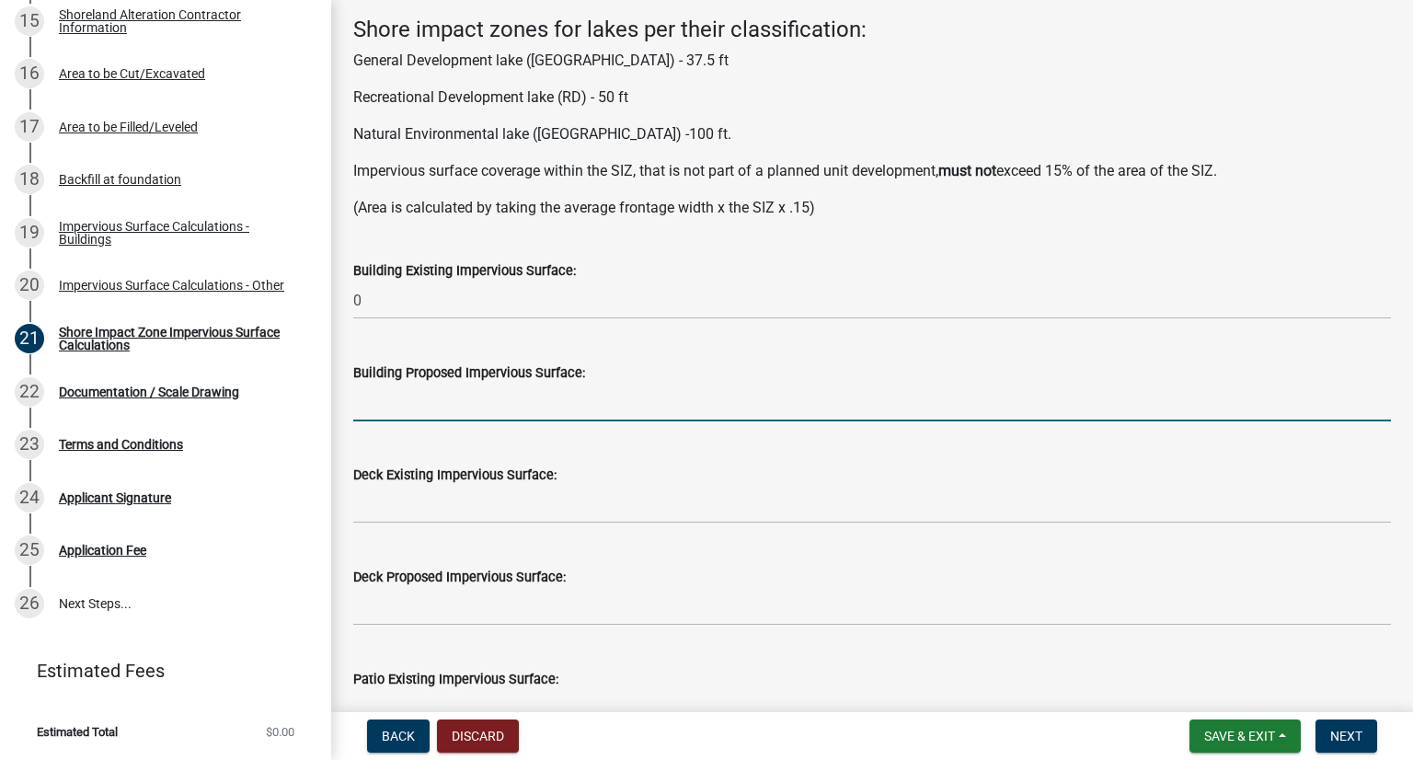
scroll to position [0, 0]
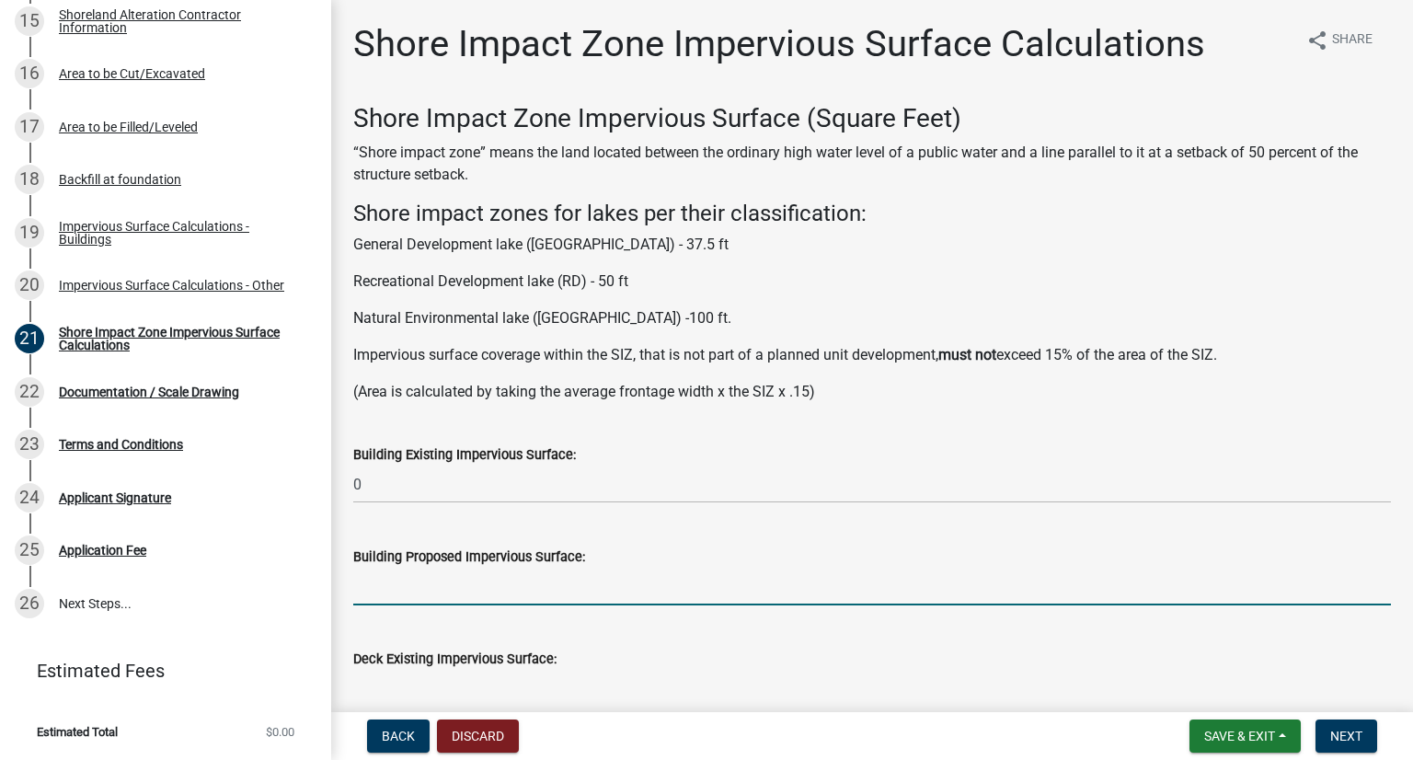
drag, startPoint x: 437, startPoint y: 582, endPoint x: 420, endPoint y: 596, distance: 21.6
click at [436, 582] on input "text" at bounding box center [872, 587] width 1038 height 38
type input "0"
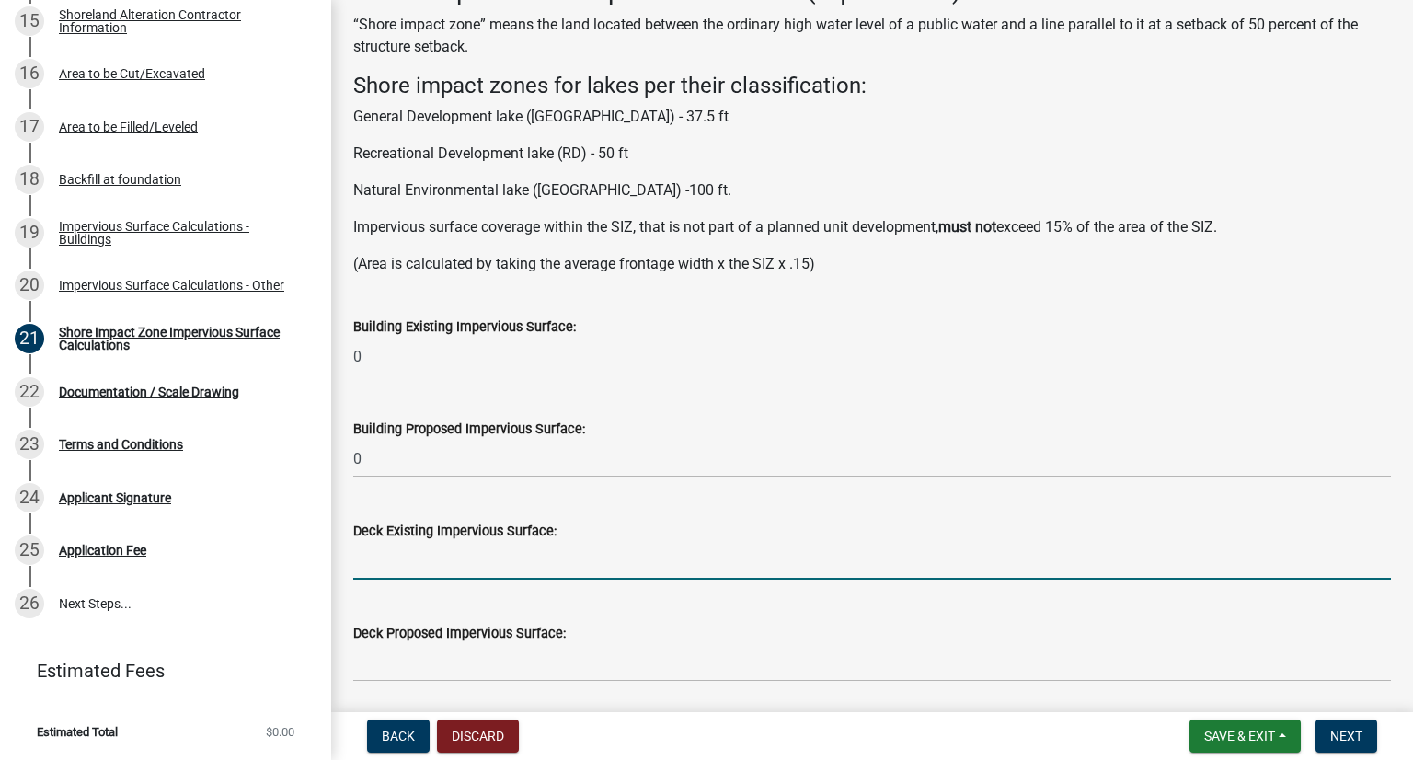
scroll to position [96, 0]
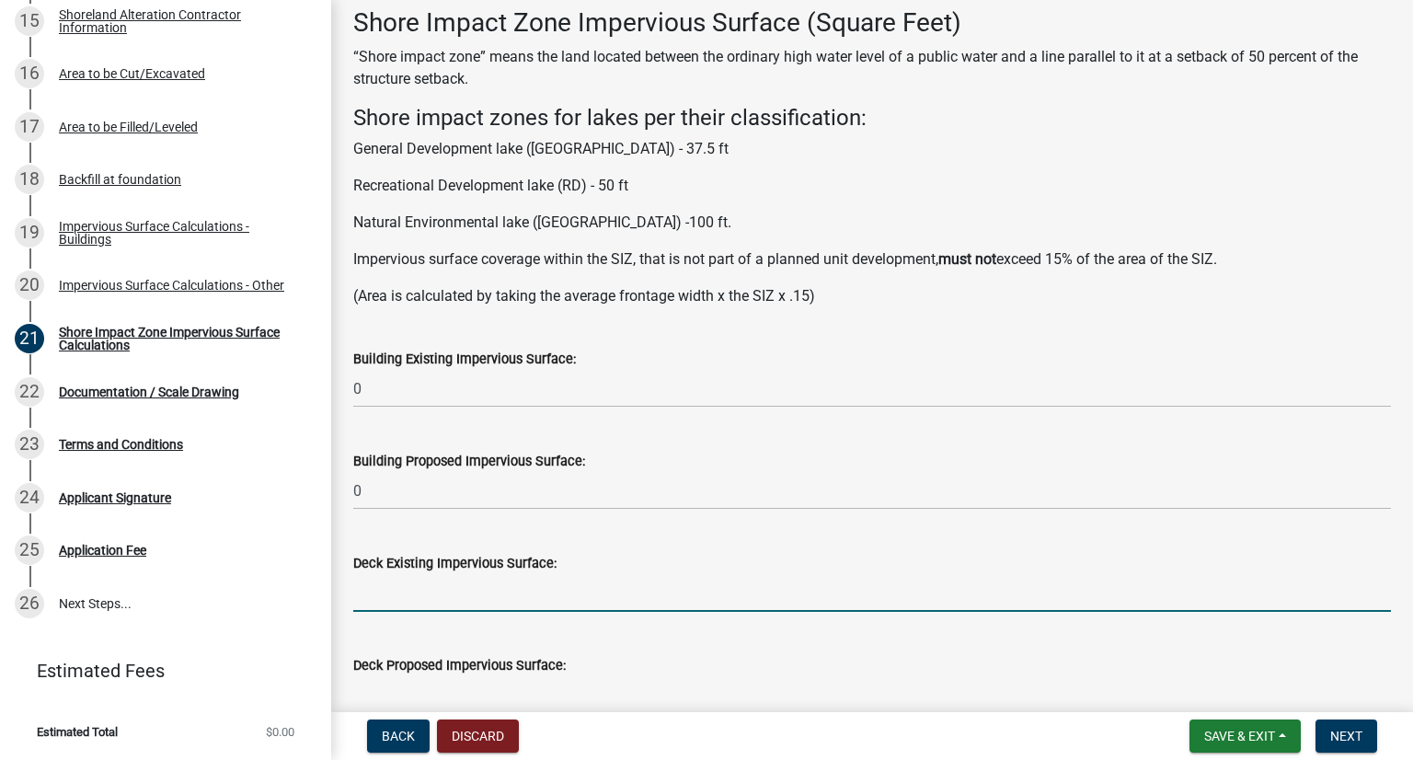
click at [408, 575] on input "text" at bounding box center [872, 593] width 1038 height 38
click at [385, 594] on input "text" at bounding box center [872, 593] width 1038 height 38
type input "0"
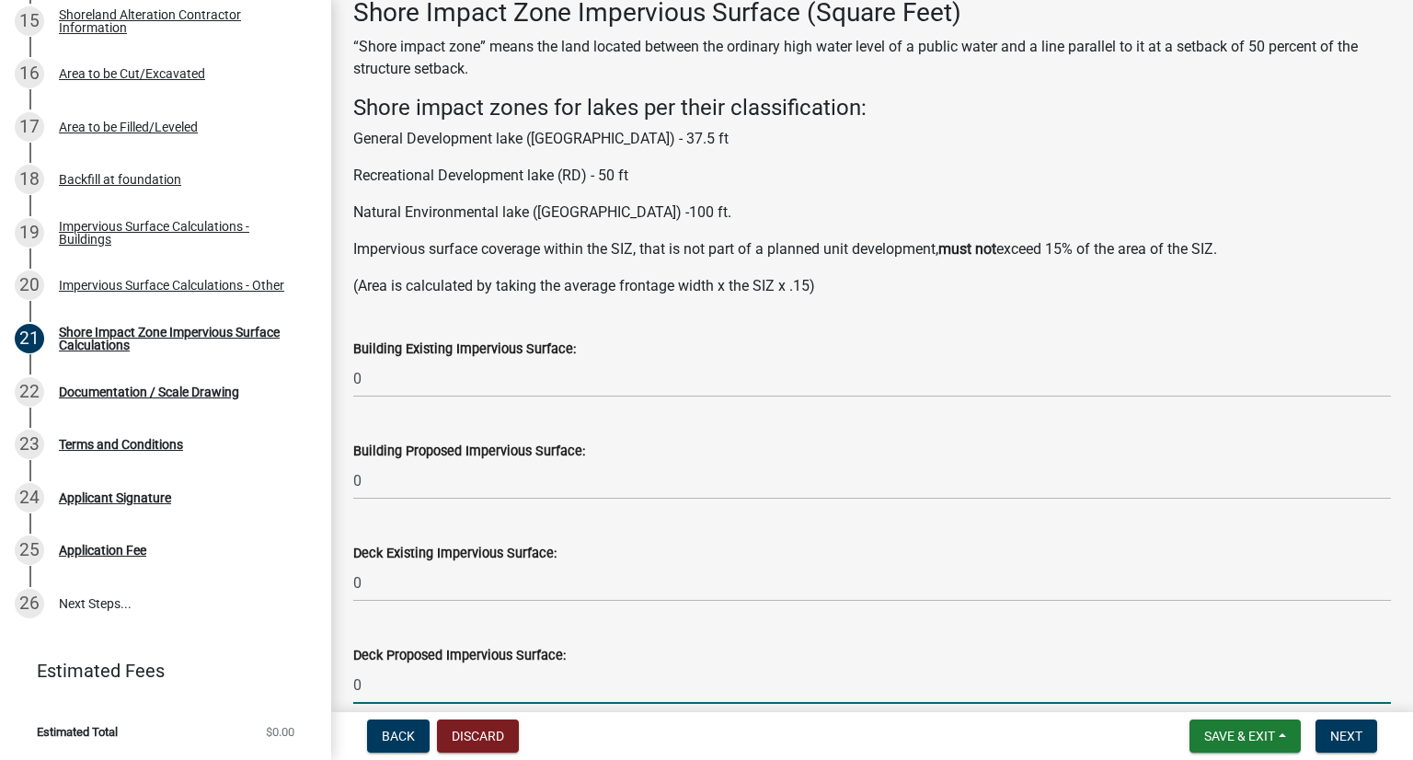
type input "0"
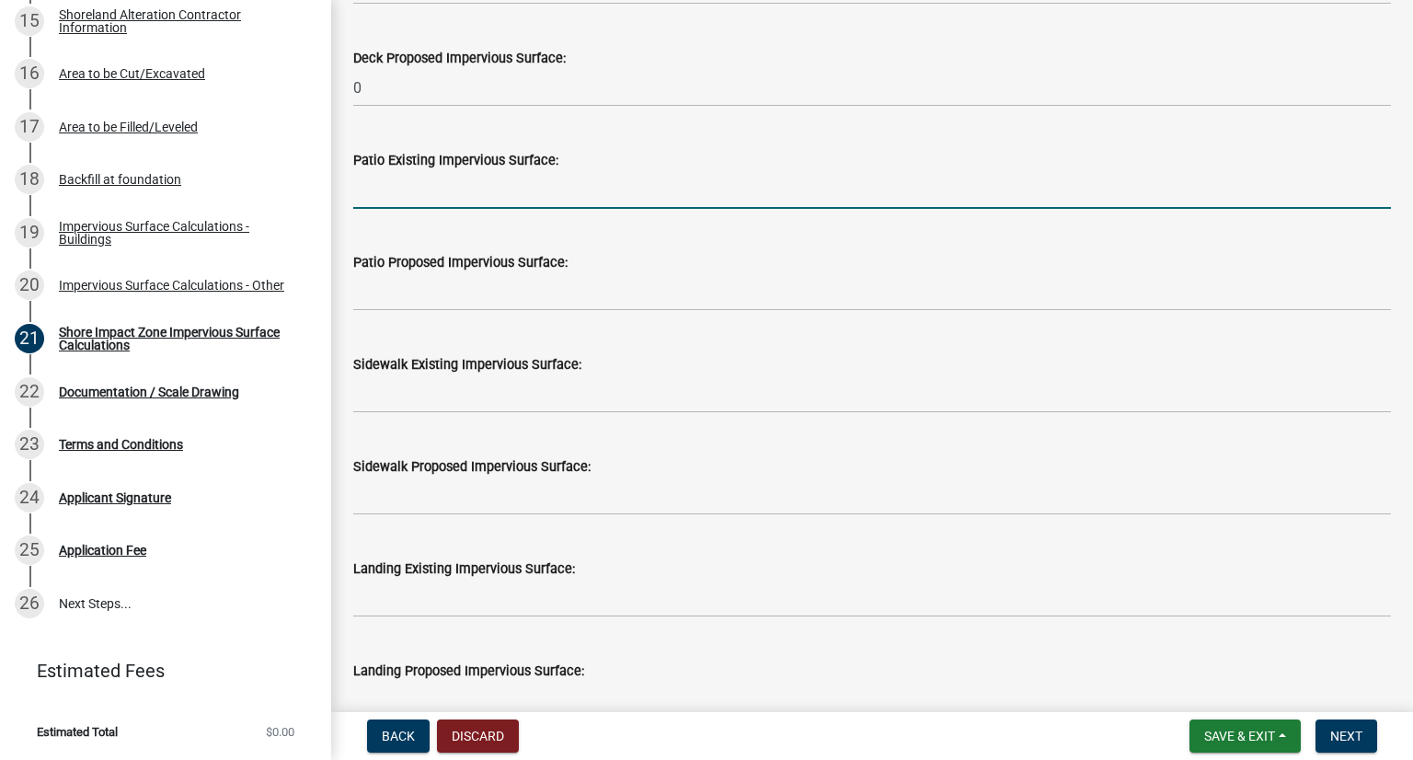
scroll to position [725, 0]
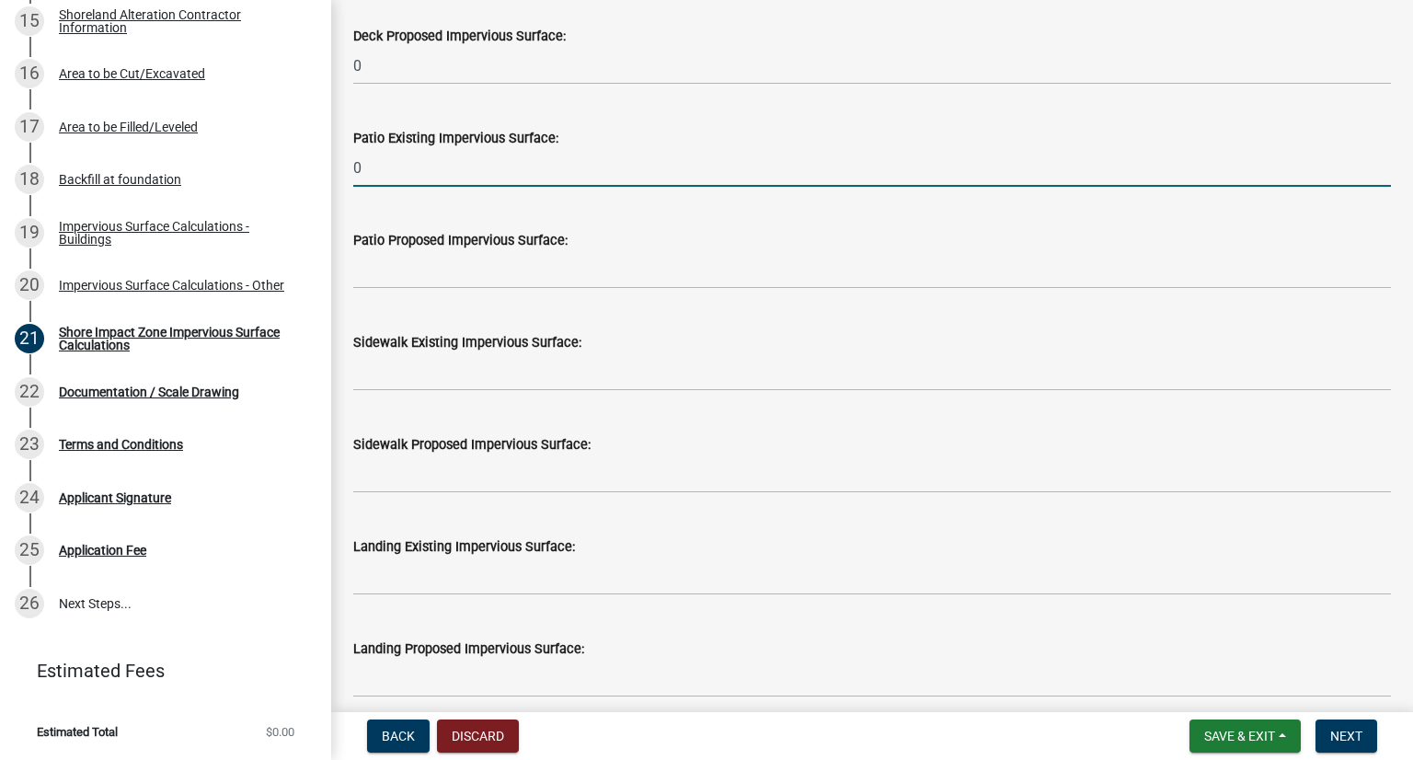
type input "0"
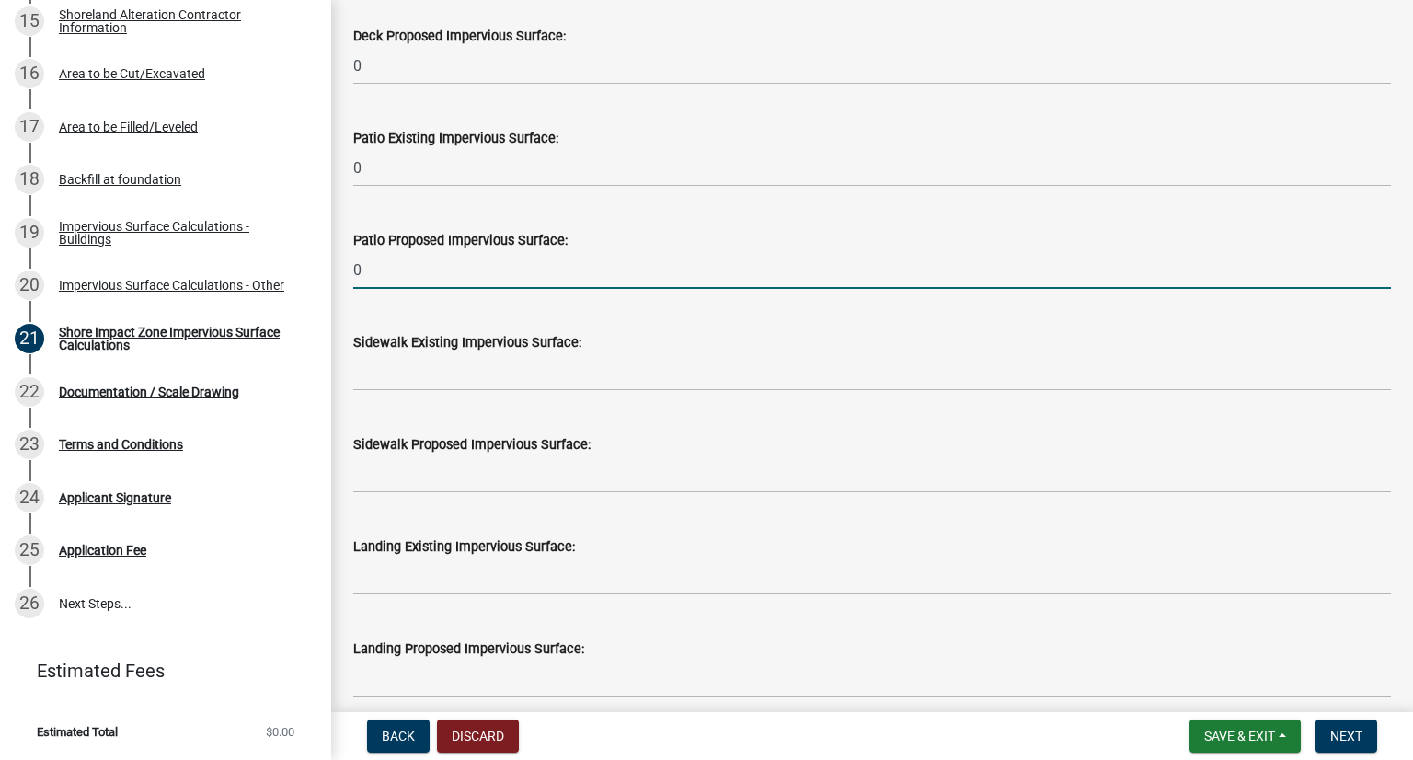
type input "0"
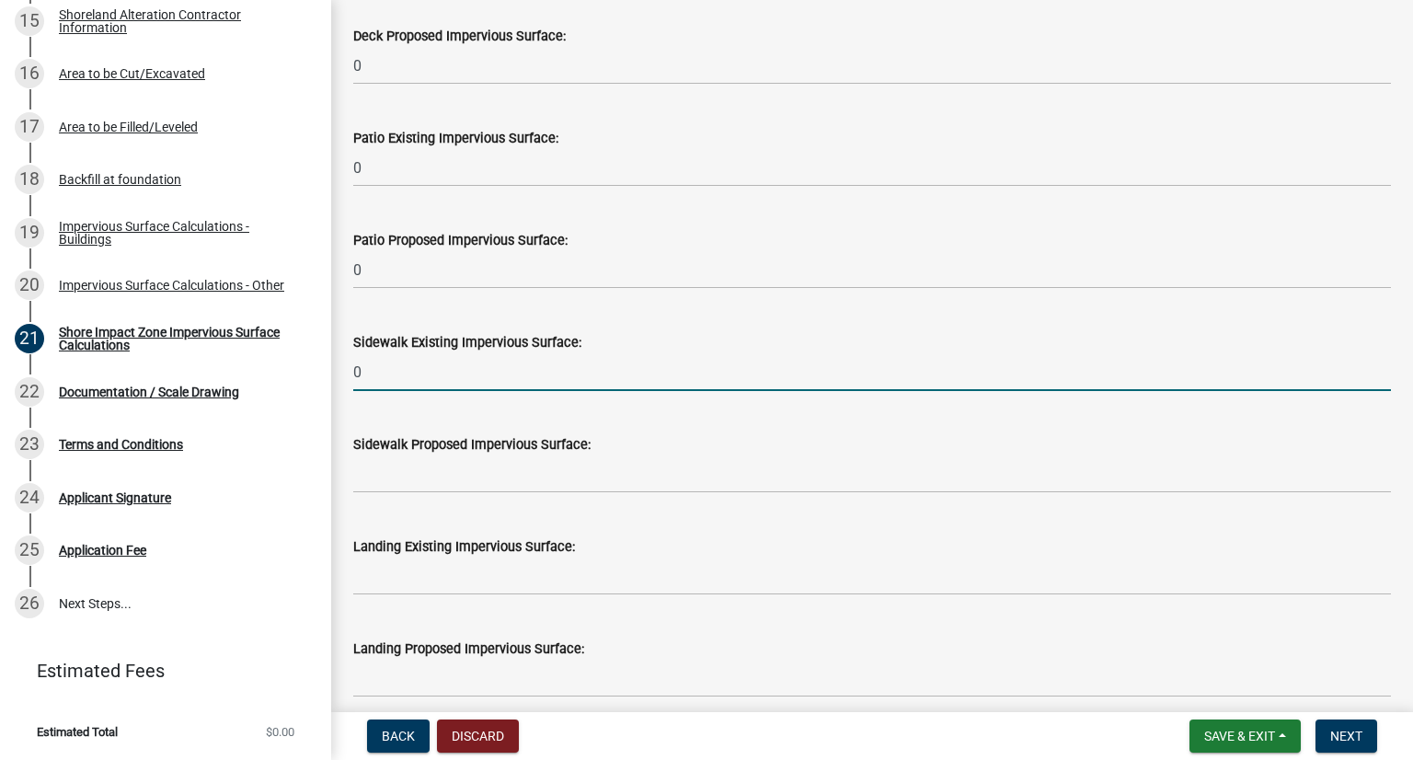
type input "0"
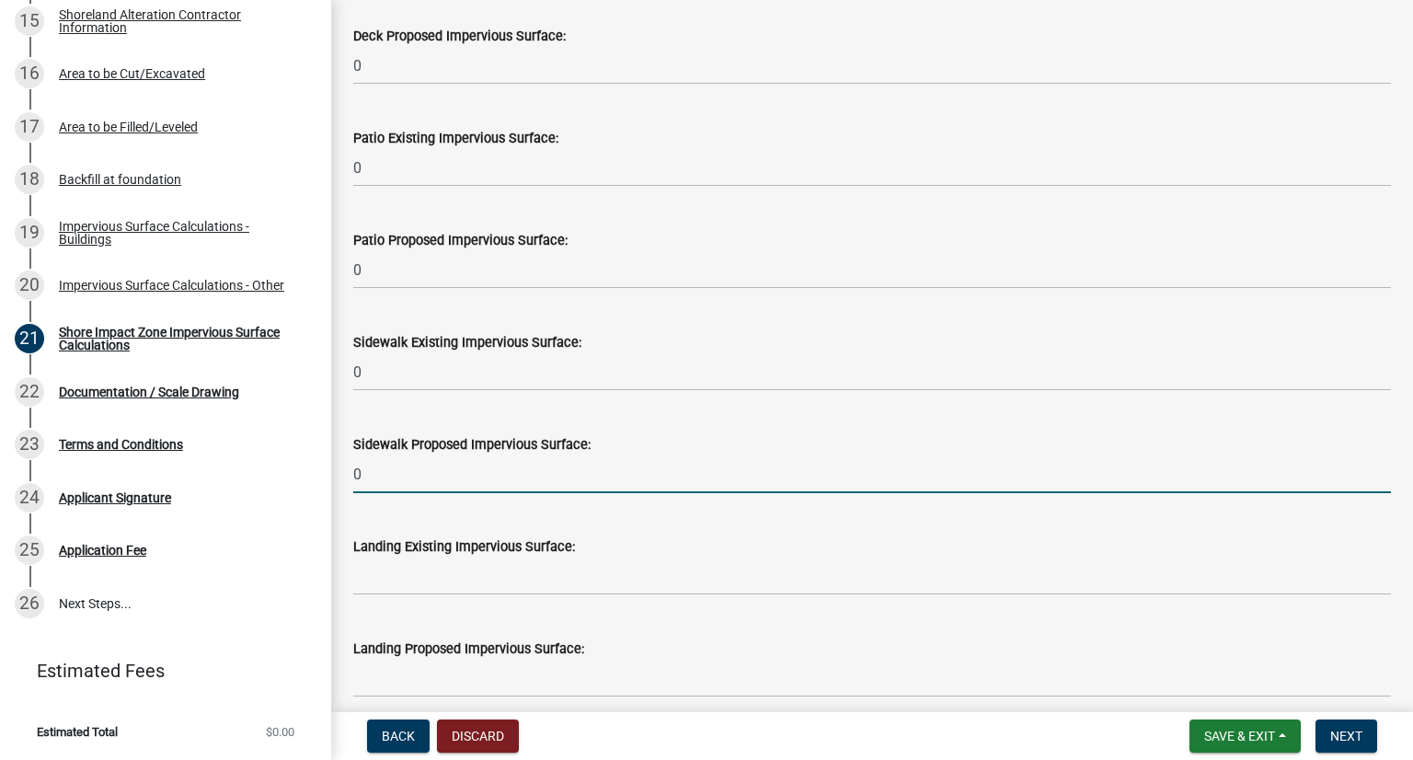
type input "0"
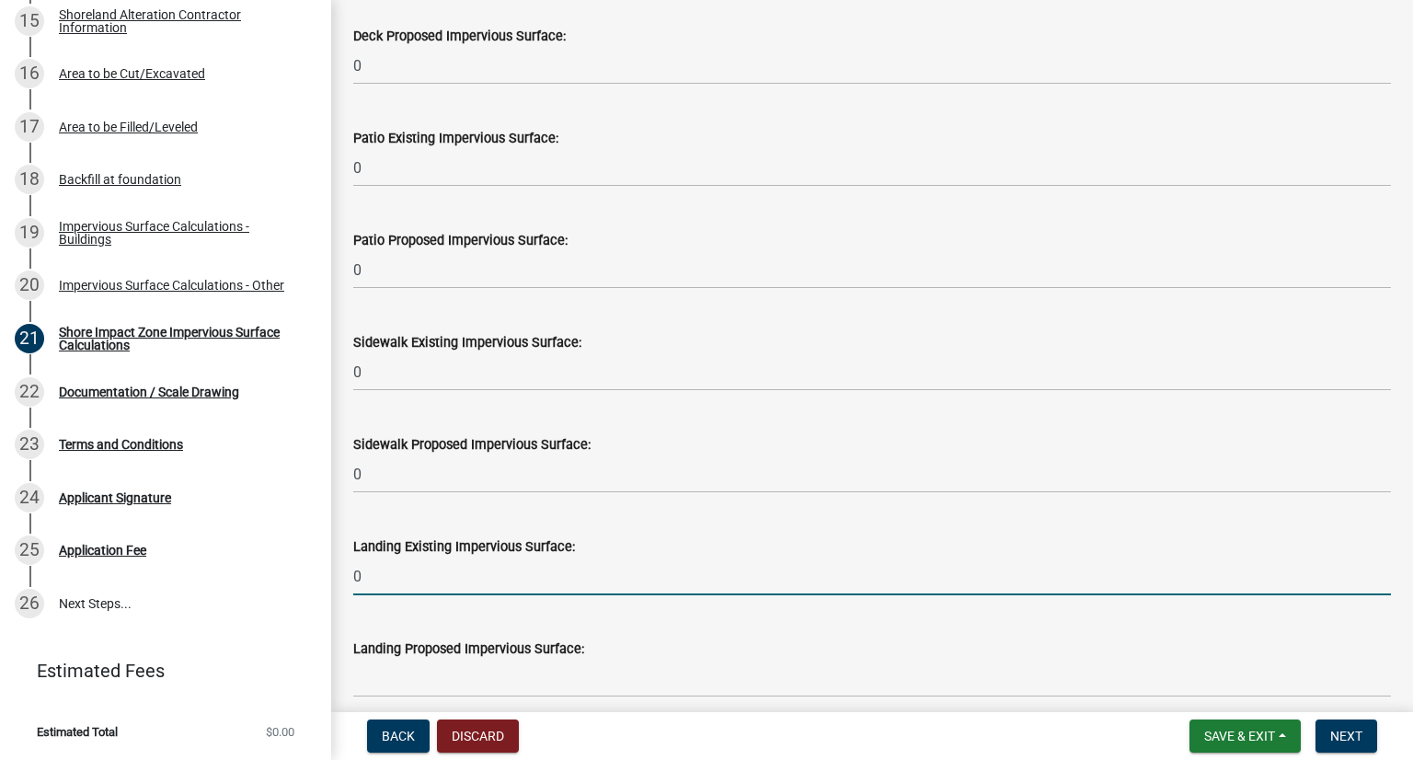
type input "0"
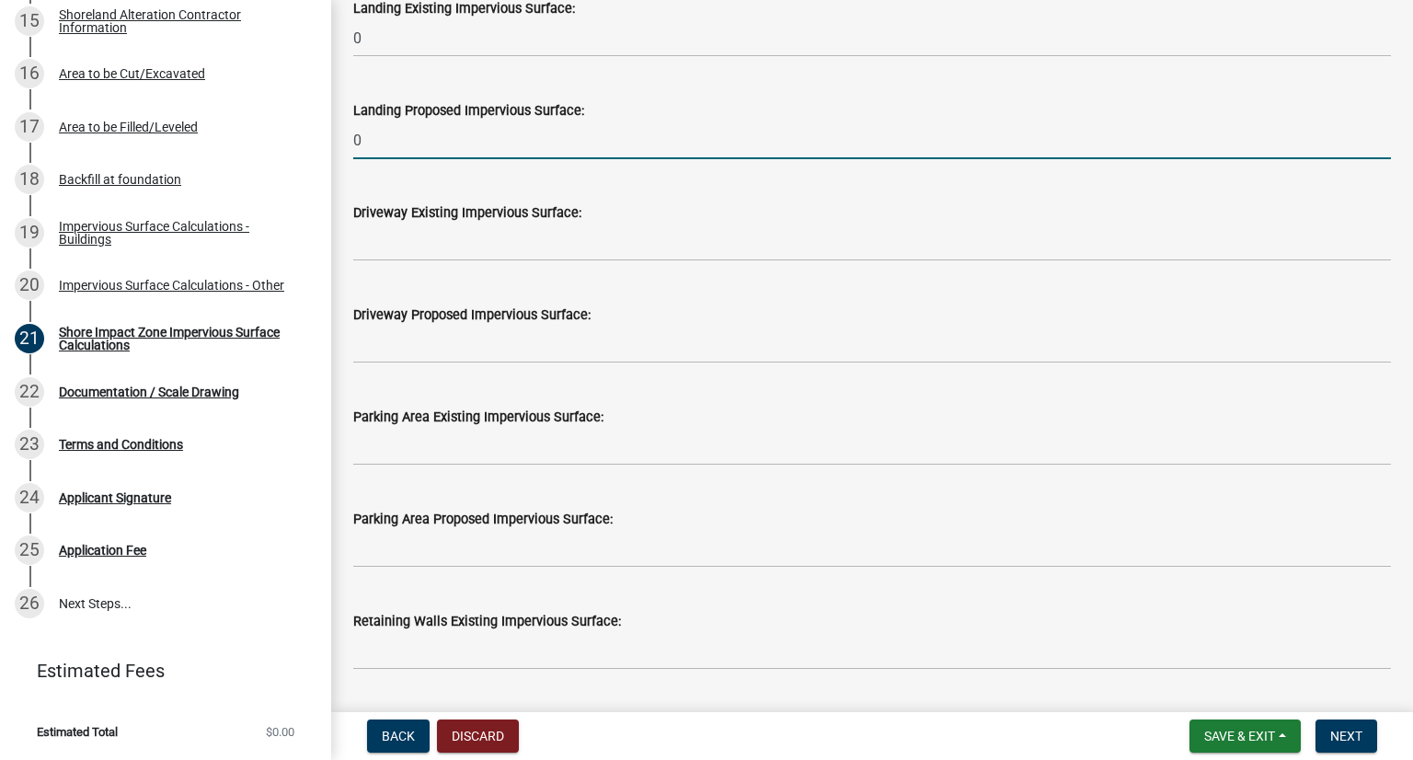
scroll to position [1277, 0]
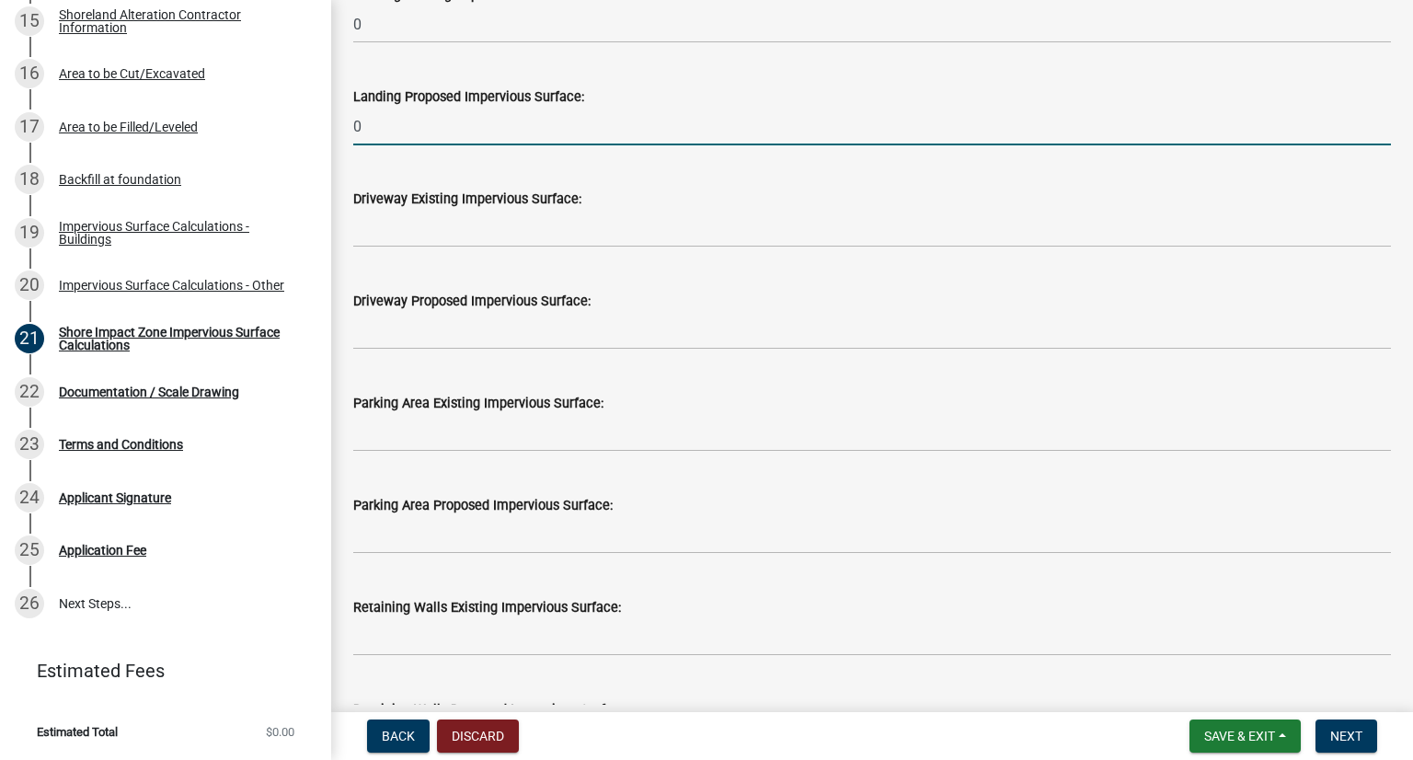
type input "0"
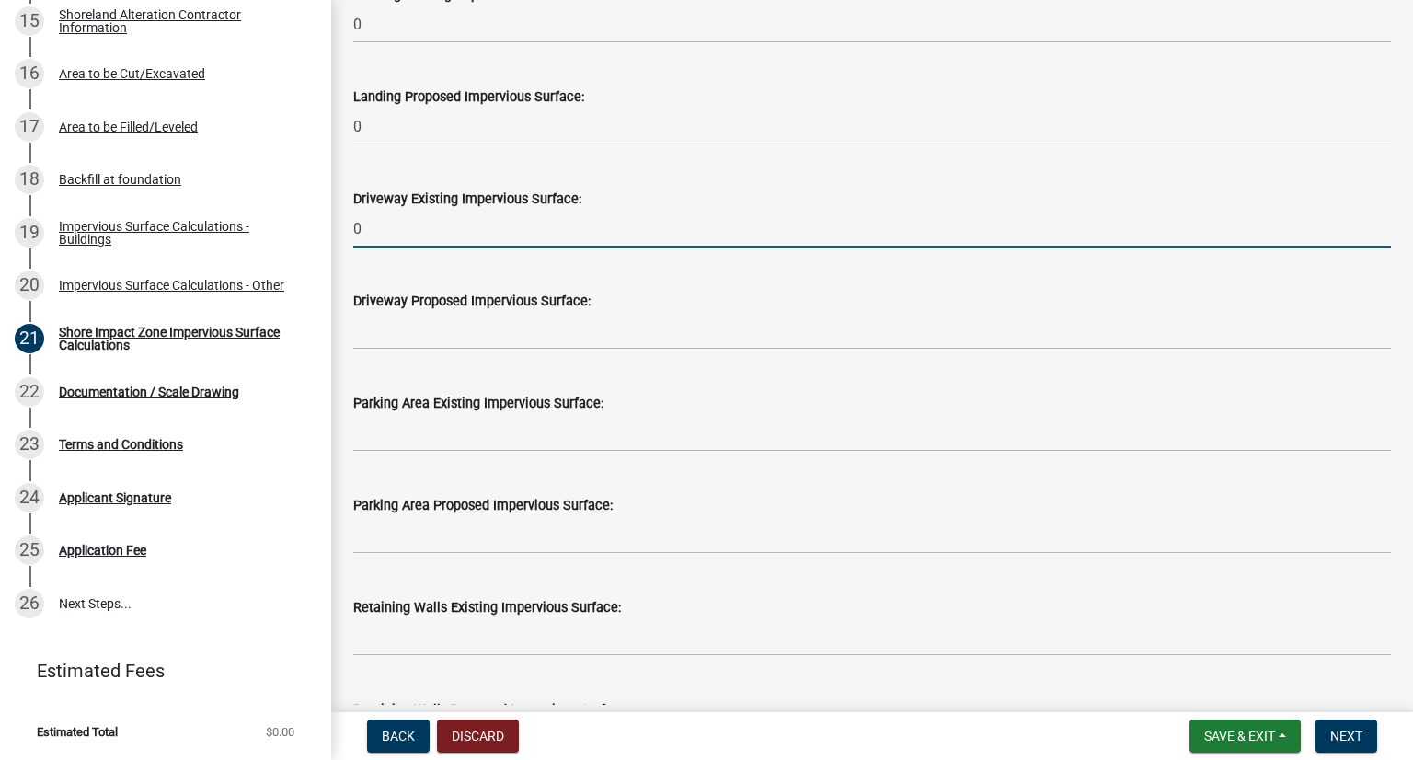
type input "0"
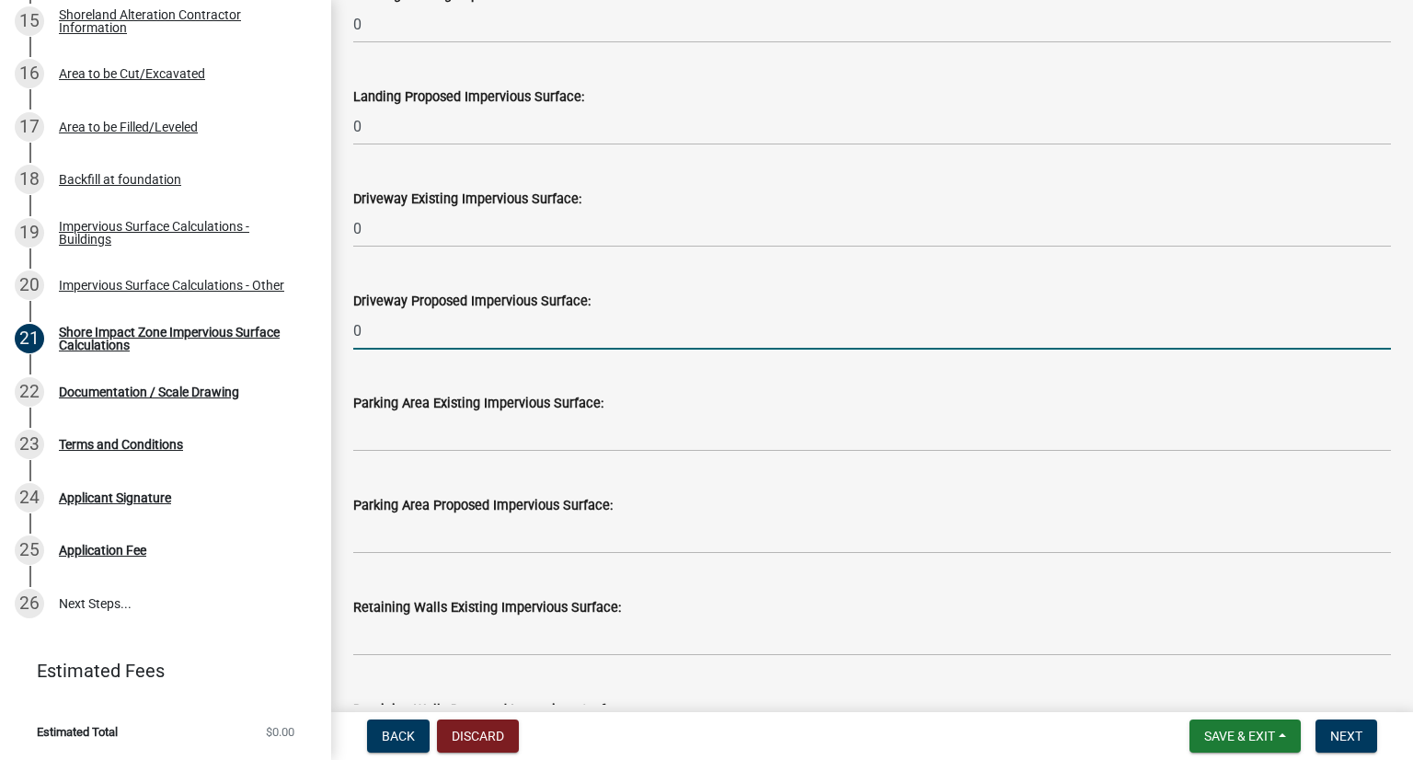
type input "0"
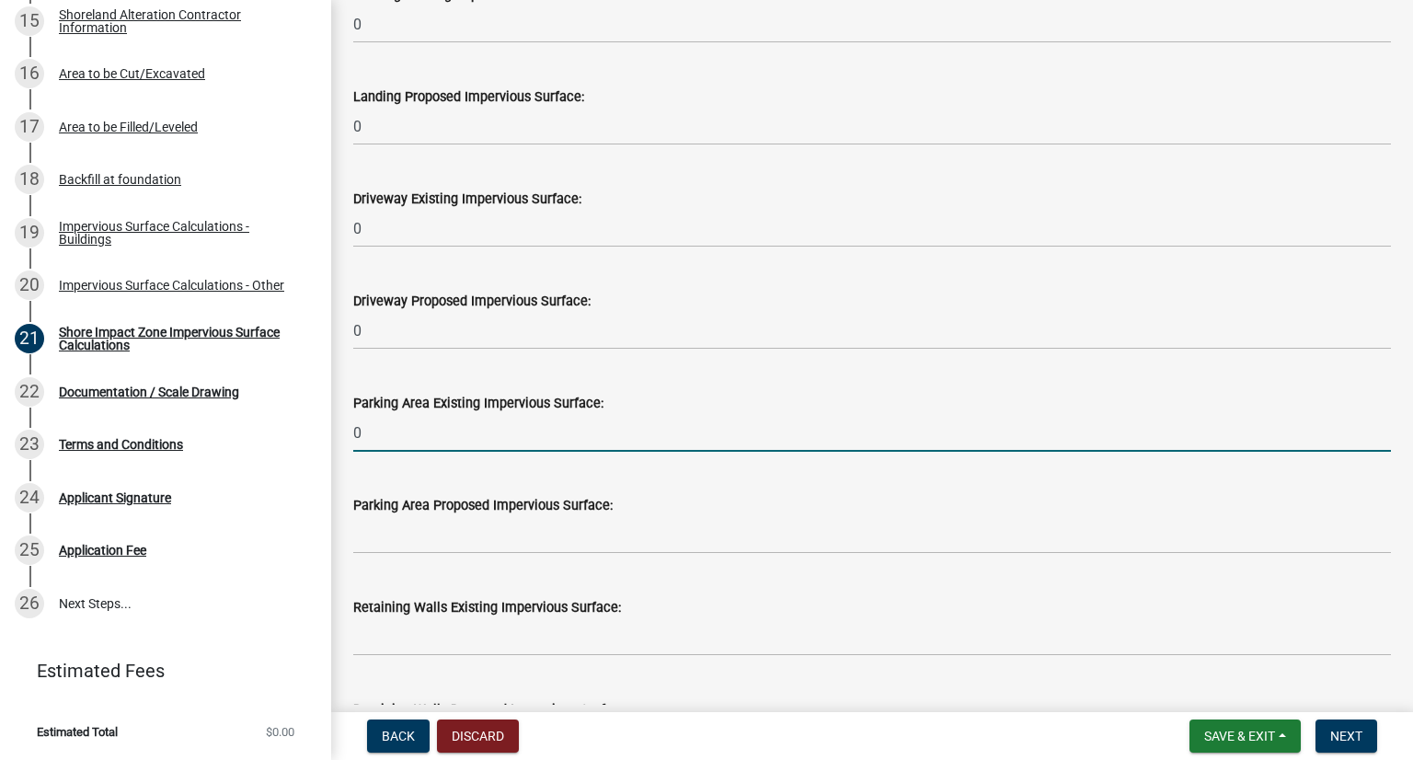
type input "0"
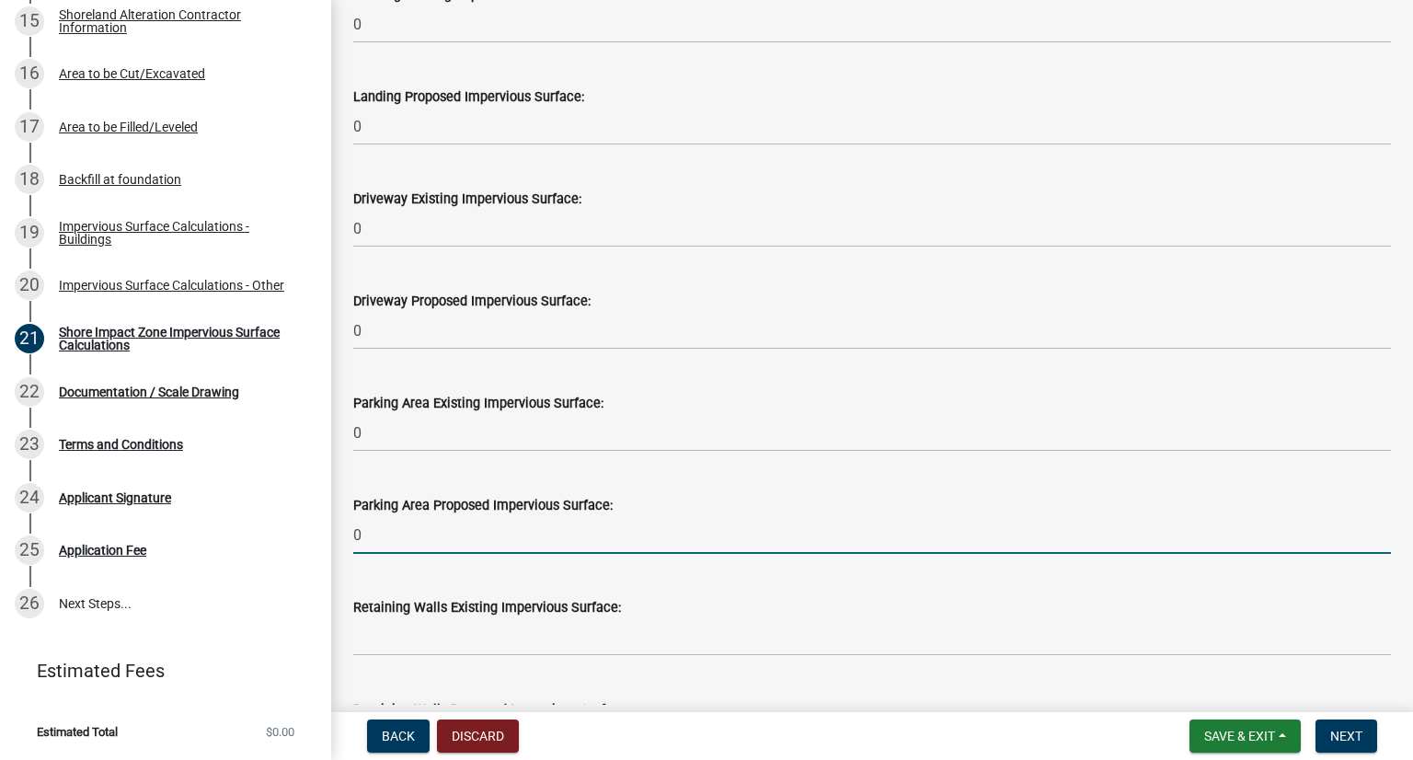
type input "0"
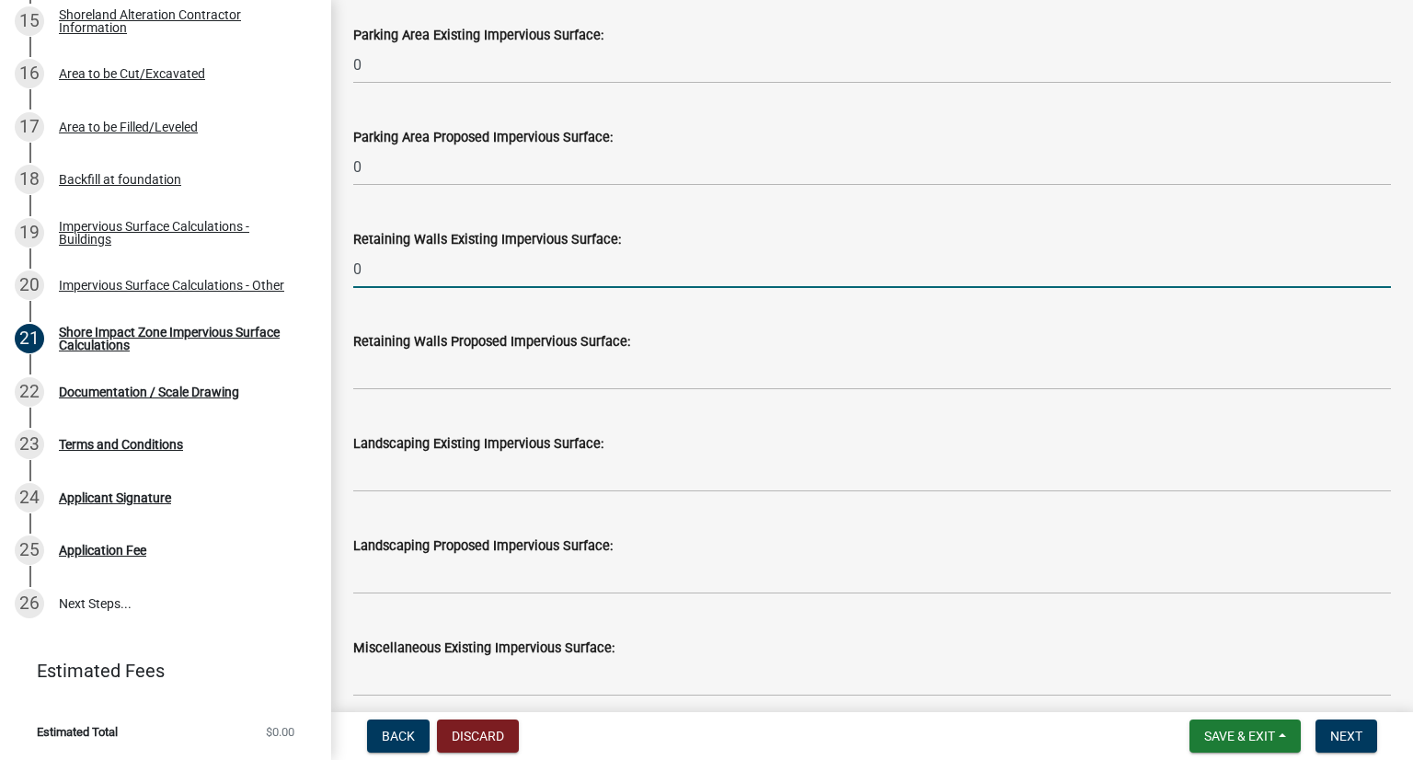
scroll to position [1737, 0]
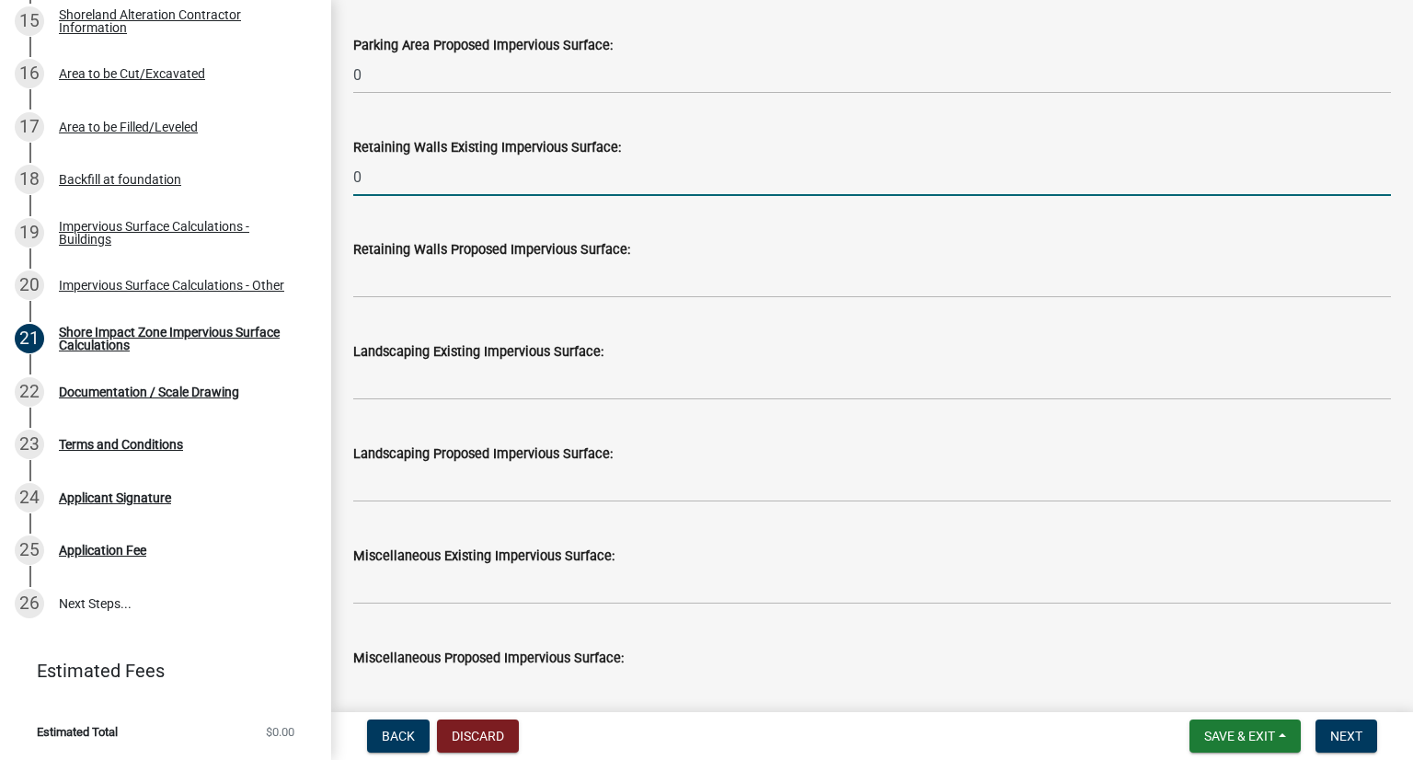
type input "0"
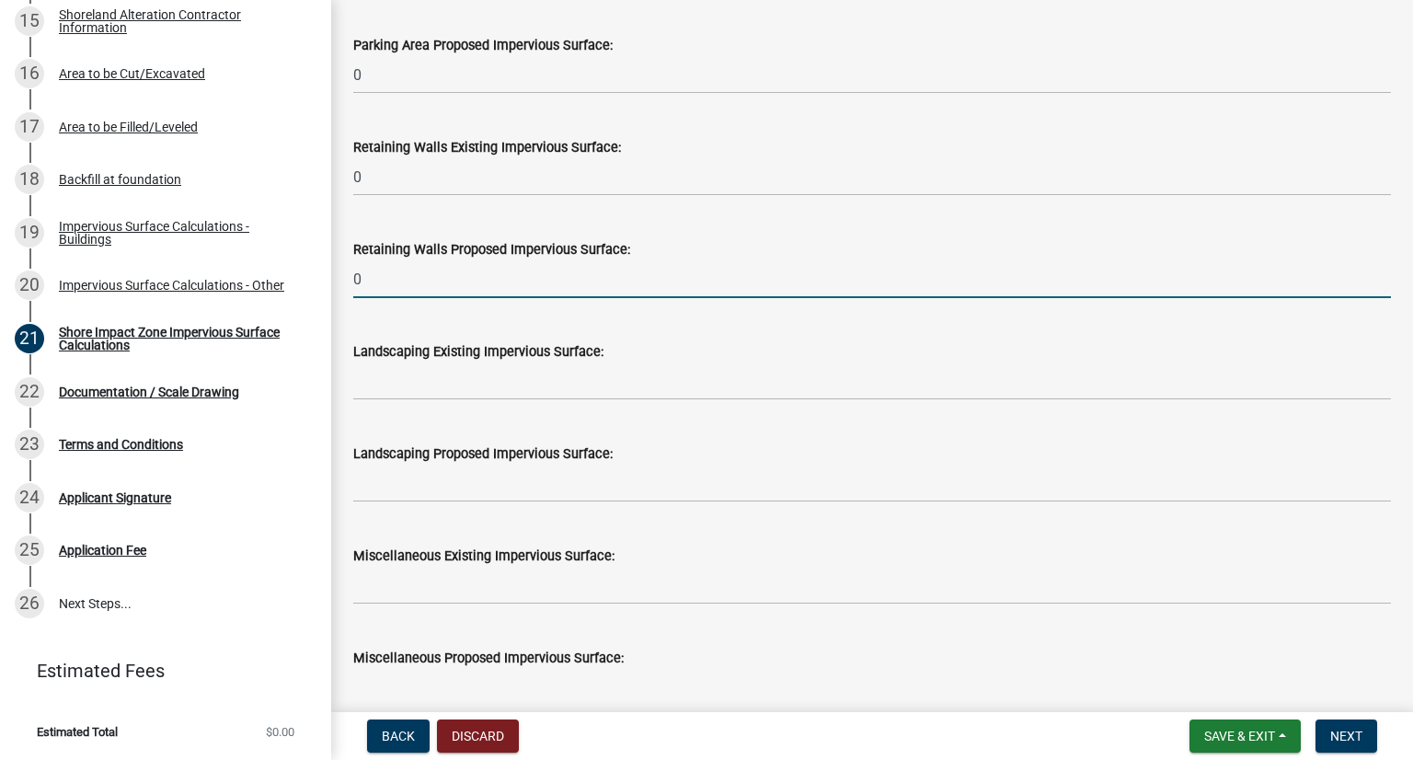
type input "0"
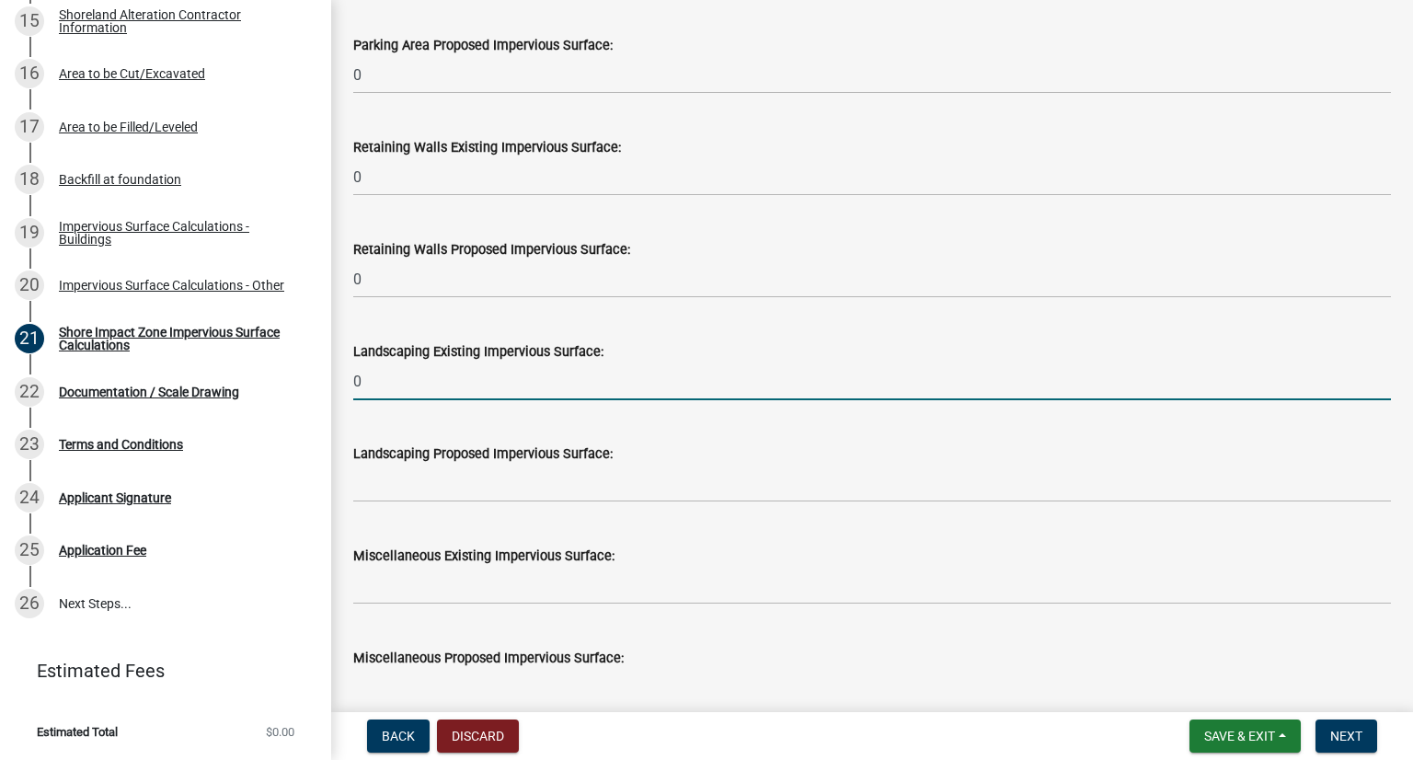
type input "0"
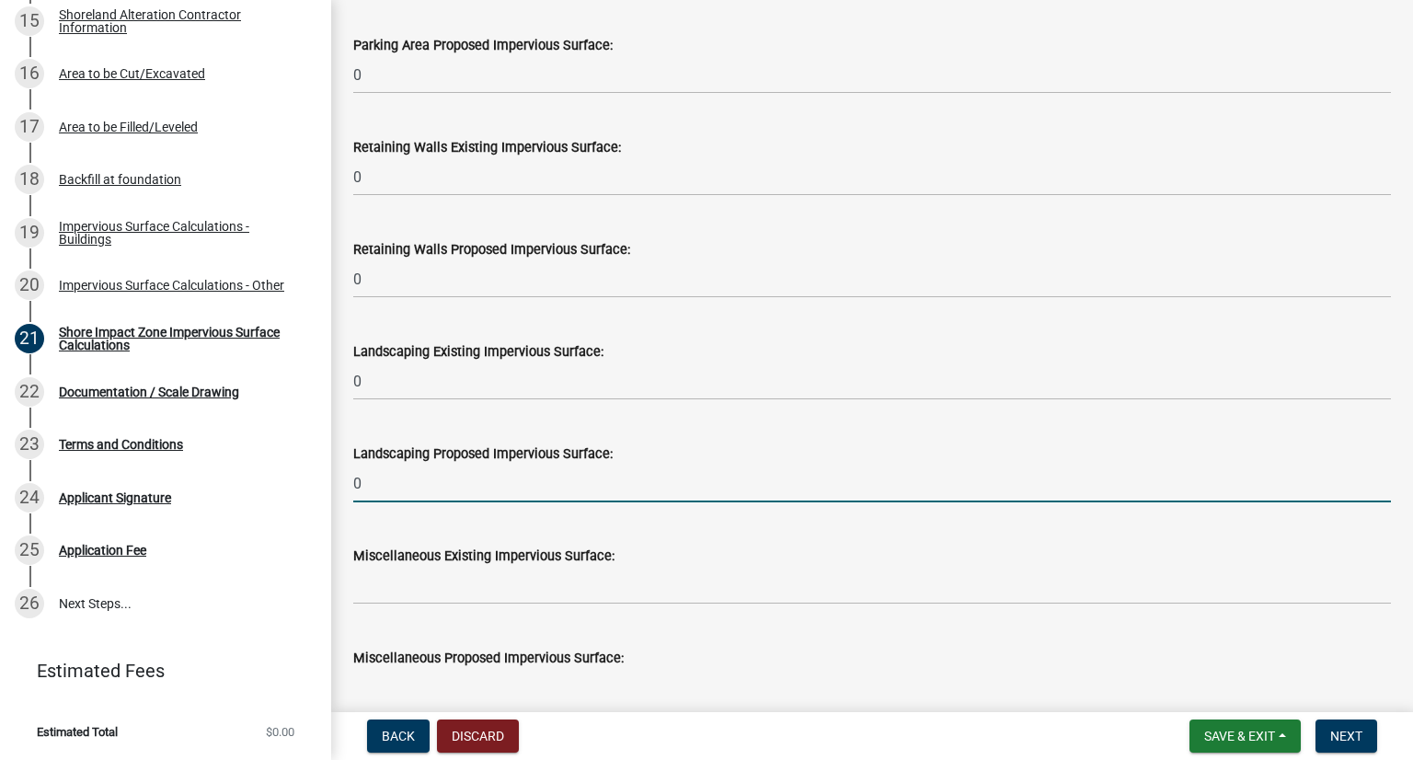
type input "0"
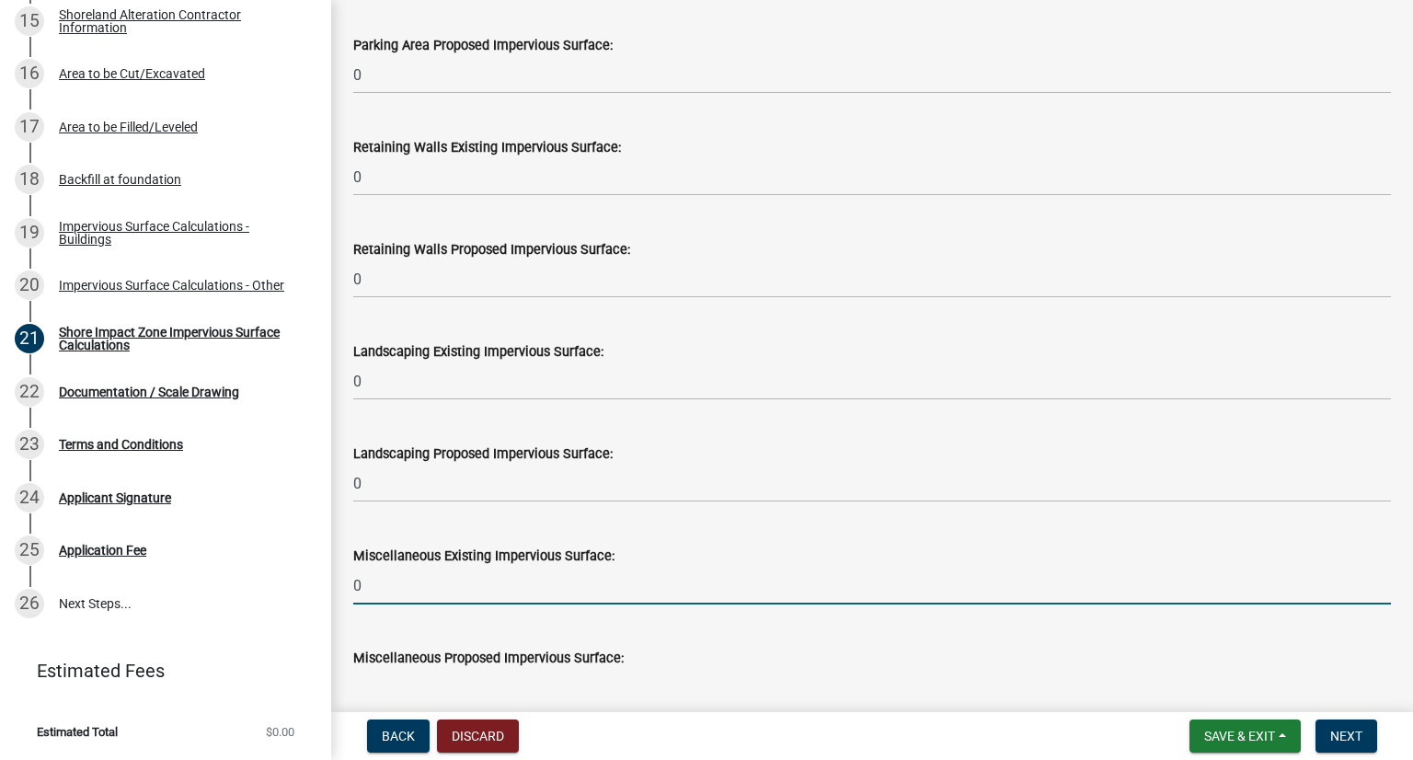
type input "0"
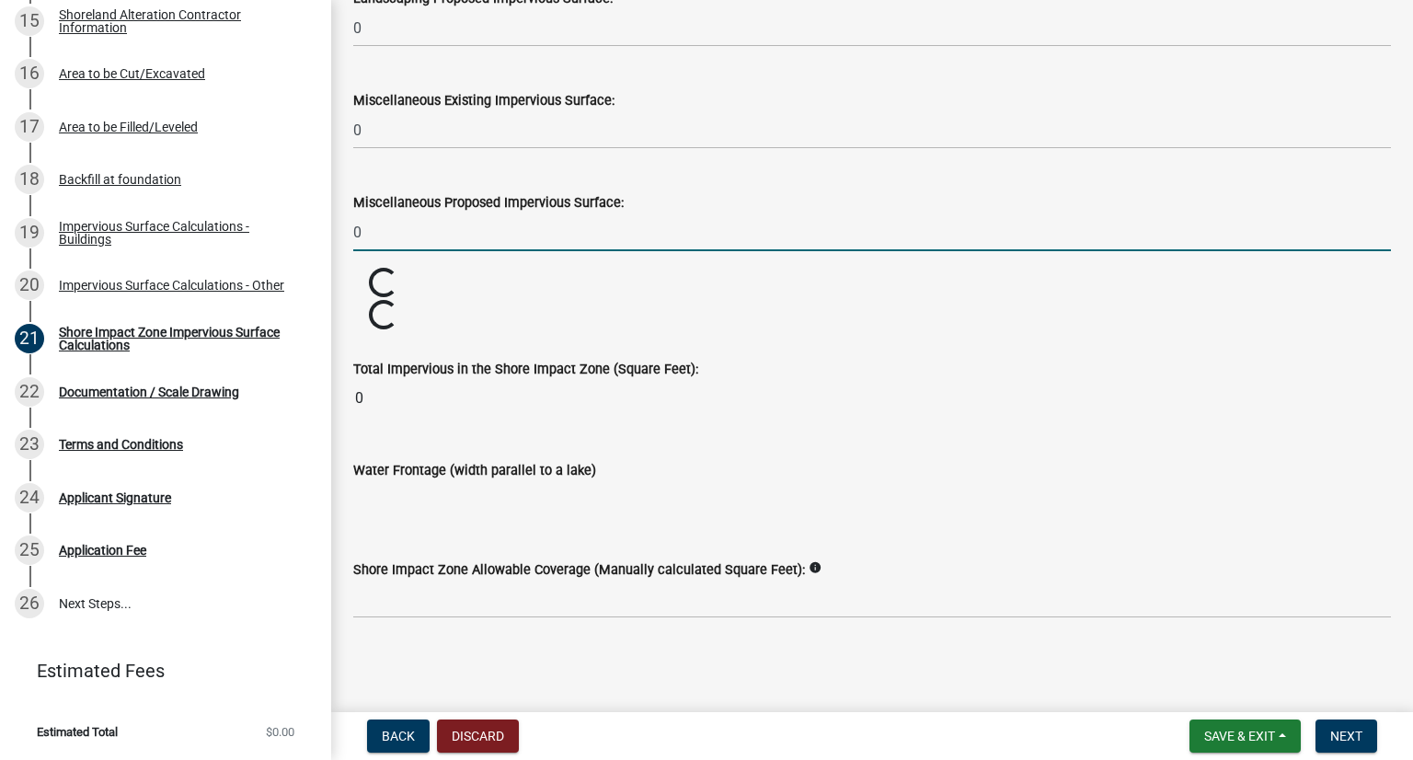
scroll to position [2193, 0]
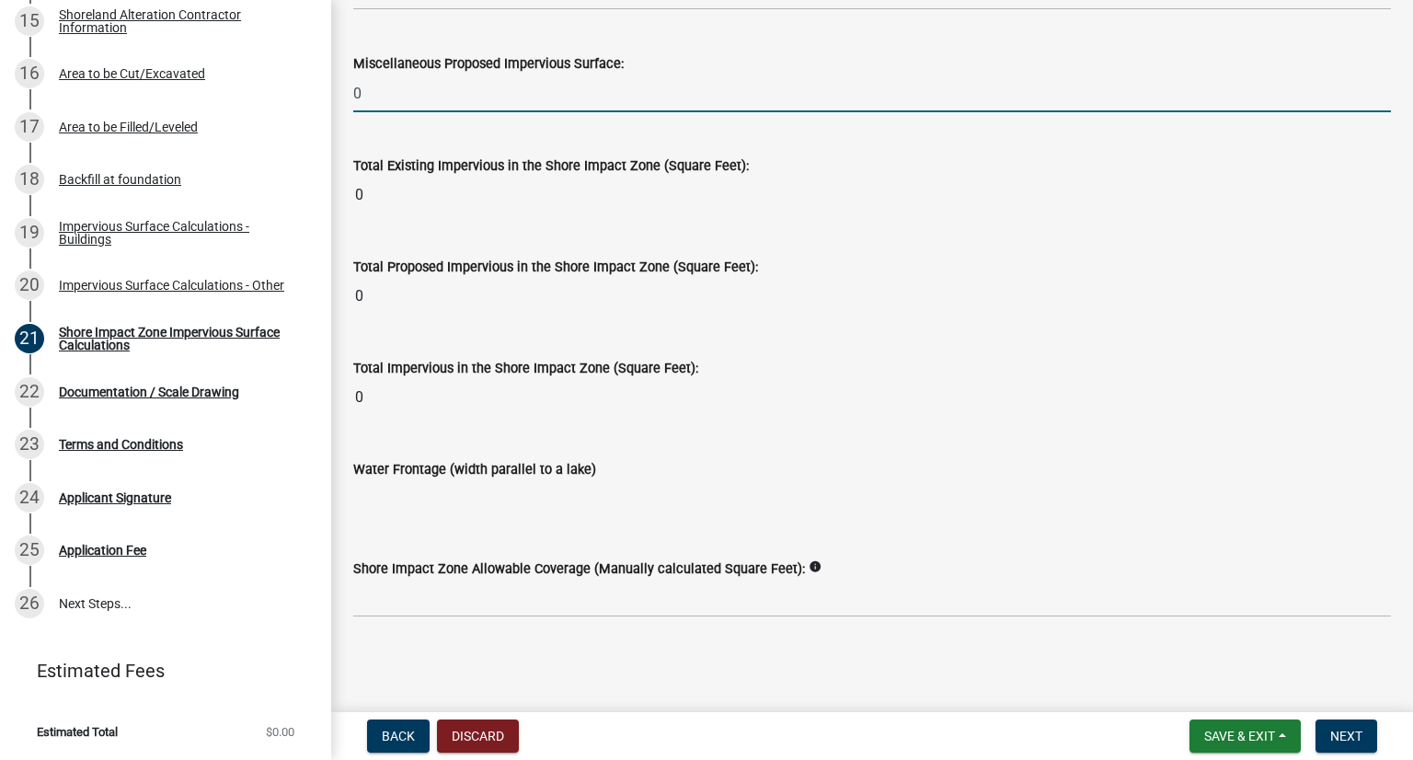
type input "0"
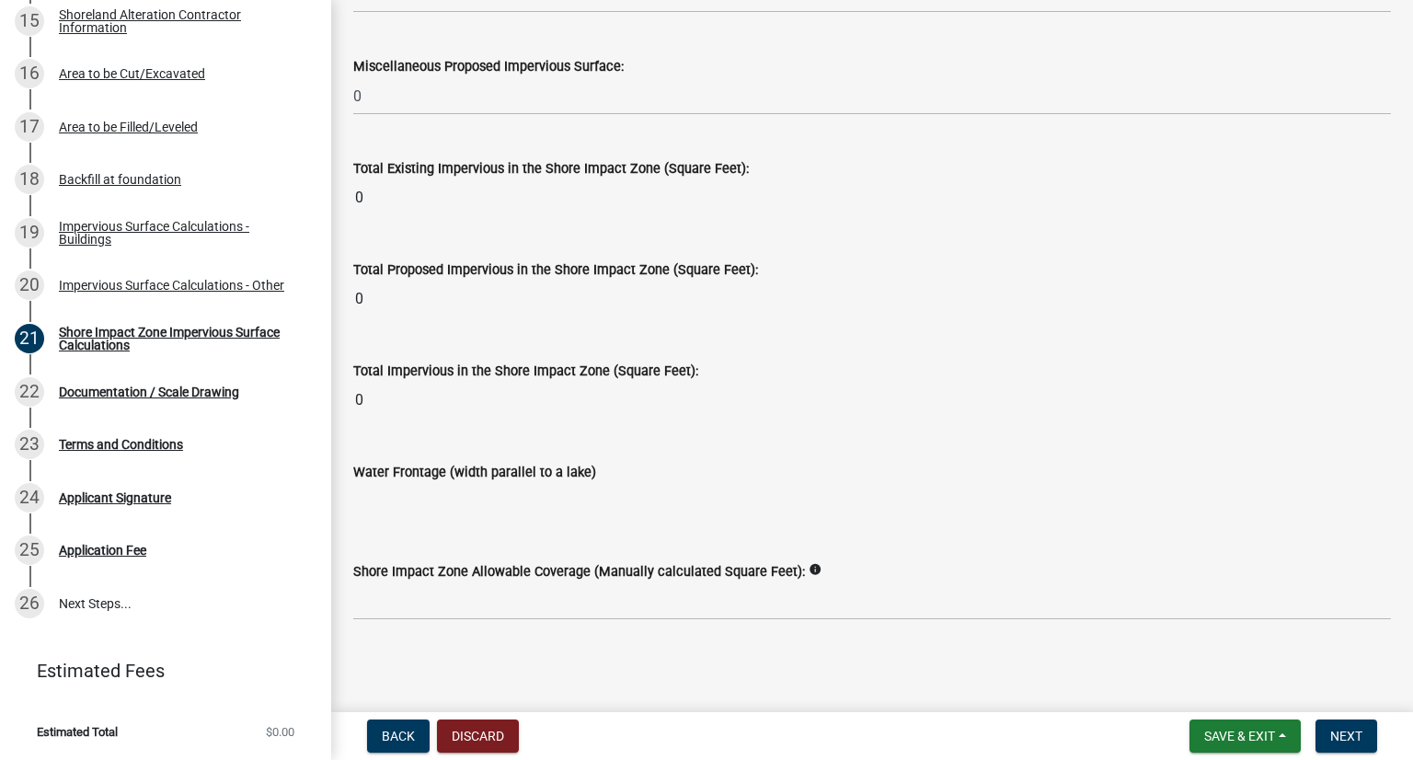
scroll to position [2331, 0]
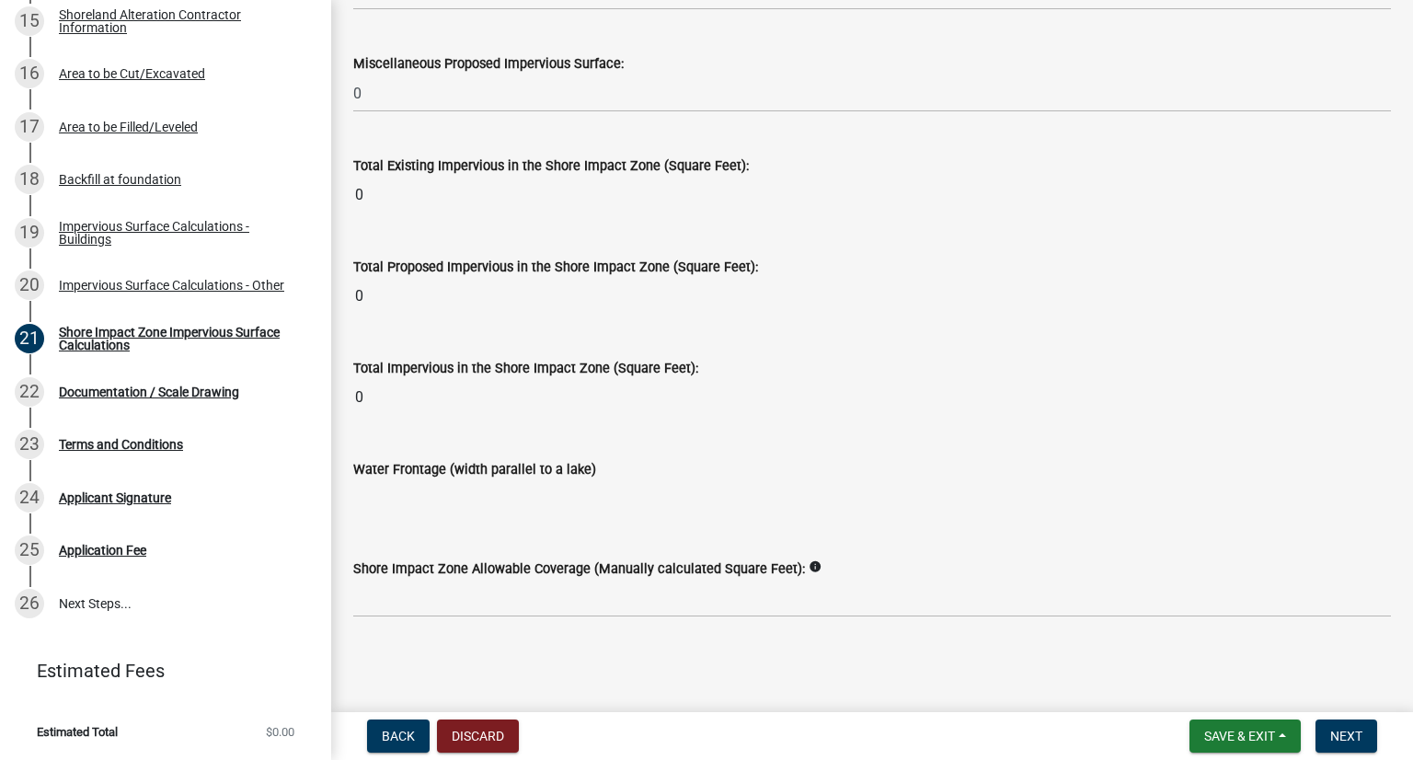
click at [412, 498] on input "Water Frontage (width parallel to a lake)" at bounding box center [872, 498] width 1038 height 37
click at [405, 505] on input "Water Frontage (width parallel to a lake)" at bounding box center [872, 498] width 1038 height 37
click at [423, 499] on input "Water Frontage (width parallel to a lake)" at bounding box center [872, 498] width 1038 height 37
click at [444, 387] on input "0" at bounding box center [872, 397] width 1038 height 37
click at [457, 511] on input "Water Frontage (width parallel to a lake)" at bounding box center [872, 498] width 1038 height 37
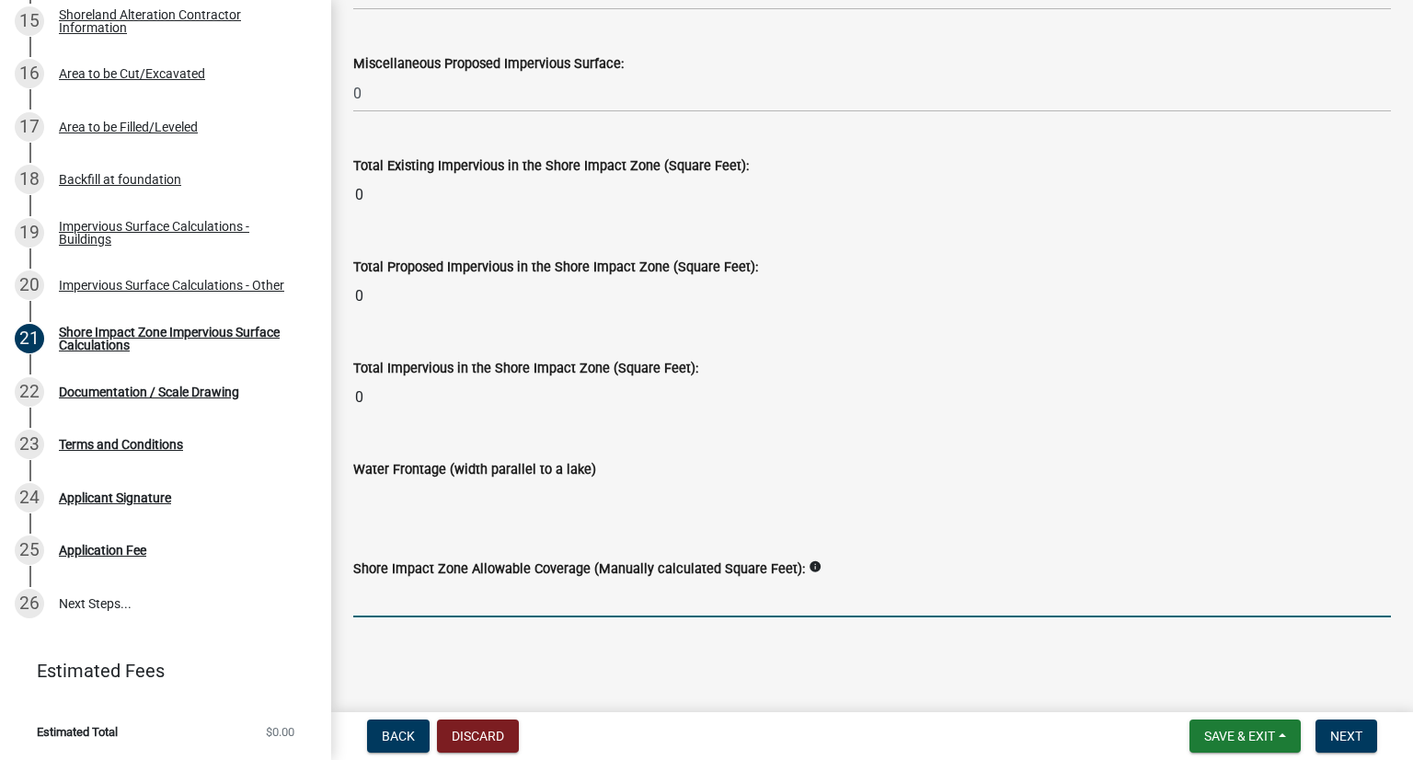
click at [460, 601] on input "text" at bounding box center [872, 598] width 1038 height 38
click at [442, 504] on input "Water Frontage (width parallel to a lake)" at bounding box center [872, 498] width 1038 height 37
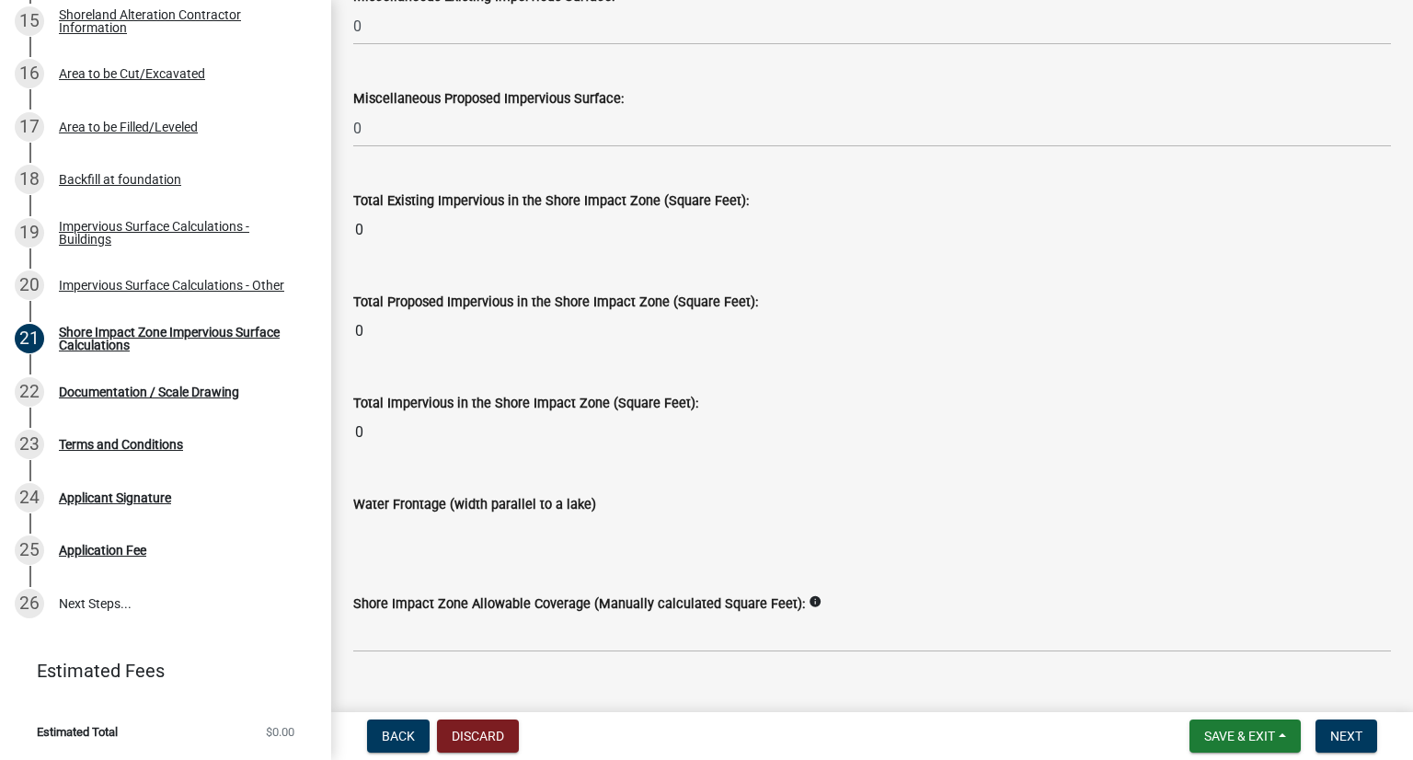
scroll to position [2294, 0]
click at [438, 543] on input "Water Frontage (width parallel to a lake)" at bounding box center [872, 535] width 1038 height 37
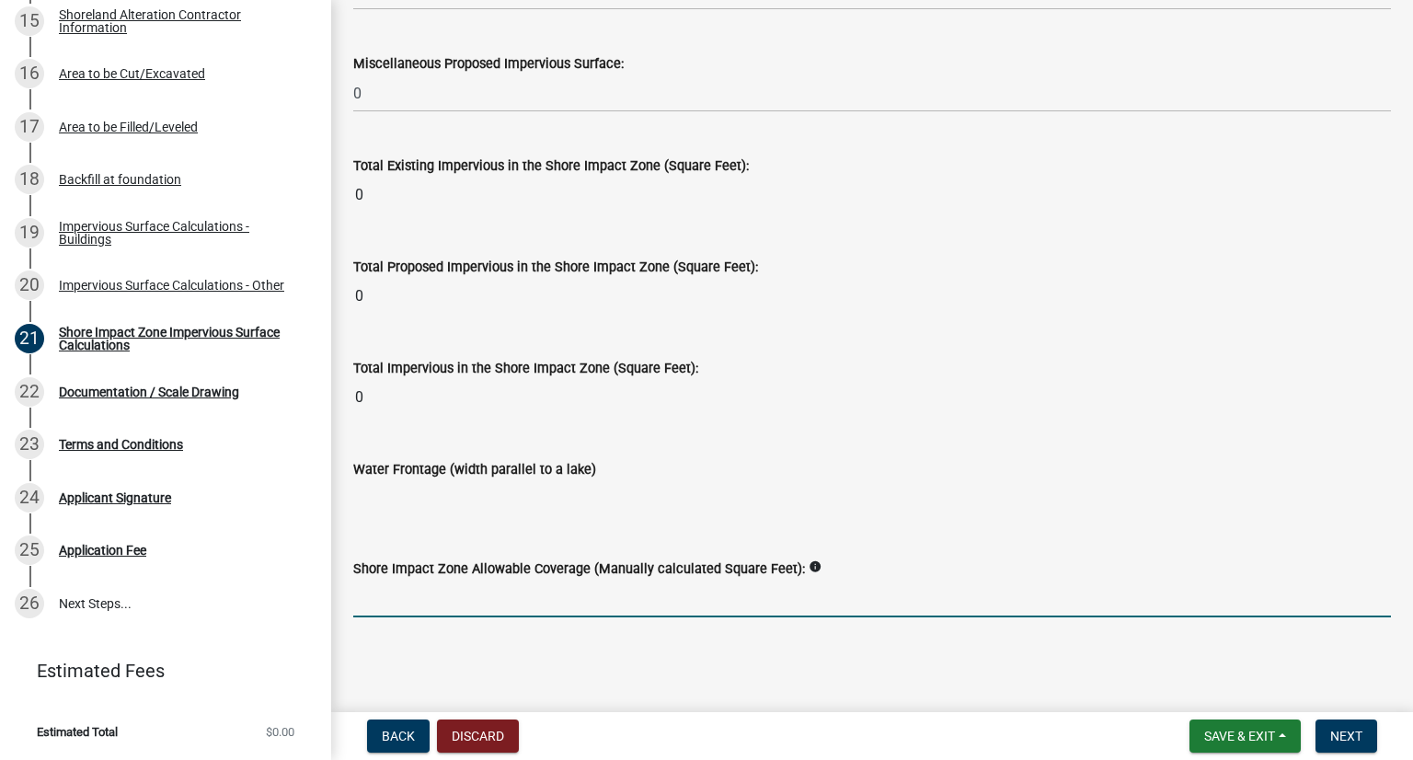
click at [489, 602] on input "text" at bounding box center [872, 598] width 1038 height 38
click at [1064, 736] on button "Next" at bounding box center [1346, 735] width 62 height 33
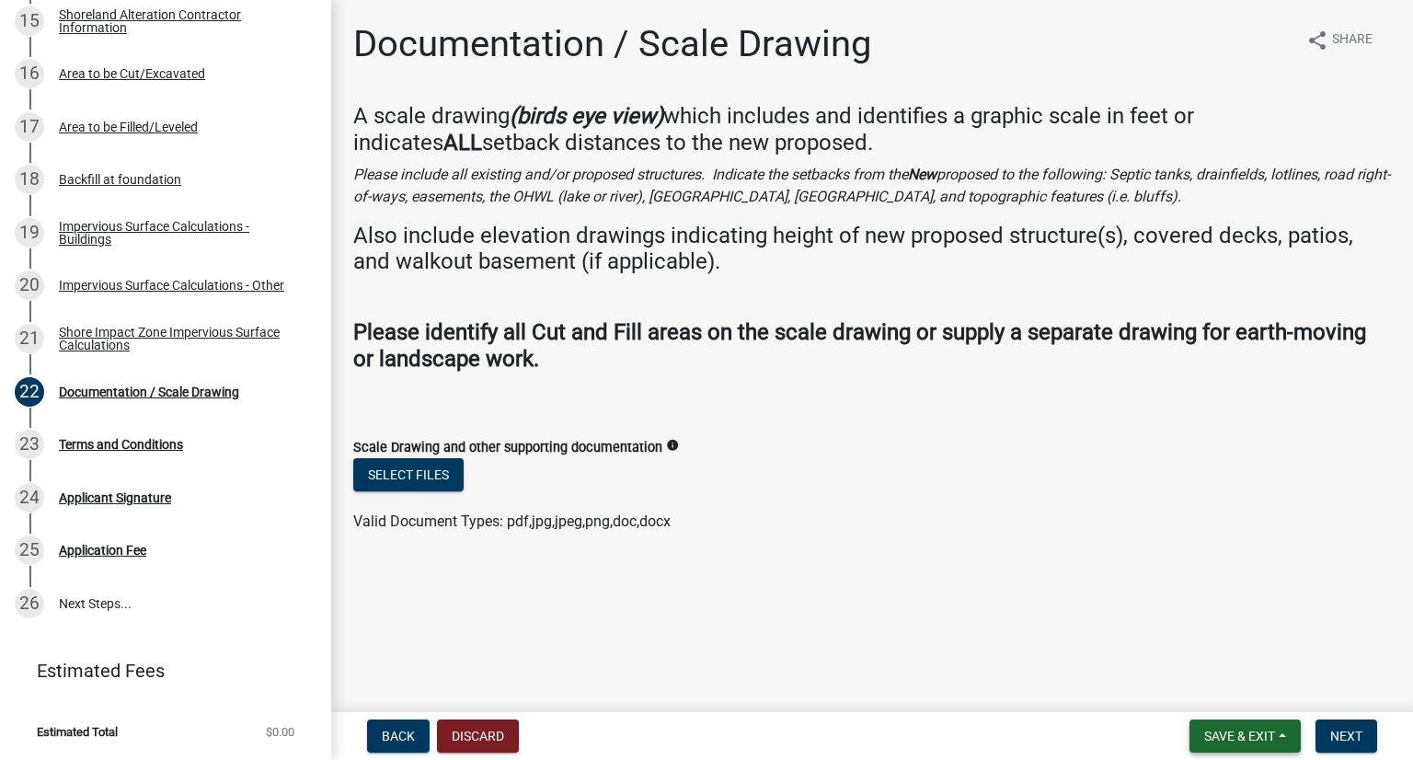
click at [1064, 741] on span "Save & Exit" at bounding box center [1239, 735] width 71 height 15
click at [1064, 655] on button "Save" at bounding box center [1226, 644] width 147 height 44
